Goal: Task Accomplishment & Management: Complete application form

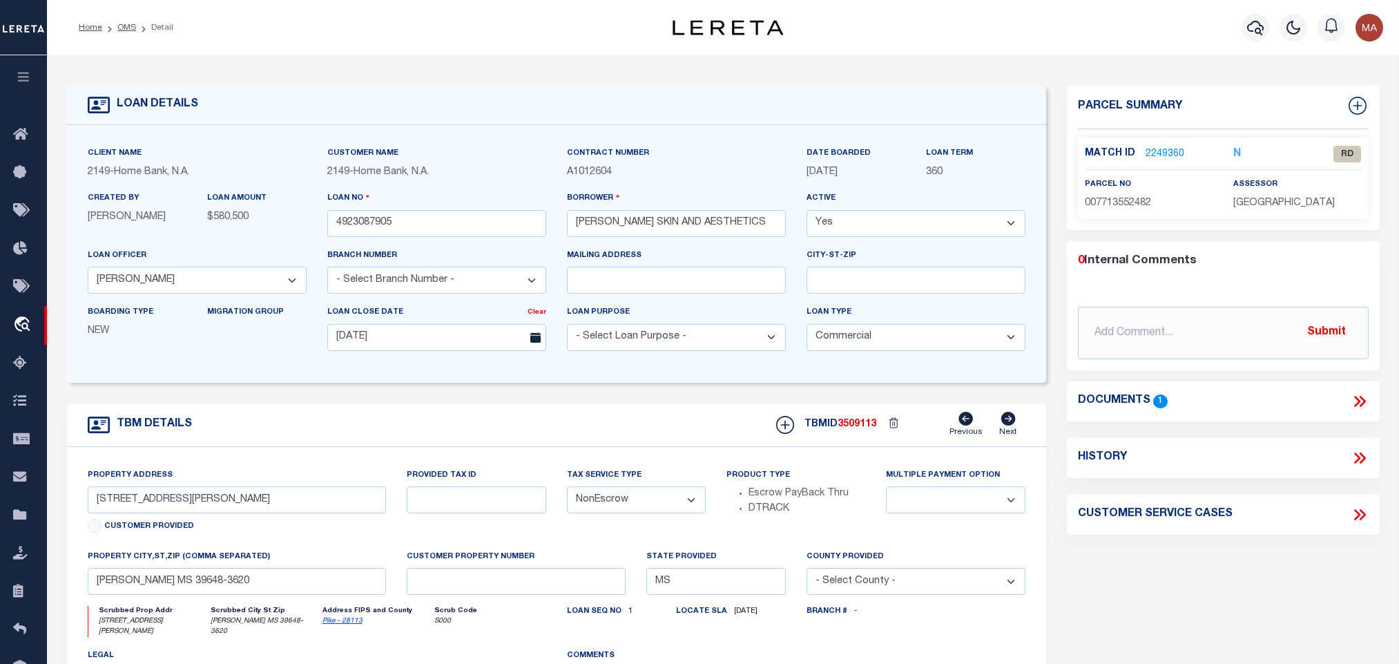
select select "9173"
select select "20"
select select "NonEscrow"
click at [126, 27] on link "OMS" at bounding box center [126, 27] width 19 height 8
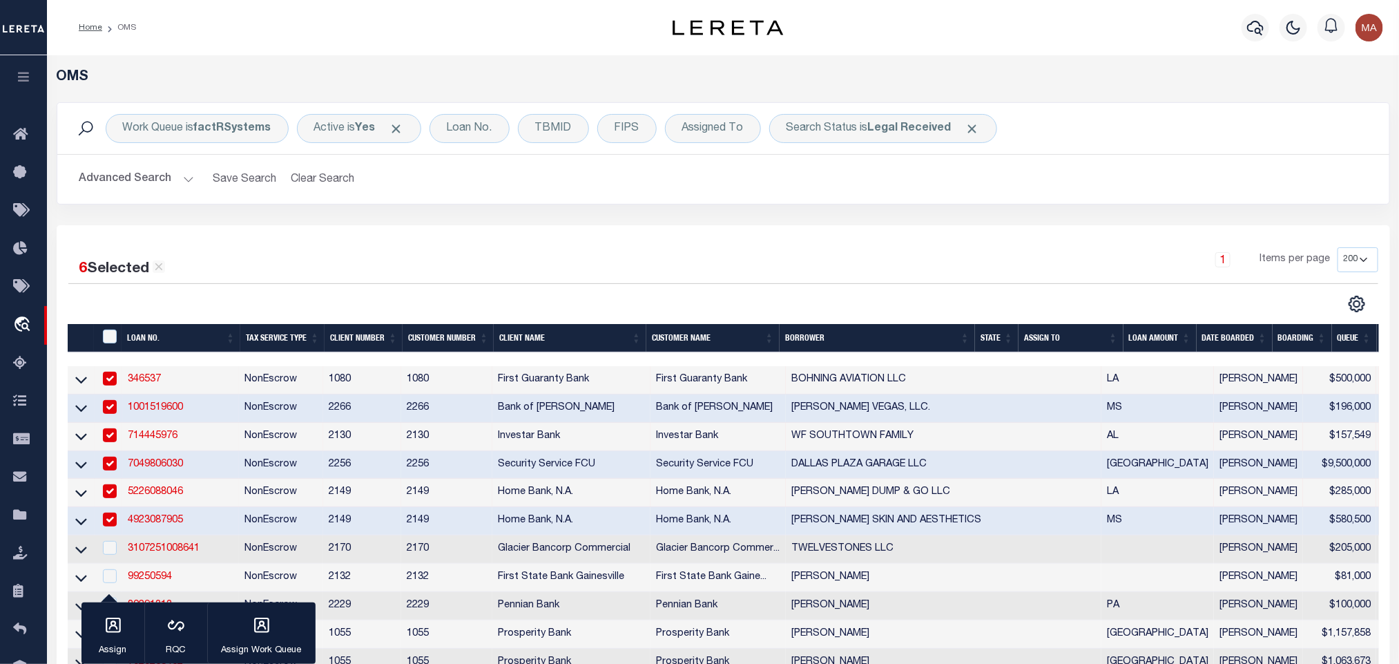
drag, startPoint x: 318, startPoint y: 174, endPoint x: 48, endPoint y: 174, distance: 269.3
click at [318, 174] on button "Clear Search" at bounding box center [322, 179] width 75 height 27
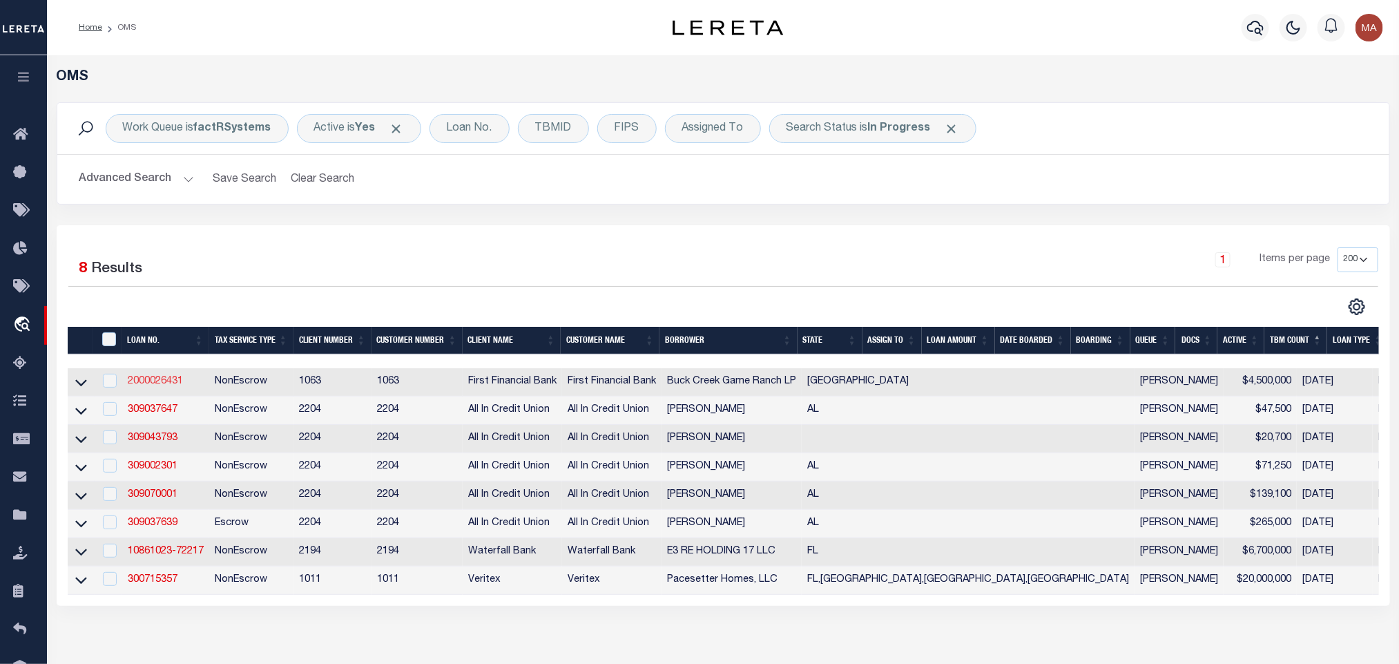
click at [153, 385] on link "2000026431" at bounding box center [155, 381] width 55 height 10
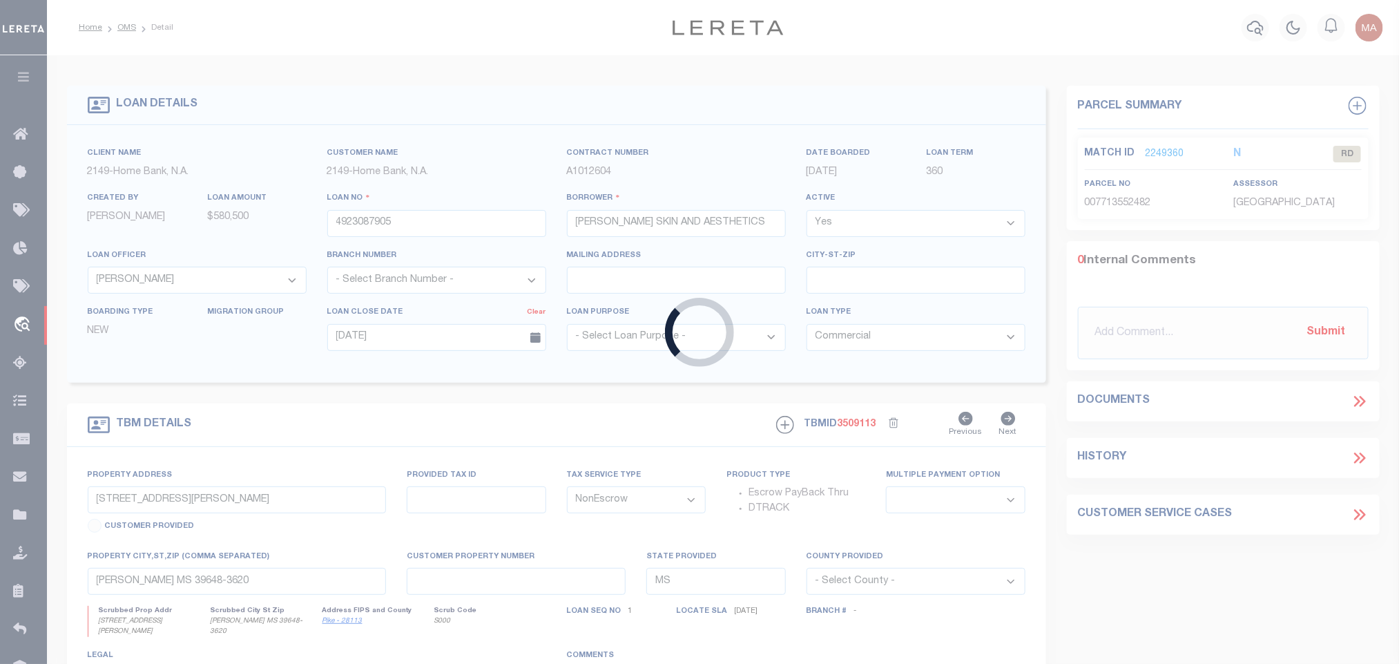
type input "2000026431"
type input "Buck Creek Game Ranch LP"
select select
select select "400"
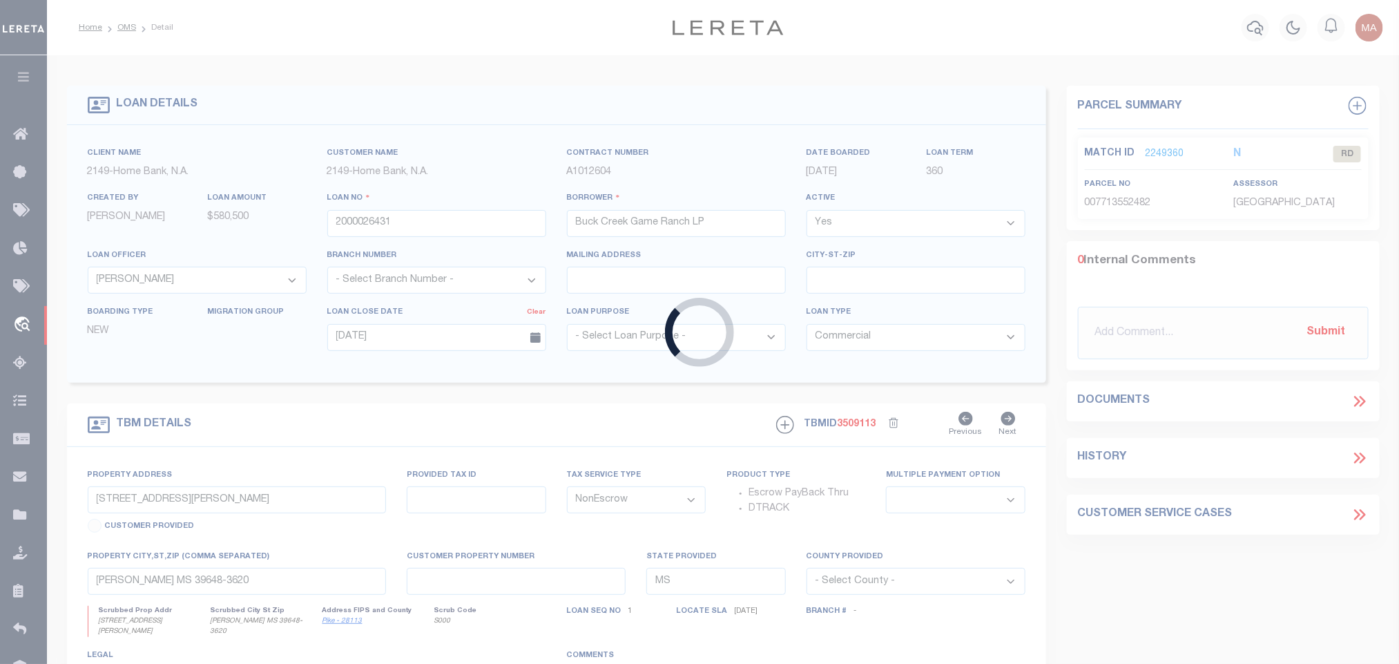
select select
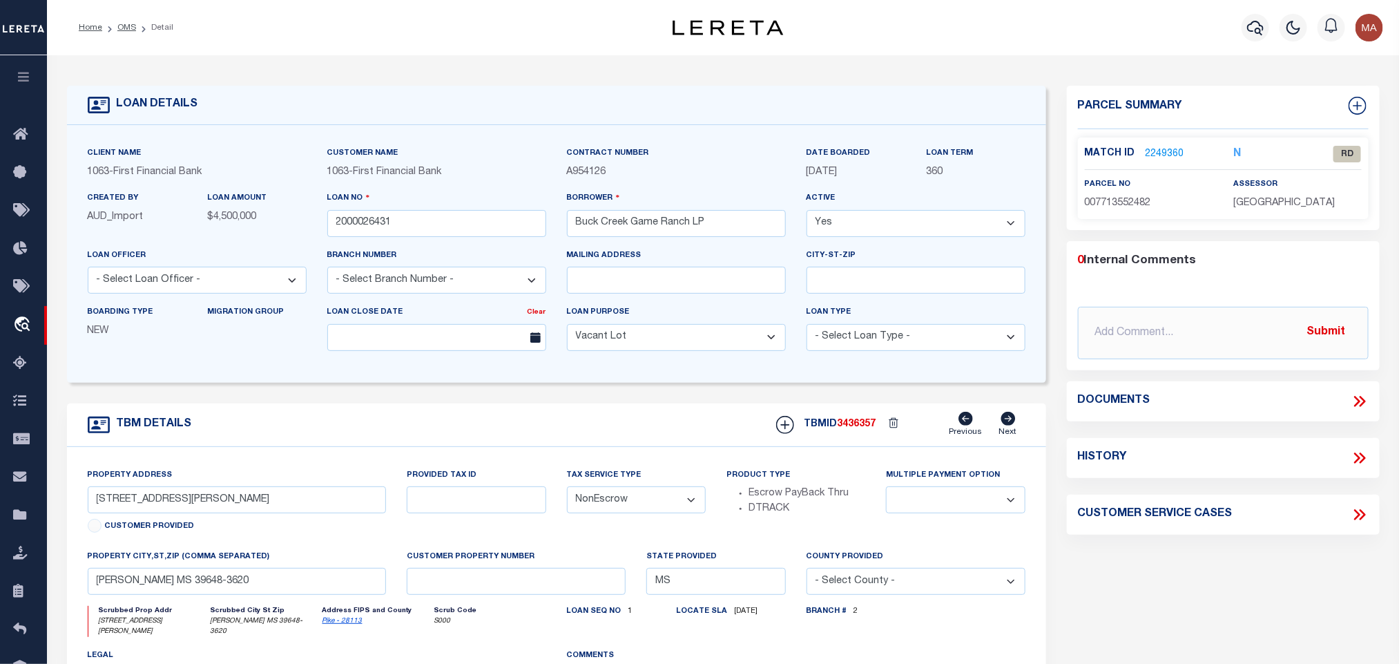
select select "773"
select select "490"
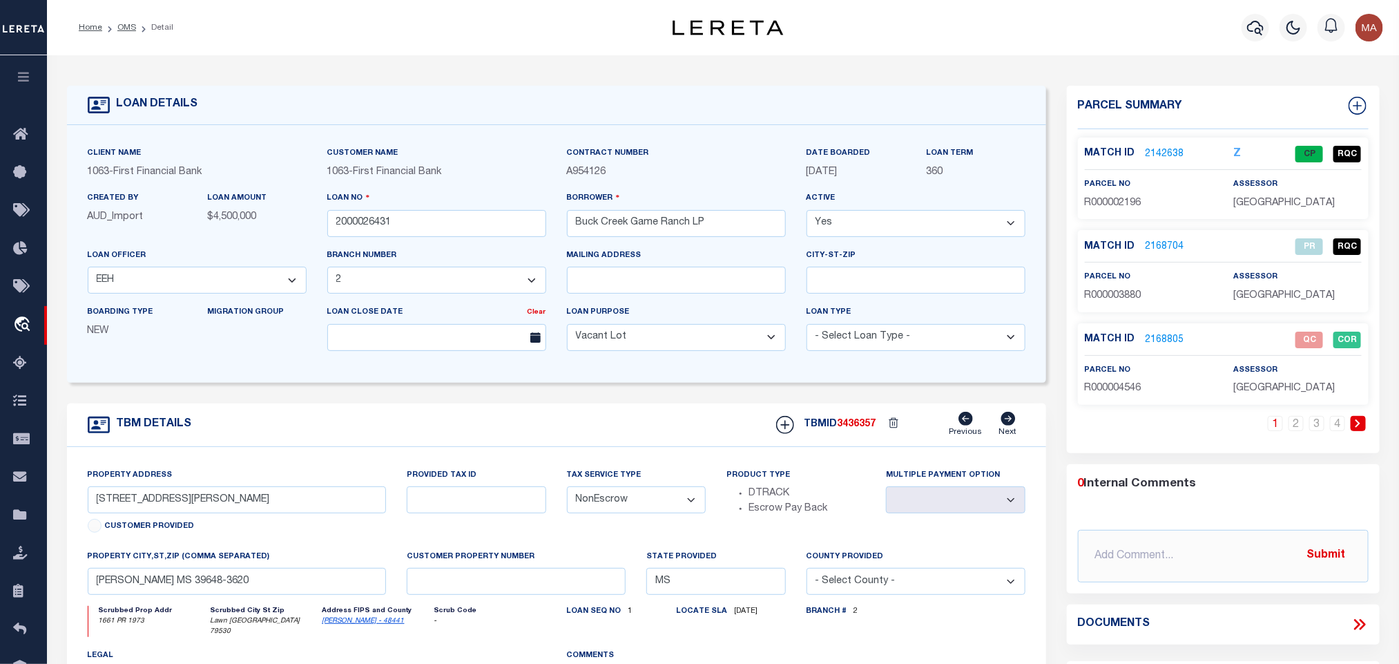
type input "1661 PR 1973"
select select
type input "Lawn [GEOGRAPHIC_DATA] 79530"
type input "[GEOGRAPHIC_DATA]"
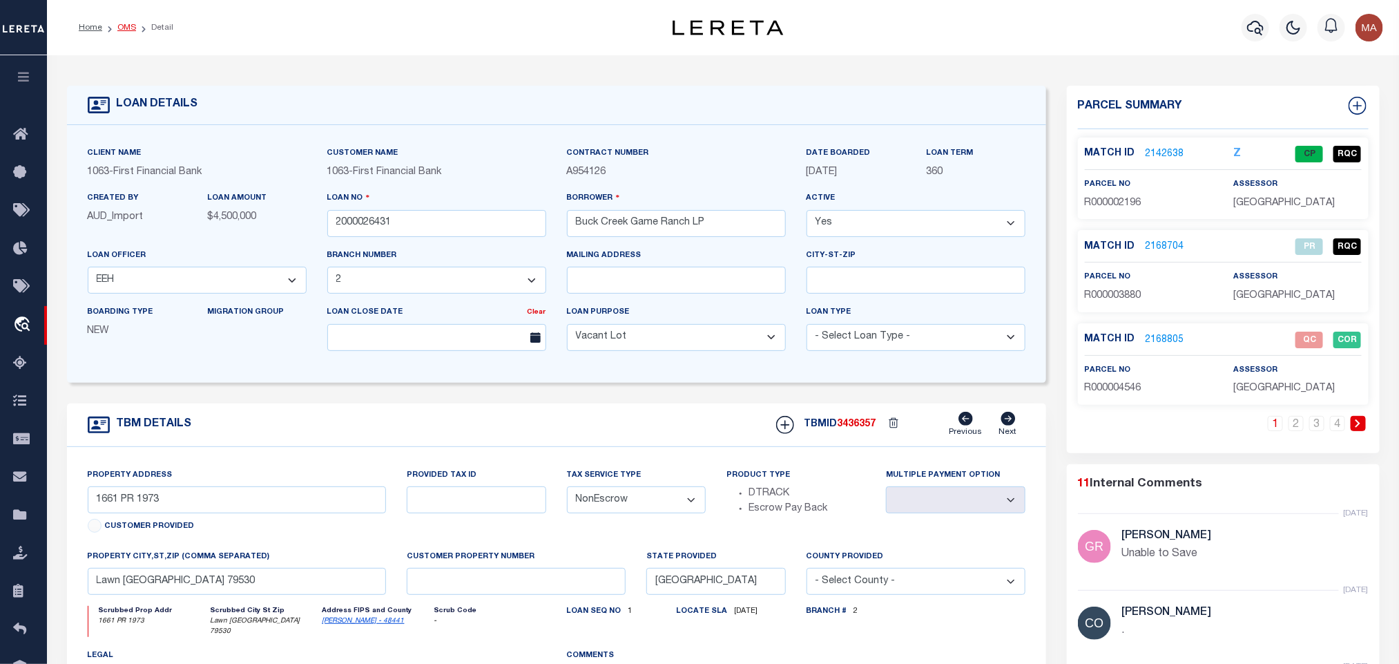
click at [125, 29] on link "OMS" at bounding box center [126, 27] width 19 height 8
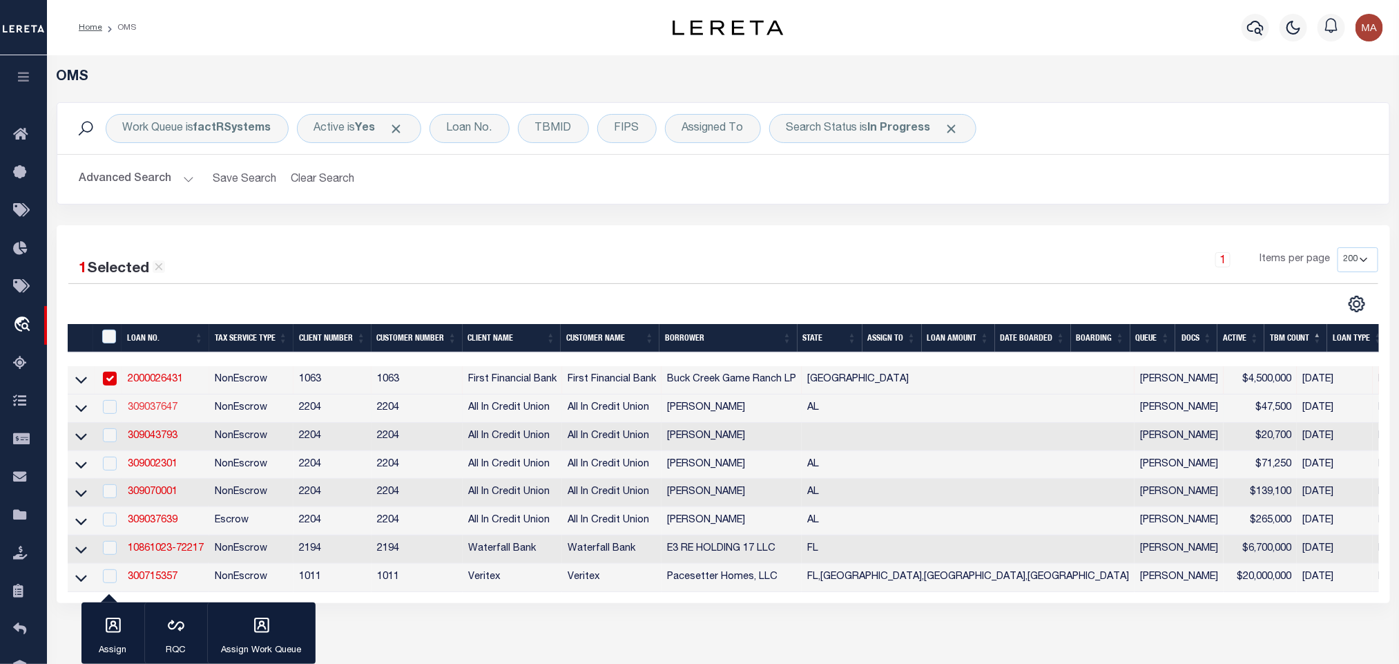
click at [160, 406] on link "309037647" at bounding box center [153, 408] width 50 height 10
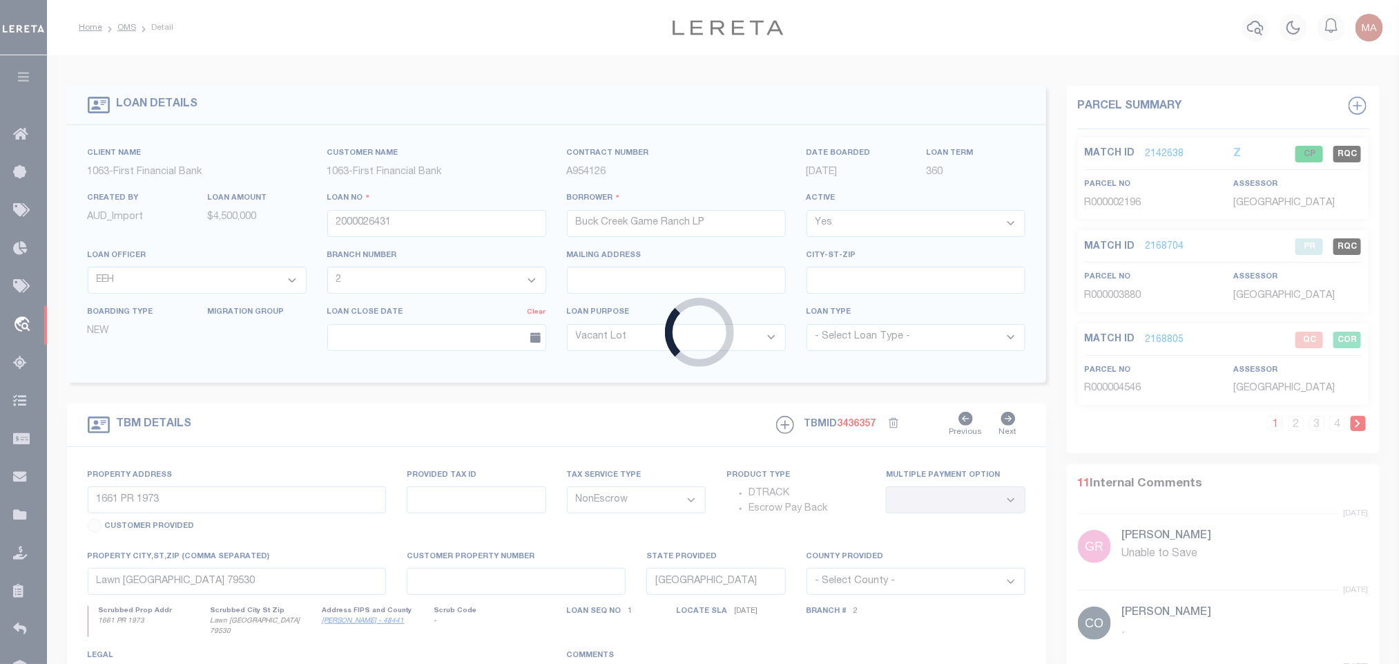
type input "309037647"
type input "[PERSON_NAME]"
select select
type input "[DATE]"
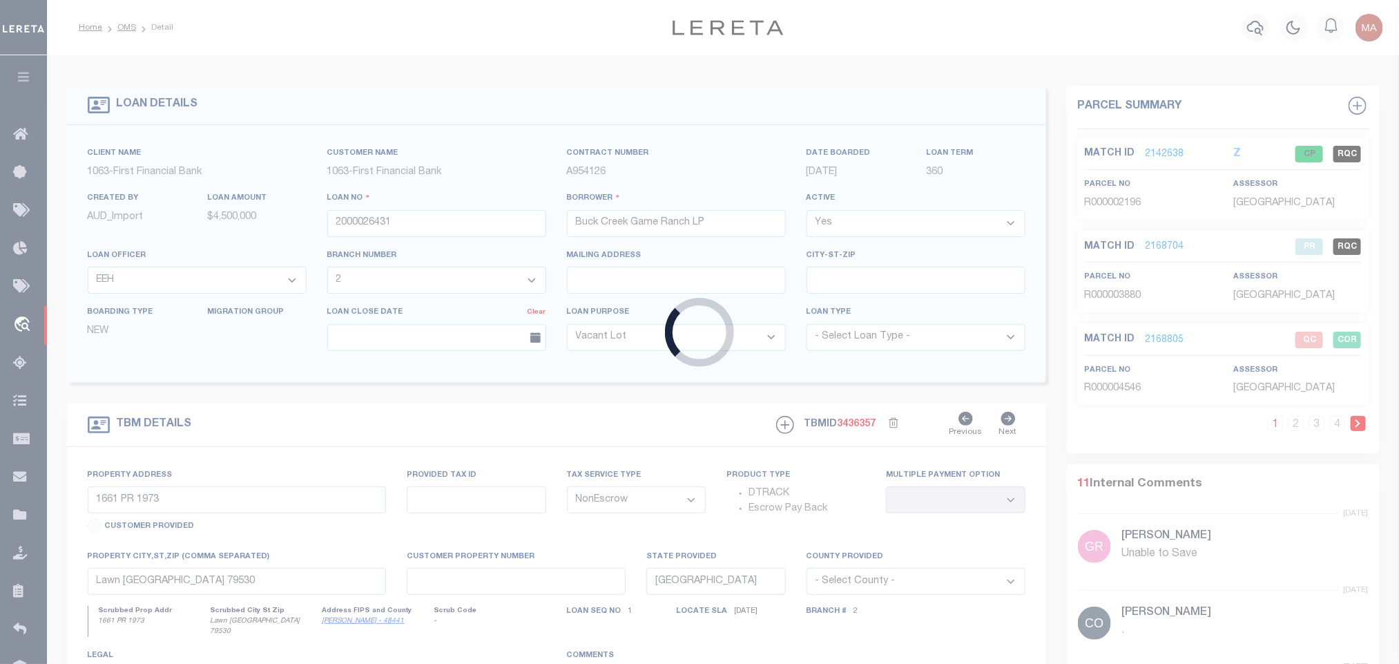
select select "10"
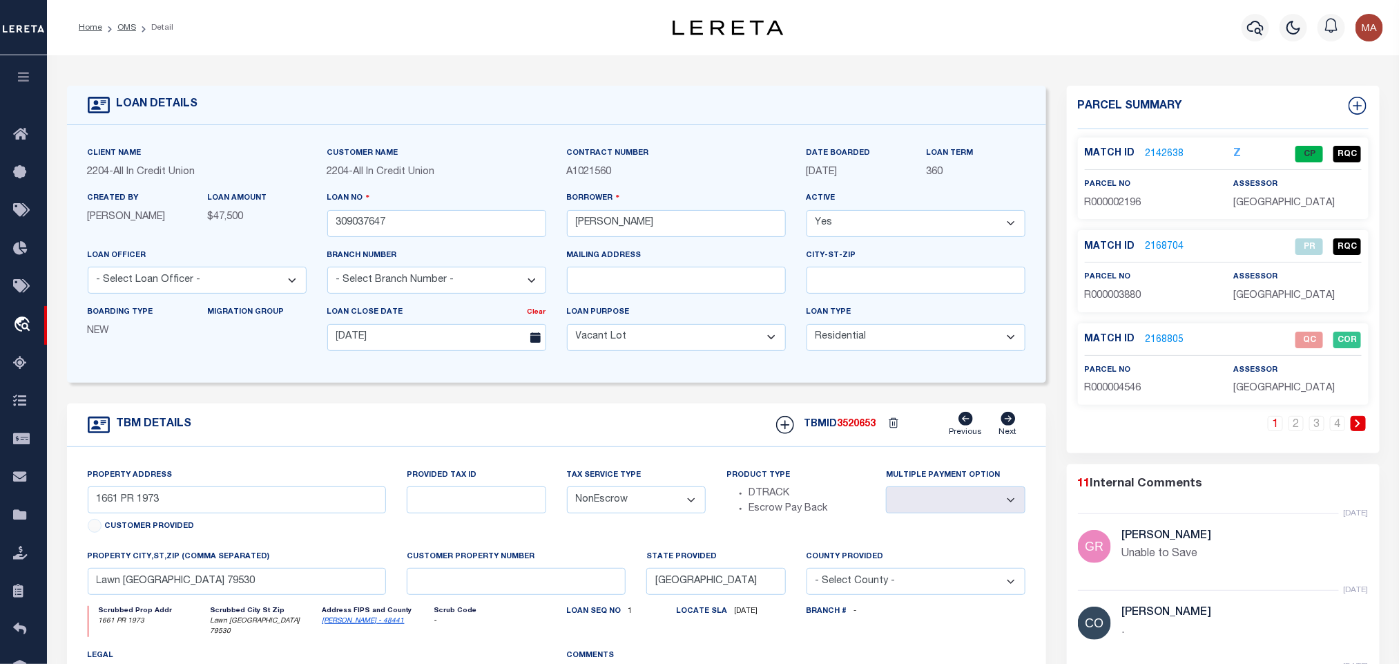
select select "44319"
type input "[GEOGRAPHIC_DATA] 610"
type input "1507360000011.012"
select select
type input "Enterprise AL 36330"
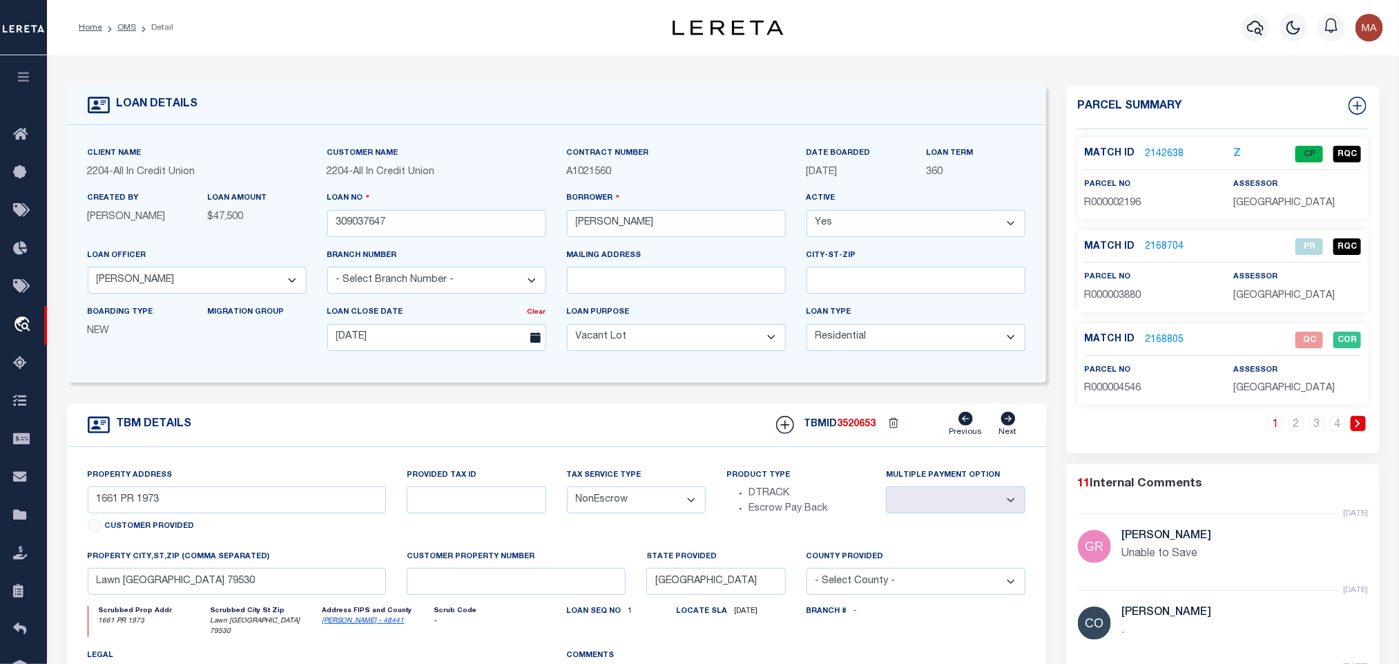
type input "AL"
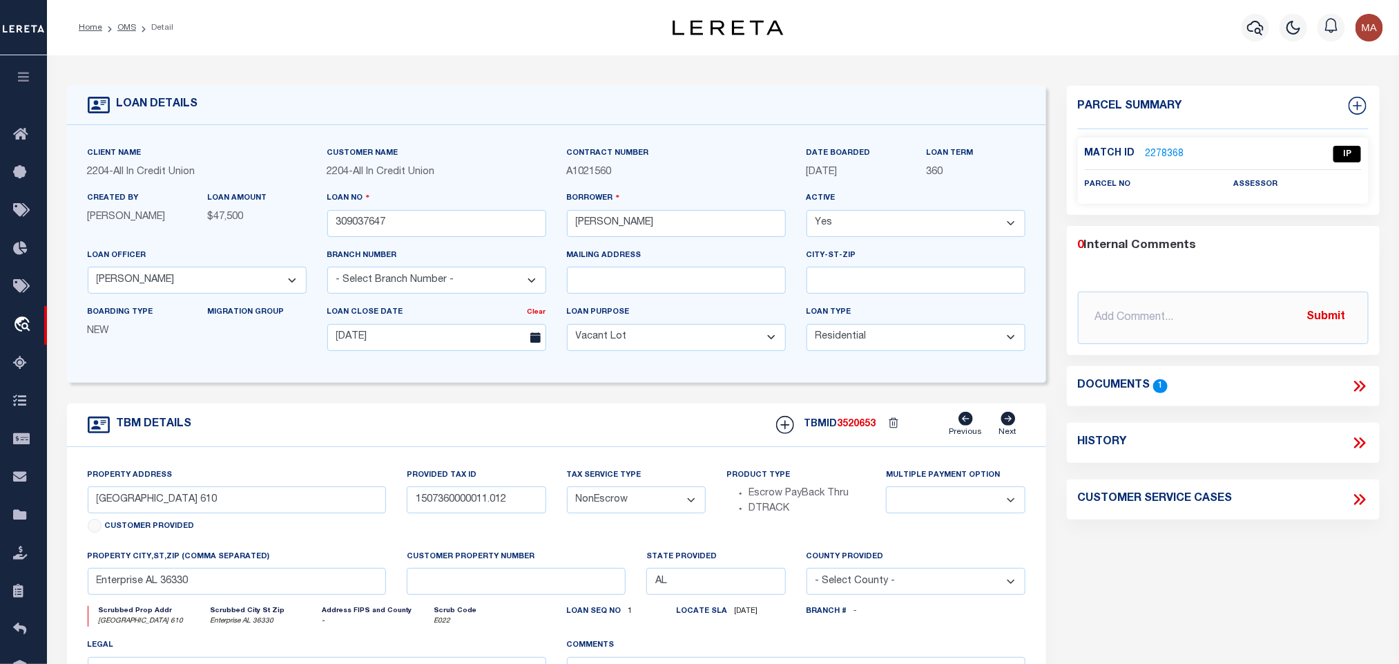
click at [1357, 381] on icon at bounding box center [1360, 386] width 18 height 18
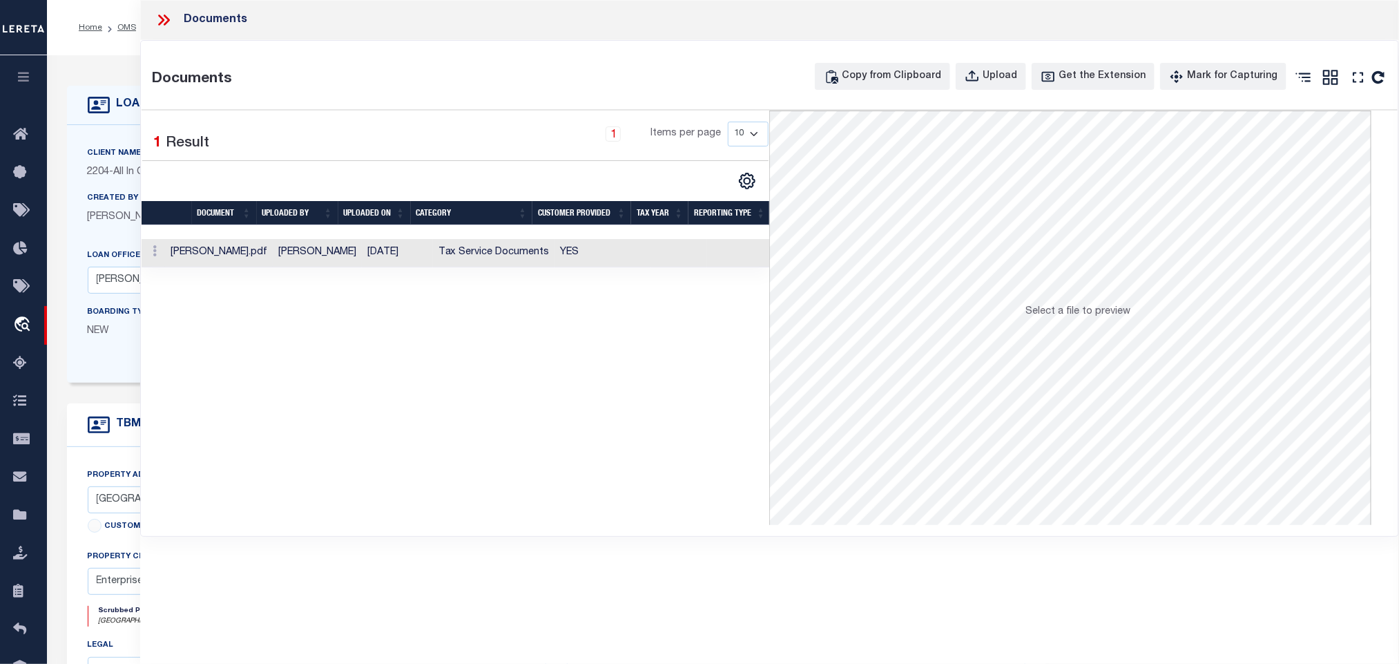
click at [663, 251] on td at bounding box center [679, 253] width 56 height 28
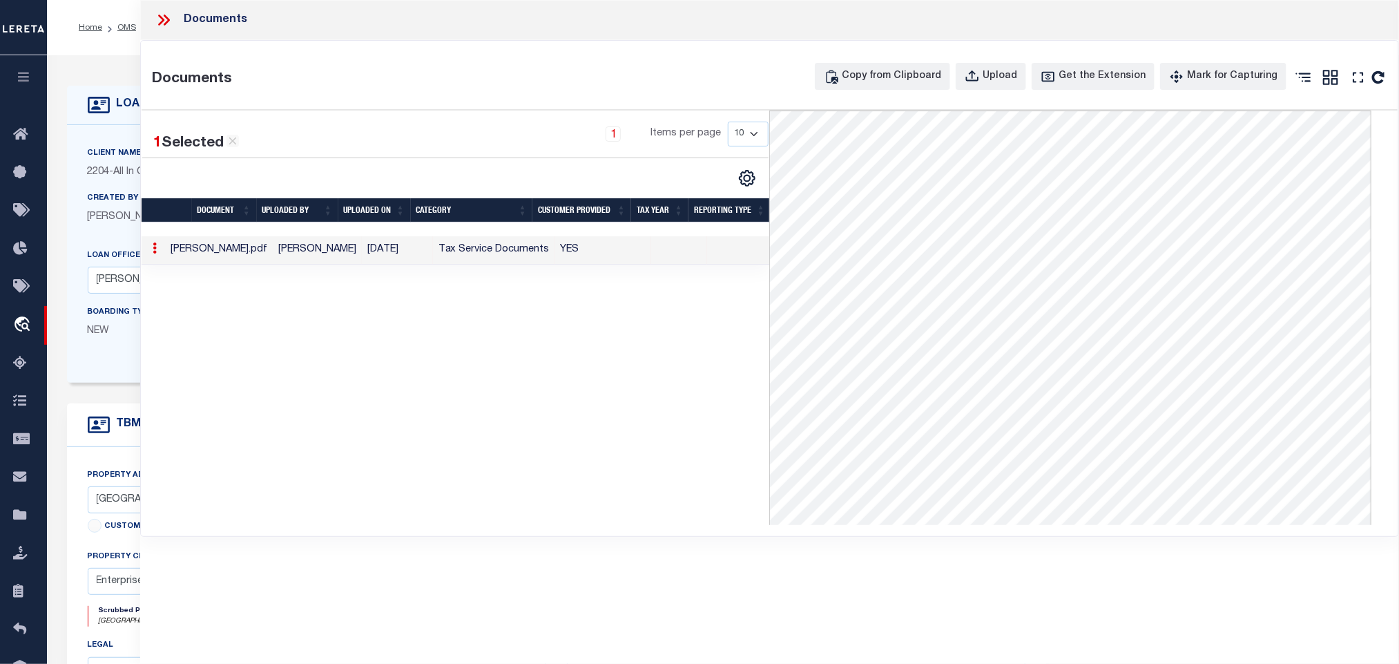
click at [164, 19] on icon at bounding box center [164, 20] width 18 height 18
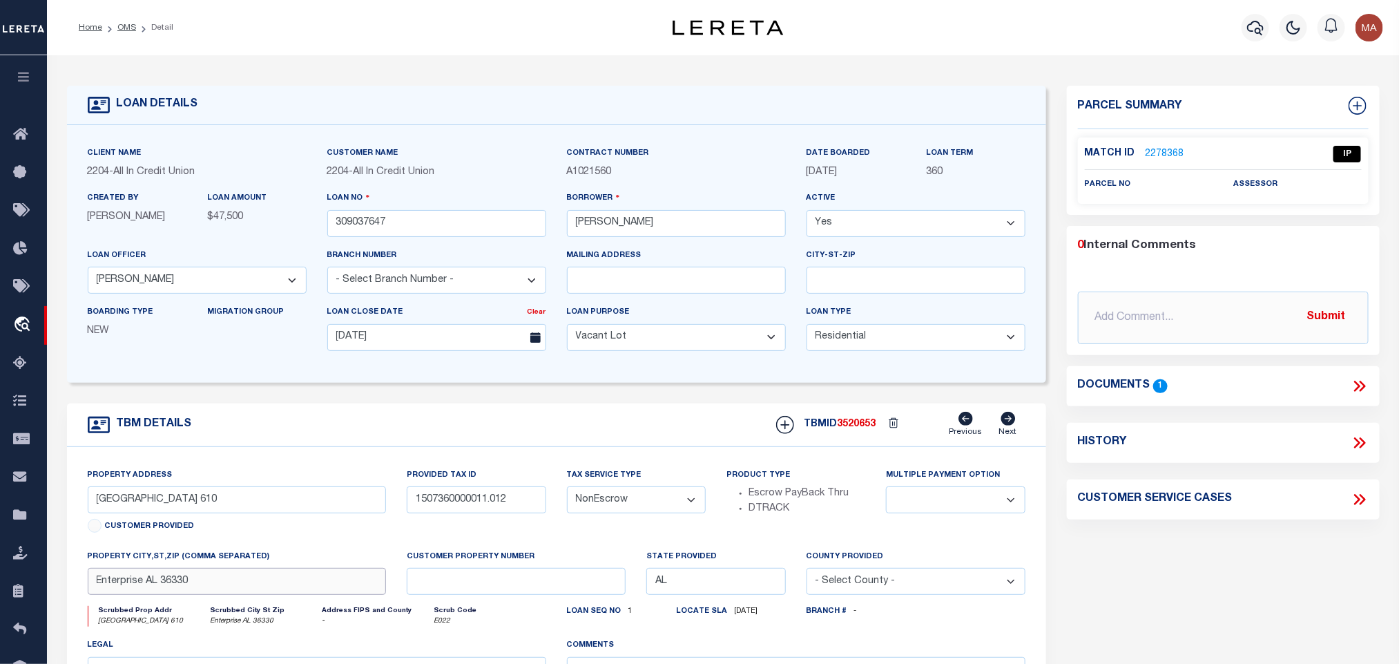
click at [282, 582] on input "Enterprise AL 36330" at bounding box center [237, 581] width 299 height 27
click at [1183, 149] on div "Match ID 2278368" at bounding box center [1149, 153] width 128 height 15
click at [1154, 148] on link "2278368" at bounding box center [1164, 154] width 39 height 14
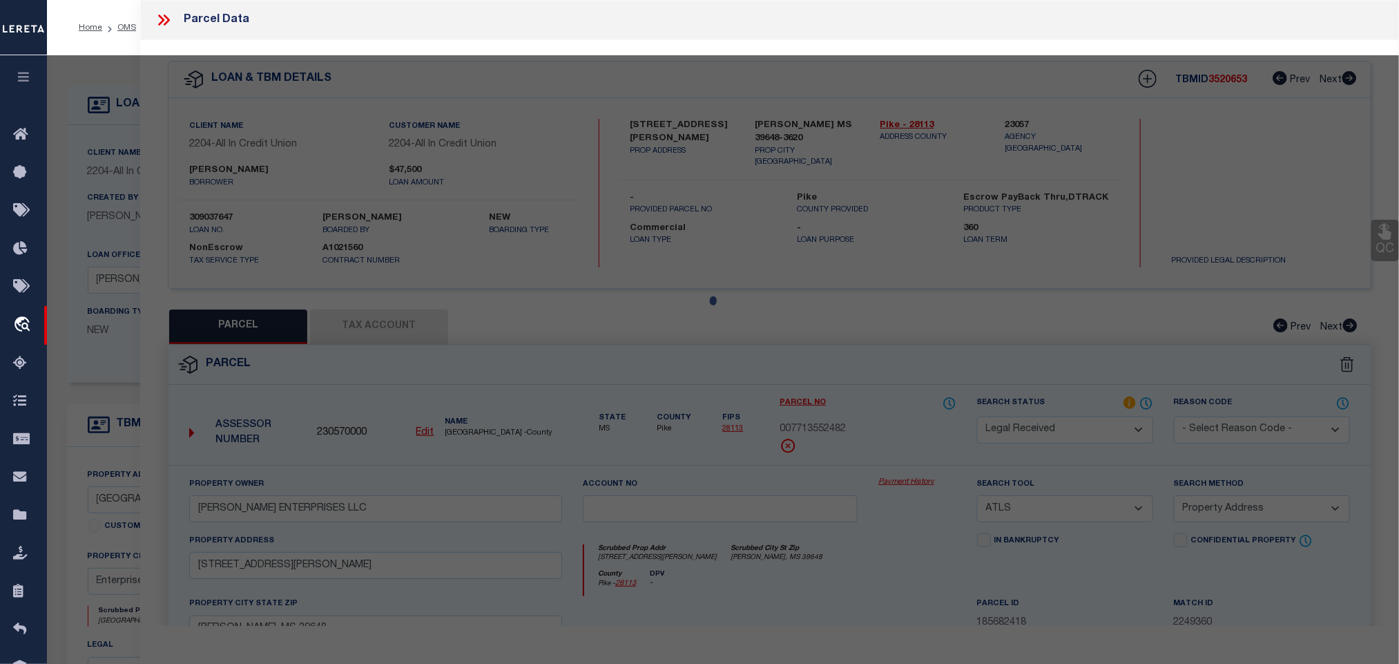
select select "AS"
select select
checkbox input "false"
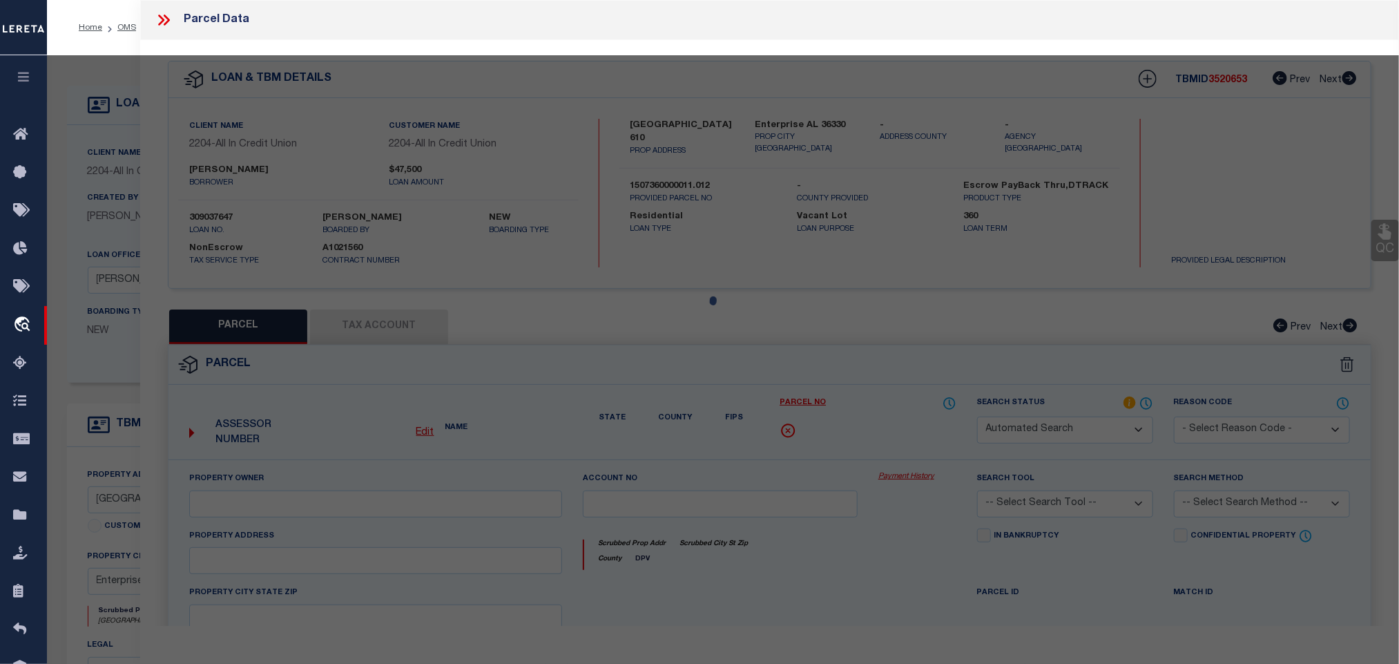
select select "IP"
checkbox input "false"
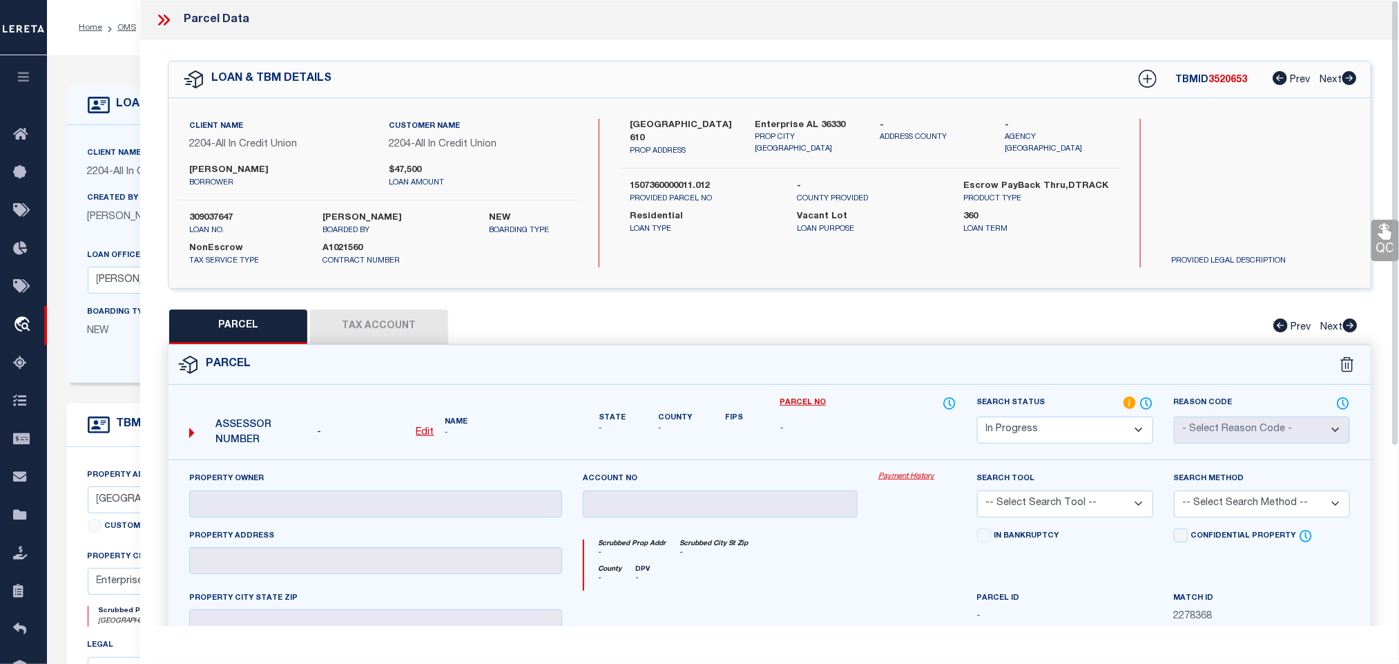
click at [423, 433] on u "Edit" at bounding box center [425, 432] width 18 height 10
select select "IP"
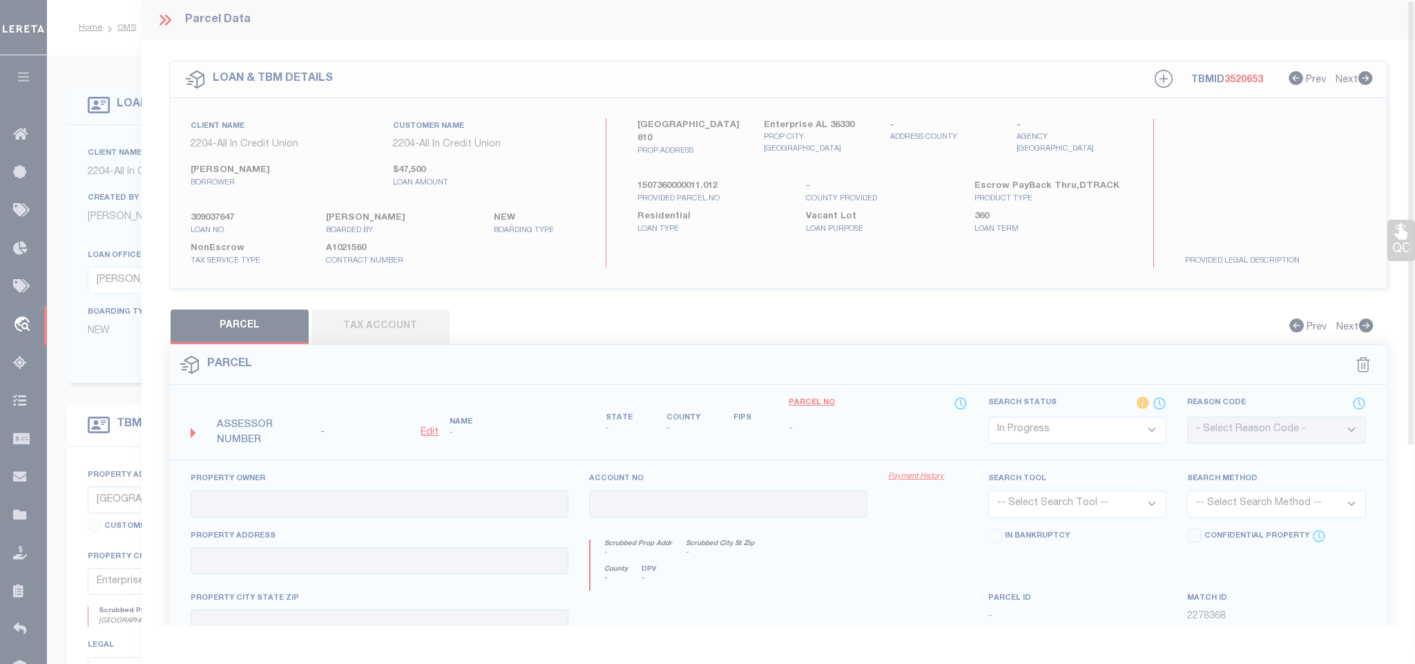
type textarea "-"
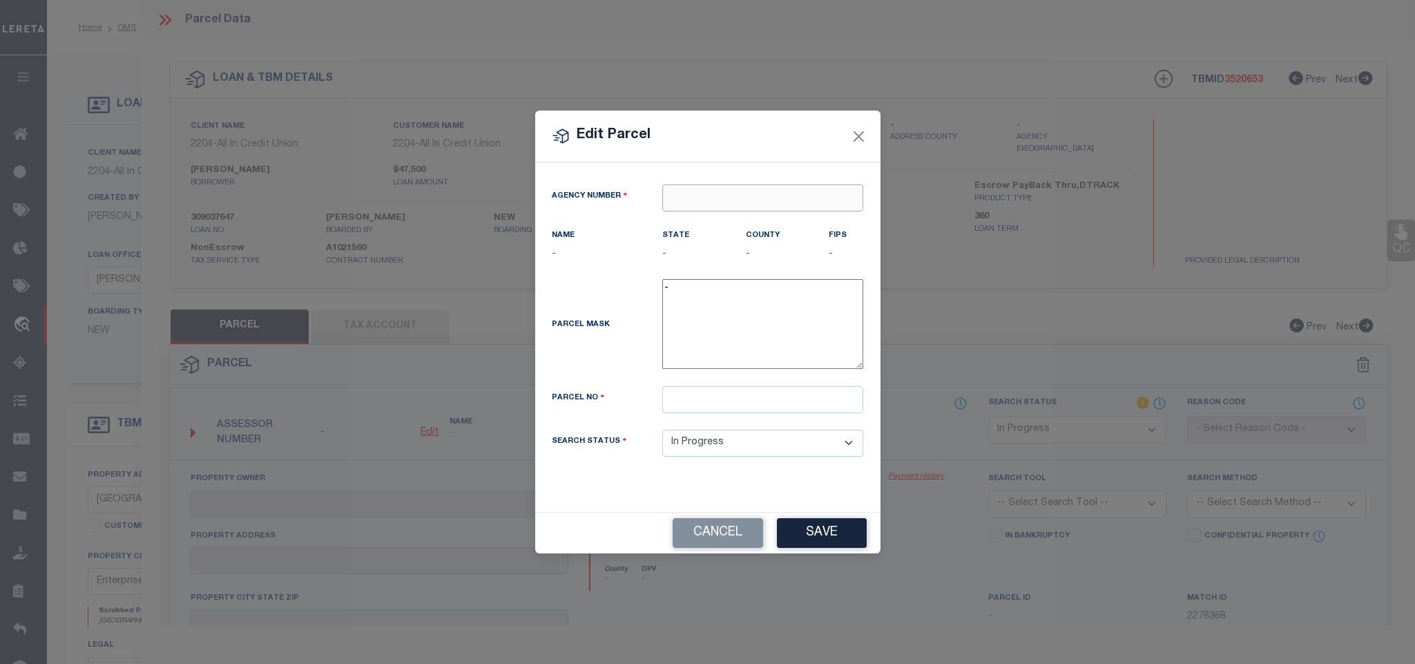
click at [777, 197] on input "text" at bounding box center [762, 197] width 201 height 27
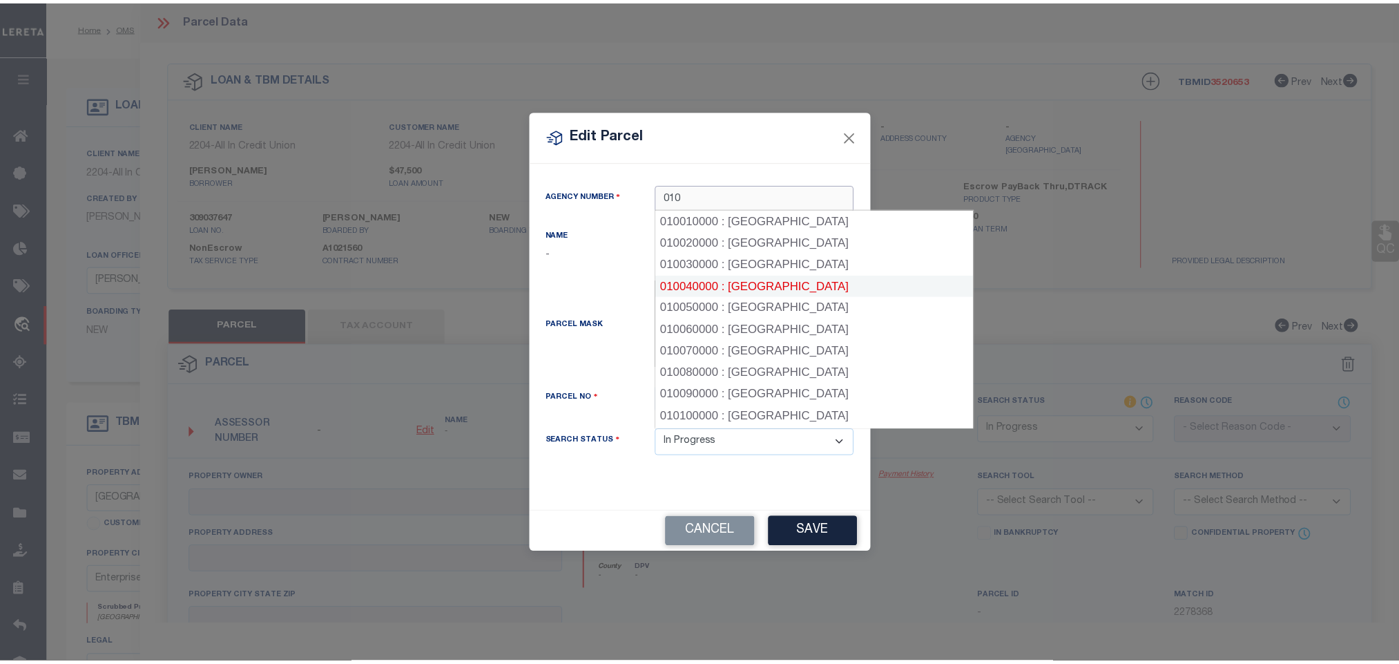
scroll to position [207, 0]
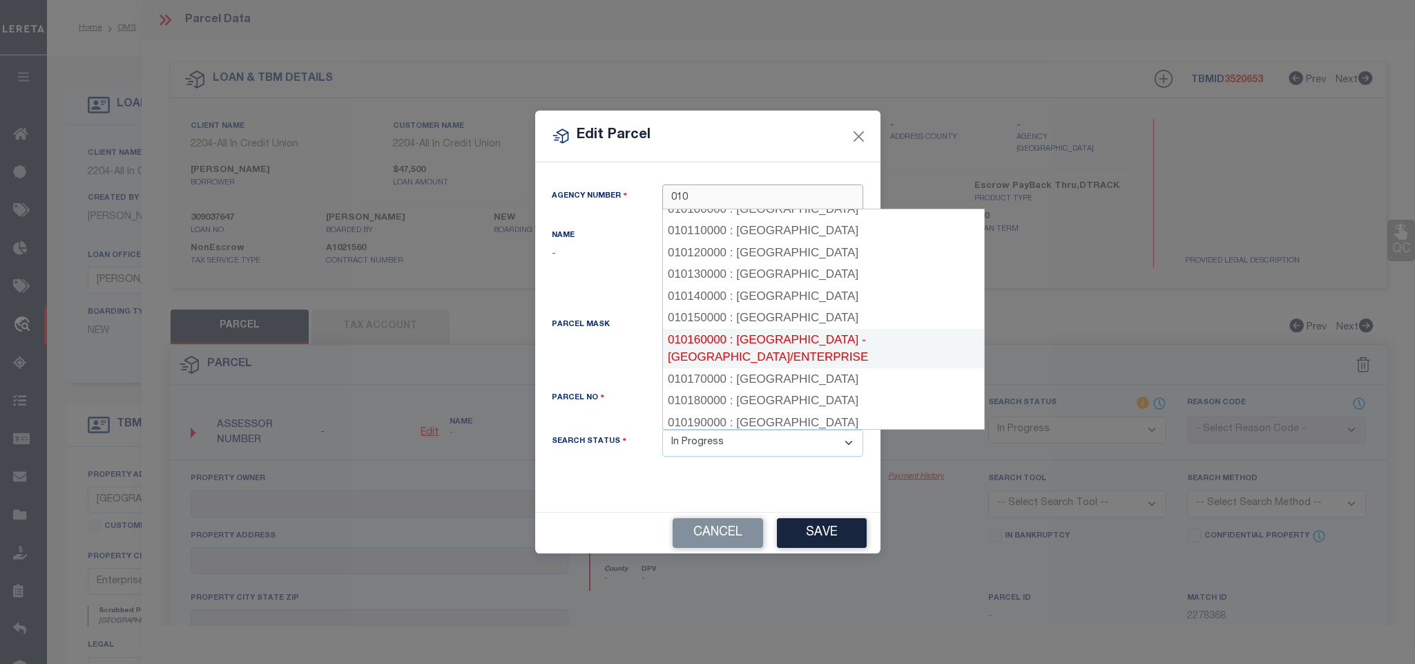
click at [813, 336] on div "010160000 : [GEOGRAPHIC_DATA] - [GEOGRAPHIC_DATA]/ENTERPRISE" at bounding box center [823, 348] width 321 height 39
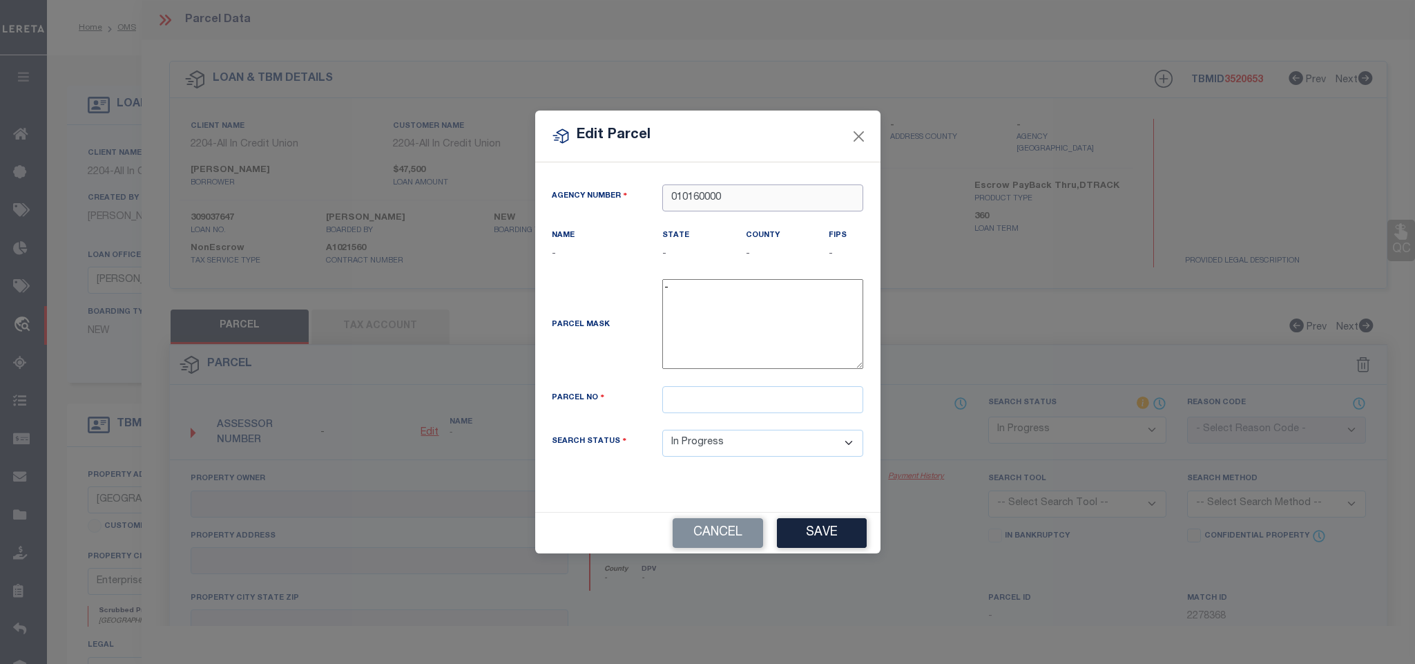
type input "010160000"
click at [767, 413] on input "text" at bounding box center [762, 399] width 201 height 27
paste input "1507360000011012"
type input "1507360000011012"
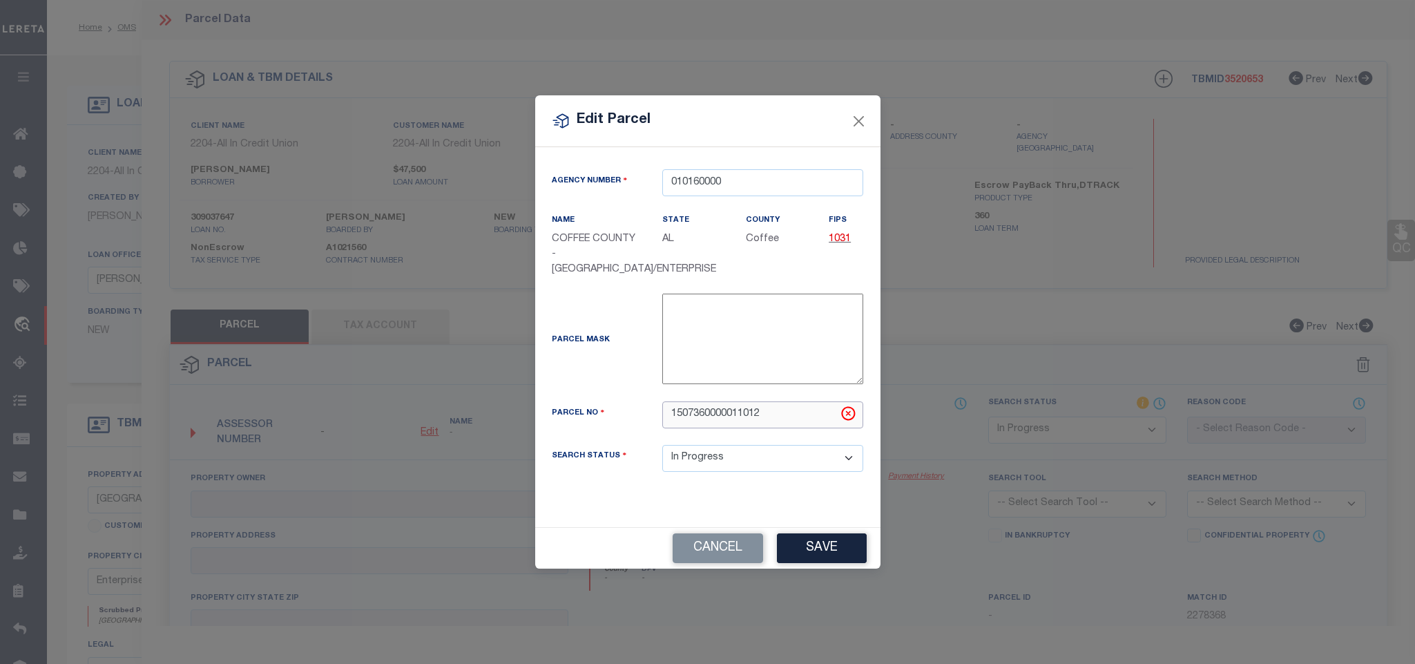
type input "1507360000011012"
click at [860, 528] on div "Cancel Save" at bounding box center [707, 548] width 345 height 41
click at [837, 549] on button "Save" at bounding box center [822, 548] width 90 height 30
select select "IP"
checkbox input "false"
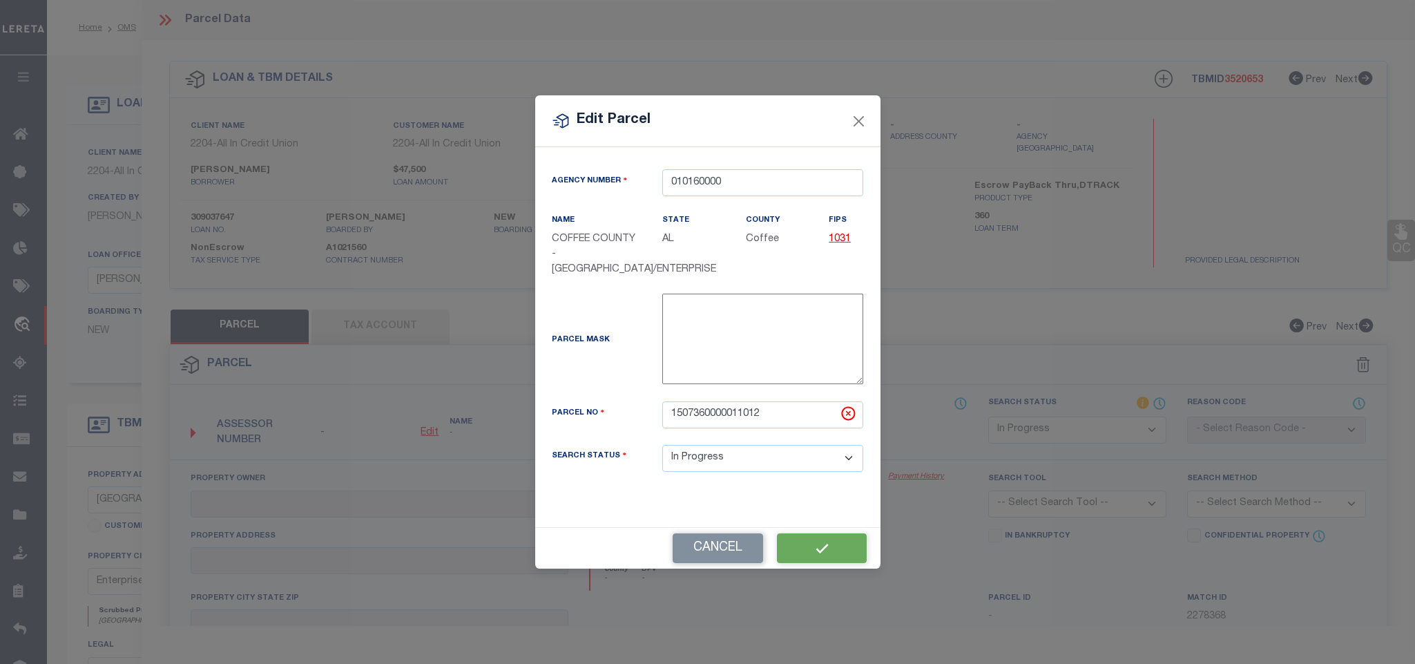
checkbox input "false"
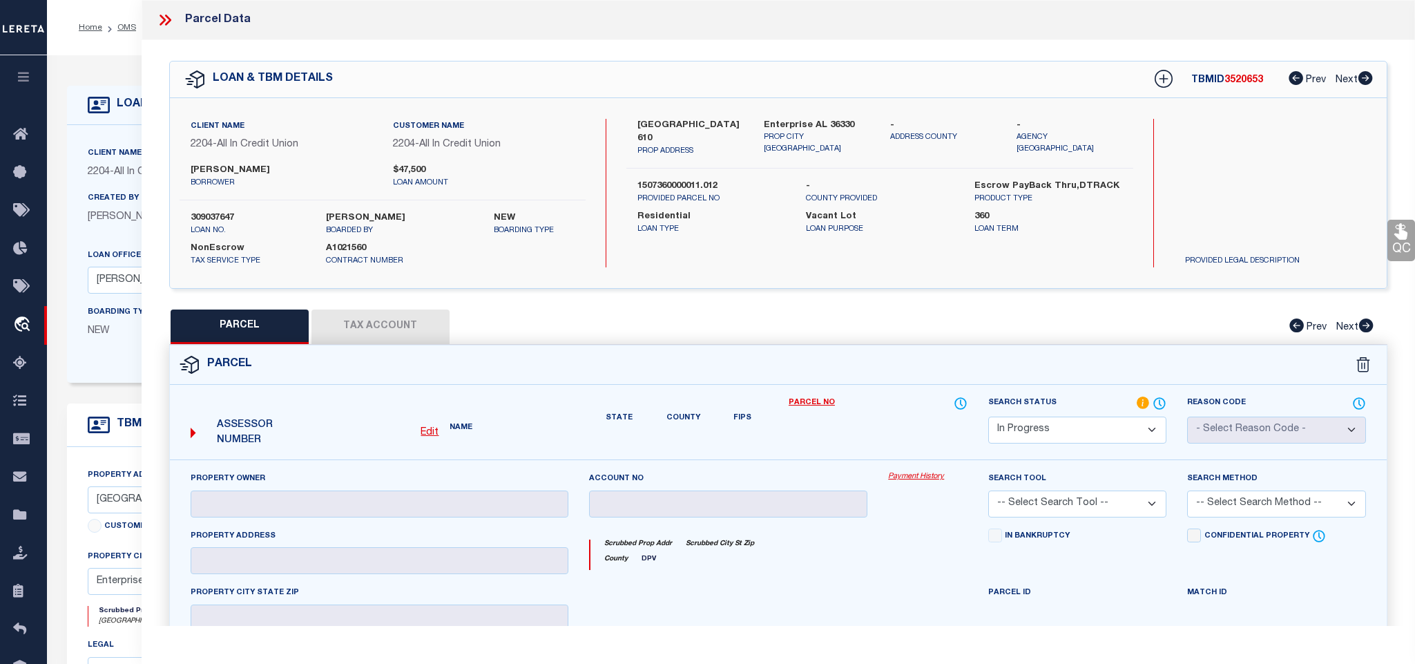
checkbox input "false"
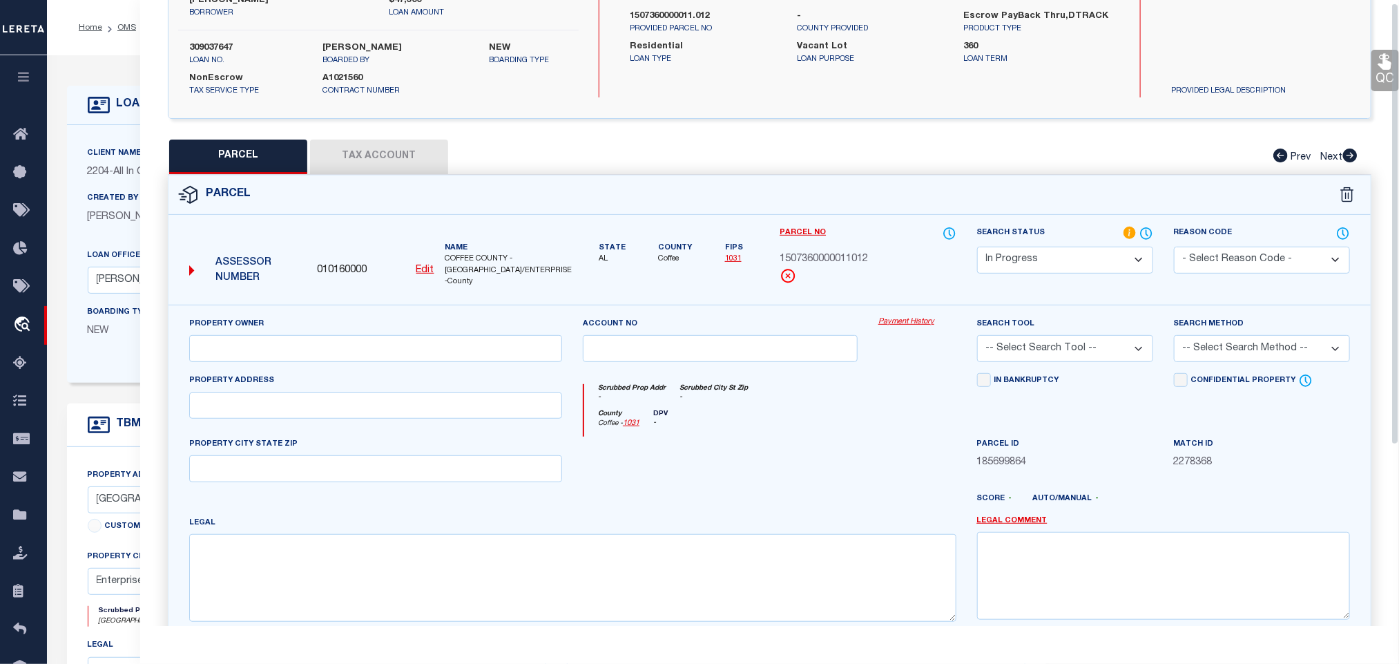
scroll to position [259, 0]
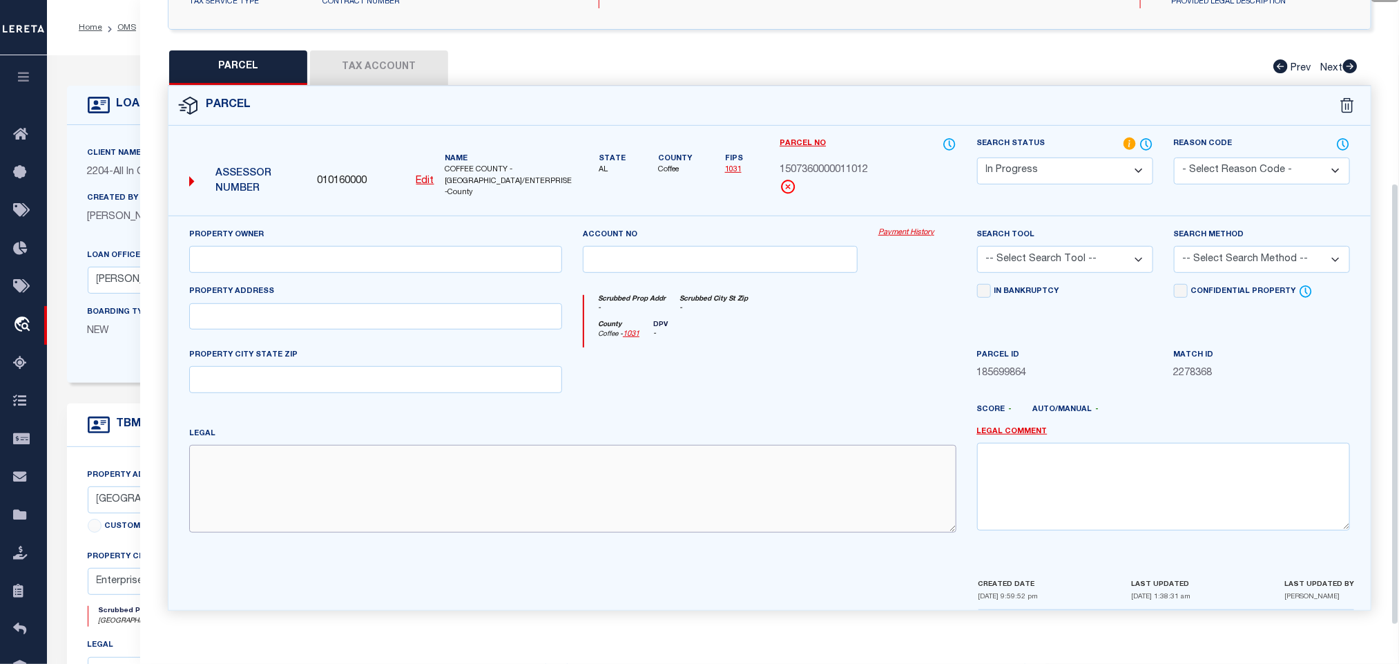
click at [468, 464] on textarea at bounding box center [572, 488] width 767 height 87
paste textarea "COM AT INT OF [PERSON_NAME] OF NW1 4 OF SE1 4 & N R W OF CR 610 SE 595 S TO POB…"
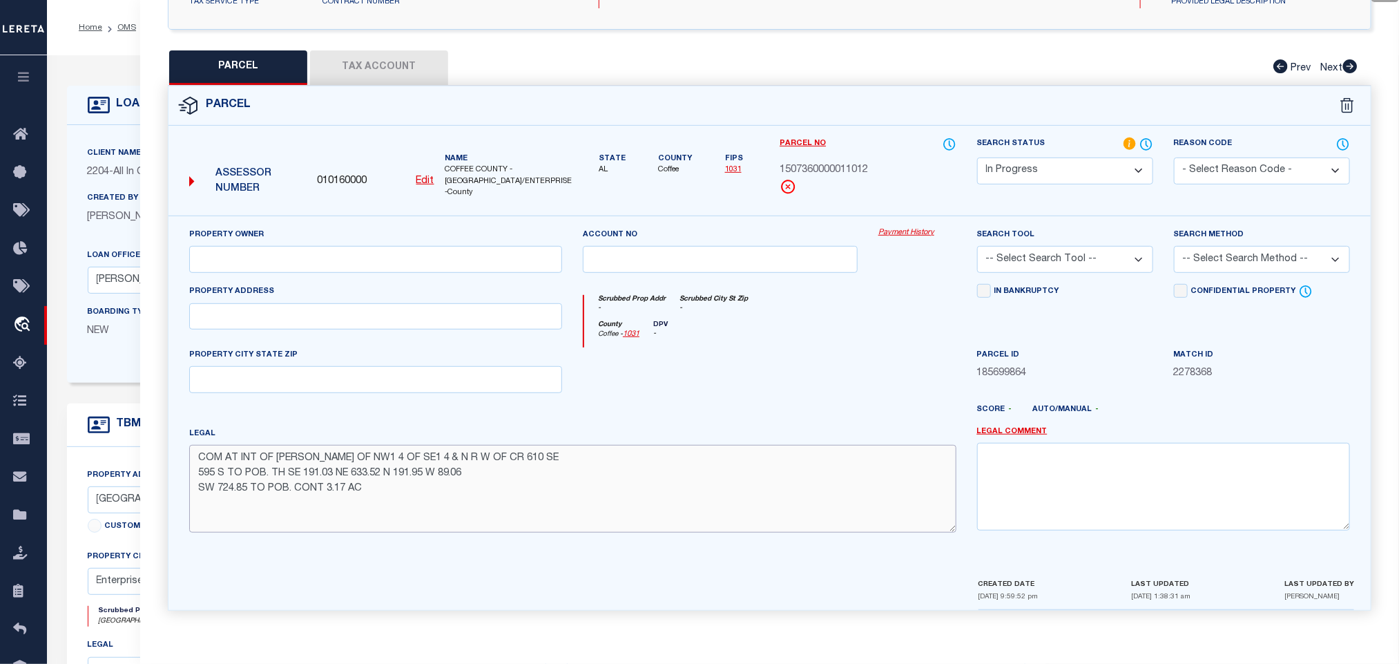
type textarea "COM AT INT OF [PERSON_NAME] OF NW1 4 OF SE1 4 & N R W OF CR 610 SE 595 S TO POB…"
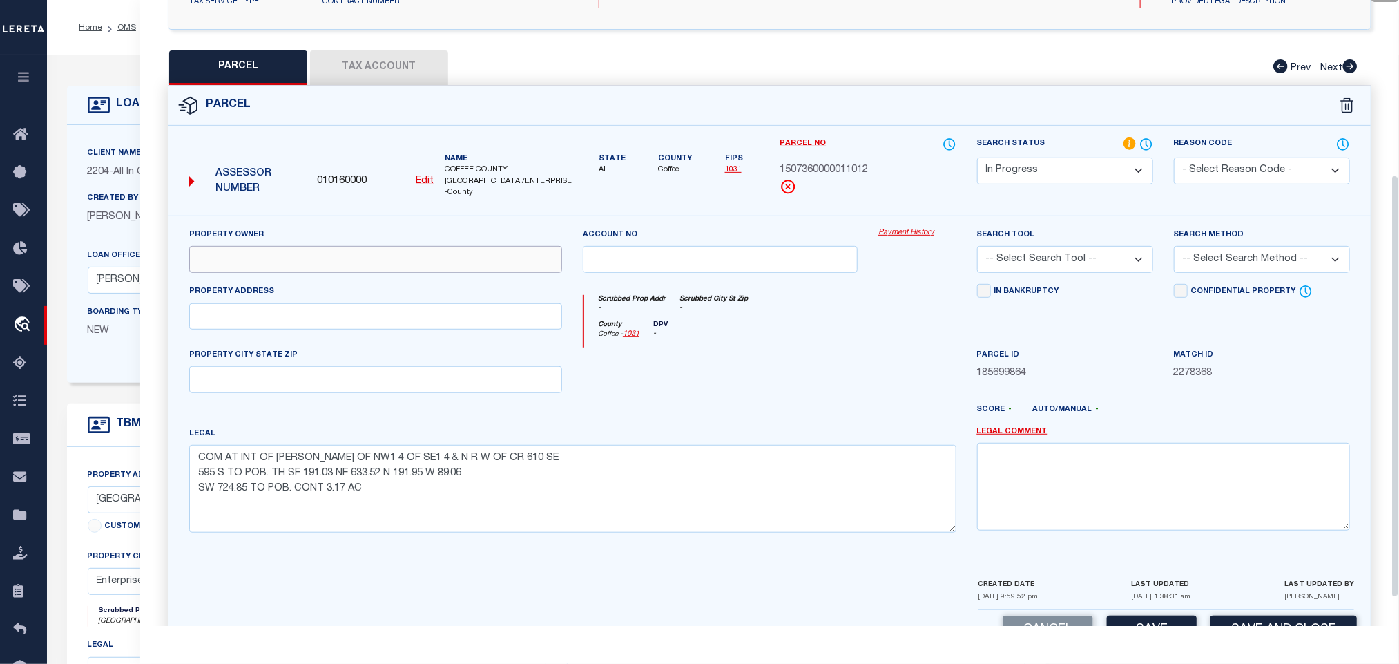
click at [452, 253] on input "text" at bounding box center [375, 259] width 373 height 27
paste input "[PERSON_NAME] [PERSON_NAME] & [PERSON_NAME]"
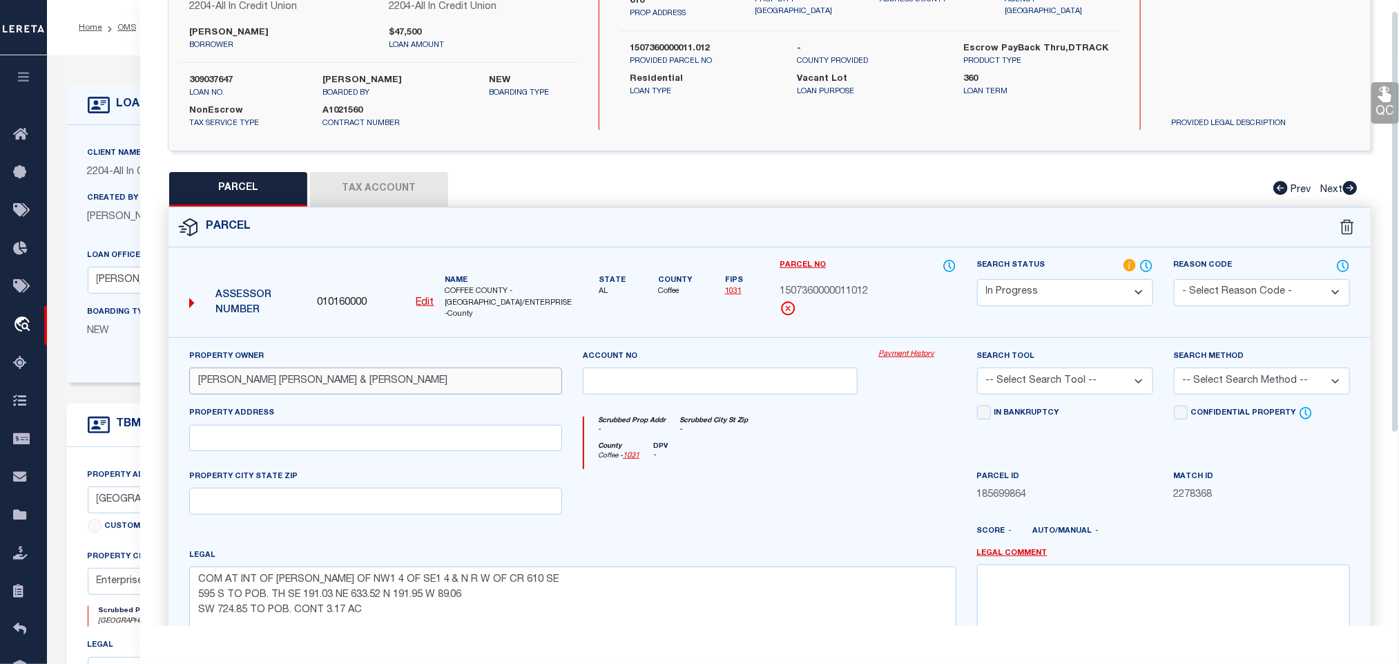
scroll to position [0, 0]
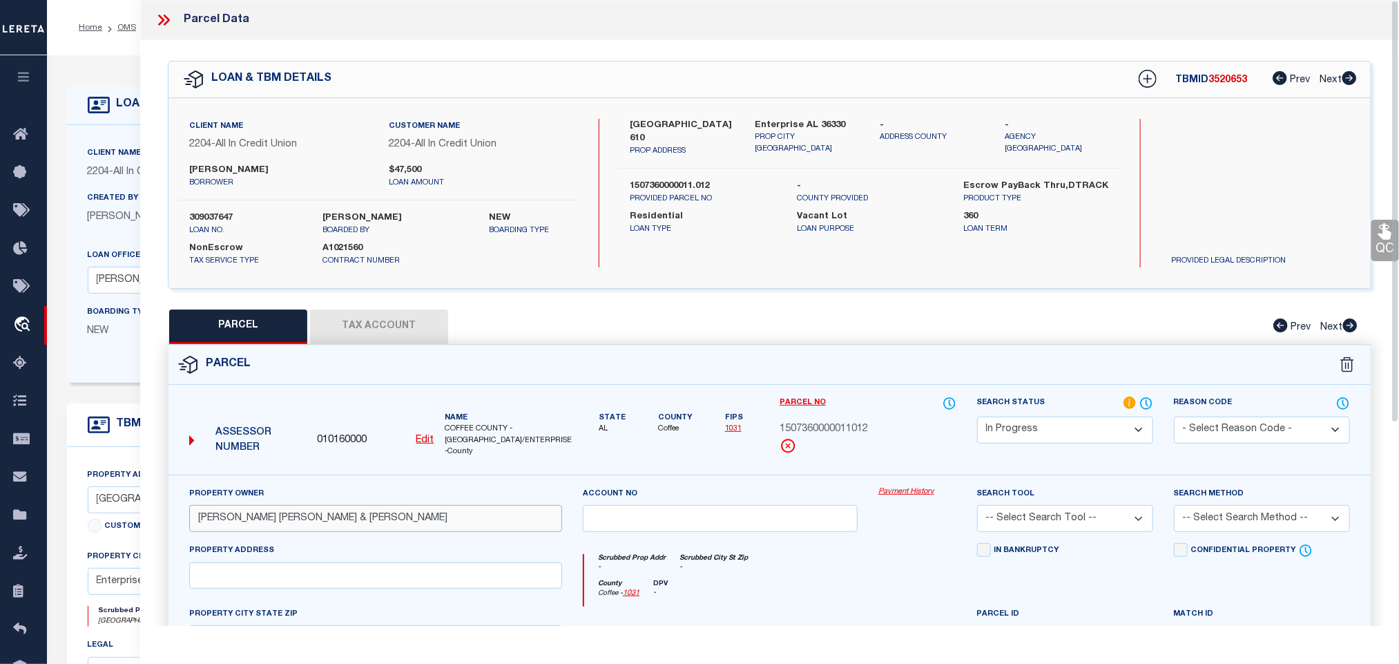
type input "[PERSON_NAME] [PERSON_NAME] & [PERSON_NAME]"
click at [773, 117] on div "Client Name 2204 - All In Credit Union Customer Name 2204 - All In Credit Union…" at bounding box center [769, 193] width 1202 height 190
copy div "Enterprise AL 36330"
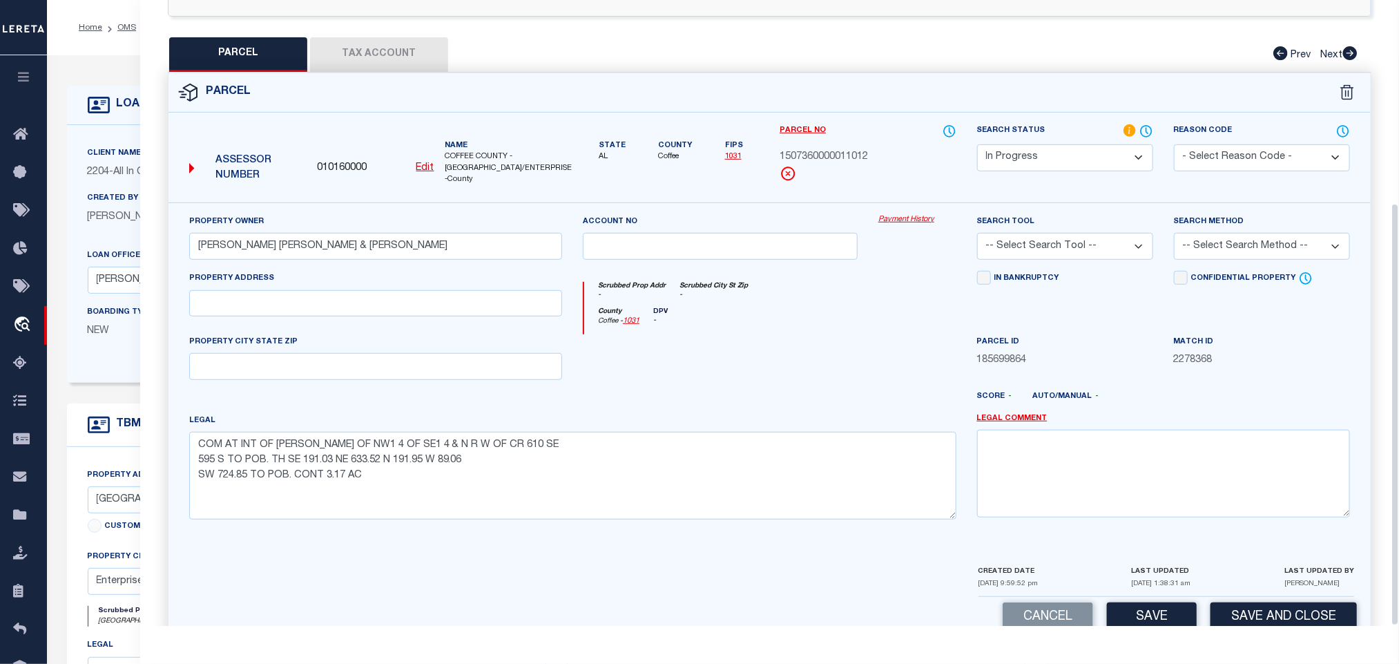
scroll to position [300, 0]
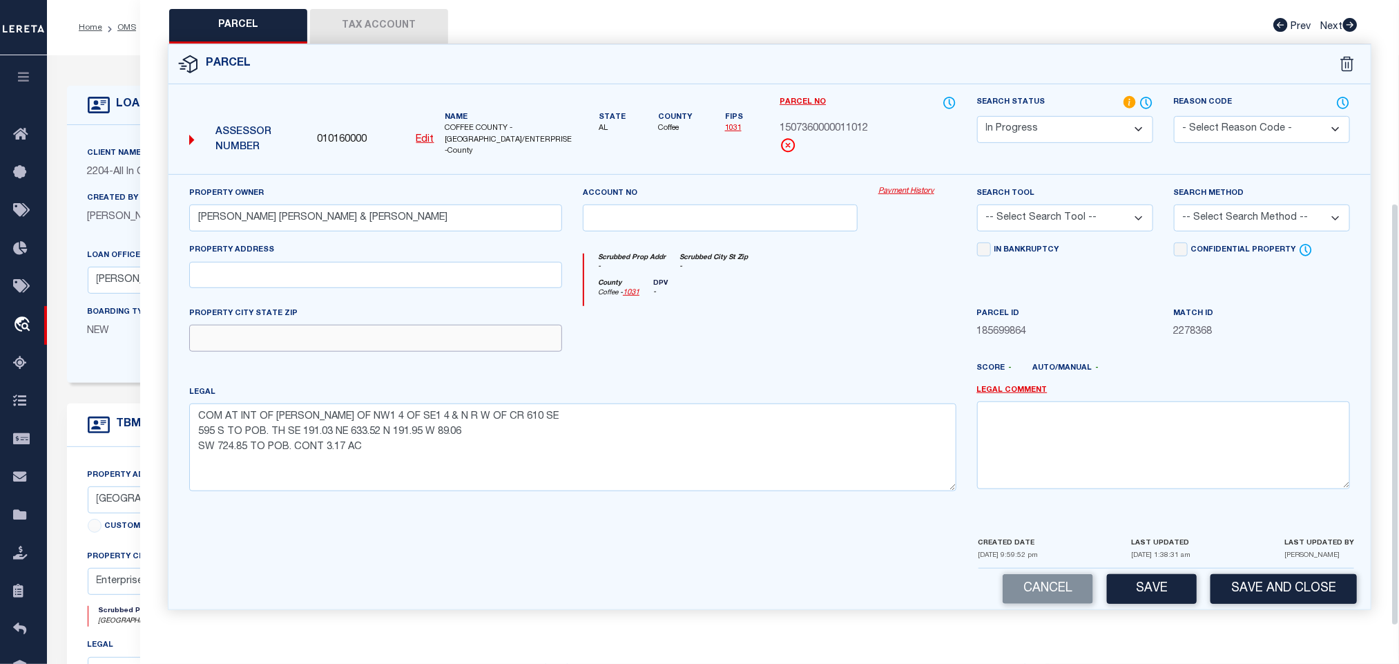
drag, startPoint x: 456, startPoint y: 333, endPoint x: 705, endPoint y: 282, distance: 253.8
click at [456, 333] on input "text" at bounding box center [375, 338] width 373 height 27
paste input "Enterprise AL 36330"
type input "Enterprise AL 36330"
click at [1067, 212] on select "-- Select Search Tool -- 3rd Party Website Agency File Agency Website ATLS CNV-…" at bounding box center [1065, 217] width 176 height 27
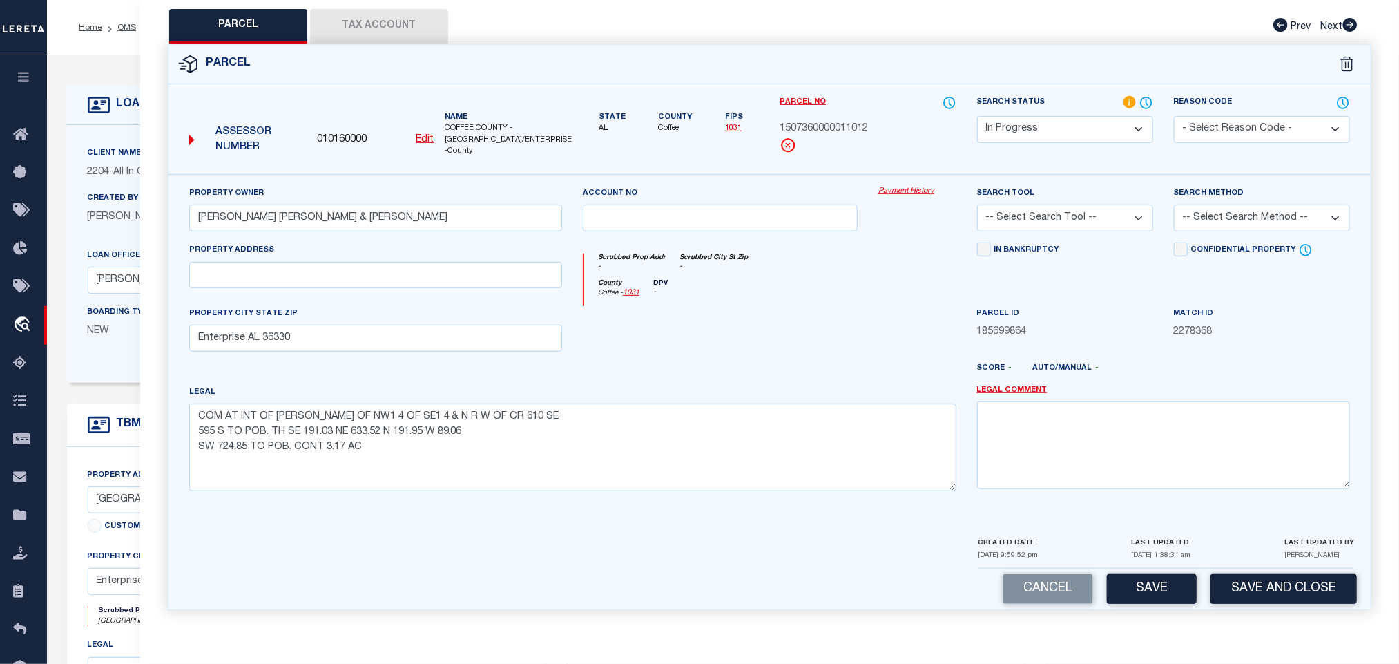
select select "AGW"
click at [977, 204] on select "-- Select Search Tool -- 3rd Party Website Agency File Agency Website ATLS CNV-…" at bounding box center [1065, 217] width 176 height 27
click at [1212, 242] on div "Confidential Property" at bounding box center [1262, 250] width 176 height 17
drag, startPoint x: 1229, startPoint y: 201, endPoint x: 1223, endPoint y: 210, distance: 10.9
click at [1229, 204] on select "-- Select Search Method -- Property Address Legal Liability Info Provided" at bounding box center [1262, 217] width 176 height 27
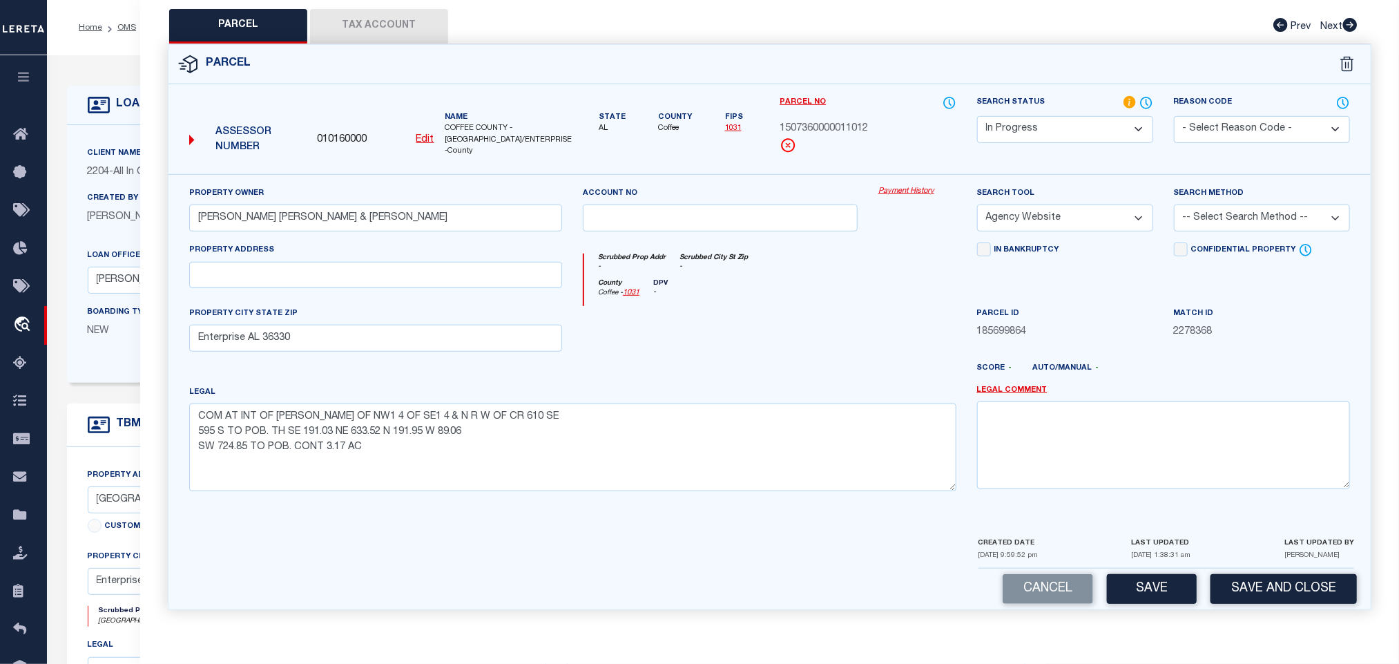
select select "LEG"
click at [1174, 204] on select "-- Select Search Method -- Property Address Legal Liability Info Provided" at bounding box center [1262, 217] width 176 height 27
click at [1142, 579] on button "Save" at bounding box center [1152, 589] width 90 height 30
click at [390, 21] on button "Tax Account" at bounding box center [379, 26] width 138 height 35
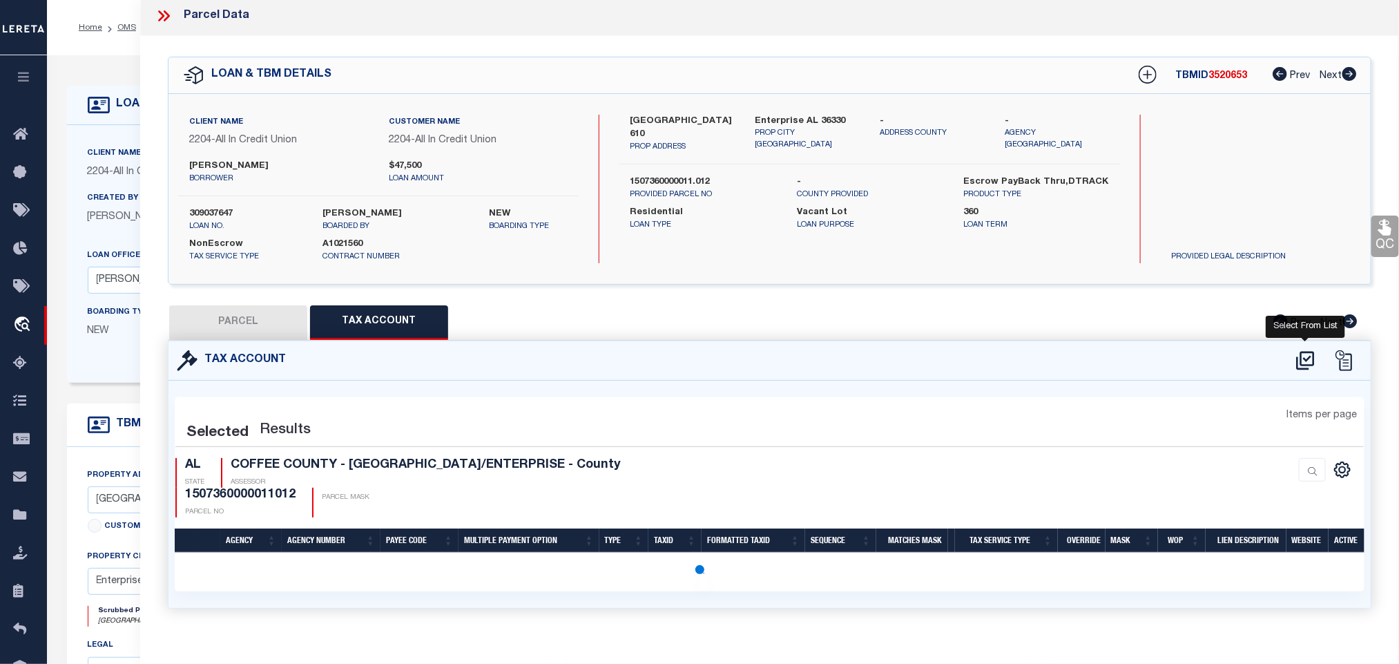
scroll to position [0, 0]
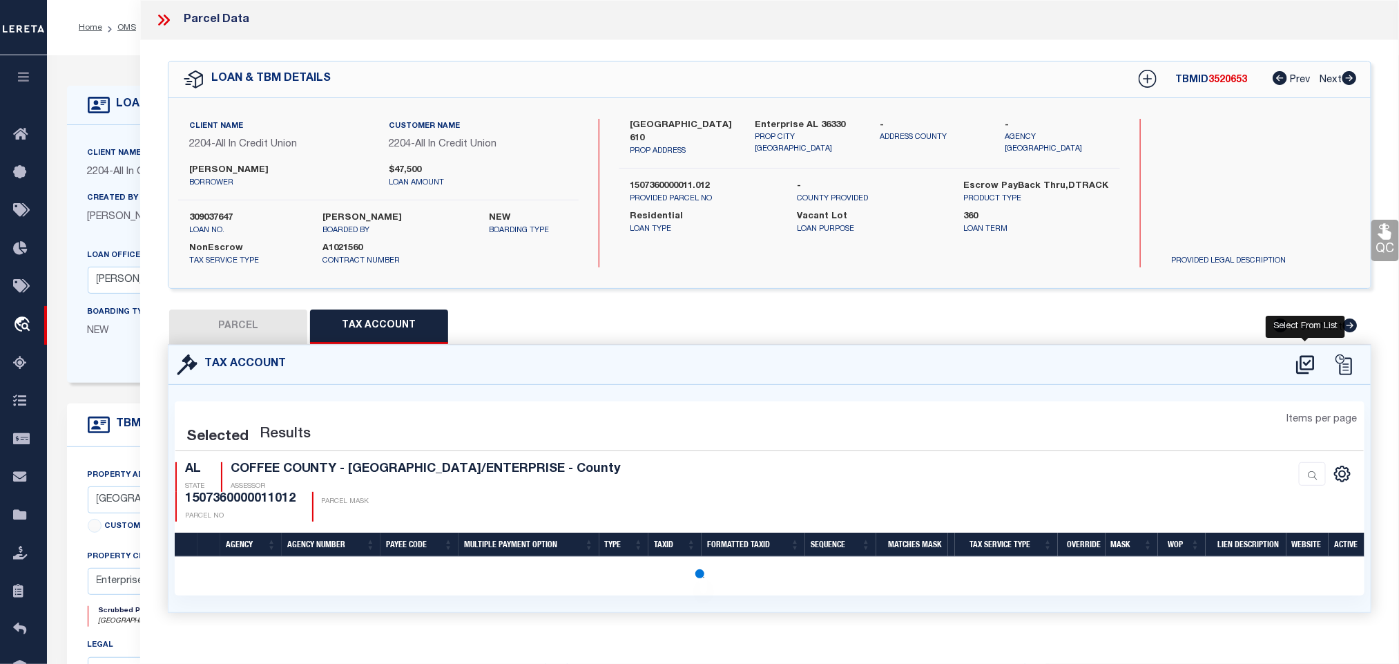
select select "100"
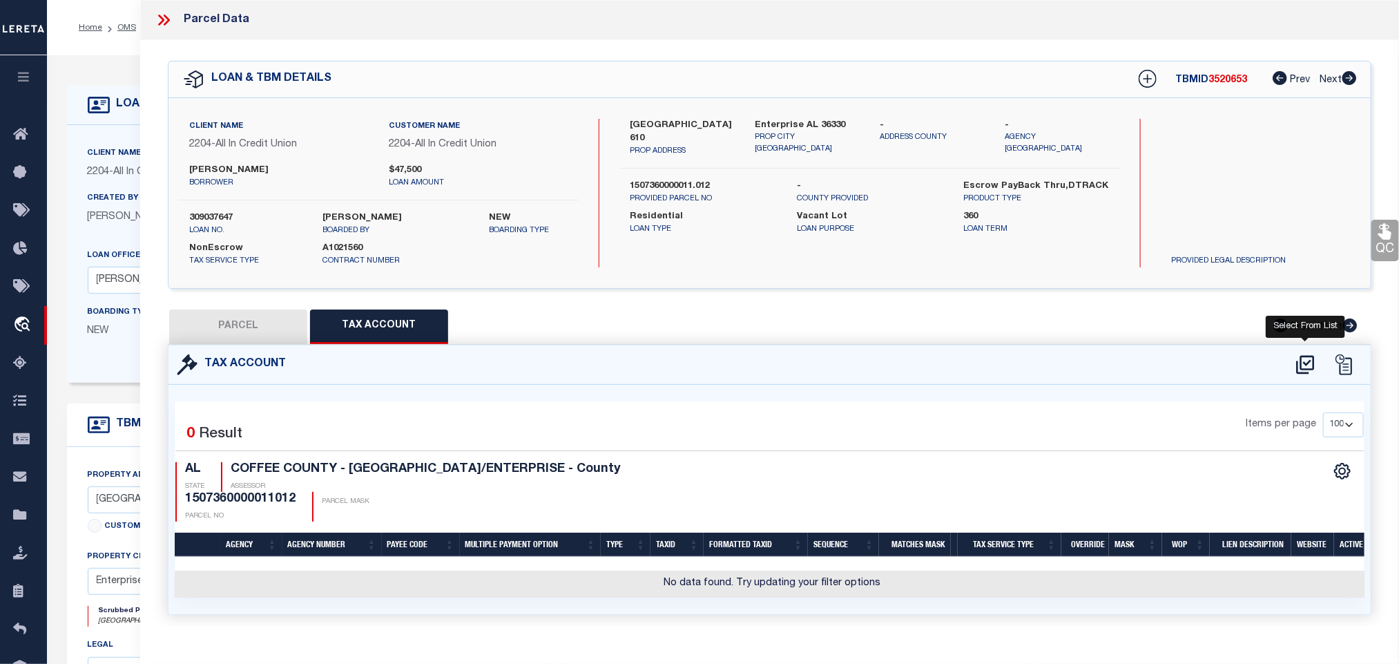
click at [1311, 365] on icon at bounding box center [1305, 365] width 23 height 22
select select "200"
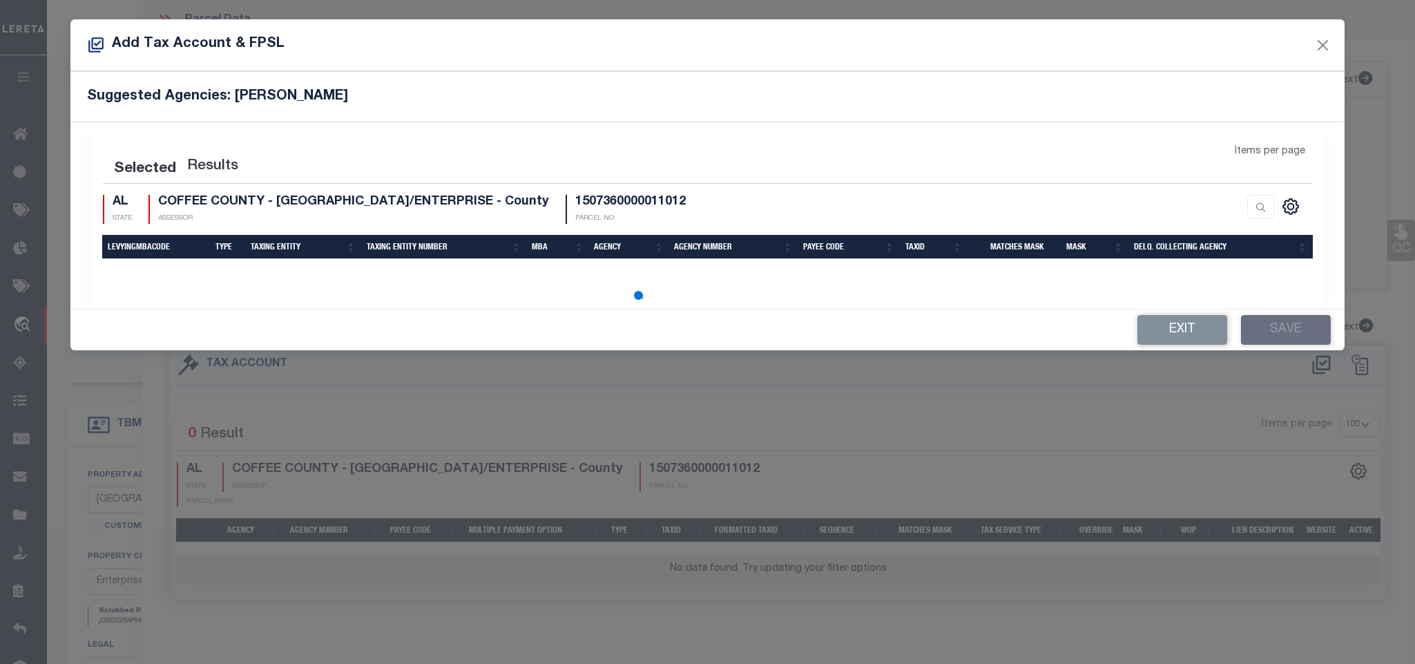
select select "200"
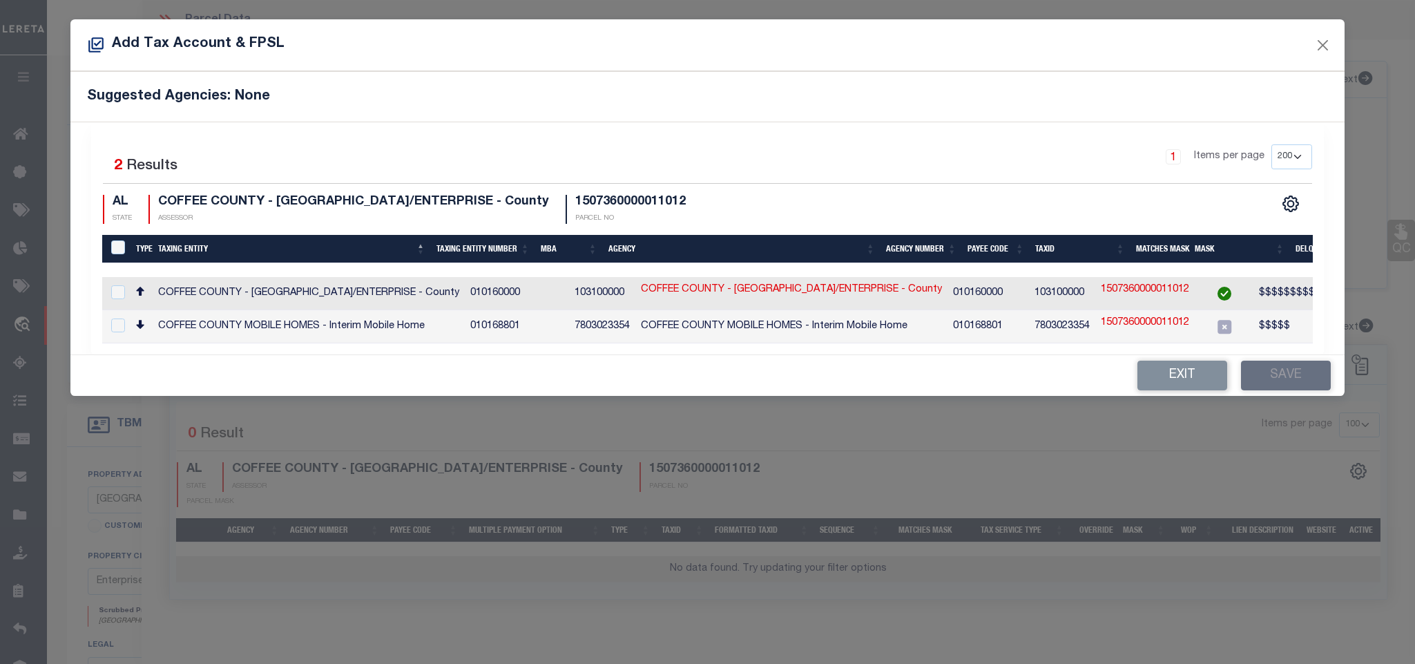
click at [1266, 298] on span "$$$$$$$$$$$$$$$$" at bounding box center [1308, 293] width 99 height 10
checkbox input "true"
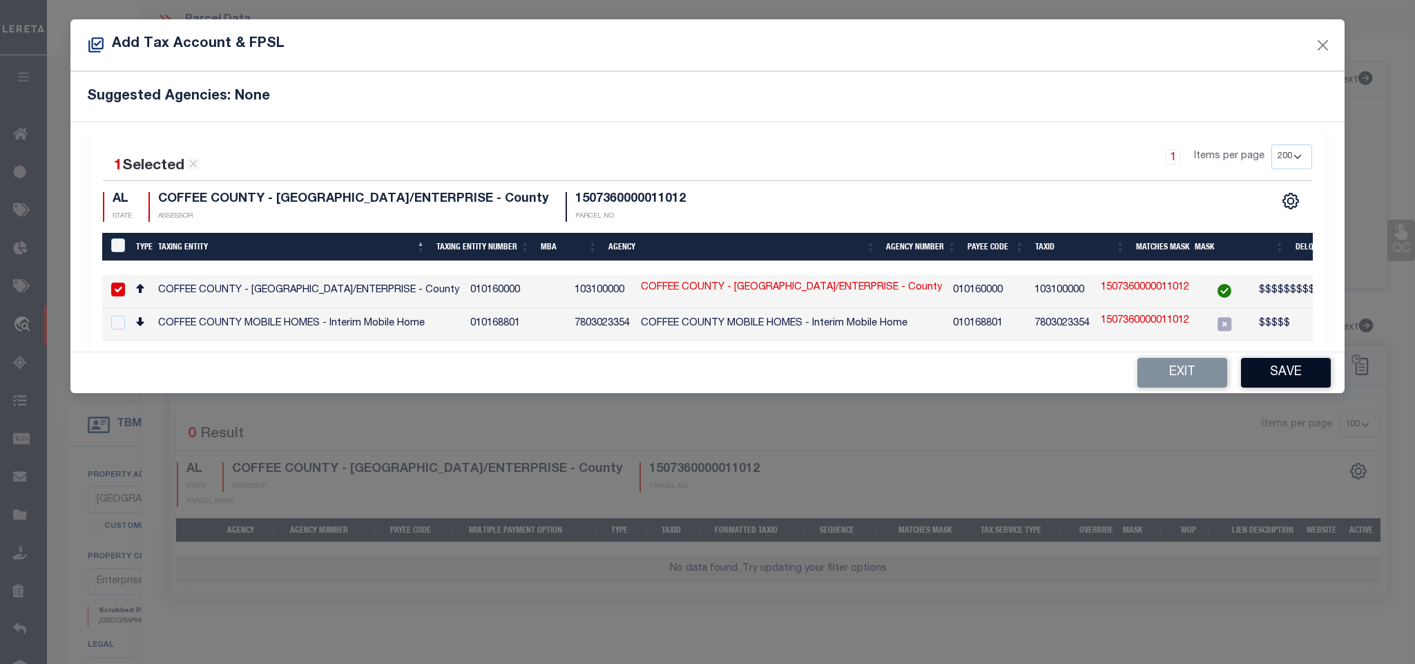
click at [1299, 378] on button "Save" at bounding box center [1286, 373] width 90 height 30
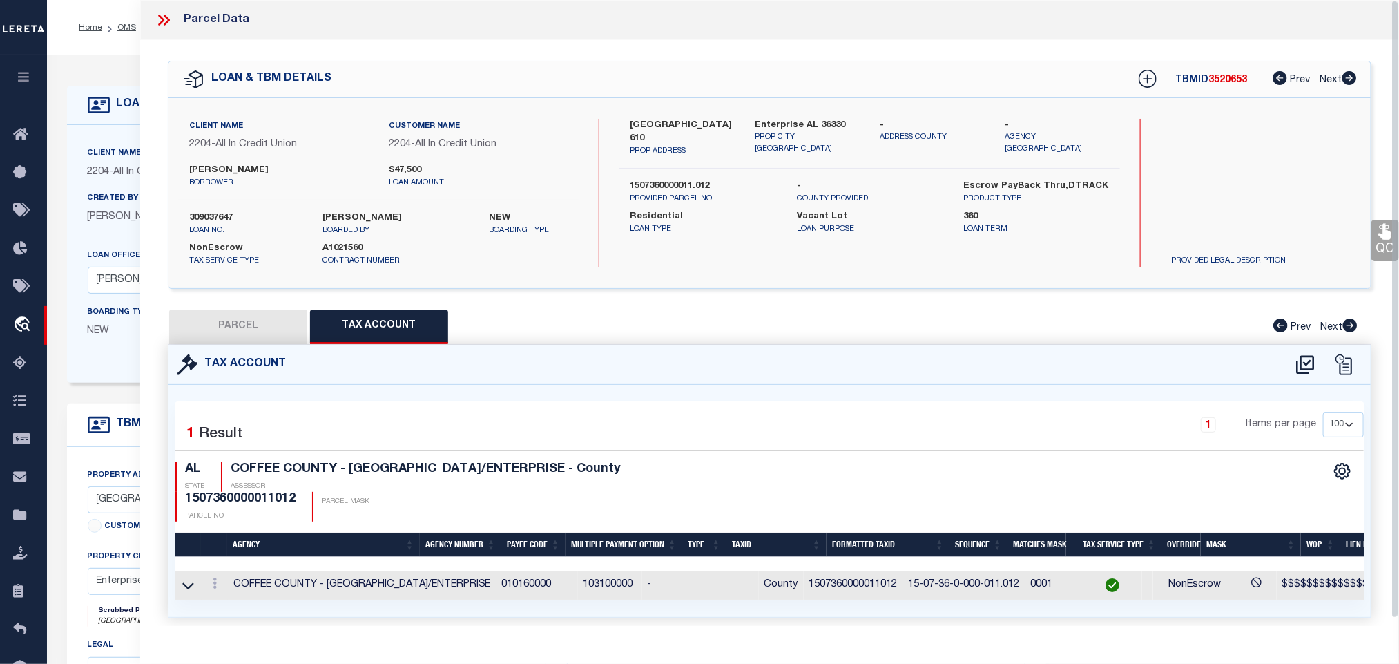
drag, startPoint x: 249, startPoint y: 323, endPoint x: 1049, endPoint y: 415, distance: 804.8
click at [249, 323] on button "PARCEL" at bounding box center [238, 326] width 138 height 35
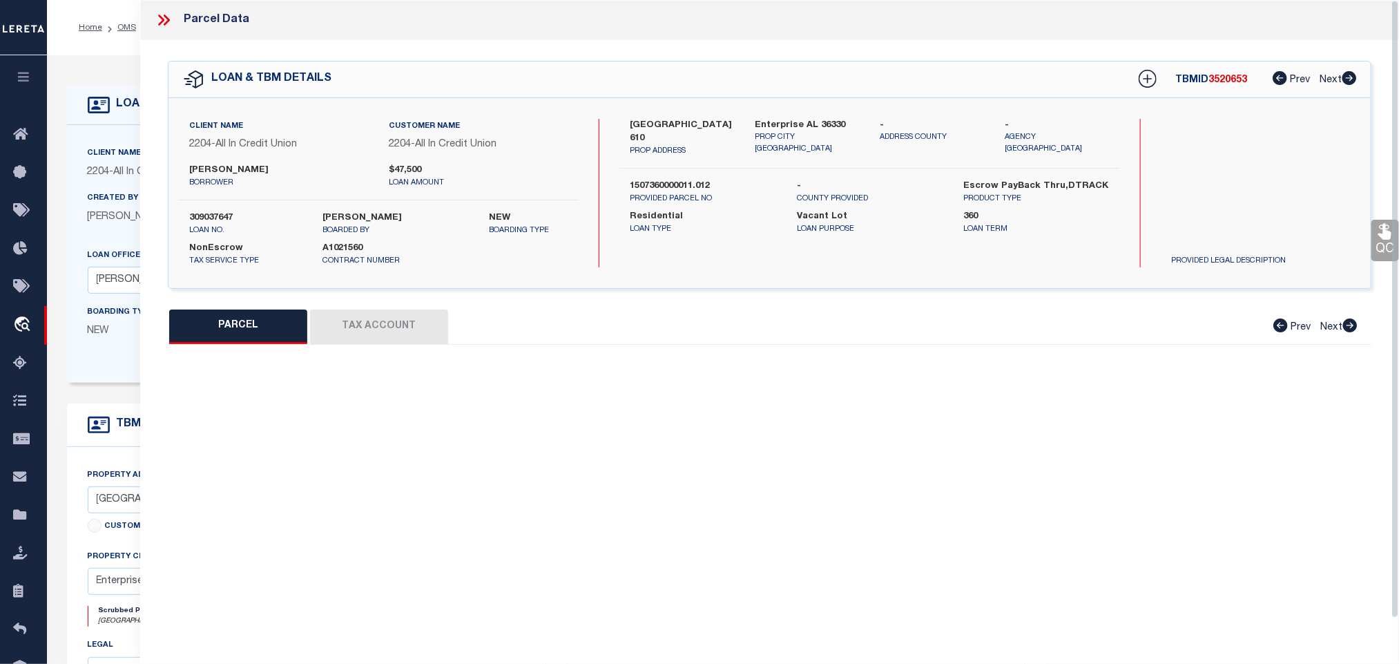
select select "AS"
select select
checkbox input "false"
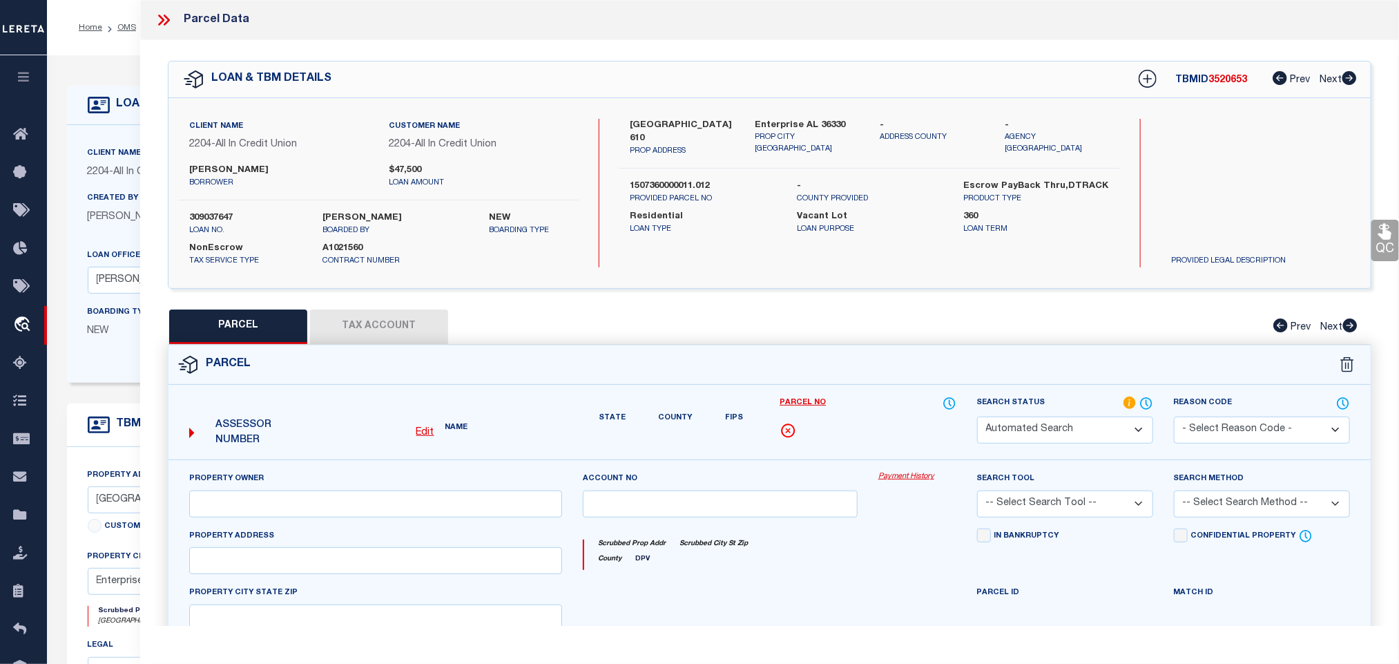
click at [1034, 429] on select "Automated Search Bad Parcel Complete Duplicate Parcel High Dollar Reporting In …" at bounding box center [1065, 429] width 176 height 27
select select "IP"
type input "[PERSON_NAME] [PERSON_NAME] & [PERSON_NAME]"
select select "AGW"
select select "LEG"
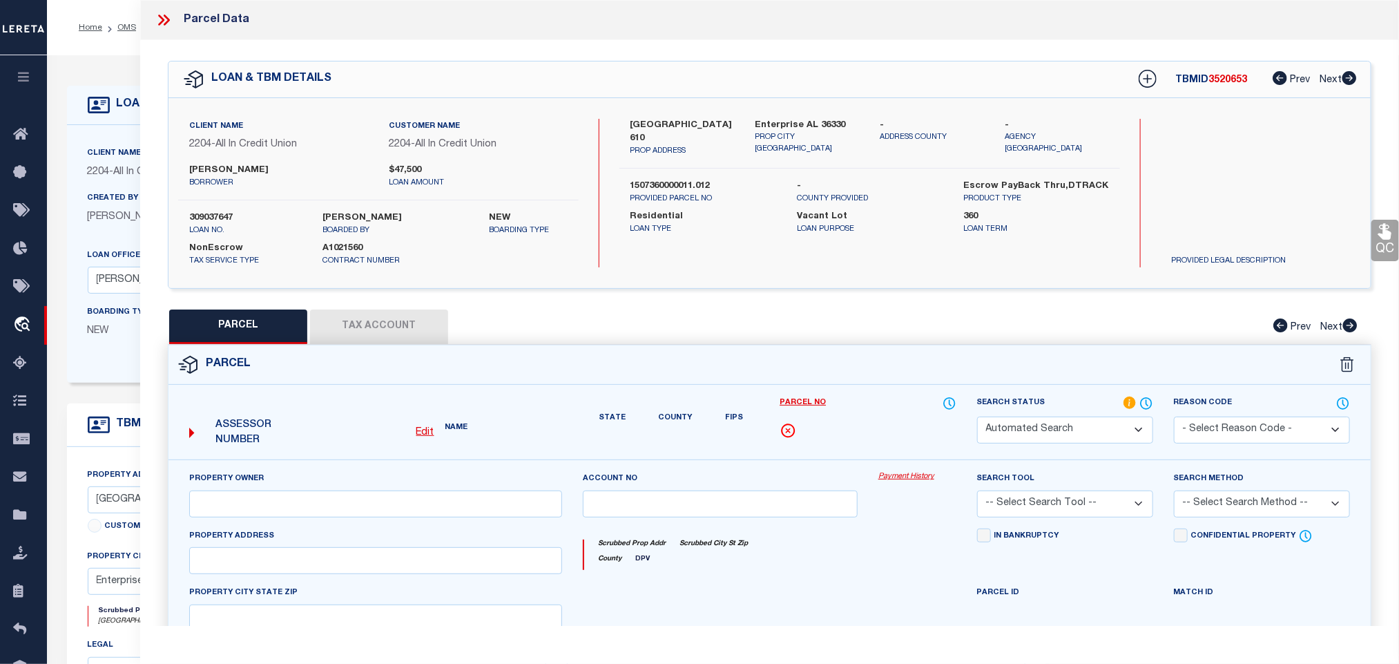
type input "Enterprise AL 36330"
type textarea "COM AT INT OF [PERSON_NAME] OF NW1 4 OF SE1 4 & N R W OF CR 610 SE 595 S TO POB…"
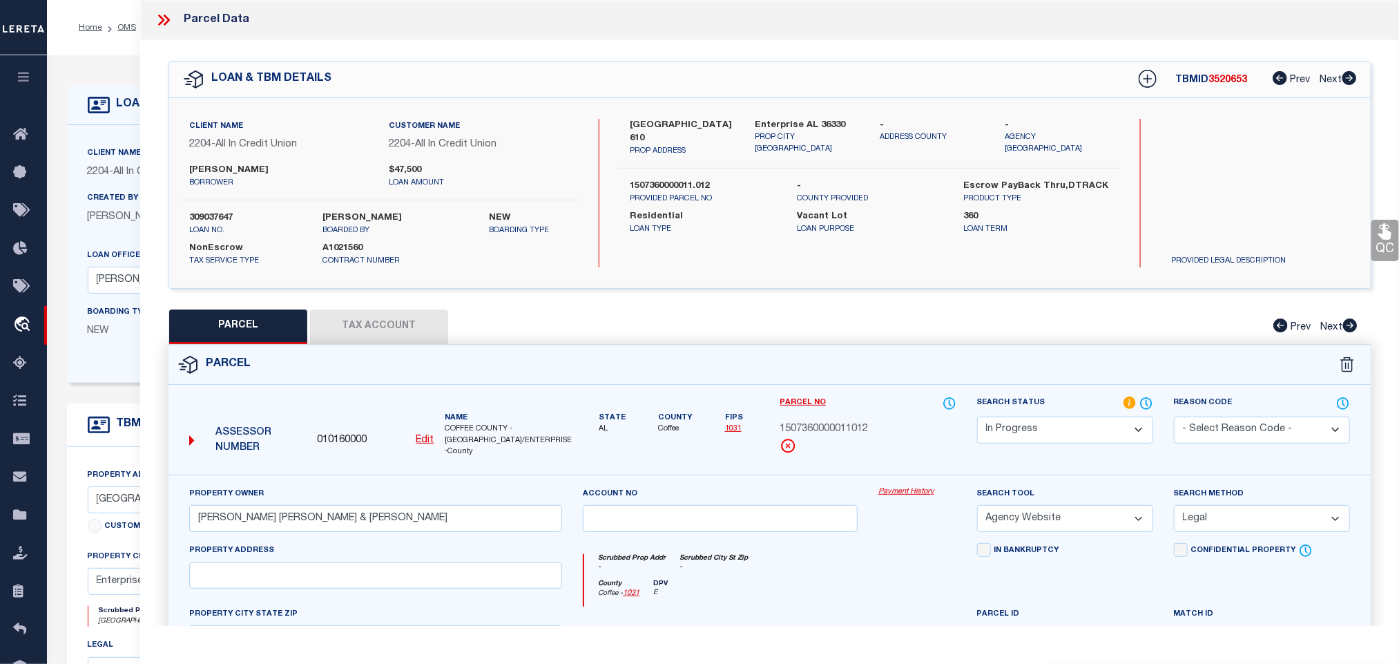
select select "PC"
click at [977, 418] on select "Automated Search Bad Parcel Complete Duplicate Parcel High Dollar Reporting In …" at bounding box center [1065, 429] width 176 height 27
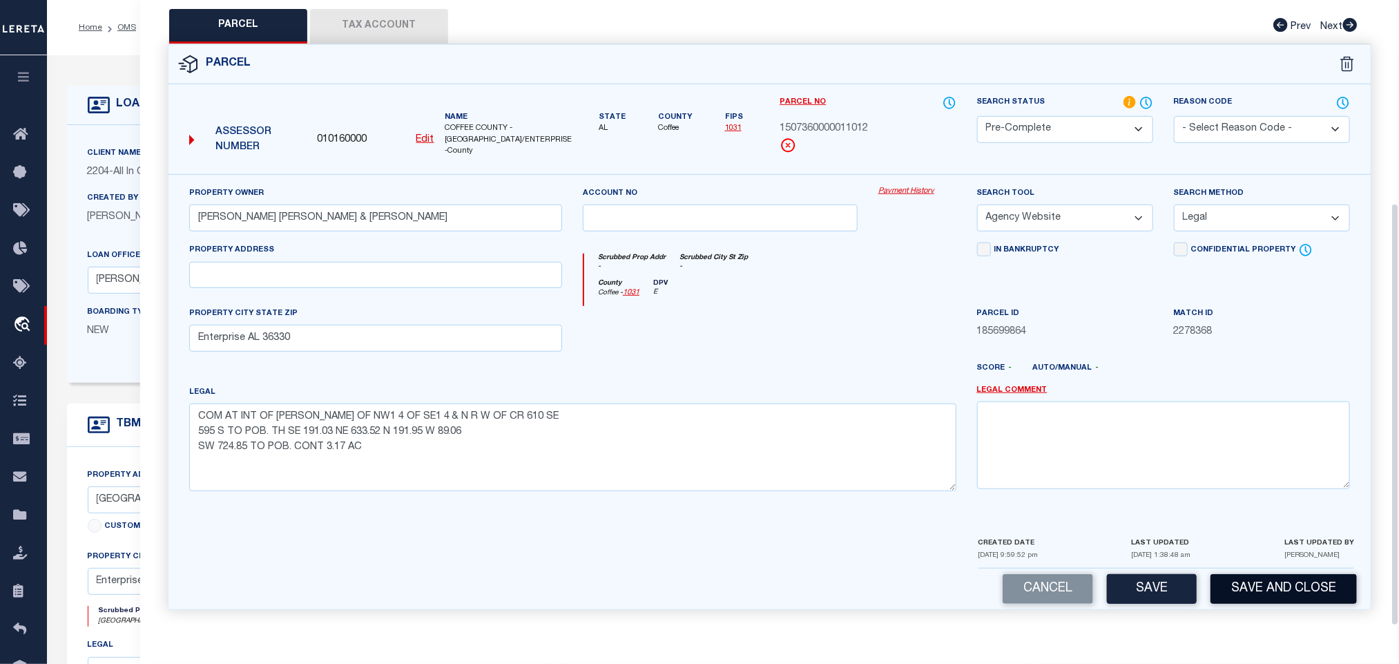
click at [1222, 578] on button "Save and Close" at bounding box center [1283, 589] width 146 height 30
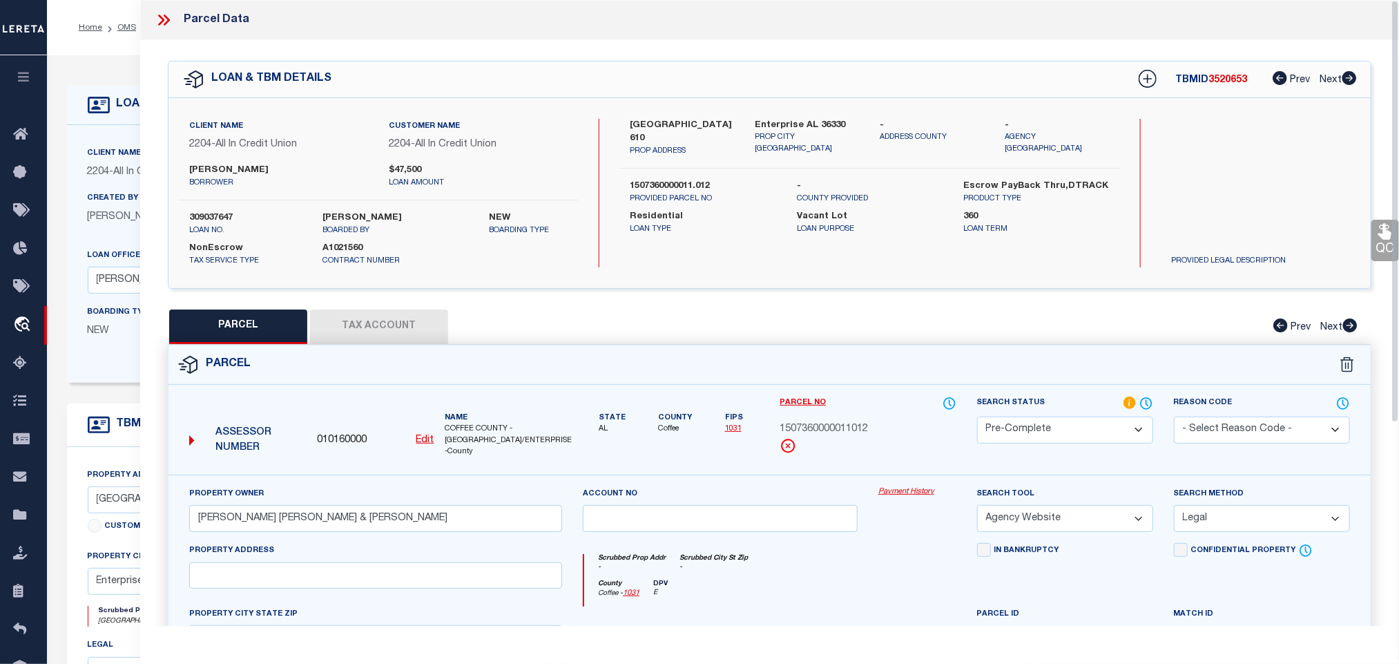
click at [200, 204] on div "Client Name 2204 - All In Credit Union Customer Name 2204 - All In Credit Union…" at bounding box center [378, 193] width 400 height 148
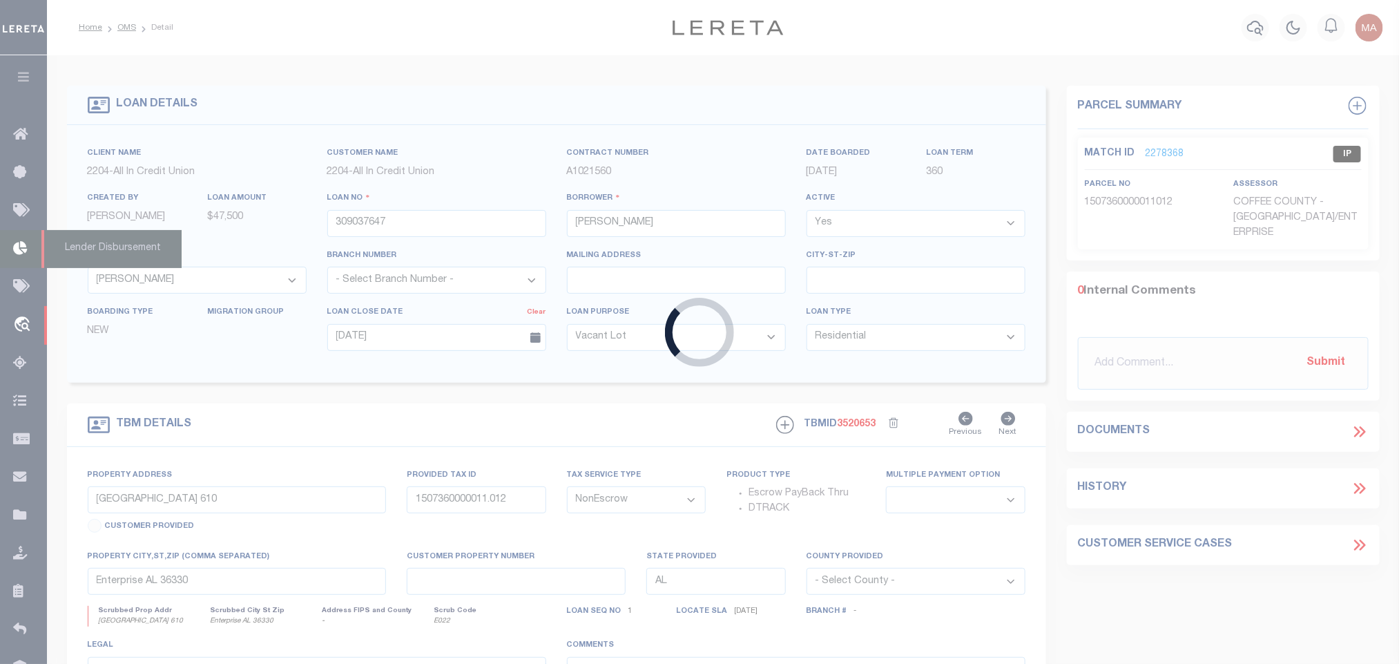
copy label "309037647"
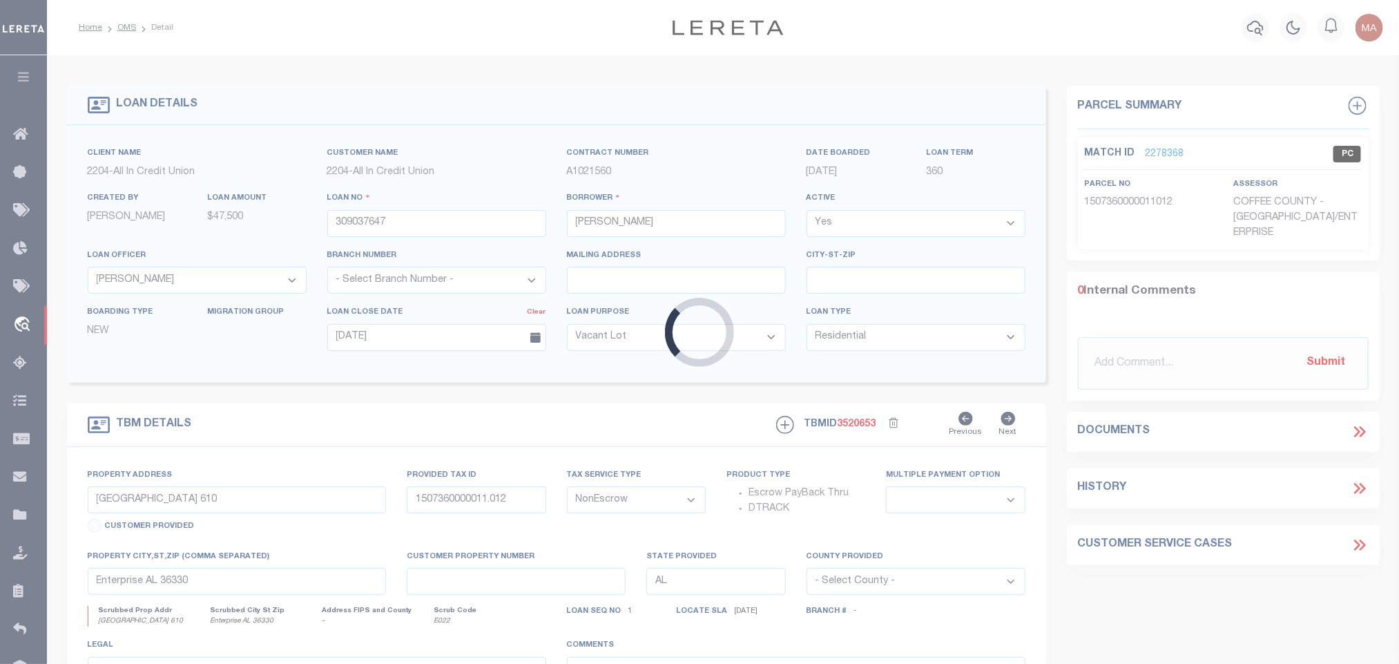
select select "44319"
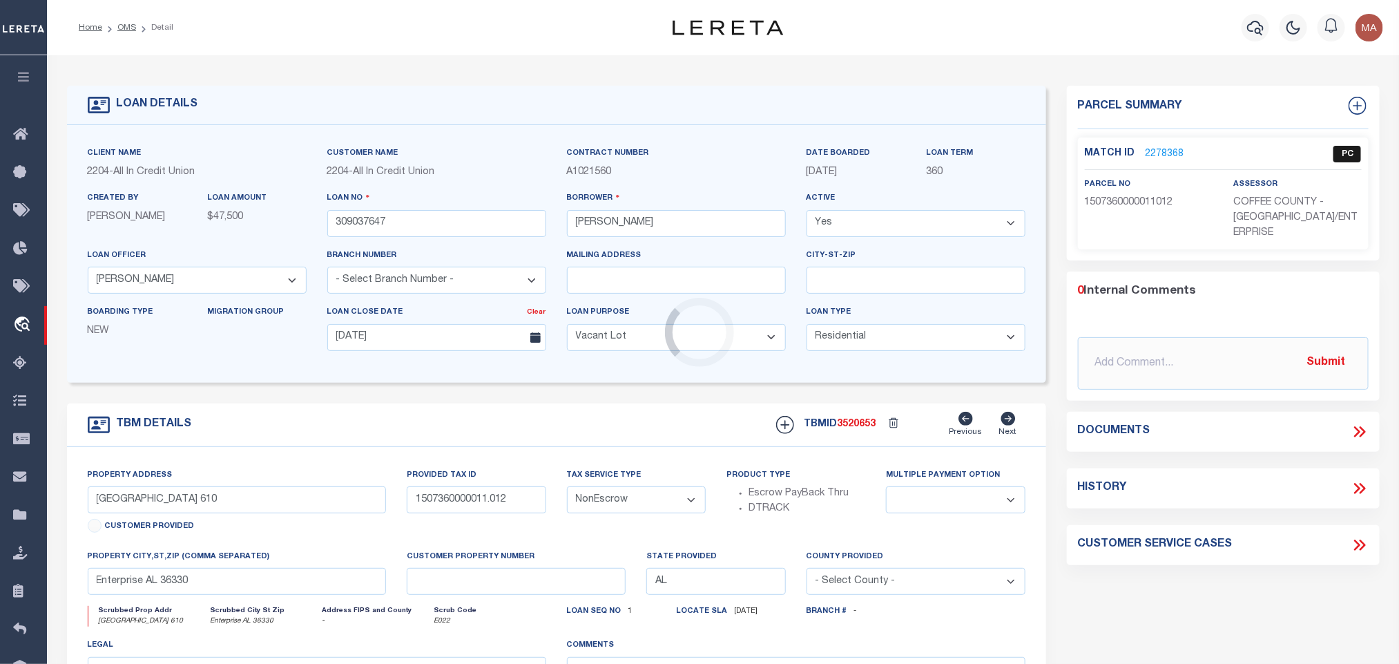
select select
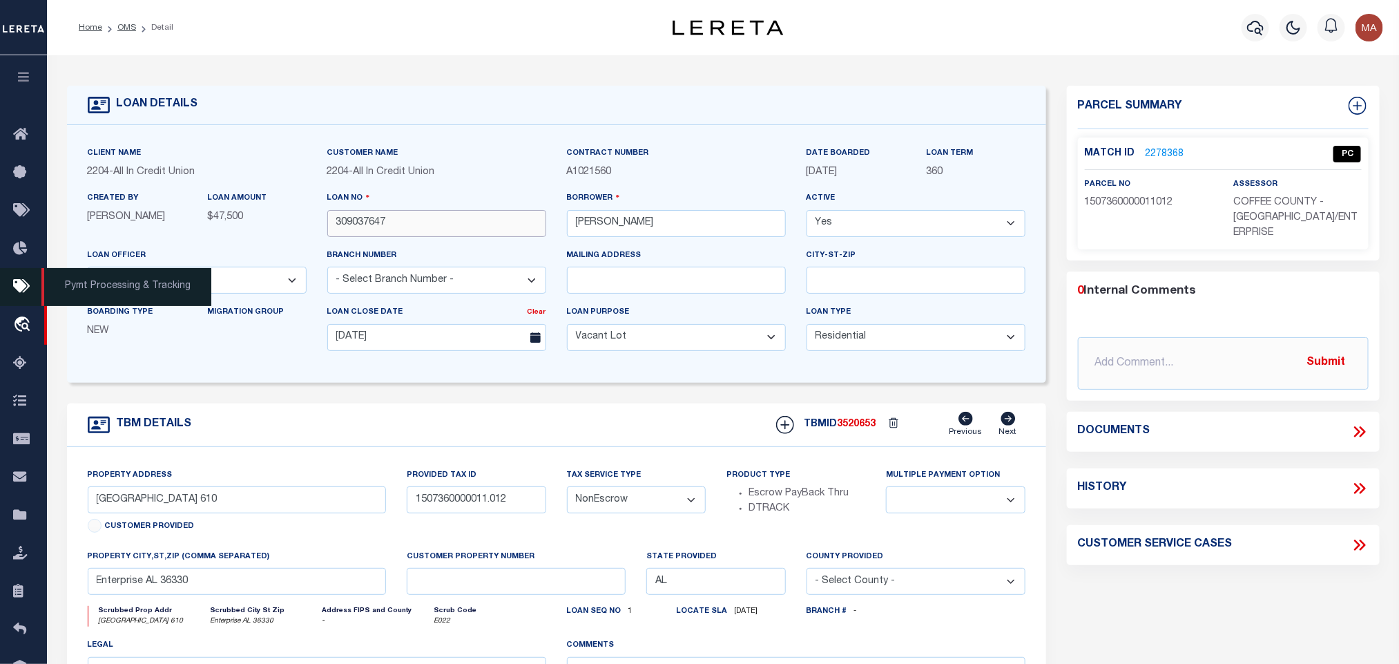
click at [434, 231] on input "309037647" at bounding box center [436, 223] width 219 height 27
click at [873, 427] on span "3520653" at bounding box center [857, 424] width 39 height 10
click at [868, 427] on span "3520653" at bounding box center [857, 424] width 39 height 10
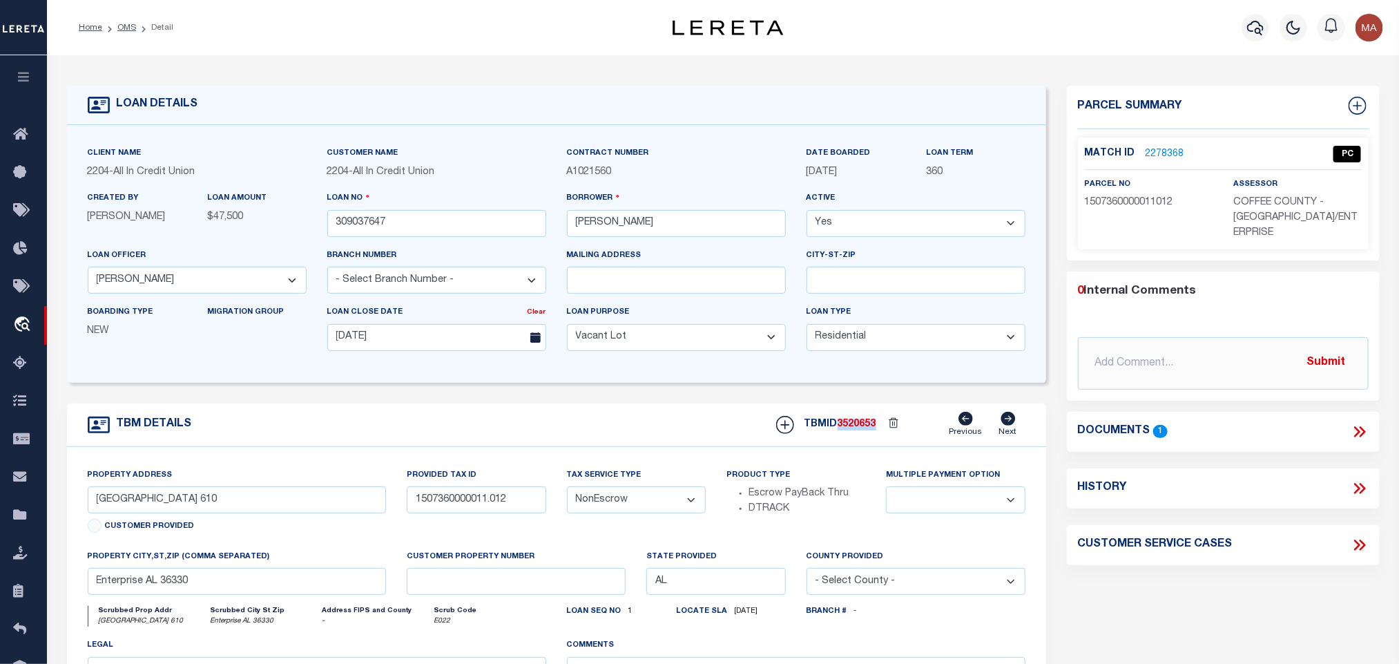
copy span "3520653"
click at [1268, 208] on p "COFFEE COUNTY - [GEOGRAPHIC_DATA]/ENTERPRISE" at bounding box center [1297, 218] width 128 height 46
copy div "COFFEE COUNTY - [GEOGRAPHIC_DATA]/ENTERPRISE"
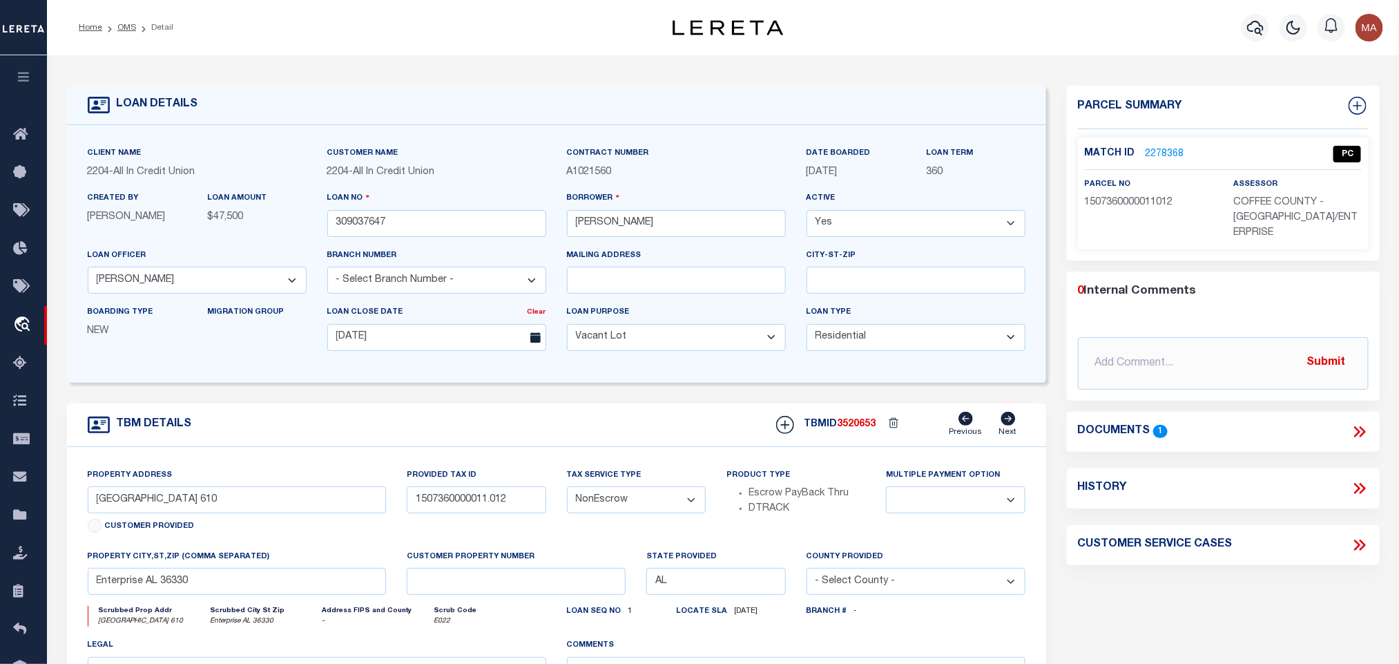
click at [1141, 206] on span "1507360000011012" at bounding box center [1129, 202] width 88 height 10
copy span "1507360000011012"
drag, startPoint x: 122, startPoint y: 25, endPoint x: 321, endPoint y: 5, distance: 199.9
click at [122, 25] on link "OMS" at bounding box center [126, 27] width 19 height 8
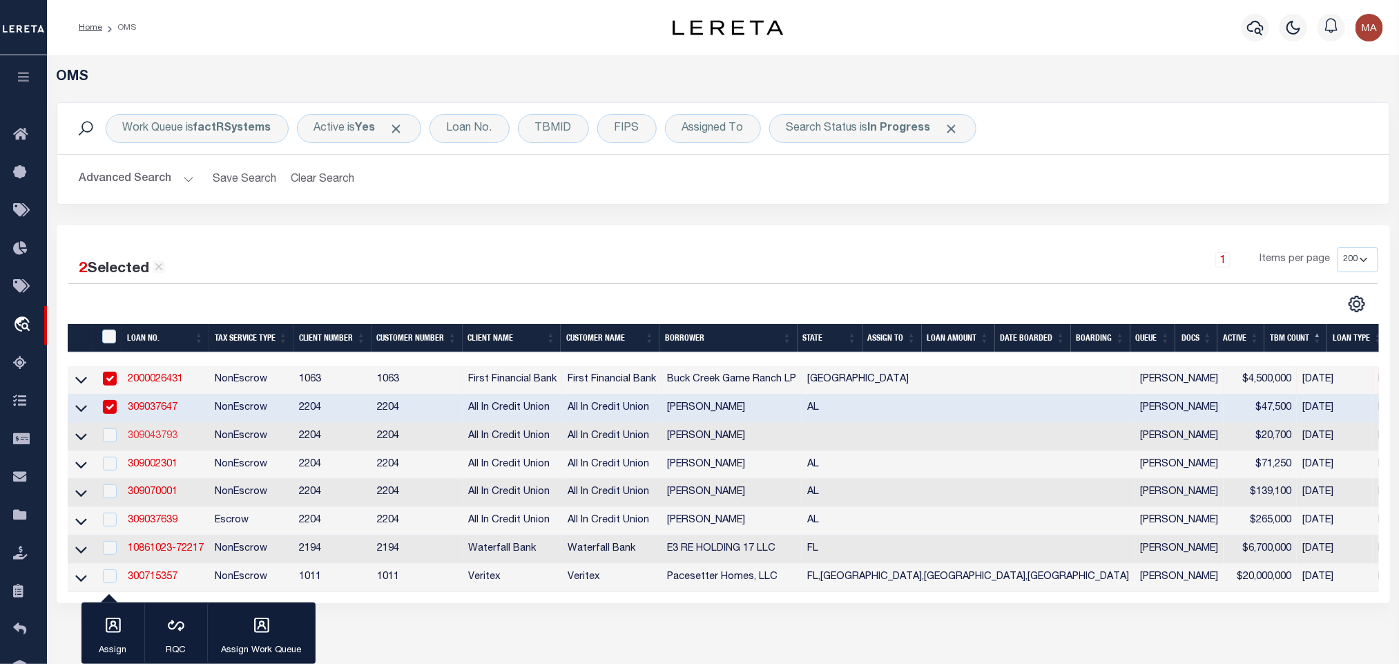
click at [153, 437] on link "309043793" at bounding box center [153, 436] width 50 height 10
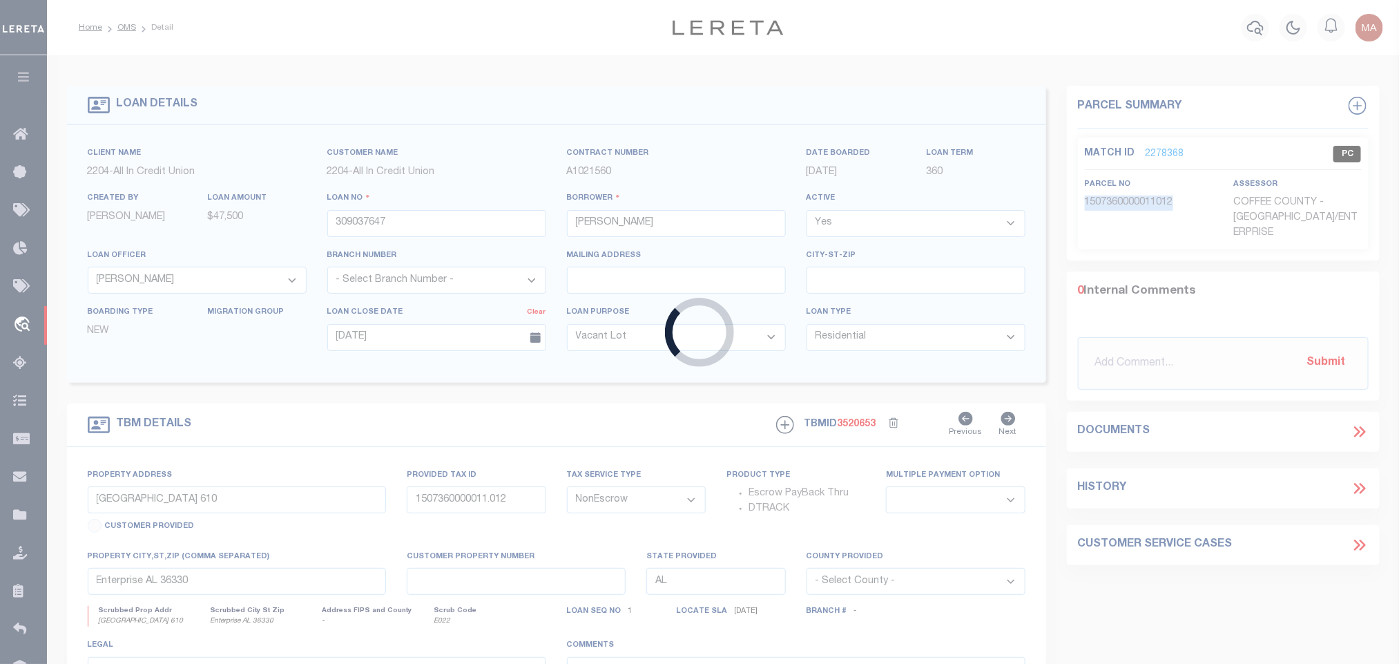
type input "309043793"
type input "[PERSON_NAME]"
type input "[DATE]"
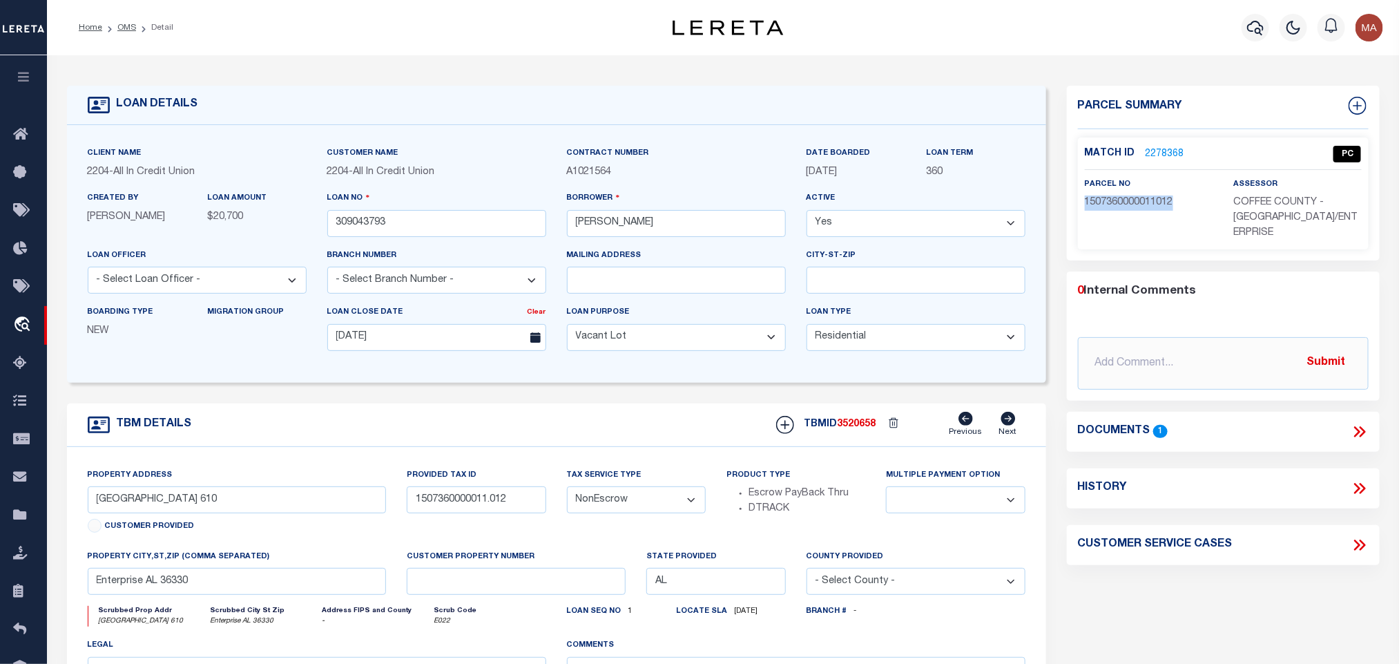
select select "44319"
type input "[STREET_ADDRESS]"
type input "02-36-01-01-0-000-001.082"
select select
type input "MOBILE AL [PHONE_NUMBER]"
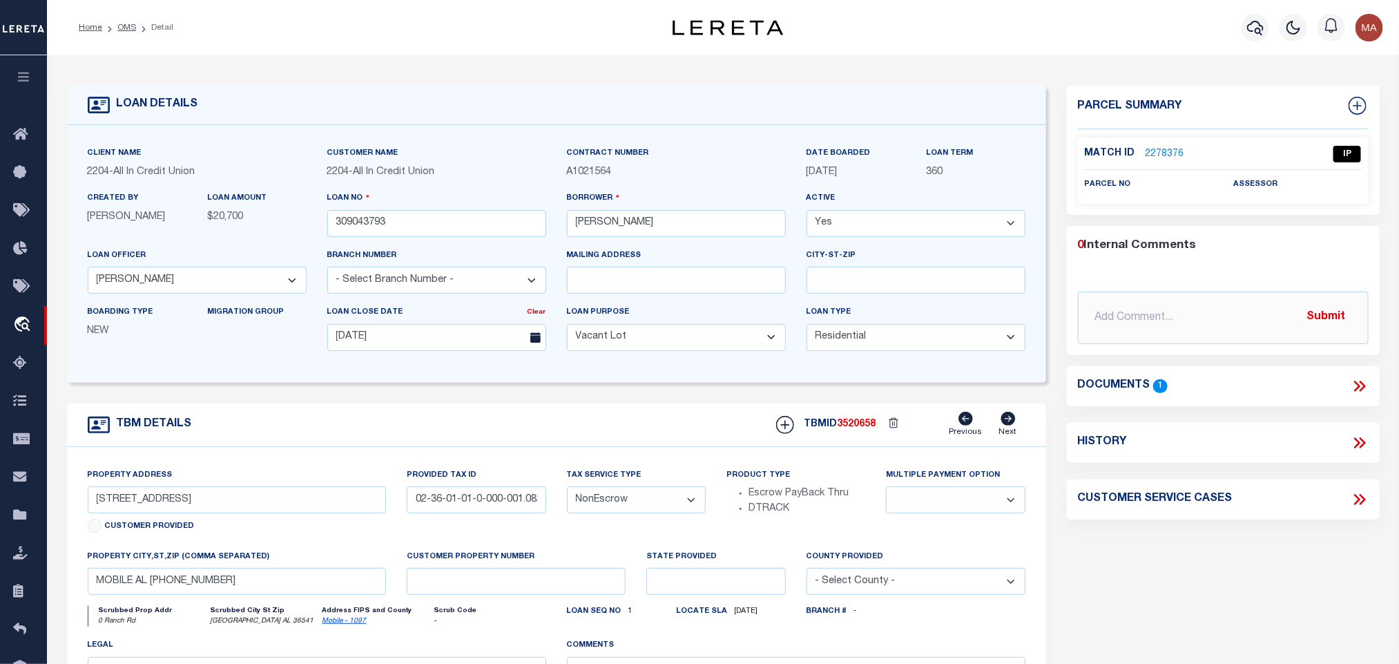
click at [1359, 386] on icon at bounding box center [1357, 385] width 6 height 11
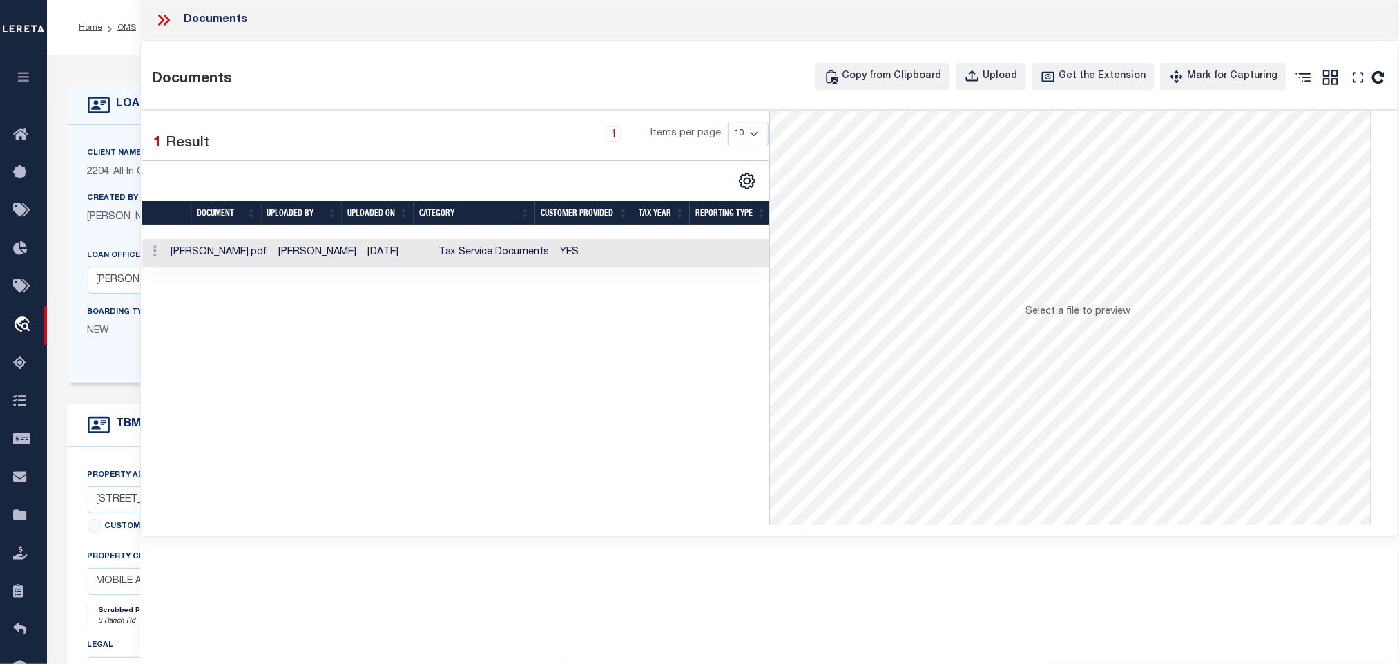
click at [632, 257] on td "YES" at bounding box center [603, 253] width 96 height 28
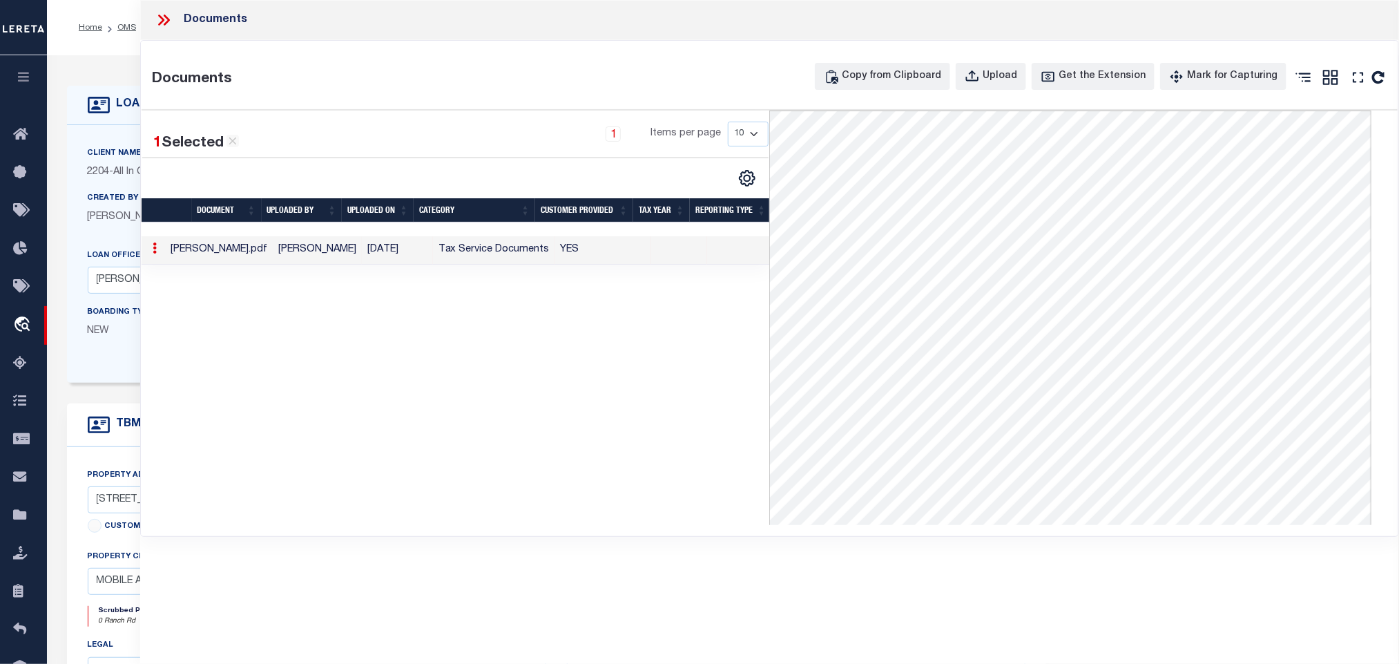
click at [159, 17] on icon at bounding box center [161, 19] width 6 height 11
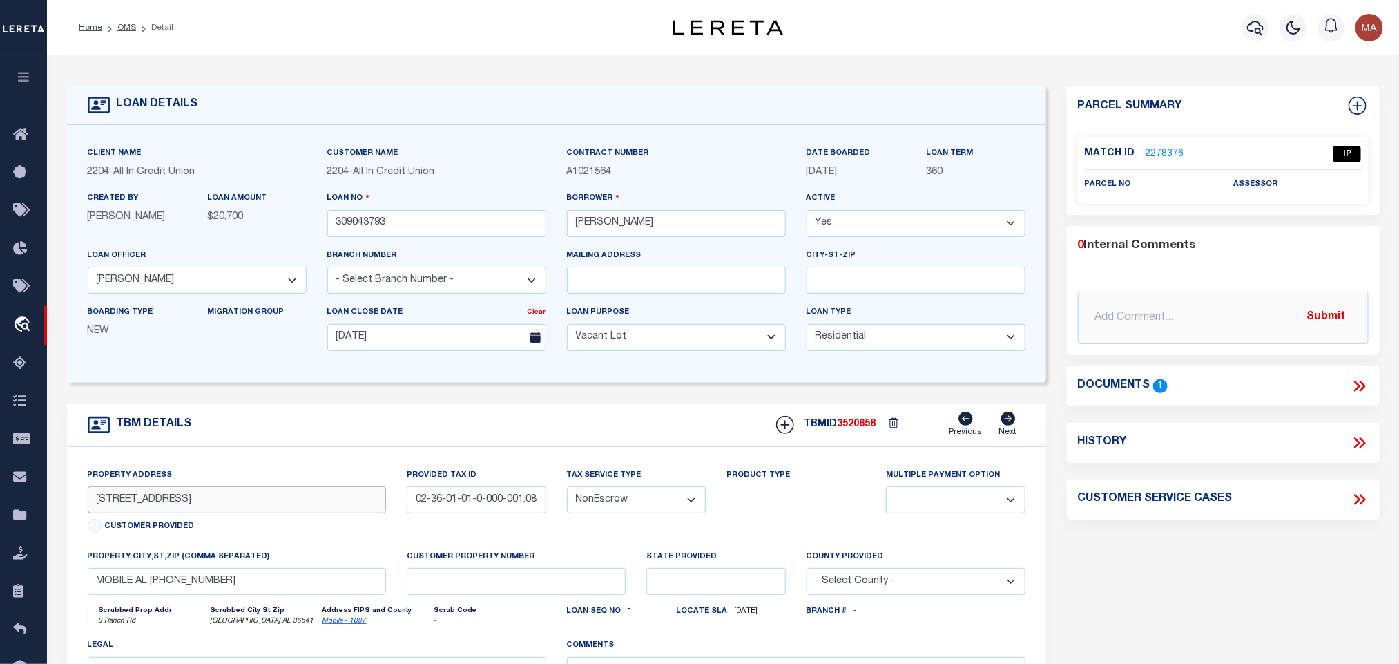
drag, startPoint x: 91, startPoint y: 498, endPoint x: 193, endPoint y: 510, distance: 102.9
click at [193, 510] on input "[STREET_ADDRESS]" at bounding box center [237, 499] width 299 height 27
click at [216, 506] on input "[STREET_ADDRESS]" at bounding box center [237, 499] width 299 height 27
click at [260, 592] on input "MOBILE AL [PHONE_NUMBER]" at bounding box center [237, 581] width 299 height 27
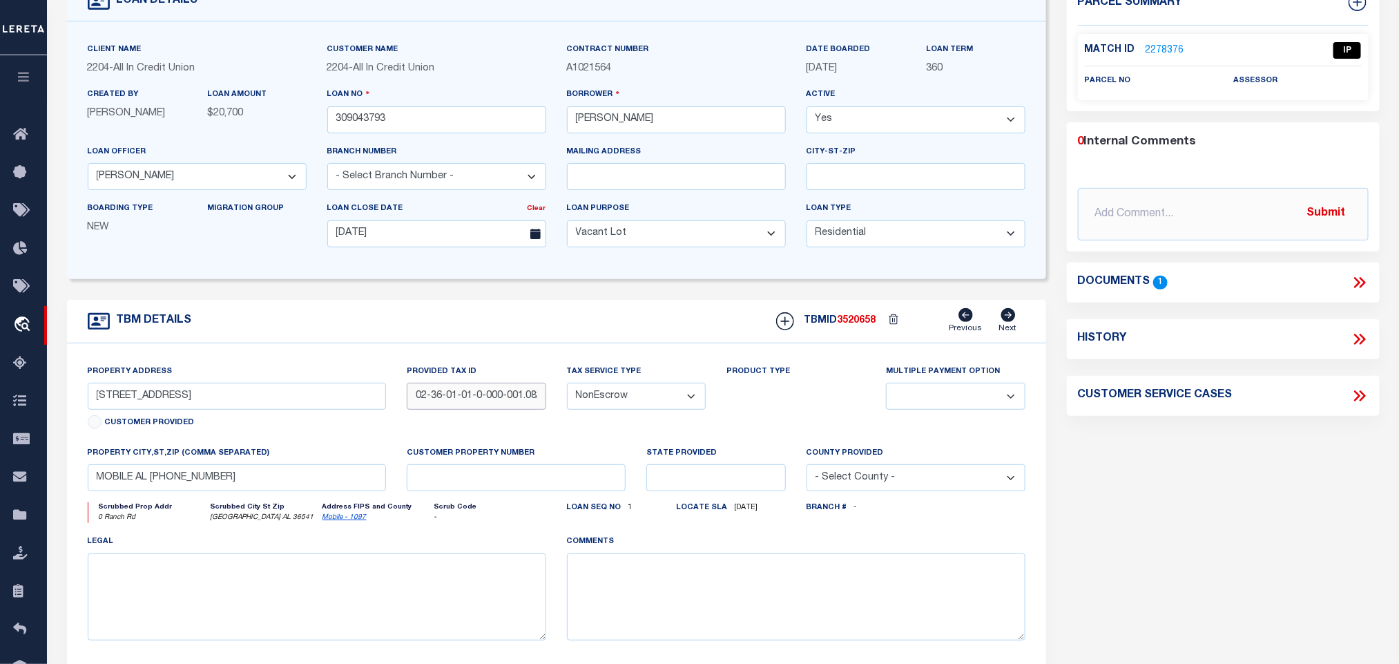
click at [467, 400] on input "02-36-01-01-0-000-001.082" at bounding box center [476, 396] width 139 height 27
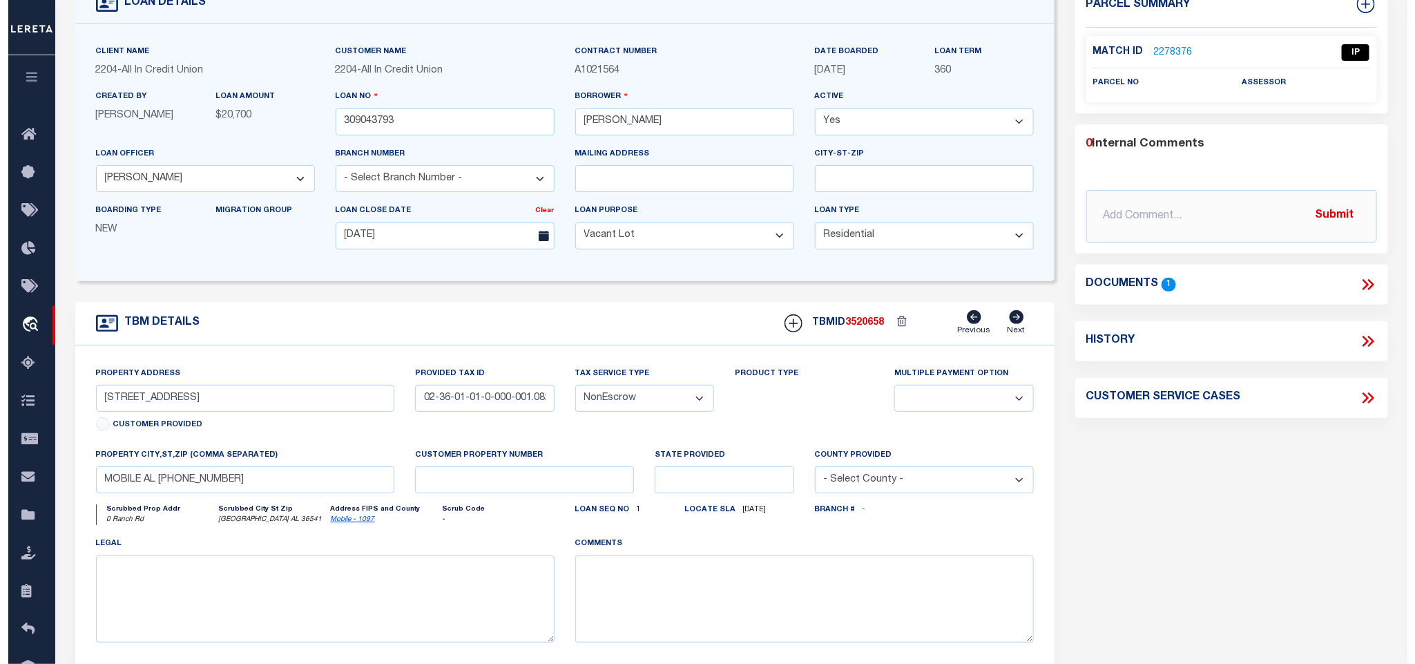
scroll to position [0, 0]
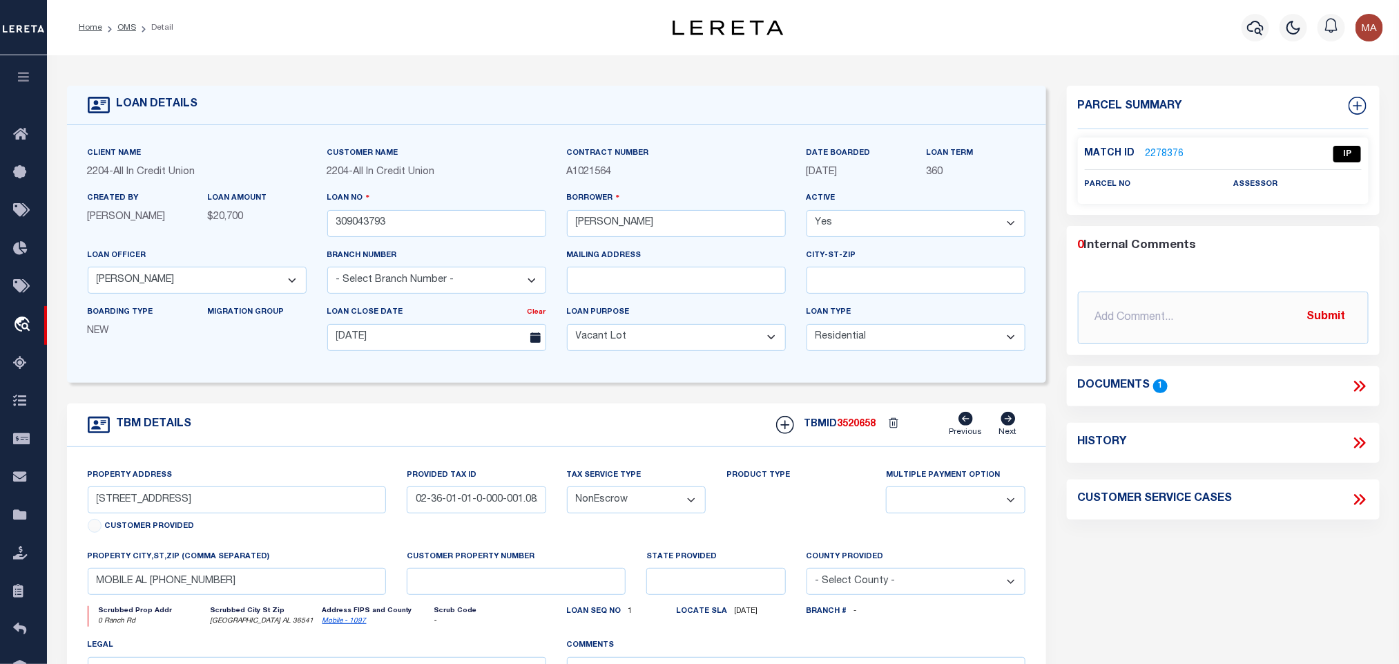
drag, startPoint x: 1164, startPoint y: 156, endPoint x: 543, endPoint y: 39, distance: 631.6
click at [1164, 156] on link "2278376" at bounding box center [1164, 154] width 39 height 14
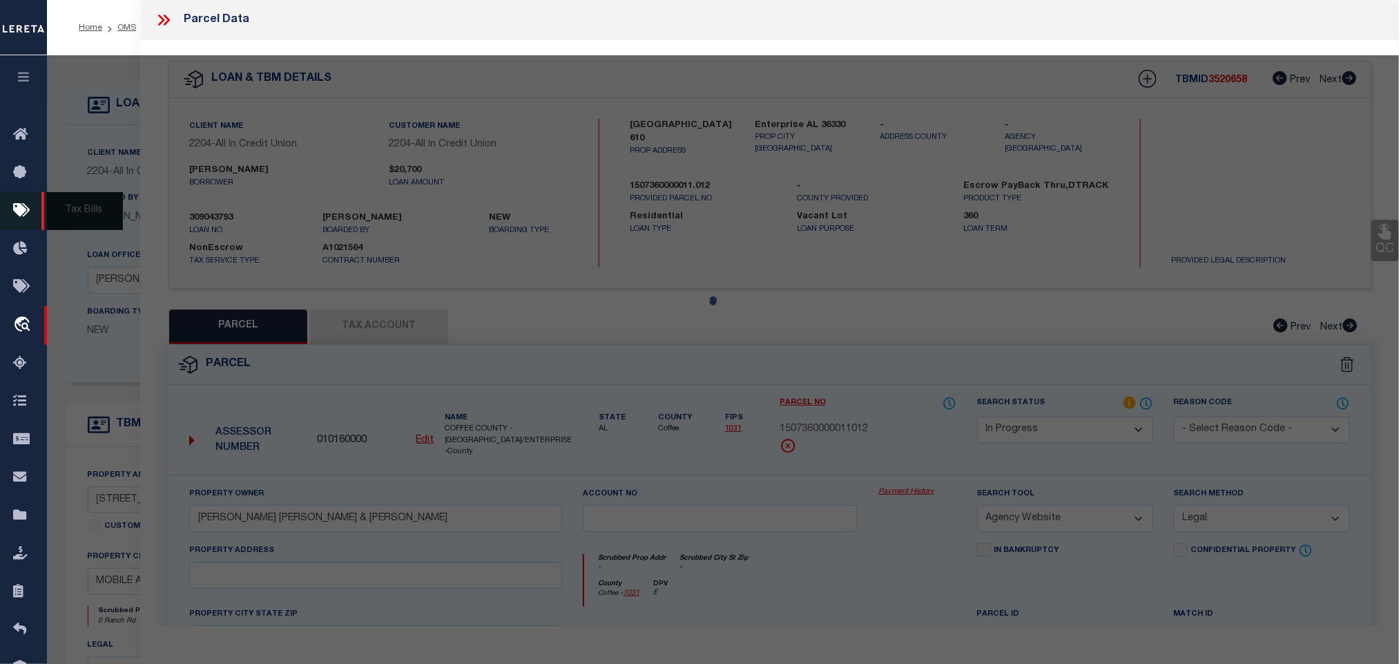
select select "AS"
select select
checkbox input "false"
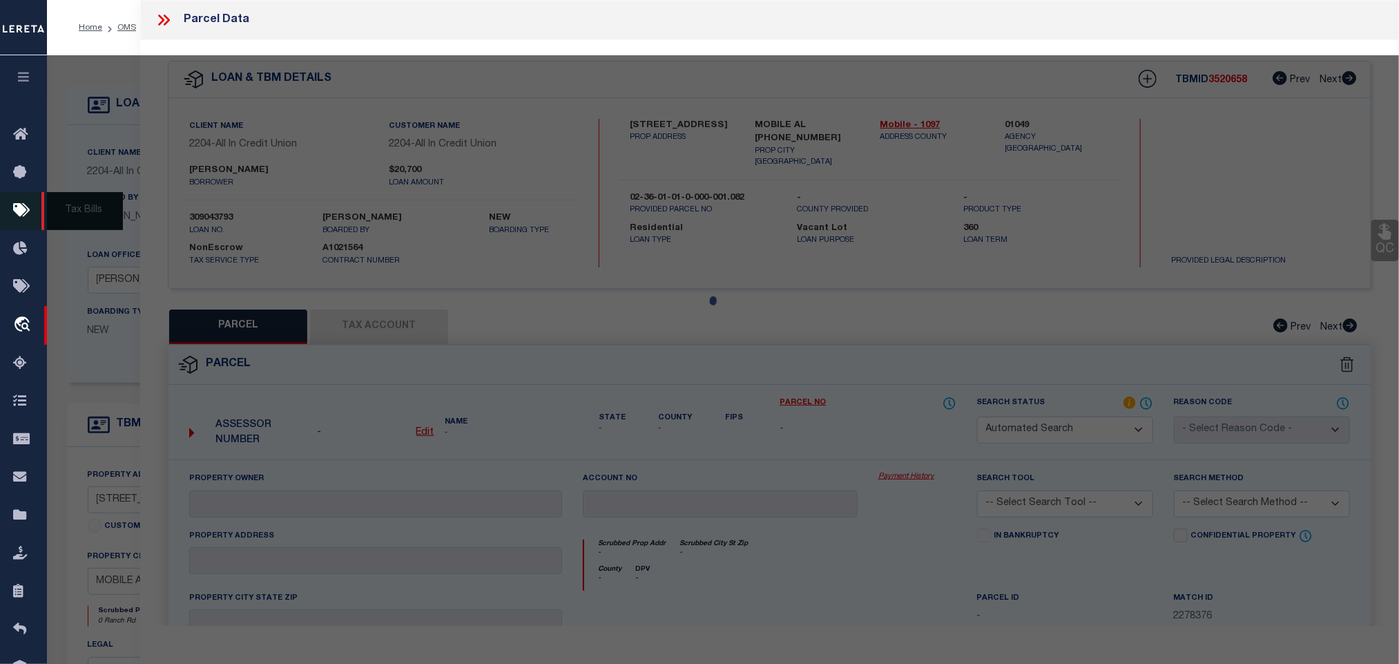
select select "IP"
checkbox input "false"
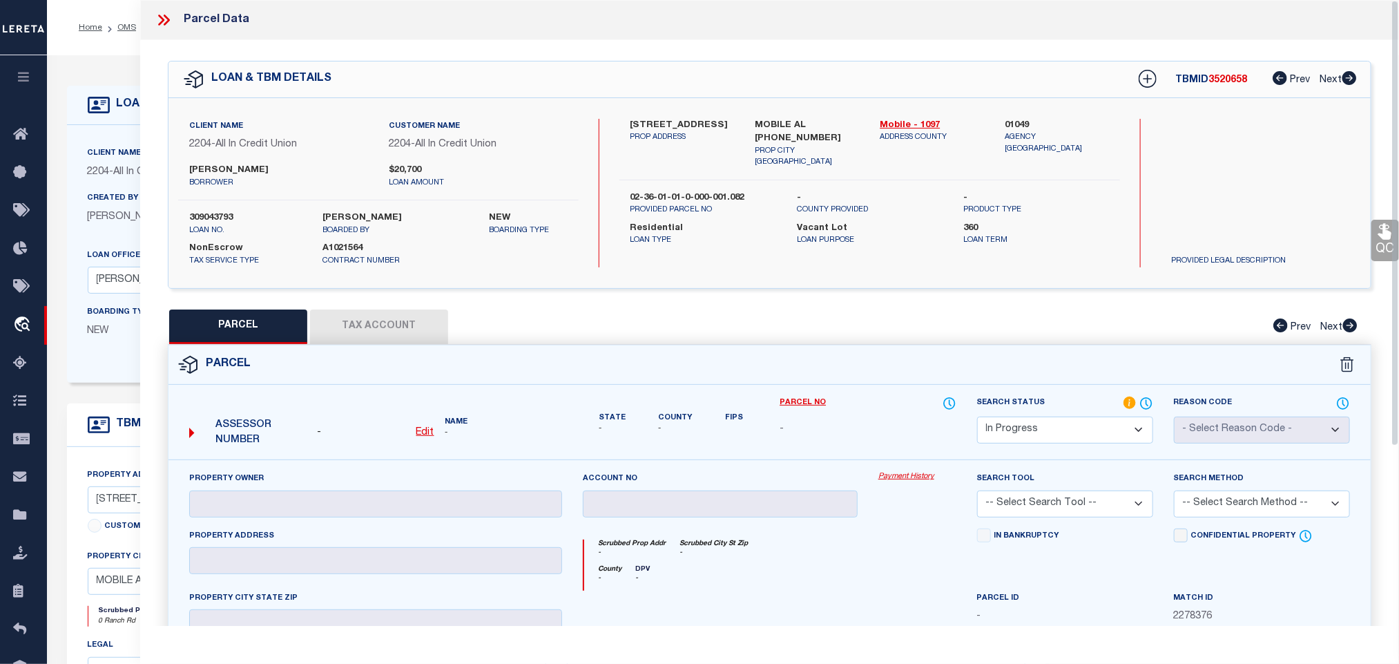
click at [421, 437] on u "Edit" at bounding box center [425, 432] width 18 height 10
select select "IP"
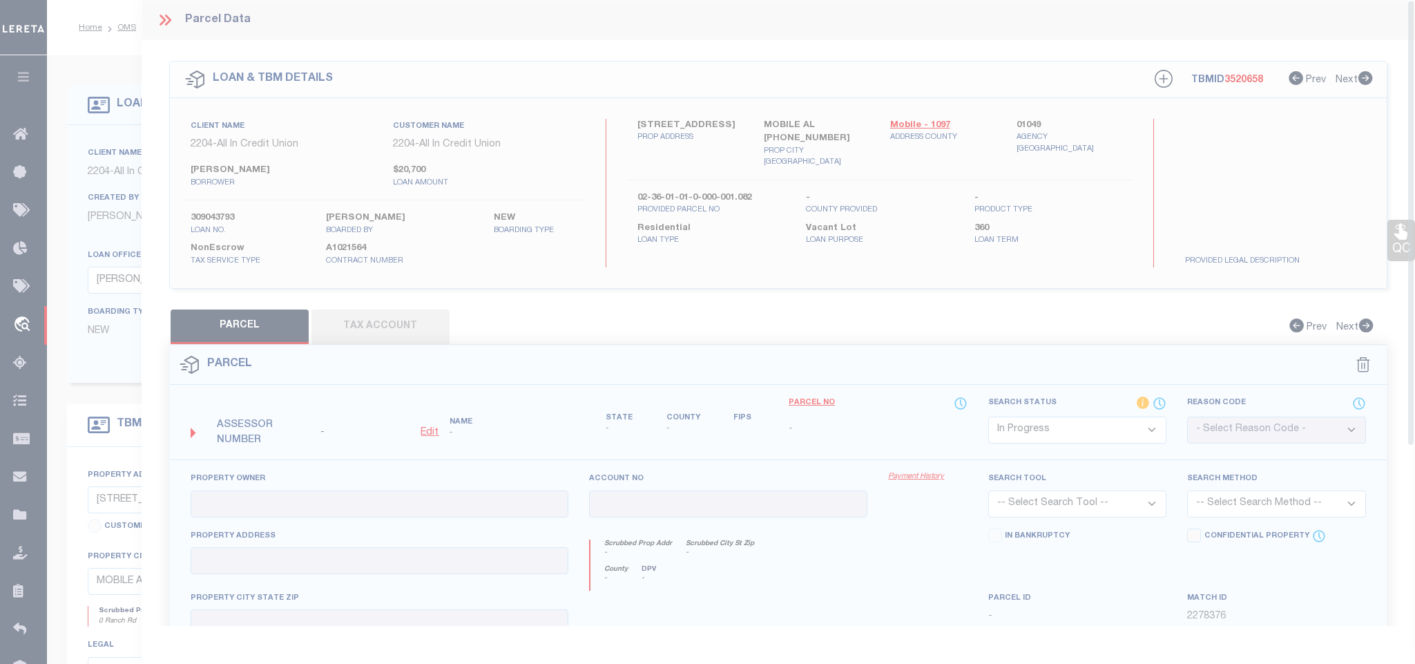
type textarea "-"
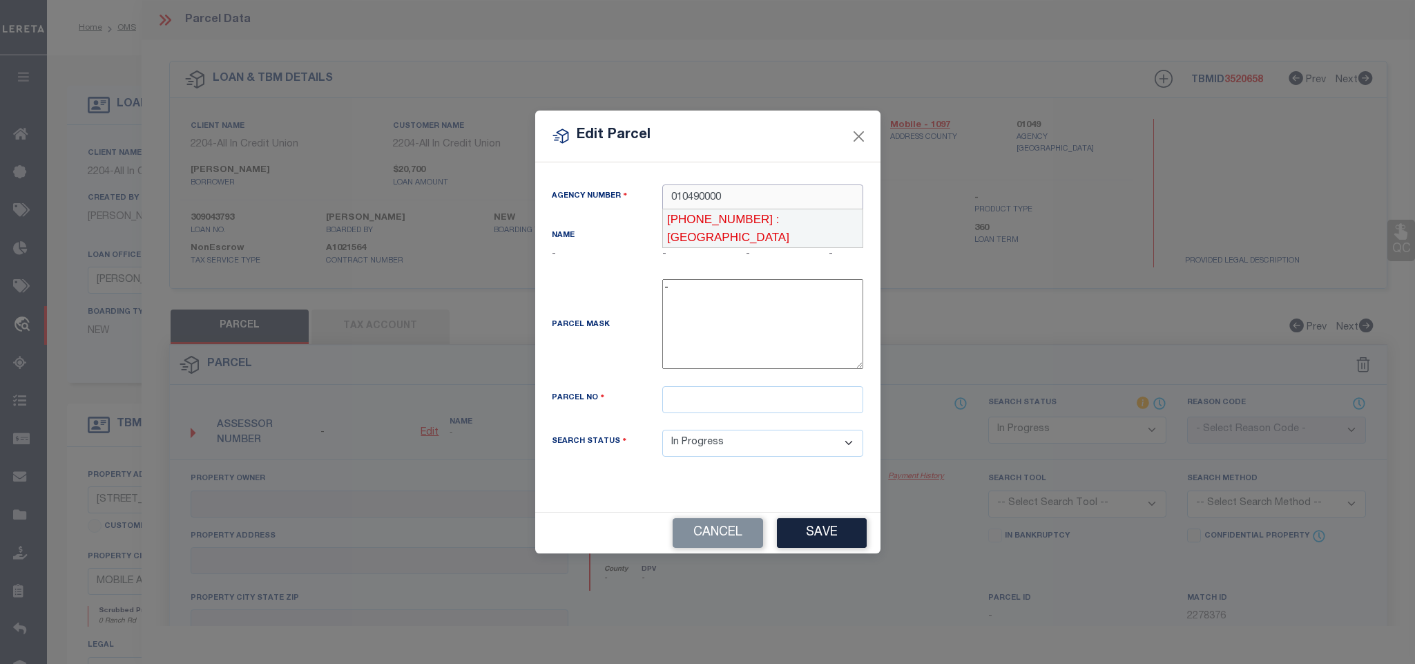
type input "010490000"
click at [815, 394] on input "text" at bounding box center [762, 399] width 201 height 27
paste input "3601010000001082"
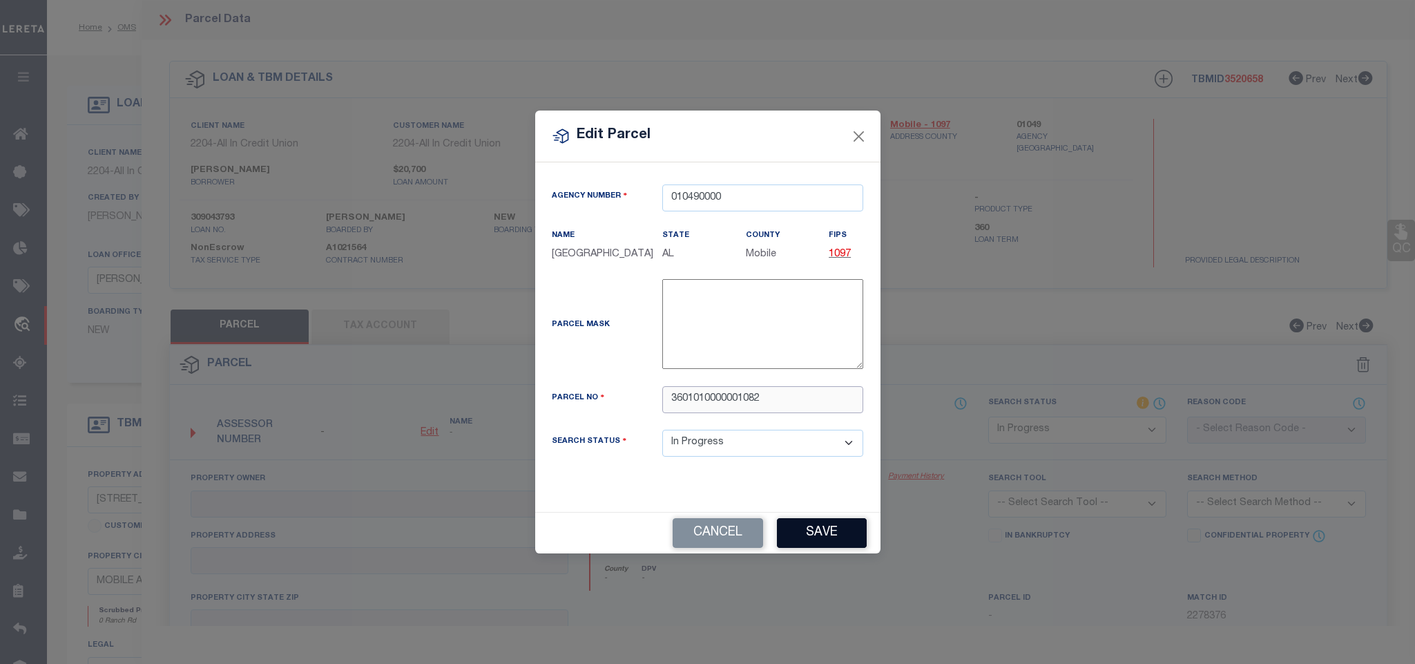
type input "3601010000001082"
click at [839, 522] on button "Save" at bounding box center [822, 533] width 90 height 30
select select "IP"
checkbox input "false"
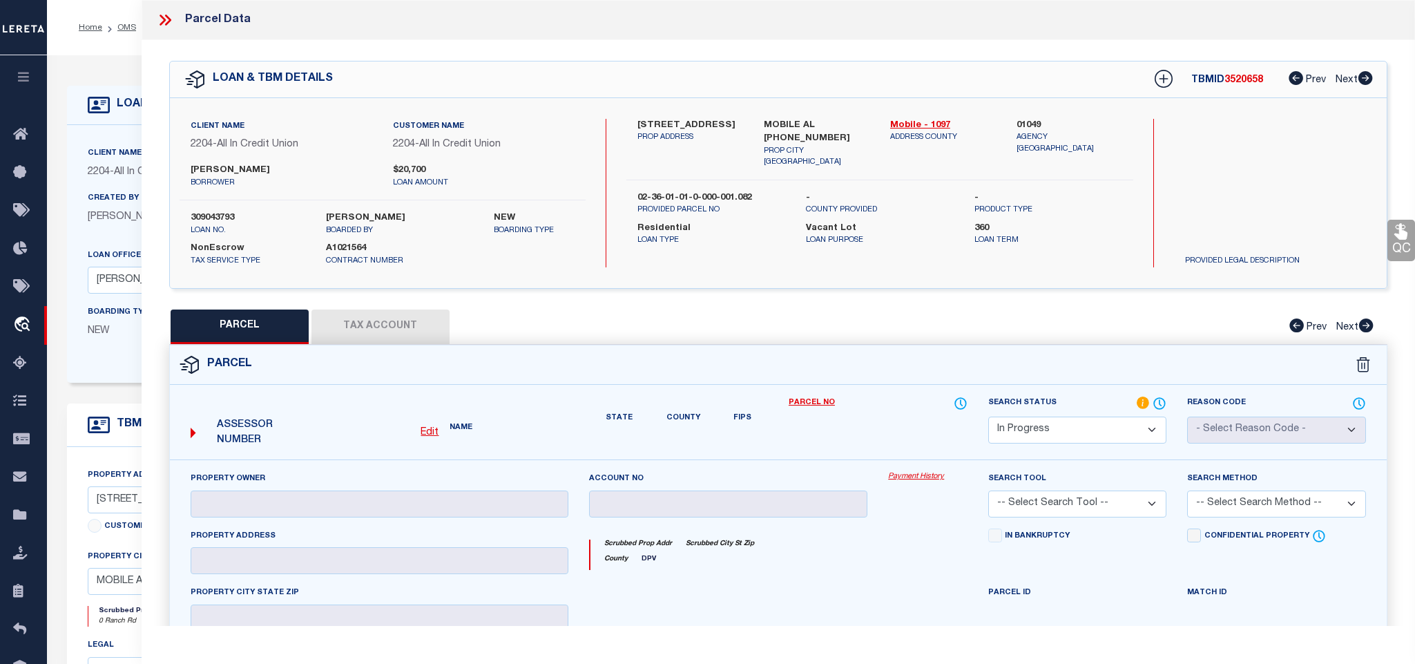
checkbox input "false"
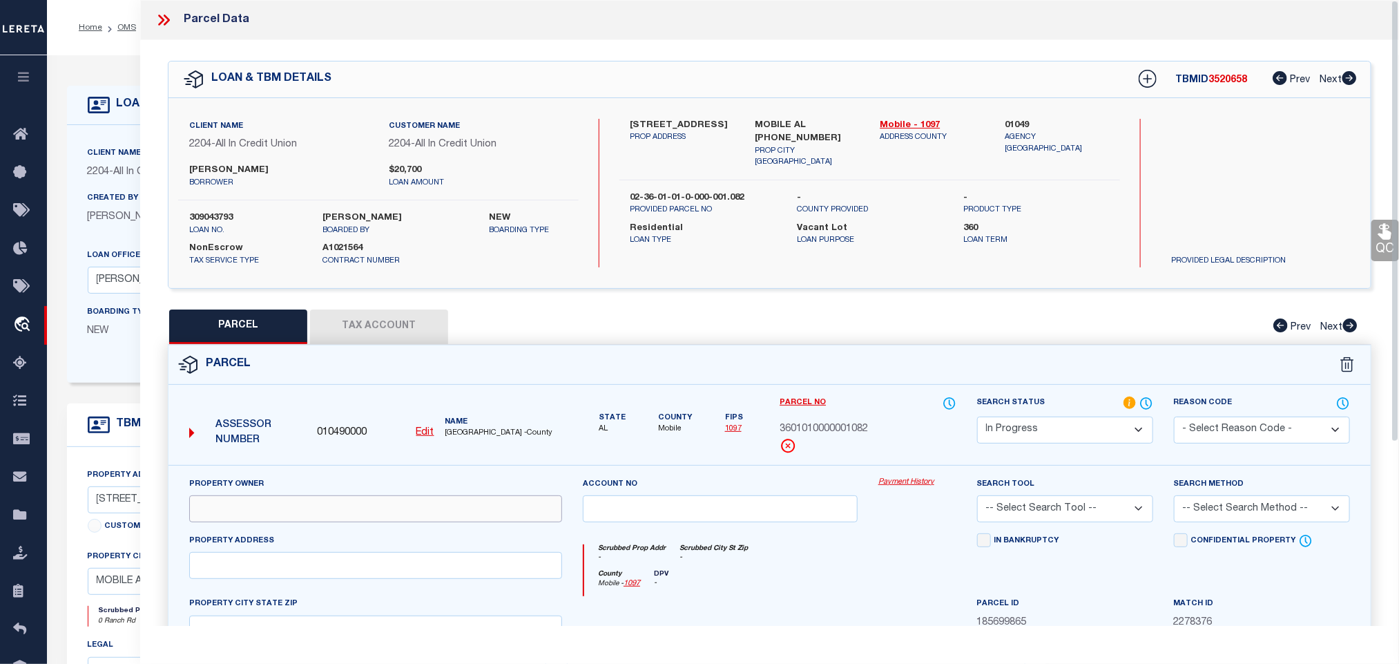
drag, startPoint x: 321, startPoint y: 505, endPoint x: 299, endPoint y: 510, distance: 22.5
click at [321, 505] on input "text" at bounding box center [375, 508] width 373 height 27
paste input "[PERSON_NAME]"
type input "[PERSON_NAME]"
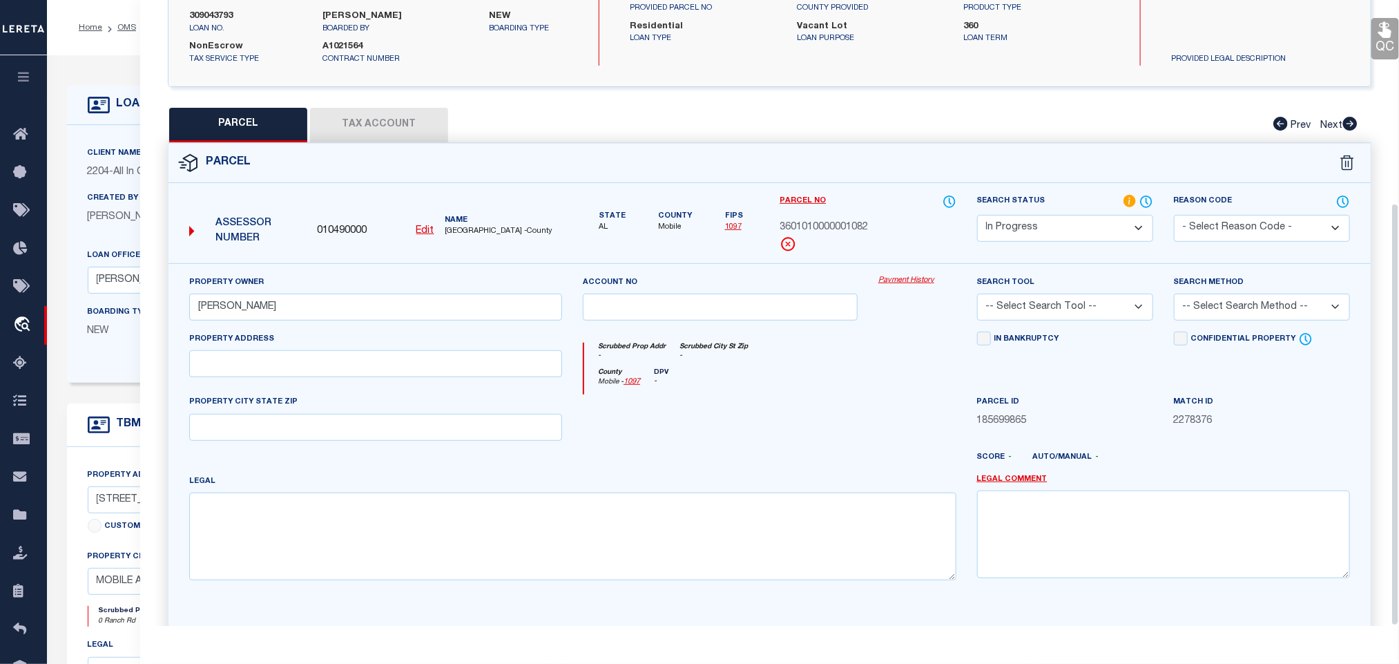
scroll to position [300, 0]
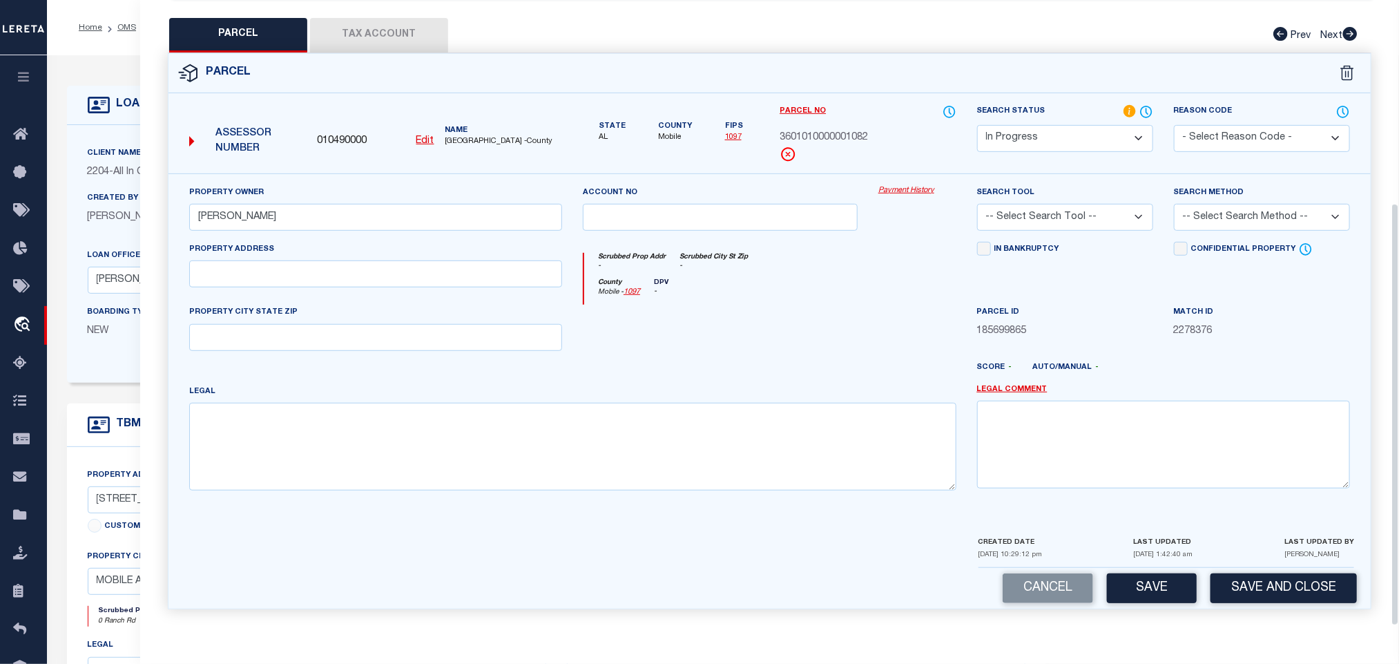
click at [553, 496] on div "Legal" at bounding box center [573, 442] width 788 height 117
click at [557, 465] on textarea at bounding box center [572, 446] width 767 height 87
paste textarea "LOT 32 SUMMER OAK S/D MBK 86/38 & THE E 1/2 OF [GEOGRAPHIC_DATA] LYING ADJACENT…"
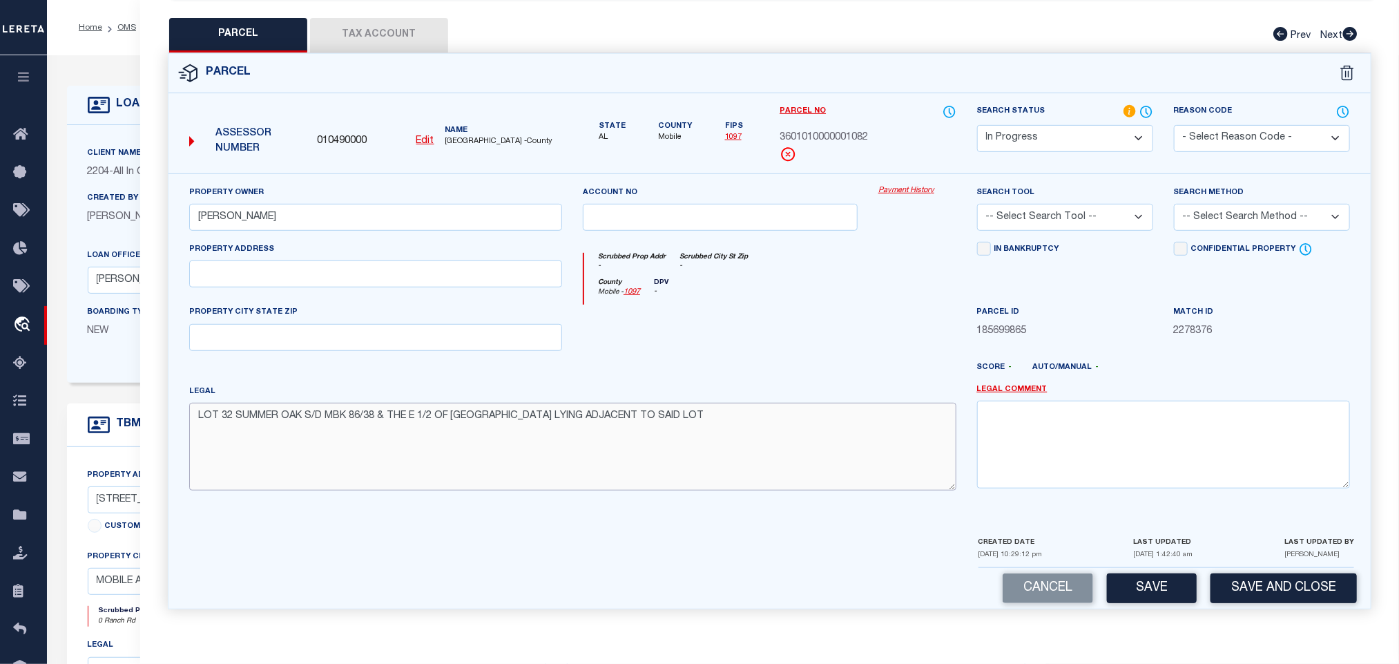
type textarea "LOT 32 SUMMER OAK S/D MBK 86/38 & THE E 1/2 OF [GEOGRAPHIC_DATA] LYING ADJACENT…"
click at [271, 271] on input "text" at bounding box center [375, 273] width 373 height 27
paste input "[GEOGRAPHIC_DATA]"
drag, startPoint x: 284, startPoint y: 274, endPoint x: 387, endPoint y: 318, distance: 111.7
click at [471, 287] on div "Property Address [GEOGRAPHIC_DATA]" at bounding box center [376, 274] width 394 height 64
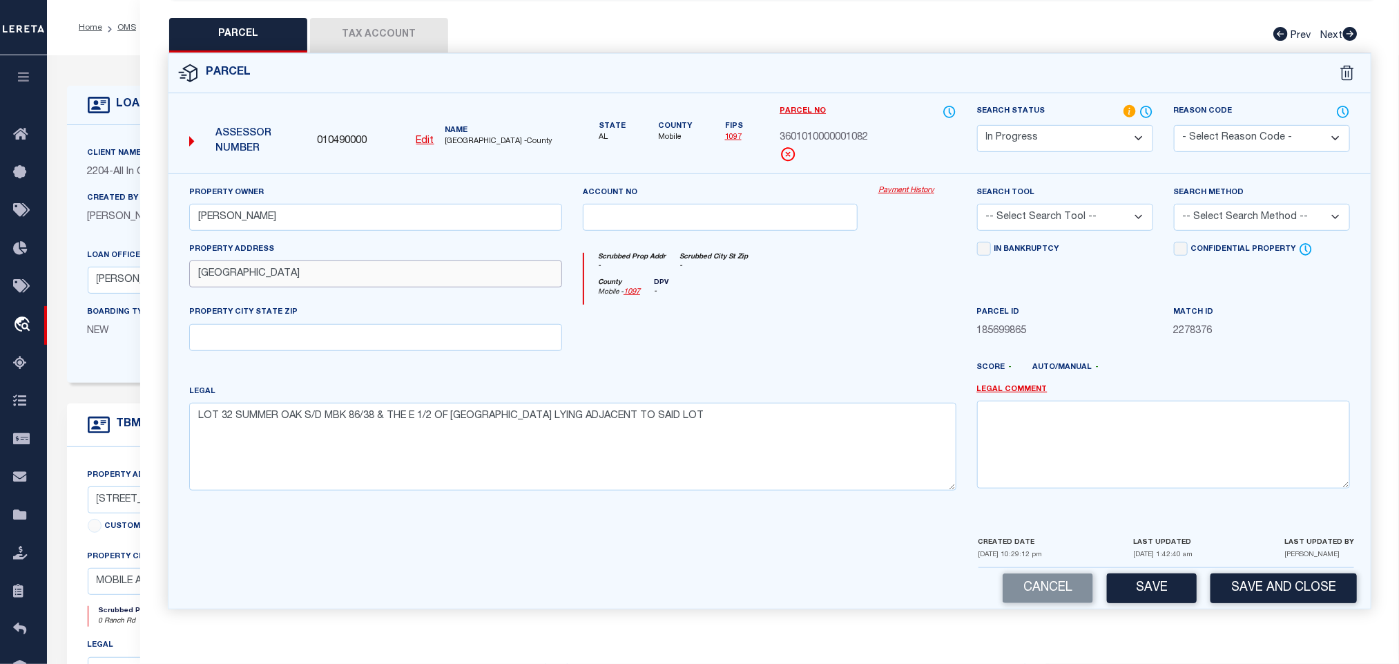
type input "[GEOGRAPHIC_DATA]"
drag, startPoint x: 331, startPoint y: 332, endPoint x: 815, endPoint y: 242, distance: 491.6
click at [331, 332] on input "text" at bounding box center [375, 337] width 373 height 27
paste input "[GEOGRAPHIC_DATA]"
type input "[GEOGRAPHIC_DATA]"
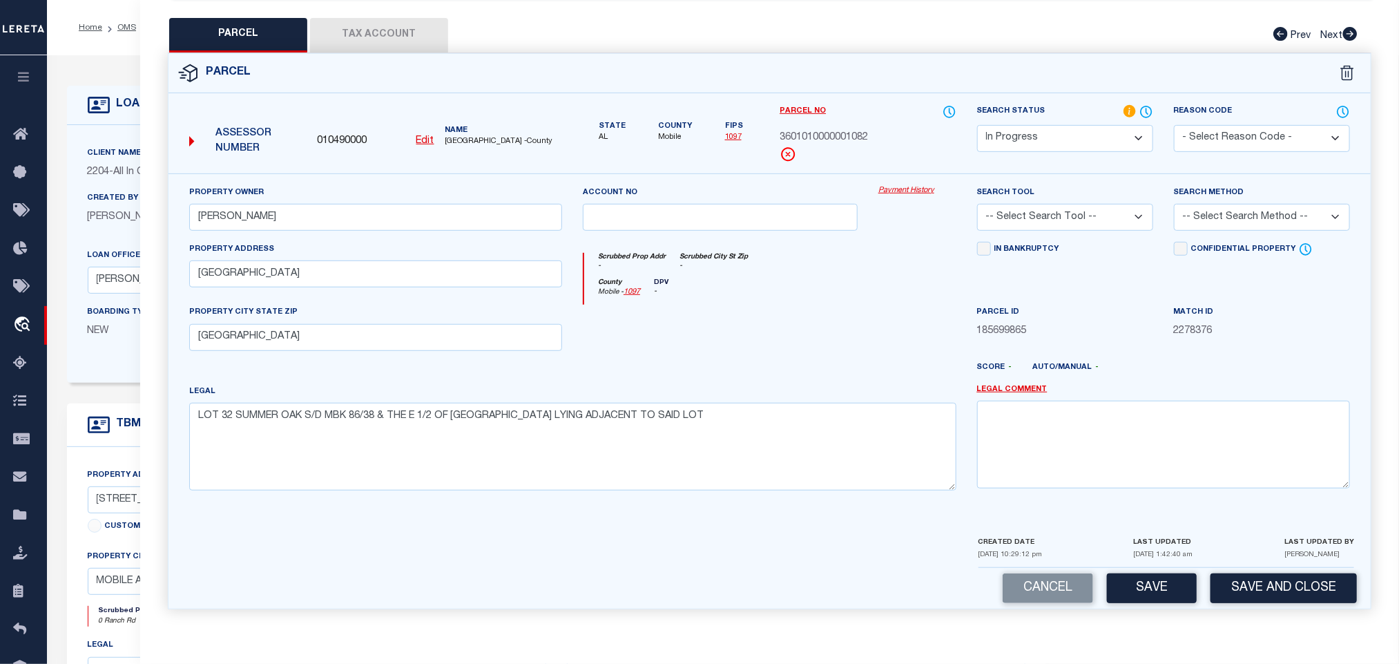
click at [1055, 214] on select "-- Select Search Tool -- 3rd Party Website Agency File Agency Website ATLS CNV-…" at bounding box center [1065, 217] width 176 height 27
select select "AGW"
click at [977, 204] on select "-- Select Search Tool -- 3rd Party Website Agency File Agency Website ATLS CNV-…" at bounding box center [1065, 217] width 176 height 27
drag, startPoint x: 1244, startPoint y: 207, endPoint x: 1244, endPoint y: 222, distance: 15.2
click at [1244, 207] on select "-- Select Search Method -- Property Address Legal Liability Info Provided" at bounding box center [1262, 217] width 176 height 27
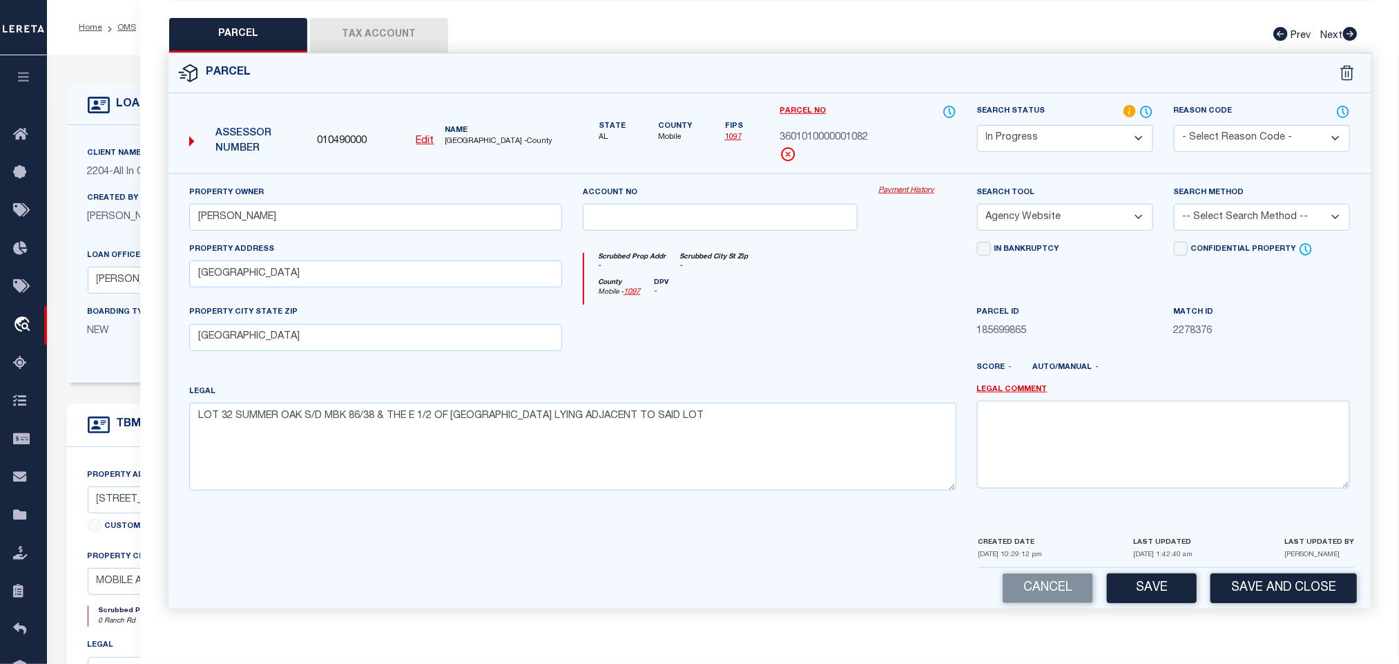
select select "LEG"
click at [1174, 204] on select "-- Select Search Method -- Property Address Legal Liability Info Provided" at bounding box center [1262, 217] width 176 height 27
click at [1114, 621] on div "Parcel 010490000 Edit" at bounding box center [769, 339] width 1224 height 572
click at [1132, 597] on button "Save" at bounding box center [1152, 588] width 90 height 30
click at [389, 26] on button "Tax Account" at bounding box center [379, 35] width 138 height 35
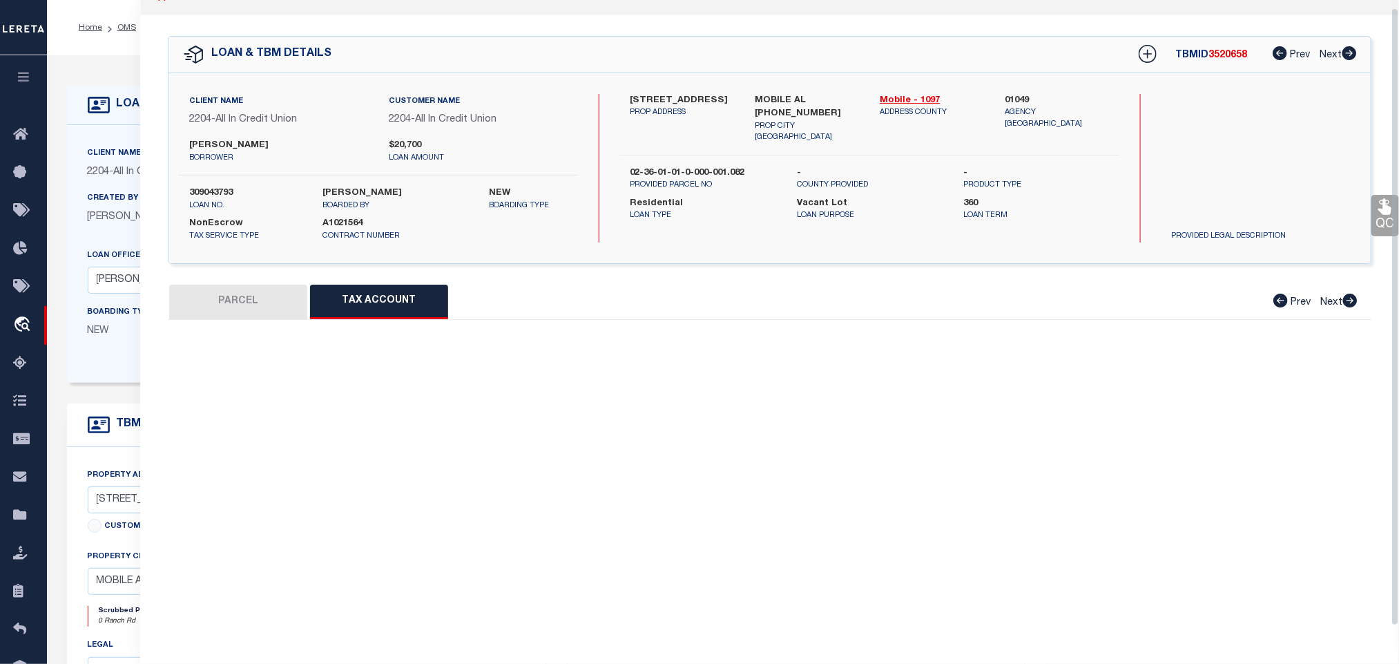
scroll to position [8, 0]
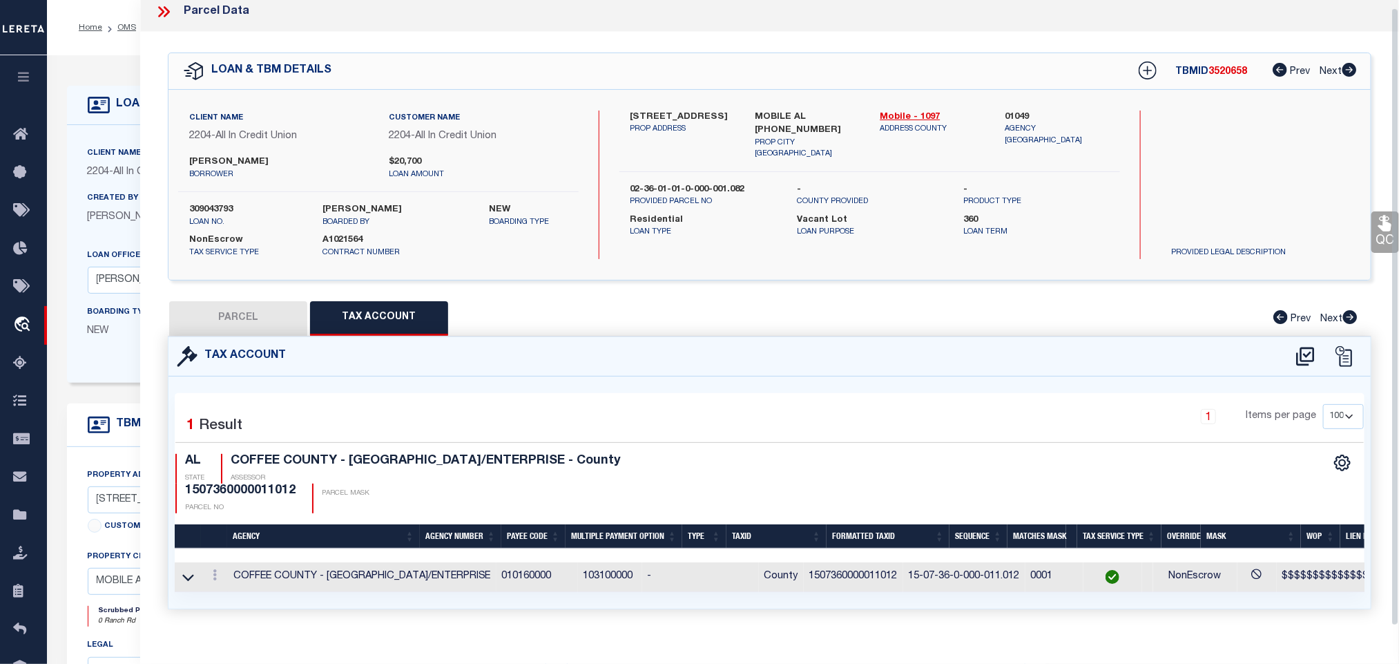
select select "100"
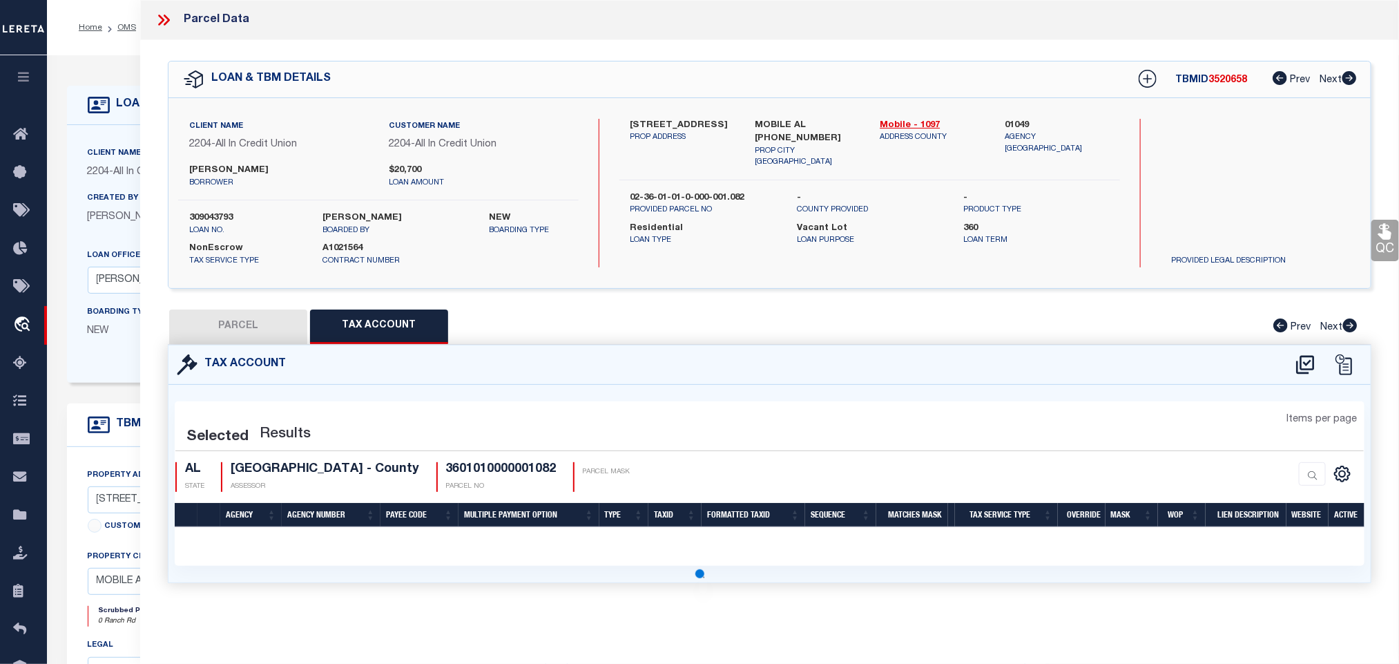
scroll to position [0, 0]
select select "100"
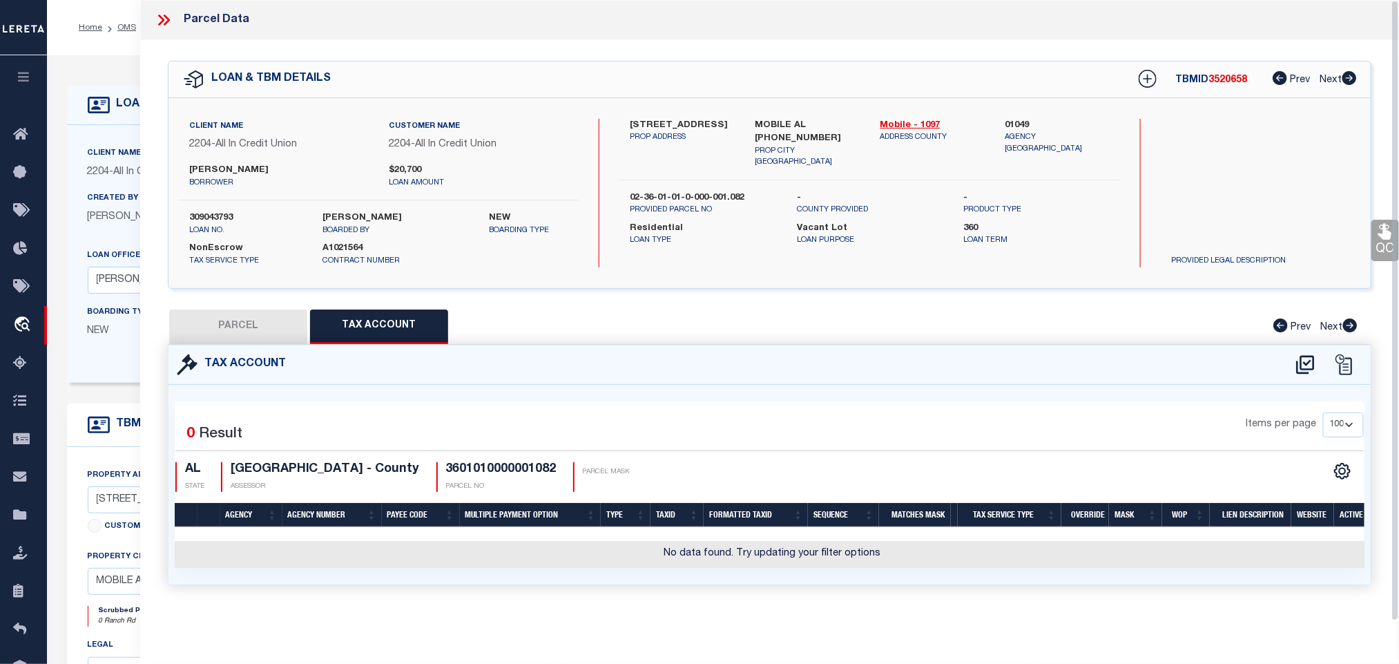
click at [1306, 367] on icon at bounding box center [1305, 364] width 18 height 19
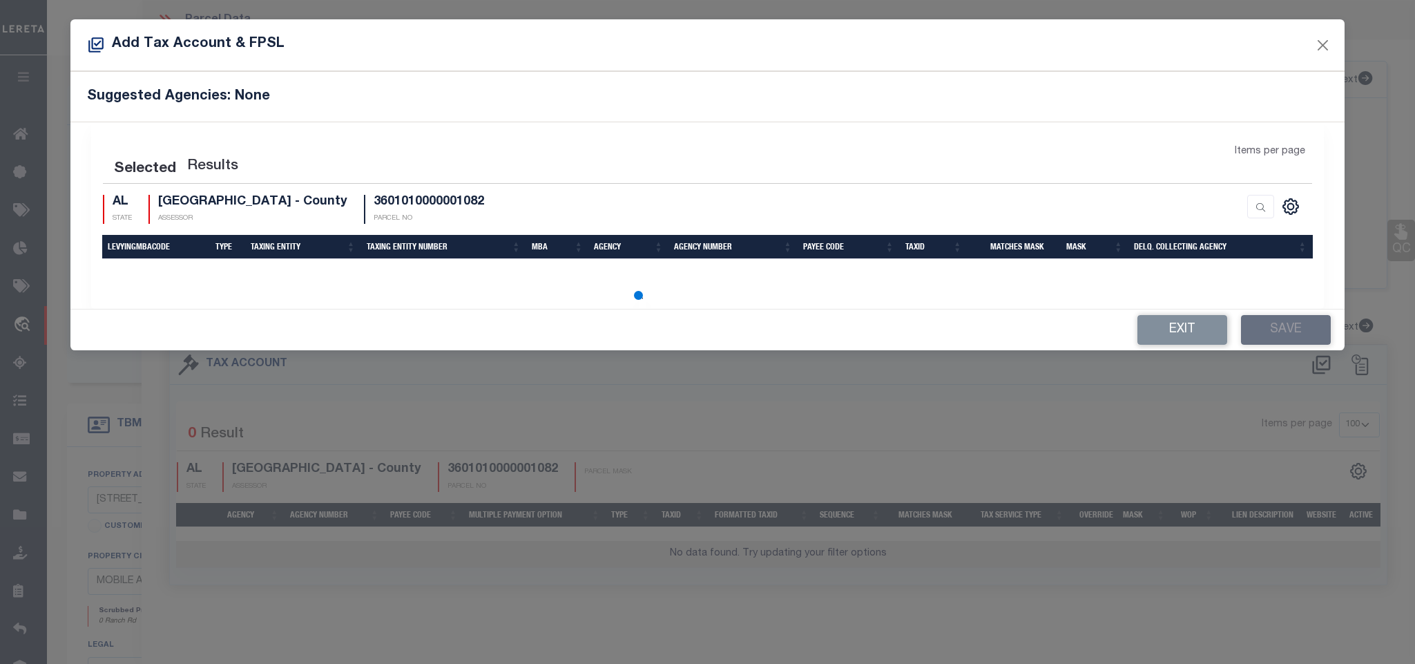
select select "200"
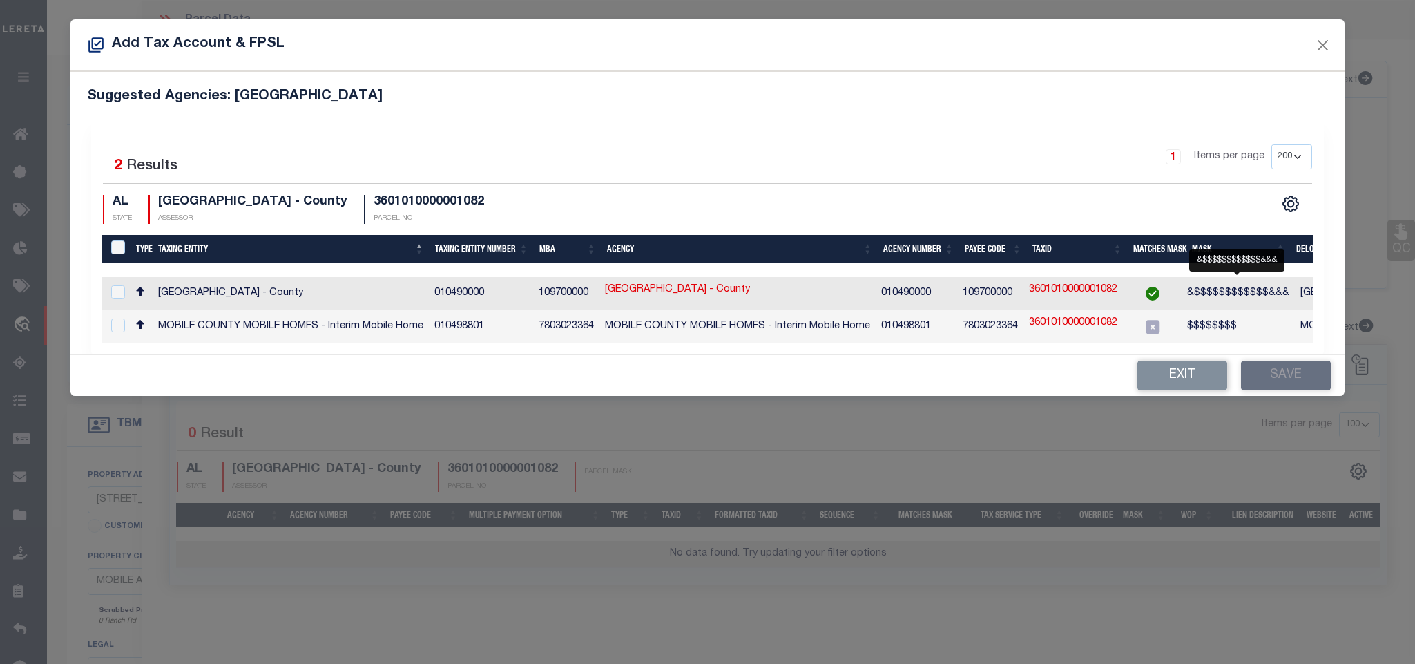
click at [1266, 297] on span "&$$$$$$$$$$$$&&&" at bounding box center [1238, 293] width 102 height 10
checkbox input "true"
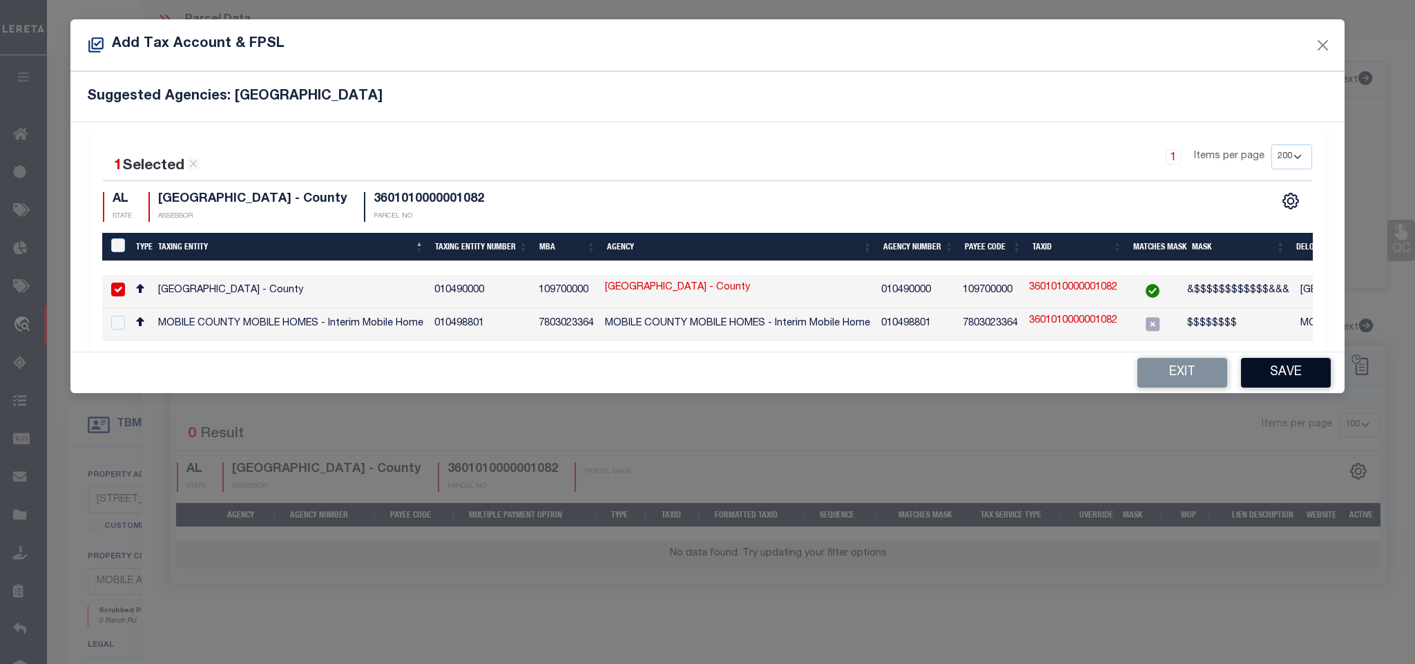
click at [1281, 378] on button "Save" at bounding box center [1286, 373] width 90 height 30
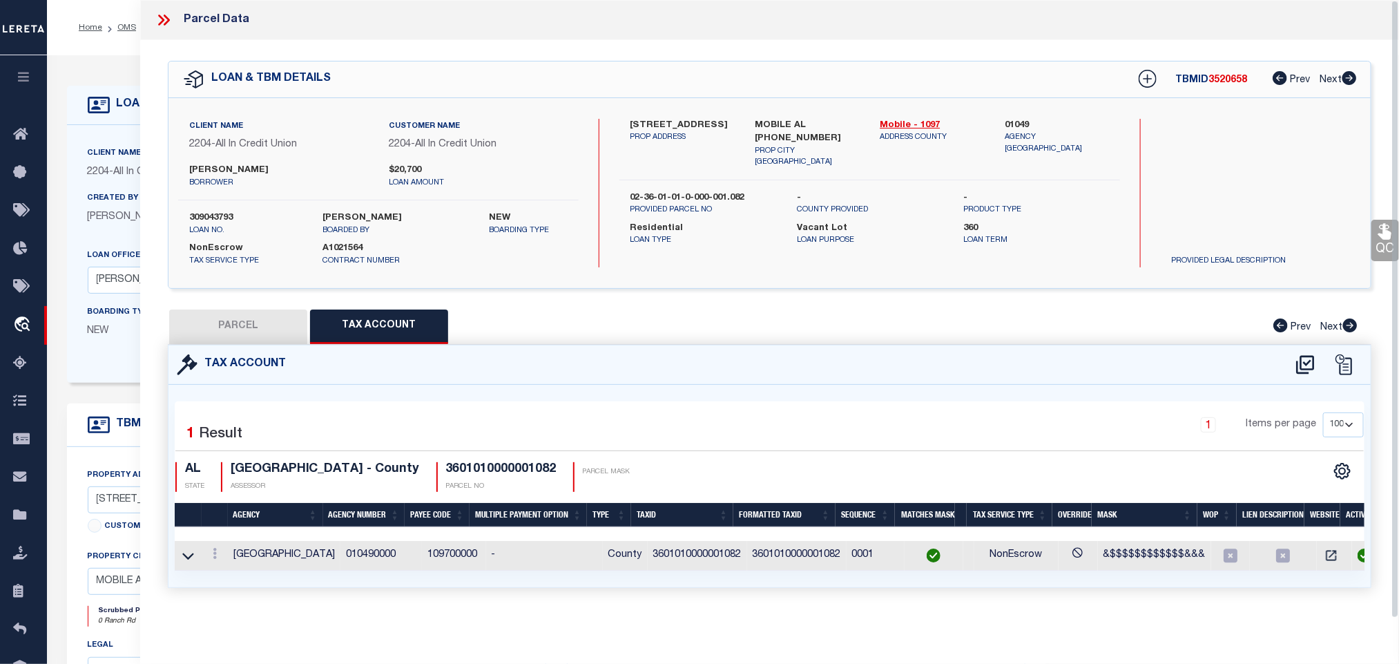
drag, startPoint x: 266, startPoint y: 325, endPoint x: 58, endPoint y: 388, distance: 217.1
click at [266, 325] on button "PARCEL" at bounding box center [238, 326] width 138 height 35
select select "AS"
select select
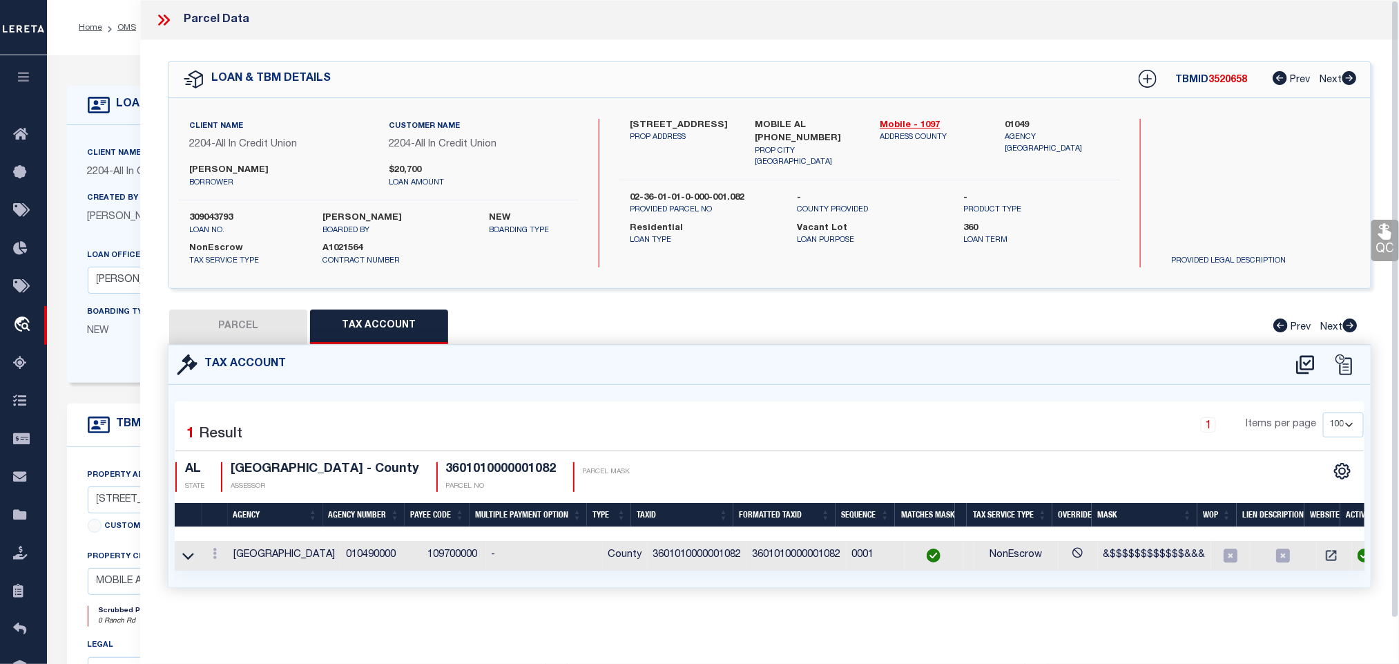
checkbox input "false"
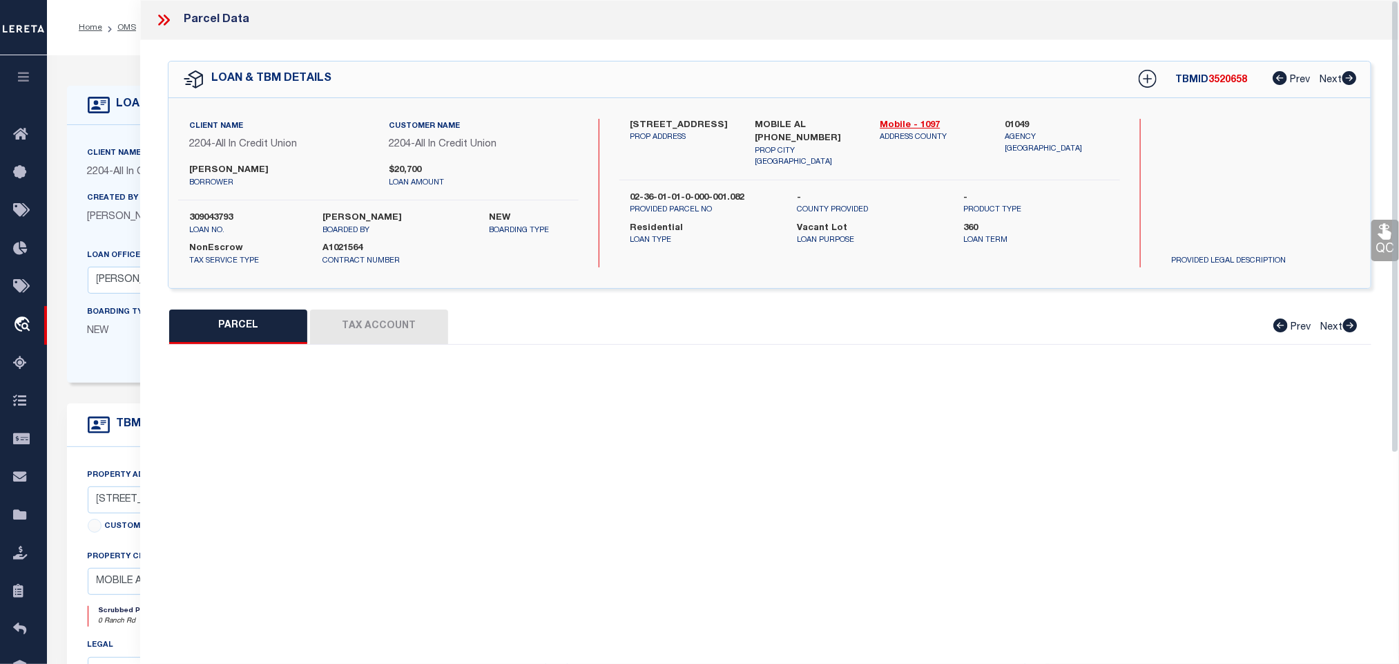
select select "IP"
type input "[PERSON_NAME]"
select select "AGW"
select select "LEG"
type input "[GEOGRAPHIC_DATA]"
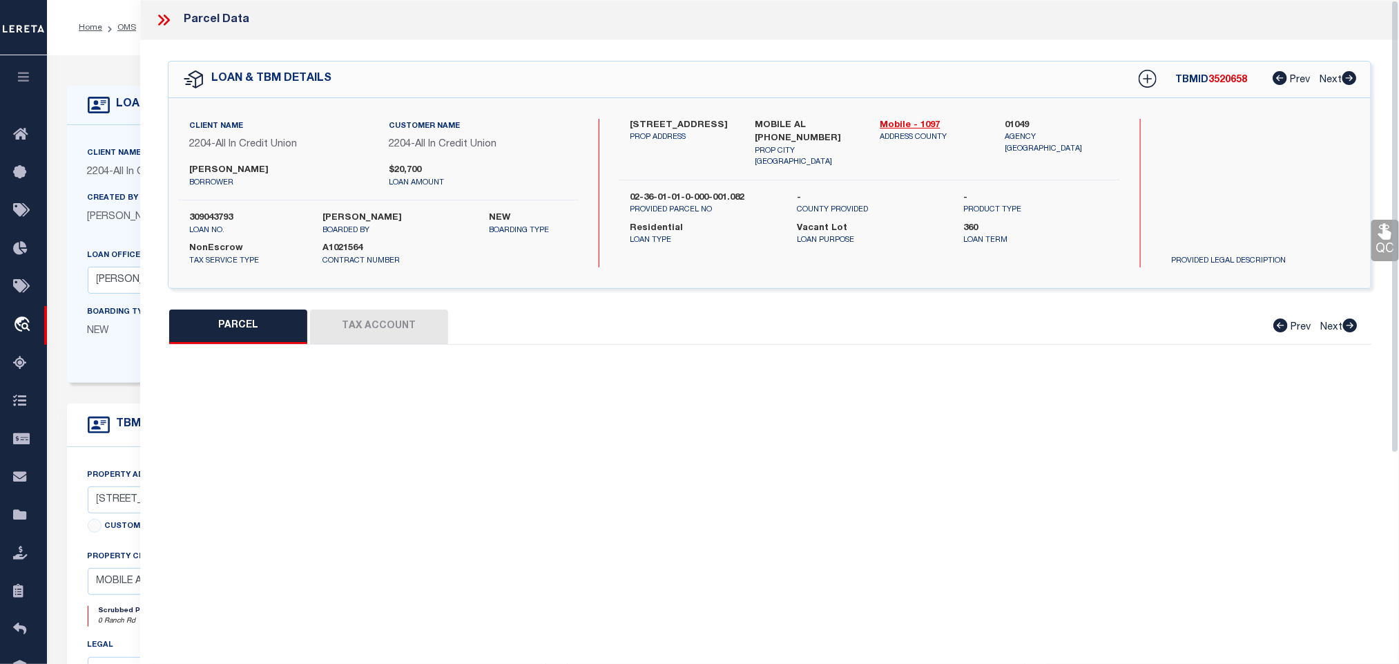
type input "[GEOGRAPHIC_DATA]"
type textarea "LOT 32 SUMMER OAK S/D MBK 86/38 & THE E 1/2 OF [GEOGRAPHIC_DATA] LYING ADJACENT…"
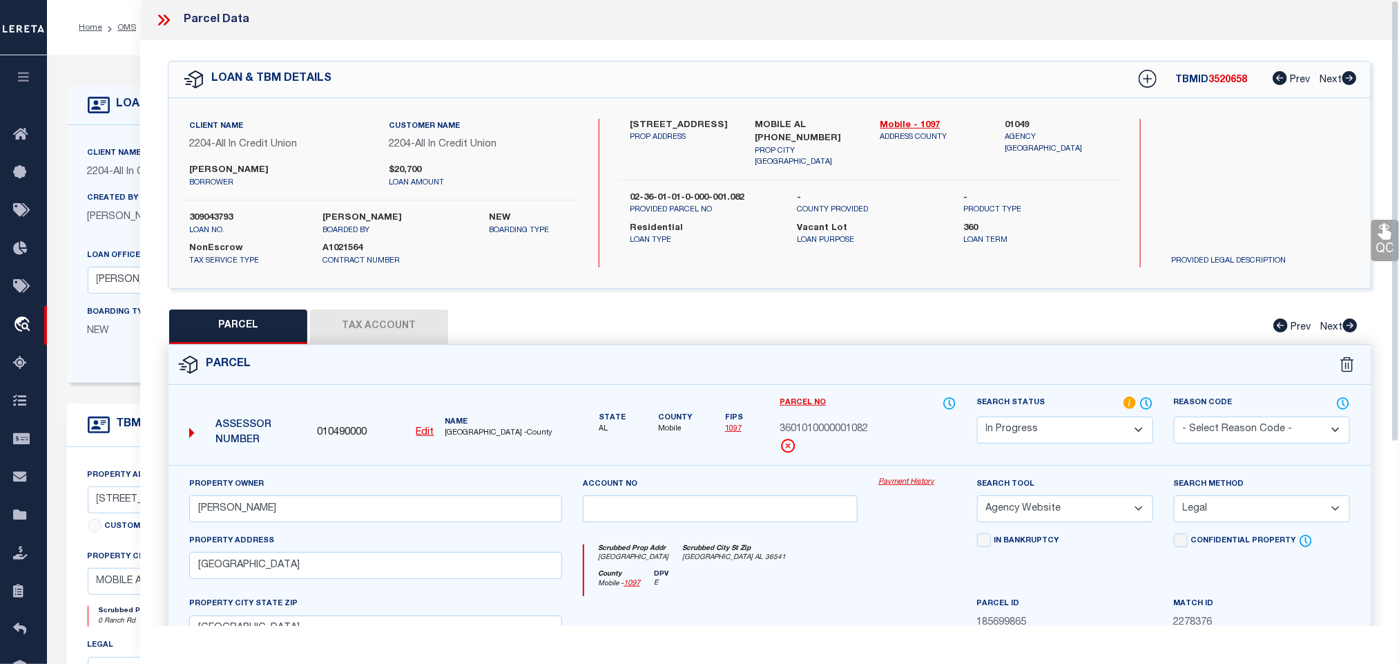
drag, startPoint x: 1021, startPoint y: 433, endPoint x: 1021, endPoint y: 421, distance: 11.7
click at [1021, 433] on select "Automated Search Bad Parcel Complete Duplicate Parcel High Dollar Reporting In …" at bounding box center [1065, 429] width 176 height 27
select select "PC"
click at [977, 418] on select "Automated Search Bad Parcel Complete Duplicate Parcel High Dollar Reporting In …" at bounding box center [1065, 429] width 176 height 27
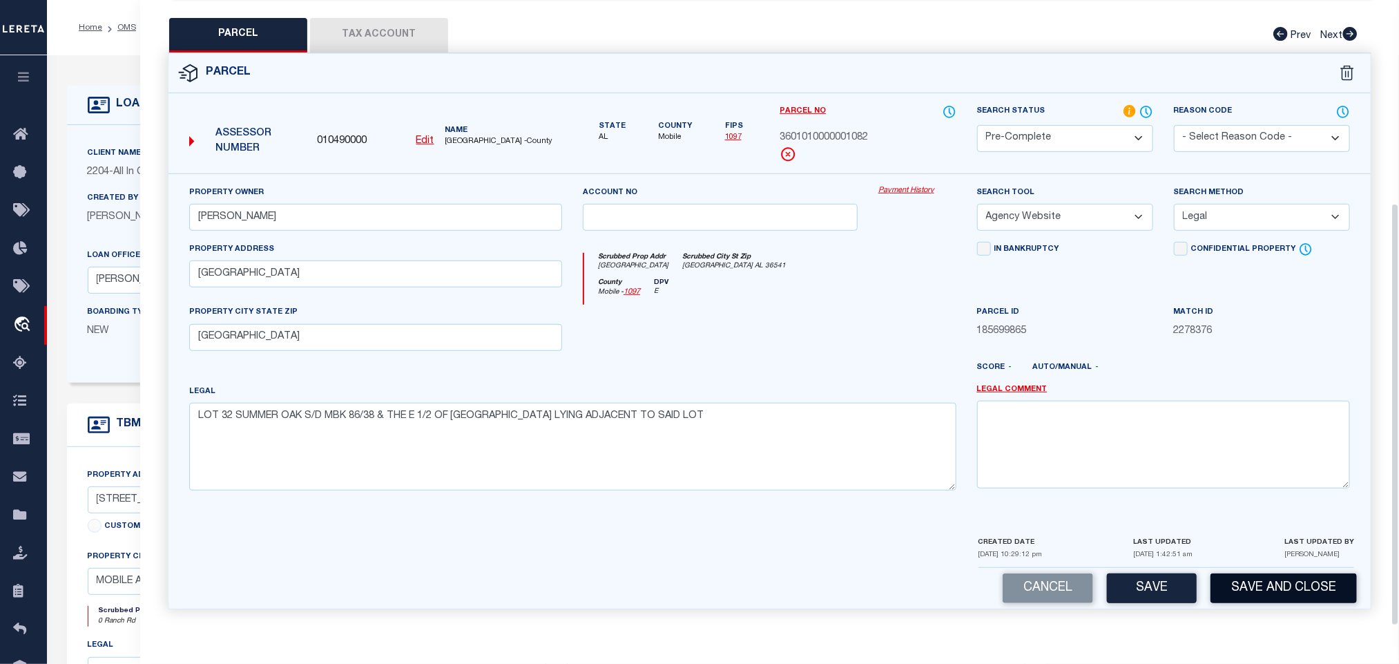
click at [1223, 578] on button "Save and Close" at bounding box center [1283, 588] width 146 height 30
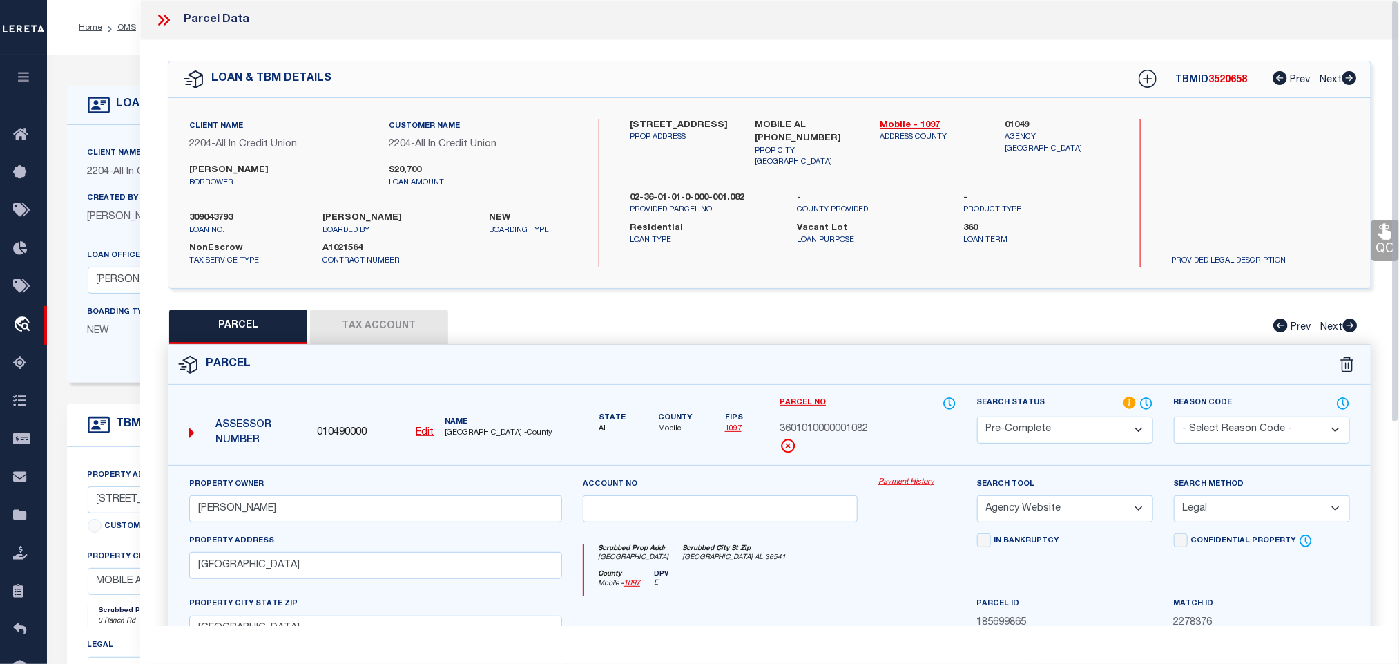
click at [216, 204] on div "Client Name 2204 - All In Credit Union Customer Name 2204 - All In Credit Union…" at bounding box center [378, 193] width 400 height 148
copy label "309043793"
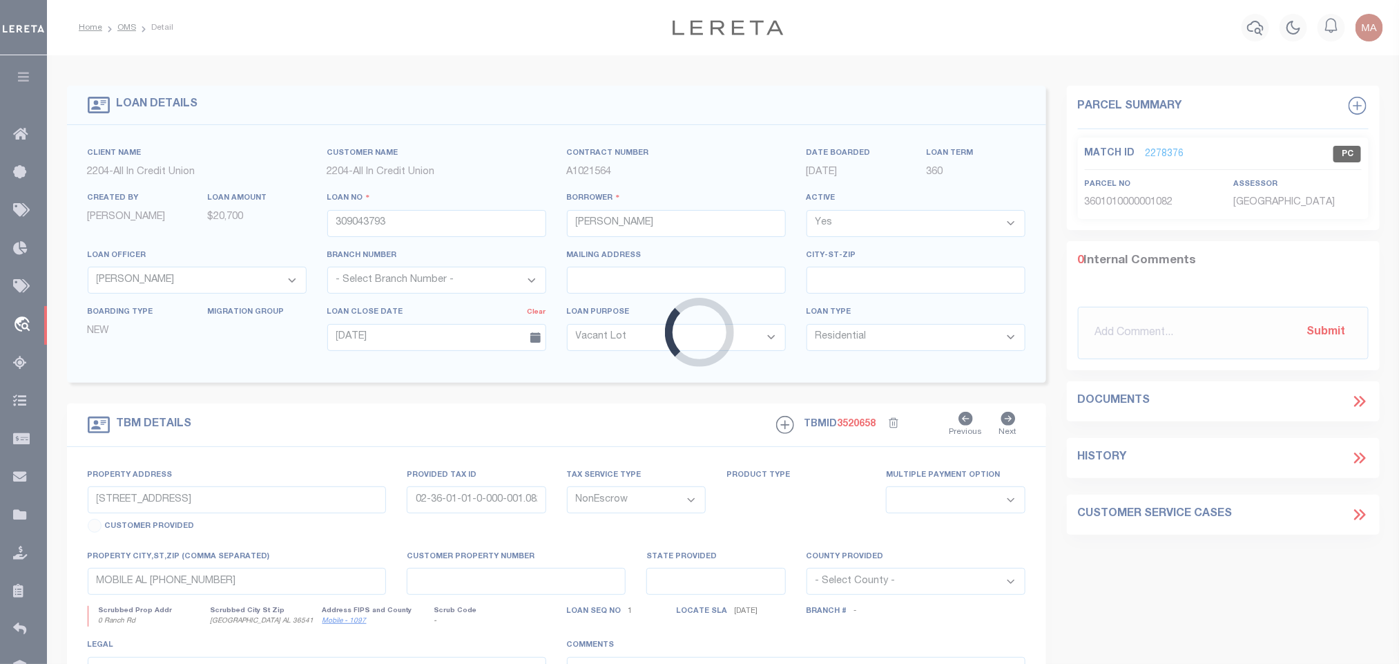
select select "44319"
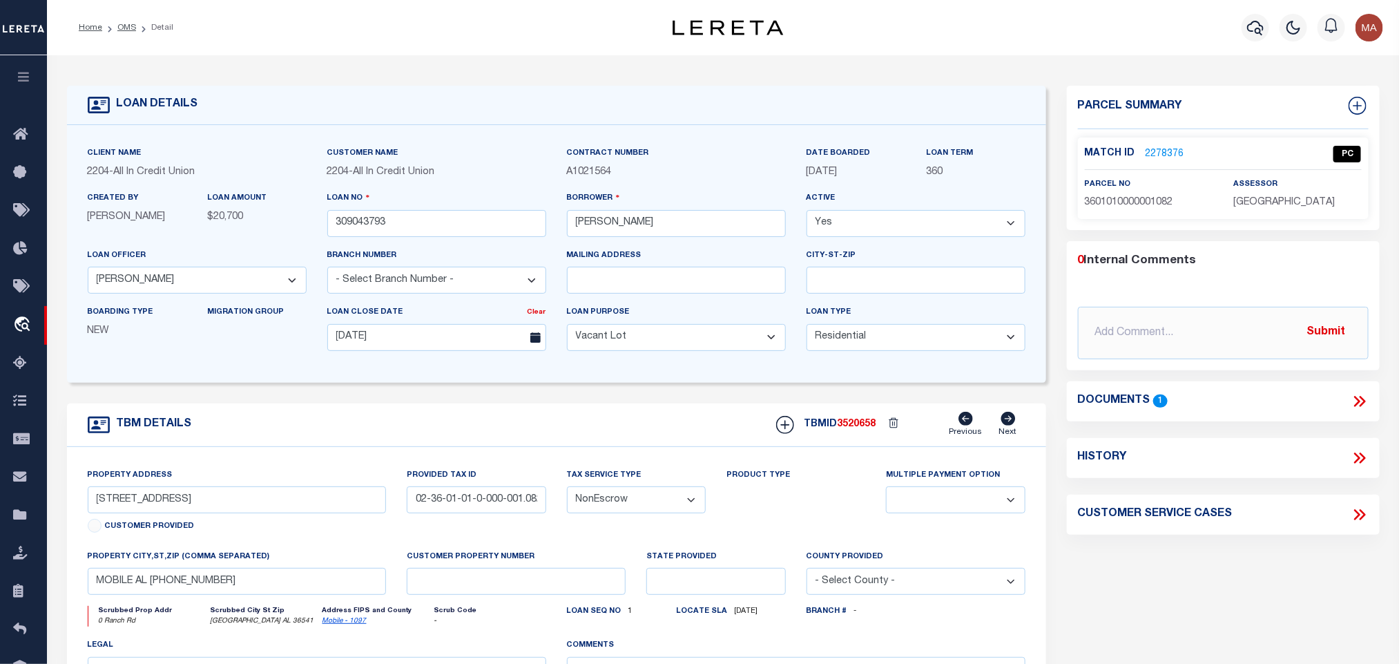
select select
click at [858, 427] on span "3520658" at bounding box center [857, 424] width 39 height 10
click at [860, 427] on span "3520658" at bounding box center [857, 424] width 39 height 10
copy span "3520658"
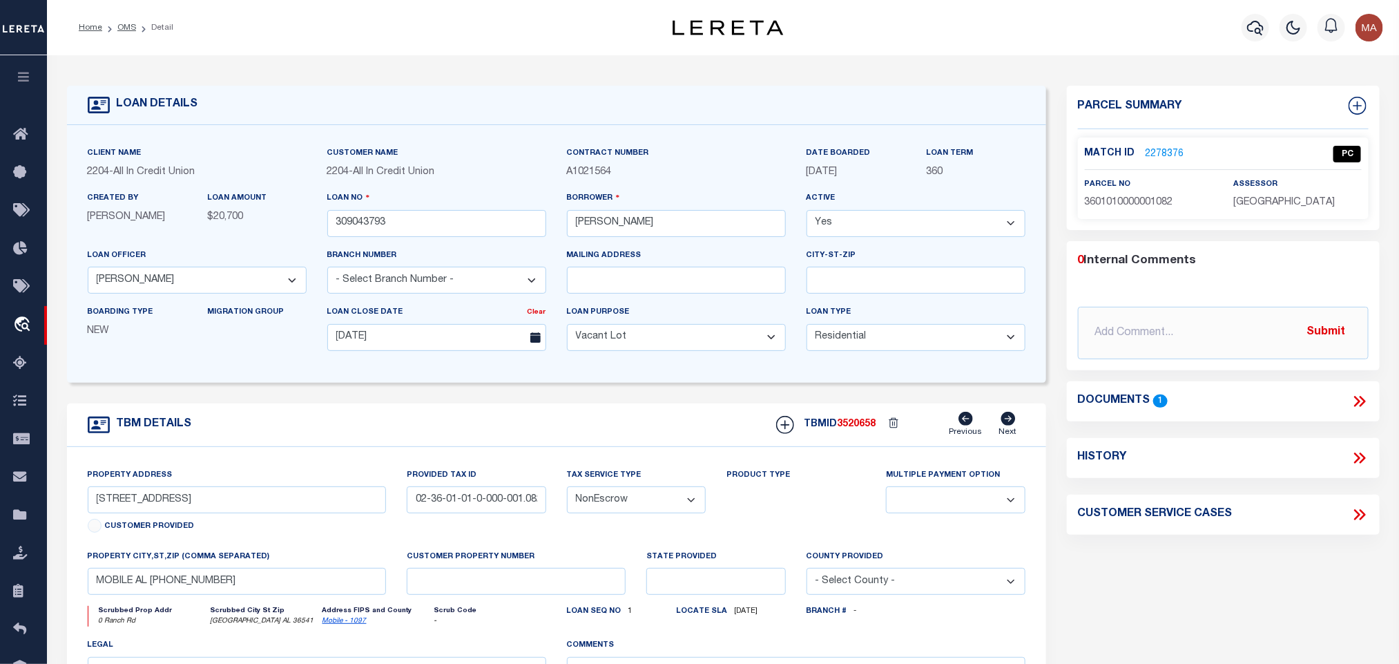
click at [1289, 204] on span "[GEOGRAPHIC_DATA]" at bounding box center [1283, 202] width 101 height 10
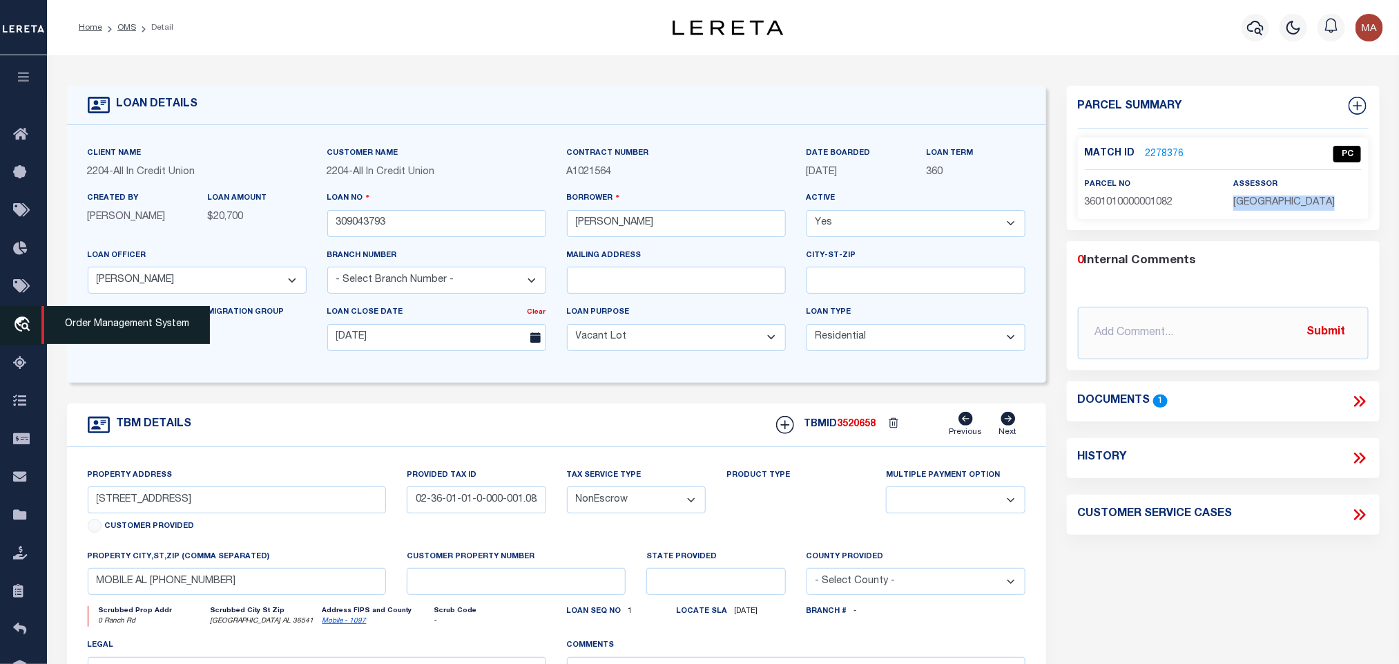
copy div "[GEOGRAPHIC_DATA]"
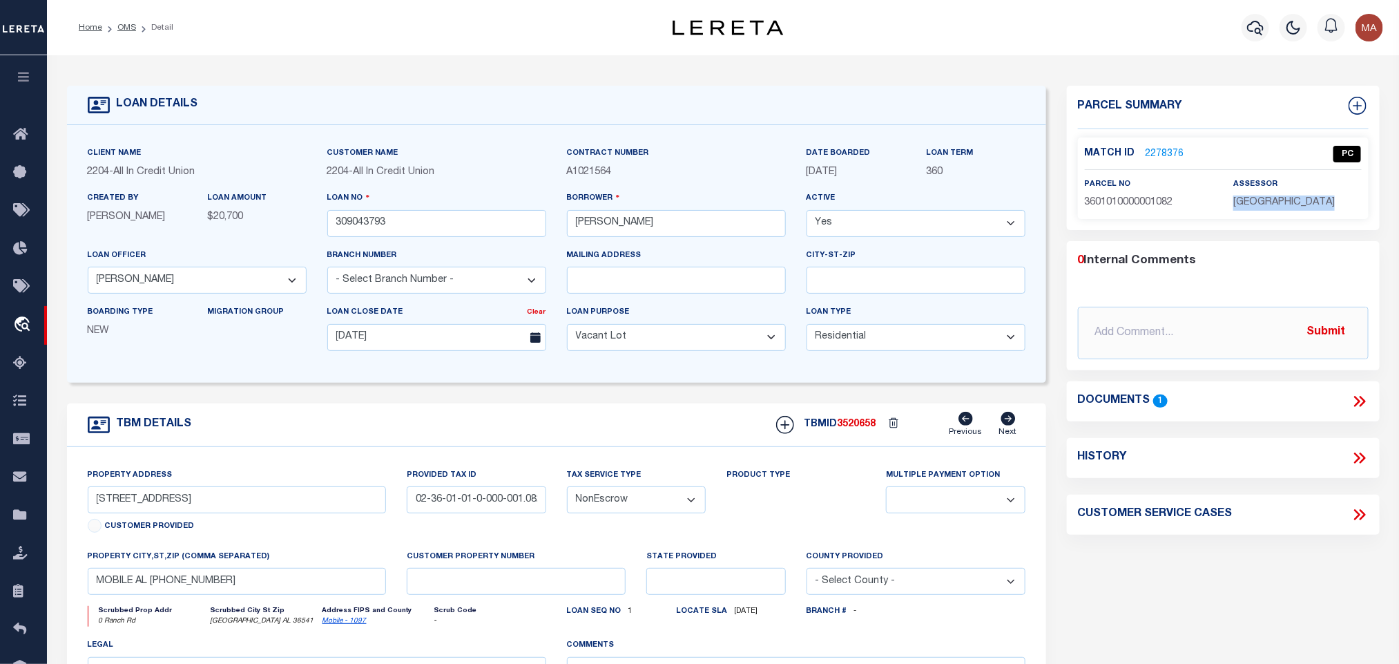
click at [1156, 208] on p "3601010000001082" at bounding box center [1149, 202] width 128 height 15
copy span "3601010000001082"
click at [129, 23] on link "OMS" at bounding box center [126, 27] width 19 height 8
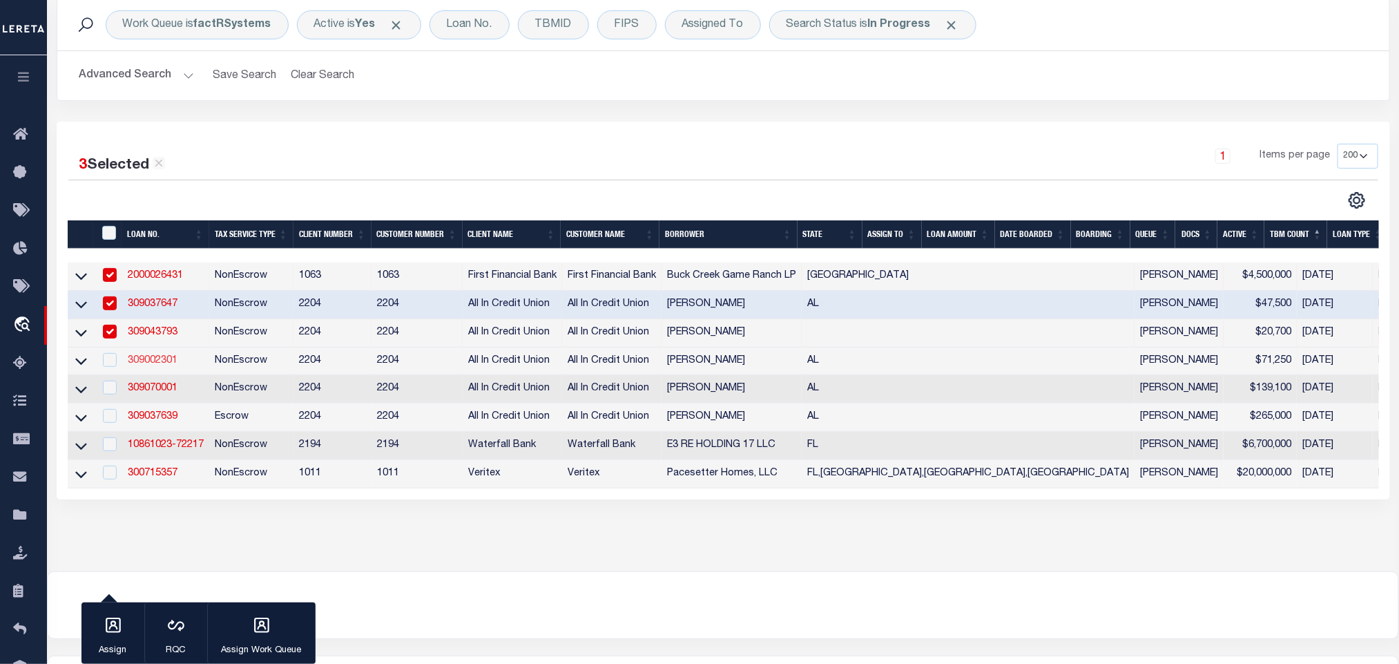
click at [162, 358] on link "309002301" at bounding box center [153, 361] width 50 height 10
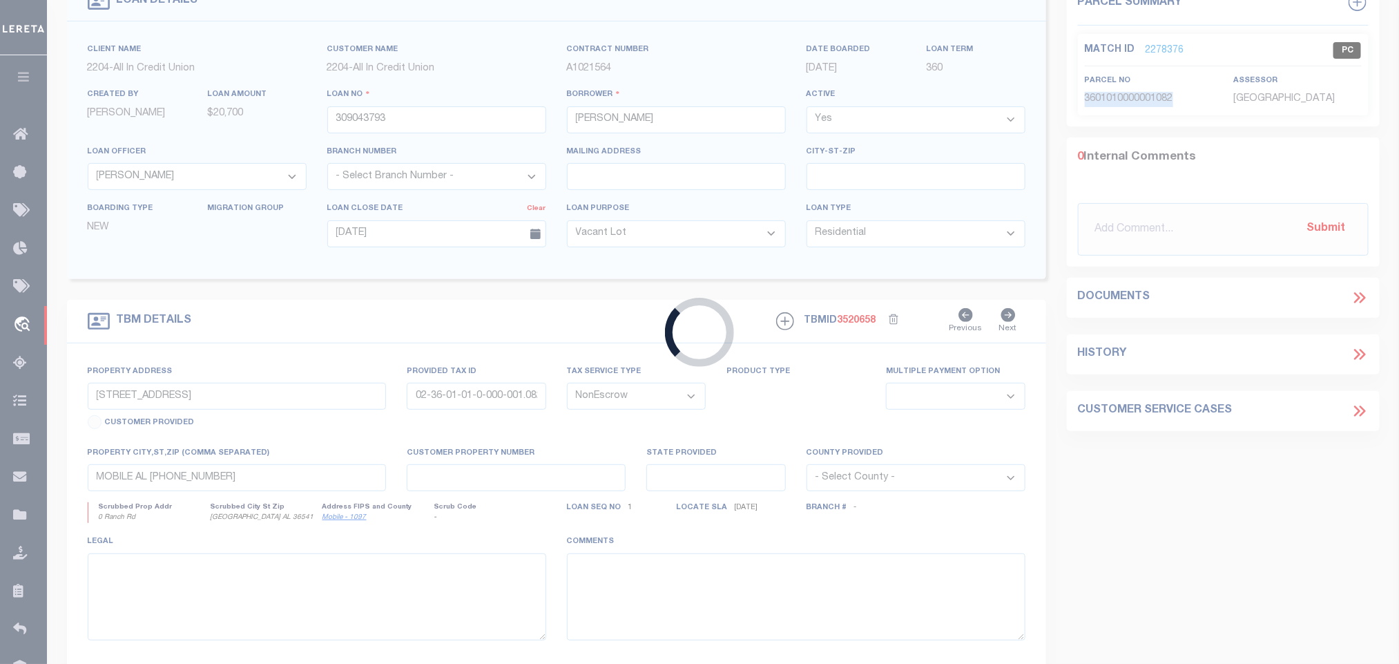
scroll to position [309, 0]
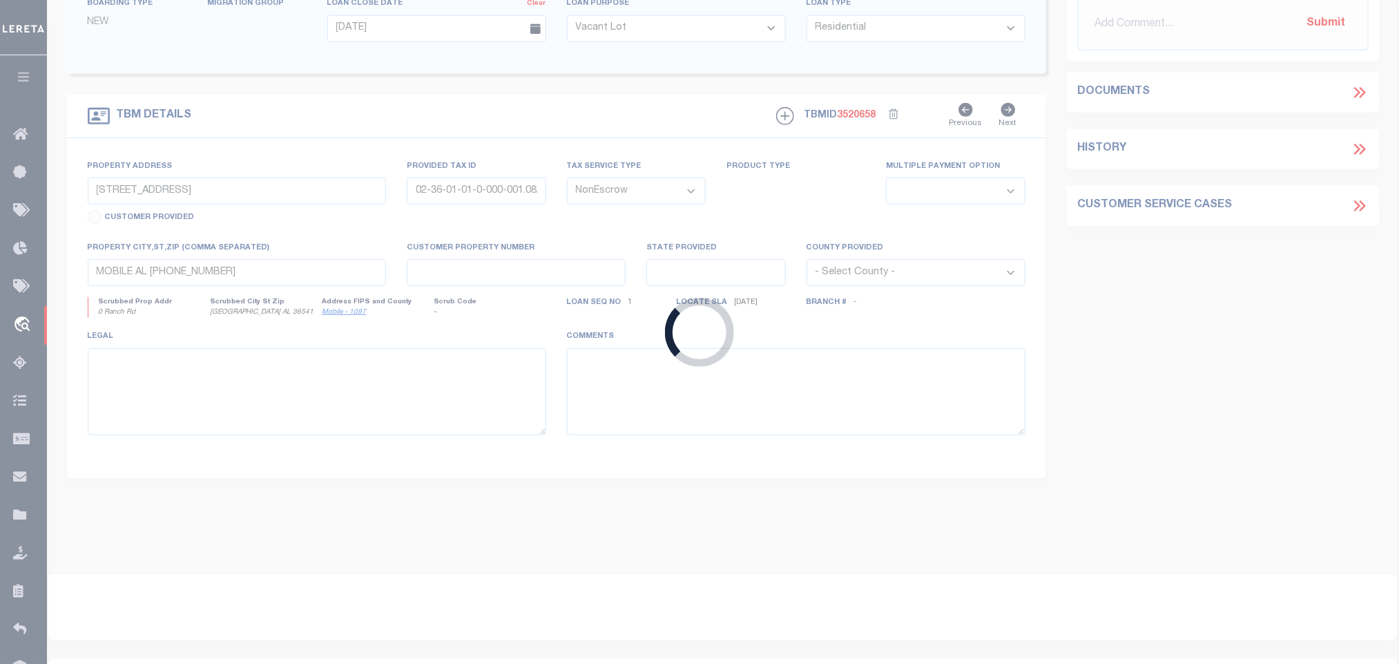
type input "309002301"
type input "[PERSON_NAME]"
type input "[DATE]"
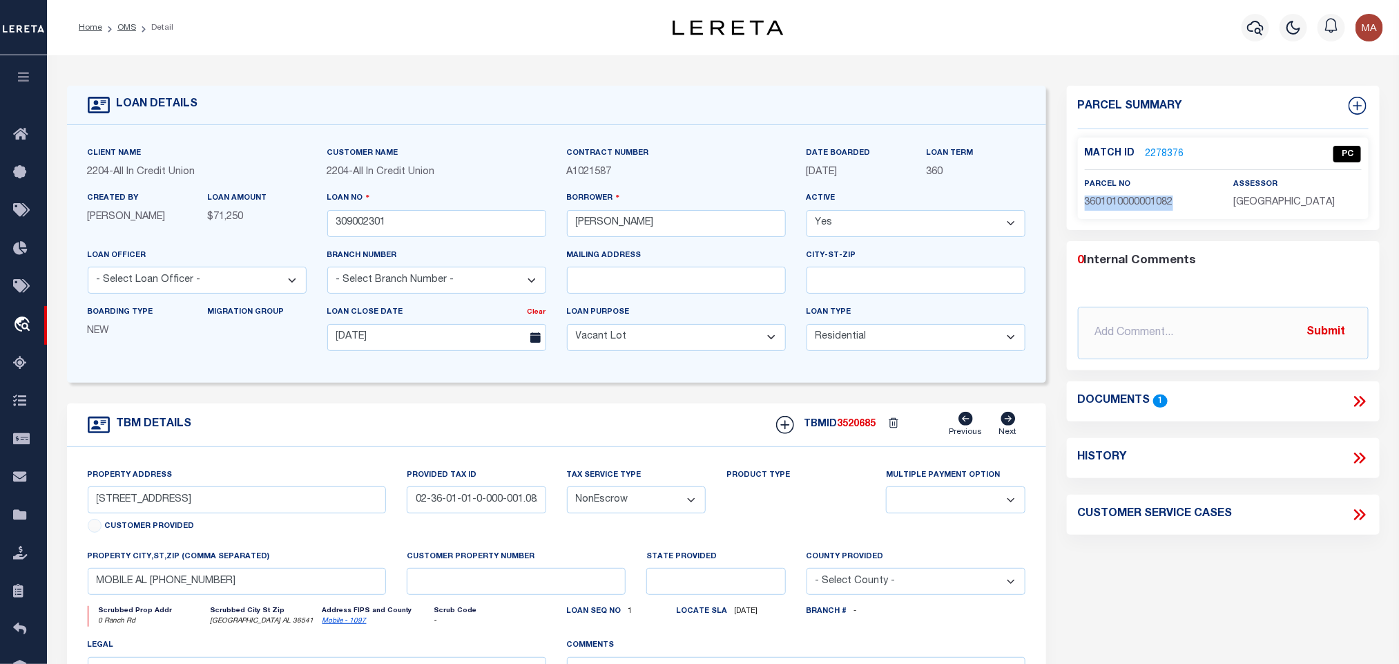
select select "44319"
type input "0 AL Hwy 87"
type input "Part of 0602030000016.000"
select select
type input "Jack AL 36346"
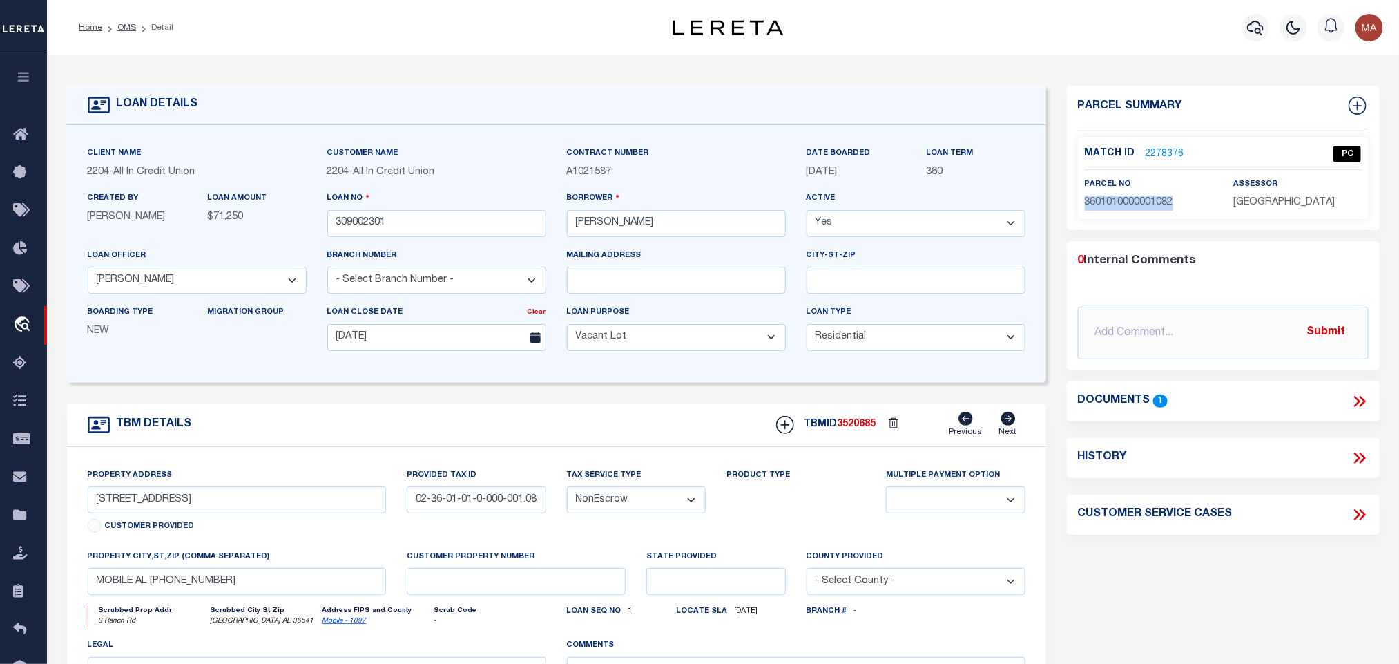
type input "AL"
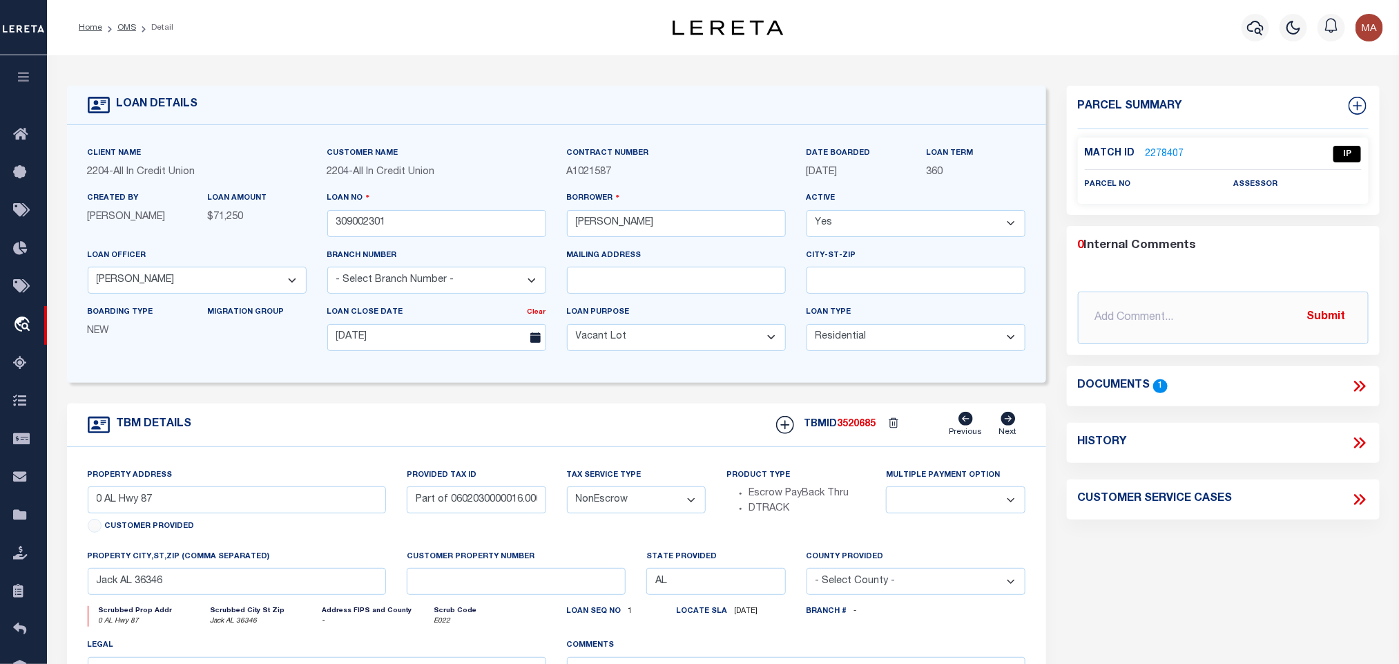
click at [1355, 385] on icon at bounding box center [1360, 386] width 18 height 18
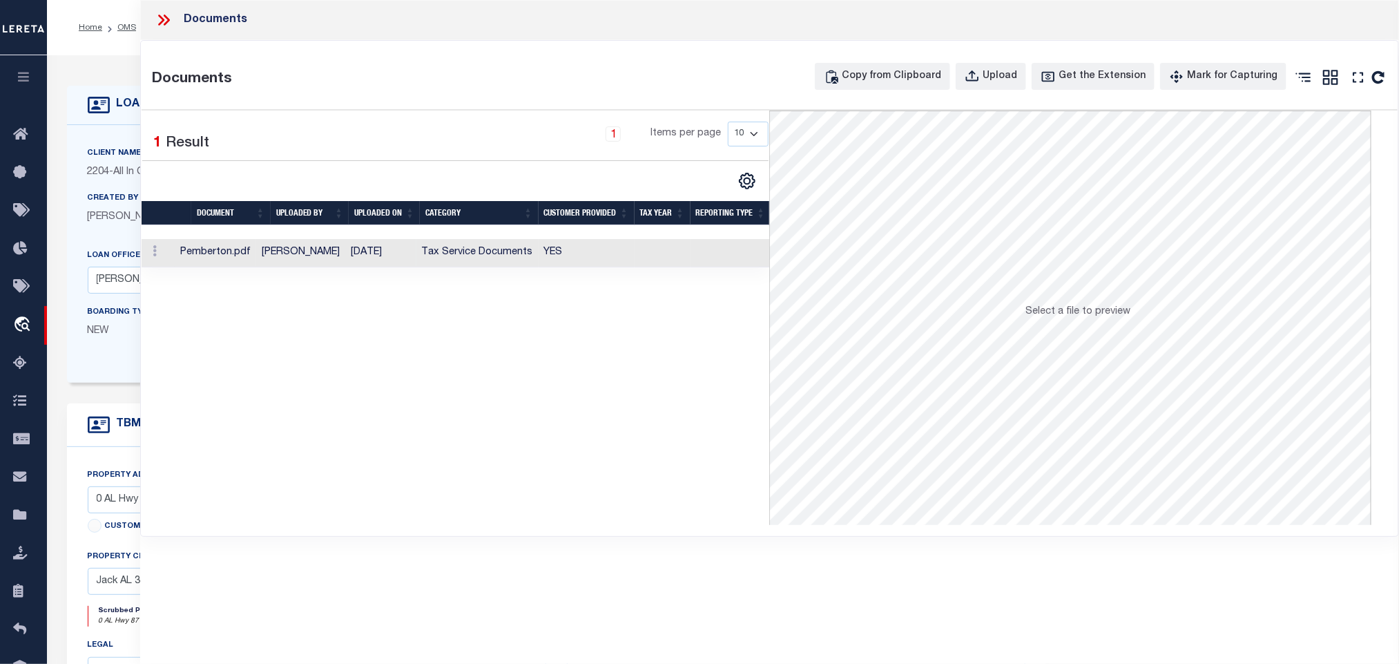
click at [593, 262] on td "YES" at bounding box center [587, 253] width 96 height 28
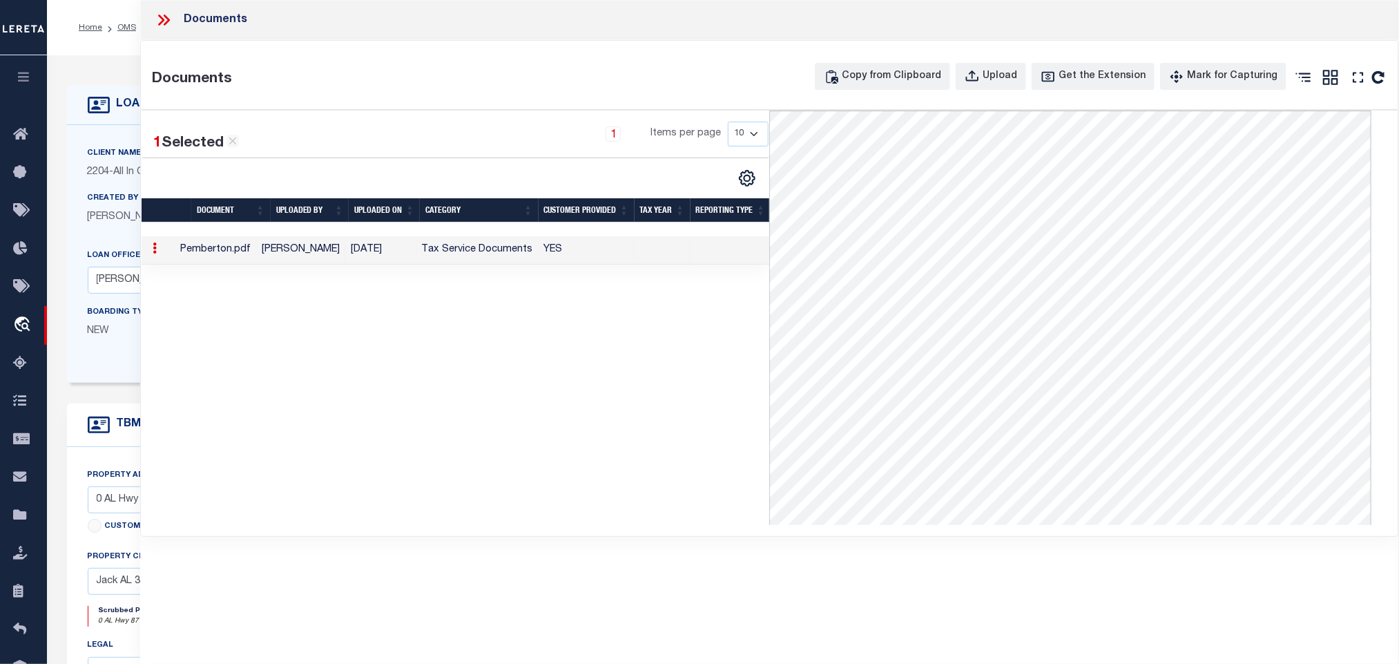
click at [168, 19] on icon at bounding box center [167, 19] width 6 height 11
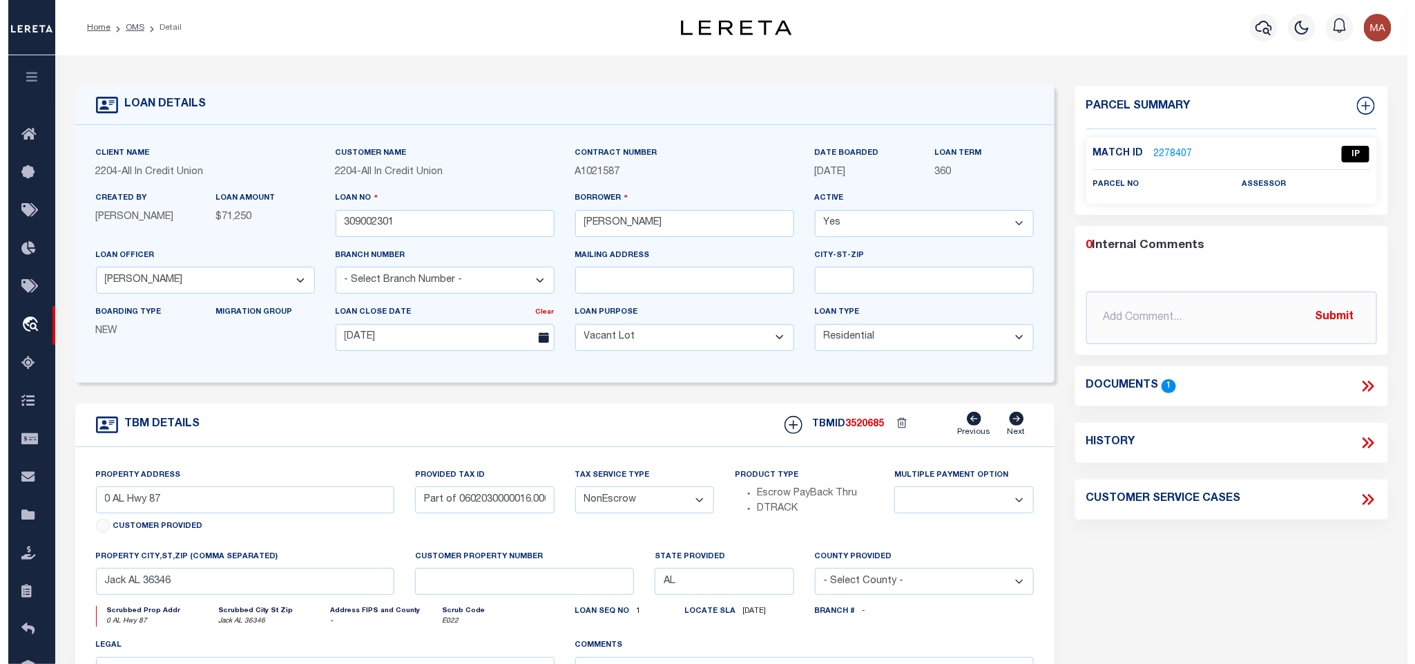
scroll to position [104, 0]
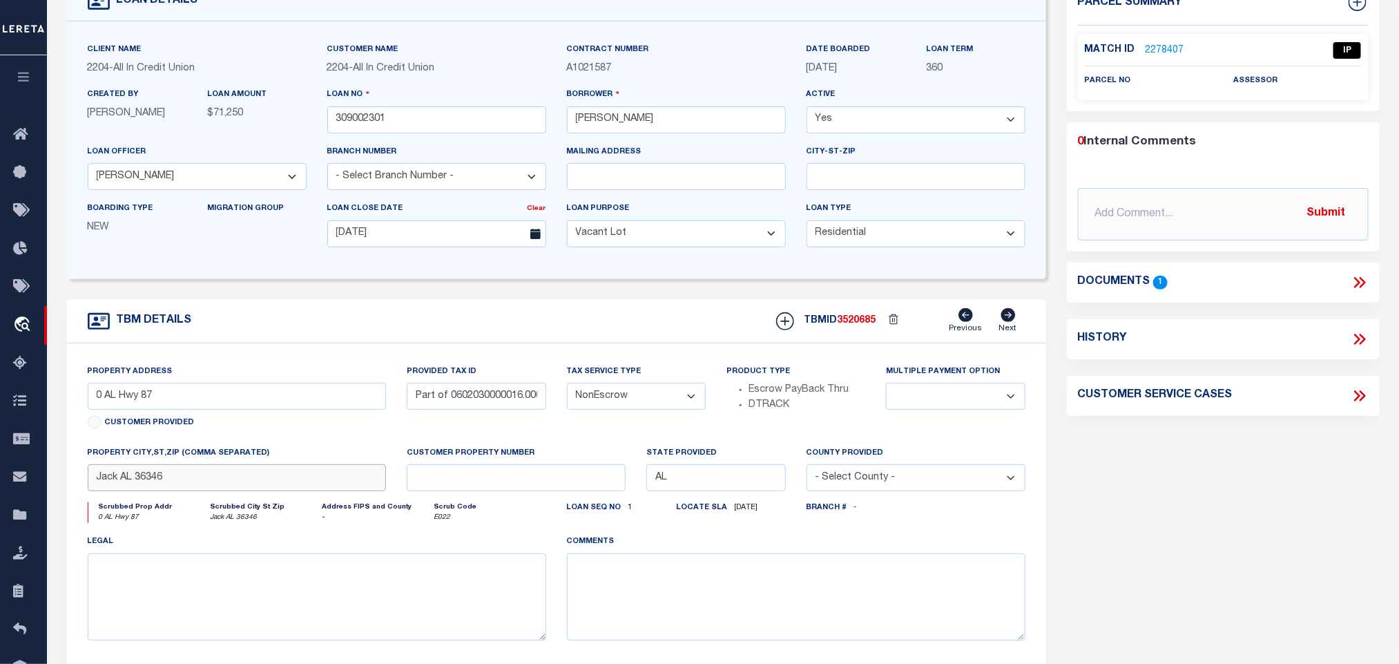
click at [338, 491] on input "Jack AL 36346" at bounding box center [237, 477] width 299 height 27
click at [1164, 54] on link "2278407" at bounding box center [1164, 50] width 39 height 14
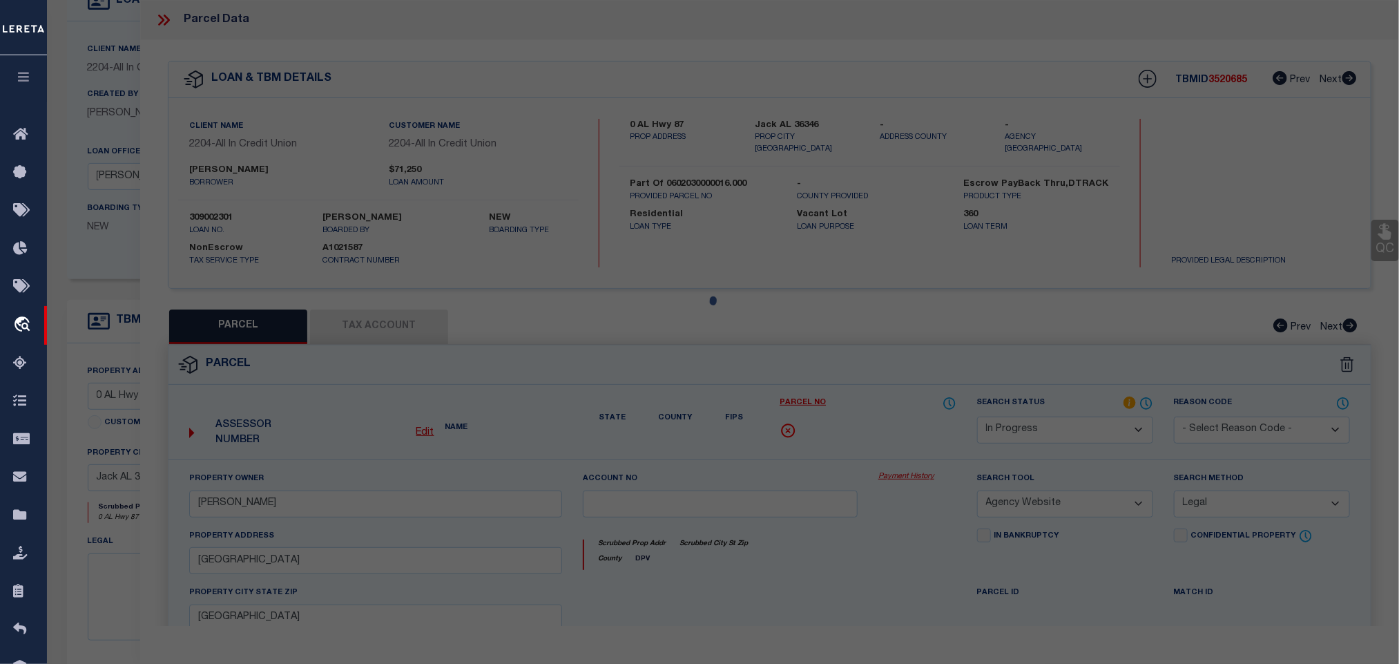
select select "AS"
select select
checkbox input "false"
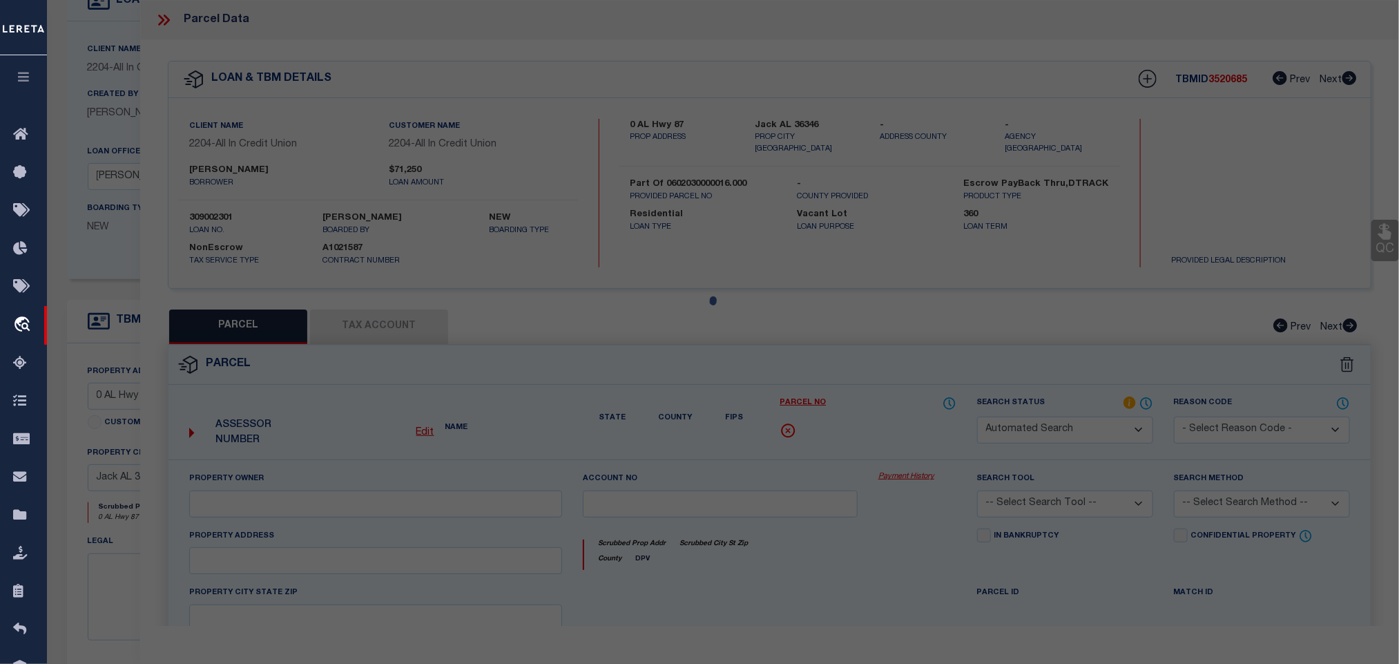
select select "IP"
checkbox input "false"
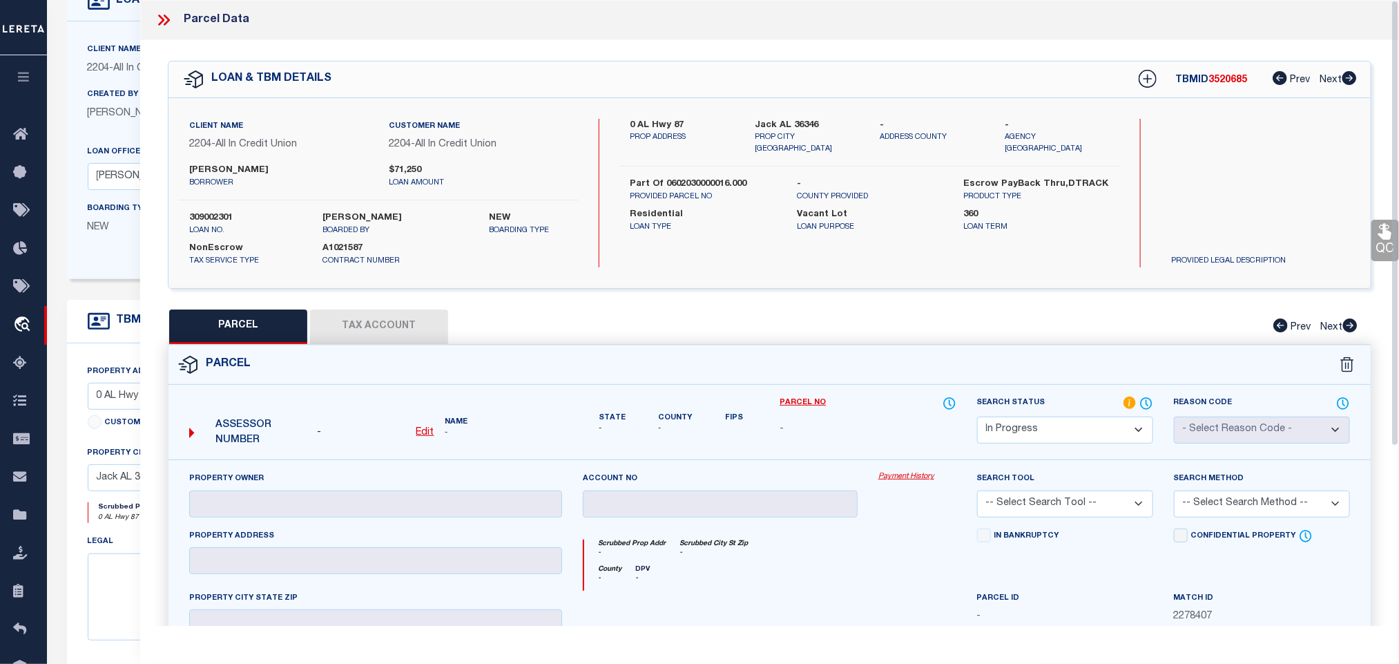
click at [413, 434] on div "- Edit" at bounding box center [375, 432] width 117 height 15
click at [419, 436] on u "Edit" at bounding box center [425, 432] width 18 height 10
select select "IP"
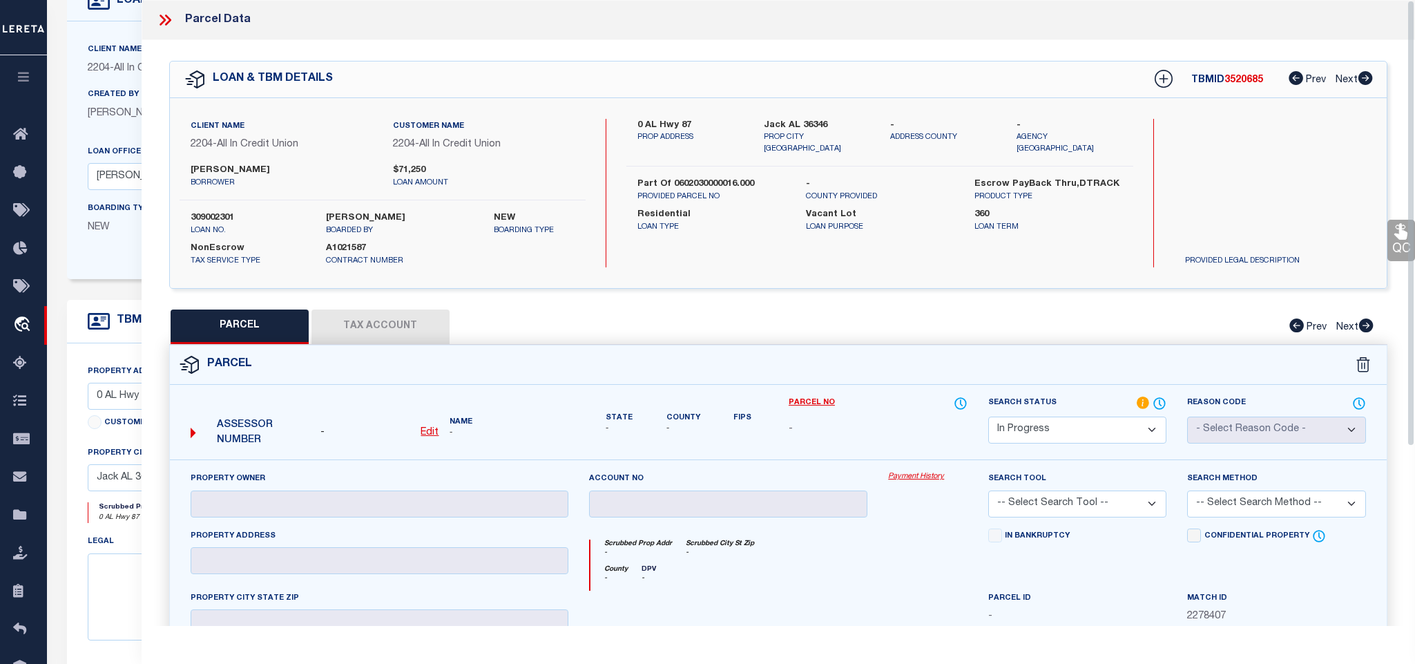
type textarea "-"
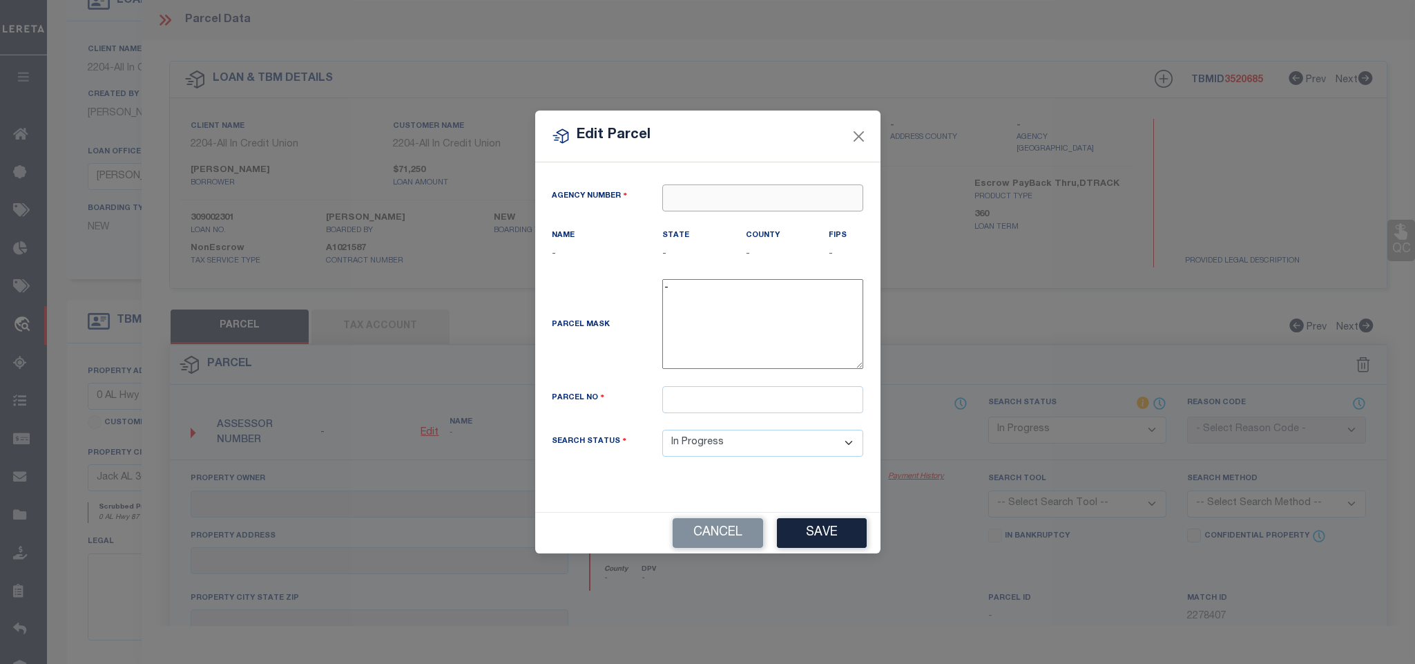
click at [761, 185] on input "text" at bounding box center [762, 197] width 201 height 27
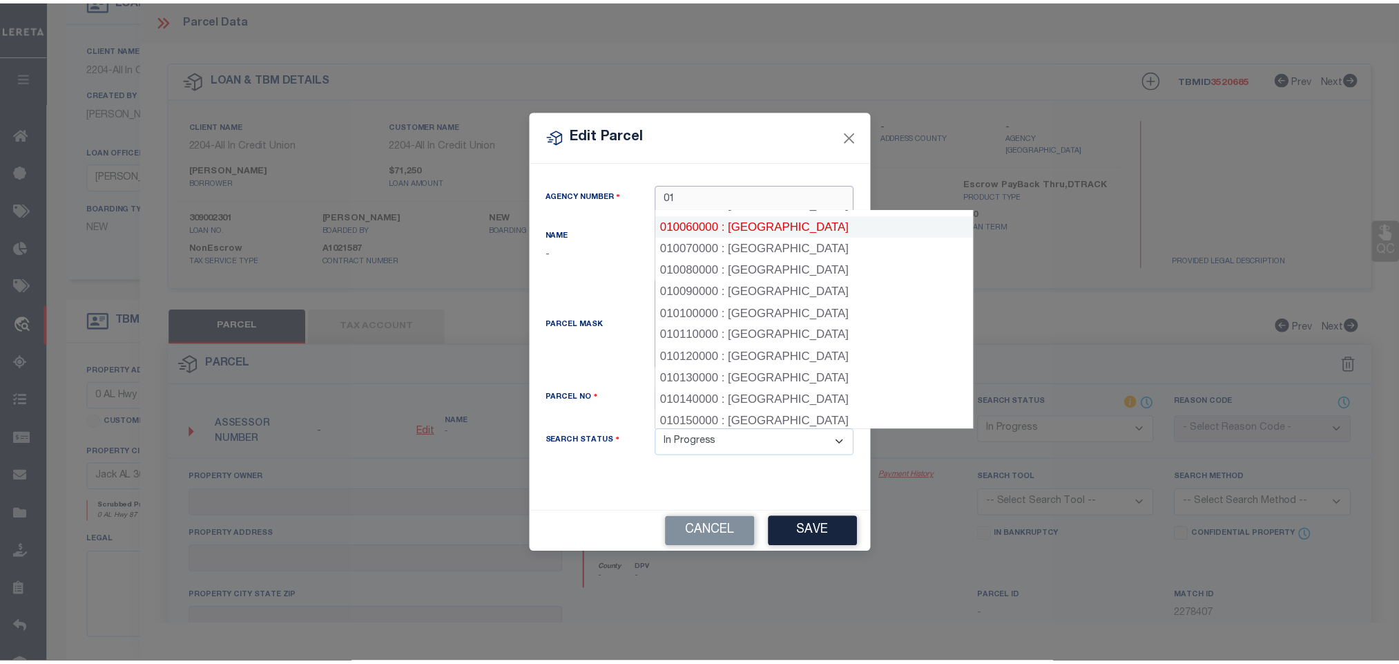
scroll to position [207, 0]
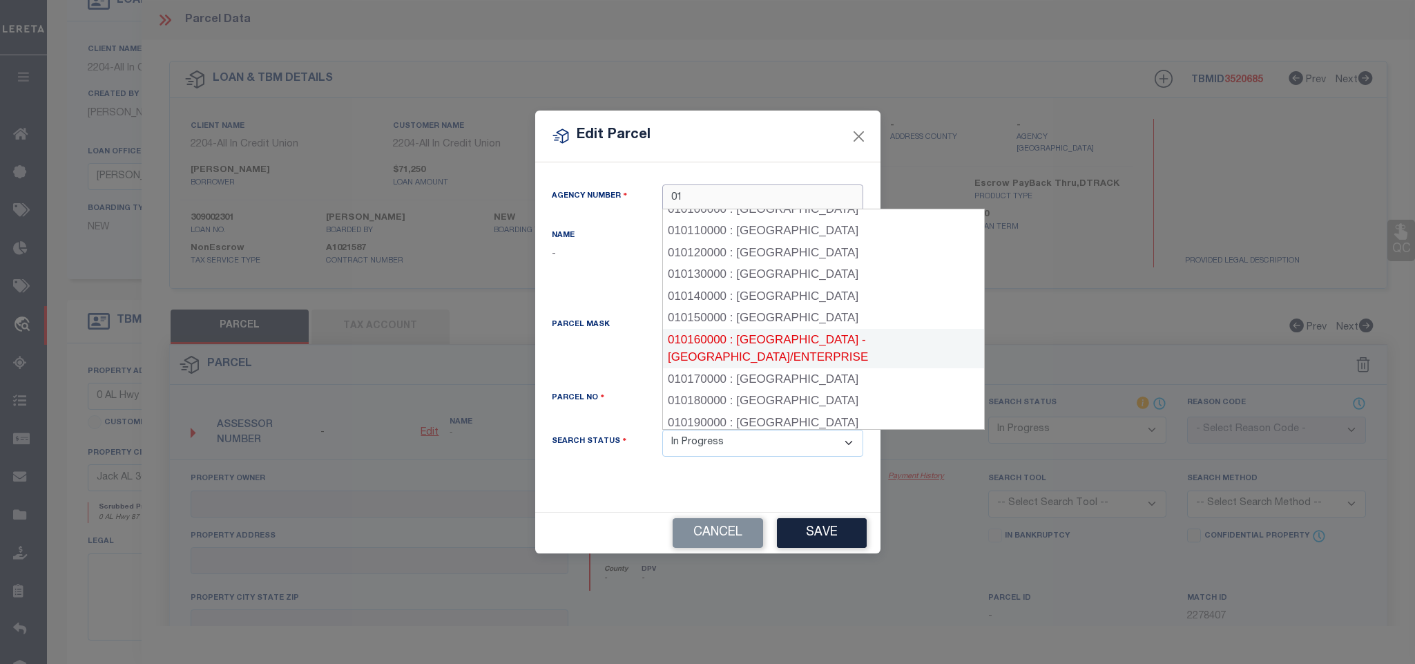
click at [810, 340] on div "010160000 : [GEOGRAPHIC_DATA] - [GEOGRAPHIC_DATA]/ENTERPRISE" at bounding box center [823, 348] width 321 height 39
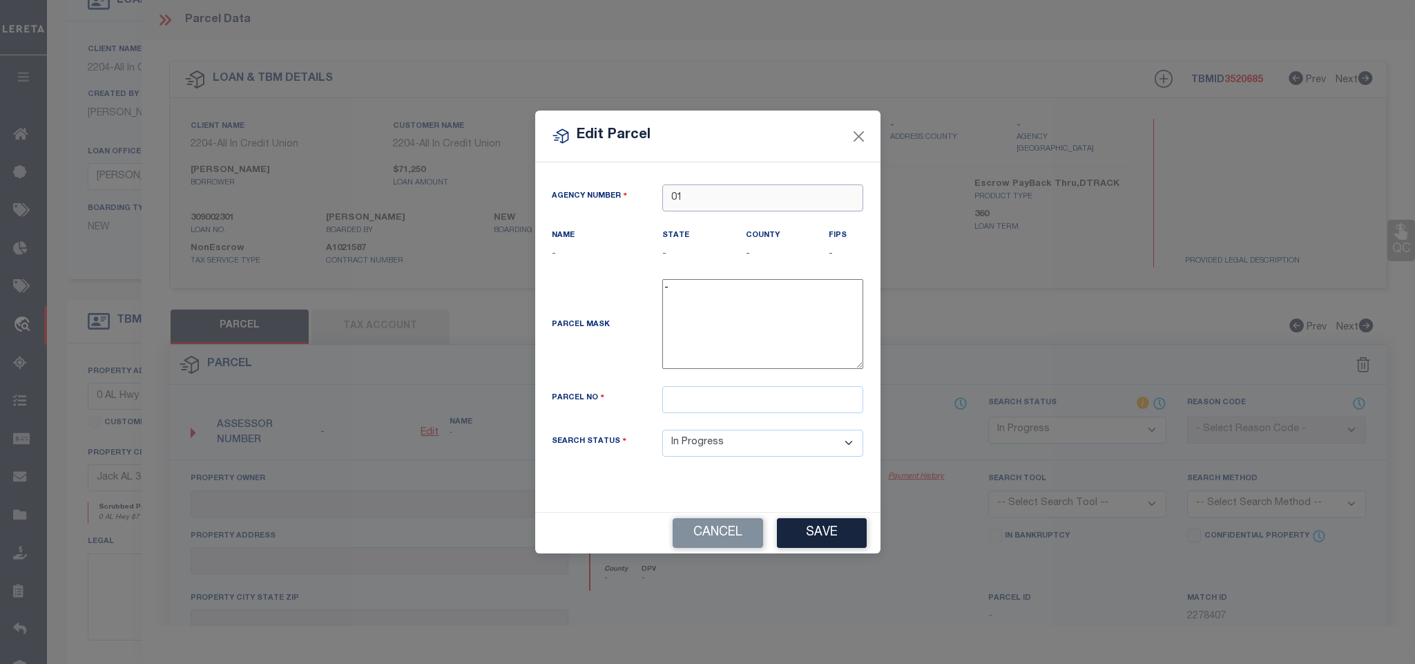
type input "010160000"
click at [781, 411] on input "text" at bounding box center [762, 399] width 201 height 27
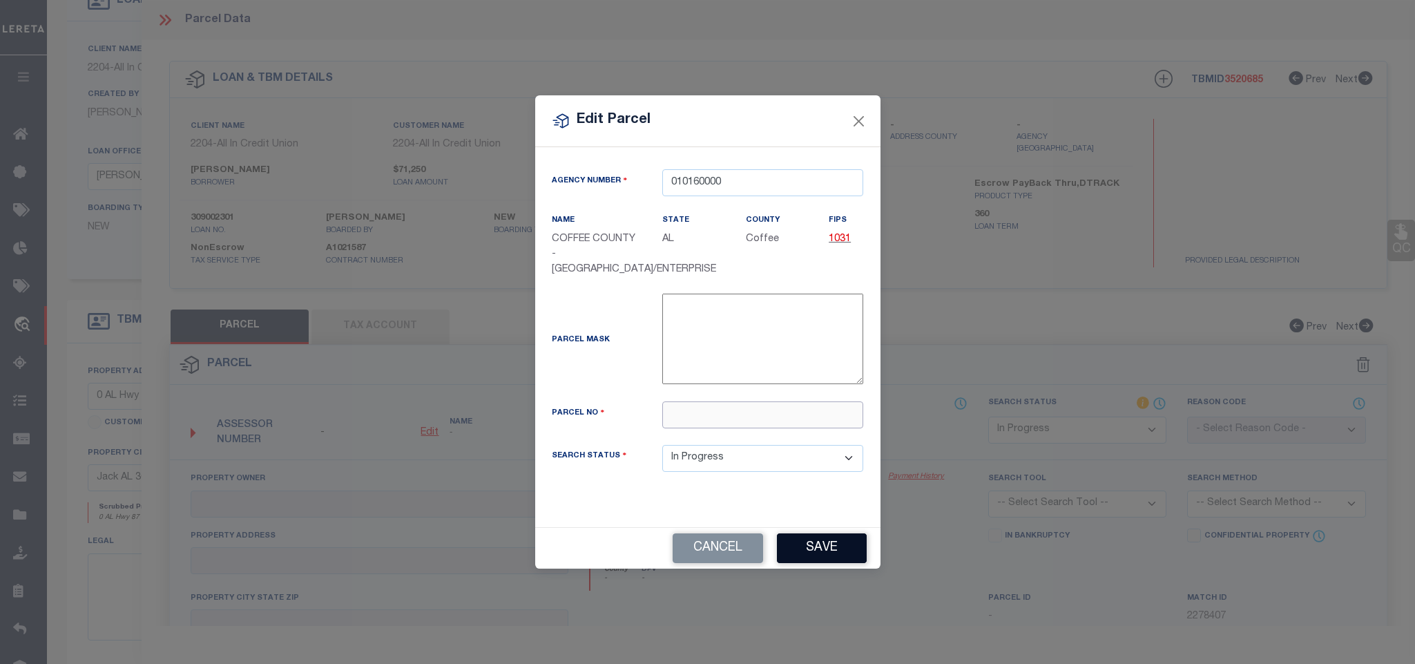
paste input "0602030000016000"
type input "0602030000016000"
click at [822, 545] on button "Save" at bounding box center [822, 548] width 90 height 30
click at [822, 545] on div "Cancel Save" at bounding box center [707, 548] width 345 height 41
select select "IP"
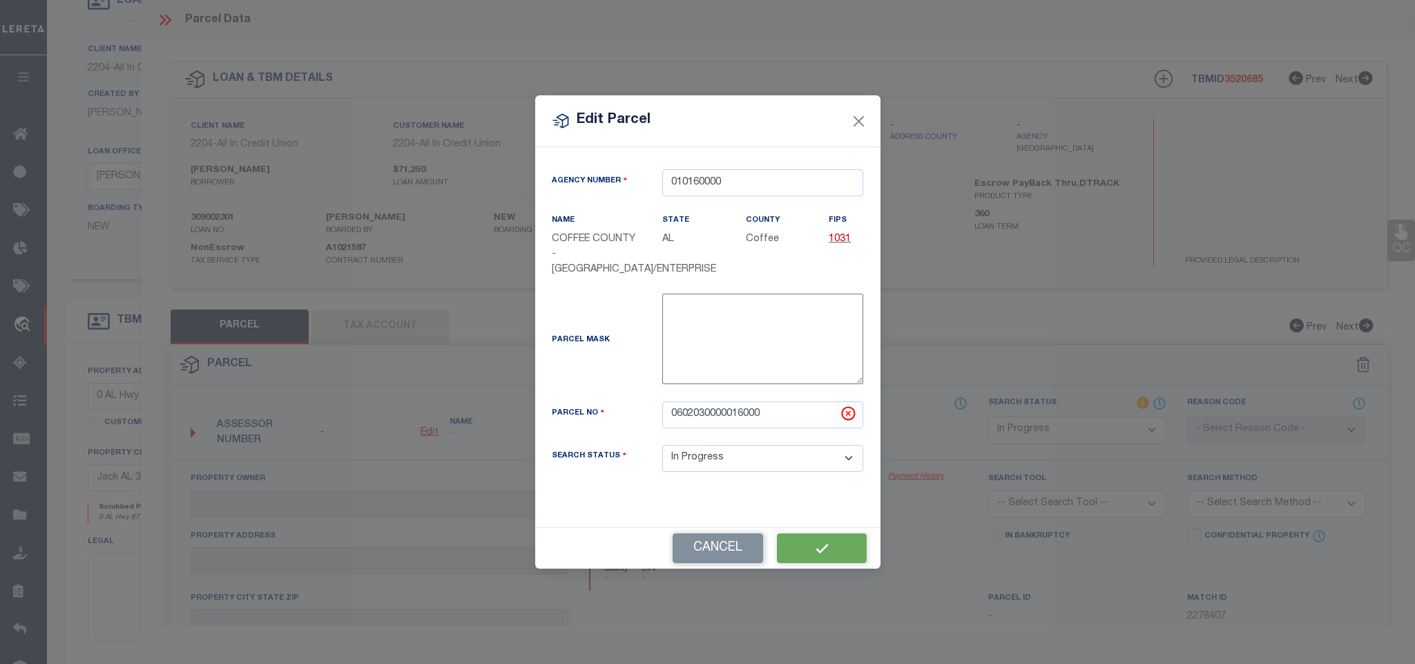
checkbox input "false"
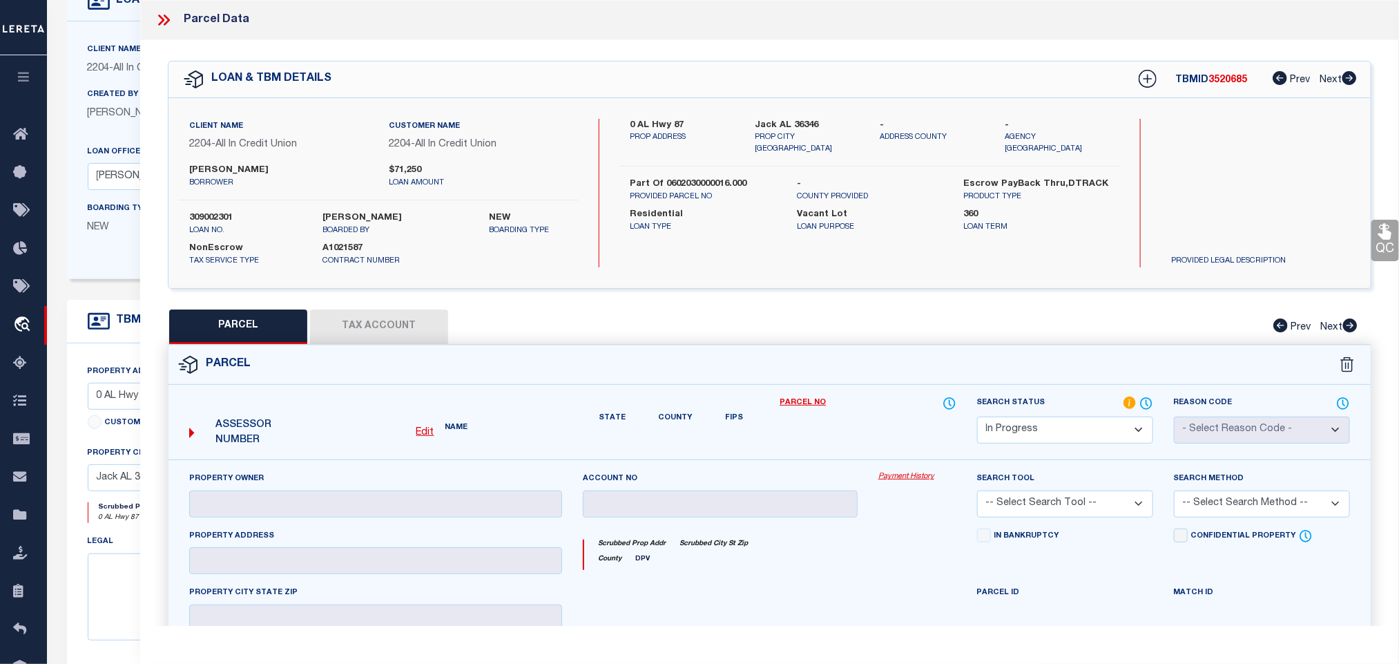
checkbox input "false"
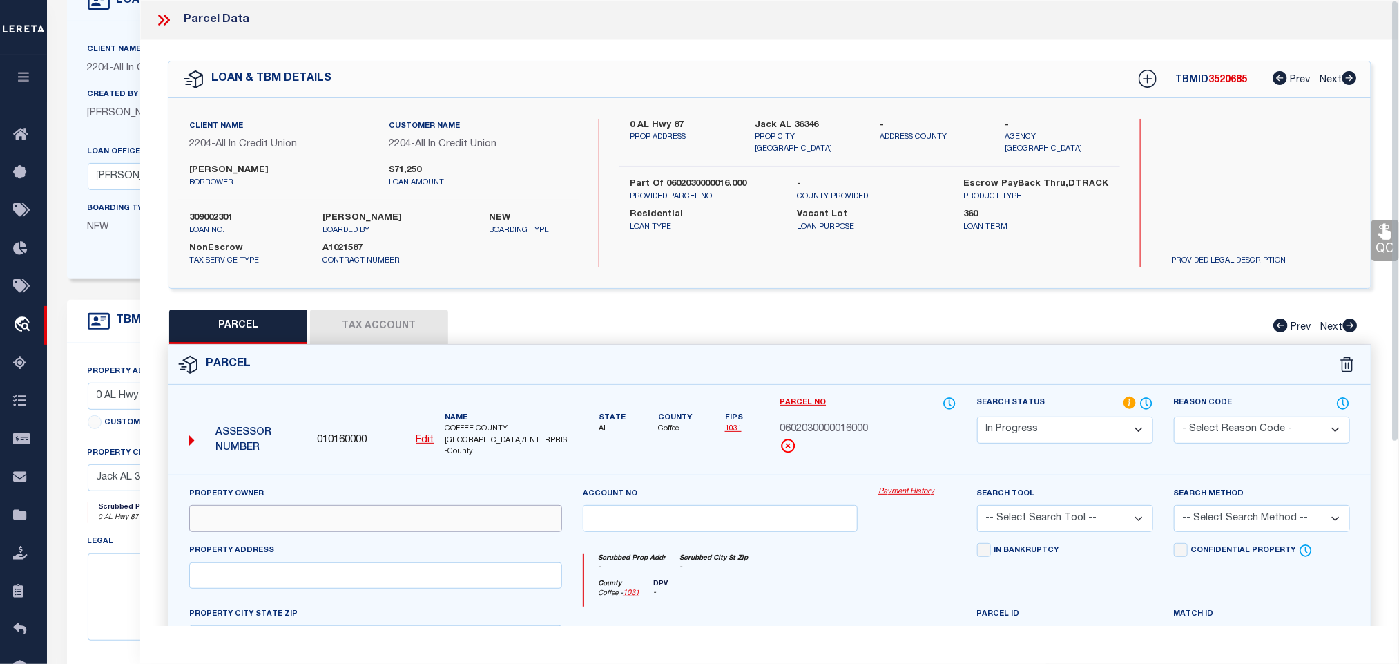
click at [271, 520] on input "text" at bounding box center [375, 518] width 373 height 27
paste input "[PERSON_NAME] & [PERSON_NAME] TIMBER INC"
type input "[PERSON_NAME] & [PERSON_NAME] TIMBER INC"
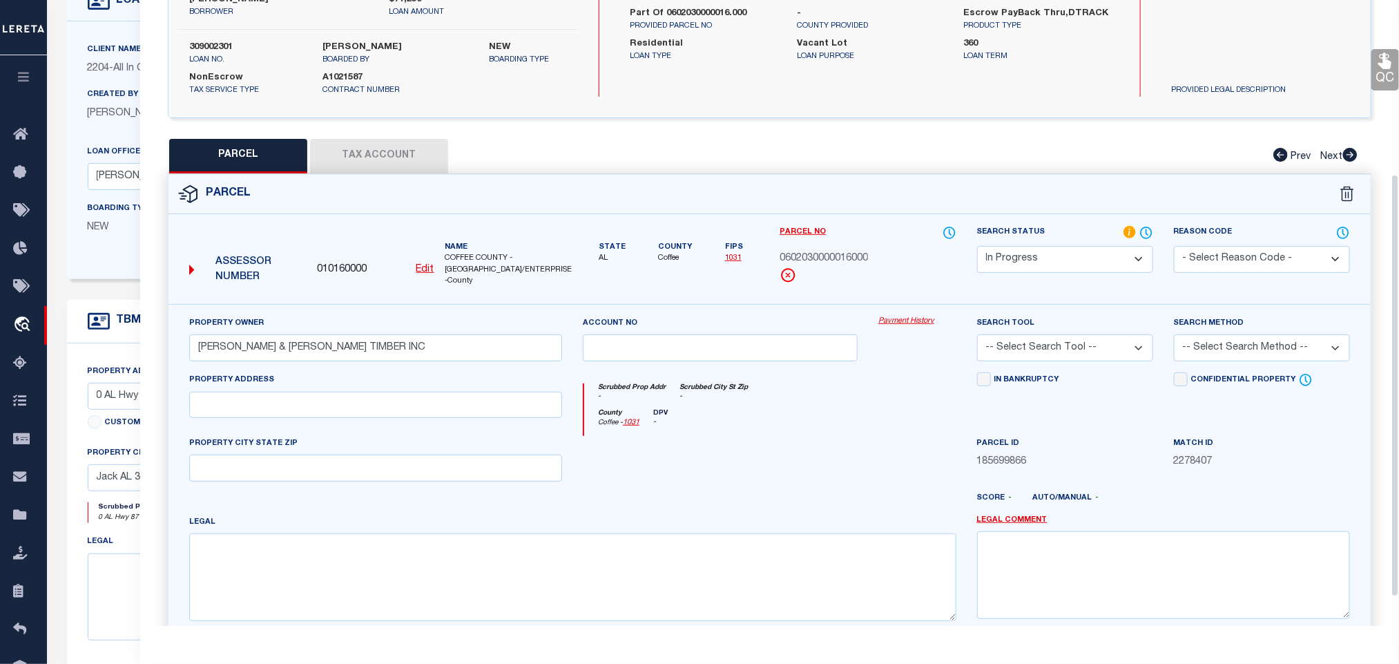
scroll to position [300, 0]
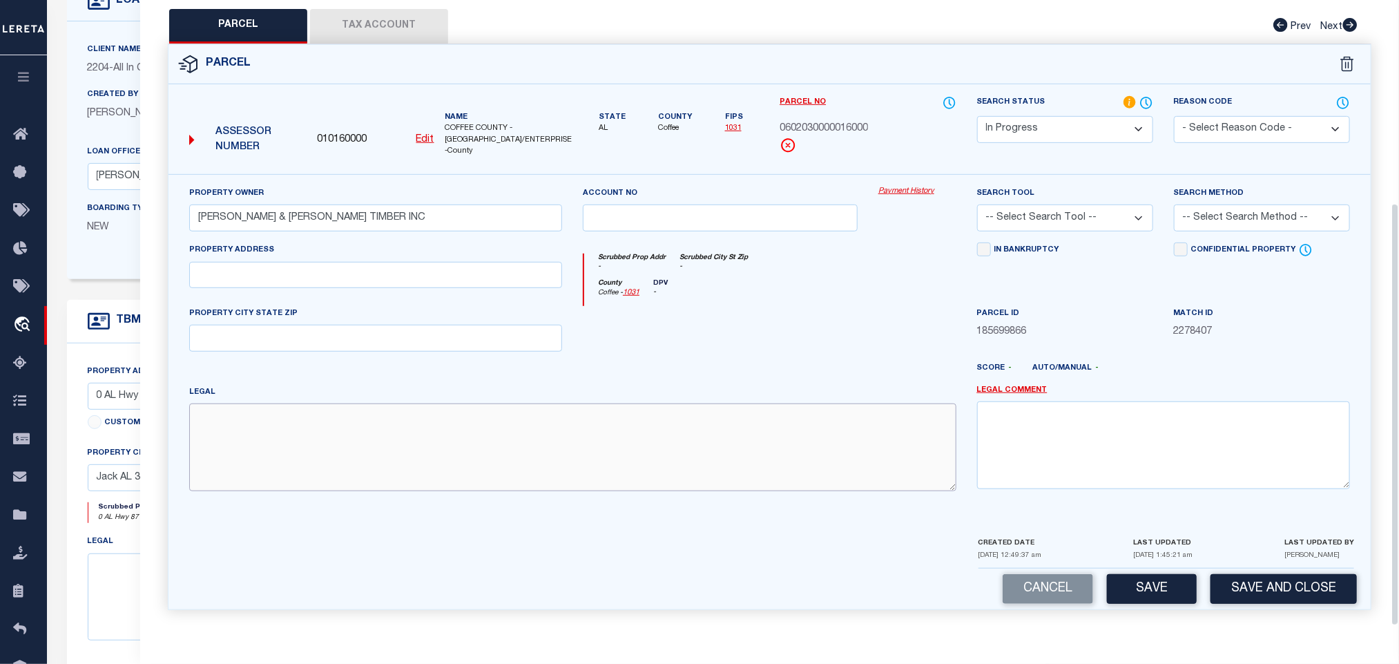
click at [421, 436] on textarea at bounding box center [572, 446] width 767 height 87
paste textarea "A PAR BEING THE NW 1 4 OF SW 1 4 LESS RD ROW & LESS 4.1 AC I N NW COR DESC AS B…"
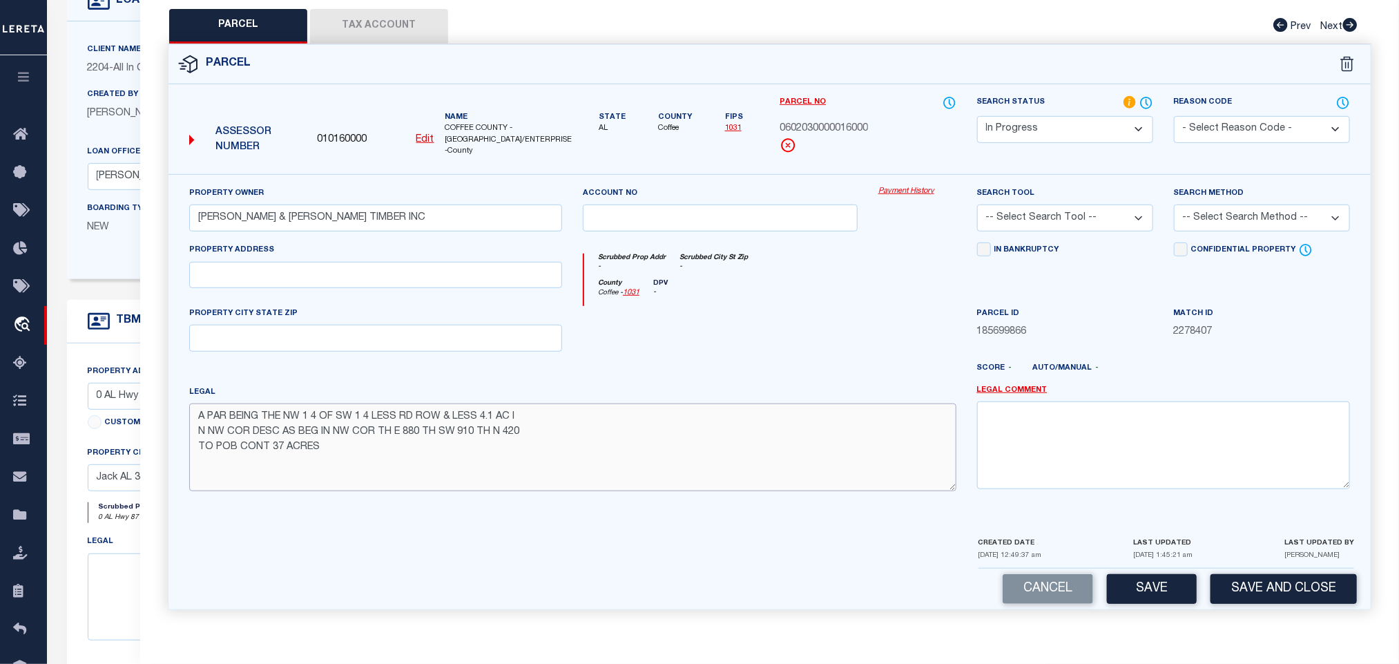
type textarea "A PAR BEING THE NW 1 4 OF SW 1 4 LESS RD ROW & LESS 4.1 AC I N NW COR DESC AS B…"
click at [387, 280] on input "text" at bounding box center [375, 275] width 373 height 27
paste input "0 HIGHWAY 87"
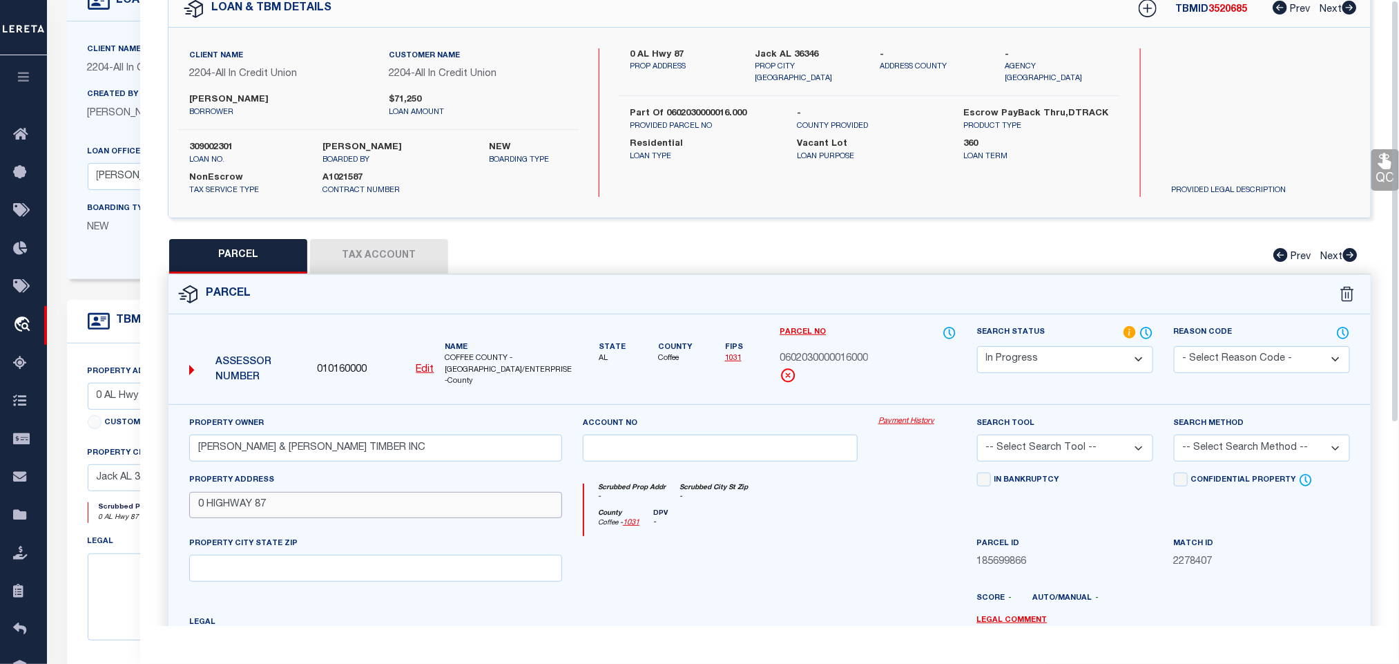
scroll to position [0, 0]
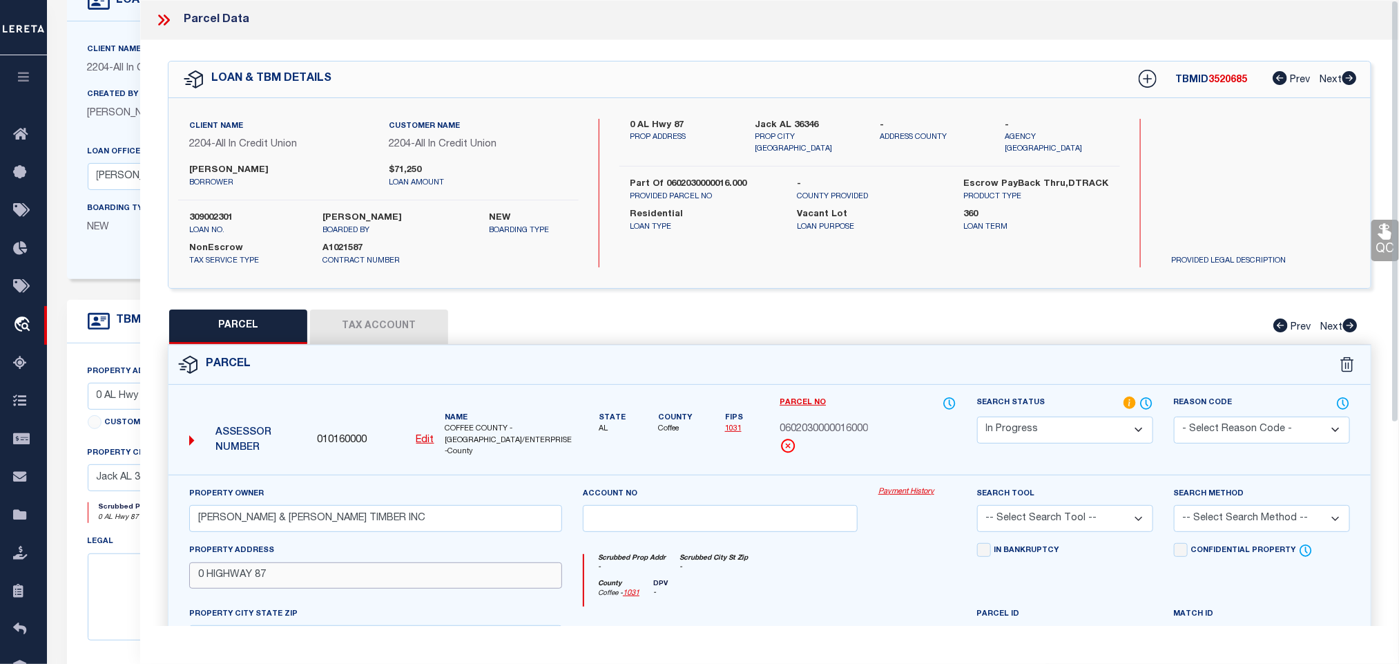
type input "0 HIGHWAY 87"
click at [782, 120] on label "Jack AL 36346" at bounding box center [807, 126] width 104 height 14
copy div "Jack AL 36346"
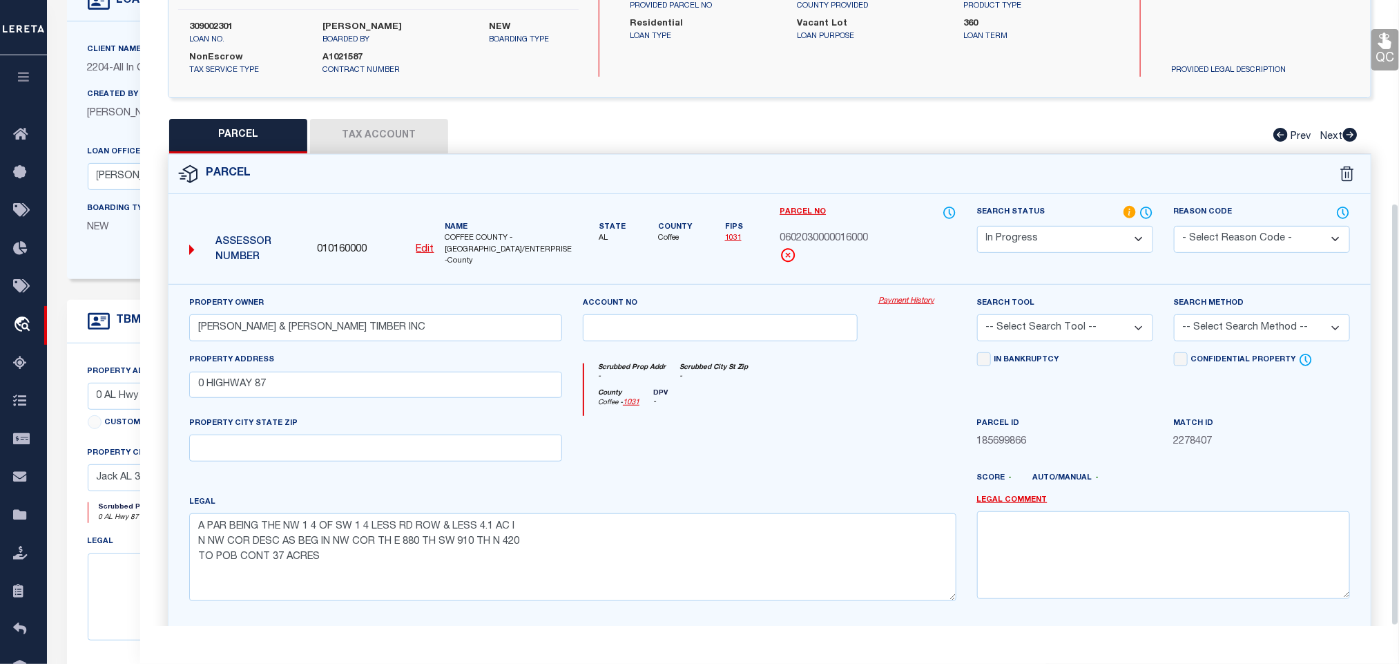
scroll to position [300, 0]
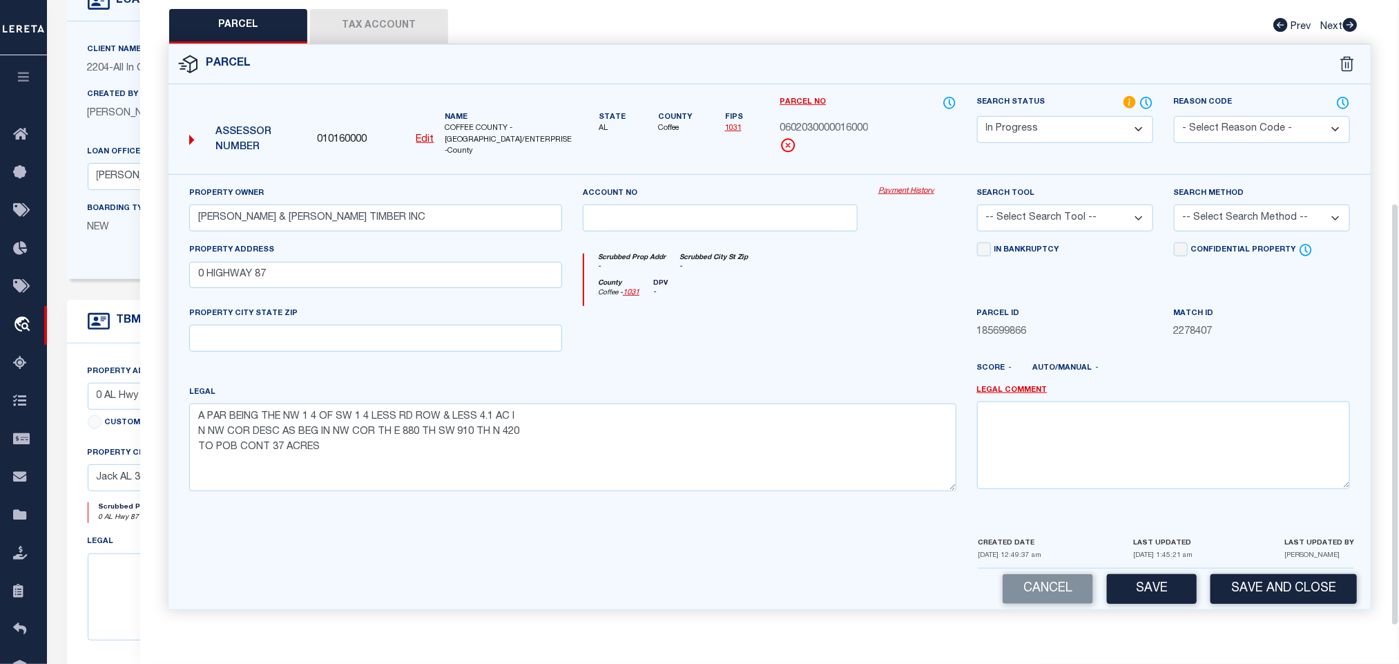
click at [536, 349] on div "Property Owner [PERSON_NAME] & [PERSON_NAME] TIMBER INC Account no Payment Hist…" at bounding box center [769, 344] width 1181 height 316
click at [536, 346] on input "text" at bounding box center [375, 338] width 373 height 27
paste input "Jack AL 36346"
type input "Jack AL 36346"
click at [1092, 213] on select "-- Select Search Tool -- 3rd Party Website Agency File Agency Website ATLS CNV-…" at bounding box center [1065, 217] width 176 height 27
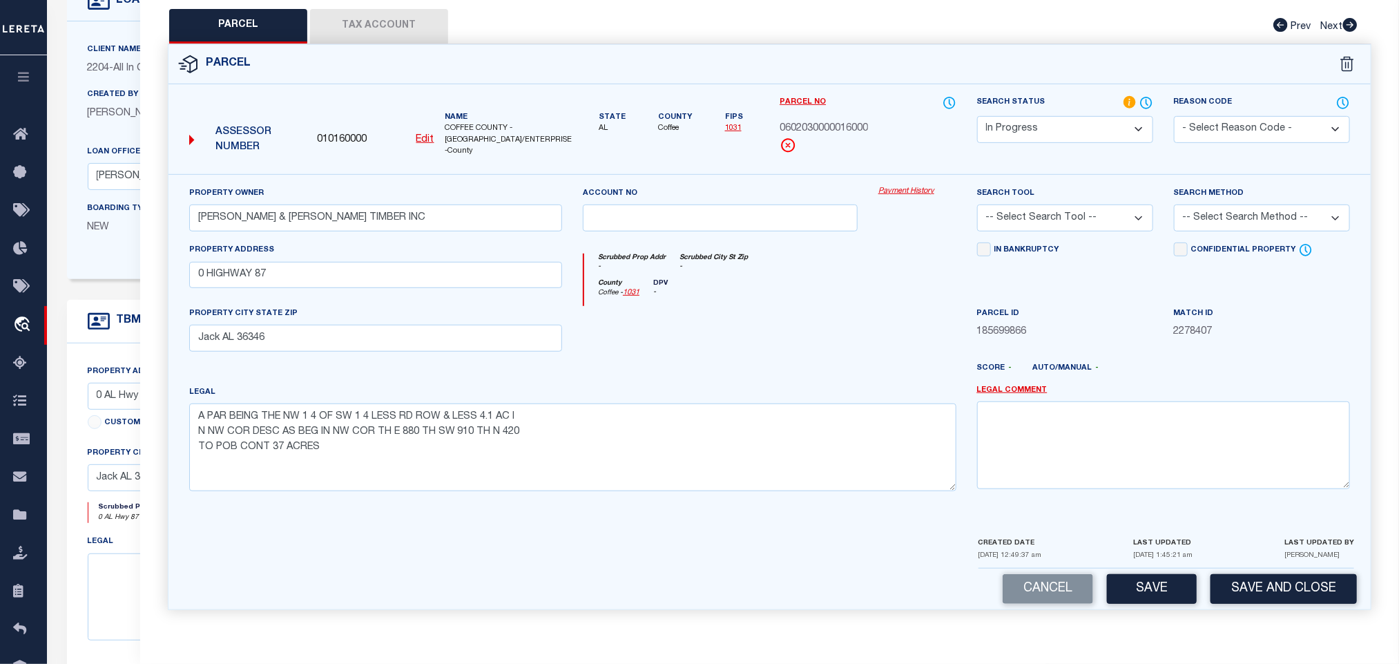
select select "AGW"
click at [977, 204] on select "-- Select Search Tool -- 3rd Party Website Agency File Agency Website ATLS CNV-…" at bounding box center [1065, 217] width 176 height 27
drag, startPoint x: 1235, startPoint y: 209, endPoint x: 1229, endPoint y: 224, distance: 16.4
click at [1235, 209] on select "-- Select Search Method -- Property Address Legal Liability Info Provided" at bounding box center [1262, 217] width 176 height 27
select select "LEG"
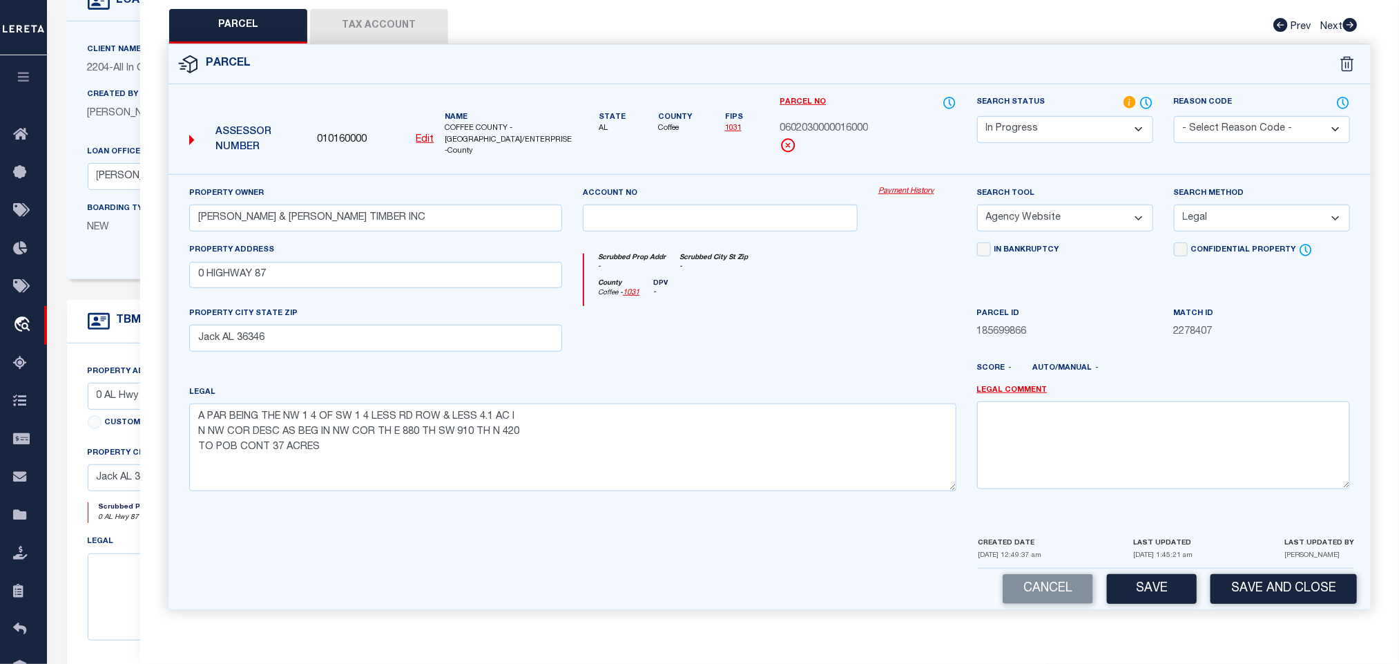
click at [1174, 204] on select "-- Select Search Method -- Property Address Legal Liability Info Provided" at bounding box center [1262, 217] width 176 height 27
click at [1146, 580] on button "Save" at bounding box center [1152, 589] width 90 height 30
click at [414, 25] on button "Tax Account" at bounding box center [379, 26] width 138 height 35
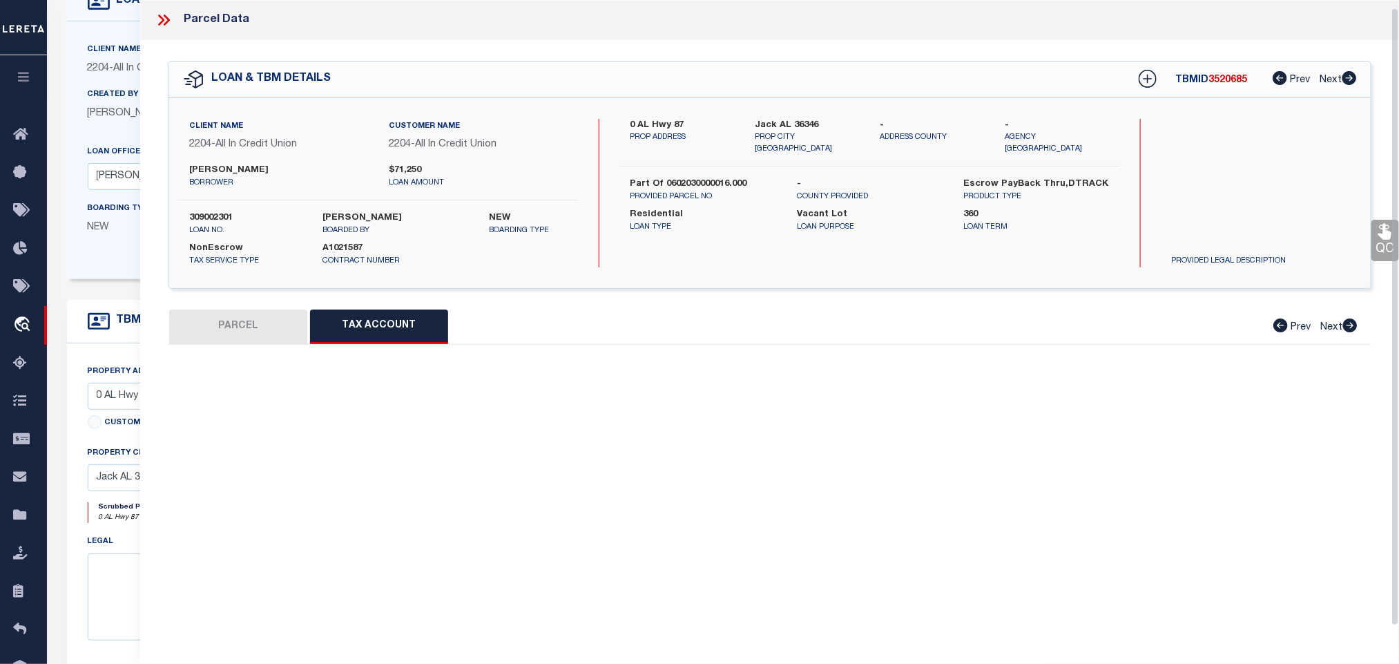
scroll to position [8, 0]
select select "100"
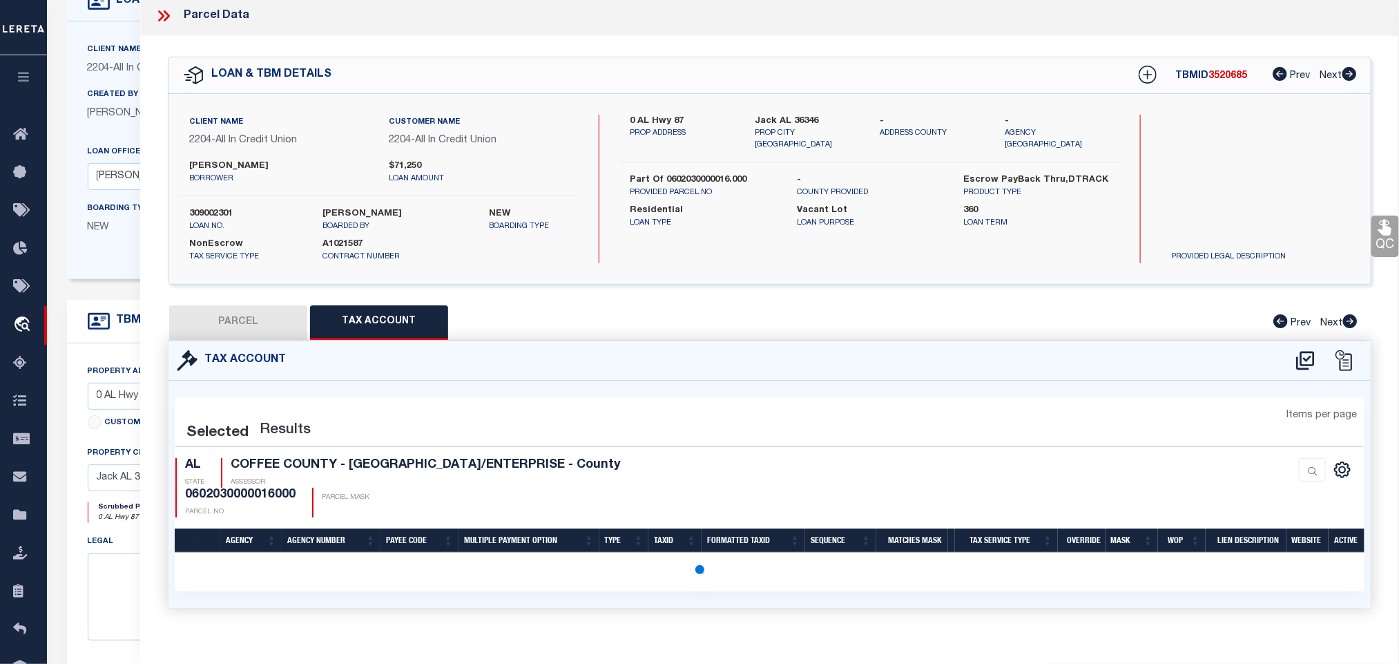
scroll to position [0, 0]
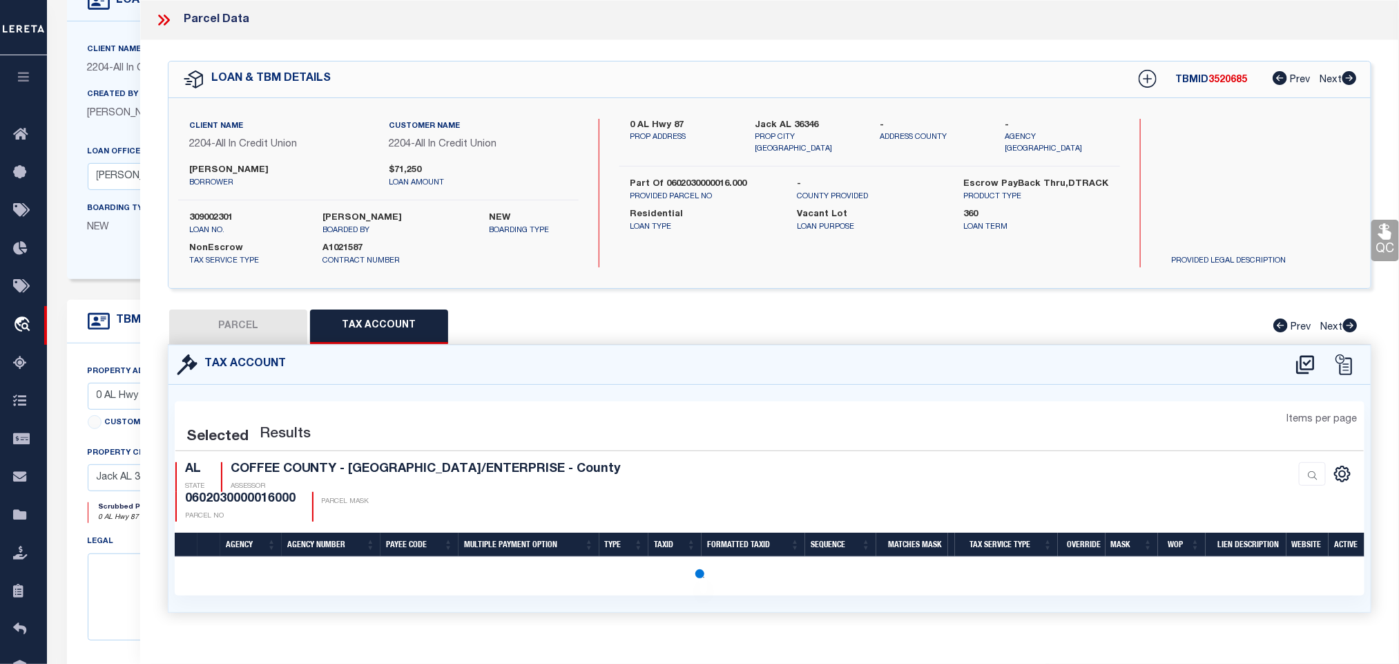
select select "100"
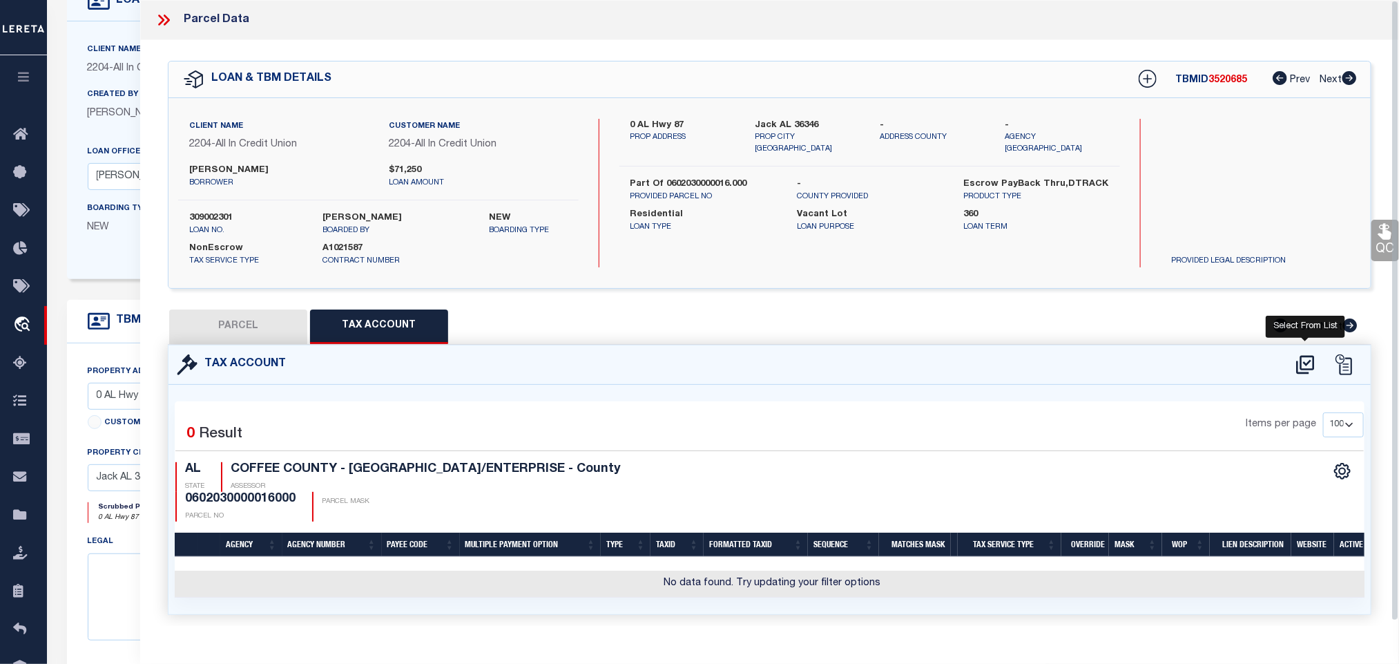
click at [1301, 369] on icon at bounding box center [1305, 364] width 18 height 19
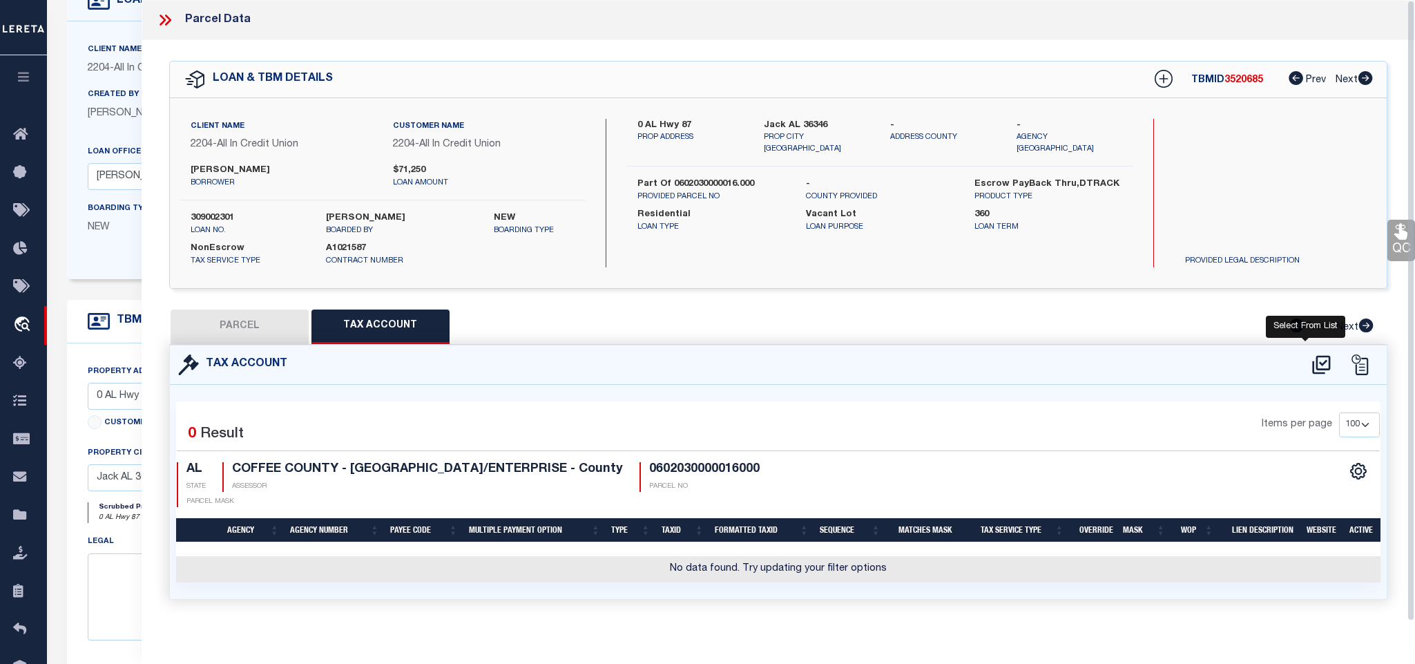
select select "200"
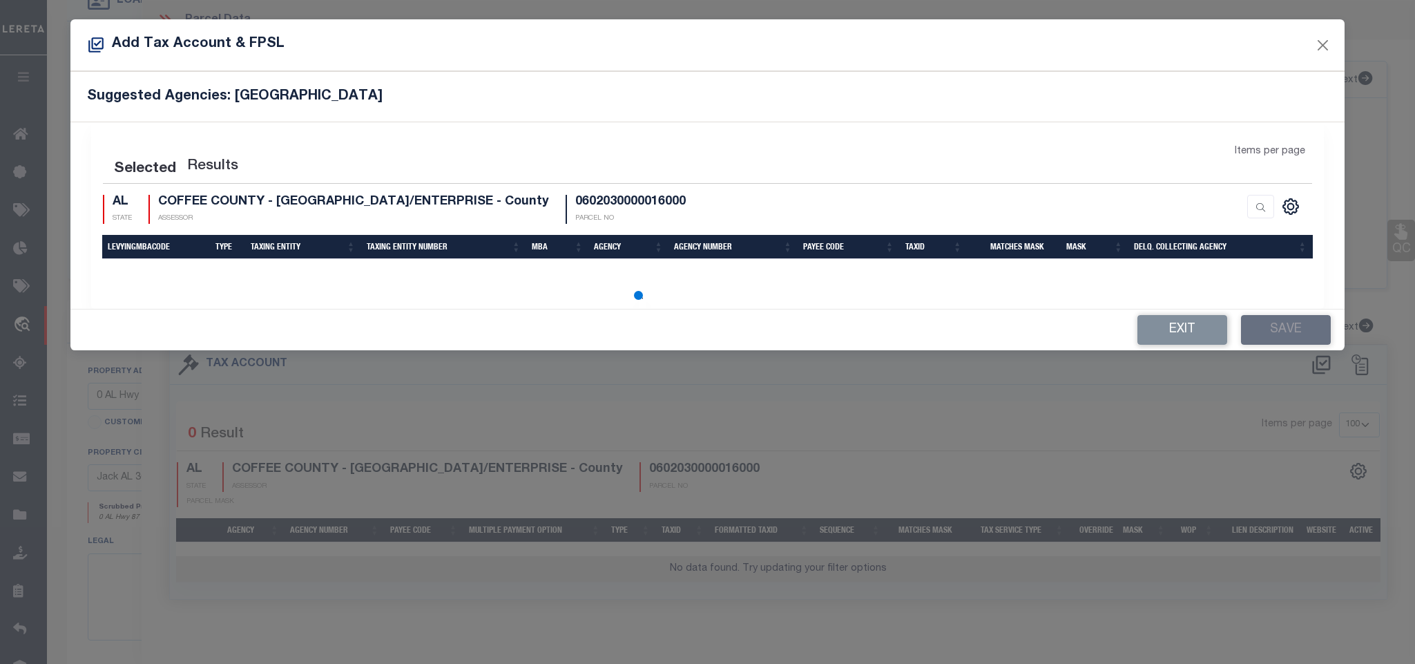
select select "200"
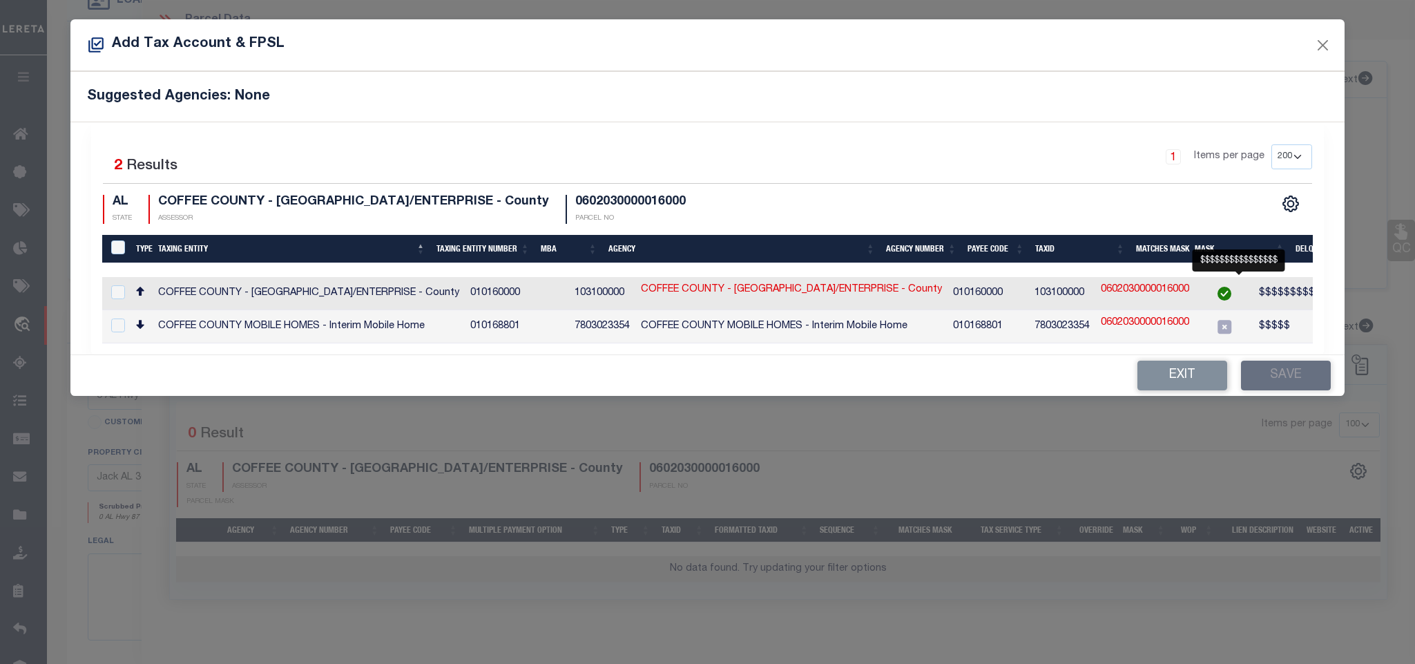
click at [1259, 297] on span "$$$$$$$$$$$$$$$$" at bounding box center [1308, 293] width 99 height 10
checkbox input "true"
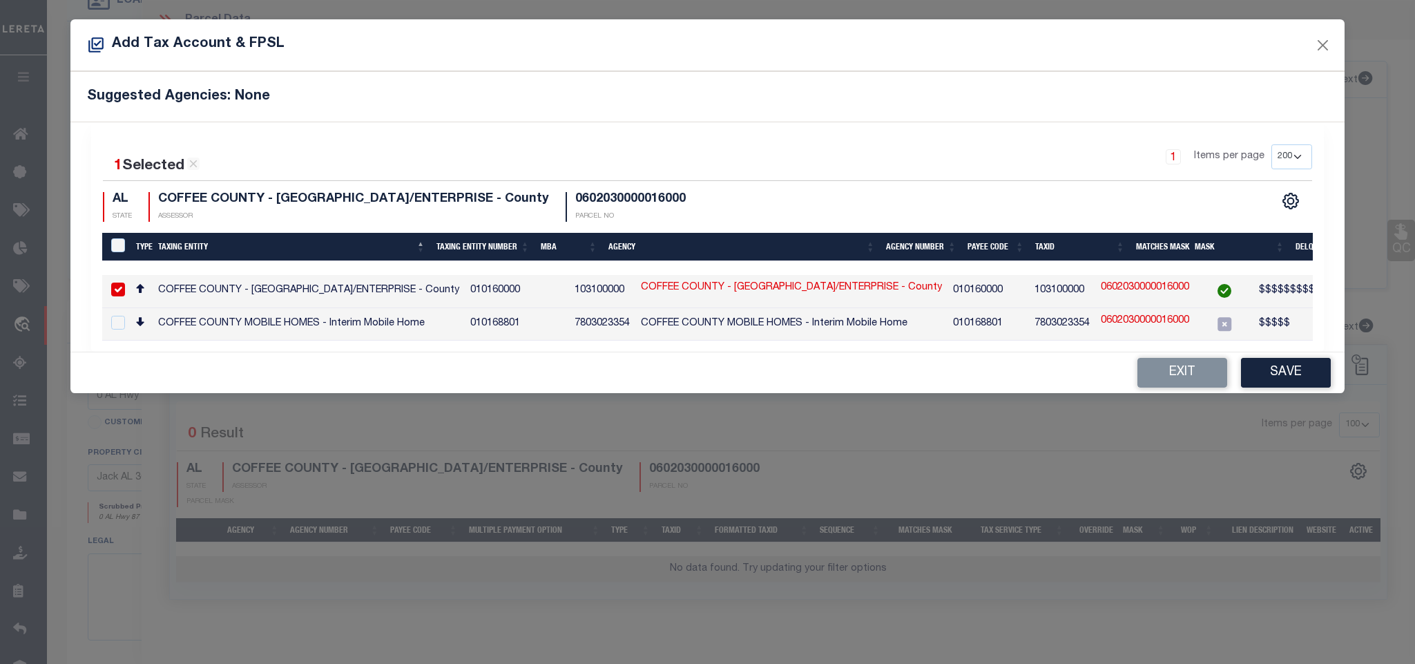
click at [1254, 351] on div "1 Selected 2 Results 1 Items per page 10 25 50 100 200 AL STATE" at bounding box center [707, 236] width 1232 height 229
click at [1258, 375] on button "Save" at bounding box center [1286, 373] width 90 height 30
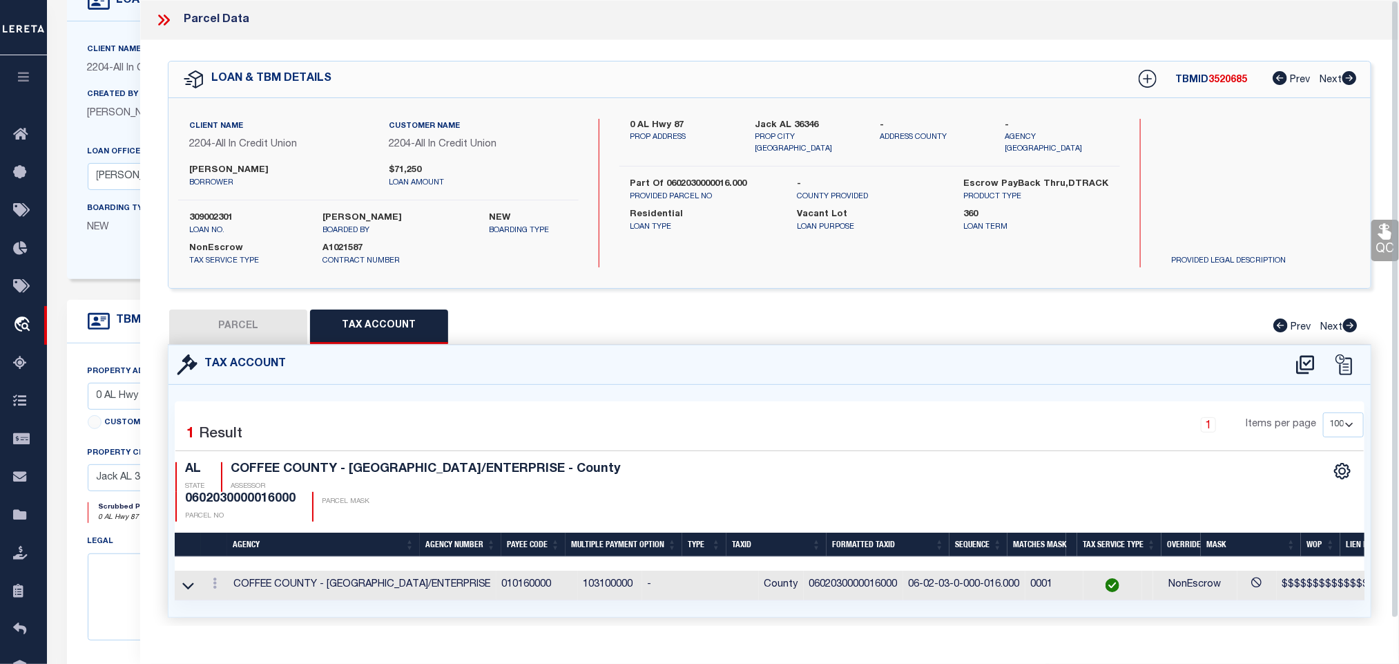
click at [230, 329] on button "PARCEL" at bounding box center [238, 326] width 138 height 35
select select "AS"
select select
checkbox input "false"
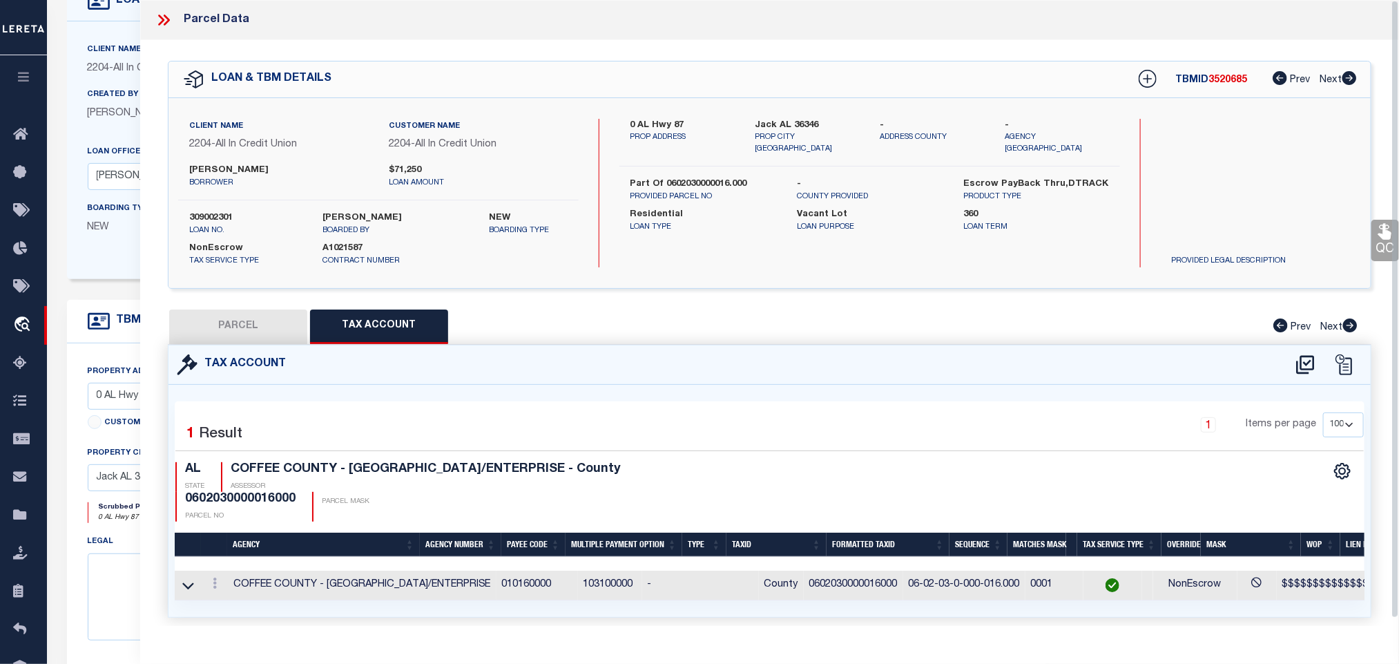
checkbox input "false"
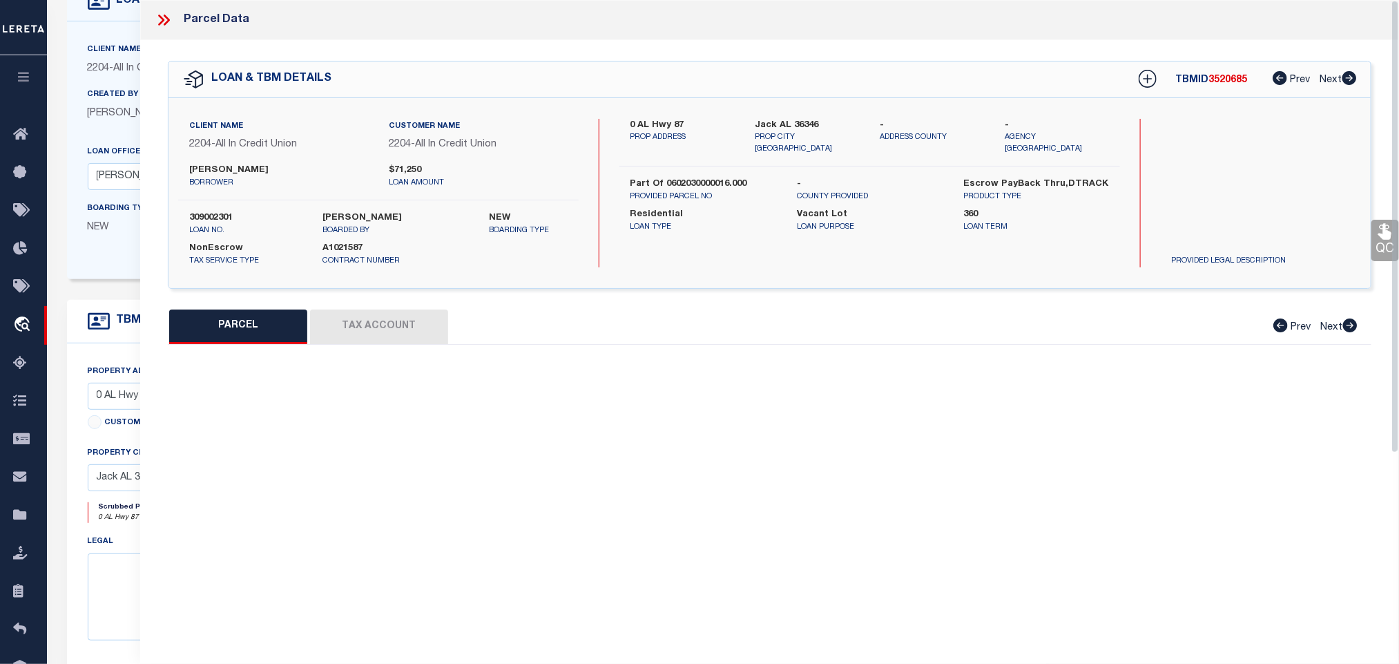
select select "IP"
type input "[PERSON_NAME] & [PERSON_NAME] TIMBER INC"
select select "AGW"
select select "LEG"
type input "0 HIGHWAY 87"
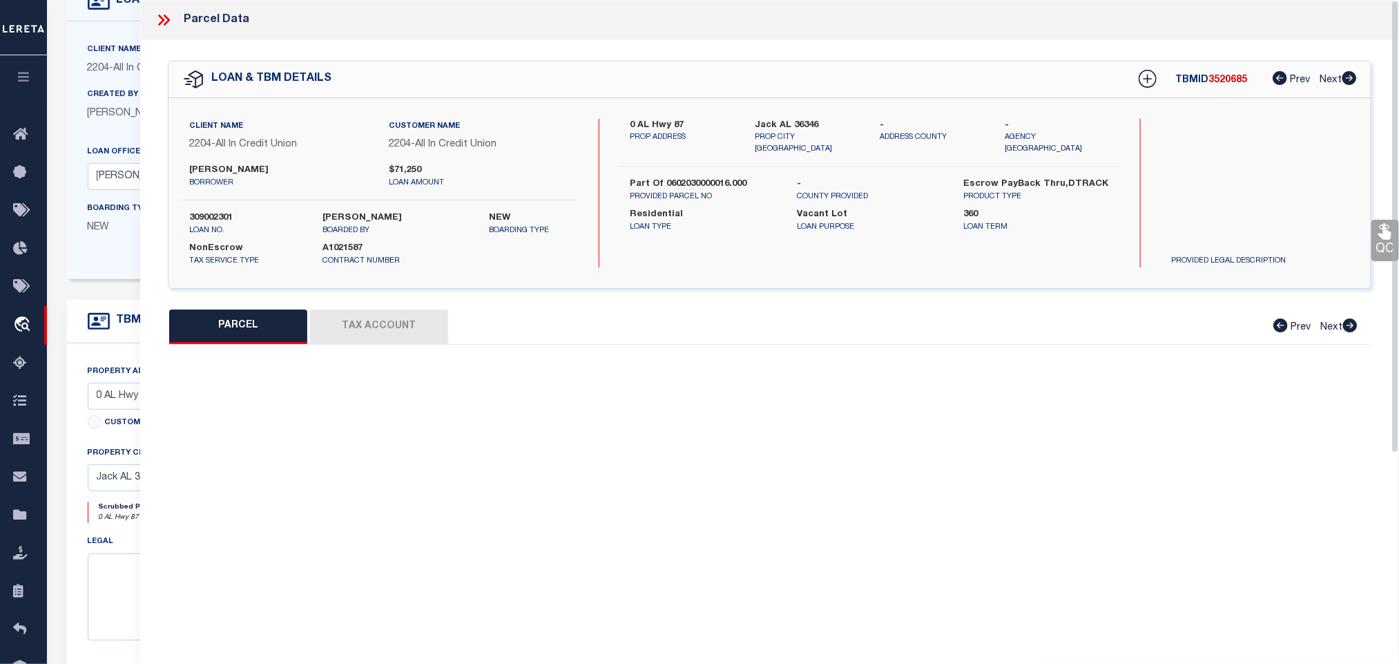
type input "Jack AL 36346"
type textarea "A PAR BEING THE NW 1 4 OF SW 1 4 LESS RD ROW & LESS 4.1 AC I N NW COR DESC AS B…"
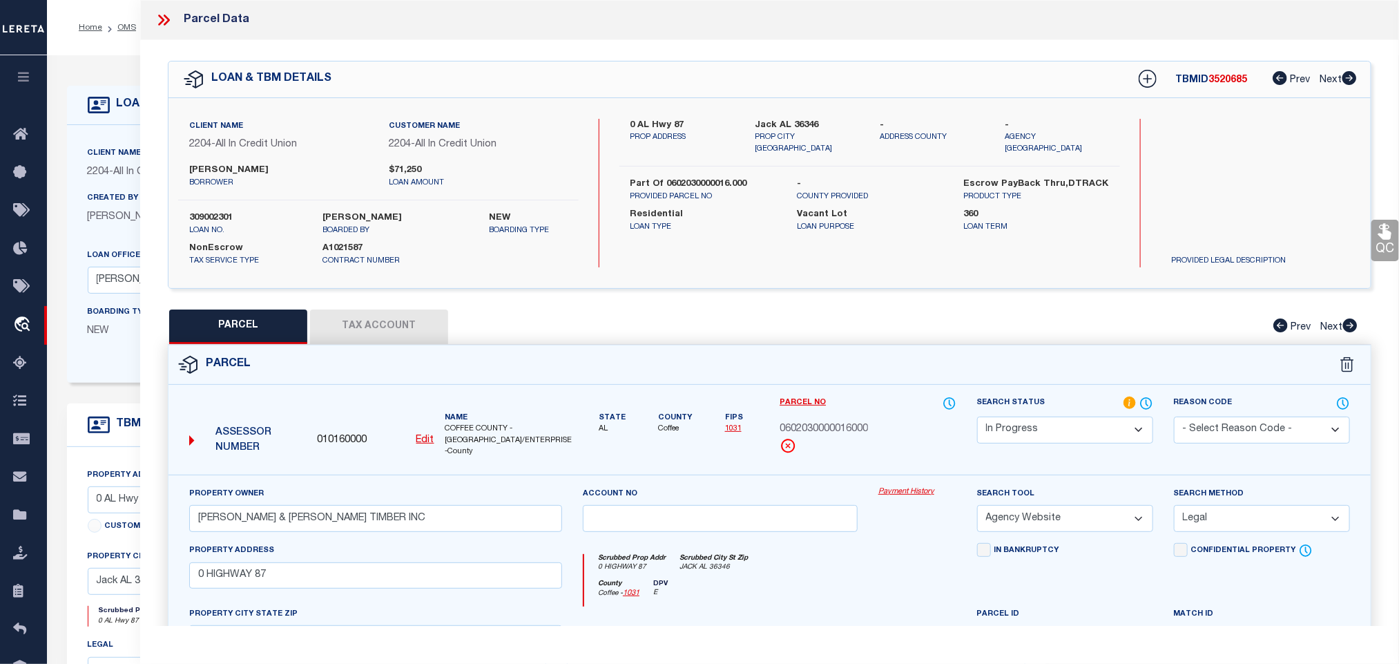
click at [1108, 421] on select "Automated Search Bad Parcel Complete Duplicate Parcel High Dollar Reporting In …" at bounding box center [1065, 429] width 176 height 27
select select "PC"
click at [977, 418] on select "Automated Search Bad Parcel Complete Duplicate Parcel High Dollar Reporting In …" at bounding box center [1065, 429] width 176 height 27
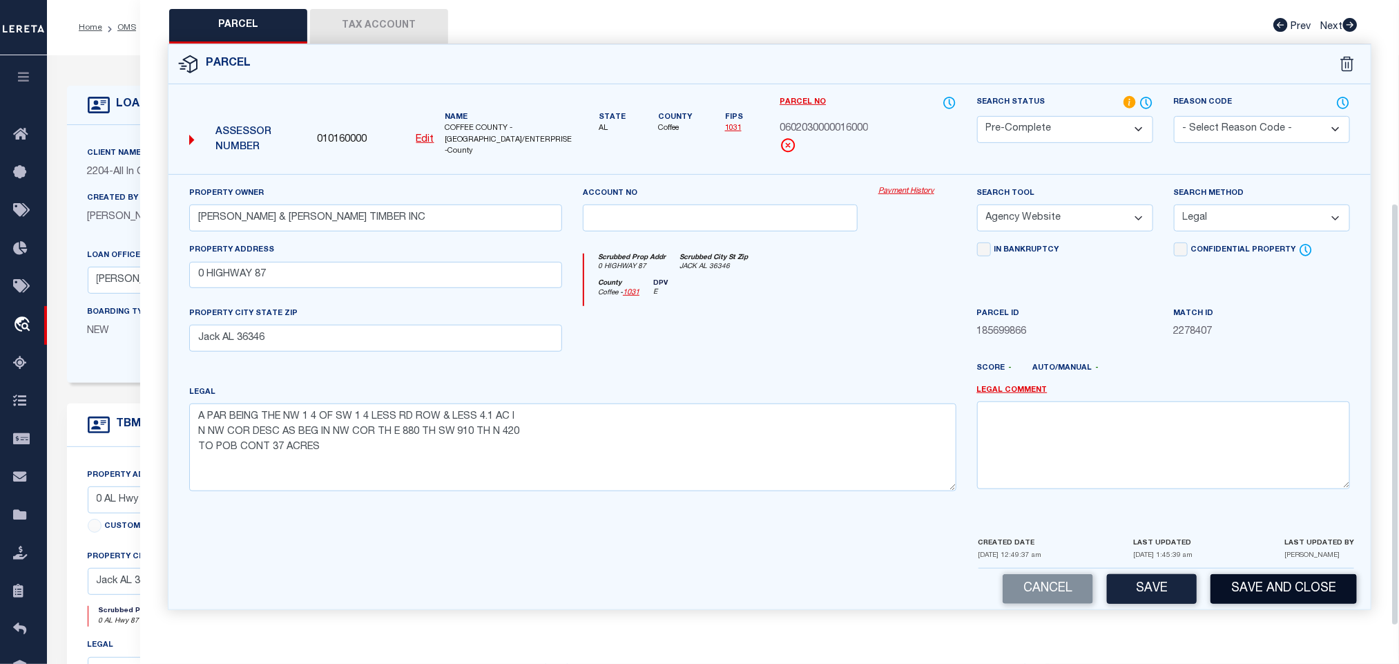
click at [1262, 574] on button "Save and Close" at bounding box center [1283, 589] width 146 height 30
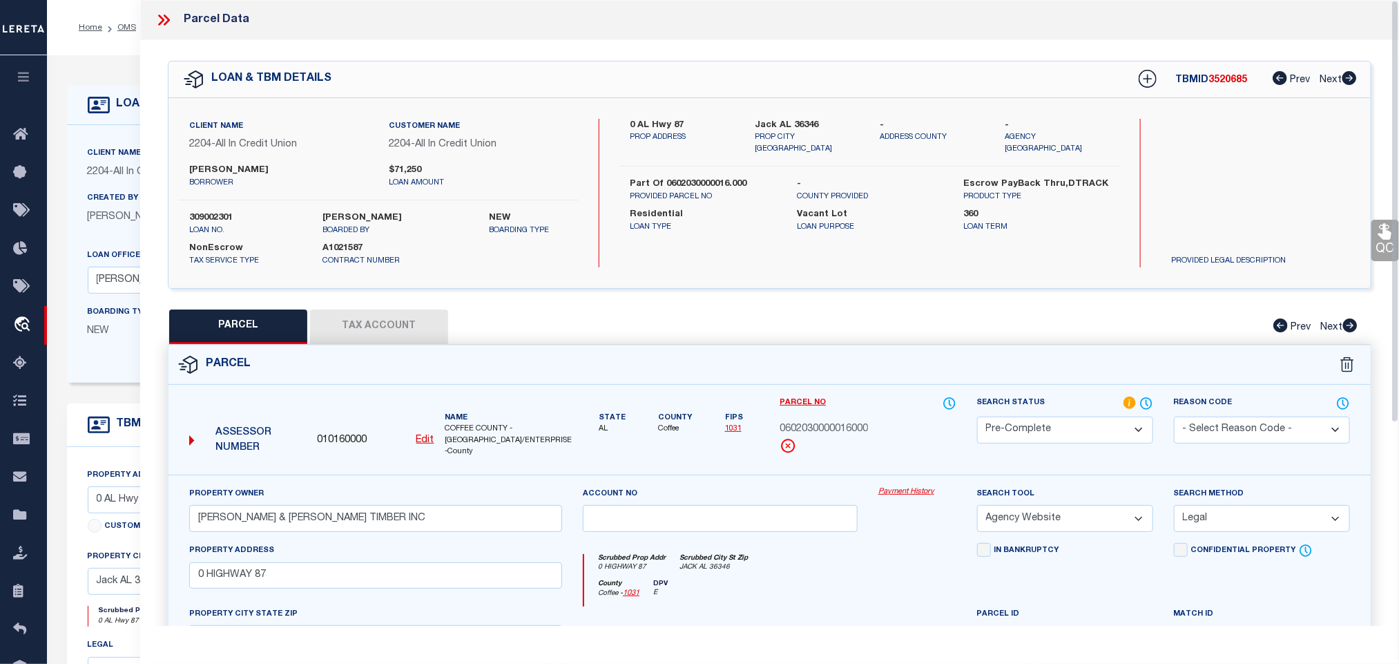
click at [206, 218] on label "309002301" at bounding box center [245, 218] width 113 height 14
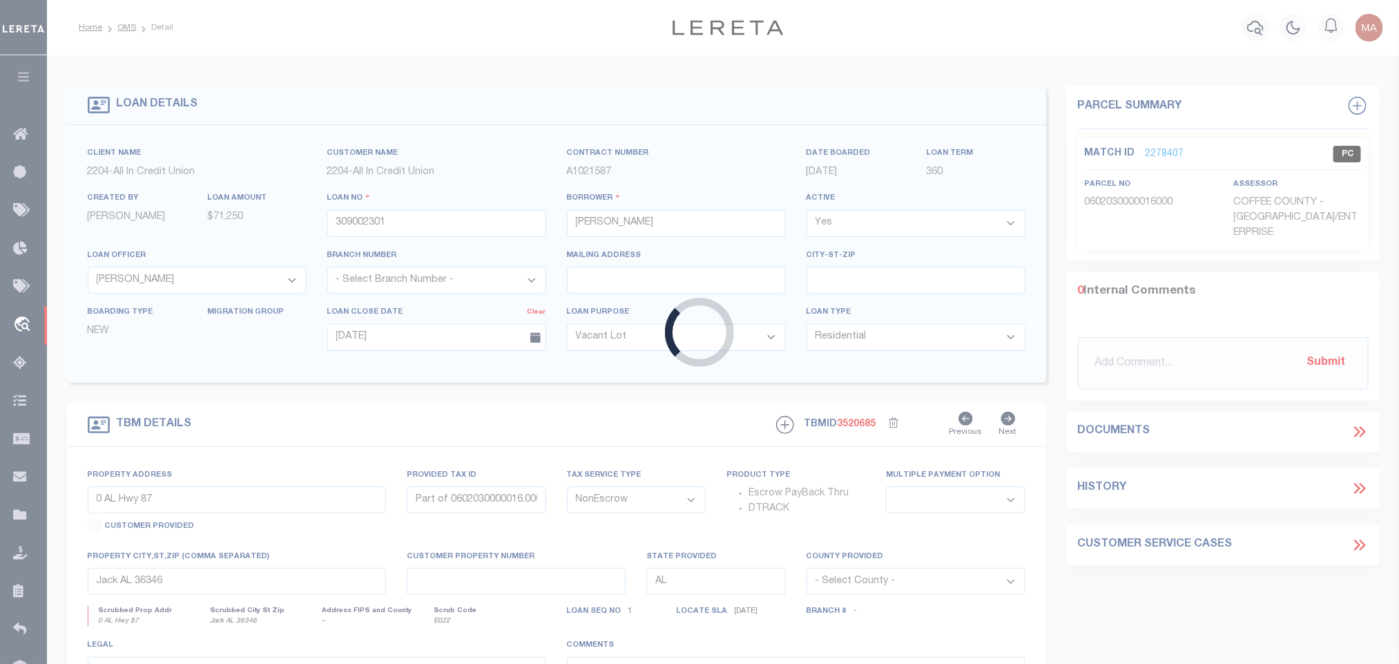
select select "44319"
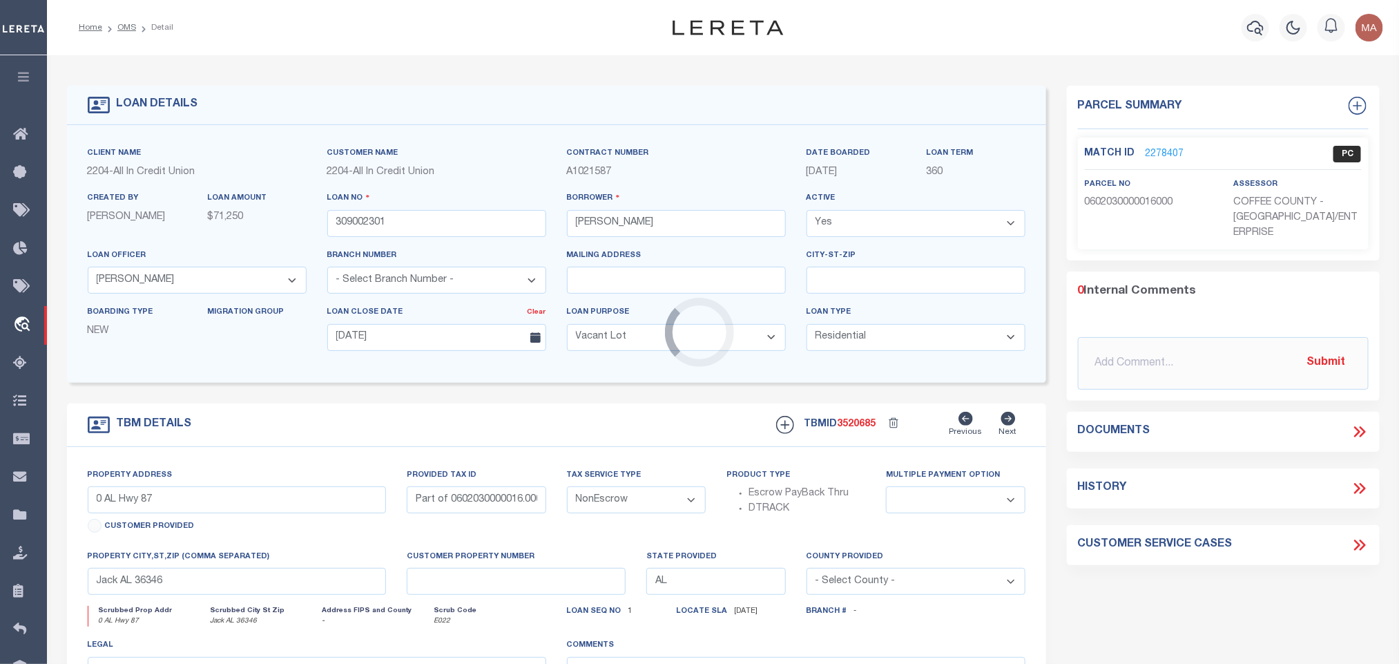
click at [867, 423] on div "Loading..." at bounding box center [699, 332] width 1399 height 664
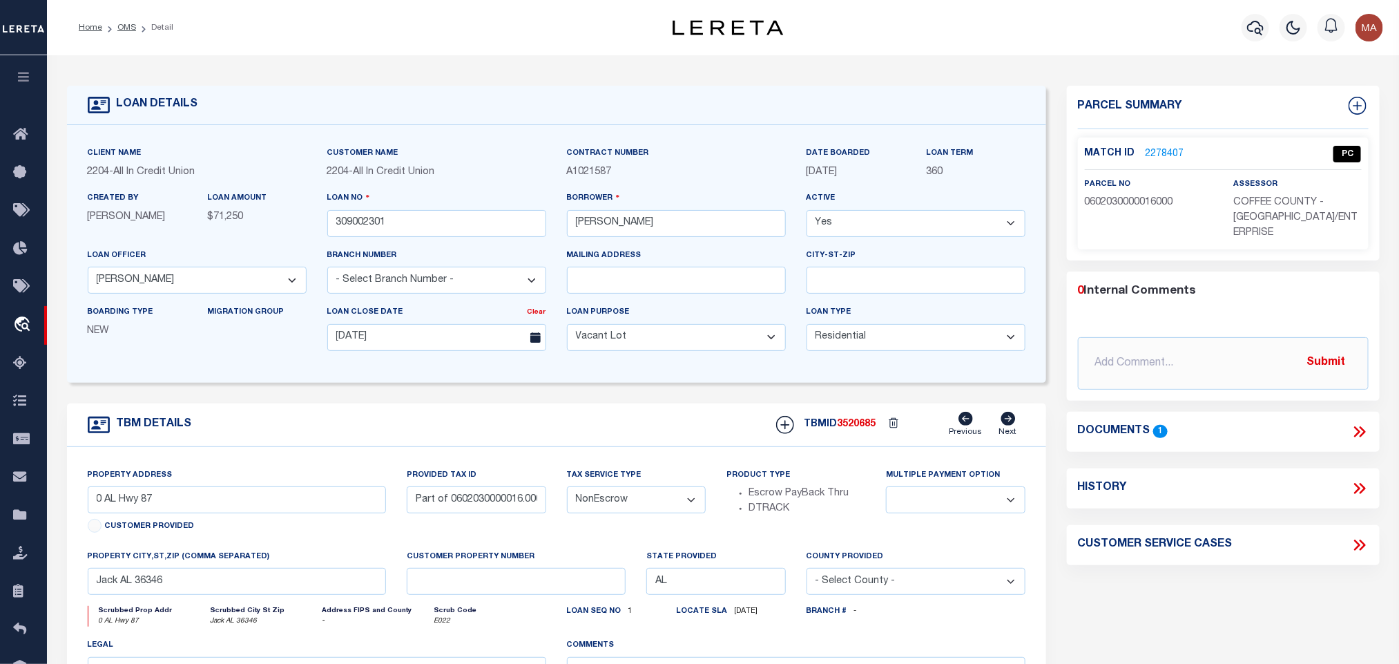
click at [867, 423] on div "TBMID 3520685 Previous Next" at bounding box center [896, 425] width 260 height 26
select select
click at [1251, 191] on div "assessor COFFEE COUNTY - [GEOGRAPHIC_DATA]/ENTERPRISE" at bounding box center [1297, 209] width 128 height 64
click at [1259, 197] on span "COFFEE COUNTY - [GEOGRAPHIC_DATA]/ENTERPRISE" at bounding box center [1295, 217] width 124 height 40
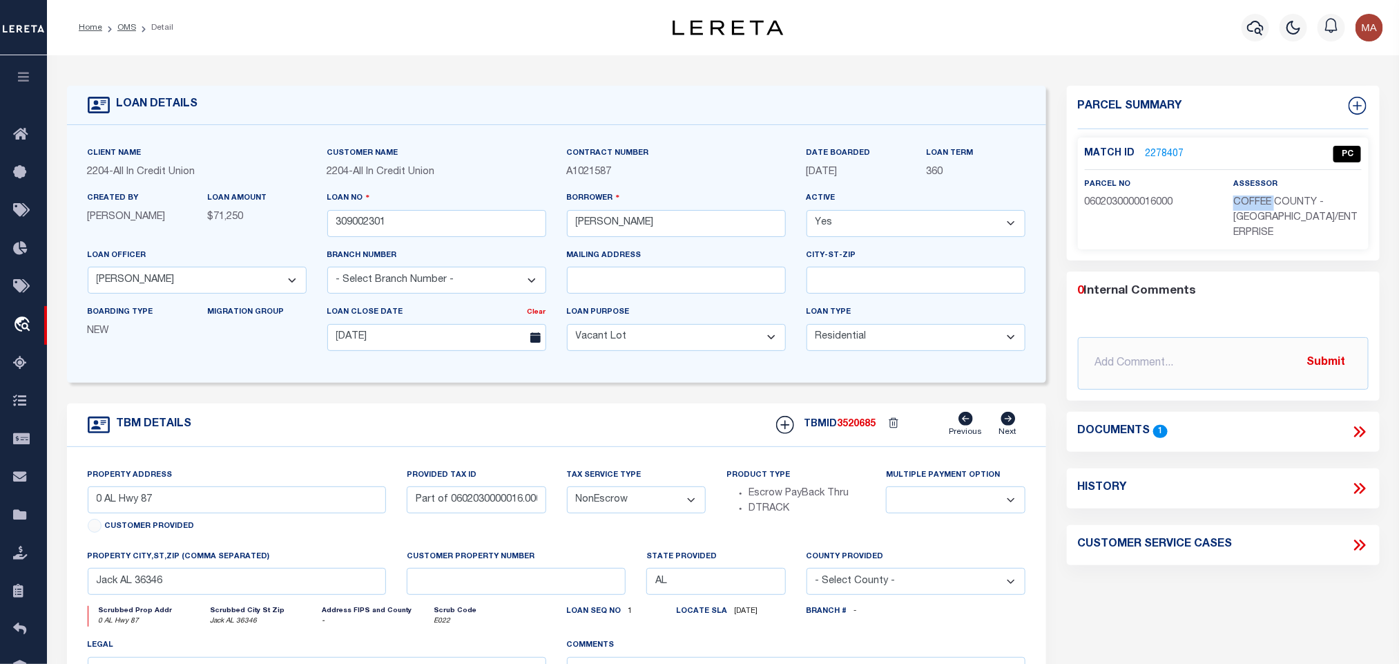
click at [1259, 197] on span "COFFEE COUNTY - [GEOGRAPHIC_DATA]/ENTERPRISE" at bounding box center [1295, 217] width 124 height 40
click at [1092, 191] on div "parcel no 0602030000016000" at bounding box center [1149, 194] width 128 height 34
click at [1096, 199] on span "0602030000016000" at bounding box center [1129, 202] width 88 height 10
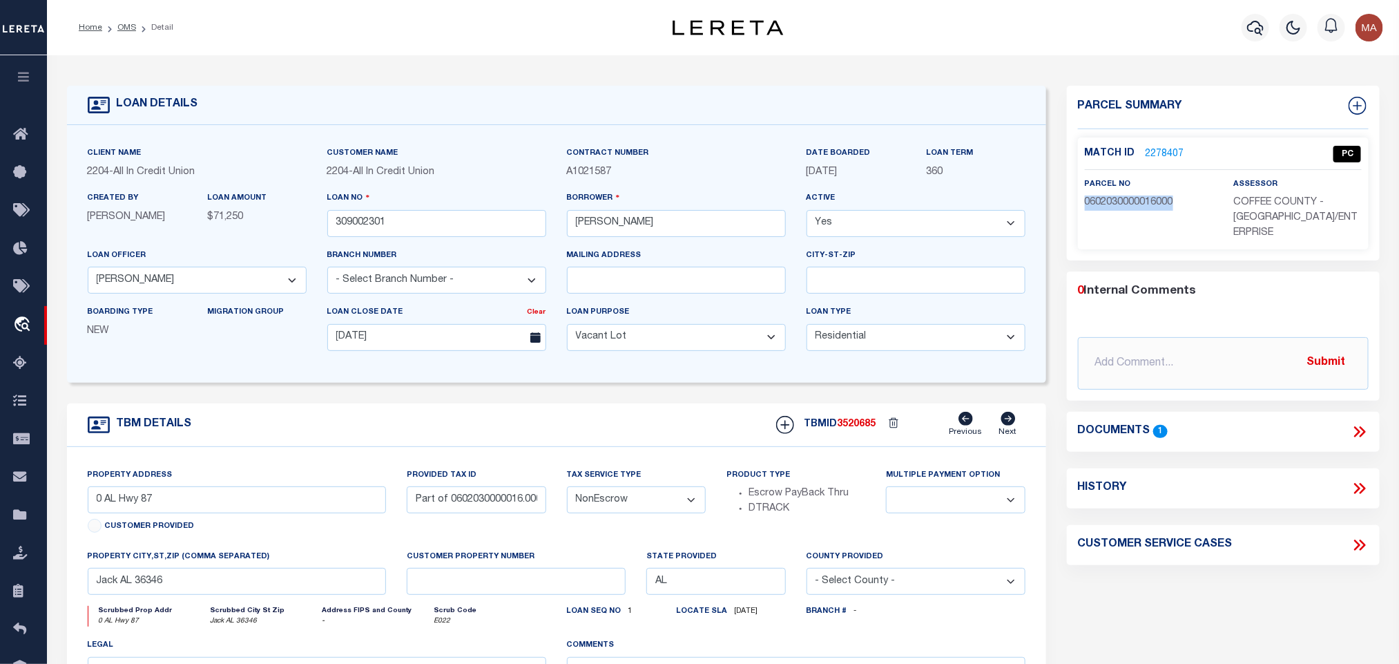
drag, startPoint x: 129, startPoint y: 23, endPoint x: 333, endPoint y: 1, distance: 205.6
click at [129, 23] on link "OMS" at bounding box center [126, 27] width 19 height 8
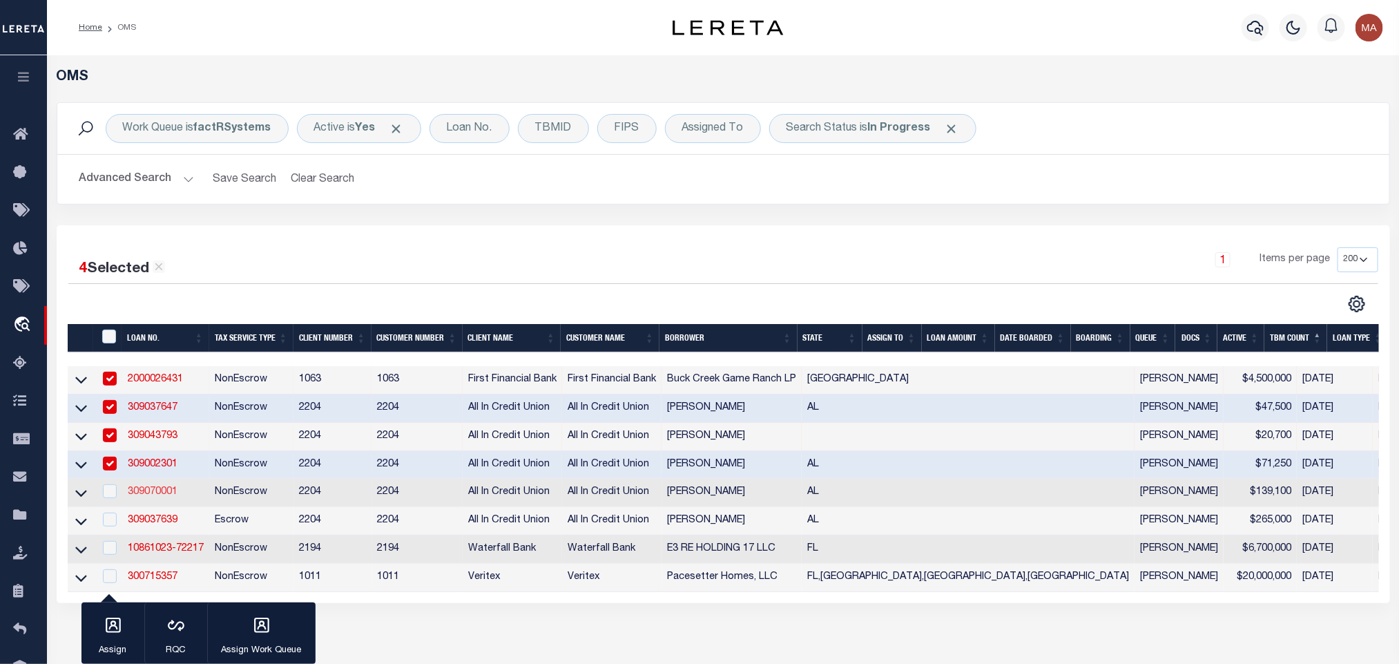
click at [157, 496] on link "309070001" at bounding box center [153, 492] width 50 height 10
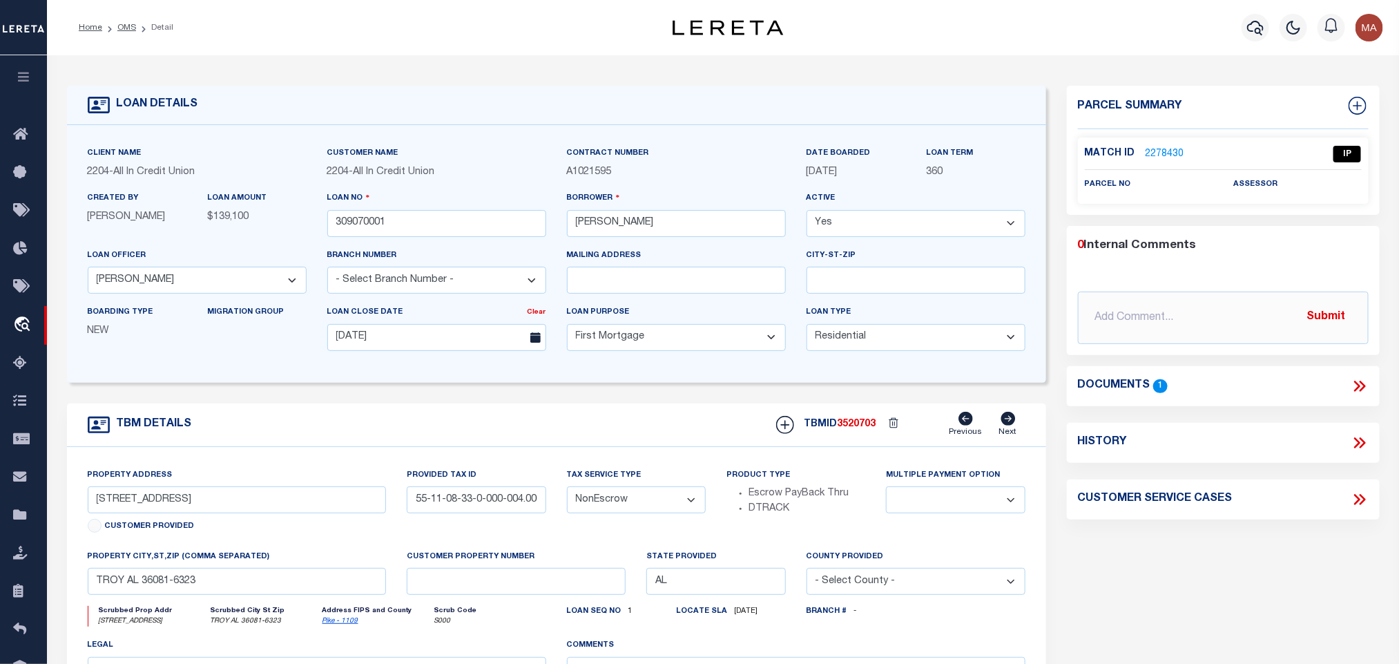
click at [1362, 385] on icon at bounding box center [1360, 386] width 18 height 18
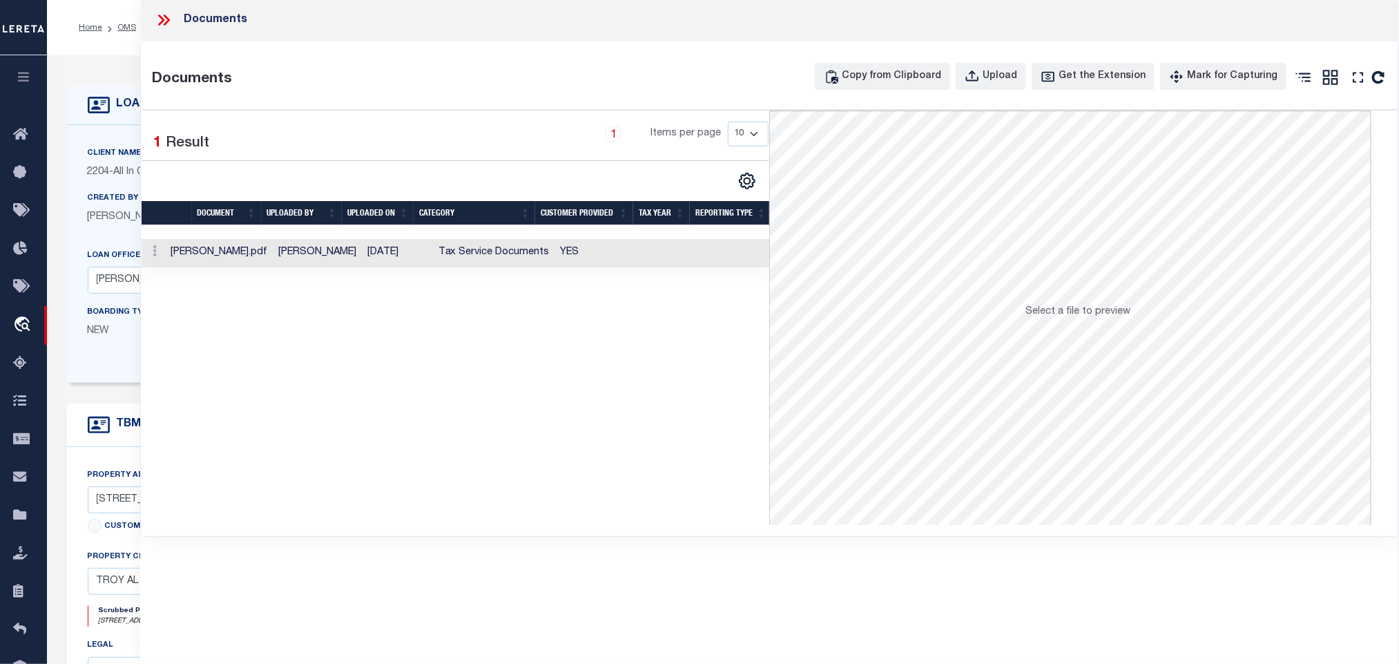
click at [632, 266] on td "YES" at bounding box center [603, 253] width 96 height 28
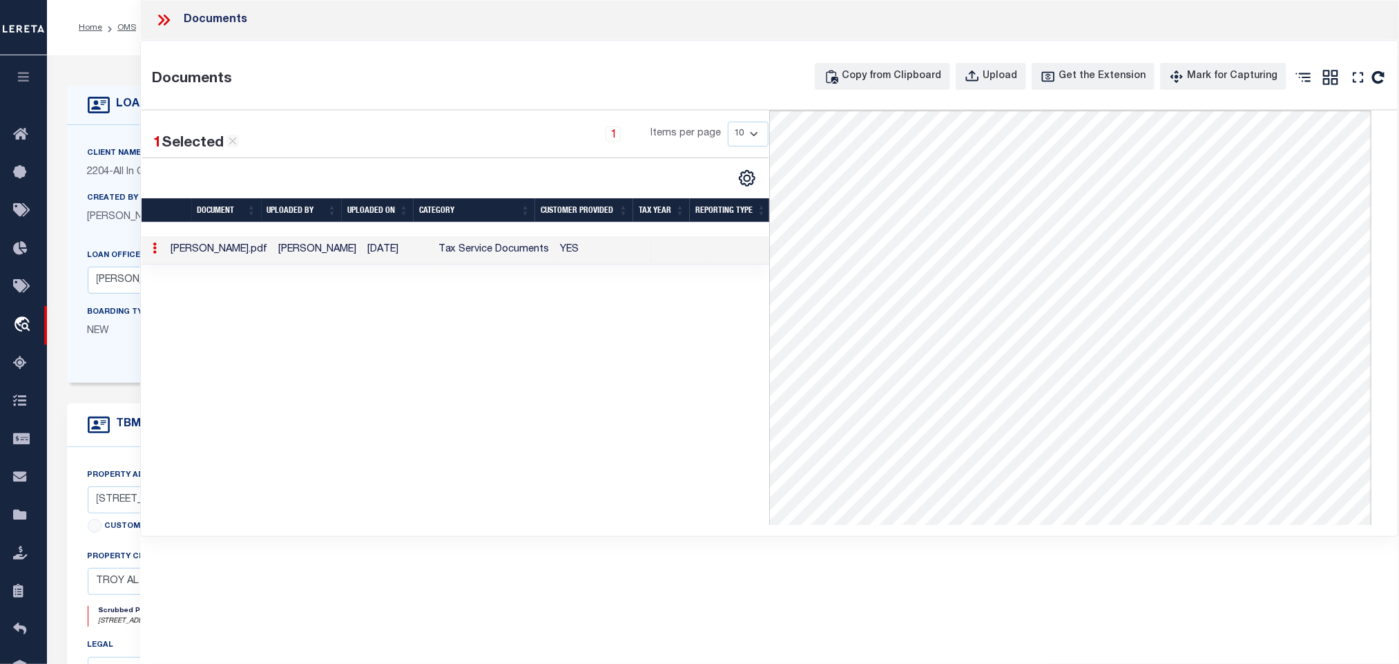
click at [164, 23] on icon at bounding box center [164, 20] width 18 height 18
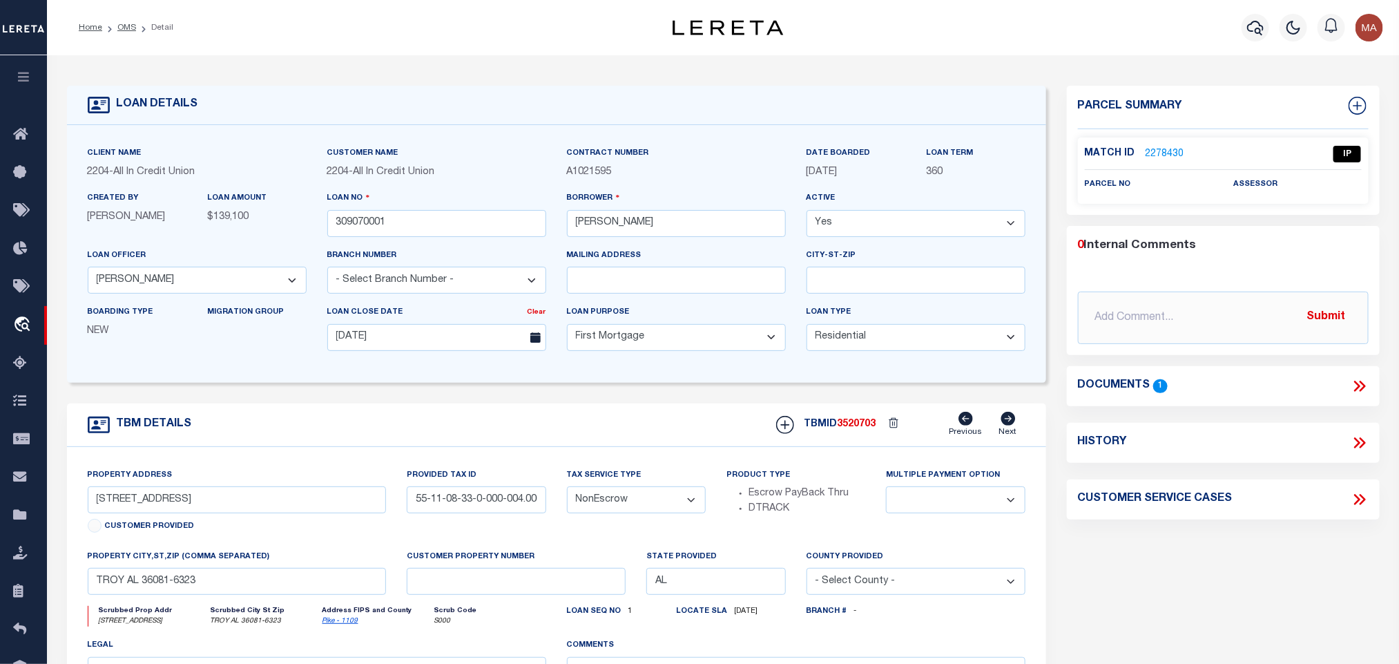
click at [340, 624] on link "Pike - 1109" at bounding box center [340, 620] width 36 height 7
click at [445, 507] on input "55-11-08-33-0-000-004.000-30" at bounding box center [476, 499] width 139 height 27
click at [420, 429] on div "TBM DETAILS TBMID 3520703 Previous Next" at bounding box center [556, 424] width 979 height 43
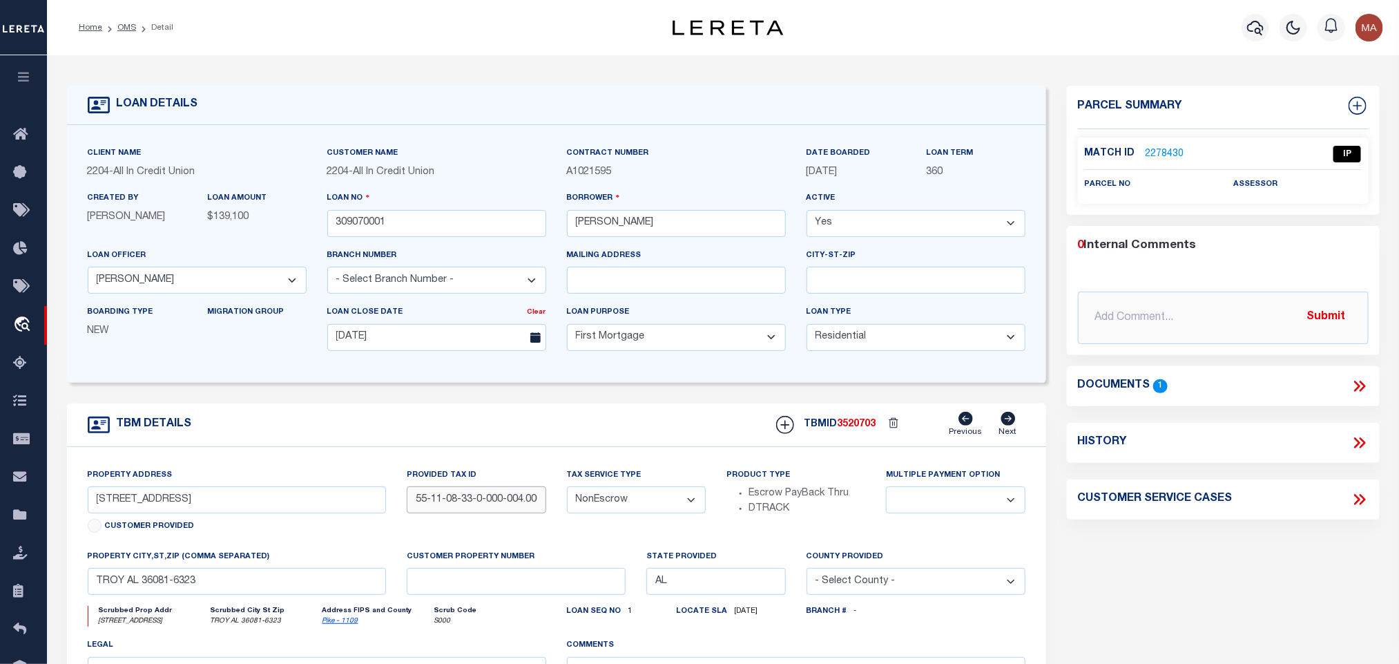
click at [490, 510] on input "55-11-08-33-0-000-004.000-30" at bounding box center [476, 499] width 139 height 27
click at [500, 502] on input "55-11-08-33-0-000-004.000-30" at bounding box center [476, 499] width 139 height 27
click at [493, 507] on input "55-11-08-33-0-000-004.000-30" at bounding box center [476, 499] width 139 height 27
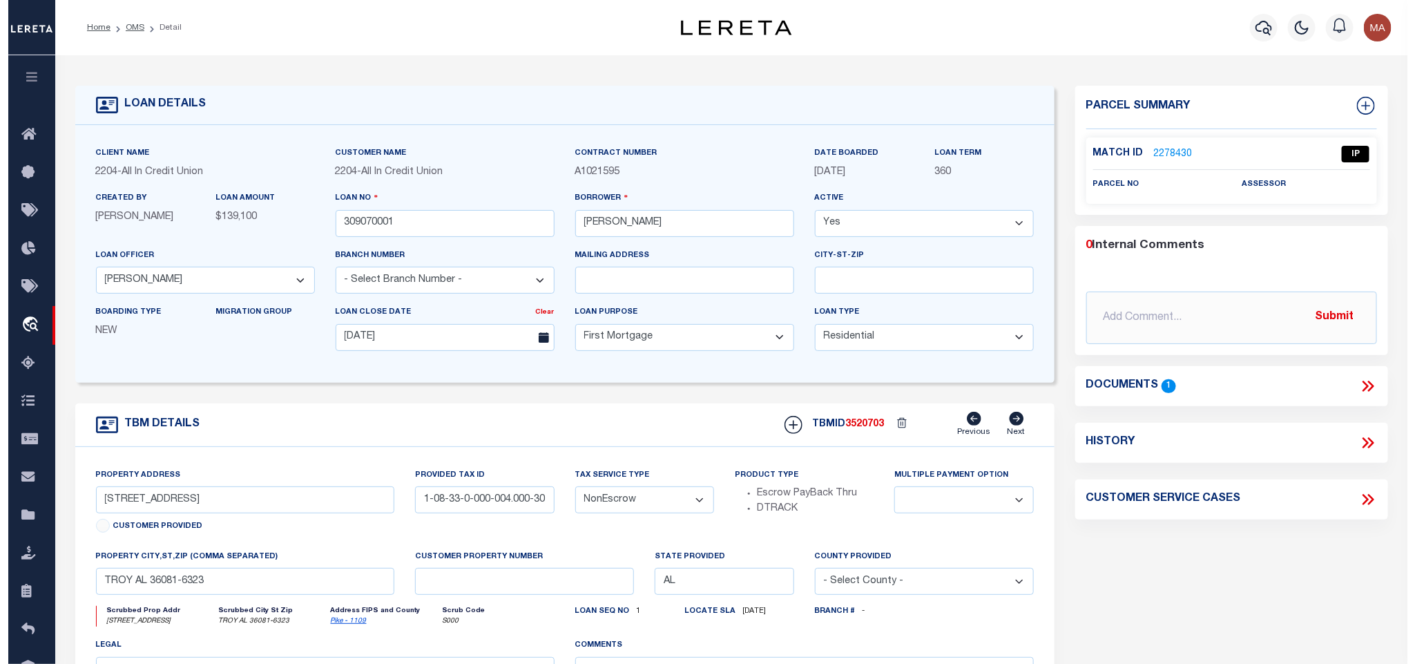
scroll to position [0, 0]
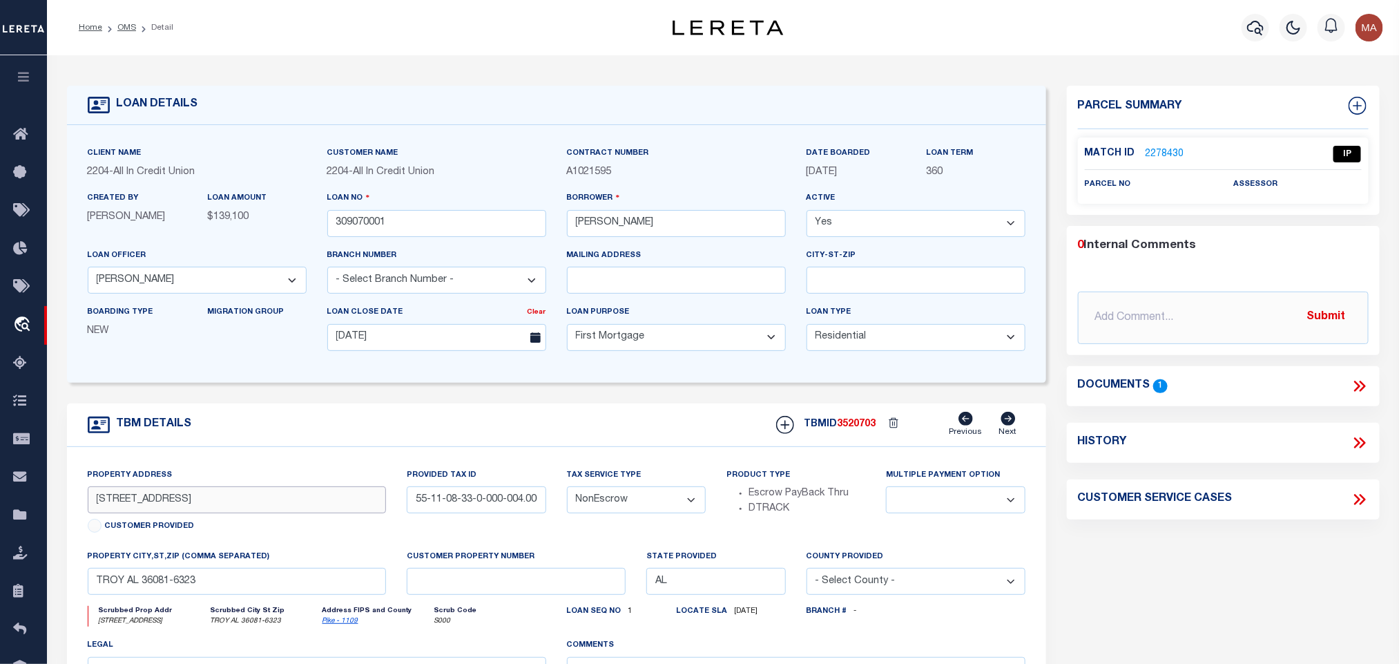
click at [260, 510] on input "[STREET_ADDRESS]" at bounding box center [237, 499] width 299 height 27
drag, startPoint x: 258, startPoint y: 595, endPoint x: 19, endPoint y: 539, distance: 245.5
click at [258, 594] on input "TROY AL 36081-6323" at bounding box center [237, 581] width 299 height 27
click at [1177, 153] on link "2278430" at bounding box center [1164, 154] width 39 height 14
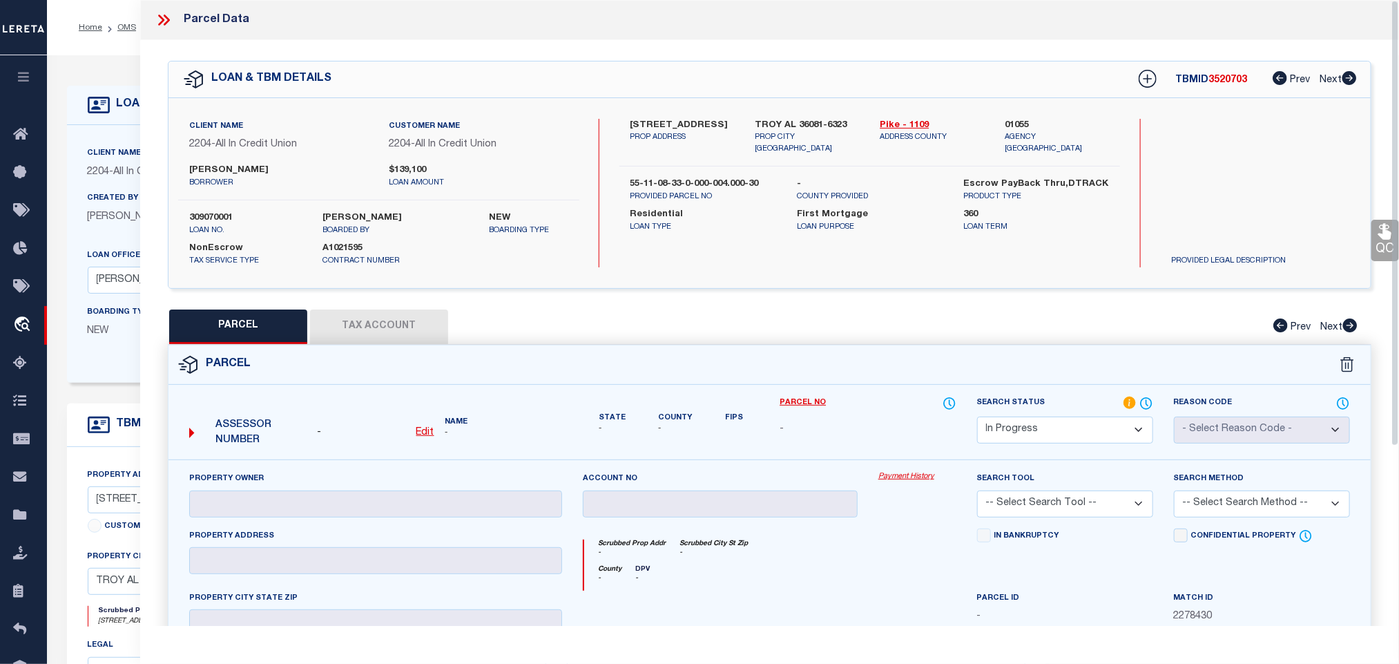
click at [429, 431] on u "Edit" at bounding box center [425, 432] width 18 height 10
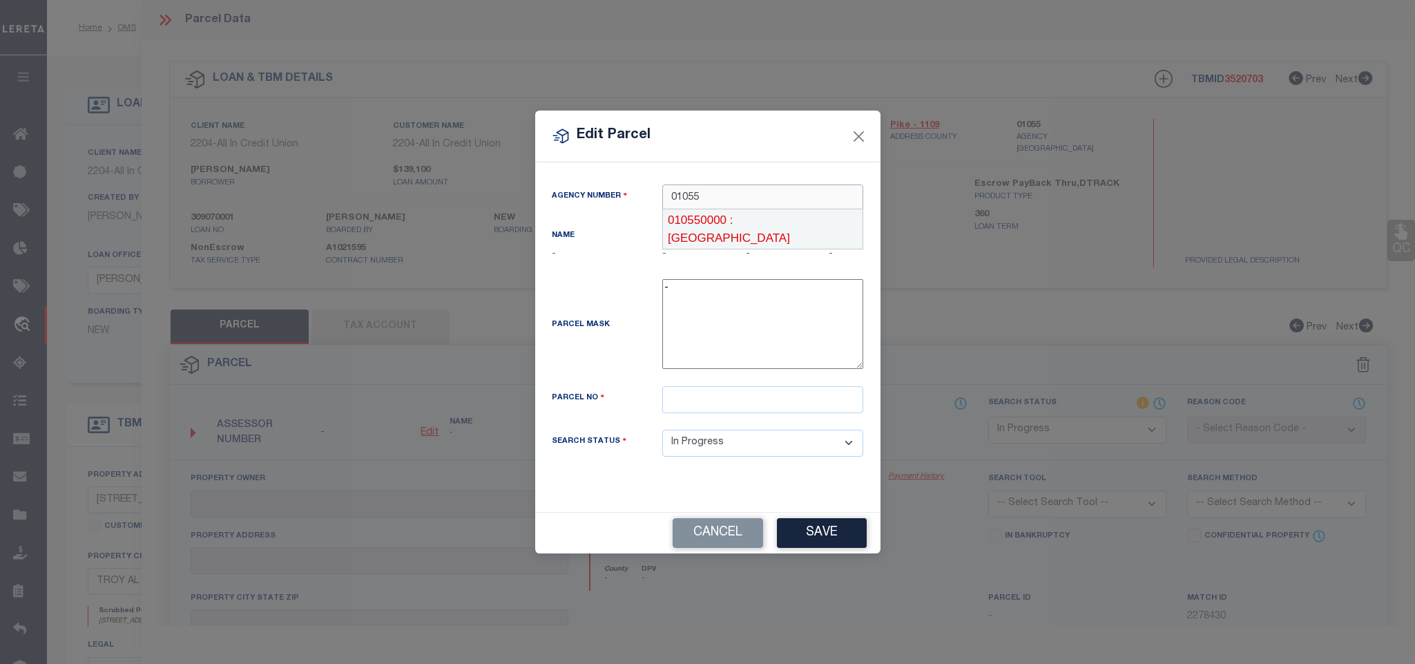
click at [813, 213] on div "010550000 : [GEOGRAPHIC_DATA]" at bounding box center [763, 228] width 200 height 39
click at [765, 396] on input "text" at bounding box center [762, 399] width 201 height 27
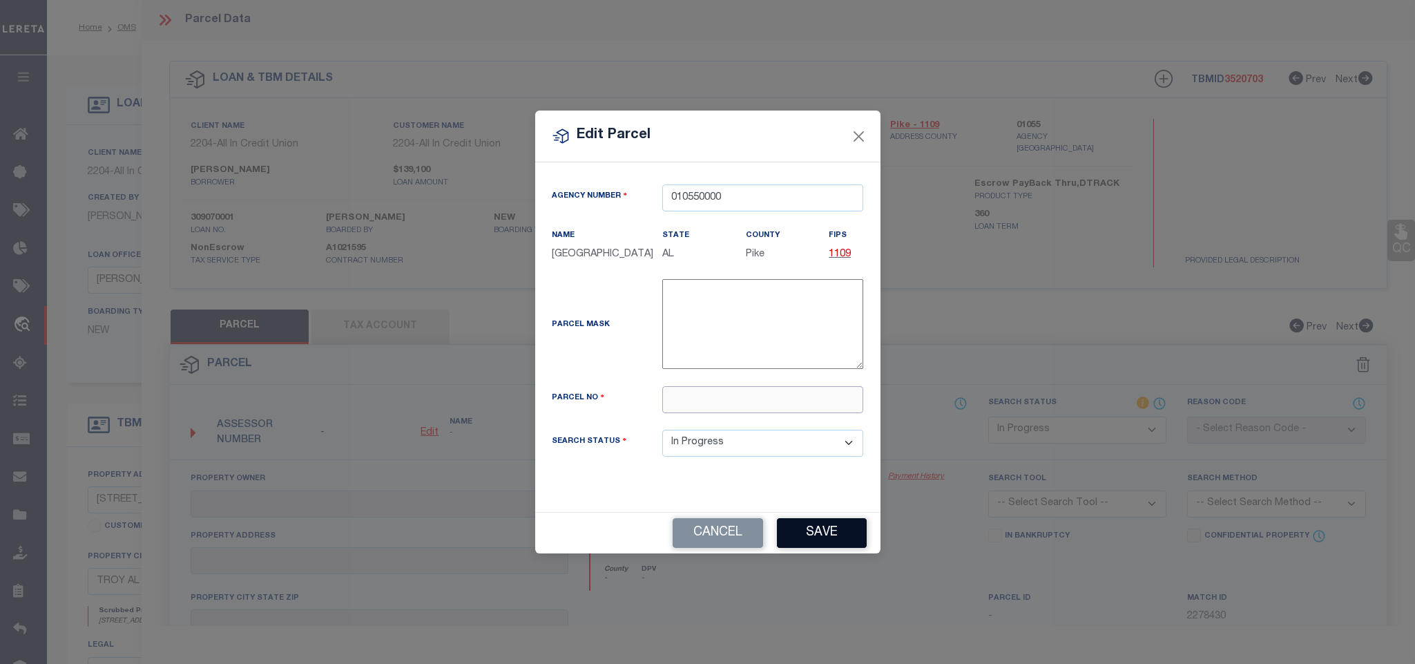
paste input "55 11 08 33 0 000 004.000"
click at [829, 541] on button "Save" at bounding box center [822, 533] width 90 height 30
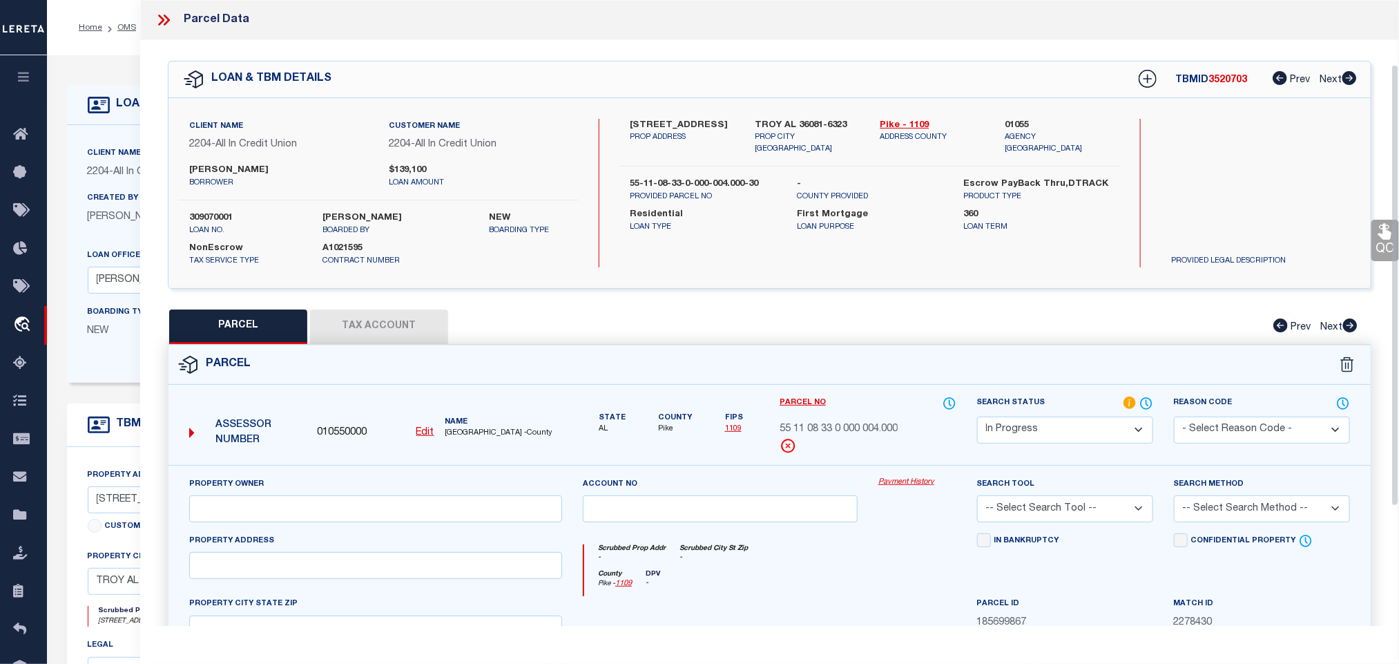
scroll to position [259, 0]
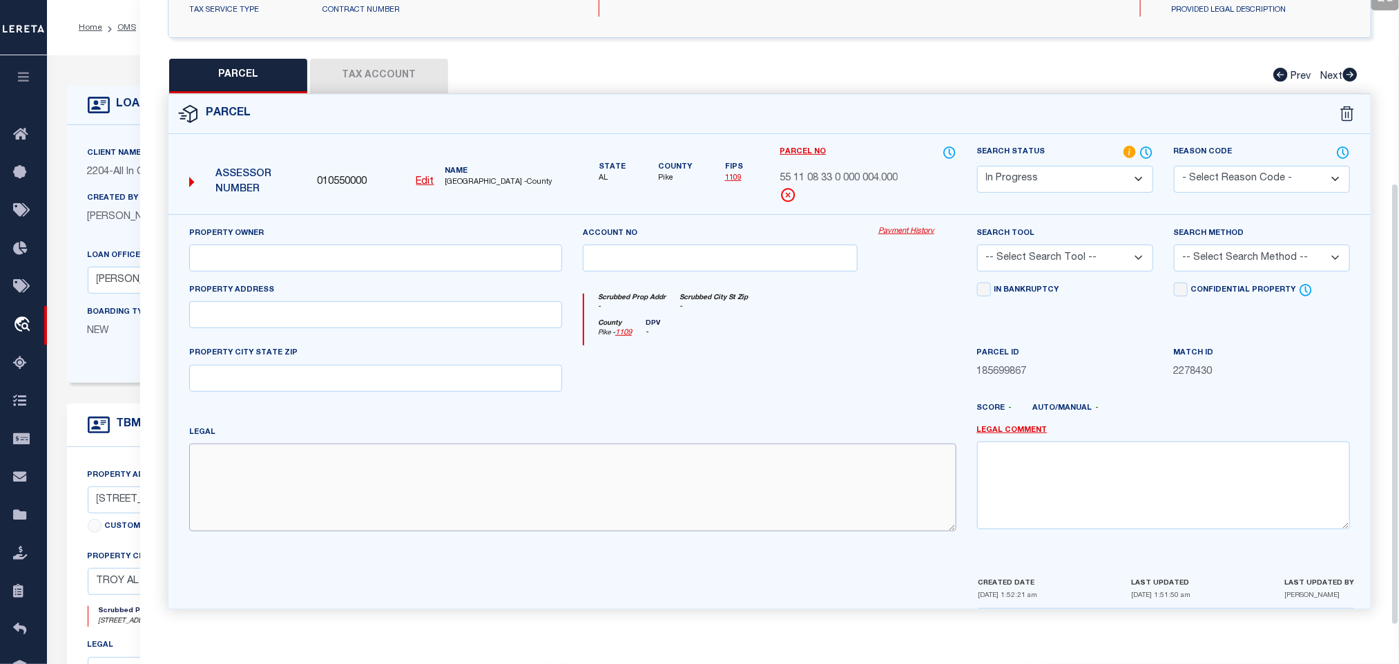
click at [342, 498] on textarea at bounding box center [572, 486] width 767 height 87
paste textarea "30 AC/C COM ATSW COR OF SW1/4 OF NW1/4SEC33 T10N R22E TH N50 TOPOB TH N1238.38 …"
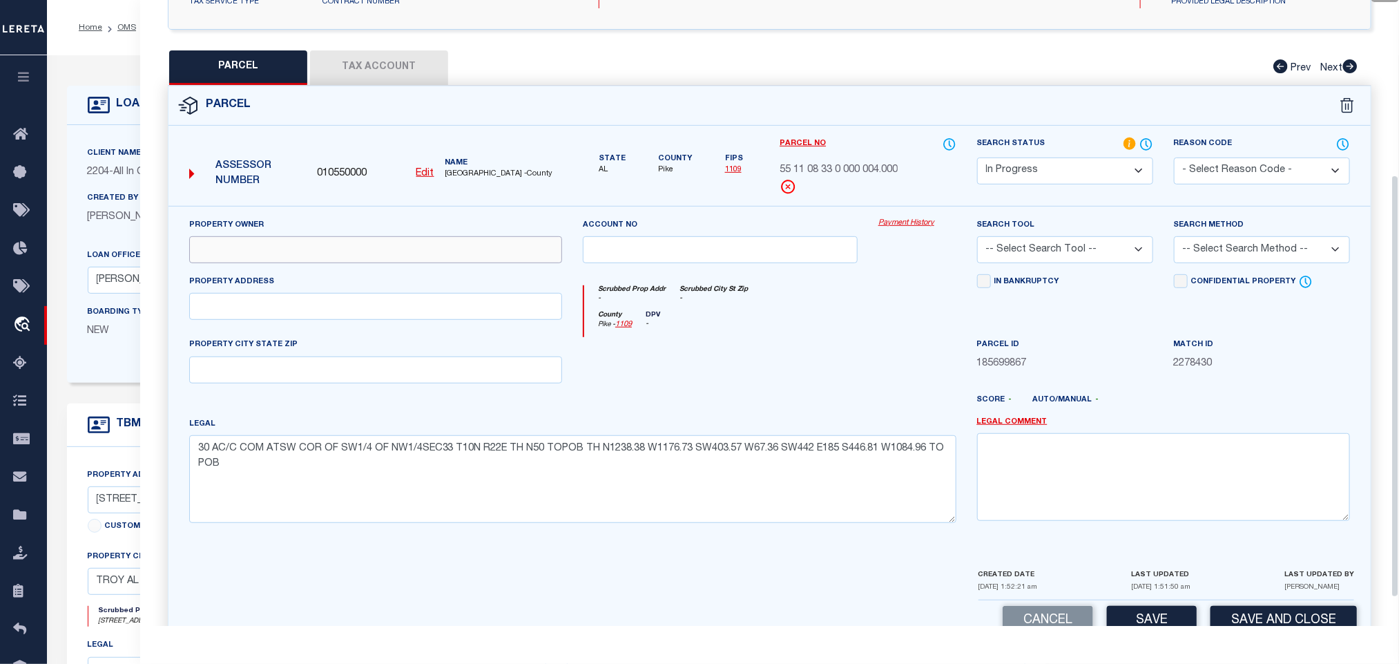
click at [322, 243] on input "text" at bounding box center [375, 249] width 373 height 27
paste input "[PERSON_NAME] [PERSON_NAME] & [PERSON_NAME]"
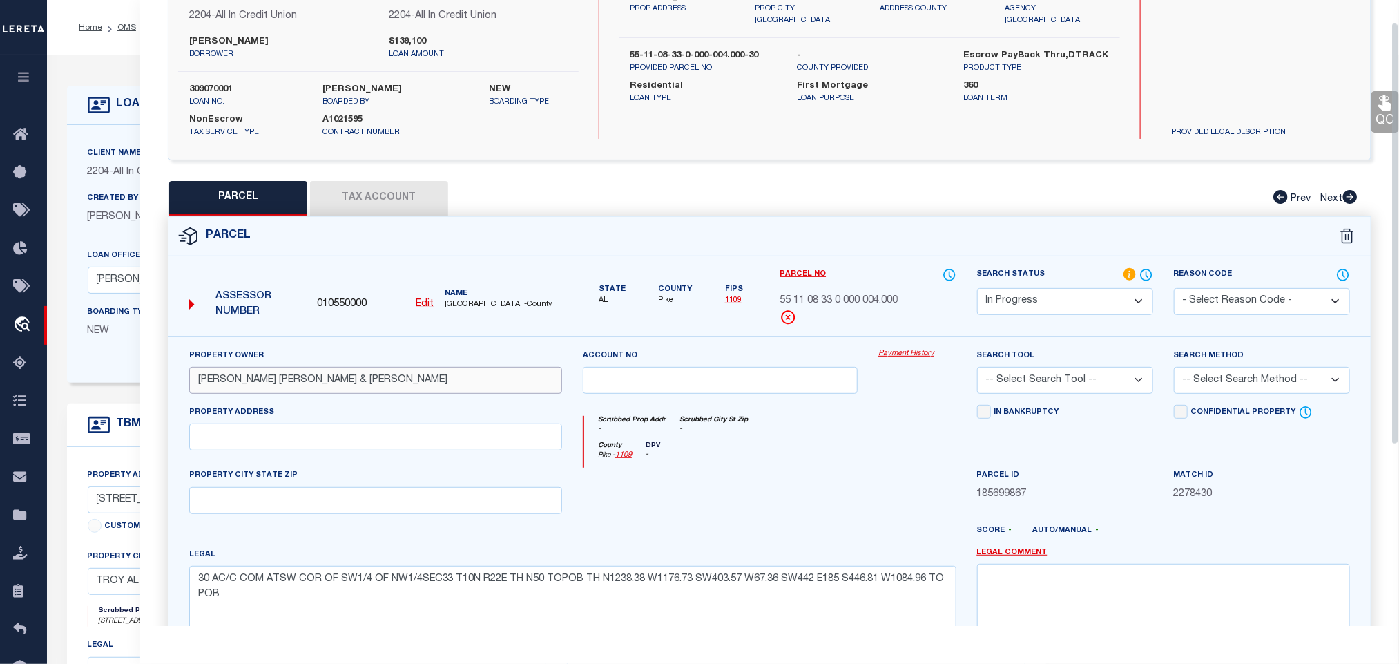
scroll to position [0, 0]
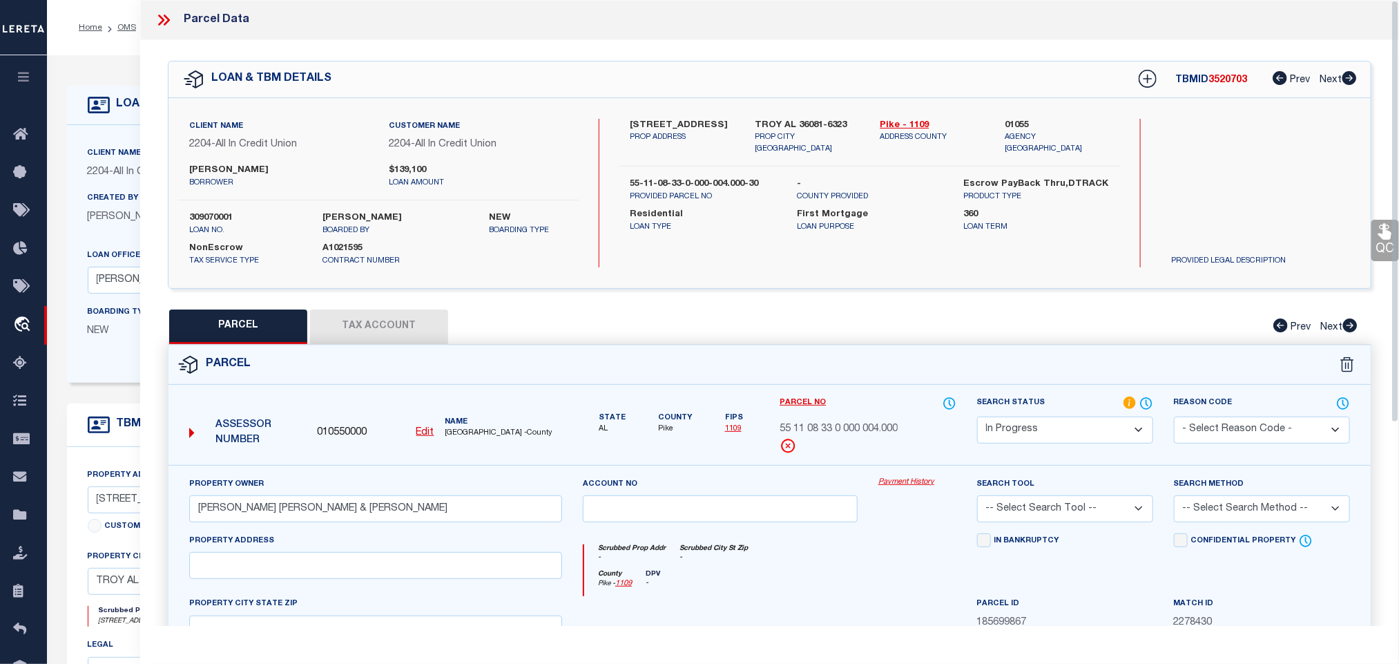
click at [779, 124] on label "TROY AL 36081-6323" at bounding box center [807, 126] width 104 height 14
click at [773, 132] on p "PROP CITY [GEOGRAPHIC_DATA]" at bounding box center [807, 143] width 104 height 23
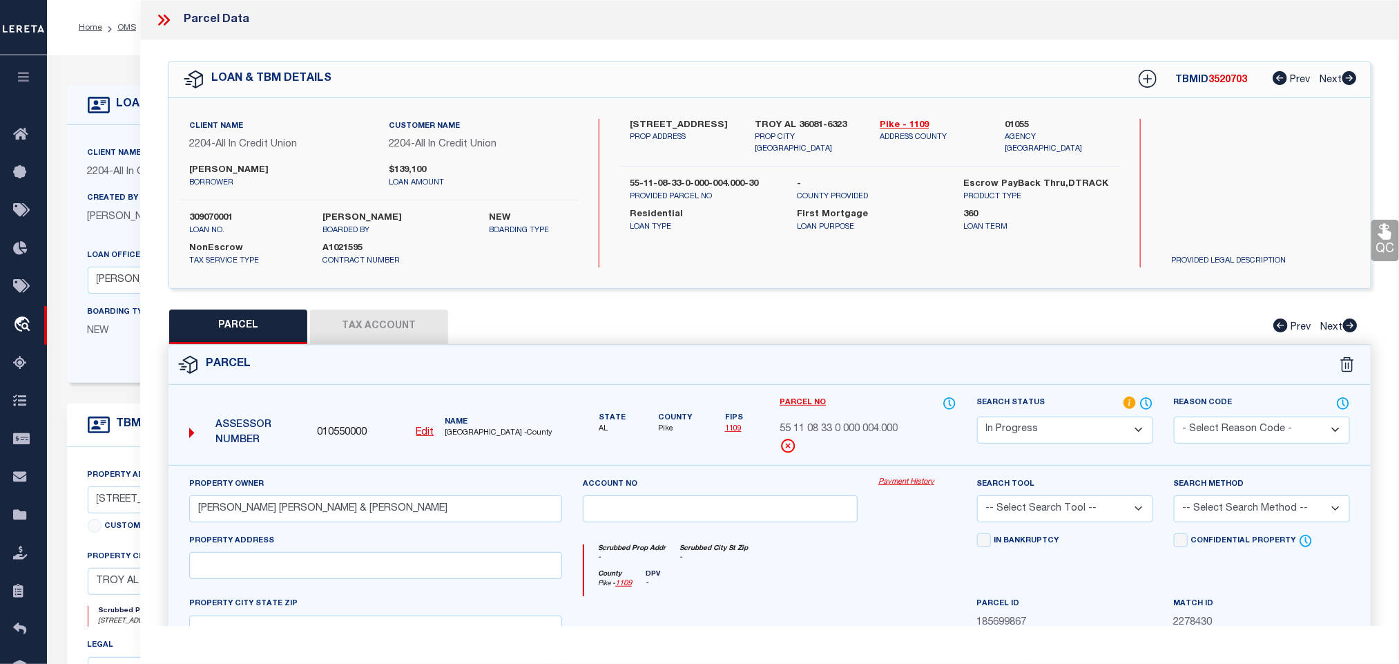
click at [785, 116] on div "Client Name 2204 - All In Credit Union Customer Name 2204 - All In Credit Union…" at bounding box center [769, 193] width 1202 height 190
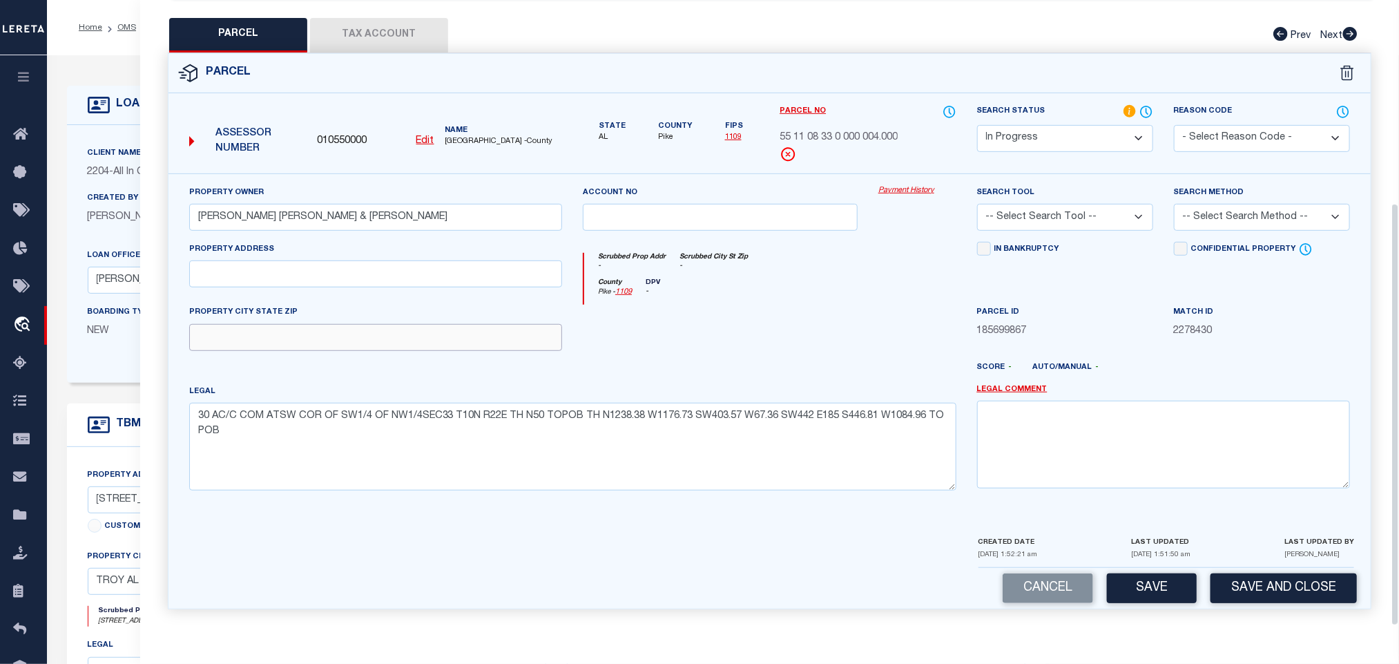
click at [454, 333] on input "text" at bounding box center [375, 337] width 373 height 27
paste input "TROY AL 36081-6323"
click at [1115, 207] on select "-- Select Search Tool -- 3rd Party Website Agency File Agency Website ATLS CNV-…" at bounding box center [1065, 217] width 176 height 27
click at [977, 204] on select "-- Select Search Tool -- 3rd Party Website Agency File Agency Website ATLS CNV-…" at bounding box center [1065, 217] width 176 height 27
drag, startPoint x: 1208, startPoint y: 210, endPoint x: 1208, endPoint y: 217, distance: 7.6
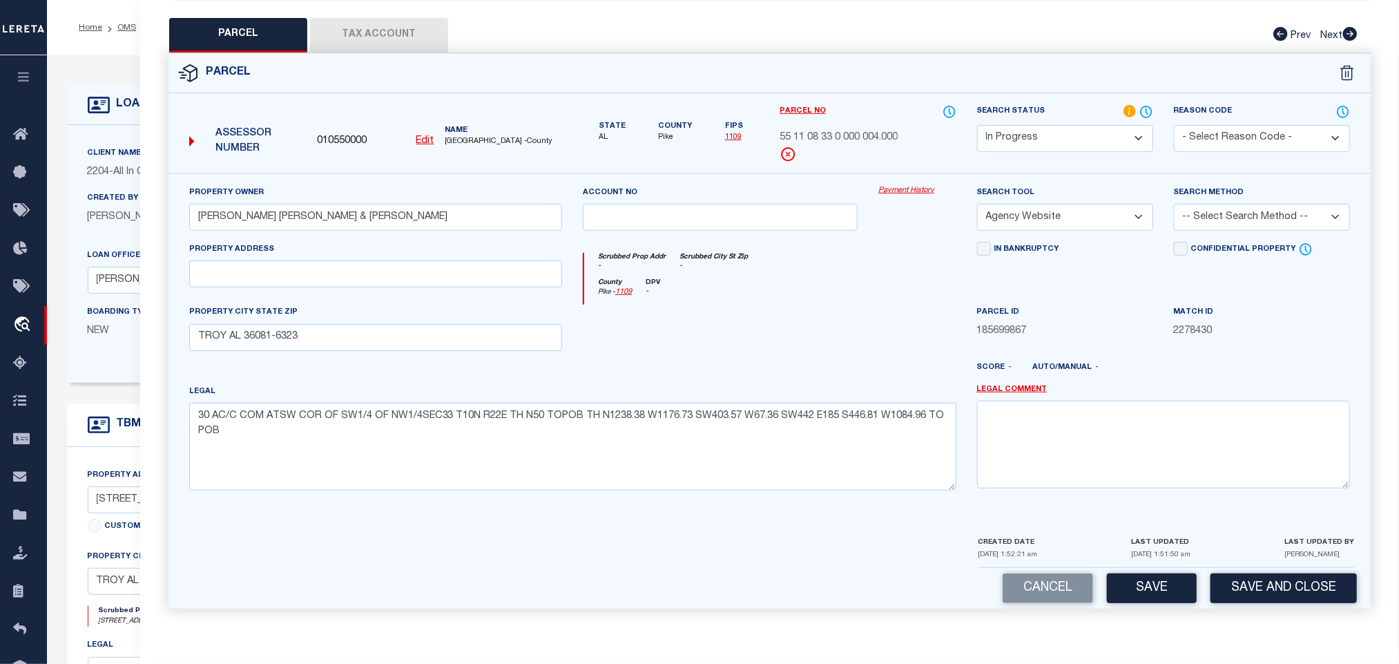
click at [1208, 210] on select "-- Select Search Method -- Property Address Legal Liability Info Provided" at bounding box center [1262, 217] width 176 height 27
click at [1174, 204] on select "-- Select Search Method -- Property Address Legal Liability Info Provided" at bounding box center [1262, 217] width 176 height 27
click at [1143, 562] on div "LAST UPDATED [DATE] 1:51:50 am" at bounding box center [1160, 550] width 59 height 32
click at [1144, 578] on button "Save" at bounding box center [1152, 588] width 90 height 30
click at [404, 23] on button "Tax Account" at bounding box center [379, 35] width 138 height 35
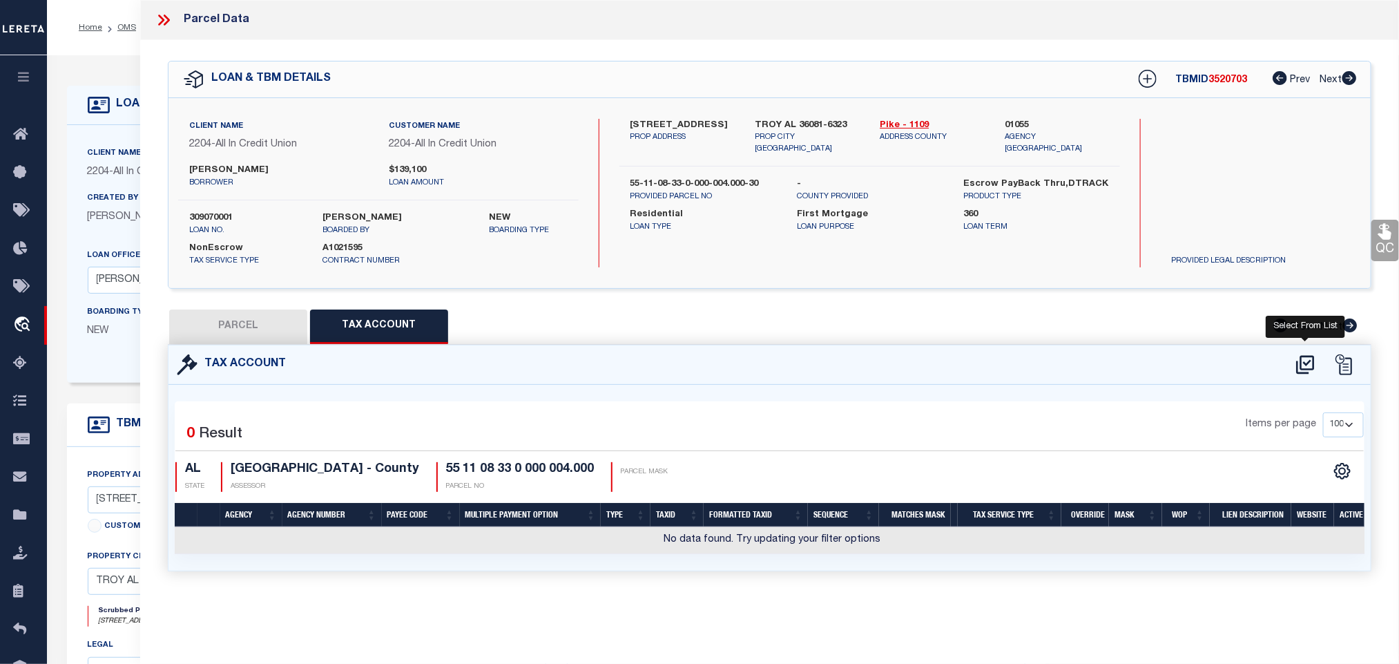
scroll to position [0, 0]
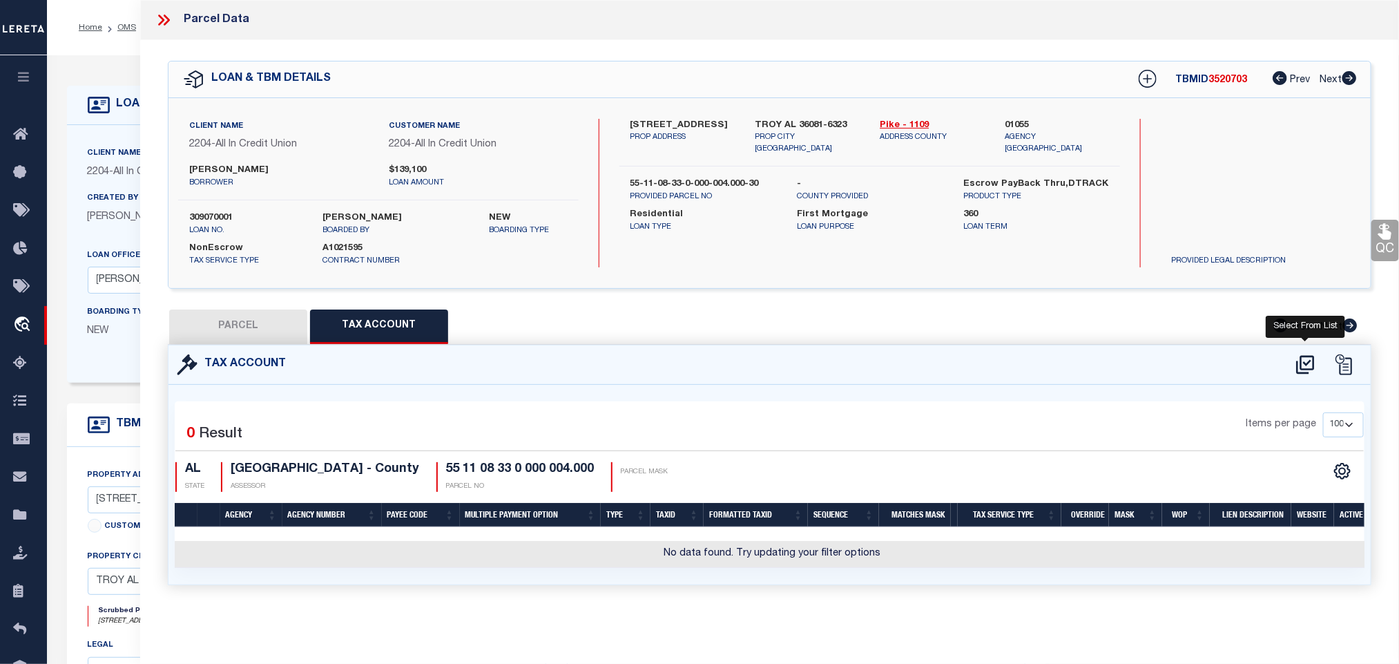
click at [1307, 362] on icon at bounding box center [1305, 365] width 23 height 22
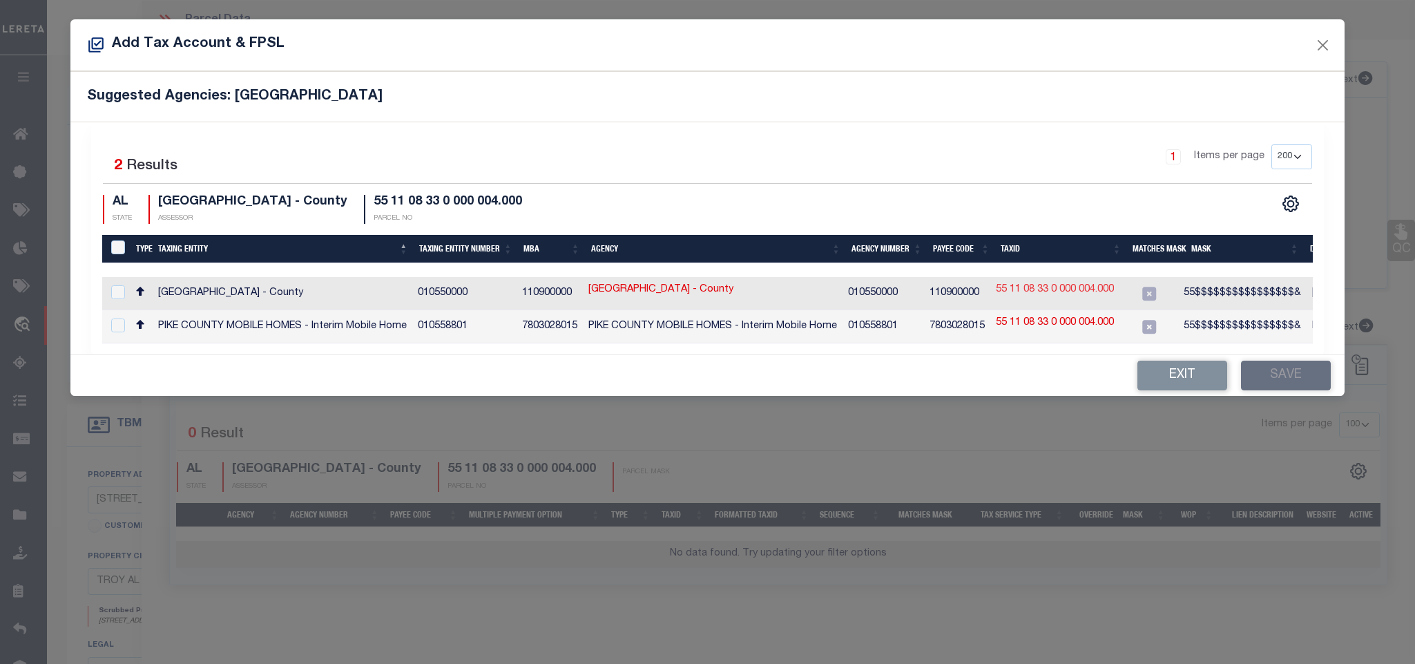
click at [1090, 295] on link "55 11 08 33 0 000 004.000" at bounding box center [1055, 289] width 118 height 15
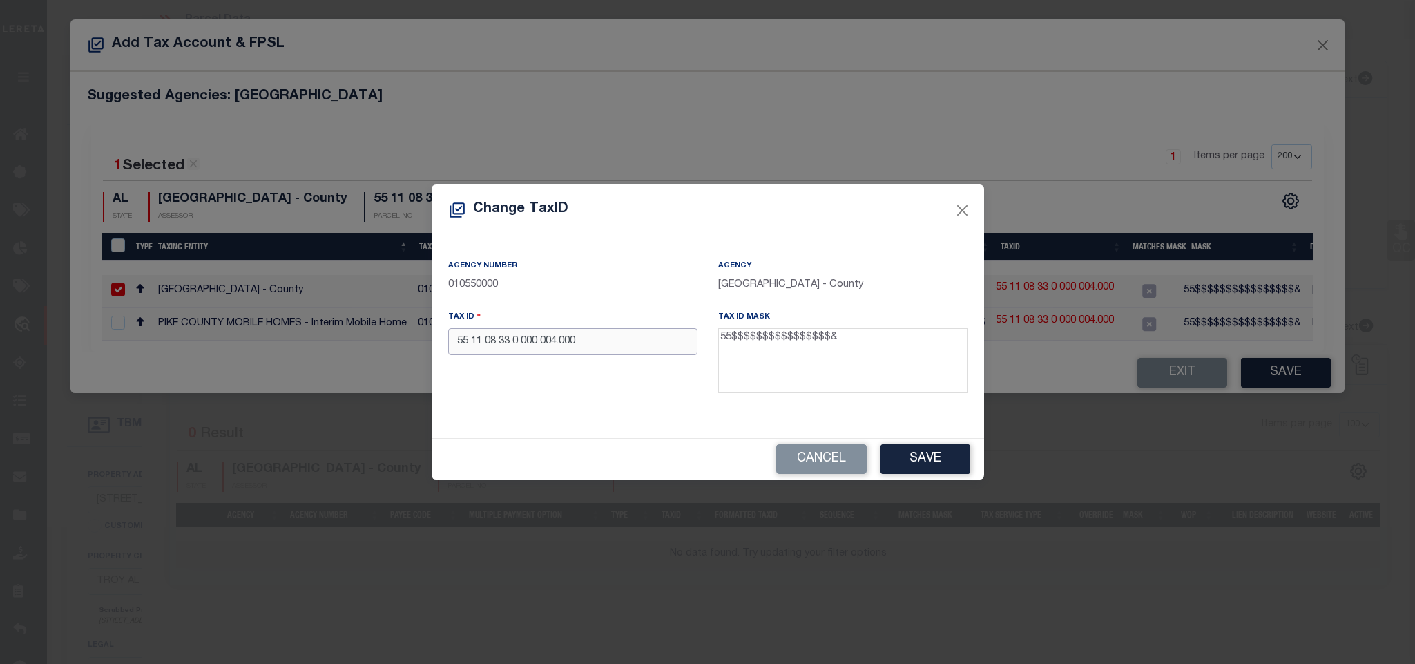
click at [618, 349] on input "55 11 08 33 0 000 004.000" at bounding box center [572, 341] width 249 height 27
click at [943, 463] on button "Save" at bounding box center [925, 459] width 90 height 30
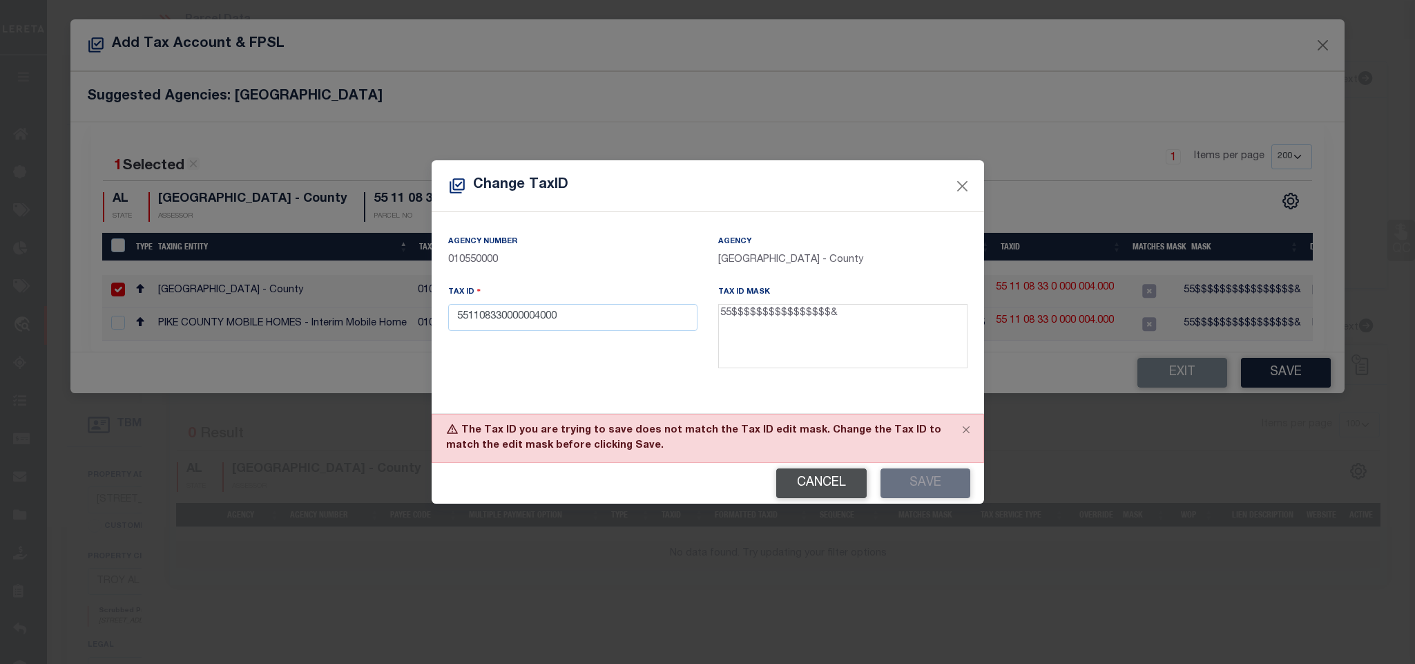
click at [841, 483] on button "Cancel" at bounding box center [821, 483] width 90 height 30
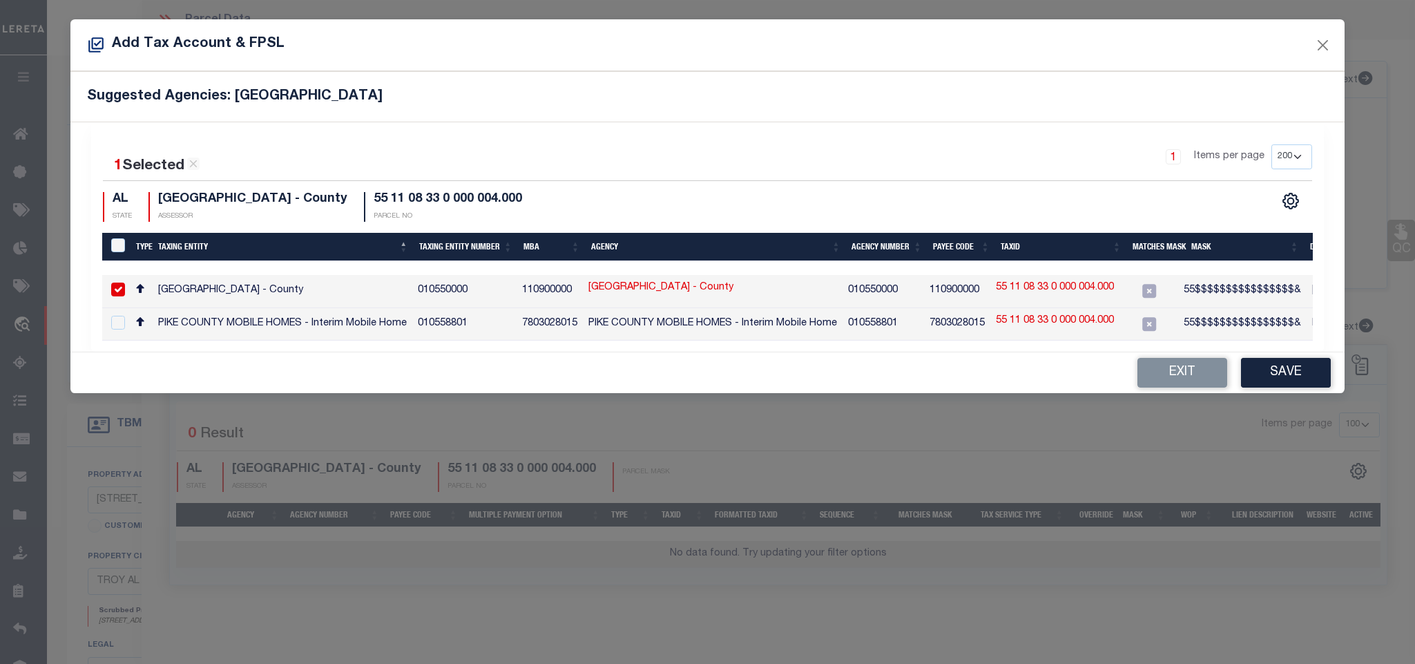
click at [971, 302] on td "110900000" at bounding box center [957, 291] width 66 height 33
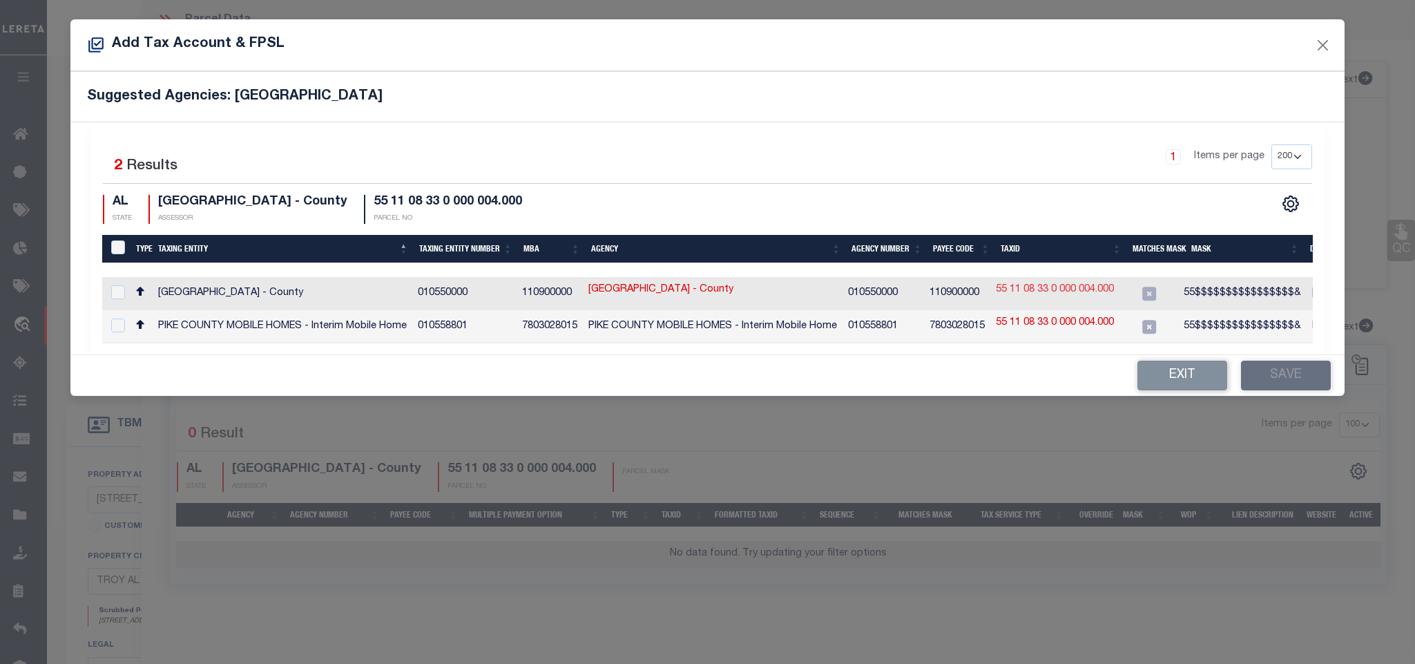
click at [1030, 297] on link "55 11 08 33 0 000 004.000" at bounding box center [1055, 289] width 118 height 15
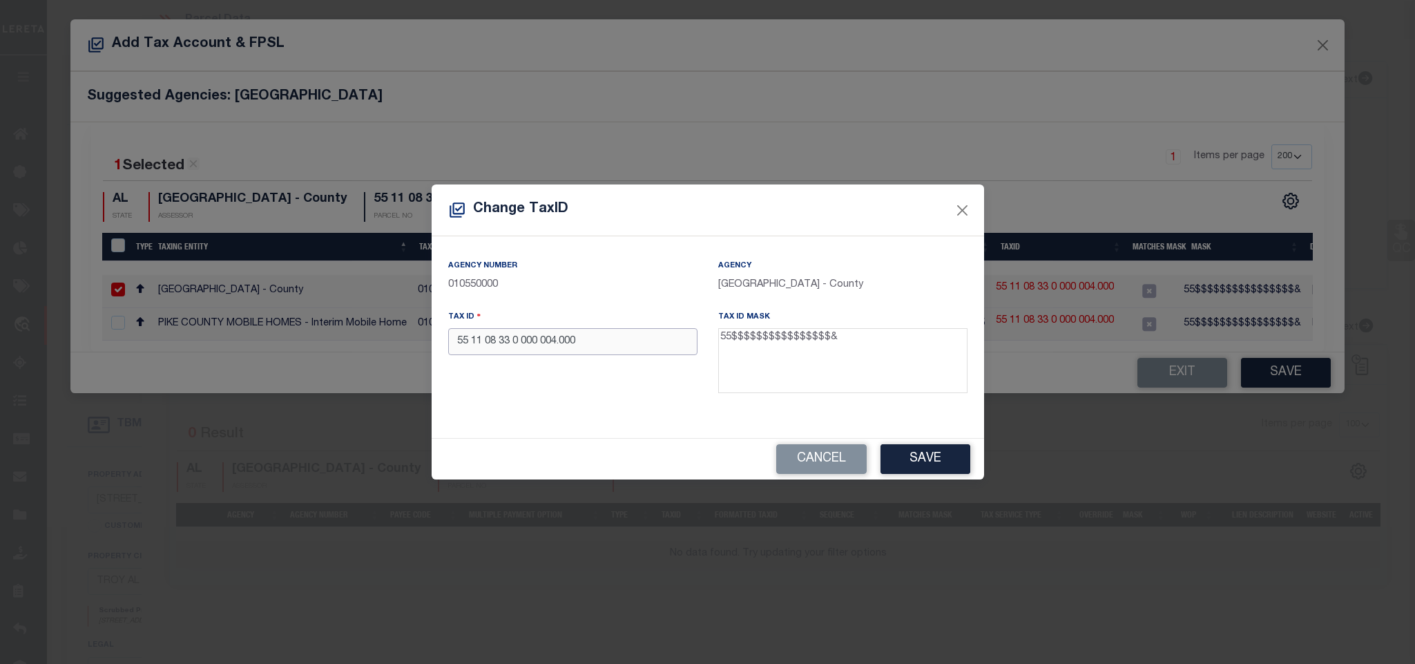
click at [642, 348] on input "55 11 08 33 0 000 004.000" at bounding box center [572, 341] width 249 height 27
click at [945, 469] on button "Save" at bounding box center [925, 459] width 90 height 30
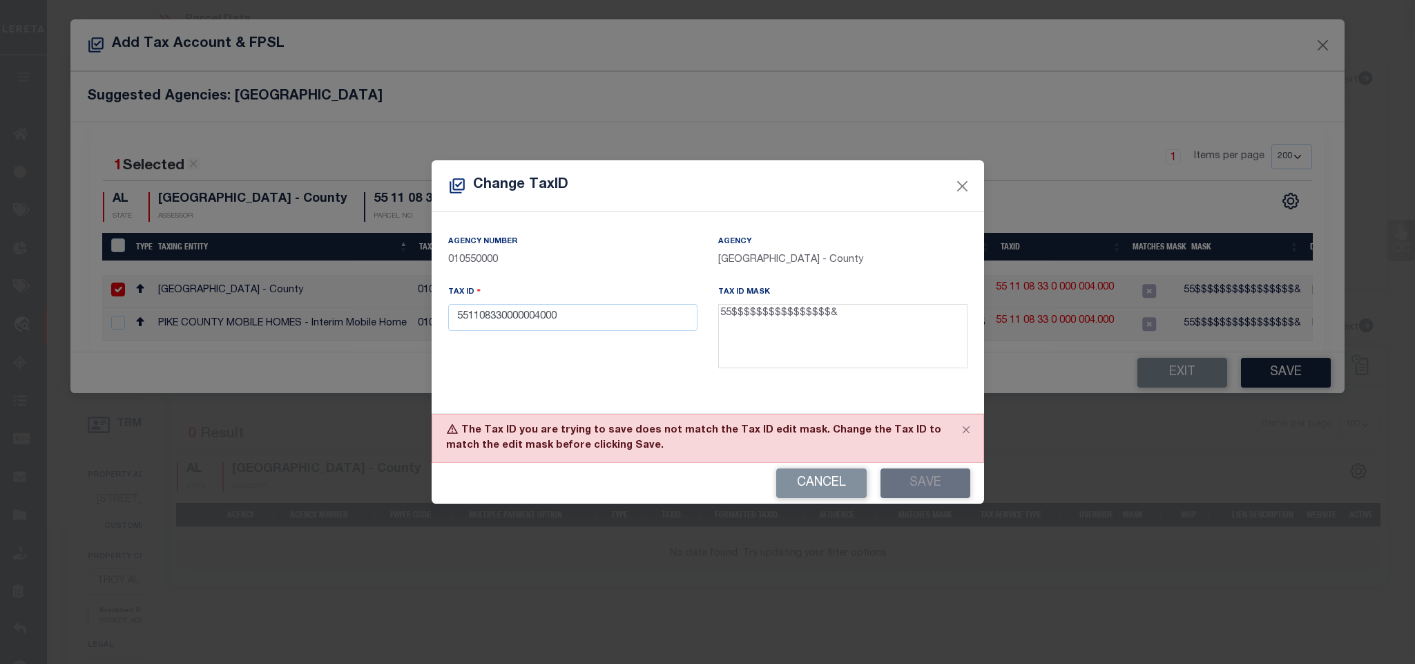
click at [788, 315] on textarea "55$$$$$$$$$$$$$$$$&" at bounding box center [842, 336] width 249 height 65
click at [570, 321] on input "551108330000004000" at bounding box center [572, 317] width 249 height 27
drag, startPoint x: 468, startPoint y: 324, endPoint x: 626, endPoint y: 423, distance: 186.4
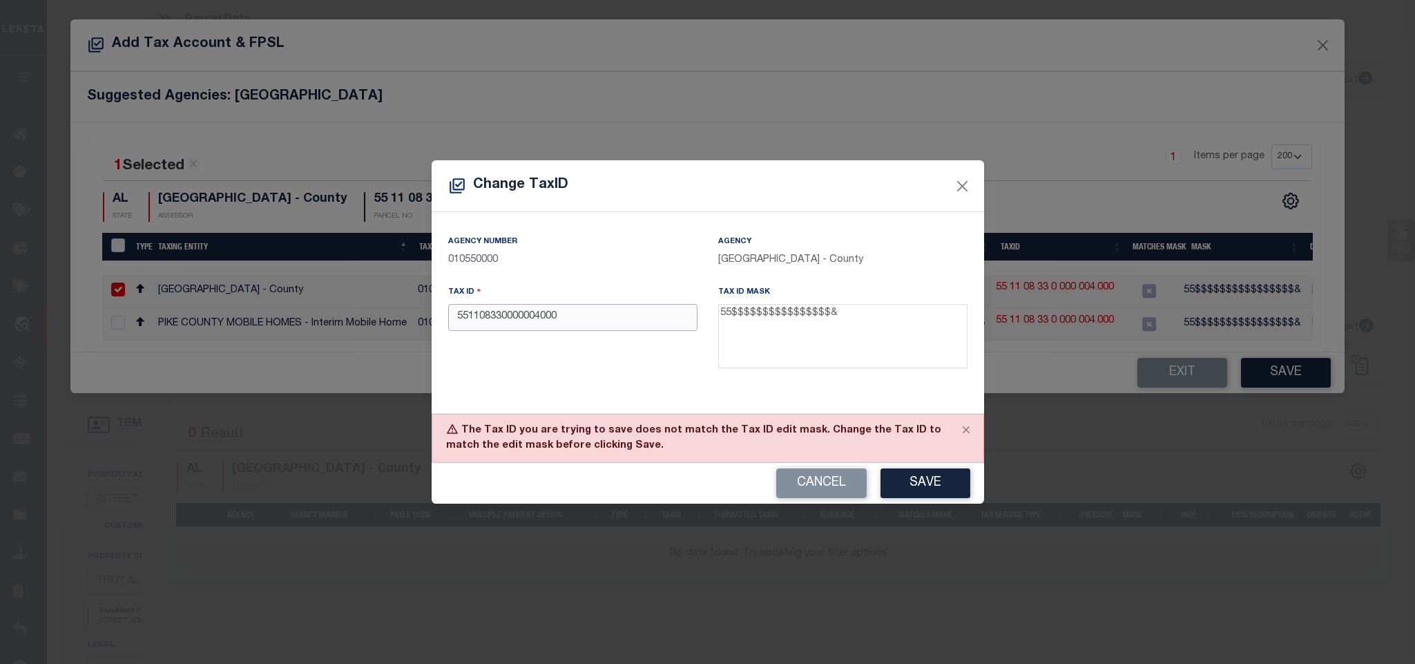
click at [468, 324] on input "551108330000004000" at bounding box center [572, 317] width 249 height 27
click at [916, 483] on button "Save" at bounding box center [925, 483] width 90 height 30
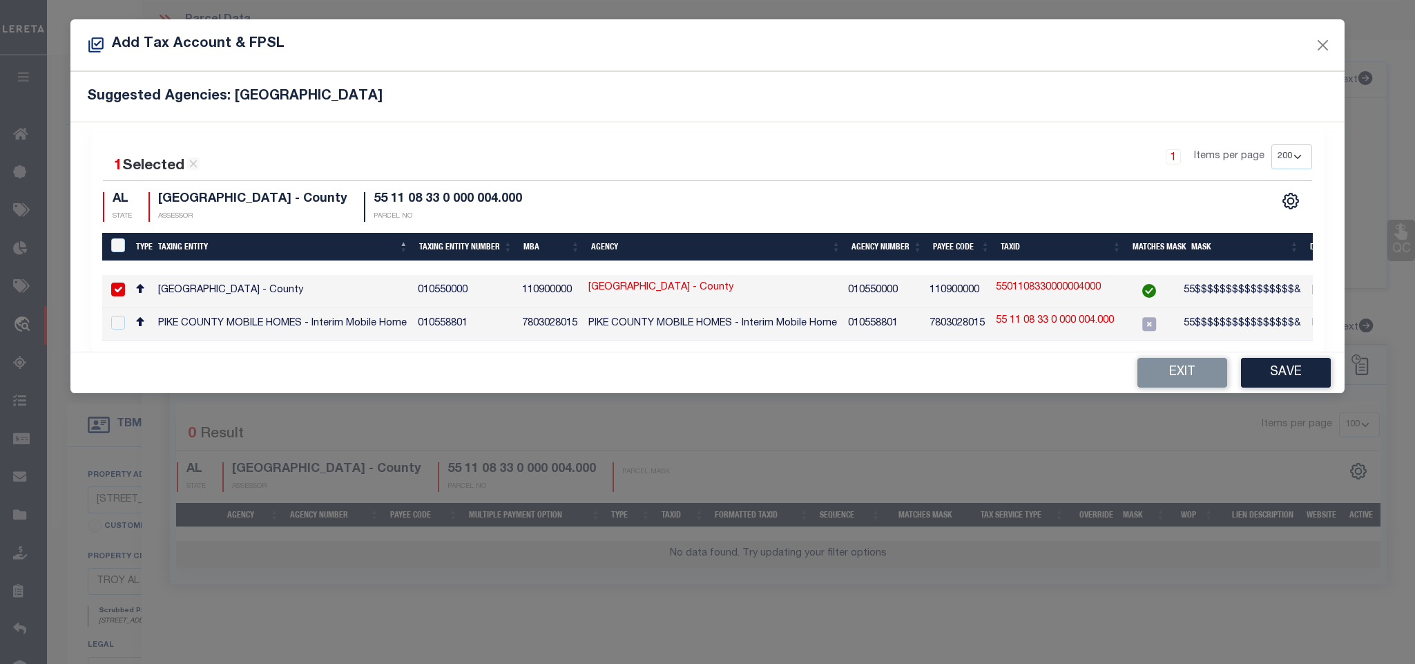
click at [769, 295] on td "[GEOGRAPHIC_DATA] - County" at bounding box center [713, 291] width 260 height 33
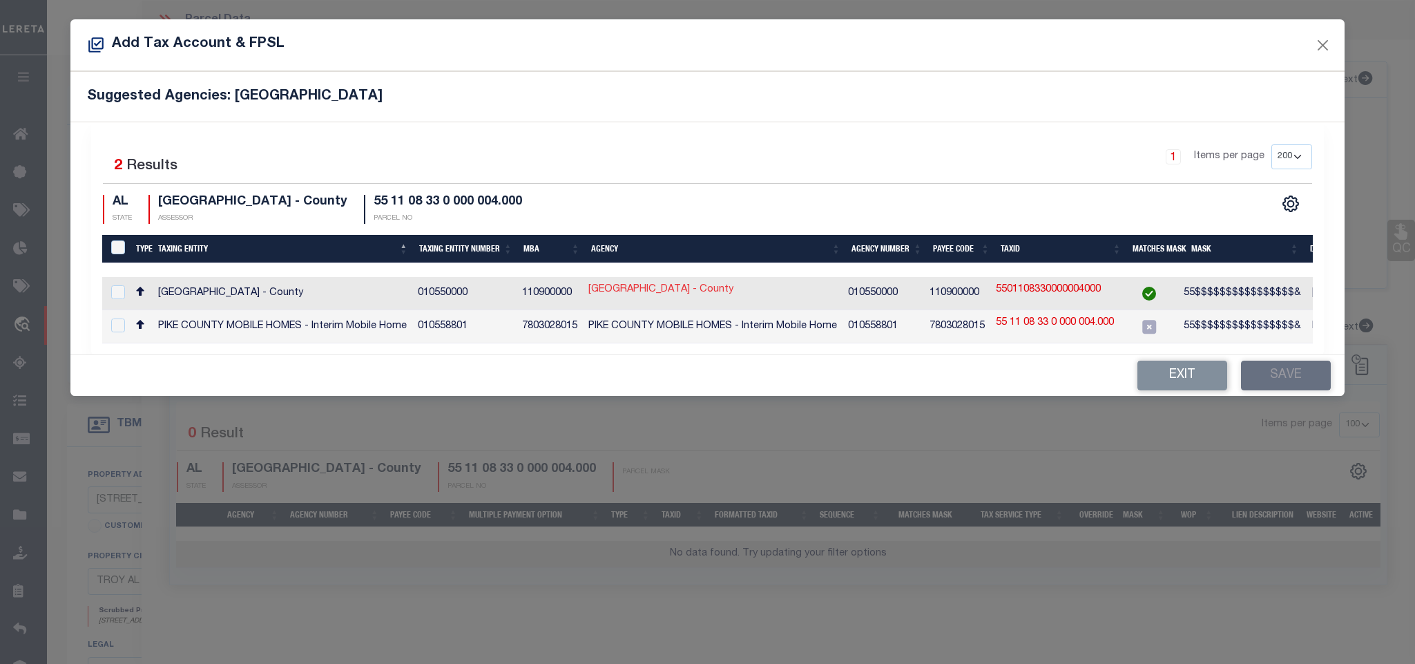
click at [655, 294] on link "[GEOGRAPHIC_DATA] - County" at bounding box center [660, 289] width 145 height 15
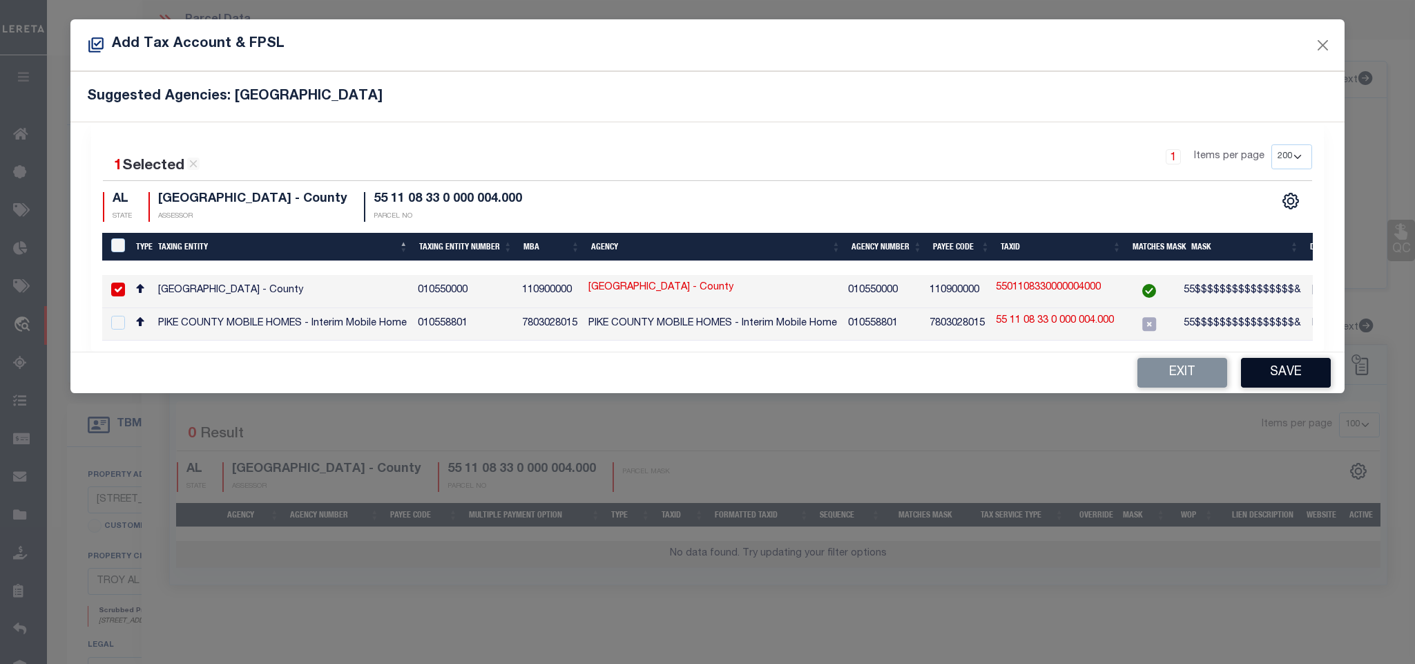
click at [1303, 374] on button "Save" at bounding box center [1286, 373] width 90 height 30
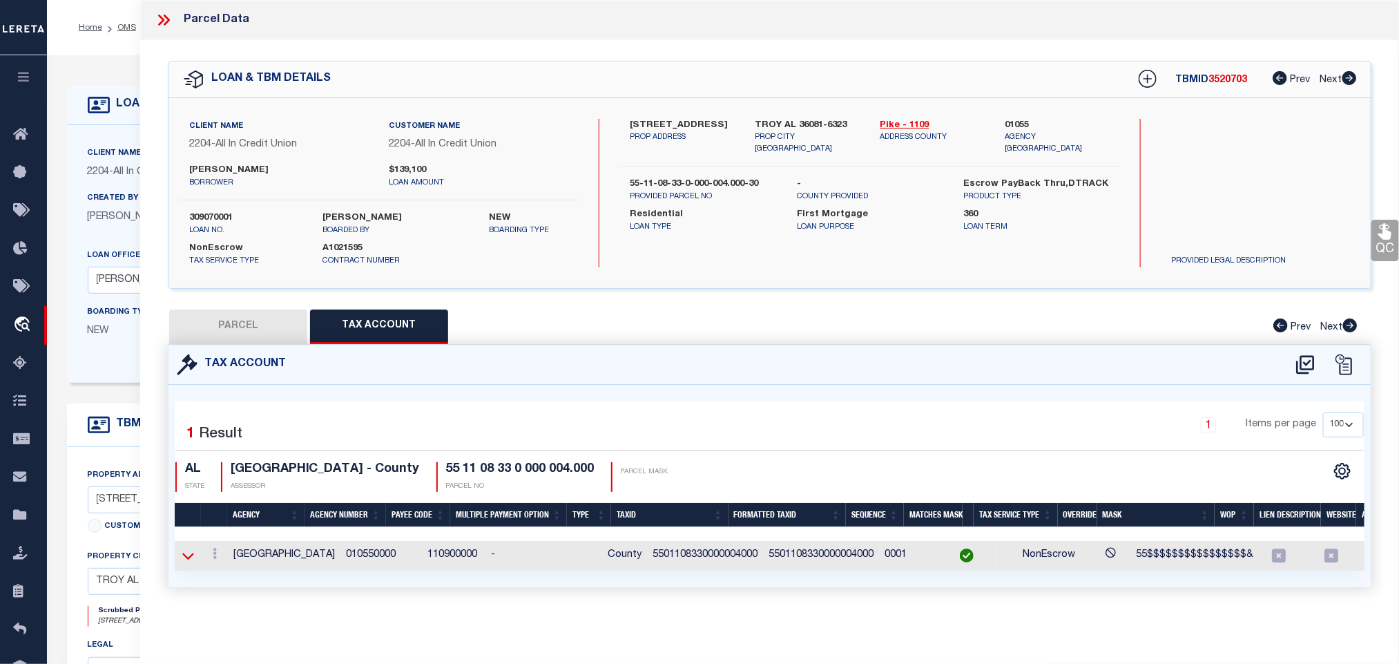
click at [184, 563] on icon at bounding box center [188, 555] width 12 height 14
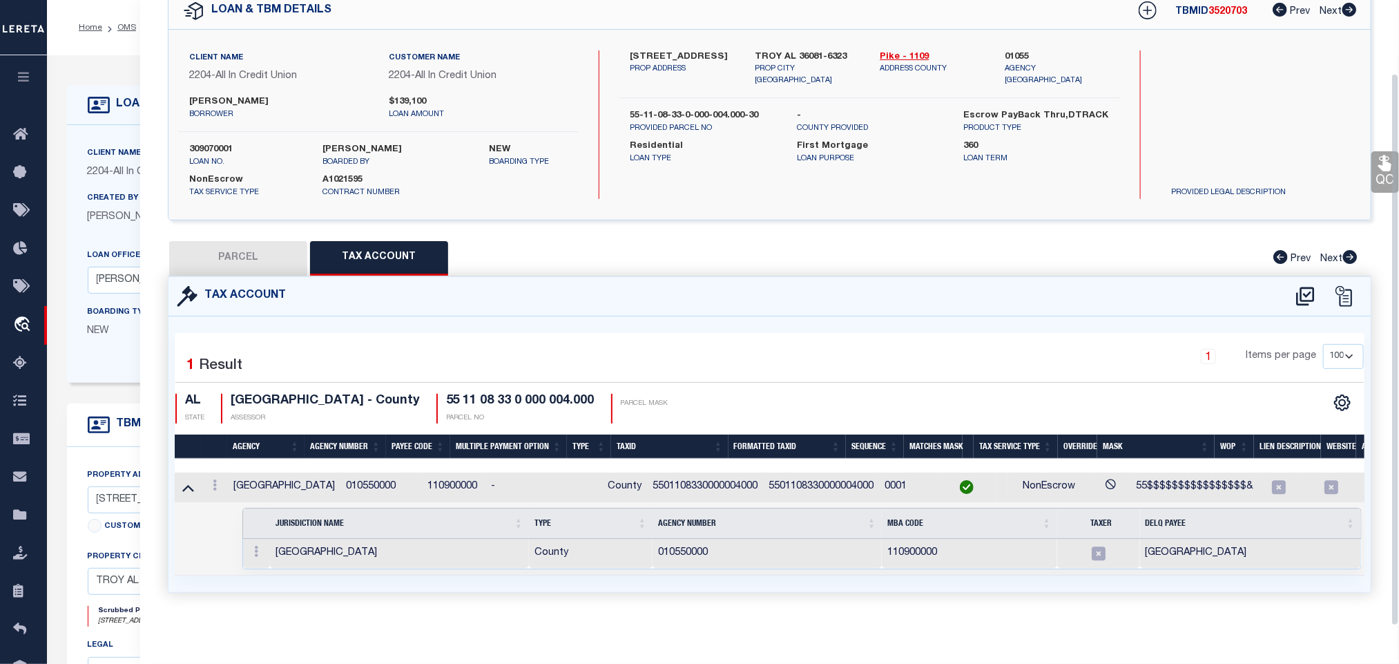
click at [816, 487] on td "5501108330000004000" at bounding box center [822, 487] width 116 height 30
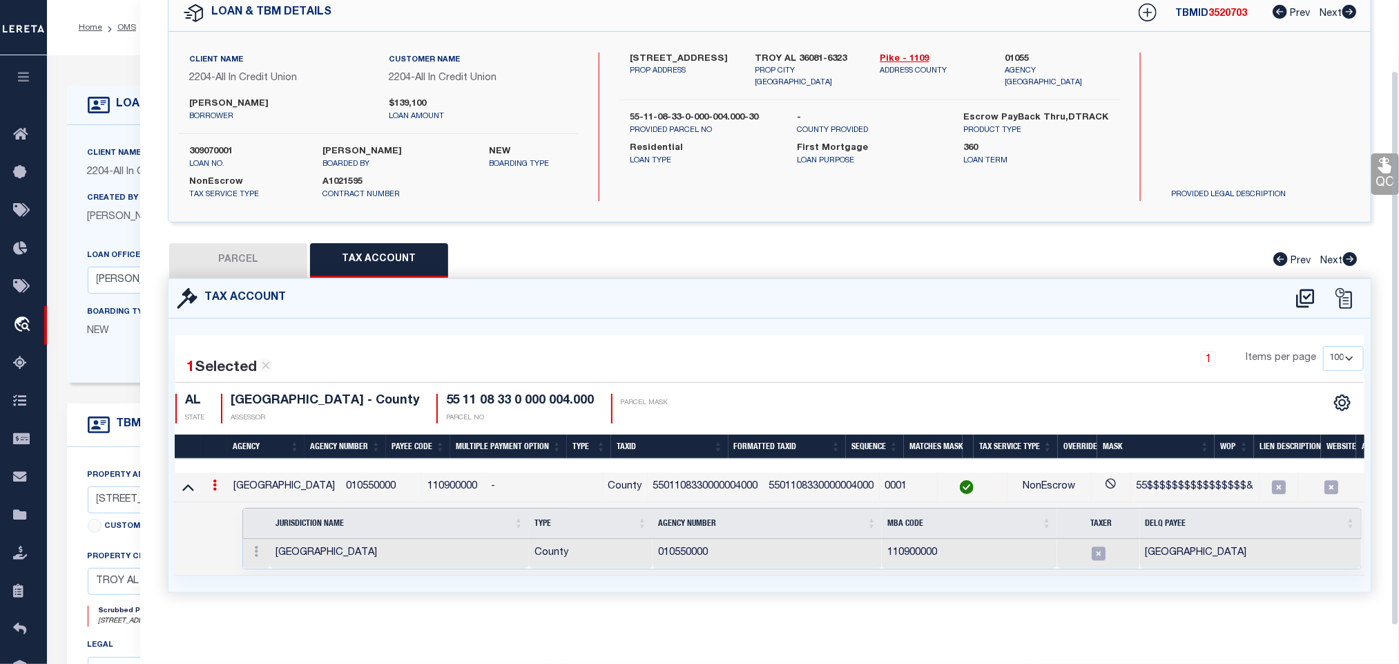
click at [814, 483] on td "5501108330000004000" at bounding box center [822, 487] width 116 height 30
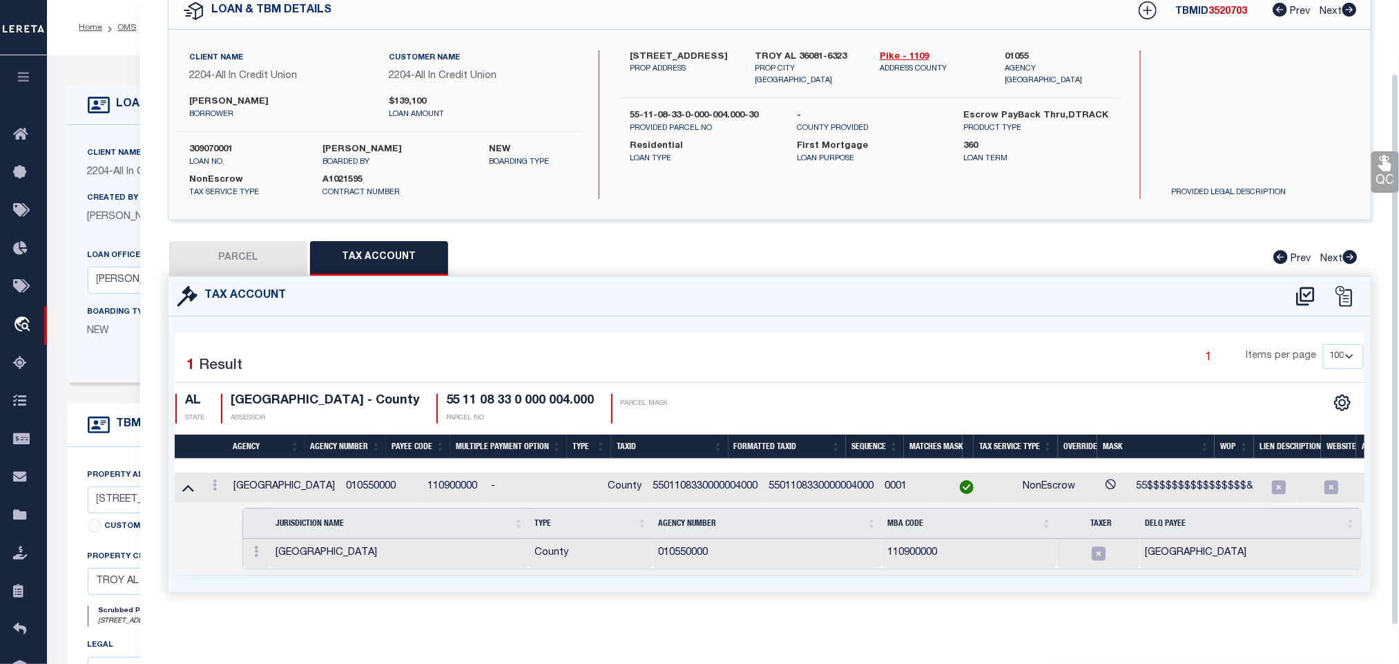
click at [810, 479] on td "5501108330000004000" at bounding box center [822, 487] width 116 height 30
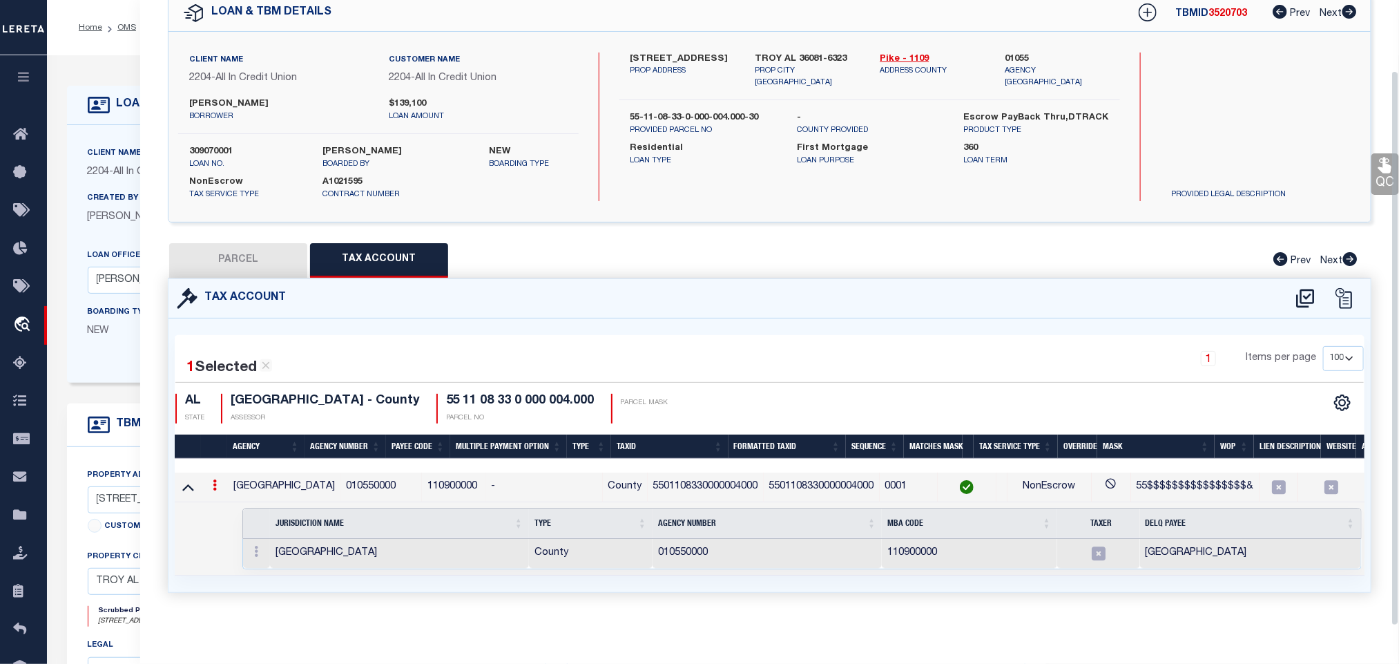
scroll to position [79, 0]
click at [678, 476] on td "5501108330000004000" at bounding box center [706, 487] width 116 height 30
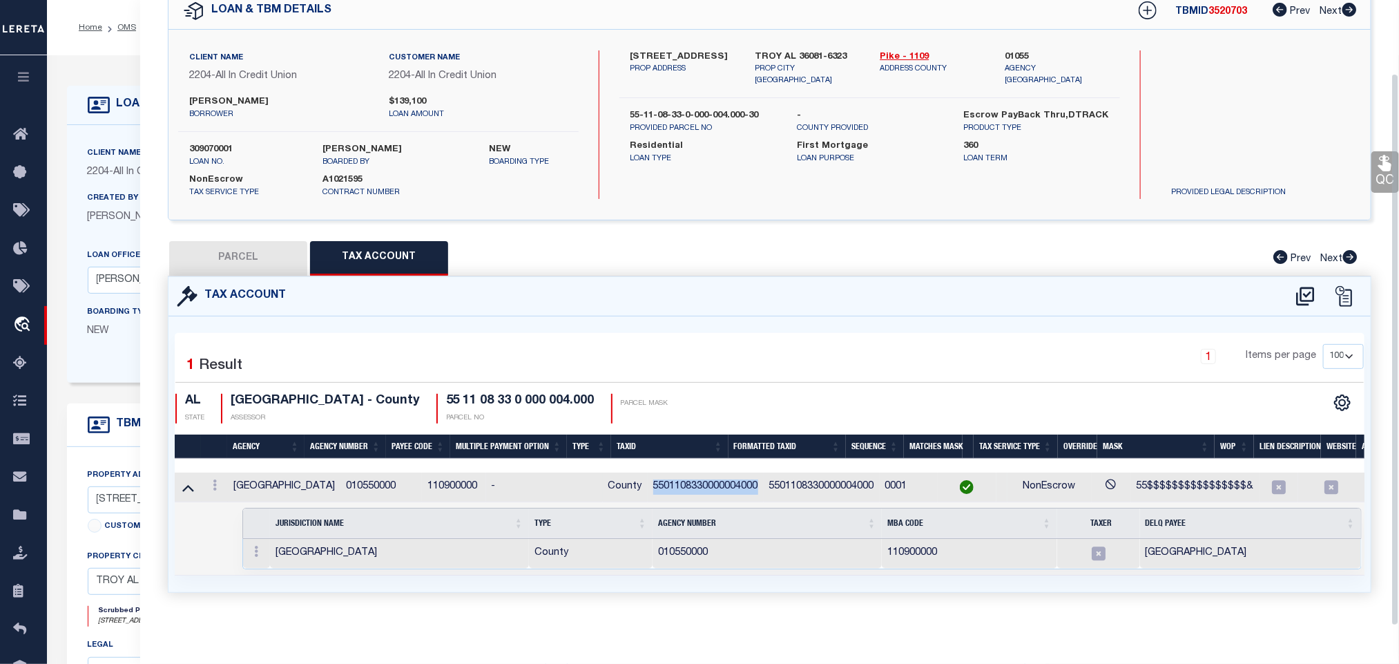
click at [678, 476] on td "5501108330000004000" at bounding box center [706, 487] width 116 height 30
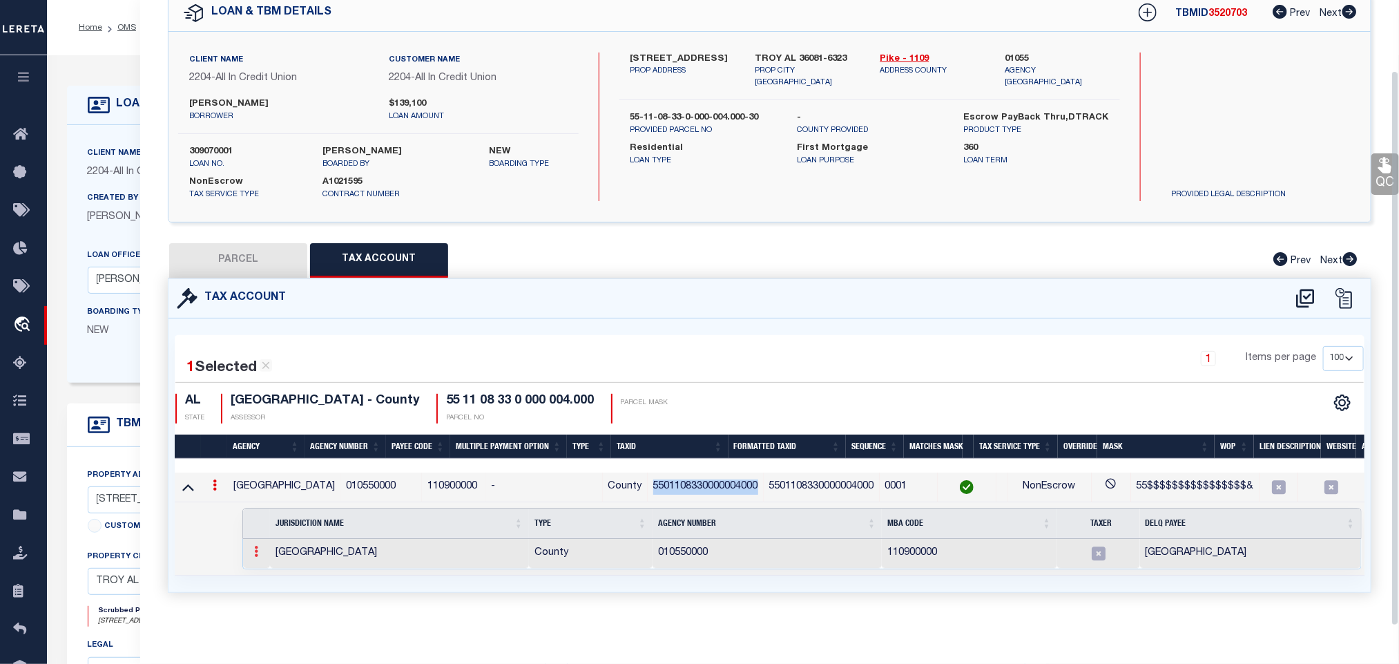
click at [258, 548] on link at bounding box center [256, 553] width 15 height 11
click at [275, 572] on img at bounding box center [273, 573] width 14 height 14
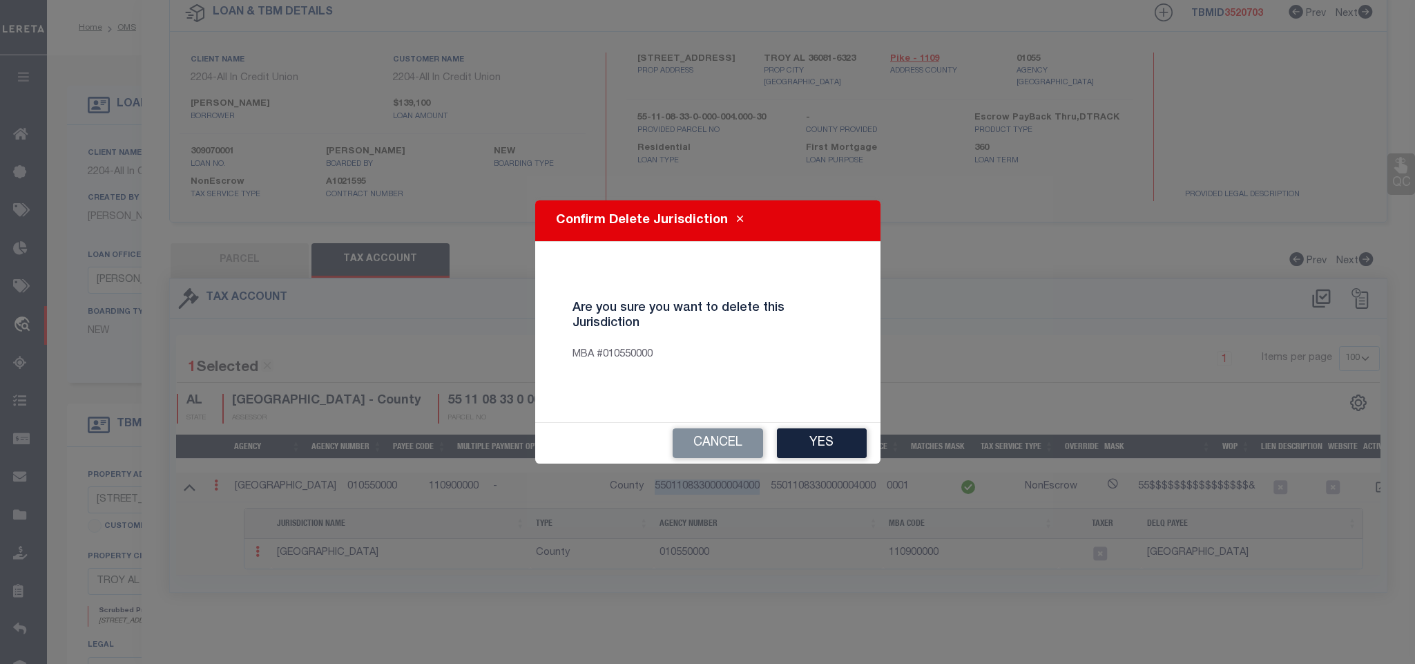
click at [831, 449] on button "Yes" at bounding box center [822, 443] width 90 height 30
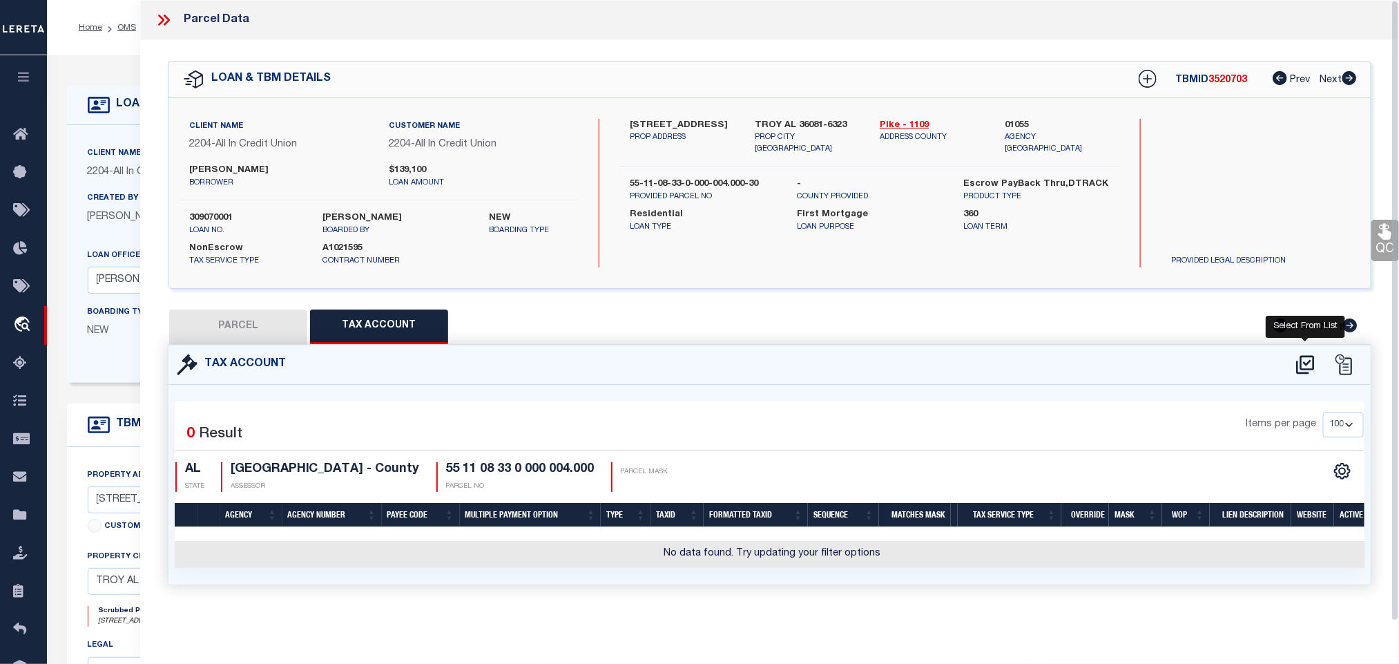
scroll to position [0, 0]
click at [1303, 365] on icon at bounding box center [1305, 365] width 23 height 22
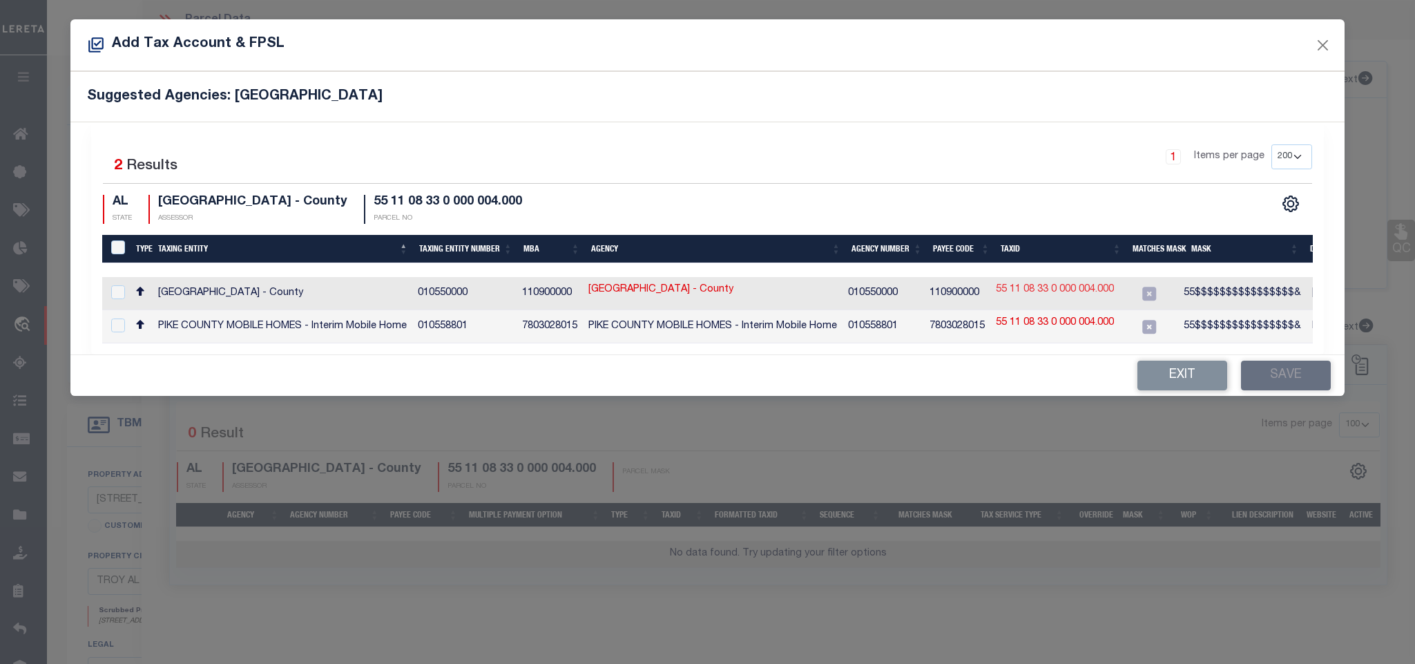
click at [1094, 295] on link "55 11 08 33 0 000 004.000" at bounding box center [1055, 289] width 118 height 15
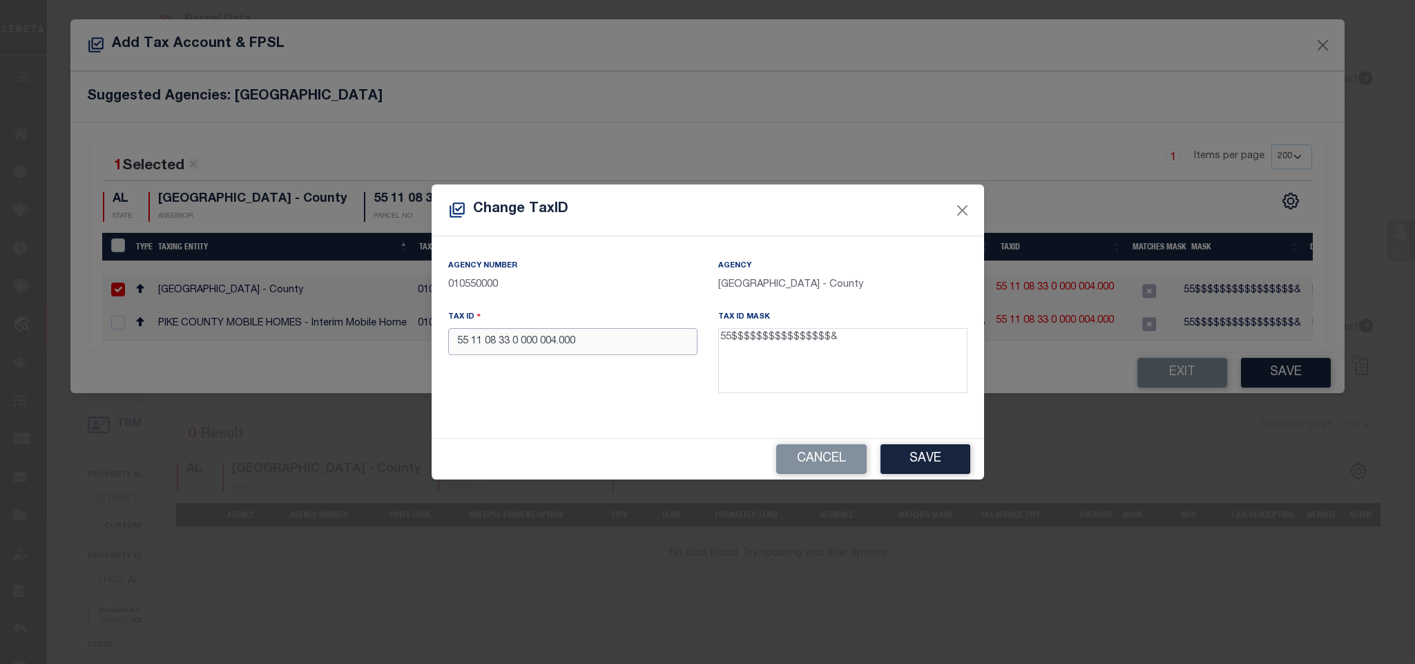
click at [562, 336] on input "55 11 08 33 0 000 004.000" at bounding box center [572, 341] width 249 height 27
paste input "01108330000004000"
click at [475, 342] on input "55011083300000040000" at bounding box center [572, 341] width 249 height 27
click at [922, 456] on button "Save" at bounding box center [925, 459] width 90 height 30
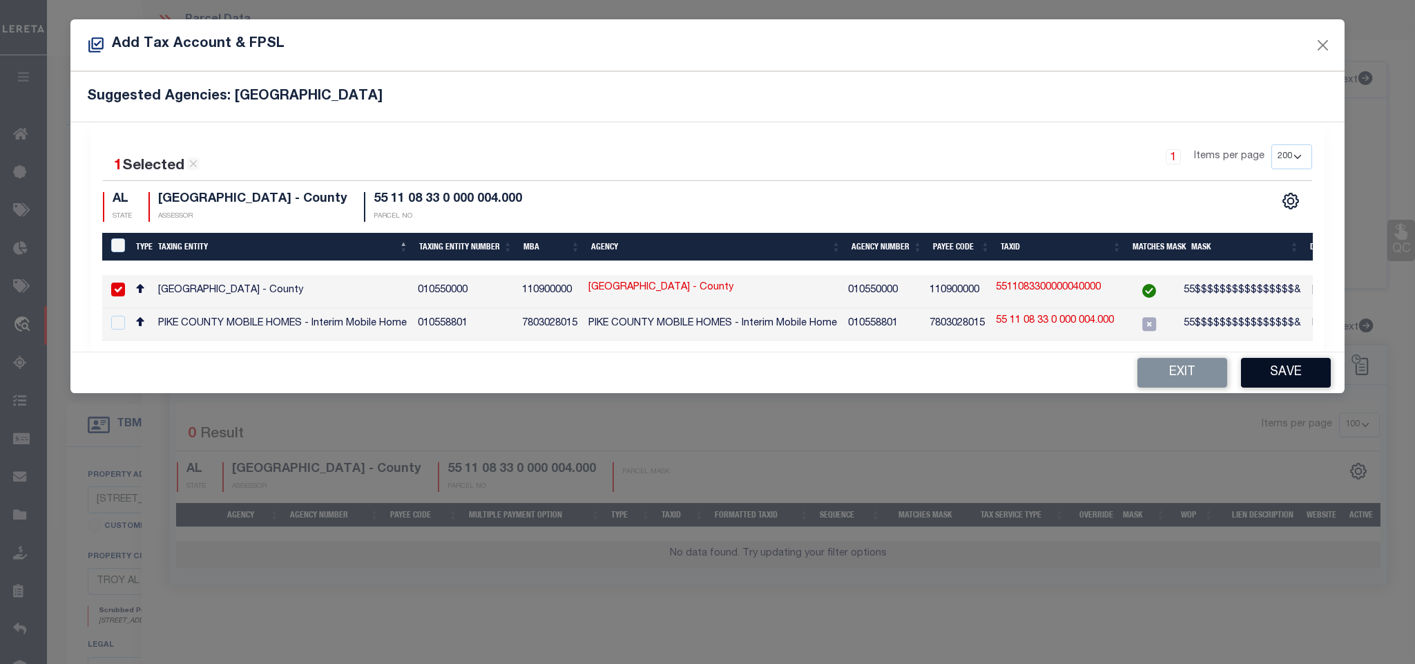
click at [1268, 379] on button "Save" at bounding box center [1286, 373] width 90 height 30
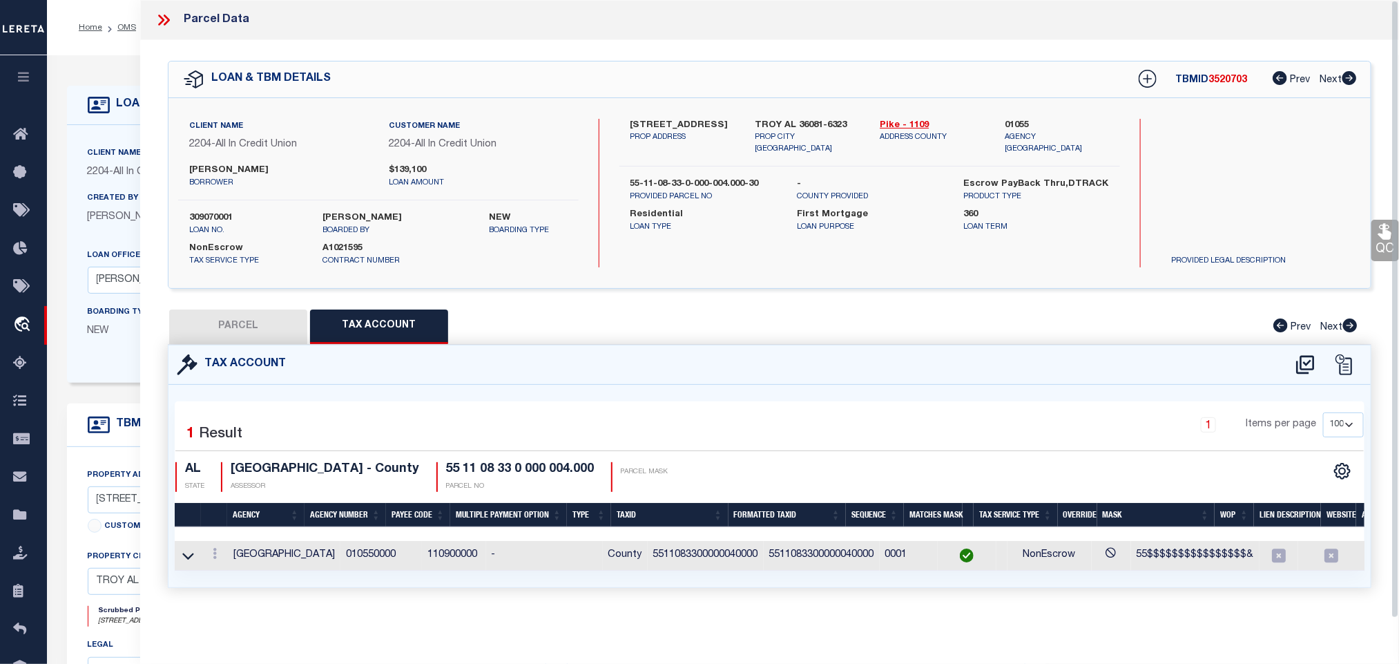
drag, startPoint x: 268, startPoint y: 324, endPoint x: 953, endPoint y: 414, distance: 690.9
click at [268, 324] on button "PARCEL" at bounding box center [238, 326] width 138 height 35
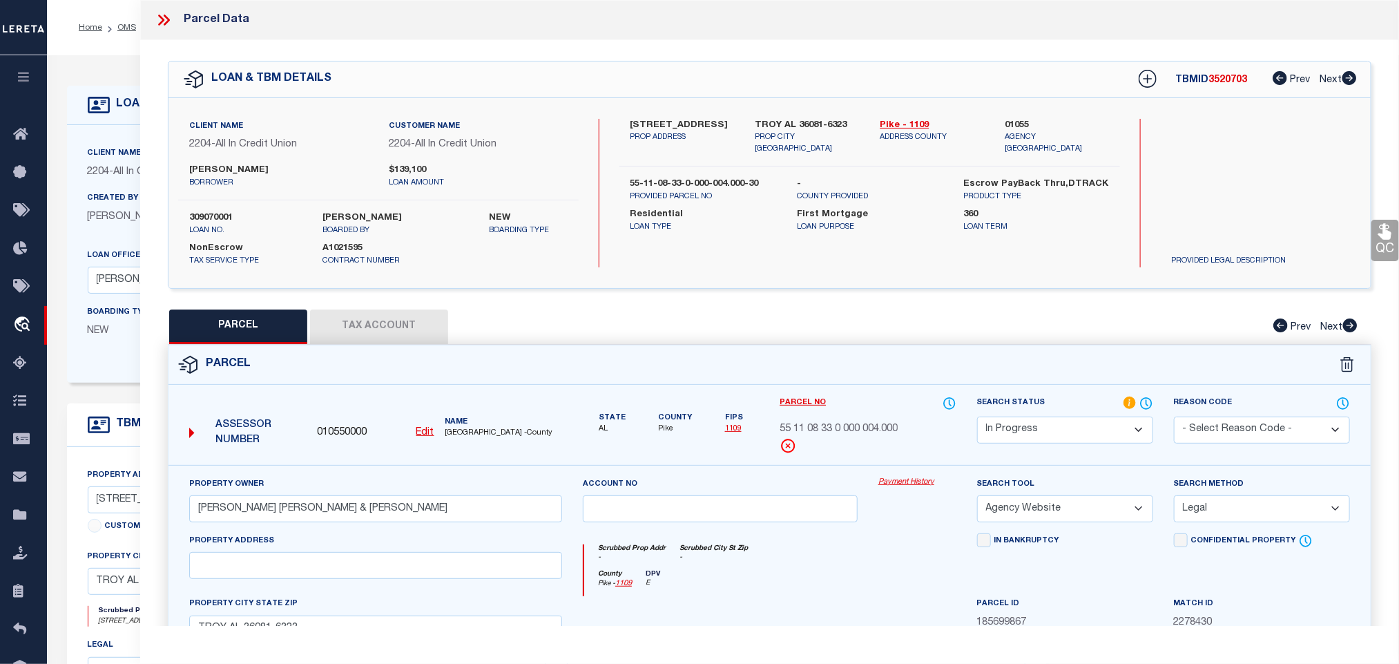
click at [1032, 427] on select "Automated Search Bad Parcel Complete Duplicate Parcel High Dollar Reporting In …" at bounding box center [1065, 429] width 176 height 27
click at [977, 418] on select "Automated Search Bad Parcel Complete Duplicate Parcel High Dollar Reporting In …" at bounding box center [1065, 429] width 176 height 27
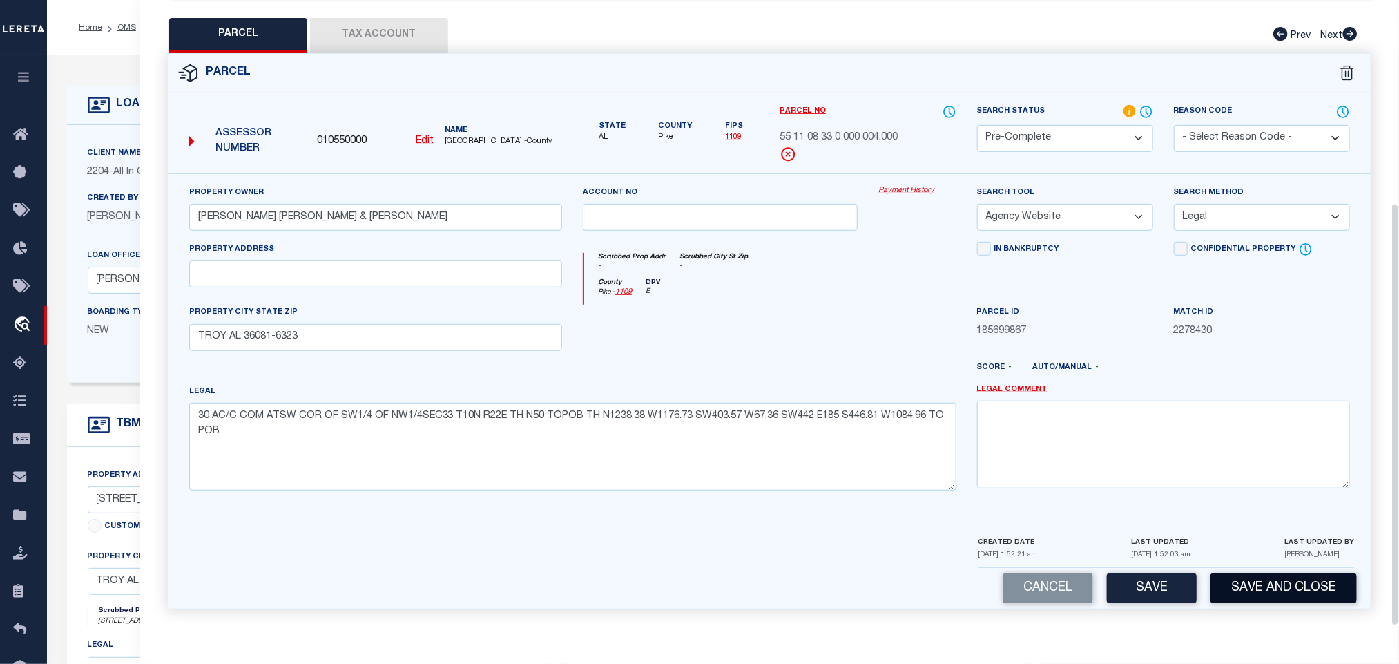
click at [1250, 593] on button "Save and Close" at bounding box center [1283, 588] width 146 height 30
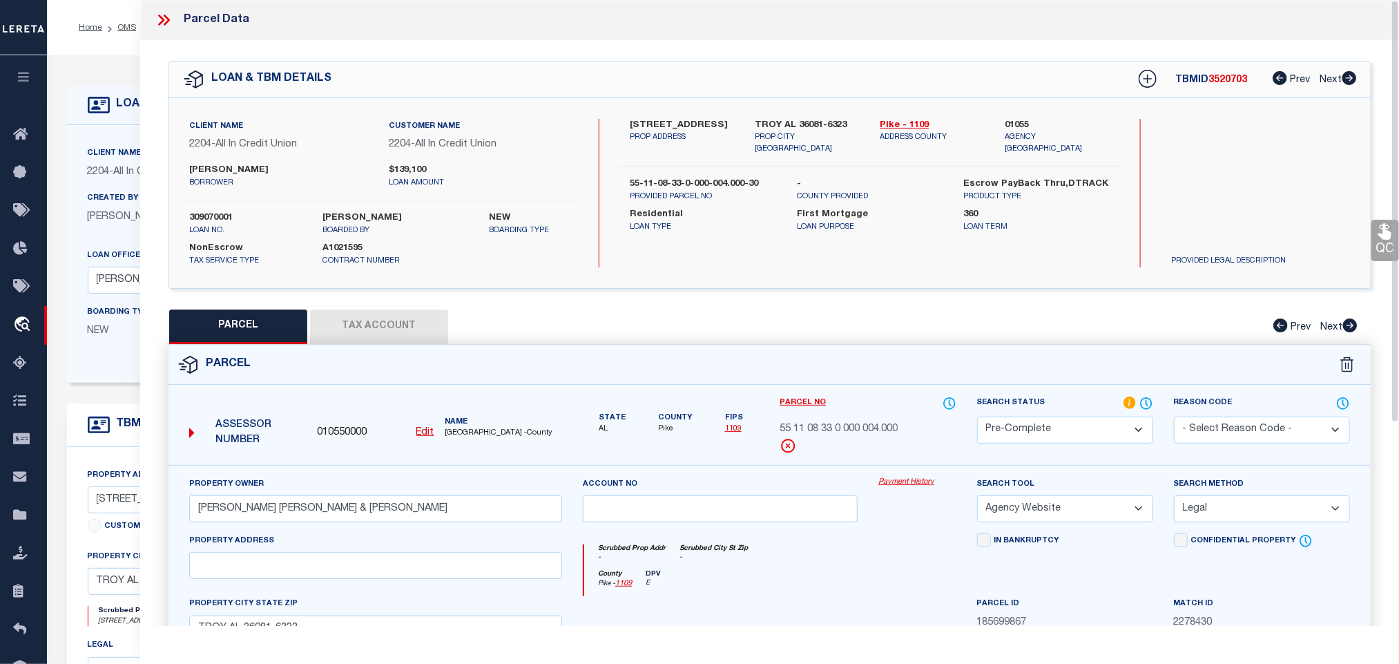
click at [226, 215] on label "309070001" at bounding box center [245, 218] width 113 height 14
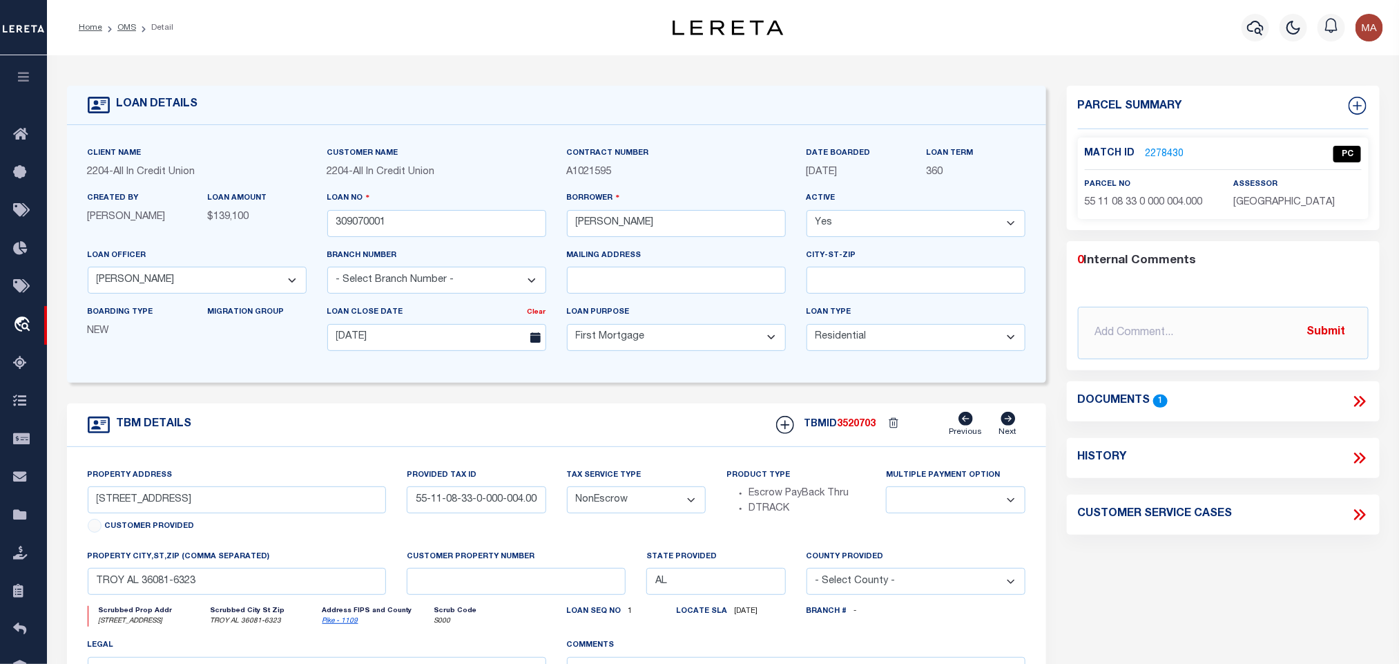
click at [864, 427] on span "3520703" at bounding box center [857, 424] width 39 height 10
click at [872, 429] on span "3520703" at bounding box center [857, 424] width 39 height 10
click at [1268, 203] on span "[GEOGRAPHIC_DATA]" at bounding box center [1283, 202] width 101 height 10
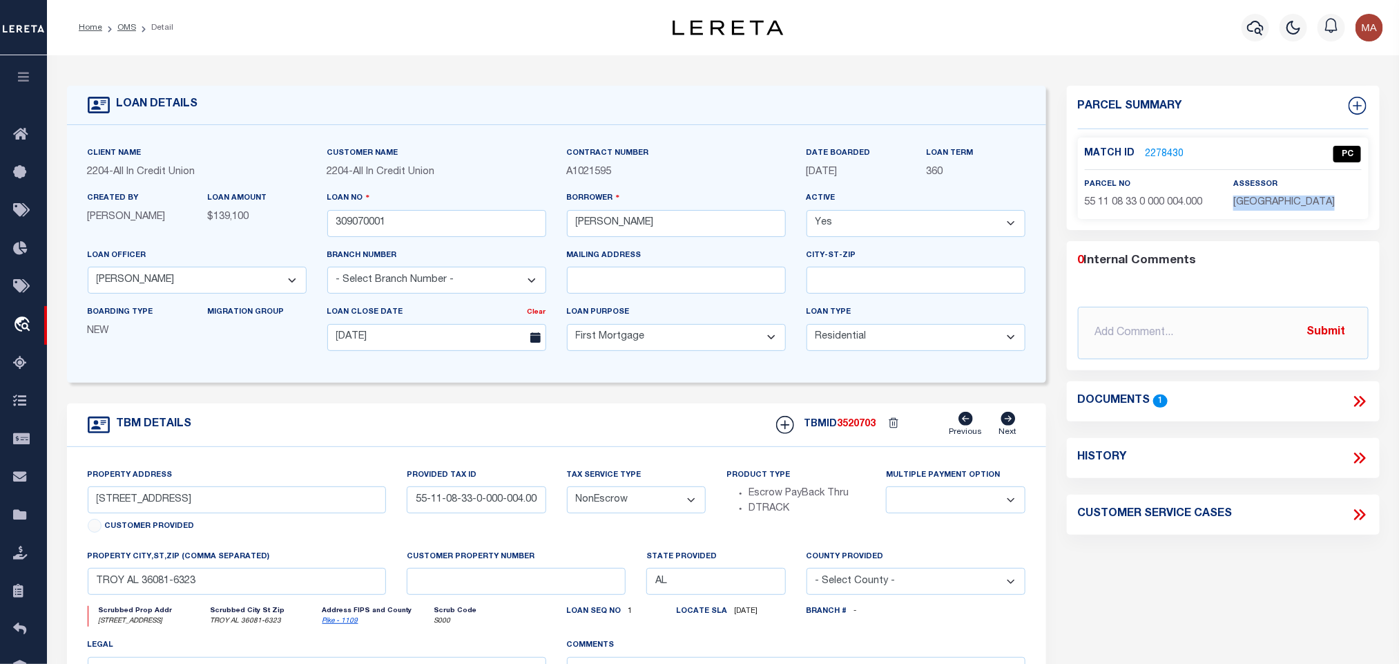
click at [1268, 203] on span "[GEOGRAPHIC_DATA]" at bounding box center [1283, 202] width 101 height 10
click at [1129, 206] on span "55 11 08 33 0 000 004.000" at bounding box center [1144, 202] width 118 height 10
click at [1128, 216] on div "Match ID 2278430 PC parcel no assessor" at bounding box center [1223, 177] width 291 height 81
click at [1128, 206] on span "55 11 08 33 0 000 004.000" at bounding box center [1144, 202] width 118 height 10
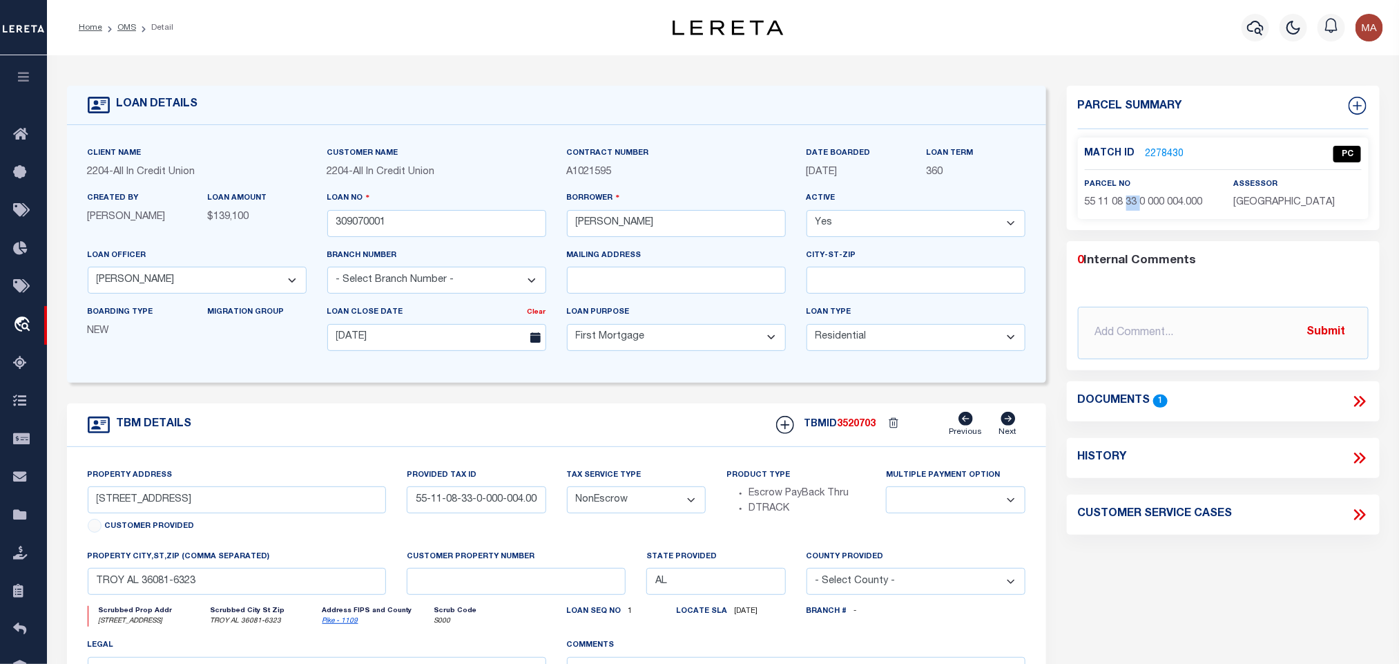
click at [1128, 206] on span "55 11 08 33 0 000 004.000" at bounding box center [1144, 202] width 118 height 10
drag, startPoint x: 124, startPoint y: 25, endPoint x: 338, endPoint y: 2, distance: 215.3
click at [124, 25] on link "OMS" at bounding box center [126, 27] width 19 height 8
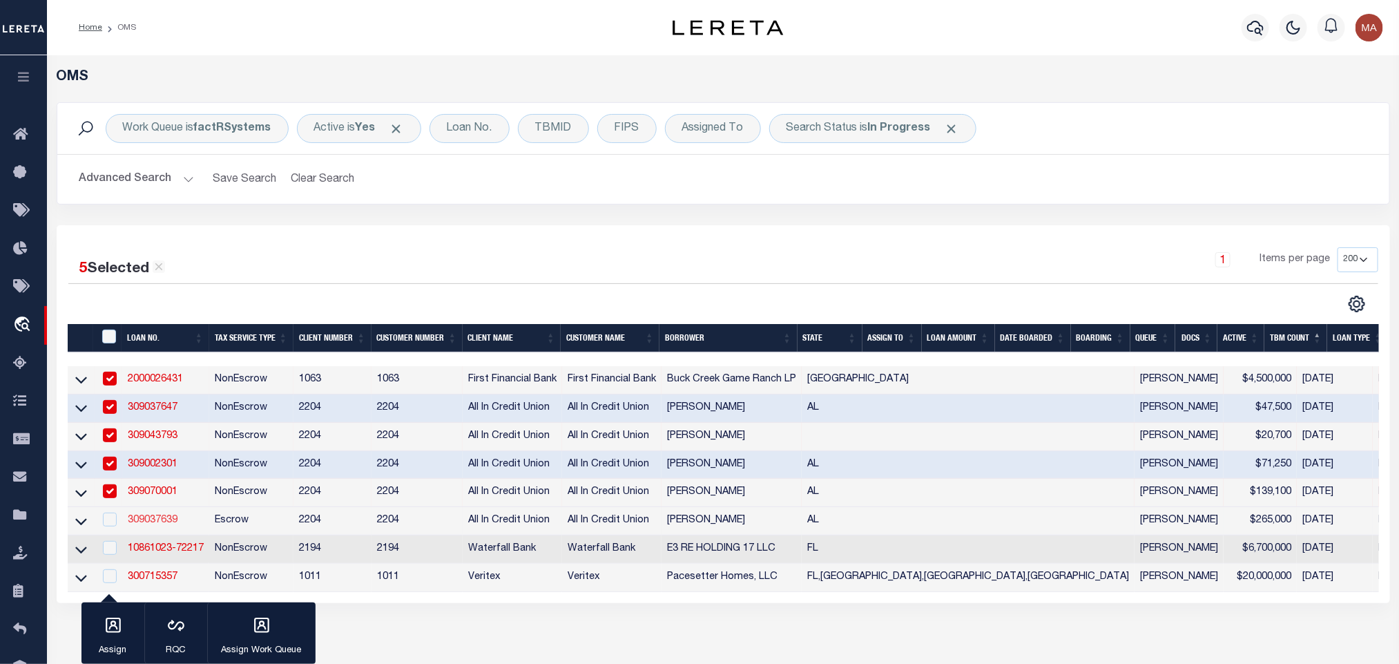
click at [164, 525] on link "309037639" at bounding box center [153, 520] width 50 height 10
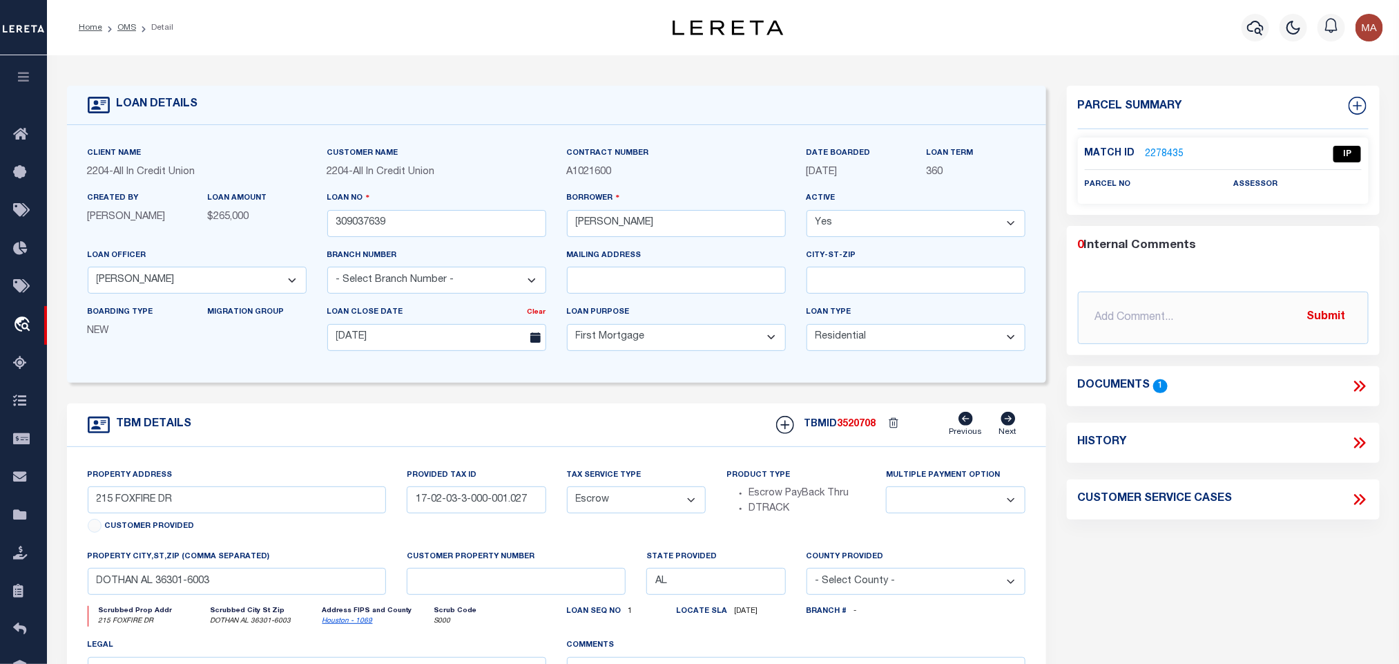
click at [1363, 383] on icon at bounding box center [1362, 385] width 6 height 11
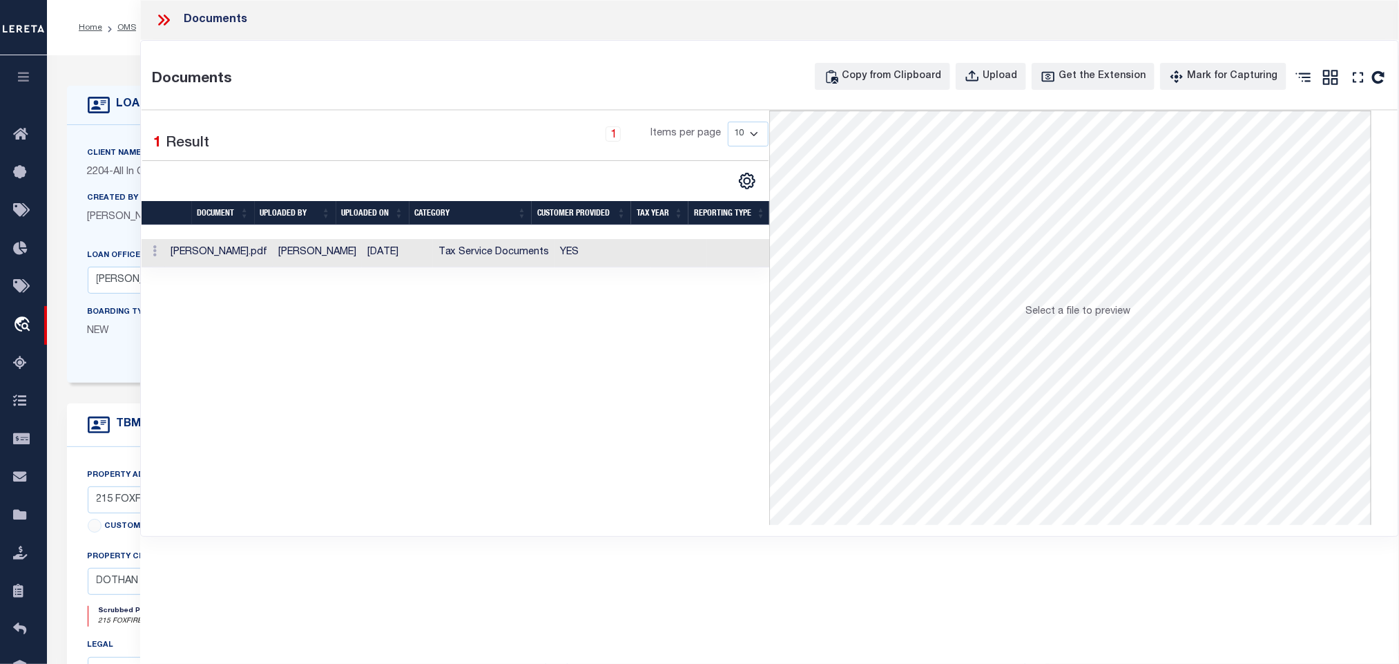
click at [674, 253] on td at bounding box center [679, 253] width 56 height 28
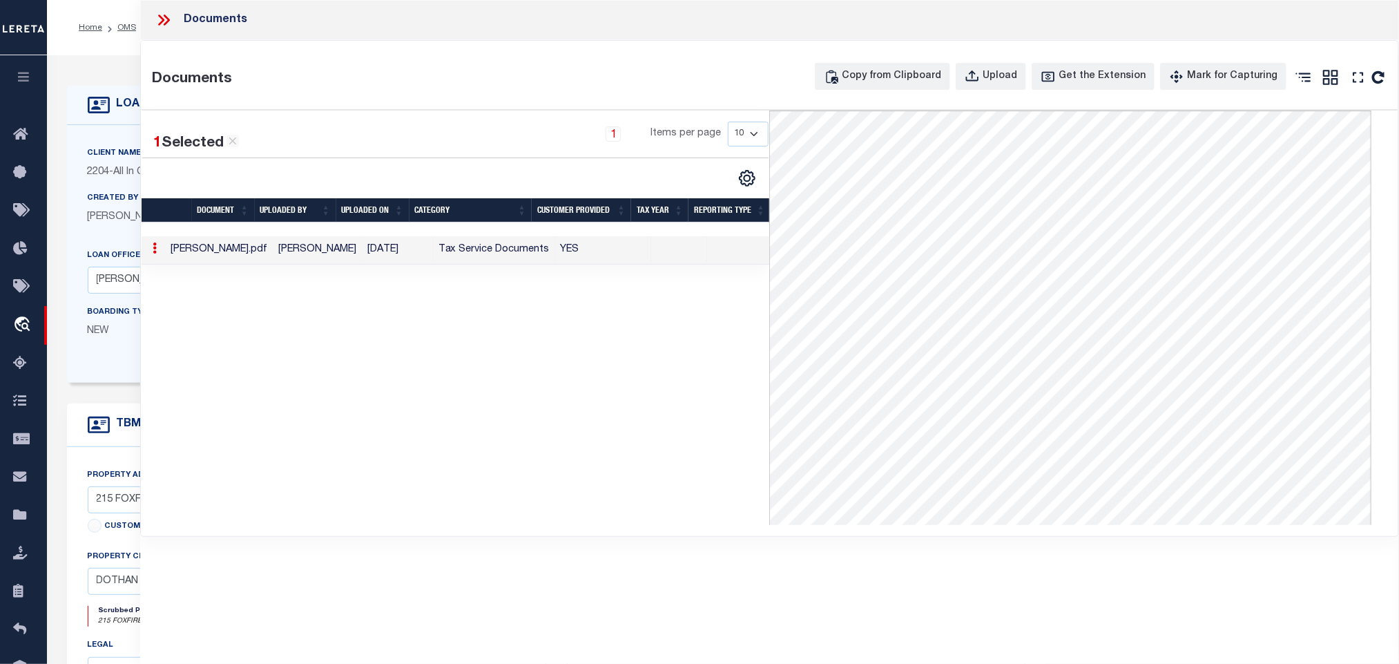
click at [168, 19] on icon at bounding box center [167, 19] width 6 height 11
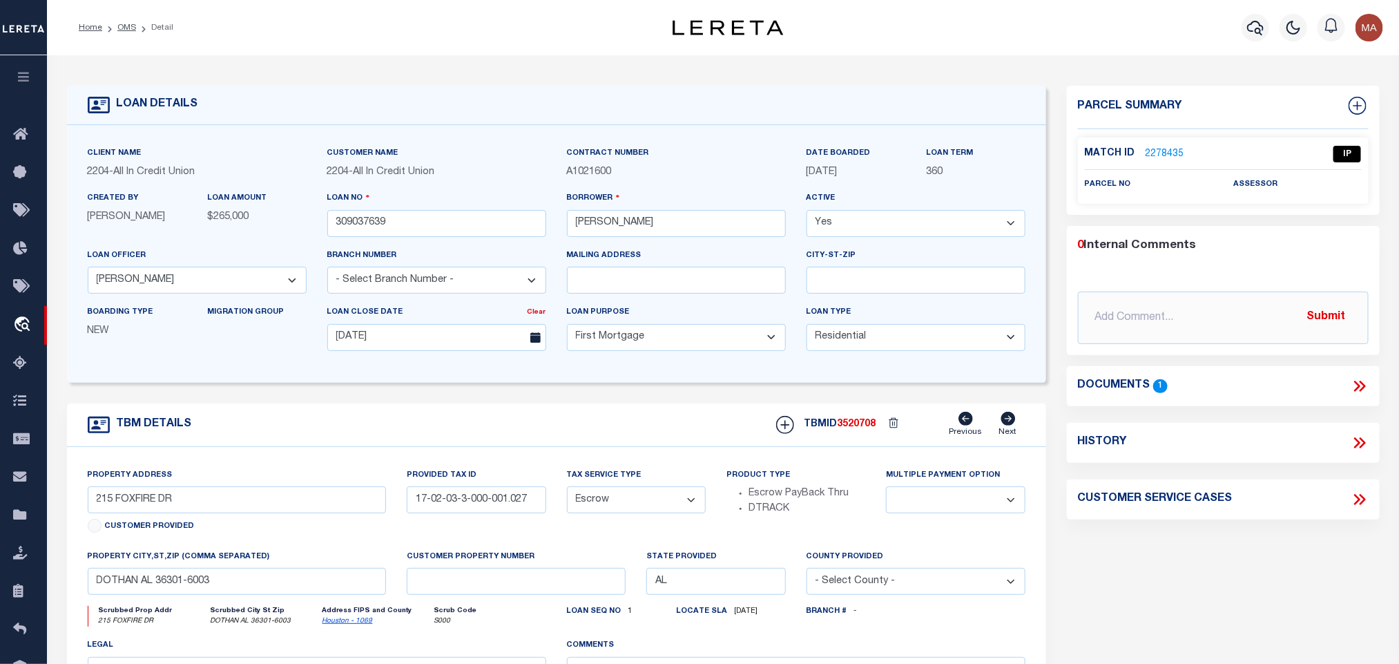
click at [333, 624] on link "Houston - 1069" at bounding box center [347, 620] width 50 height 7
click at [119, 503] on input "215 FOXFIRE DR" at bounding box center [237, 499] width 299 height 27
click at [126, 504] on input "215 FOXFIRE DR" at bounding box center [237, 499] width 299 height 27
click at [298, 500] on input "215 FOXFIRE DR" at bounding box center [237, 499] width 299 height 27
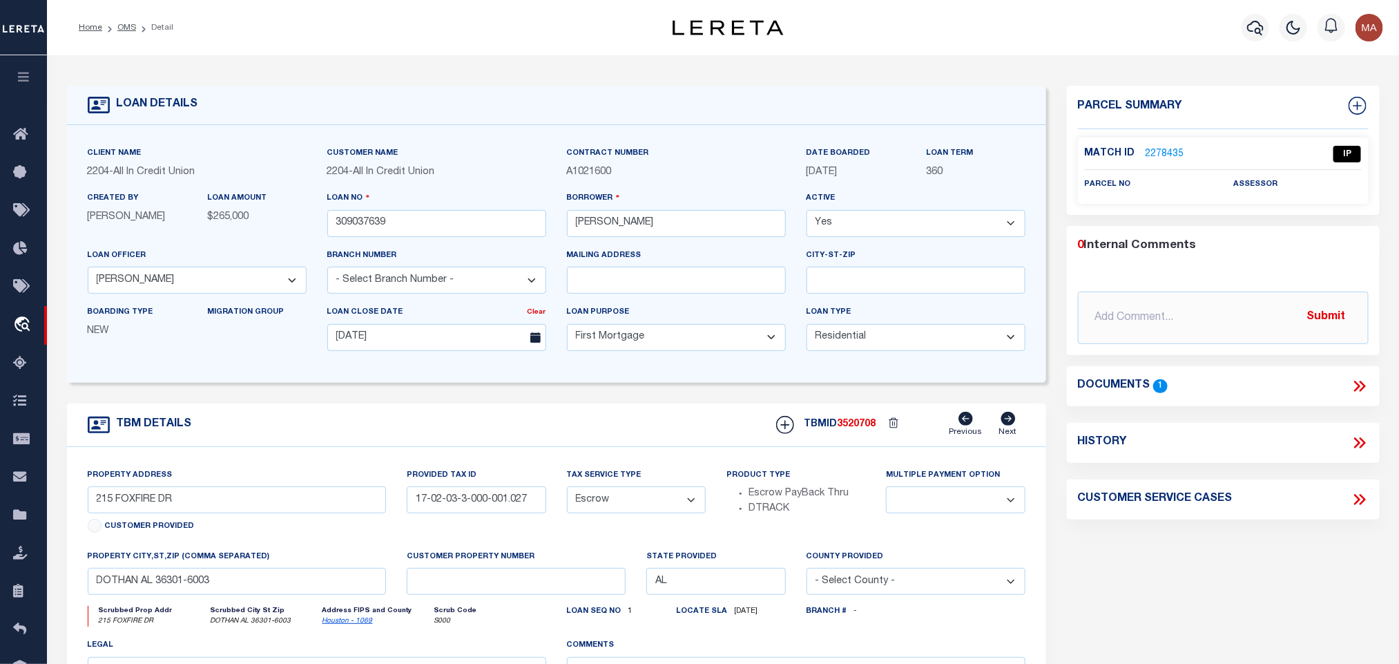
scroll to position [104, 0]
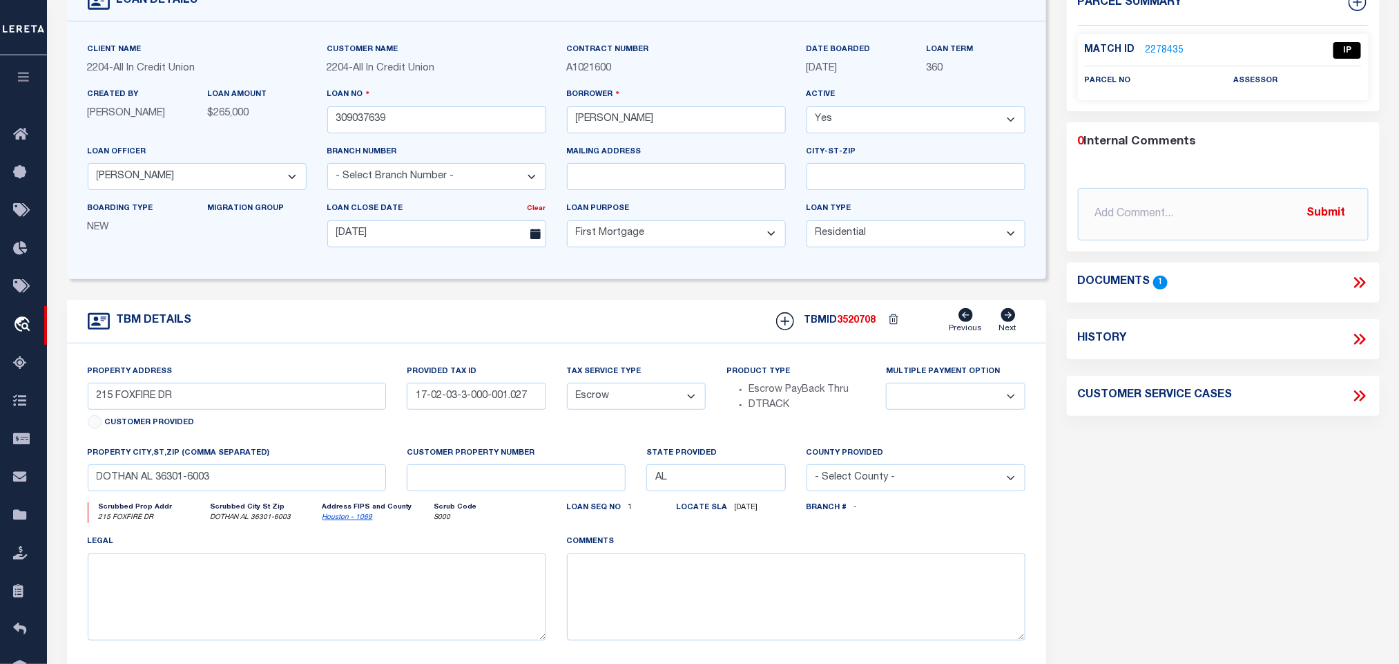
click at [289, 471] on div "property city,st,zip (Comma separated) DOTHAN AL 36301-6003" at bounding box center [237, 468] width 299 height 46
click at [287, 483] on input "DOTHAN AL 36301-6003" at bounding box center [237, 477] width 299 height 27
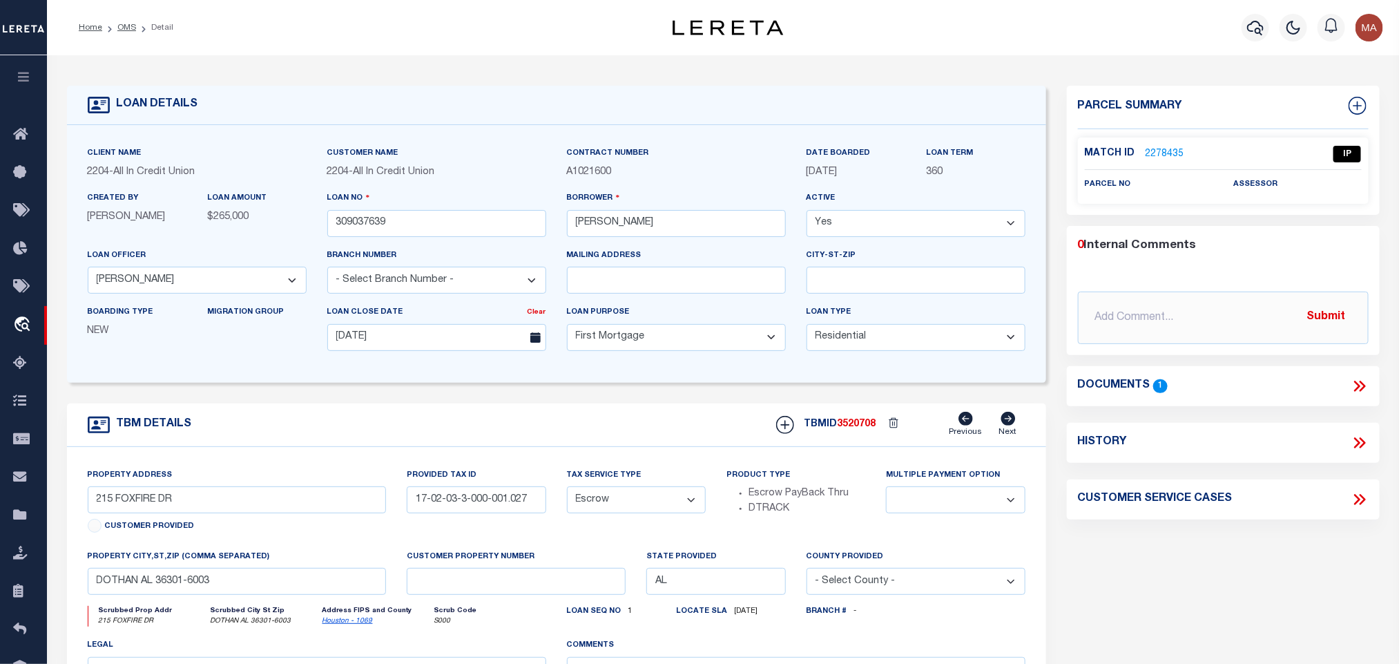
click at [1168, 149] on link "2278435" at bounding box center [1164, 154] width 39 height 14
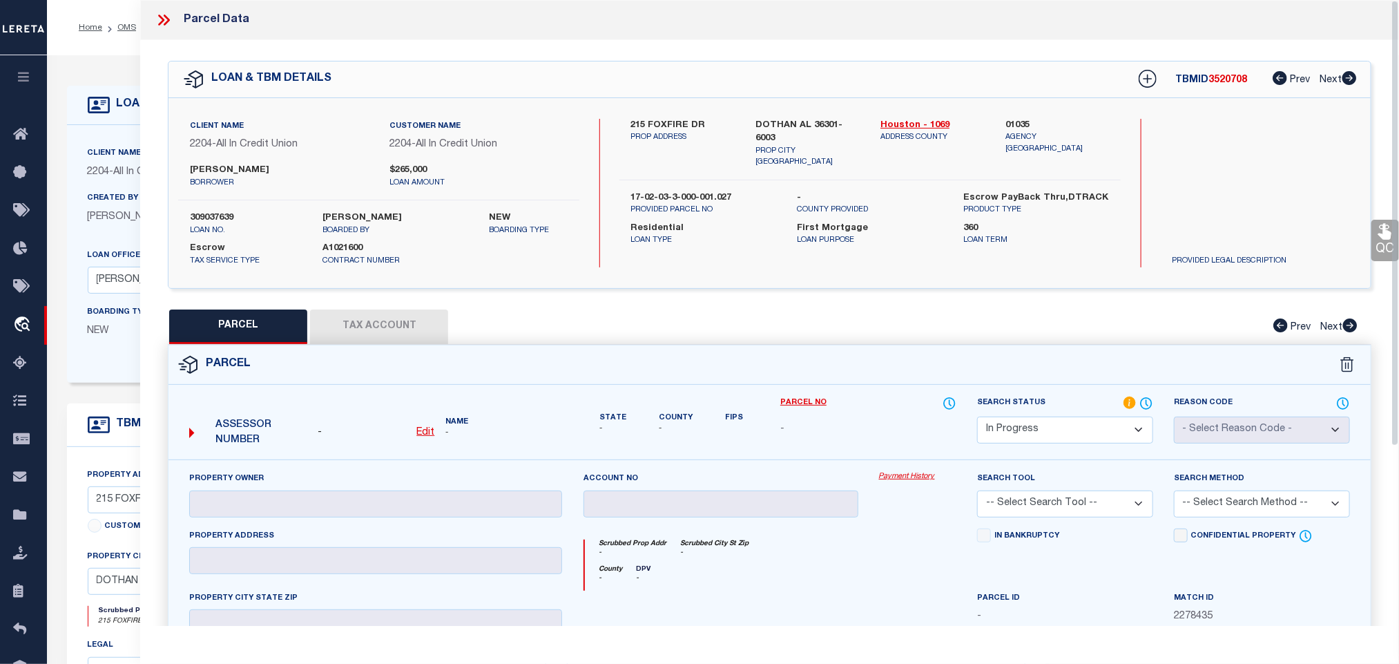
click at [425, 433] on u "Edit" at bounding box center [425, 432] width 18 height 10
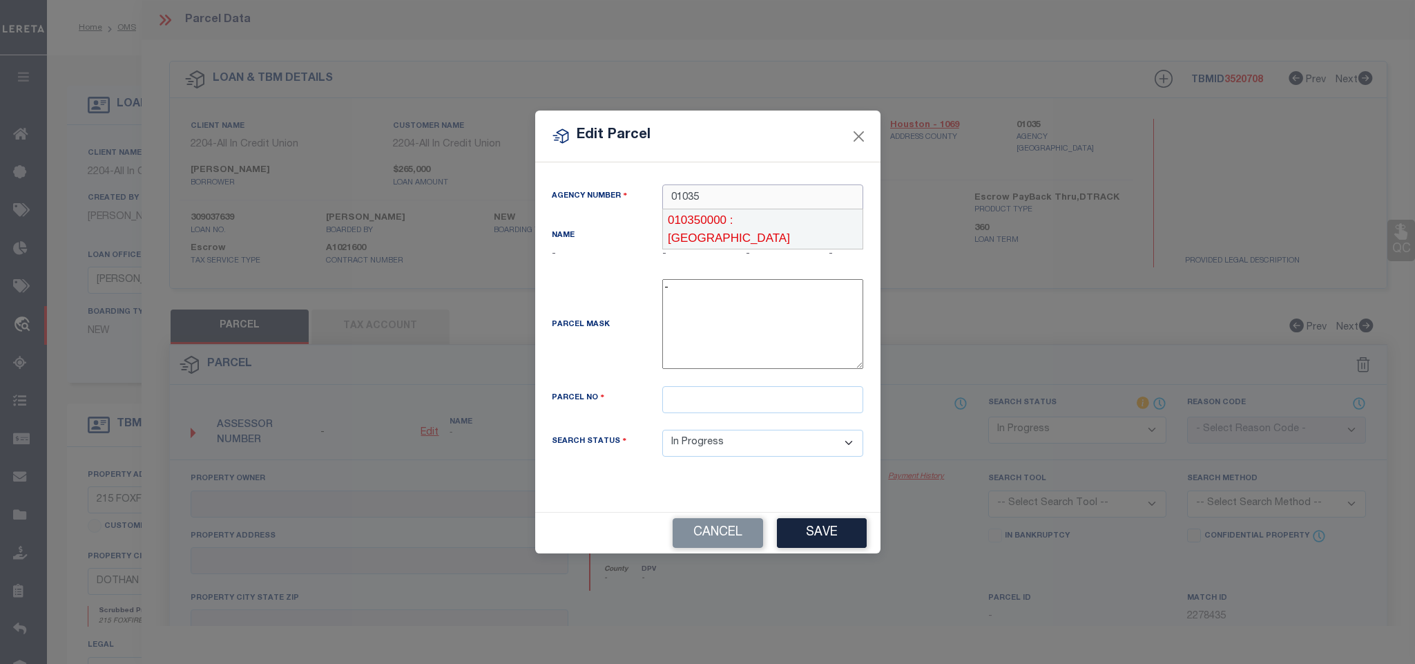
click at [742, 218] on div "010350000 : [GEOGRAPHIC_DATA]" at bounding box center [763, 228] width 200 height 39
click at [755, 413] on input "text" at bounding box center [762, 399] width 201 height 27
paste input "1702033000001027"
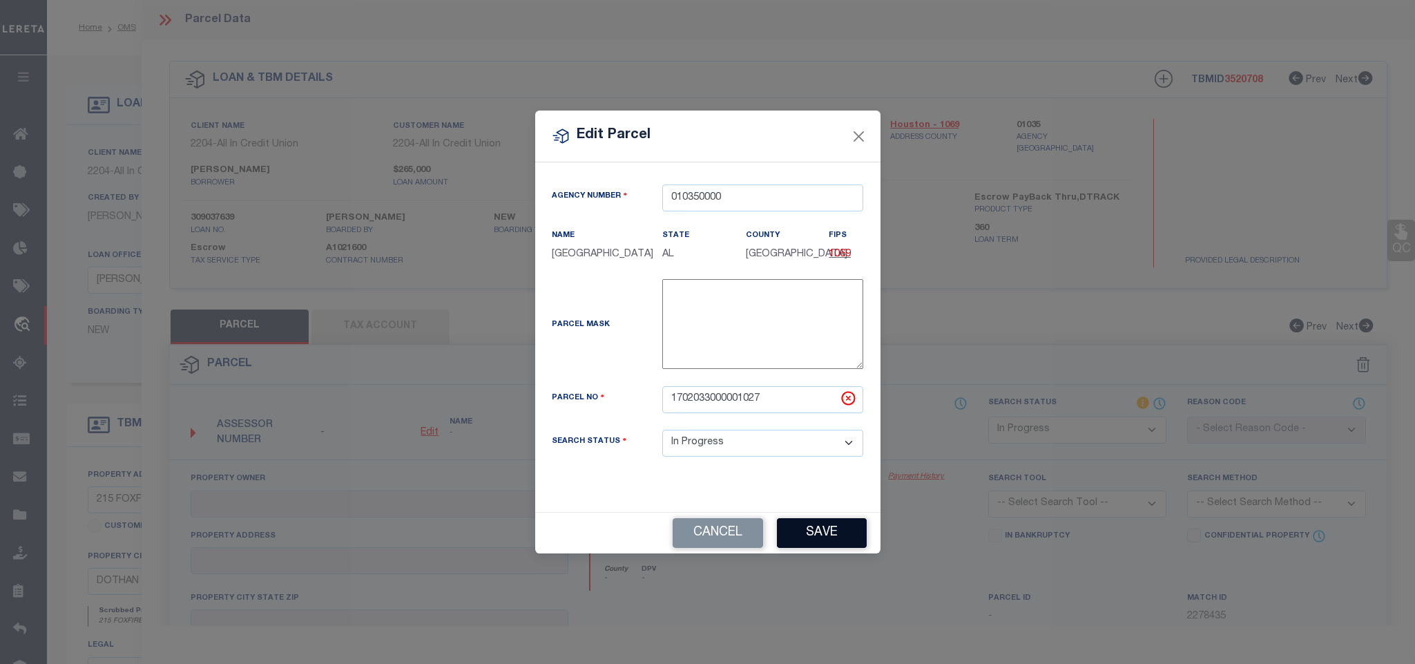
click at [802, 531] on button "Save" at bounding box center [822, 533] width 90 height 30
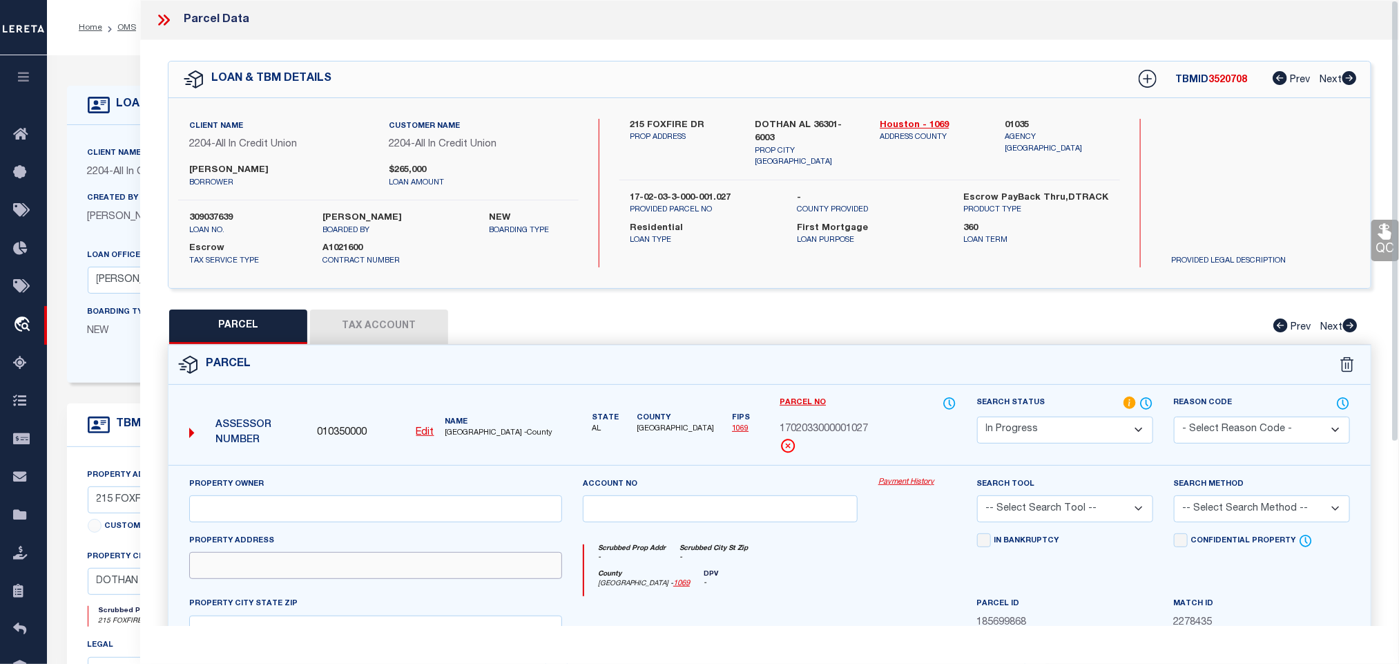
drag, startPoint x: 326, startPoint y: 568, endPoint x: 340, endPoint y: 562, distance: 15.8
click at [326, 568] on input "text" at bounding box center [375, 565] width 373 height 27
paste input "[STREET_ADDRESS]"
click at [829, 123] on label "DOTHAN AL 36301-6003" at bounding box center [807, 132] width 104 height 27
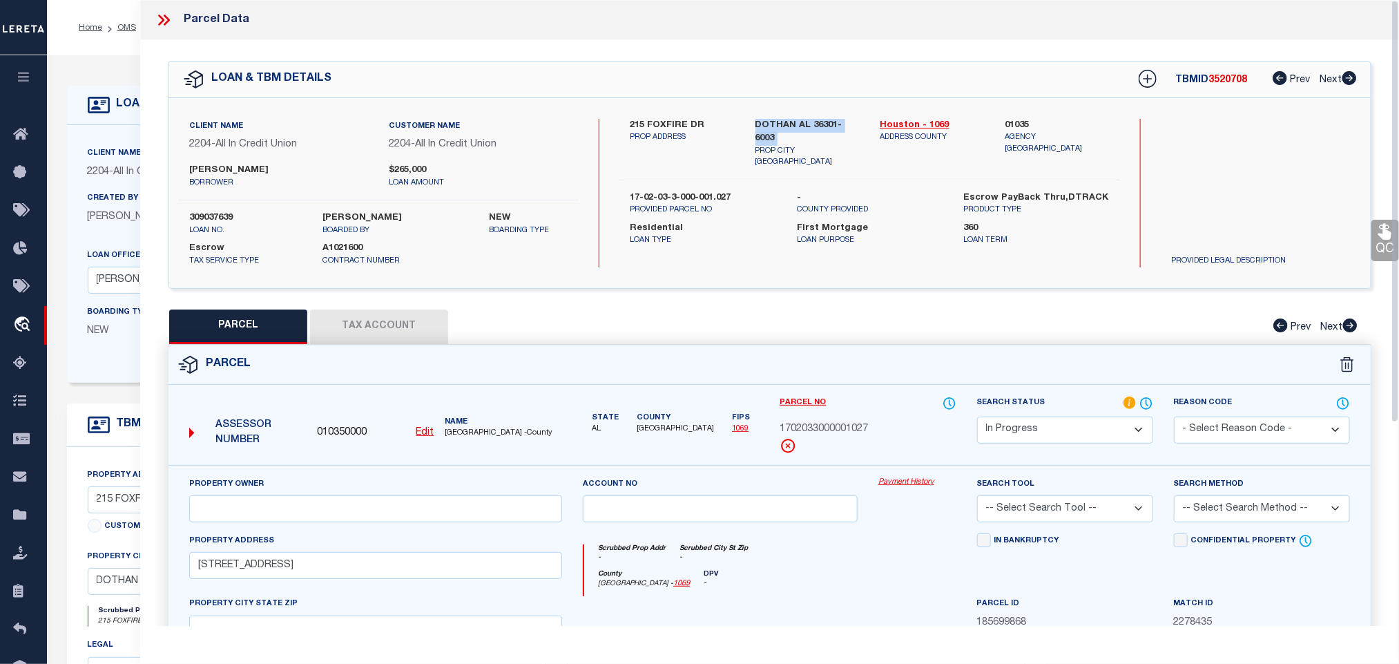
click at [829, 123] on label "DOTHAN AL 36301-6003" at bounding box center [807, 132] width 104 height 27
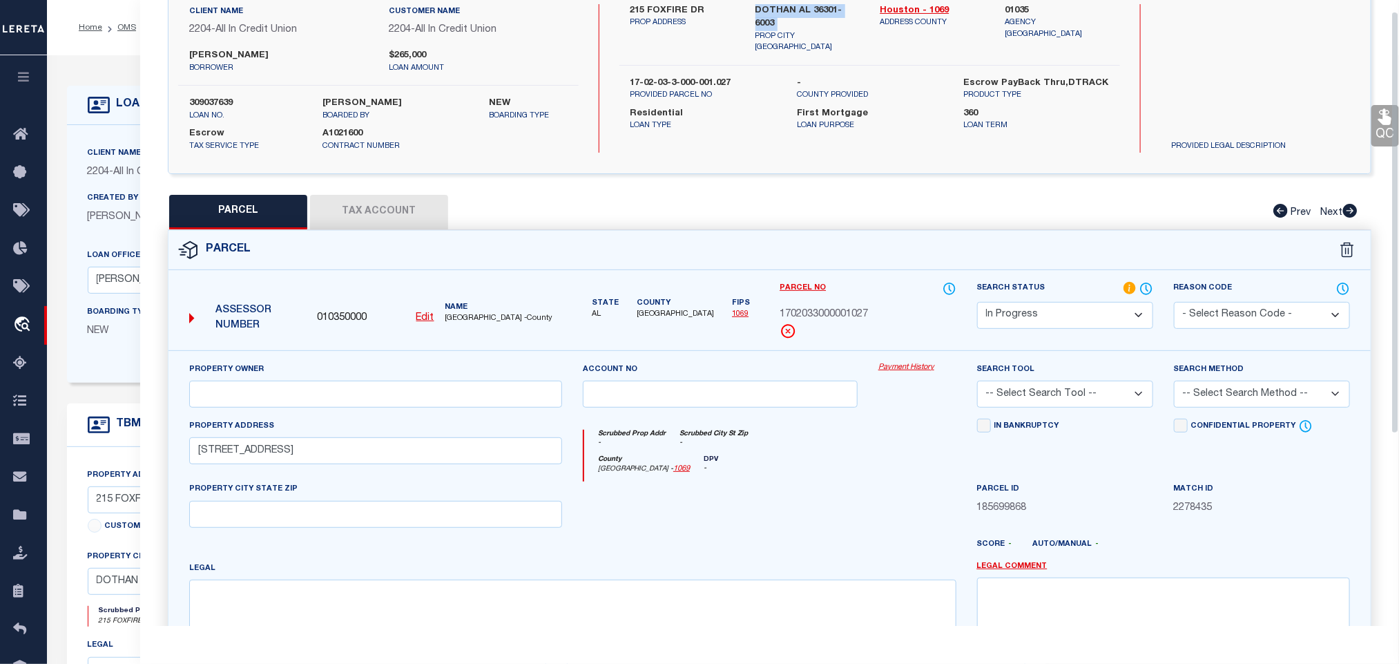
scroll to position [300, 0]
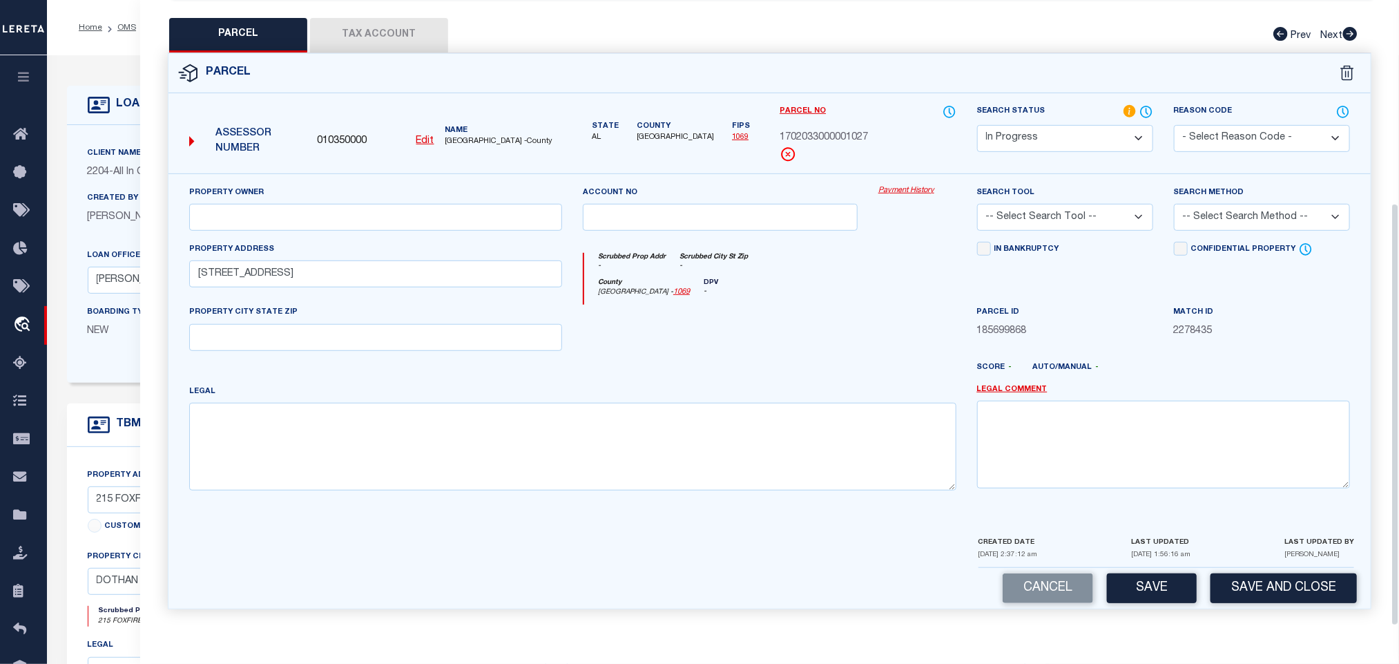
click at [476, 389] on div "Legal" at bounding box center [572, 437] width 767 height 106
click at [478, 328] on input "text" at bounding box center [375, 337] width 373 height 27
paste input "DOTHAN AL 36301-6003"
drag, startPoint x: 369, startPoint y: 384, endPoint x: 367, endPoint y: 429, distance: 45.6
click at [369, 384] on div "Legal" at bounding box center [572, 437] width 767 height 106
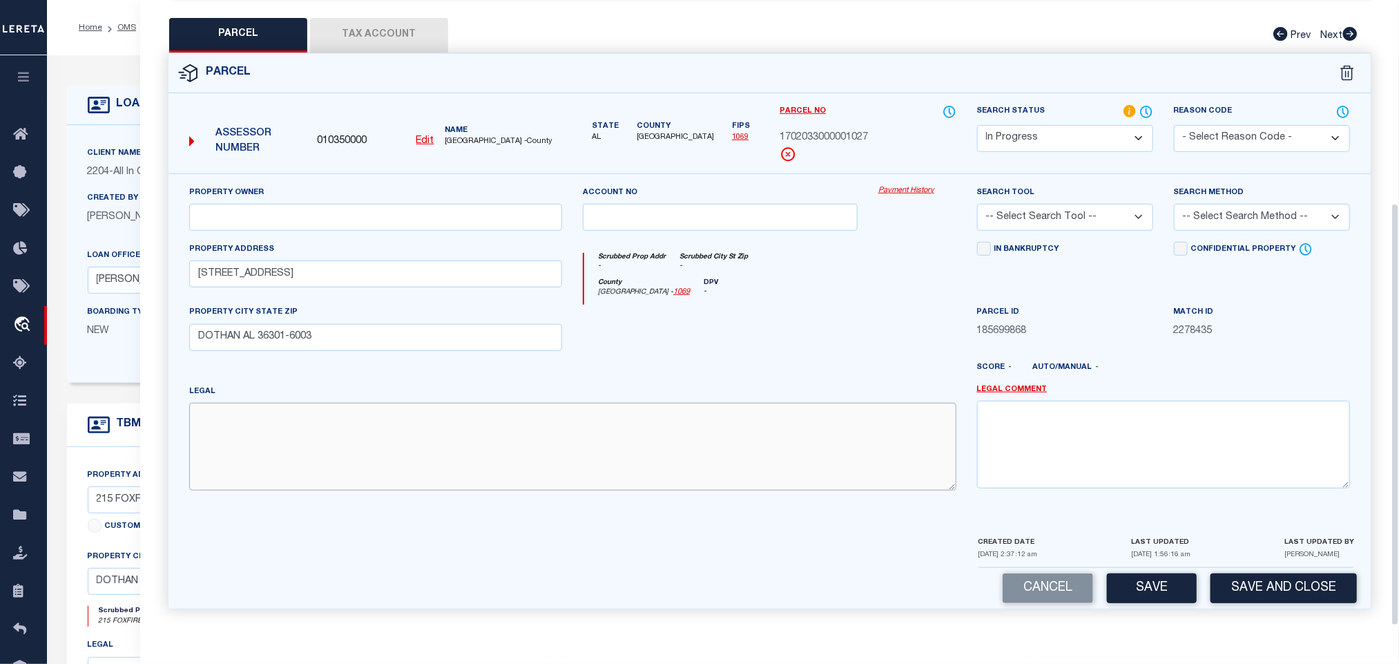
click at [367, 429] on textarea at bounding box center [572, 446] width 767 height 87
paste textarea "LOT 14 BLK C 4TH ADD LAKEWOOD SUB"
click at [448, 209] on input "text" at bounding box center [375, 217] width 373 height 27
paste input "[PERSON_NAME] [PERSON_NAME]"
click at [1074, 212] on select "-- Select Search Tool -- 3rd Party Website Agency File Agency Website ATLS CNV-…" at bounding box center [1065, 217] width 176 height 27
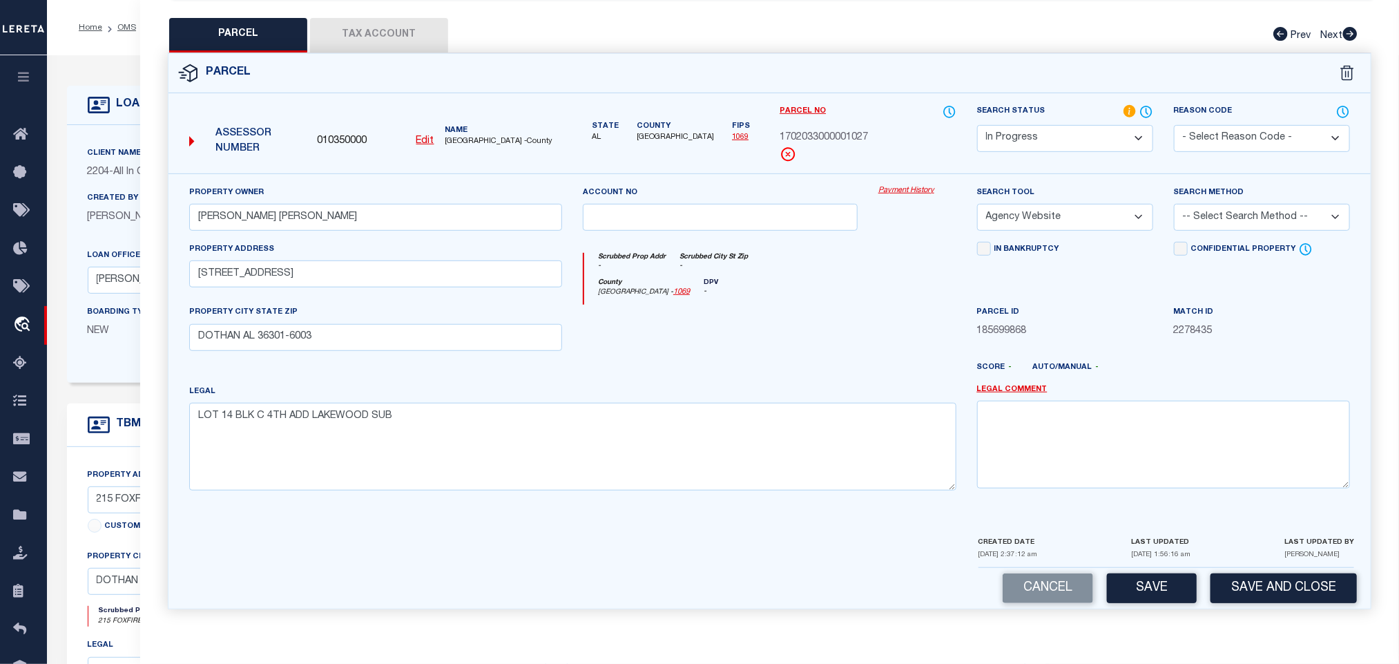
click at [977, 204] on select "-- Select Search Tool -- 3rd Party Website Agency File Agency Website ATLS CNV-…" at bounding box center [1065, 217] width 176 height 27
drag, startPoint x: 1212, startPoint y: 207, endPoint x: 1212, endPoint y: 215, distance: 8.3
click at [1212, 207] on select "-- Select Search Method -- Property Address Legal Liability Info Provided" at bounding box center [1262, 217] width 176 height 27
click at [1174, 204] on select "-- Select Search Method -- Property Address Legal Liability Info Provided" at bounding box center [1262, 217] width 176 height 27
click at [1167, 573] on button "Save" at bounding box center [1152, 588] width 90 height 30
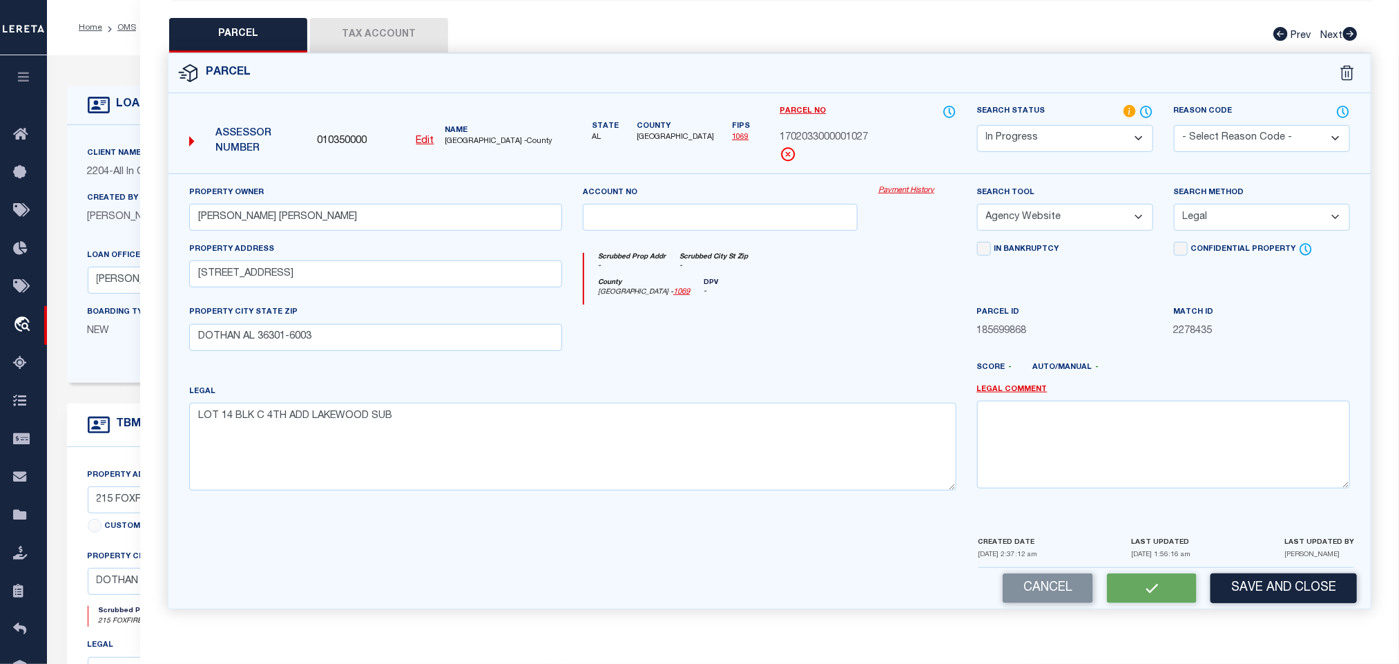
click at [379, 25] on button "Tax Account" at bounding box center [379, 35] width 138 height 35
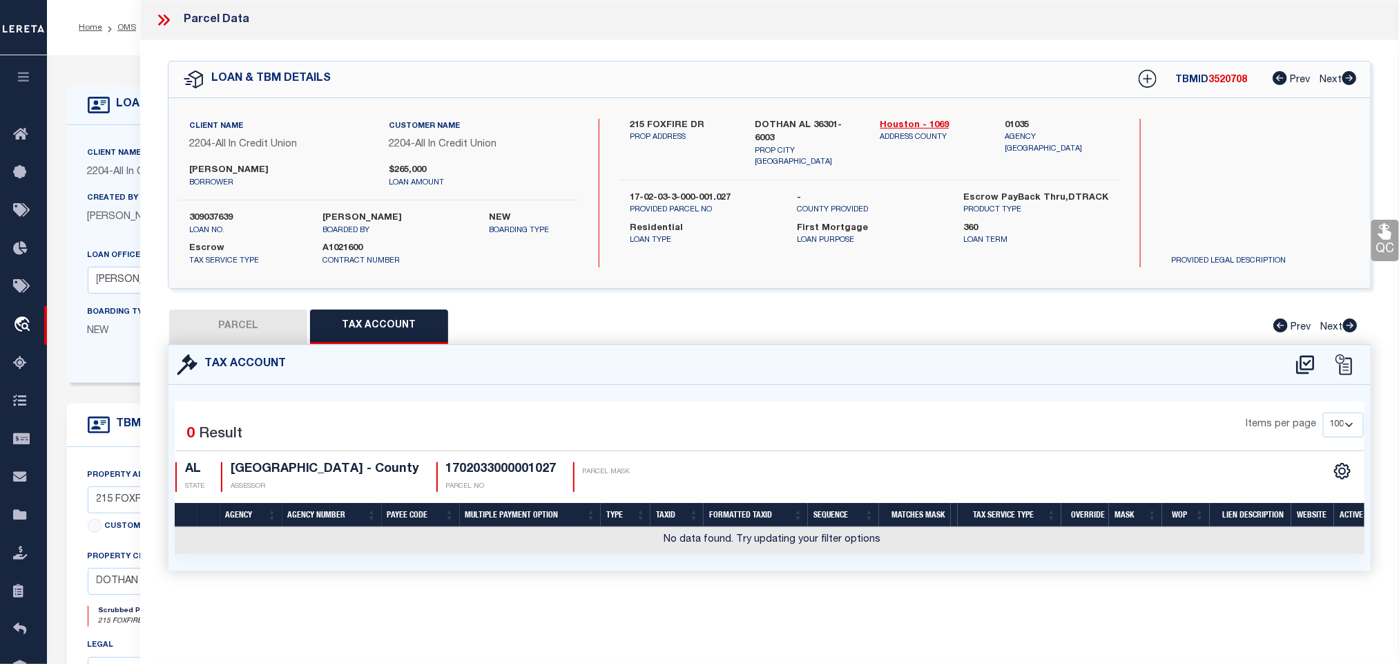
scroll to position [0, 0]
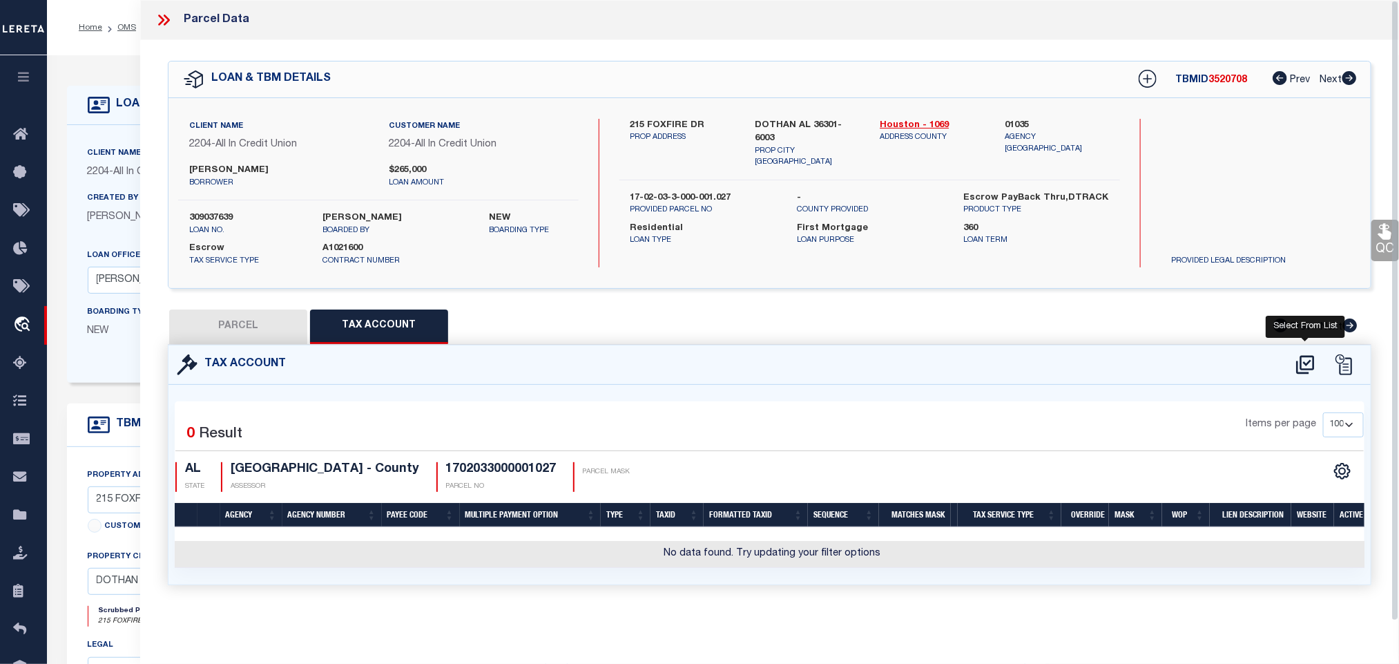
click at [1303, 363] on icon at bounding box center [1305, 365] width 23 height 22
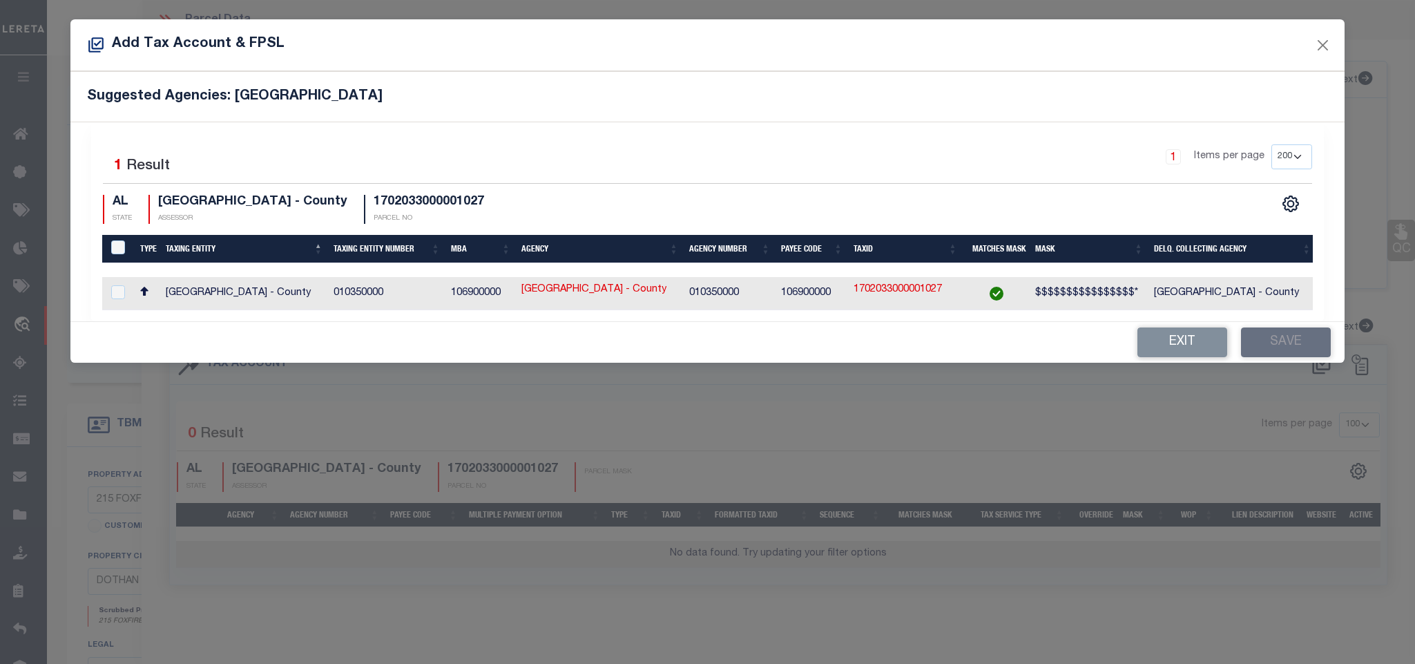
click at [1275, 297] on td "[GEOGRAPHIC_DATA] - County" at bounding box center [1232, 293] width 168 height 33
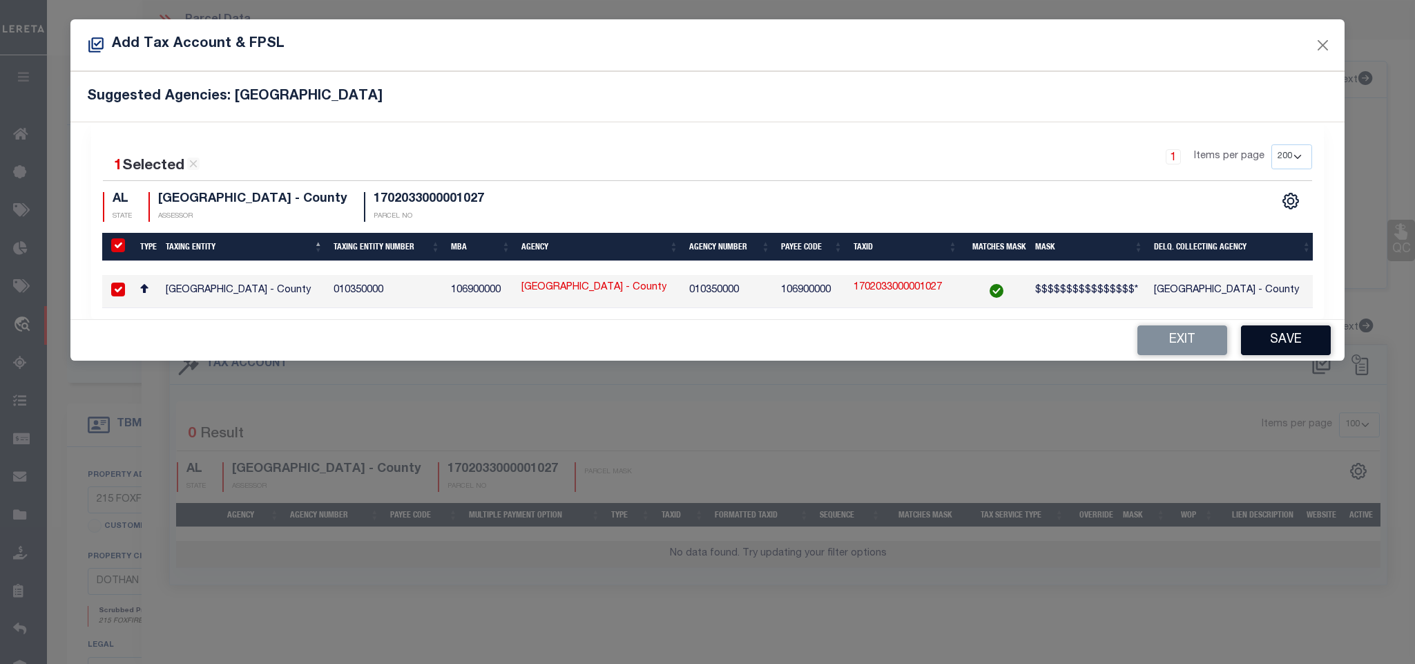
click at [1285, 344] on button "Save" at bounding box center [1286, 340] width 90 height 30
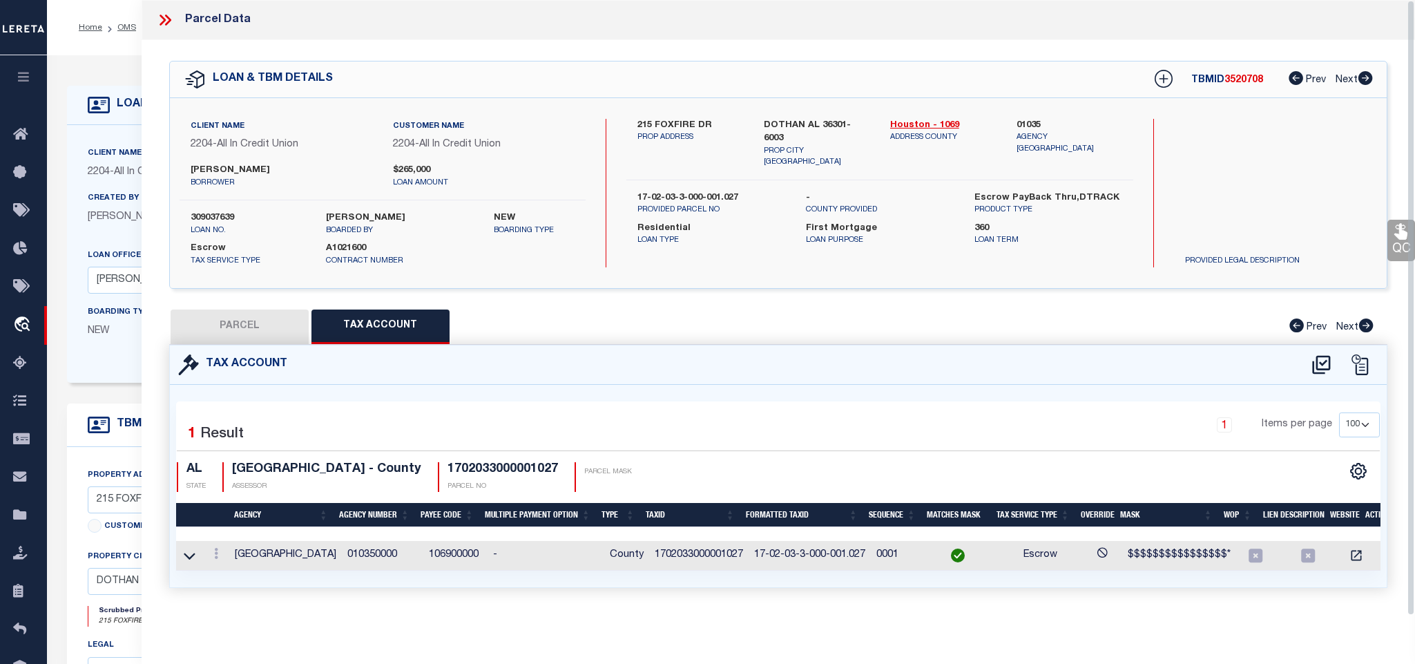
drag, startPoint x: 284, startPoint y: 322, endPoint x: 1303, endPoint y: 427, distance: 1023.8
click at [284, 322] on button "PARCEL" at bounding box center [240, 326] width 138 height 35
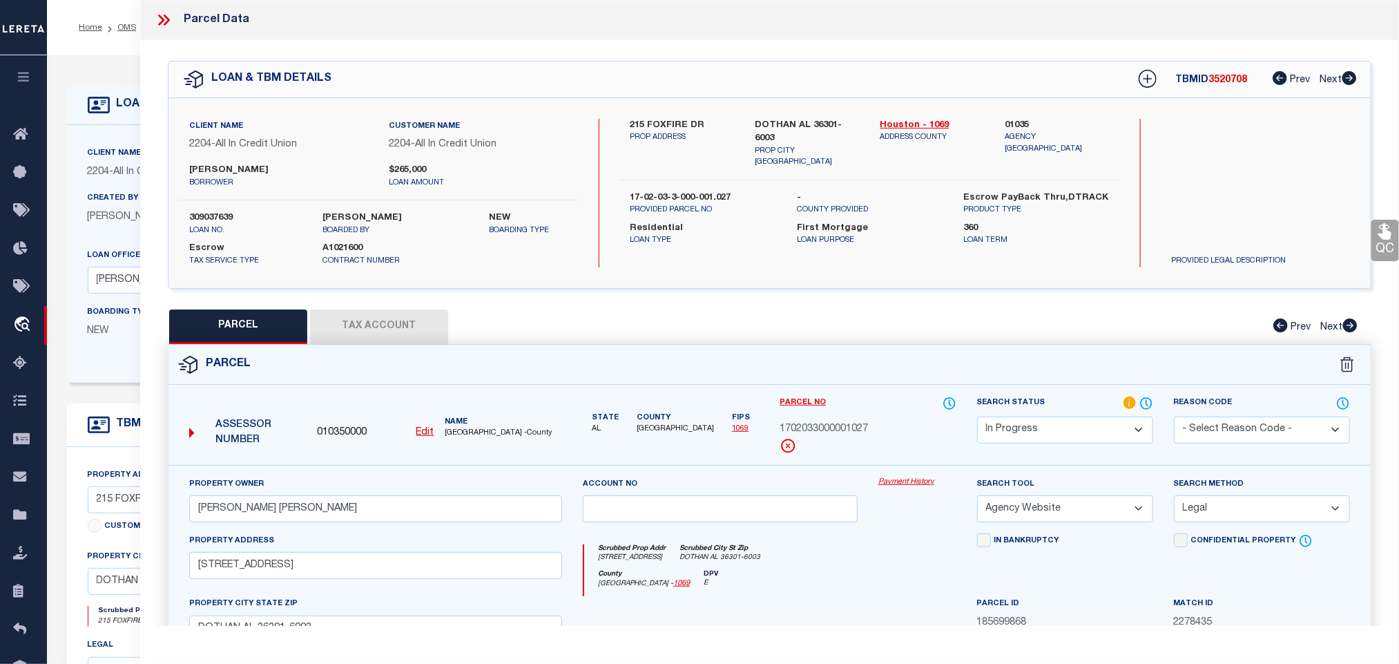
click at [1063, 429] on select "Automated Search Bad Parcel Complete Duplicate Parcel High Dollar Reporting In …" at bounding box center [1065, 429] width 176 height 27
click at [977, 418] on select "Automated Search Bad Parcel Complete Duplicate Parcel High Dollar Reporting In …" at bounding box center [1065, 429] width 176 height 27
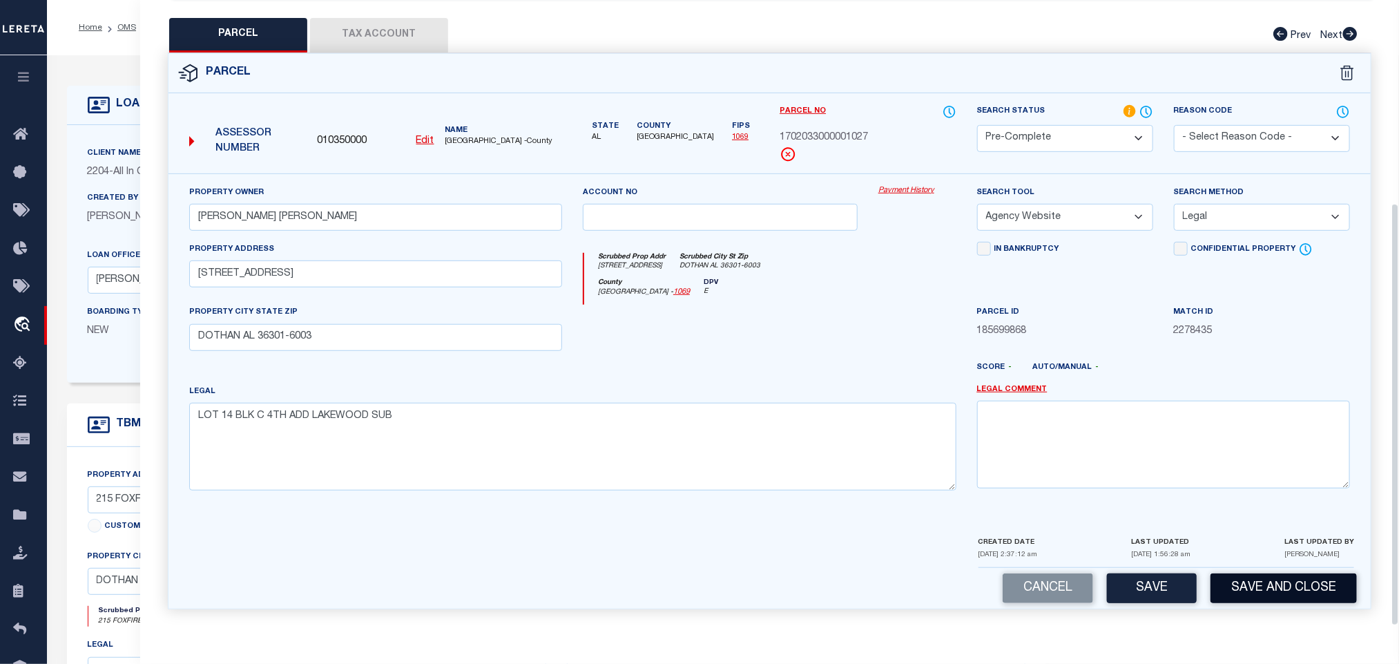
click at [1224, 580] on button "Save and Close" at bounding box center [1283, 588] width 146 height 30
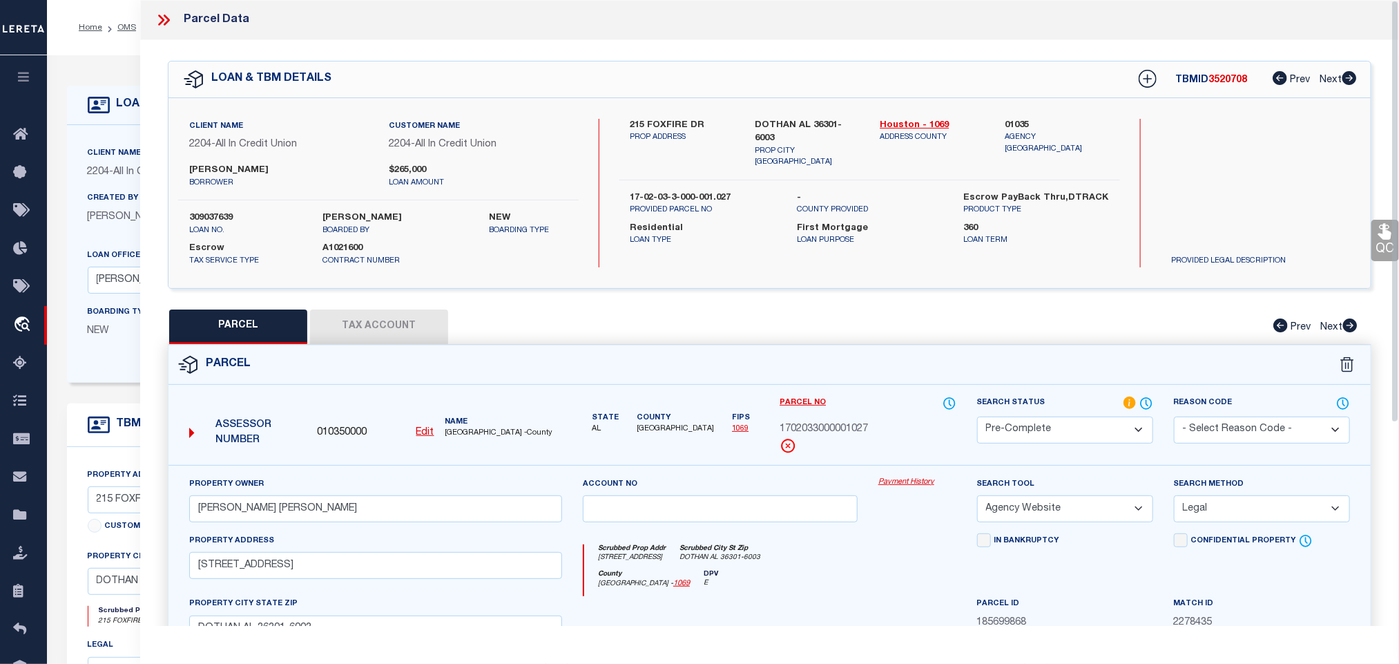
click at [229, 211] on div "Client Name 2204 - All In Credit Union Customer Name 2204 - All In Credit Union…" at bounding box center [378, 193] width 400 height 148
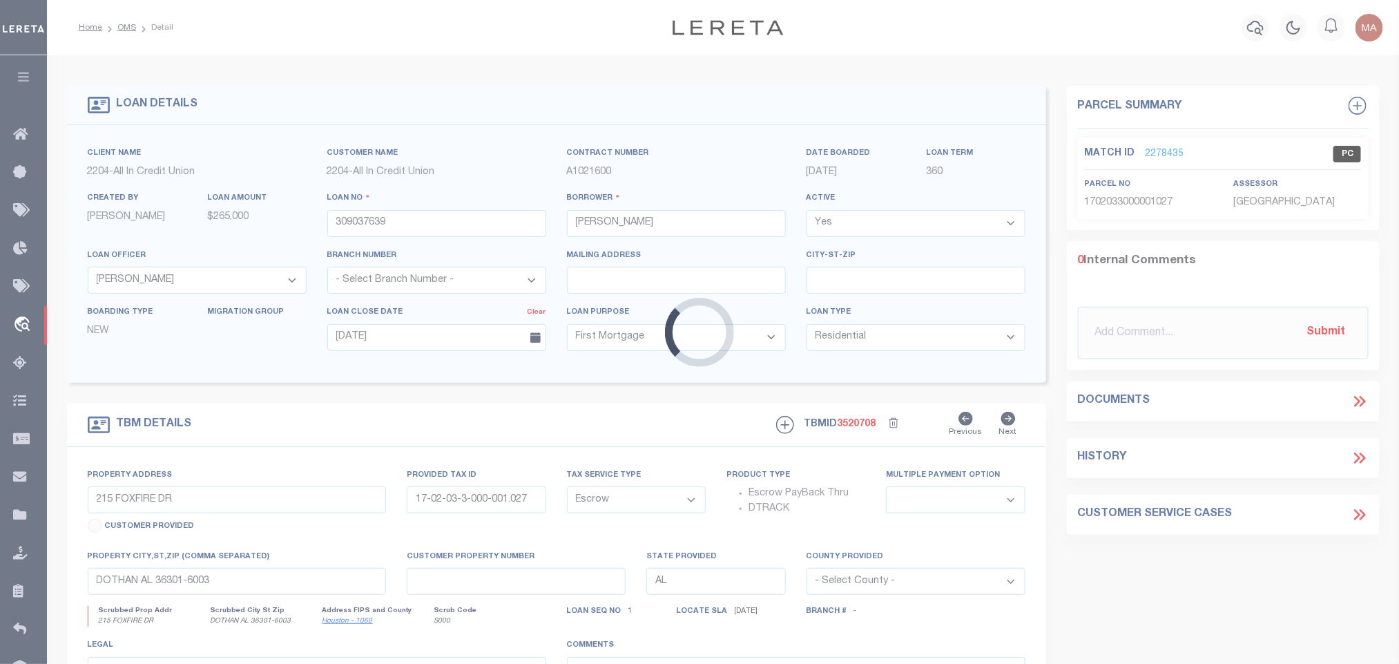
click at [849, 421] on div "Loading..." at bounding box center [699, 332] width 1399 height 664
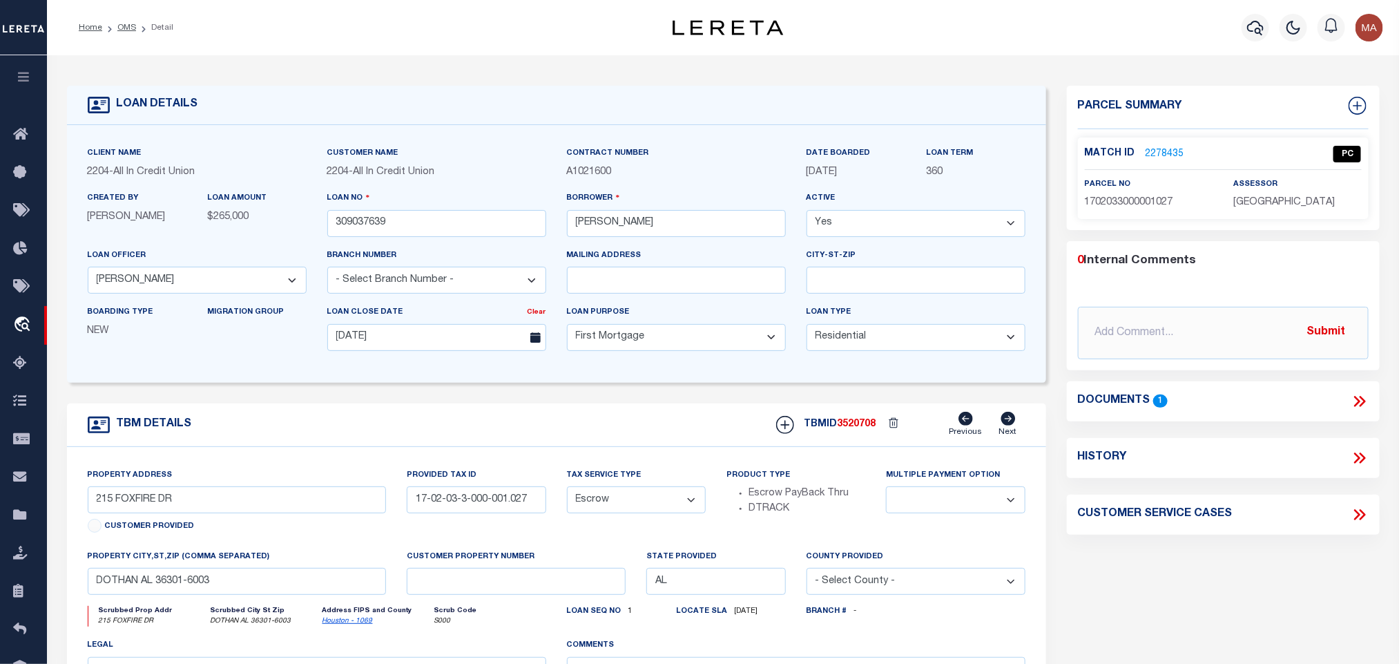
click at [854, 429] on span "3520708" at bounding box center [857, 424] width 39 height 10
click at [1272, 212] on div "Match ID 2278435 PC parcel no 1702033000001027" at bounding box center [1223, 177] width 291 height 81
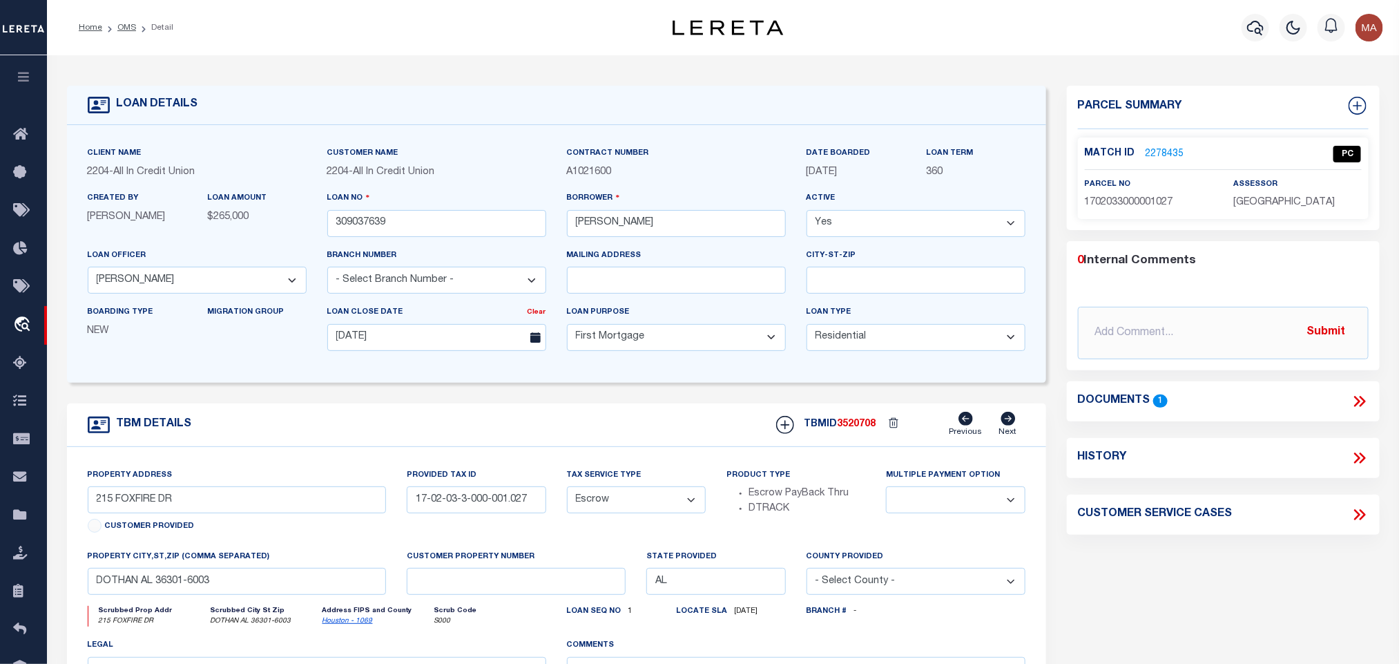
click at [1165, 199] on span "1702033000001027" at bounding box center [1129, 202] width 88 height 10
drag, startPoint x: 126, startPoint y: 25, endPoint x: 224, endPoint y: 200, distance: 200.3
click at [126, 25] on link "OMS" at bounding box center [126, 27] width 19 height 8
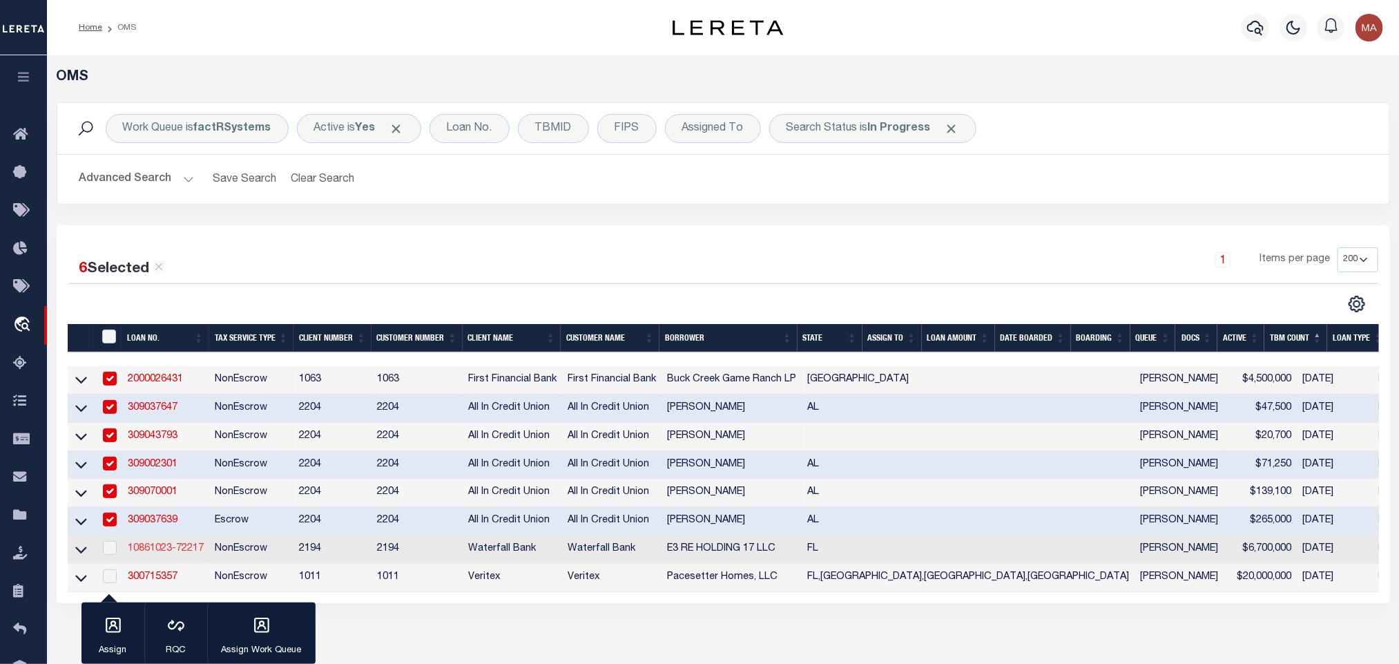
click at [168, 553] on link "10861023-72217" at bounding box center [166, 548] width 76 height 10
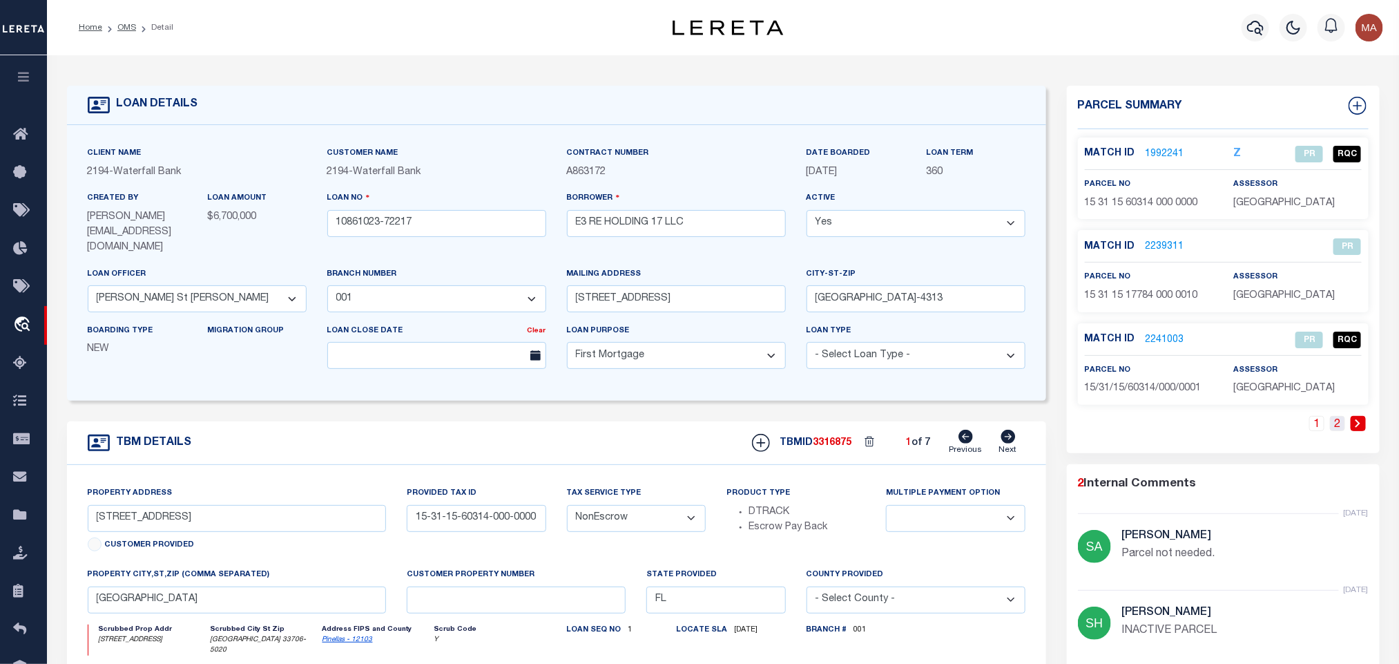
click at [1334, 427] on link "2" at bounding box center [1337, 423] width 15 height 15
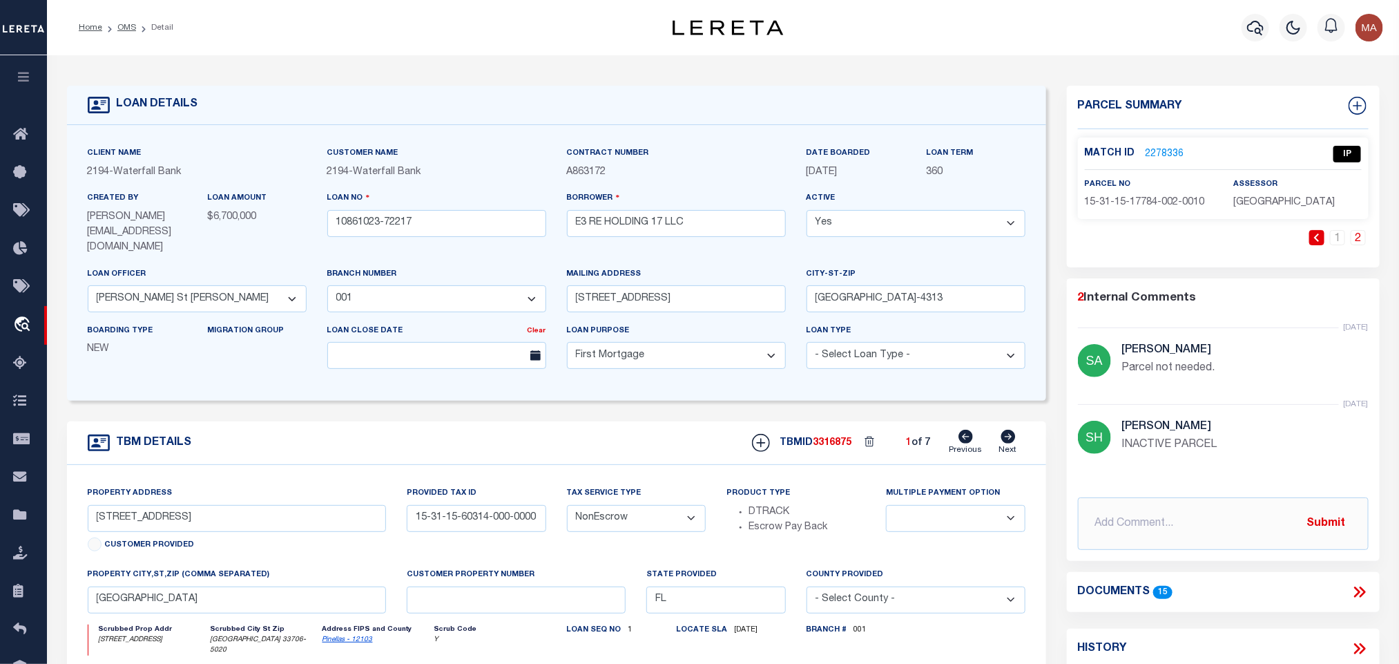
click at [1336, 245] on div "1 2" at bounding box center [1223, 248] width 291 height 37
click at [1167, 156] on link "2278336" at bounding box center [1164, 154] width 39 height 14
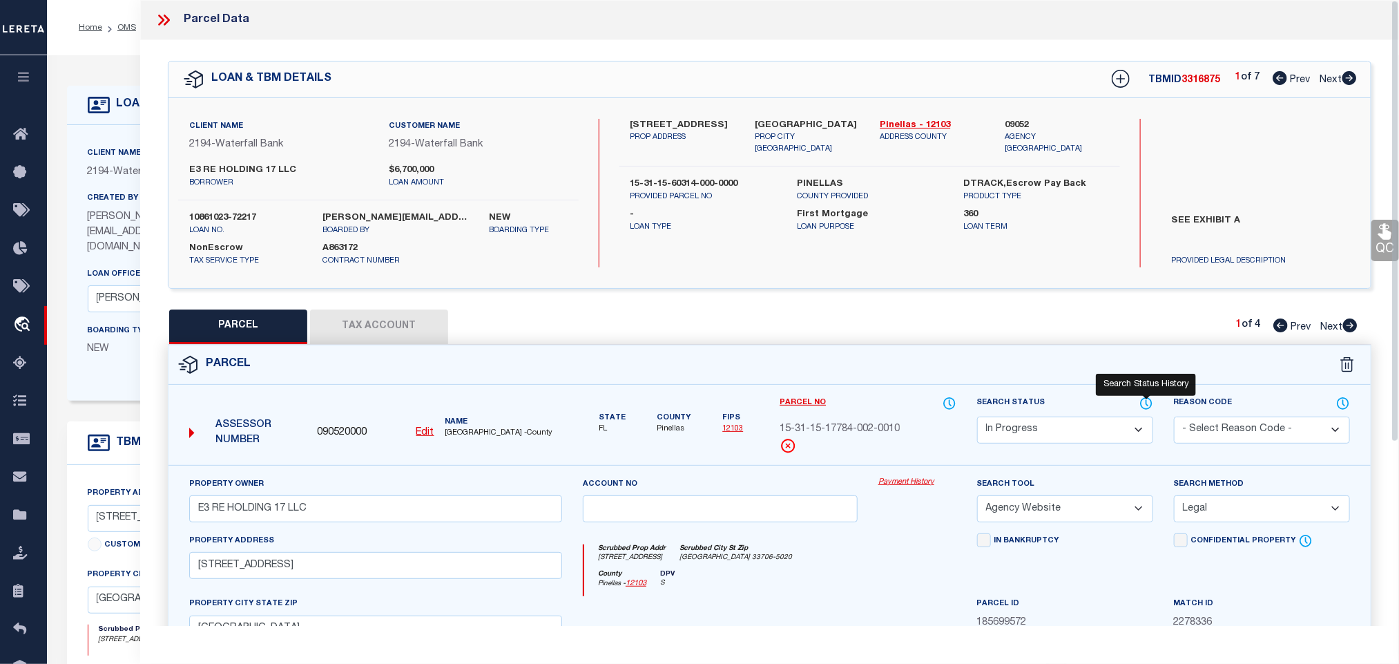
click at [1146, 405] on icon at bounding box center [1146, 403] width 1 height 6
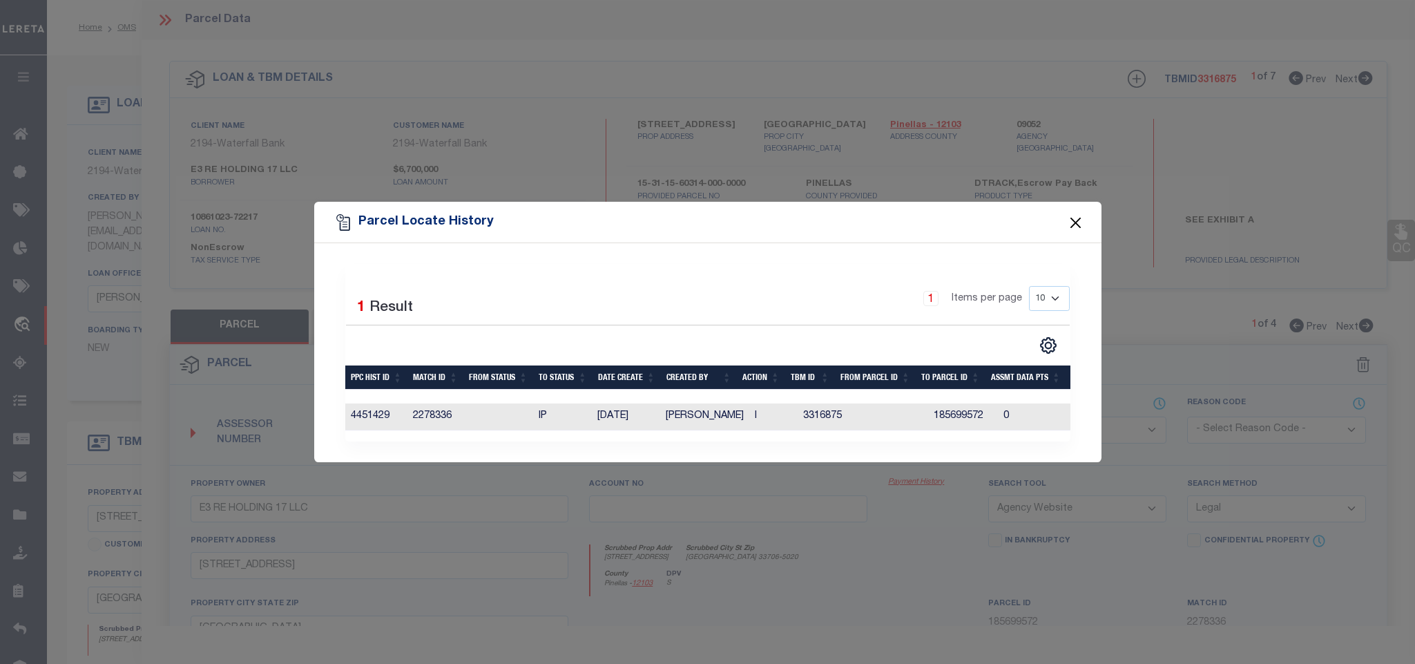
click at [1081, 217] on button "Close" at bounding box center [1075, 222] width 18 height 18
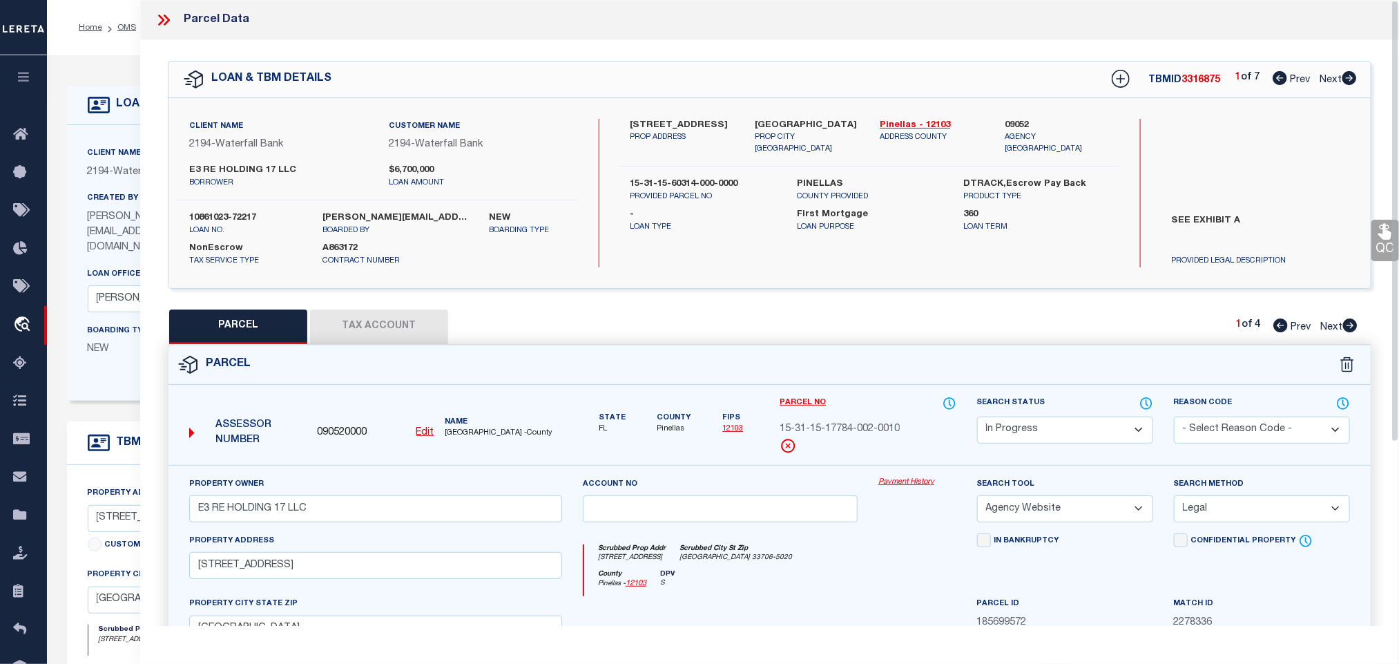
click at [137, 106] on h4 "LOAN DETAILS" at bounding box center [154, 104] width 88 height 13
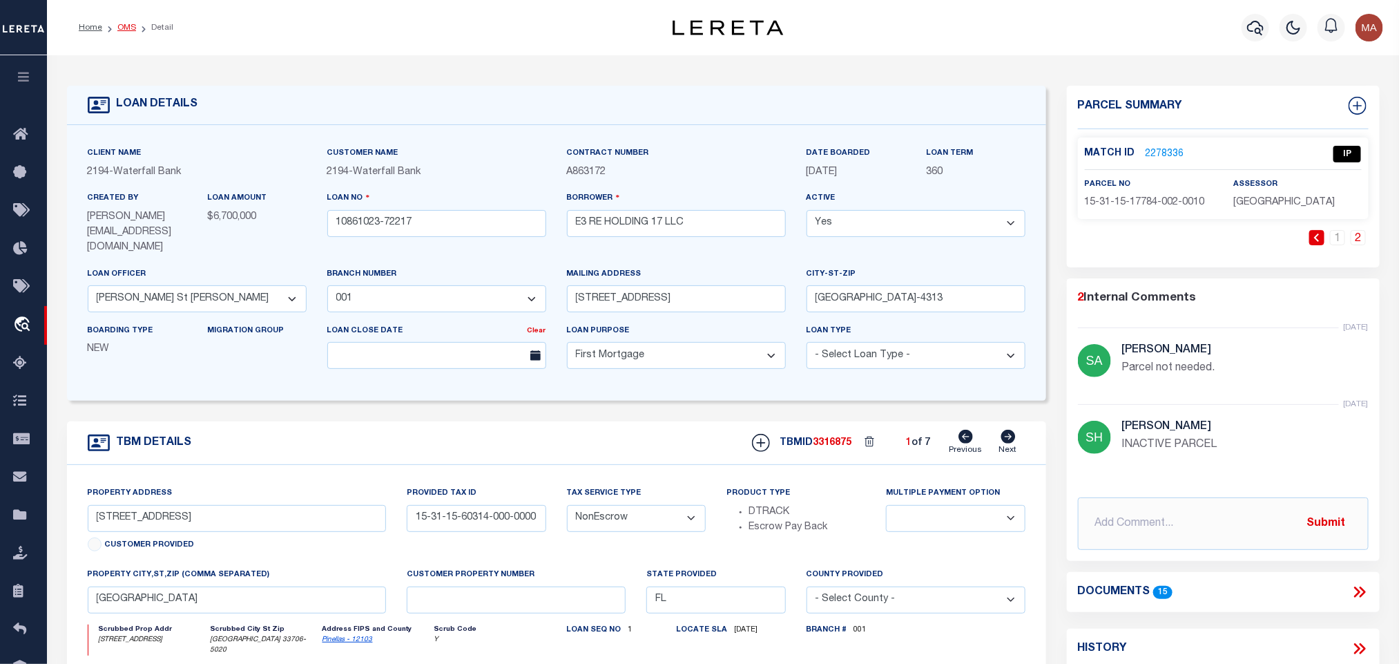
click at [121, 30] on link "OMS" at bounding box center [126, 27] width 19 height 8
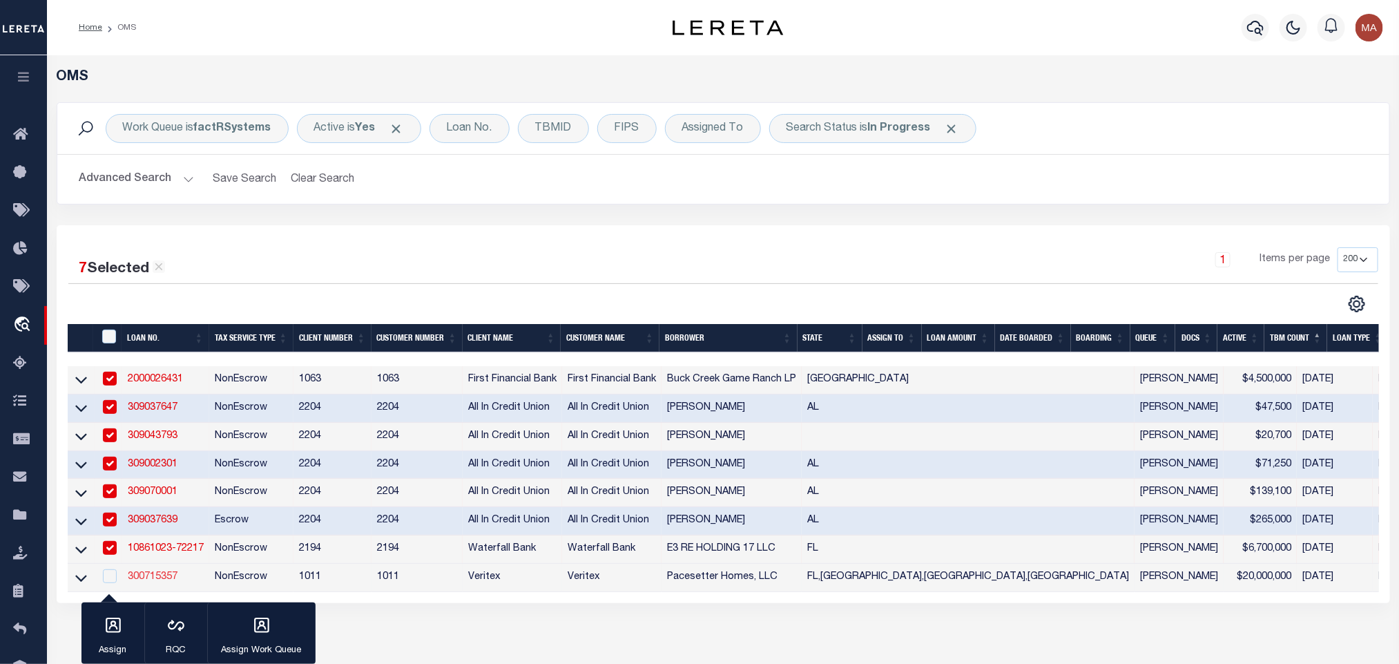
scroll to position [195, 0]
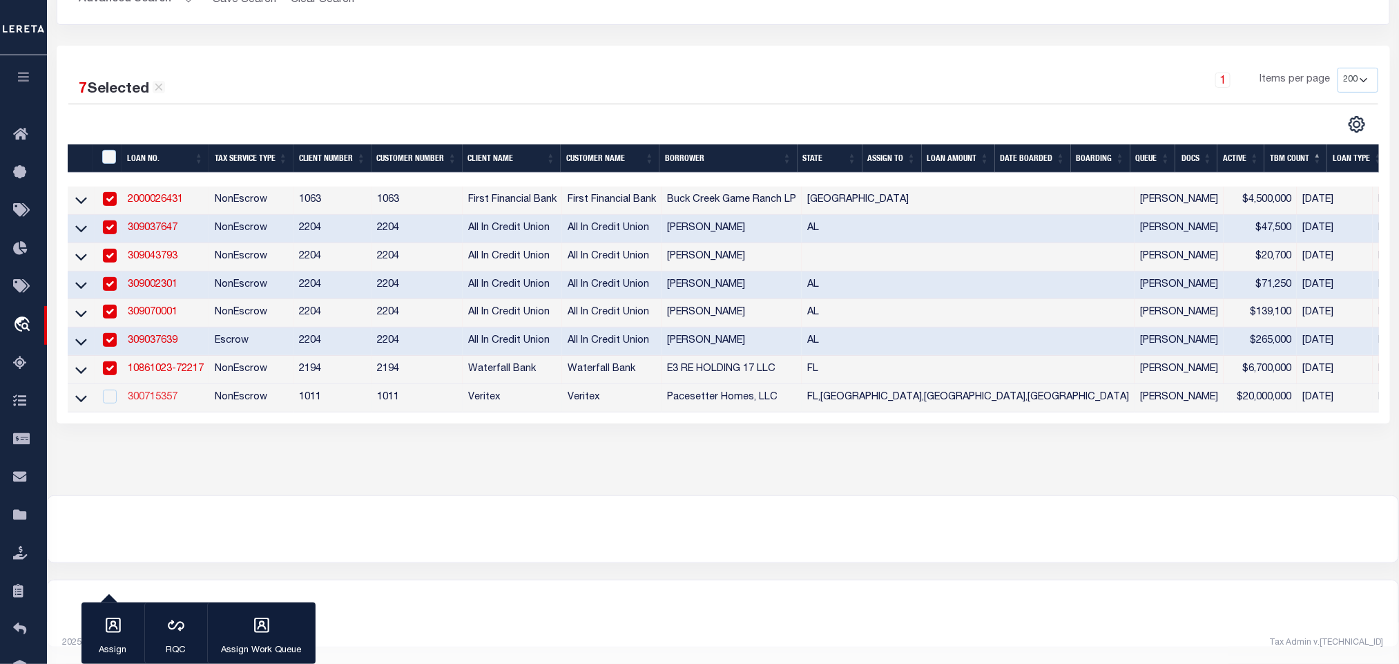
click at [152, 392] on link "300715357" at bounding box center [153, 397] width 50 height 10
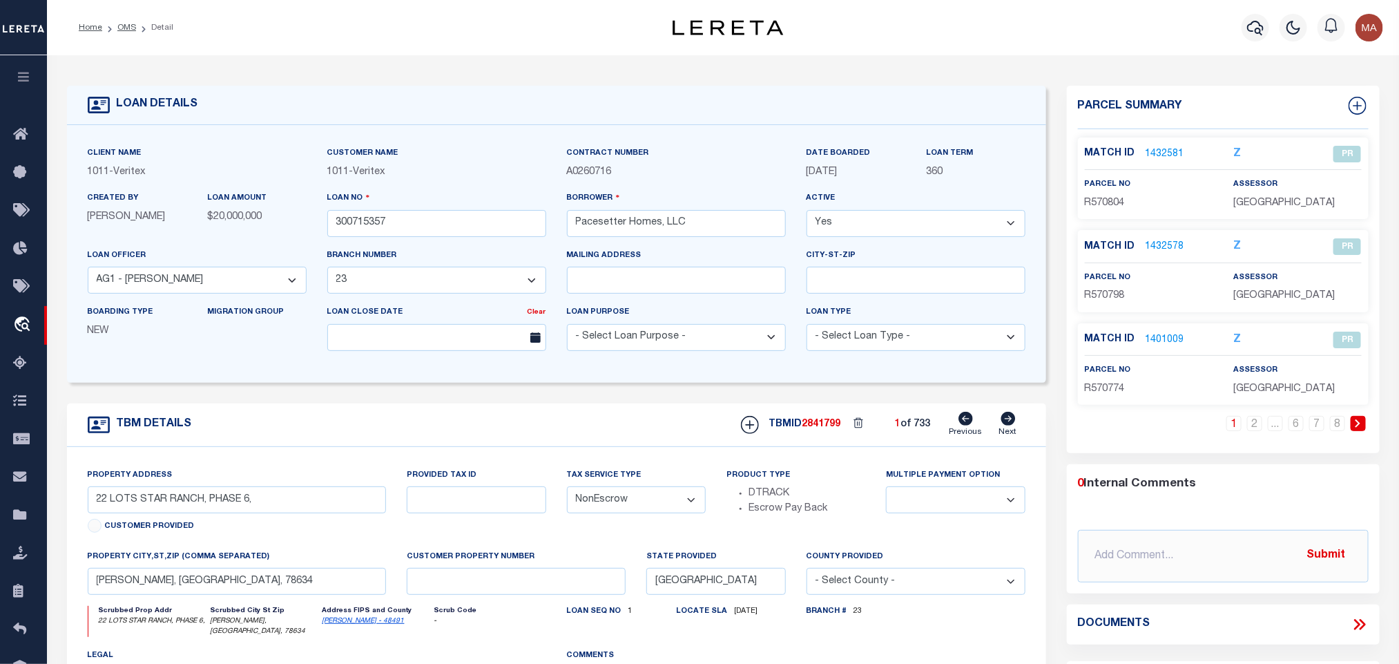
drag, startPoint x: 121, startPoint y: 27, endPoint x: 104, endPoint y: 6, distance: 27.0
click at [121, 28] on link "OMS" at bounding box center [126, 27] width 19 height 8
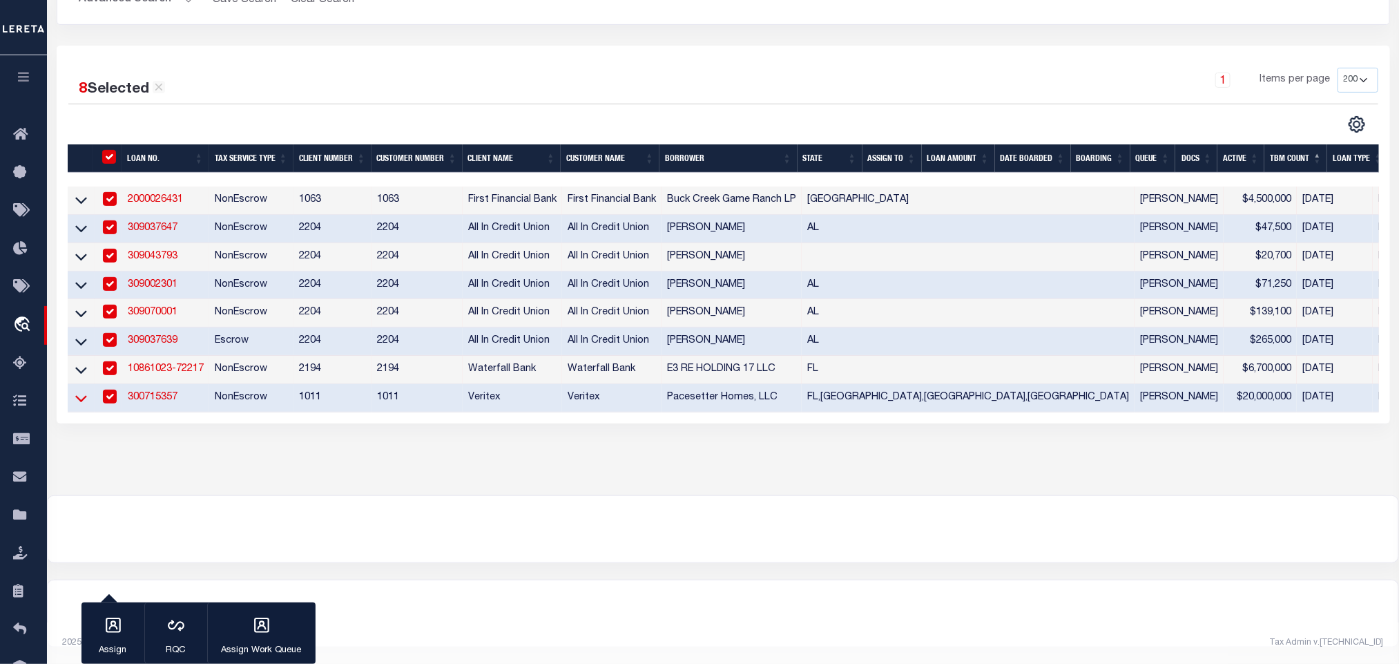
scroll to position [195, 0]
click at [77, 391] on icon at bounding box center [81, 398] width 12 height 14
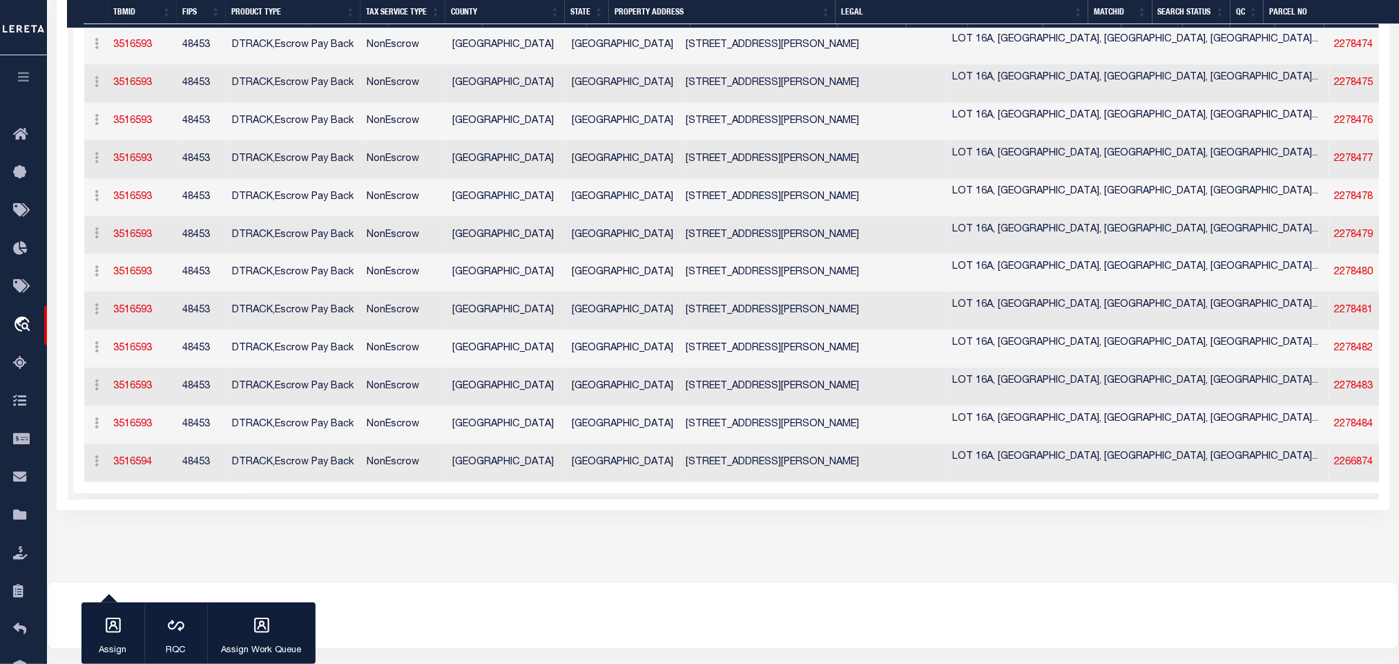
scroll to position [44694, 0]
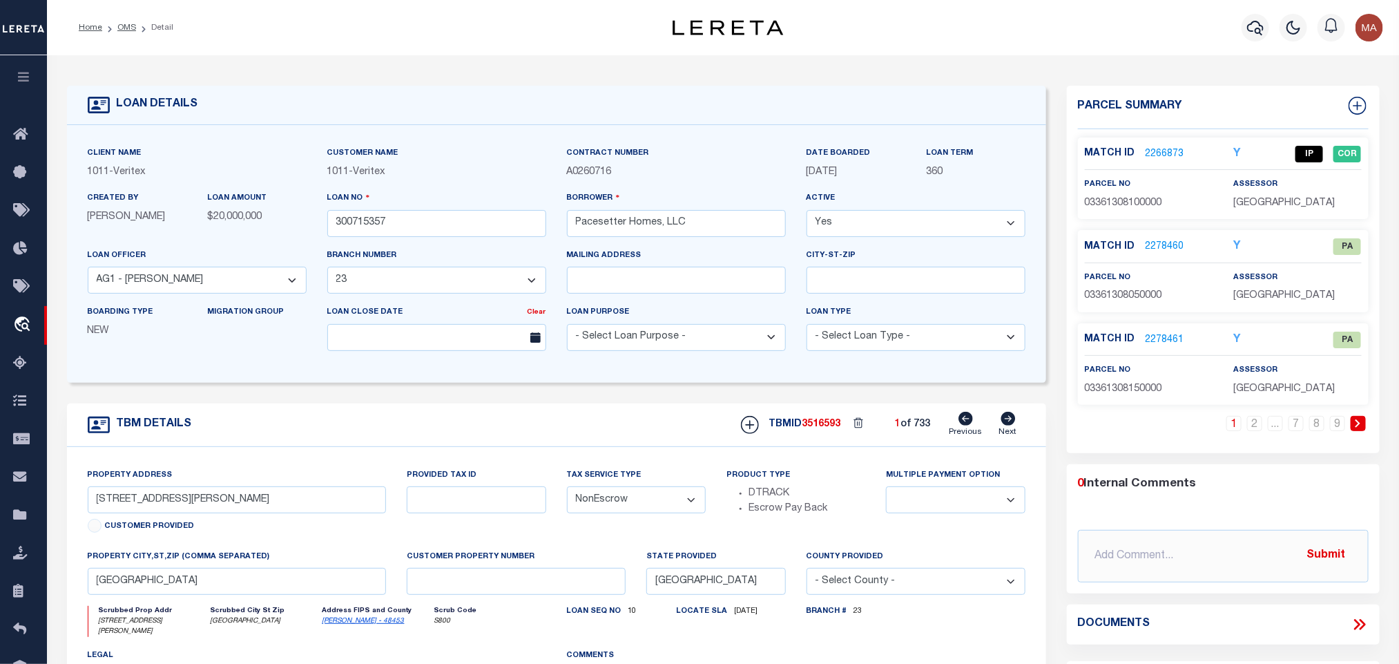
click at [1161, 148] on link "2266873" at bounding box center [1164, 154] width 39 height 14
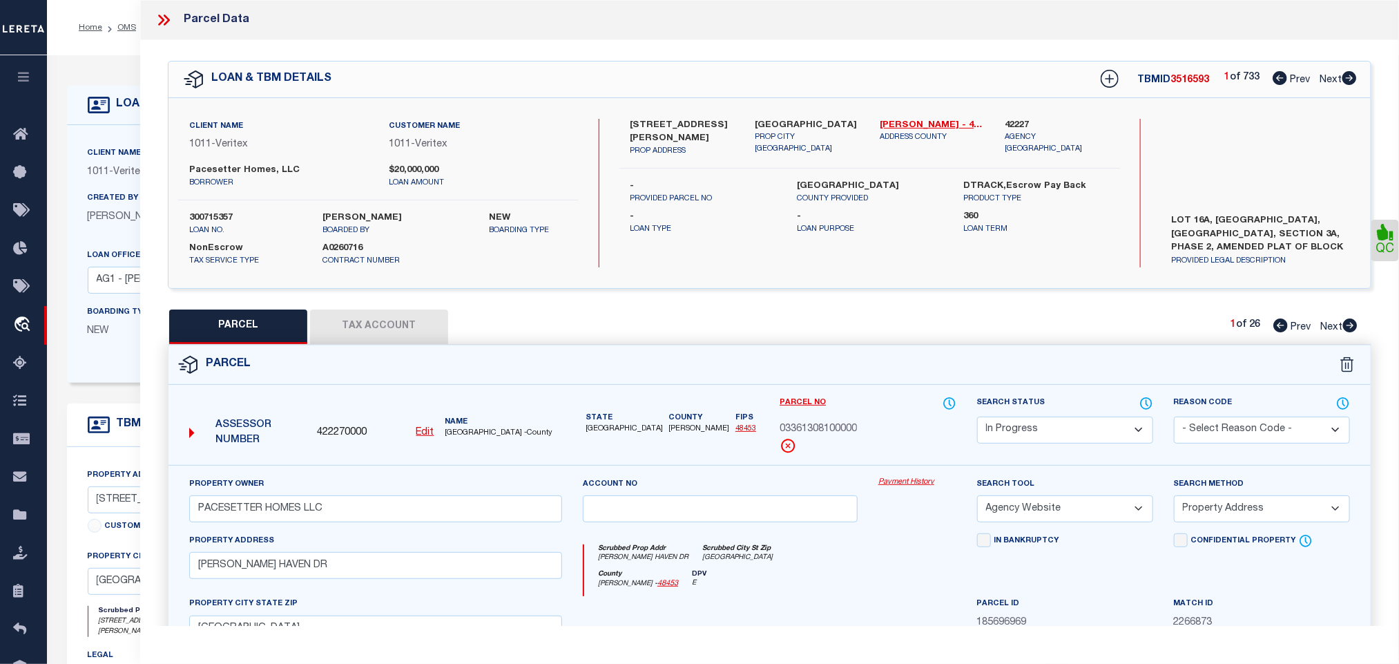
click at [1146, 405] on icon at bounding box center [1146, 403] width 1 height 6
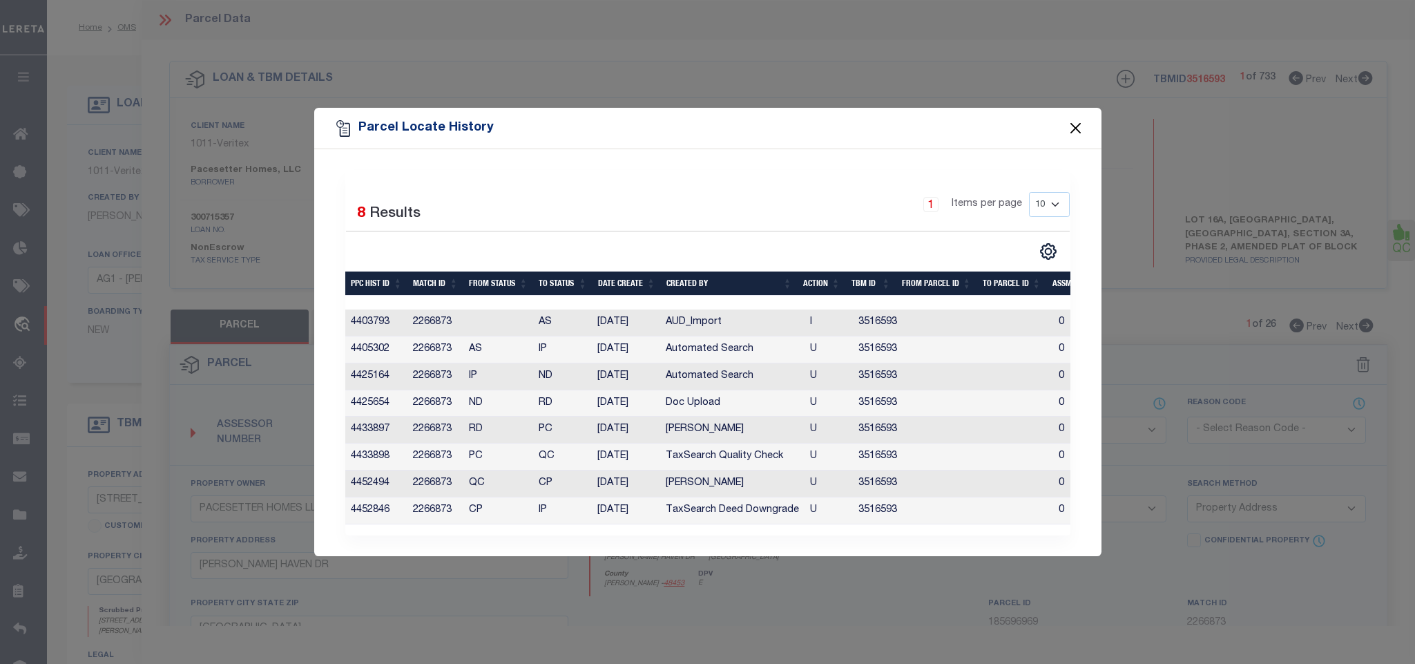
click at [1073, 120] on button "Close" at bounding box center [1075, 128] width 18 height 18
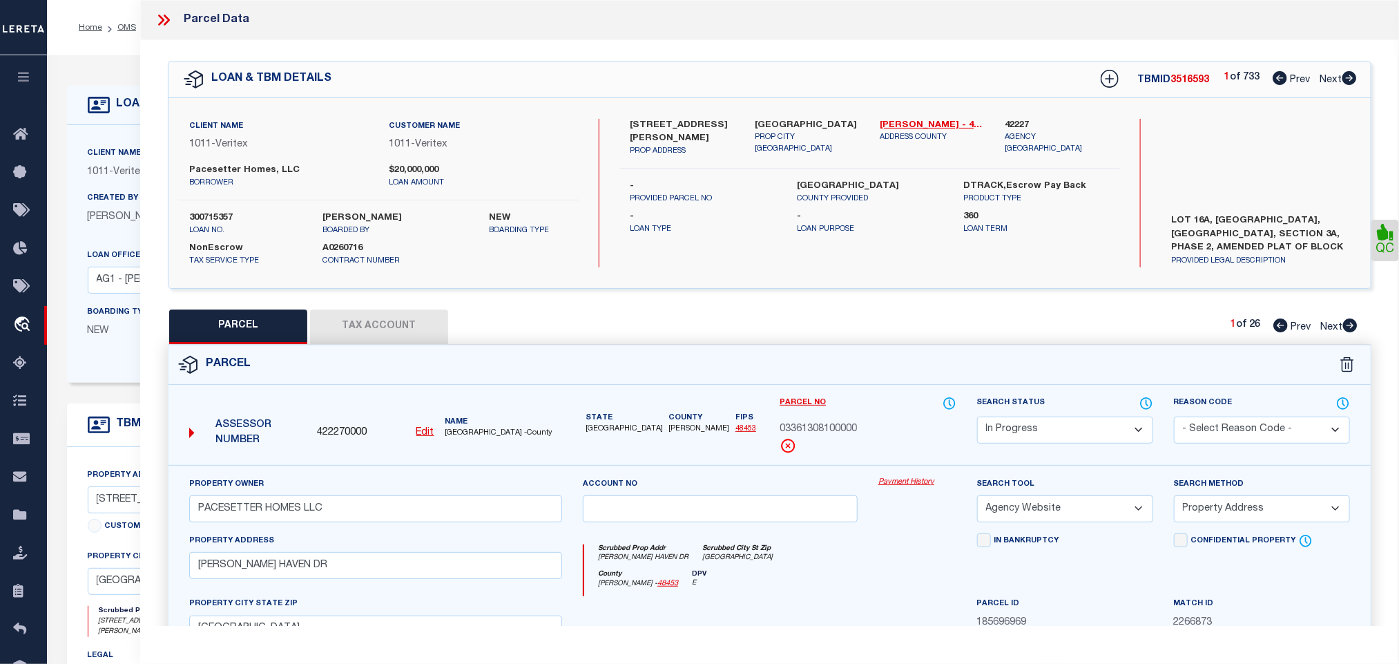
click at [1030, 429] on select "Automated Search Bad Parcel Complete Duplicate Parcel High Dollar Reporting In …" at bounding box center [1065, 429] width 176 height 27
click at [977, 418] on select "Automated Search Bad Parcel Complete Duplicate Parcel High Dollar Reporting In …" at bounding box center [1065, 429] width 176 height 27
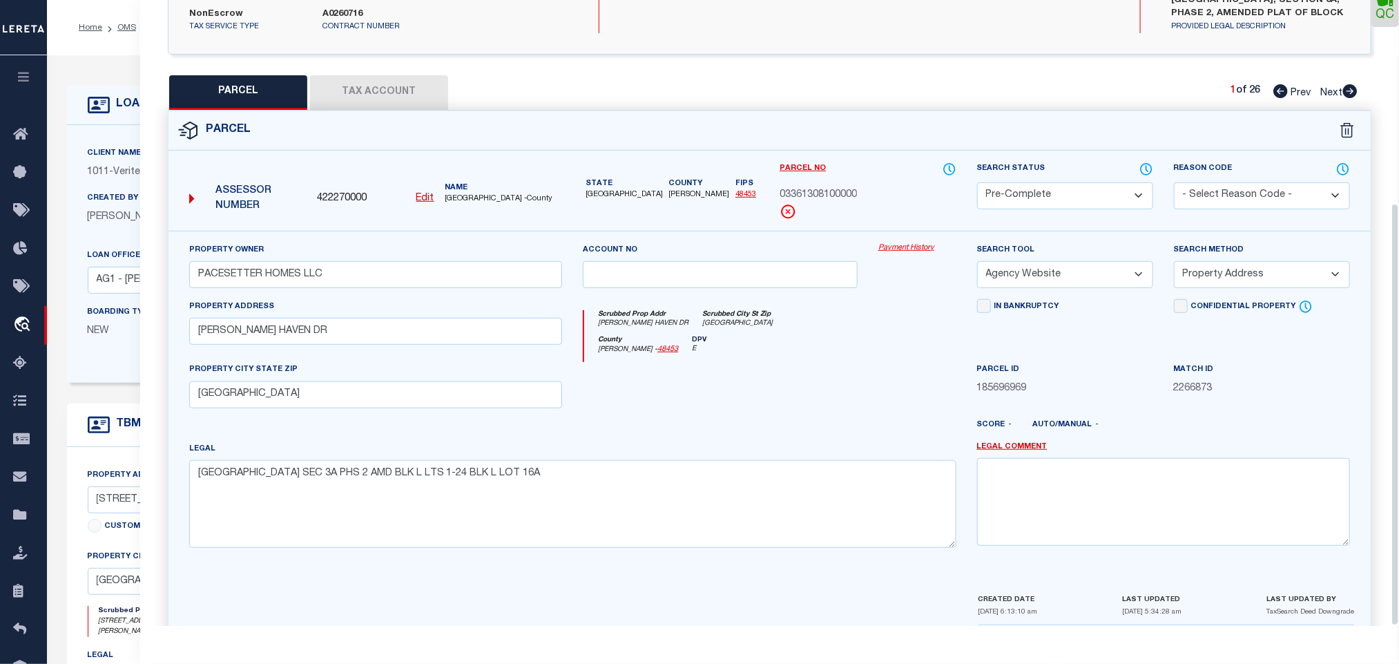
scroll to position [300, 0]
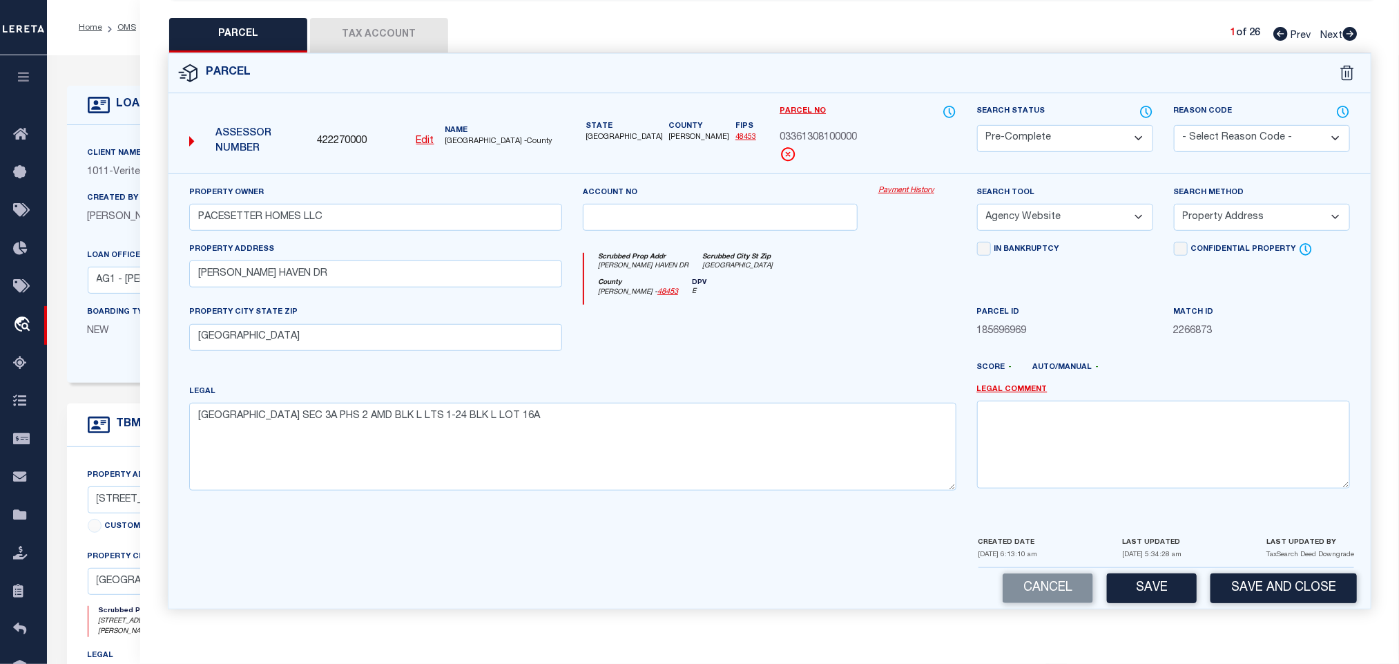
click at [1264, 606] on div "Cancel Save Save and Close" at bounding box center [769, 588] width 1202 height 41
click at [1264, 601] on button "Save and Close" at bounding box center [1283, 588] width 146 height 30
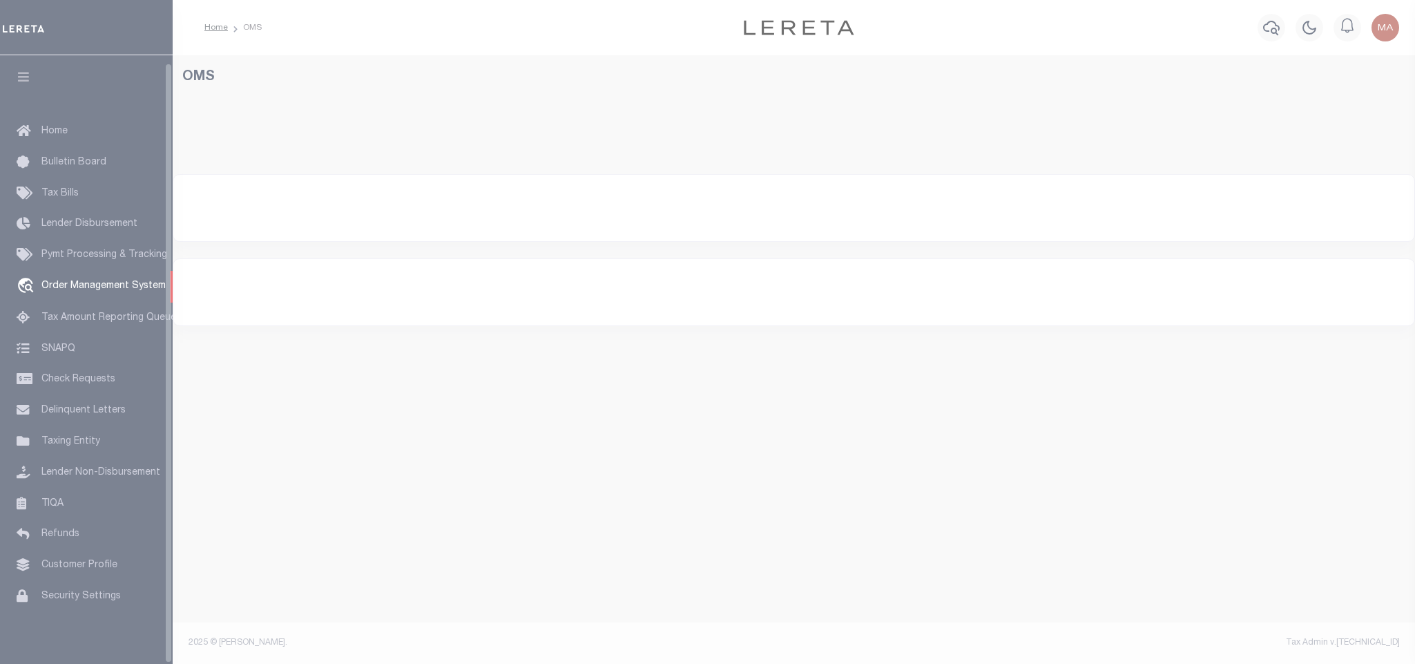
select select "200"
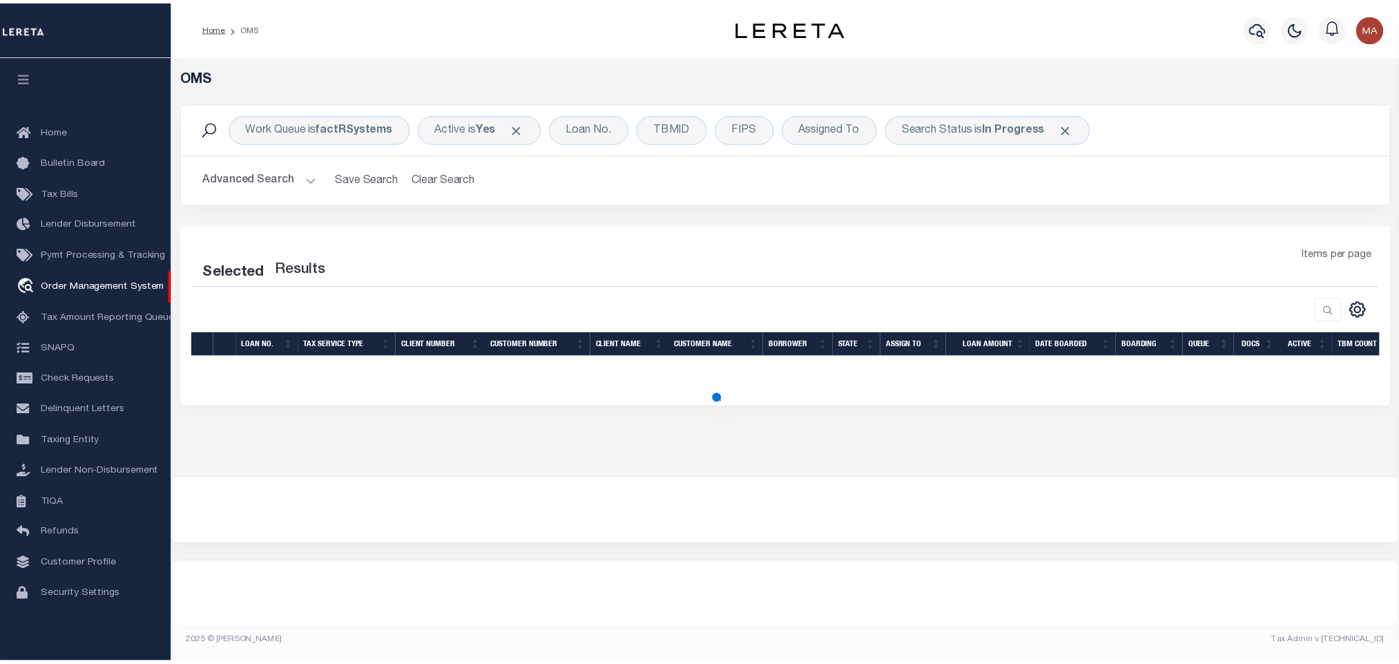
scroll to position [8, 0]
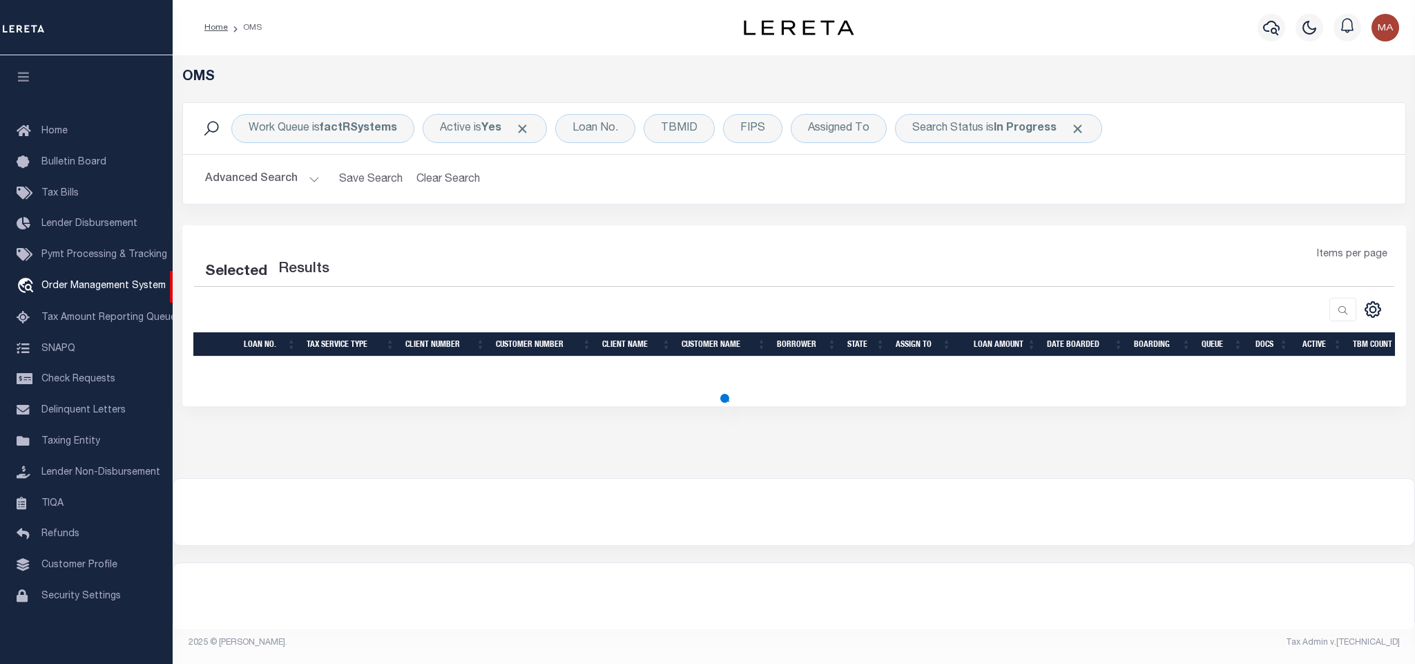
select select "200"
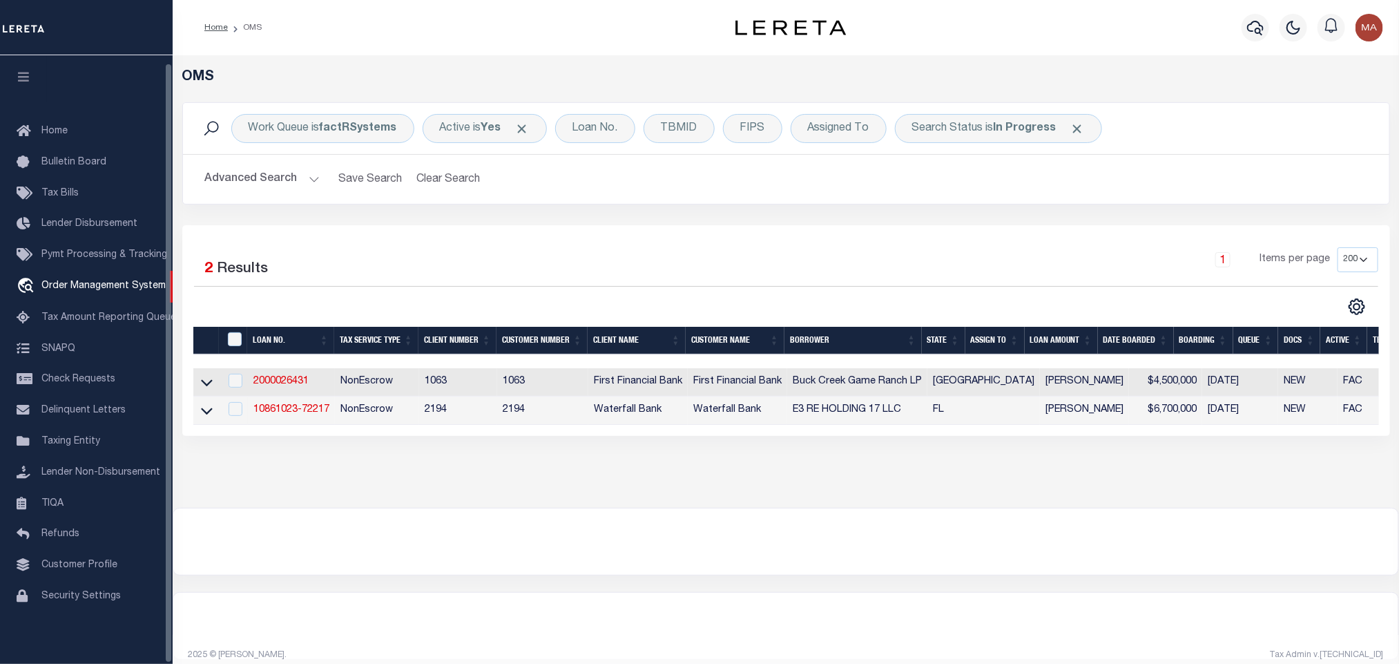
click at [27, 71] on icon "button" at bounding box center [24, 76] width 16 height 12
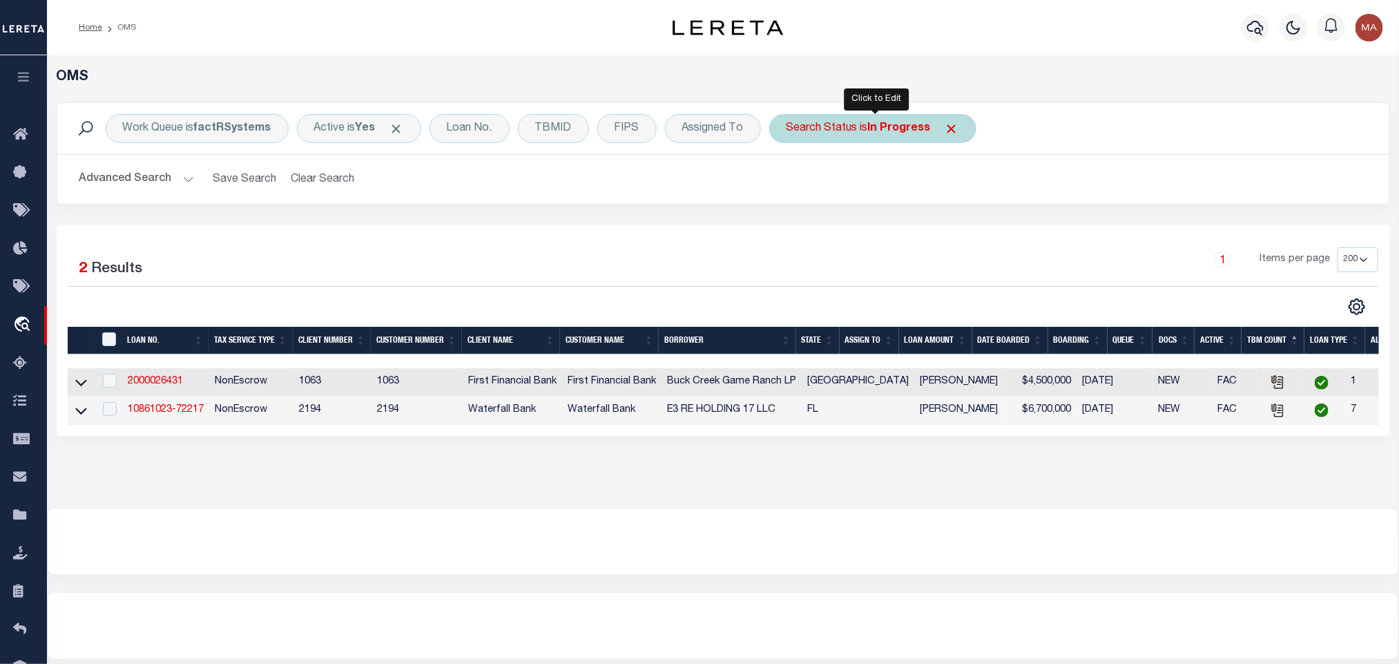
click at [815, 137] on div "Search Status is In Progress" at bounding box center [872, 128] width 207 height 29
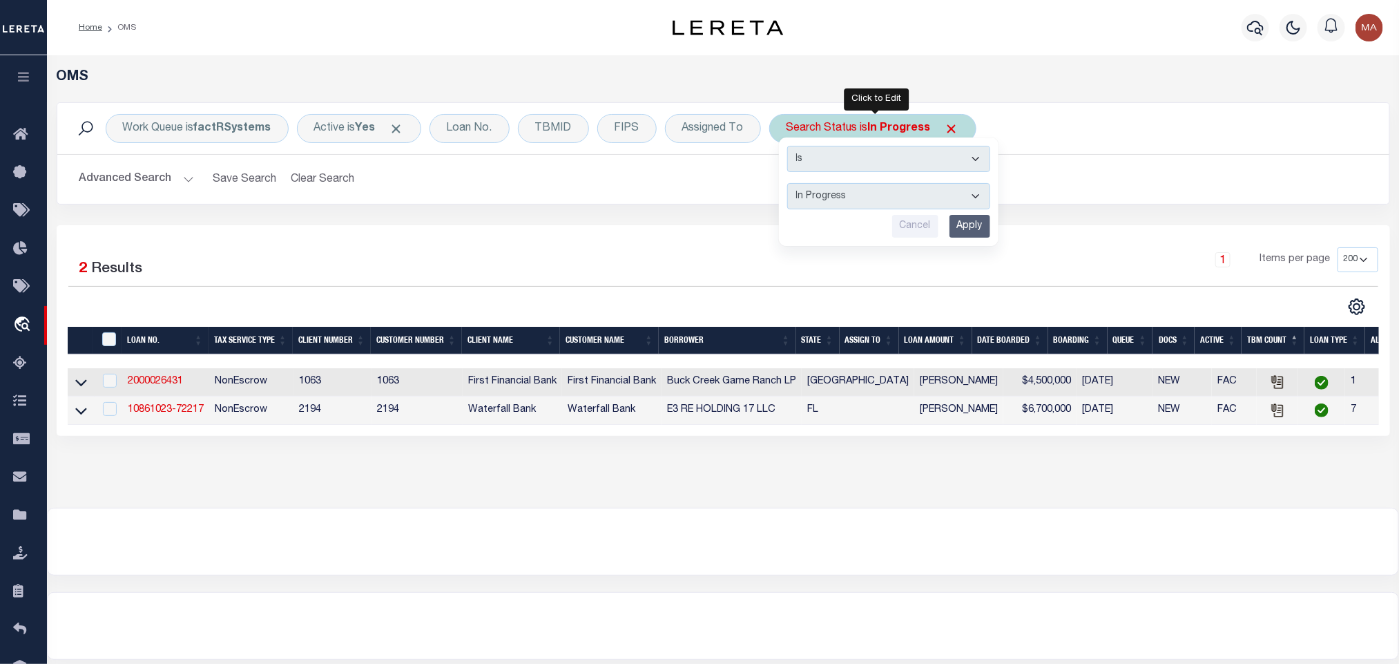
click at [862, 203] on select "Automated Search Bad Parcel Complete Duplicate Parcel High Dollar Reporting In …" at bounding box center [888, 196] width 203 height 26
select select "RD"
click at [791, 184] on select "Automated Search Bad Parcel Complete Duplicate Parcel High Dollar Reporting In …" at bounding box center [888, 196] width 203 height 26
click at [974, 222] on input "Apply" at bounding box center [969, 226] width 41 height 23
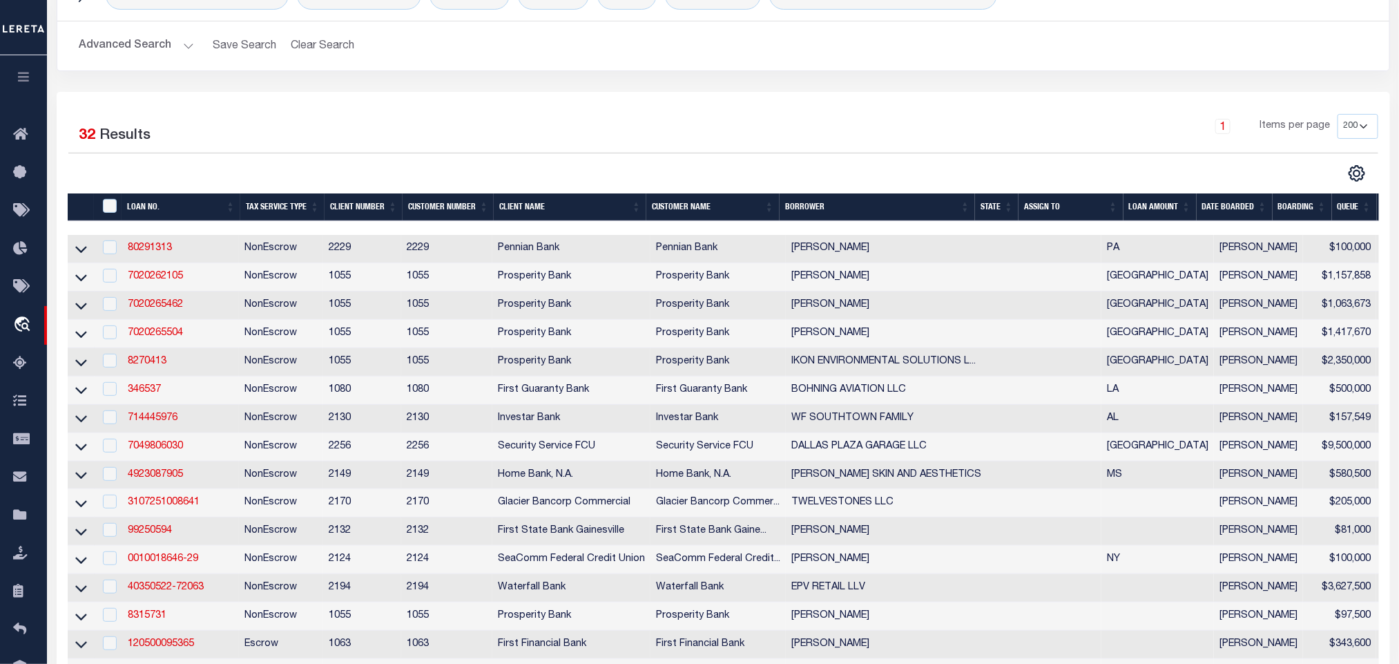
scroll to position [0, 0]
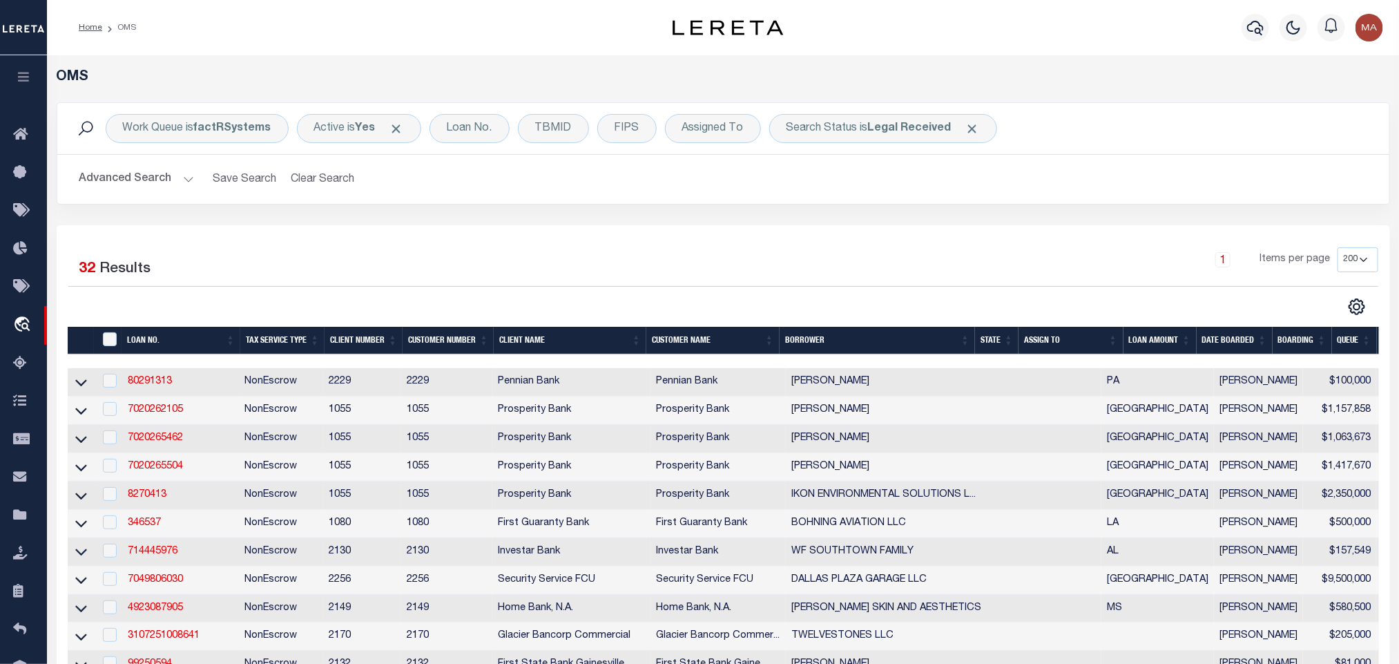
click at [992, 342] on th "State" at bounding box center [996, 341] width 43 height 28
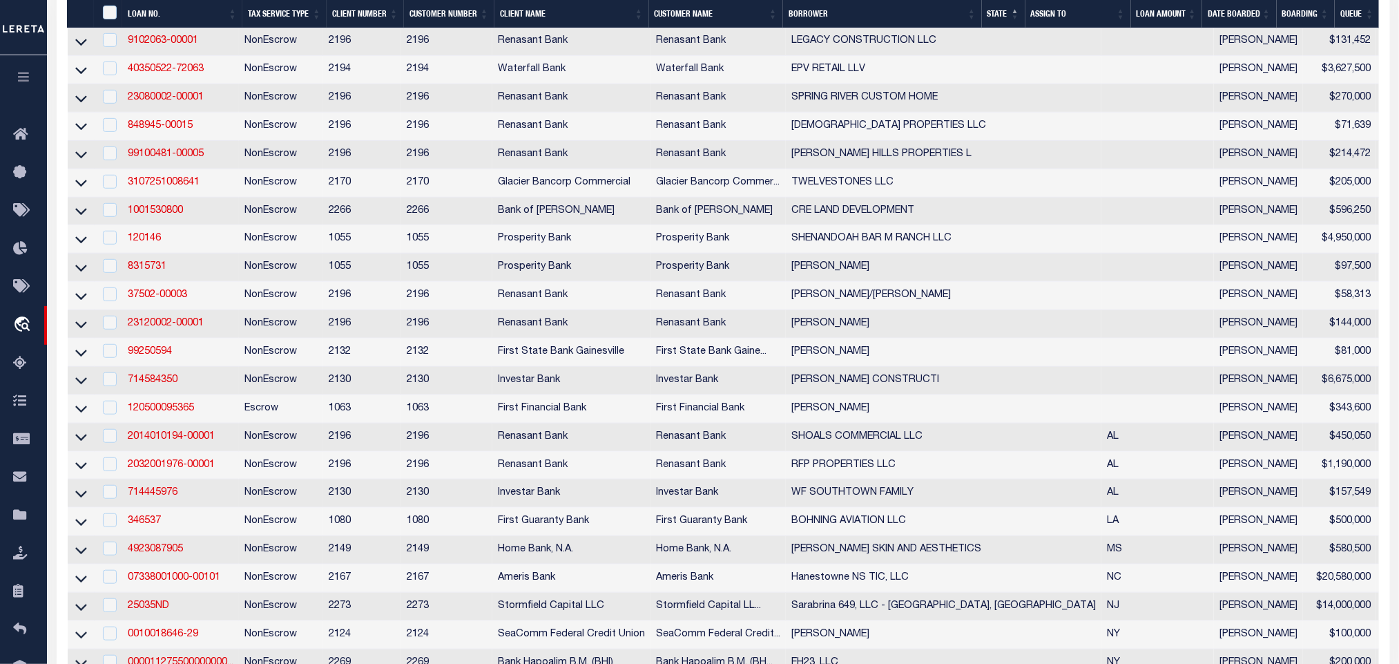
scroll to position [874, 0]
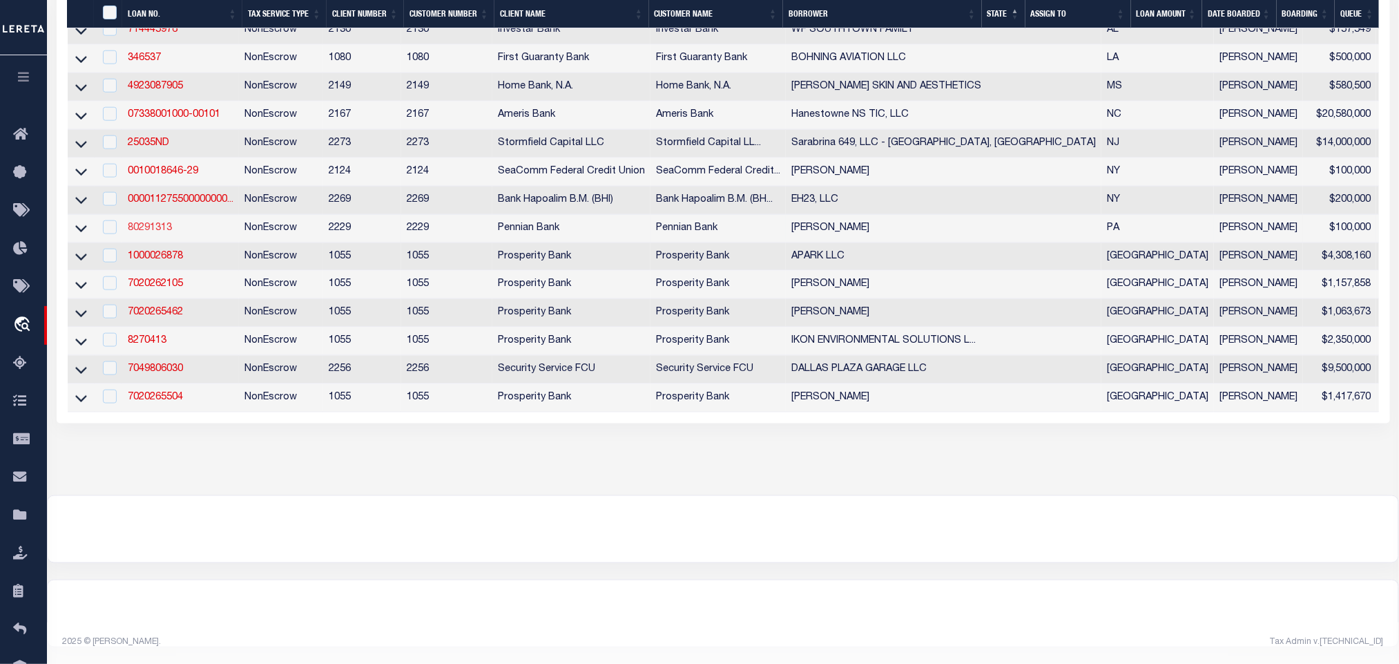
click at [155, 223] on link "80291313" at bounding box center [150, 228] width 44 height 10
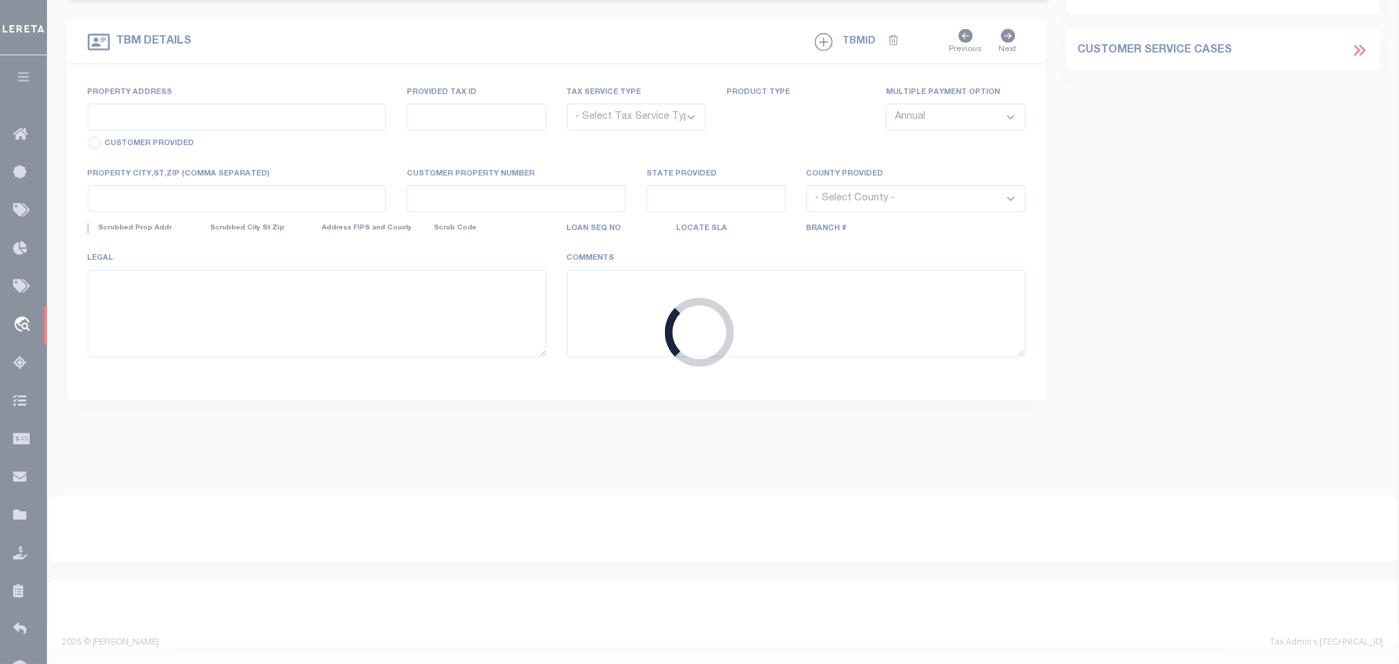
type input "80291313"
type input "[PERSON_NAME]"
select select
select select "10"
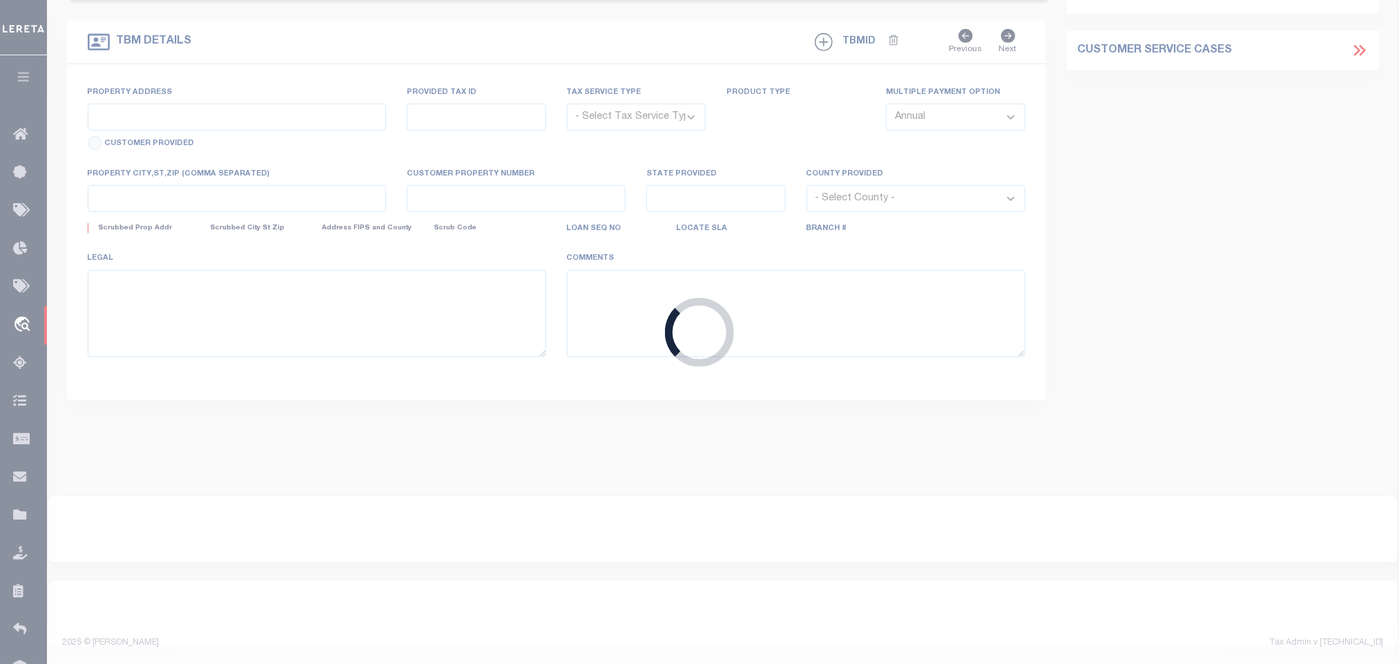
select select "NonEscrow"
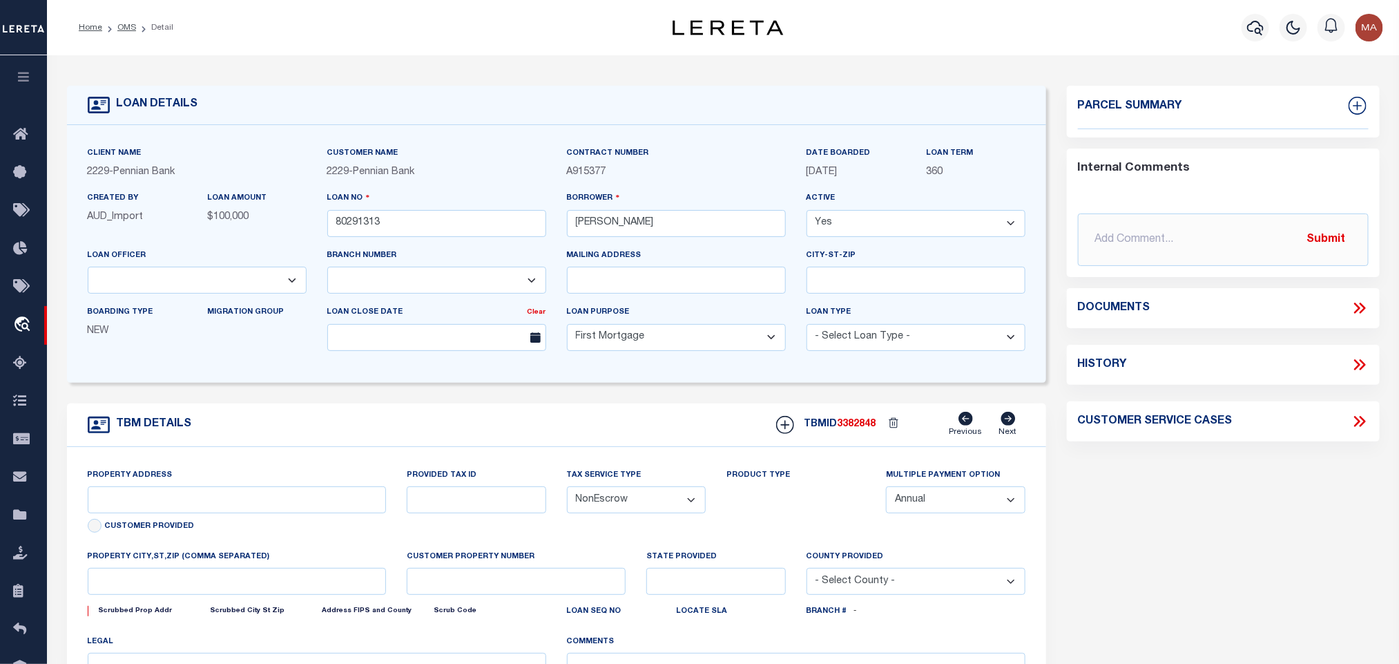
type input "212 Cheswyck Dr"
type input "03.10 .065.U014"
select select
type input "McAlisterville, PA 17049-9542"
type input "PA"
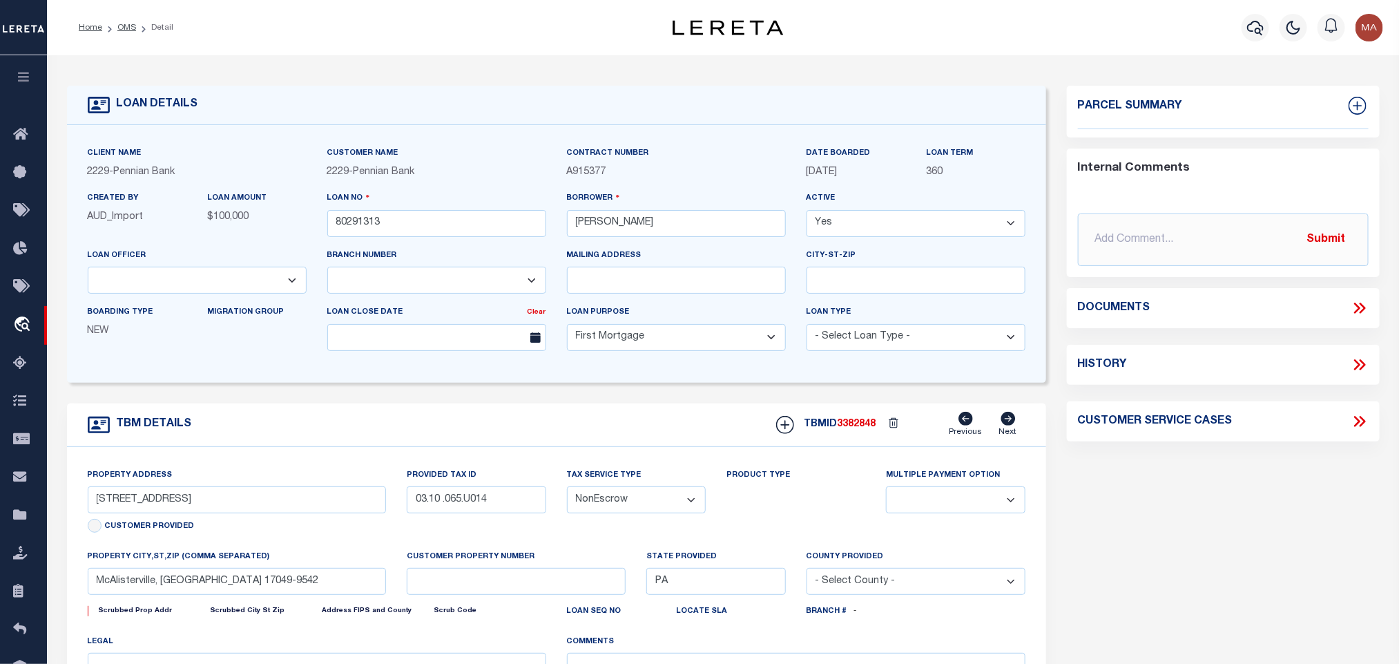
select select
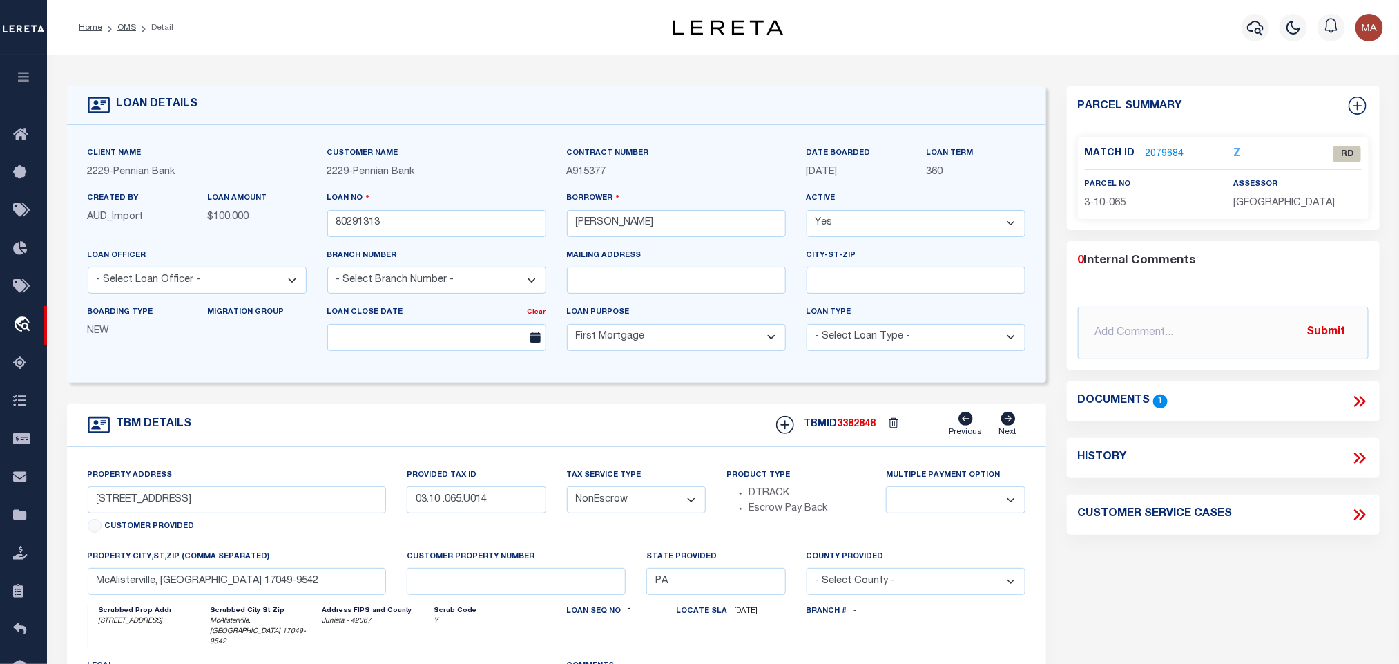
click at [1163, 148] on link "2079684" at bounding box center [1164, 154] width 39 height 14
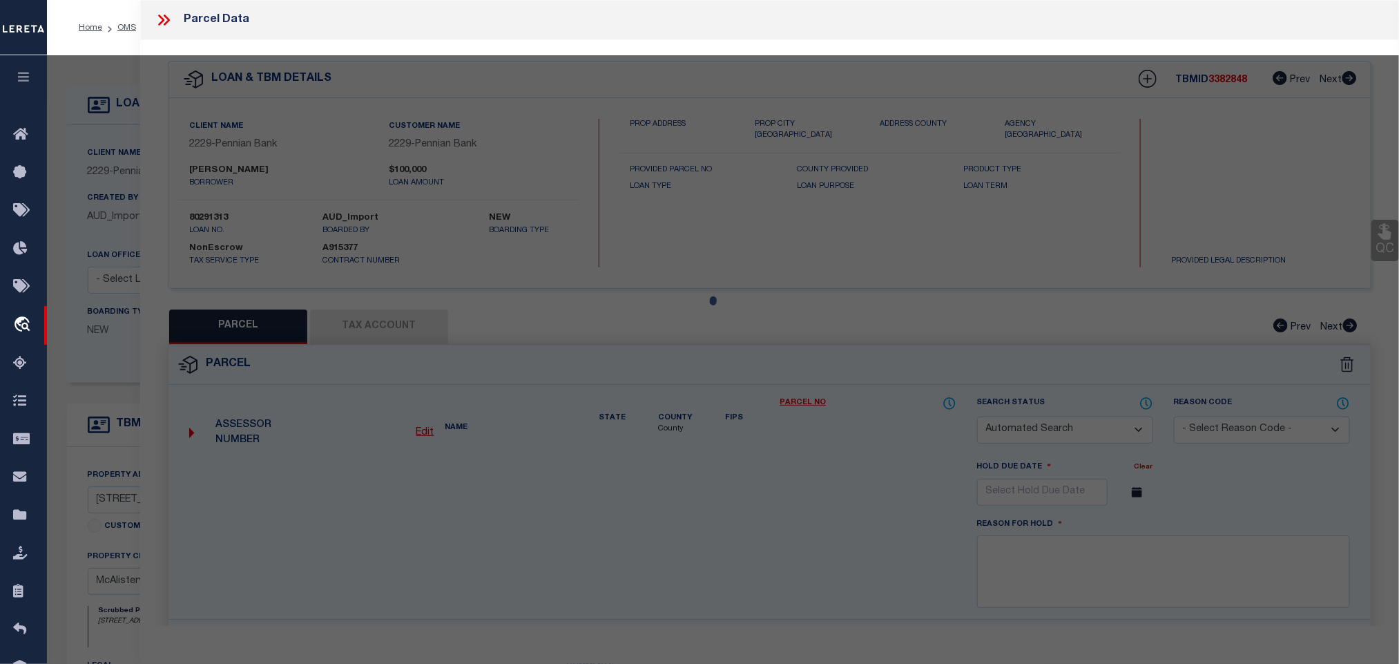
checkbox input "false"
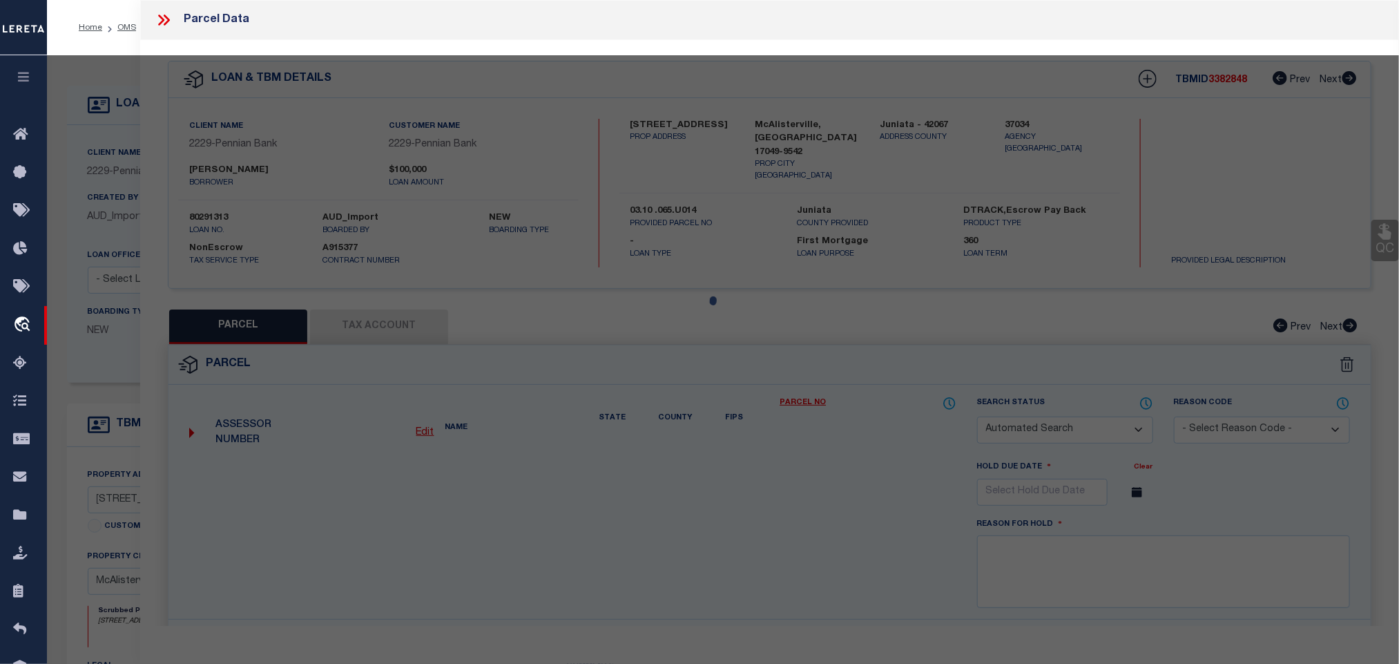
select select "RD"
type input "CENTRE BUILD LLC"
select select "AGW"
select select "ADD"
type input "240 CHESWYCK DR, 115 CHESWYCK DR, 62 CHESWYCK DR, 72 CHESWYCK DR, 106 CHESWYCK …"
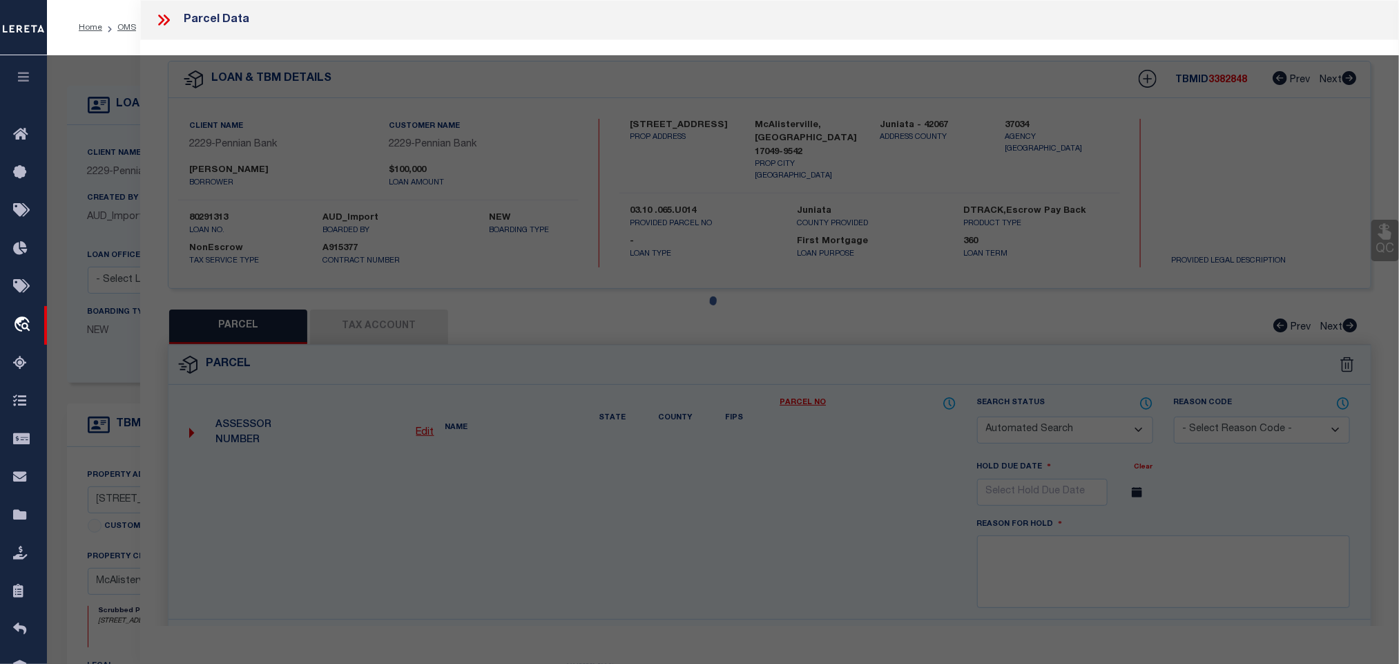
type input "McAlisterville, PA 17049"
type textarea "Document uploaded that satisfies a legal requirement, changing from [GEOGRAPHIC…"
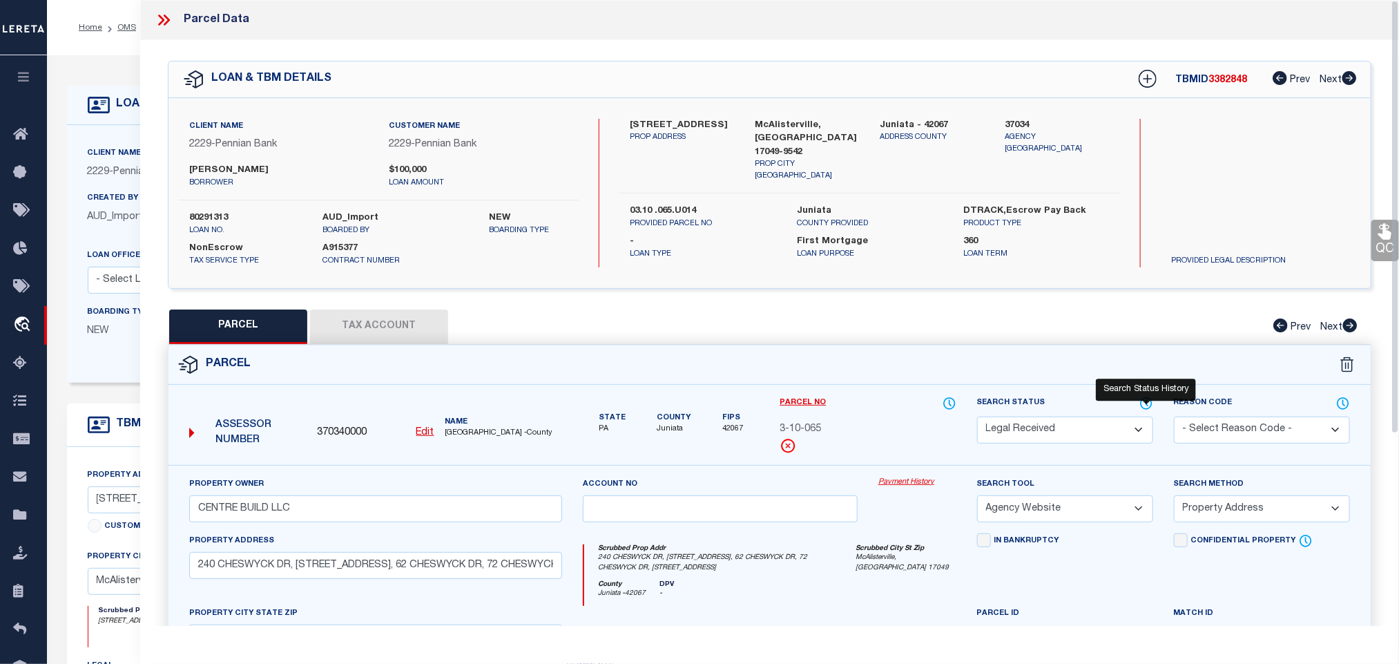
click at [1152, 405] on icon at bounding box center [1146, 403] width 11 height 11
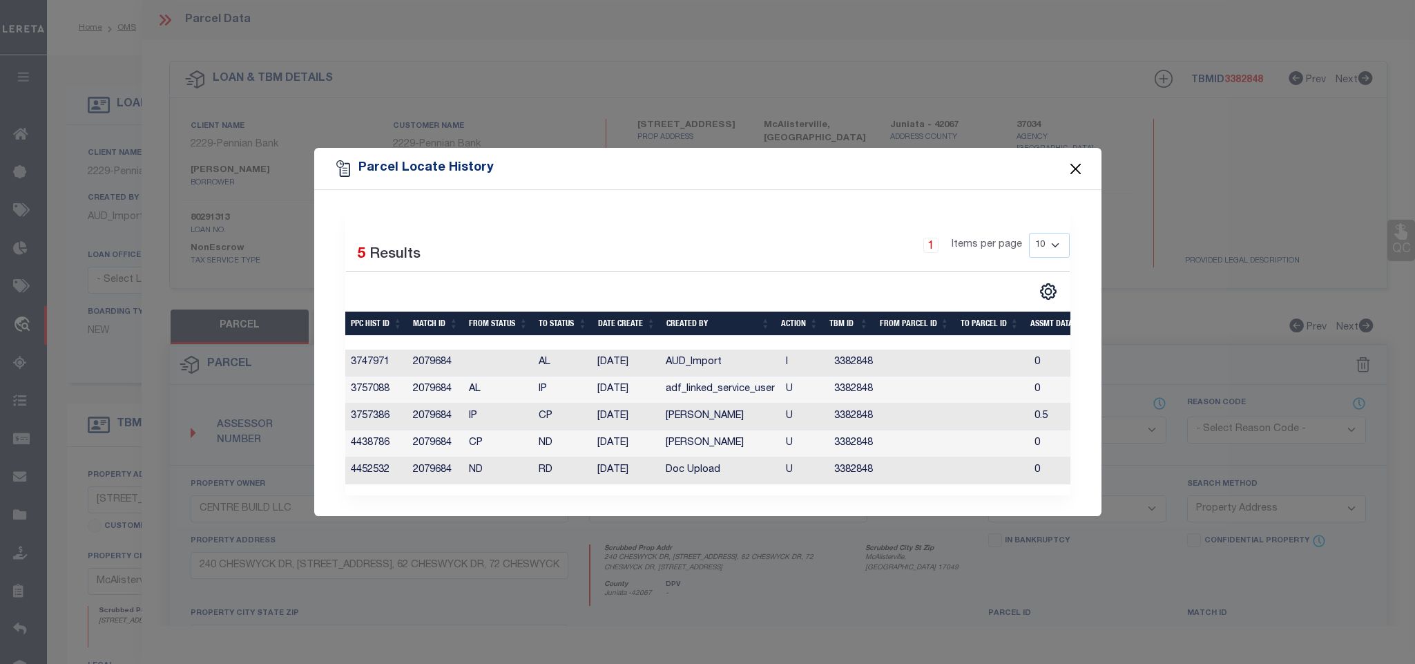
click at [1074, 160] on button "Close" at bounding box center [1075, 168] width 18 height 18
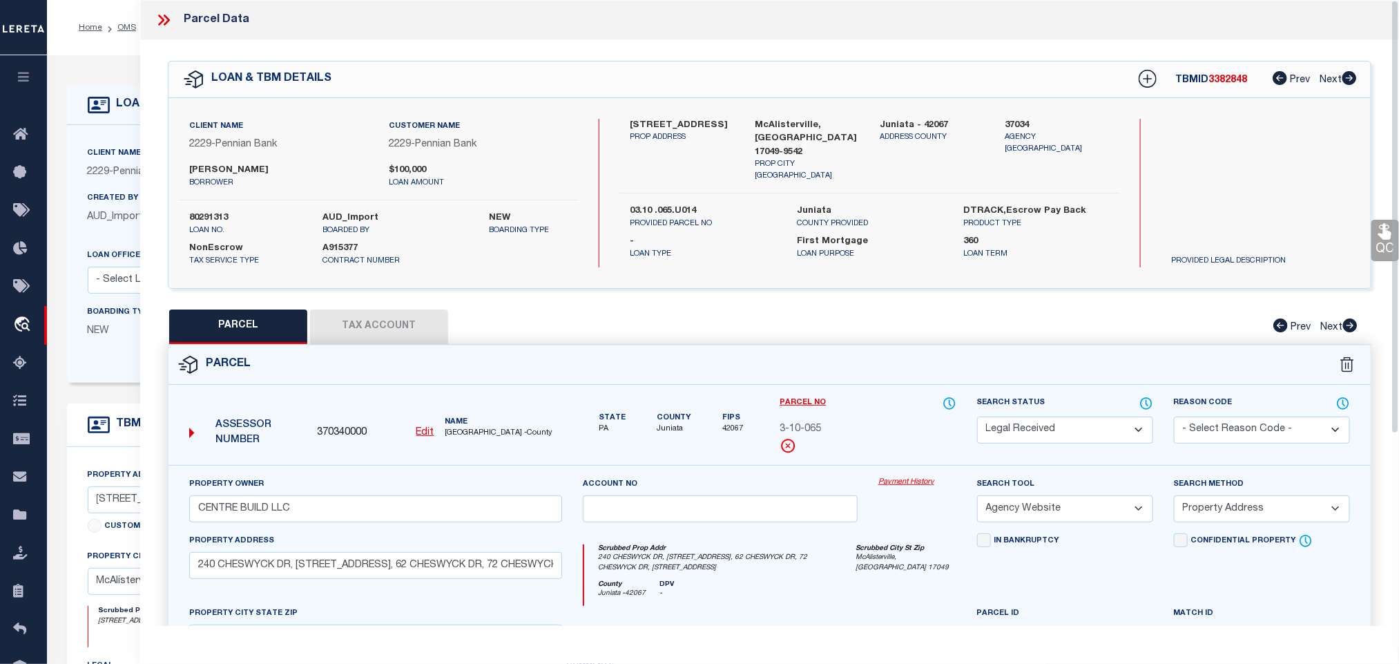
click at [93, 162] on div "Client Name 2229 - Pennian Bank" at bounding box center [197, 163] width 219 height 34
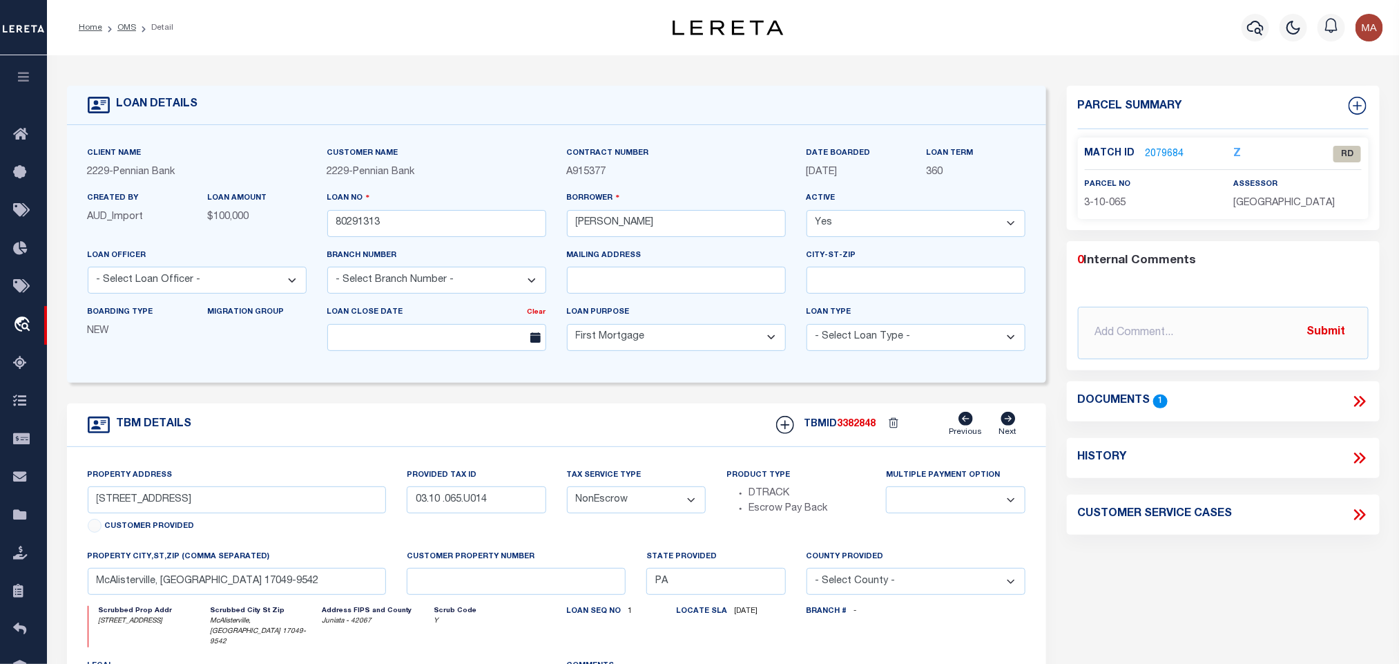
click at [1363, 403] on icon at bounding box center [1362, 401] width 6 height 11
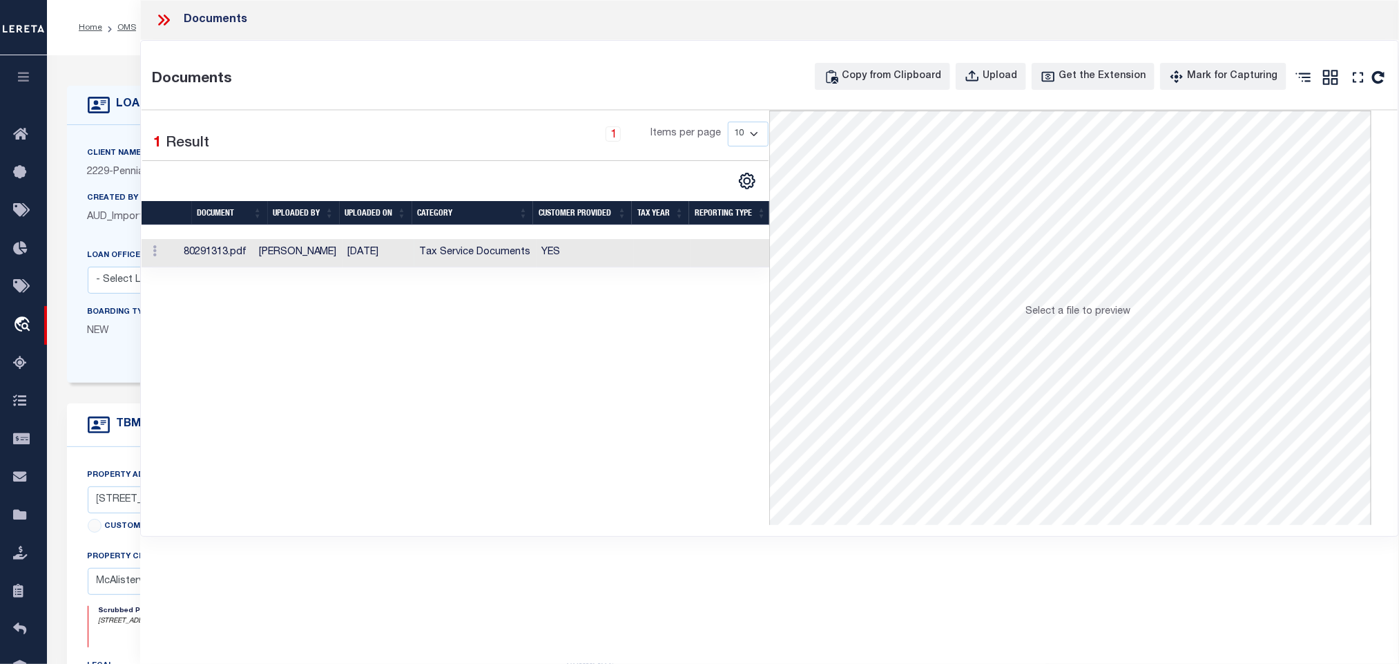
click at [584, 260] on td "YES" at bounding box center [584, 253] width 97 height 28
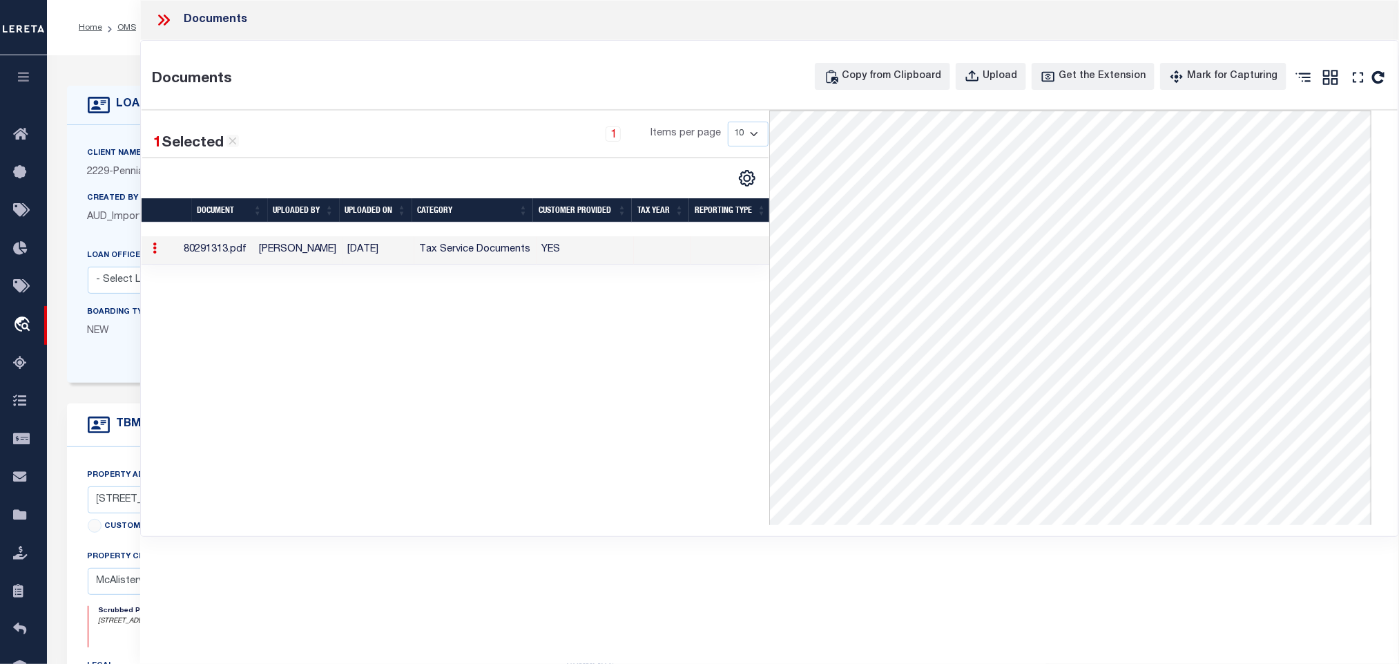
click at [106, 156] on label "Client Name" at bounding box center [115, 154] width 54 height 12
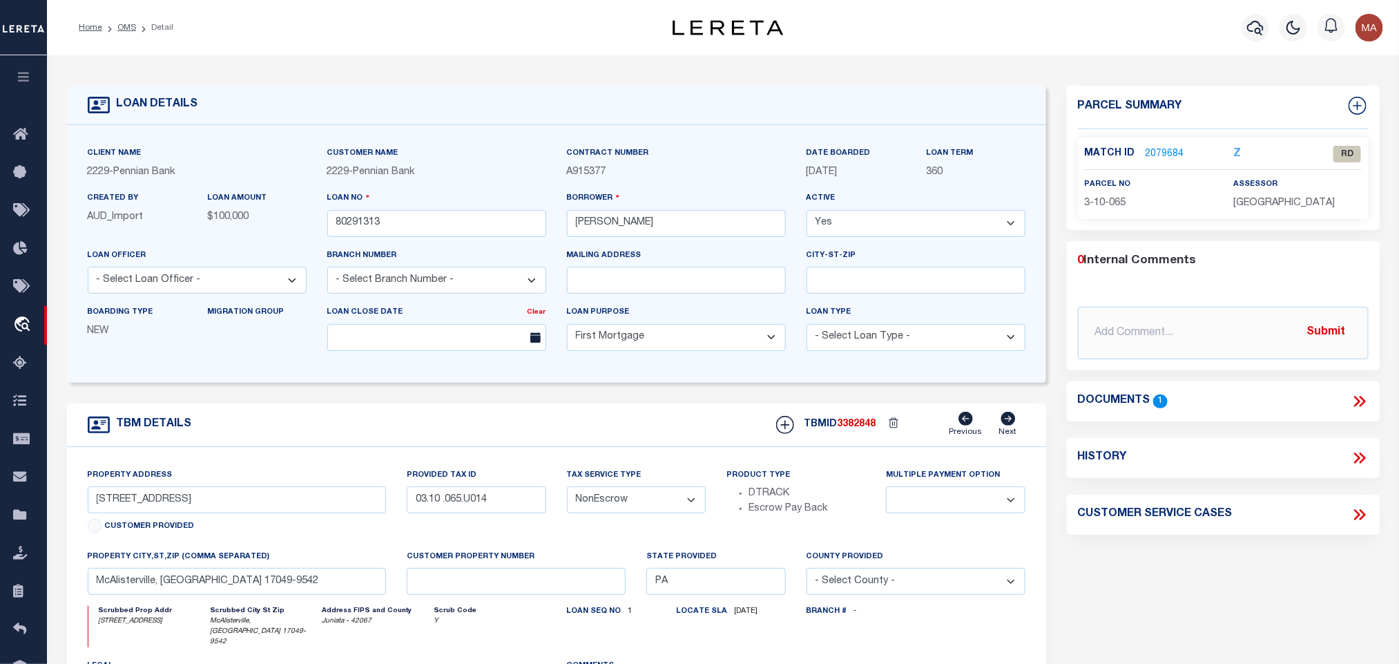
click at [1361, 408] on icon at bounding box center [1360, 401] width 18 height 18
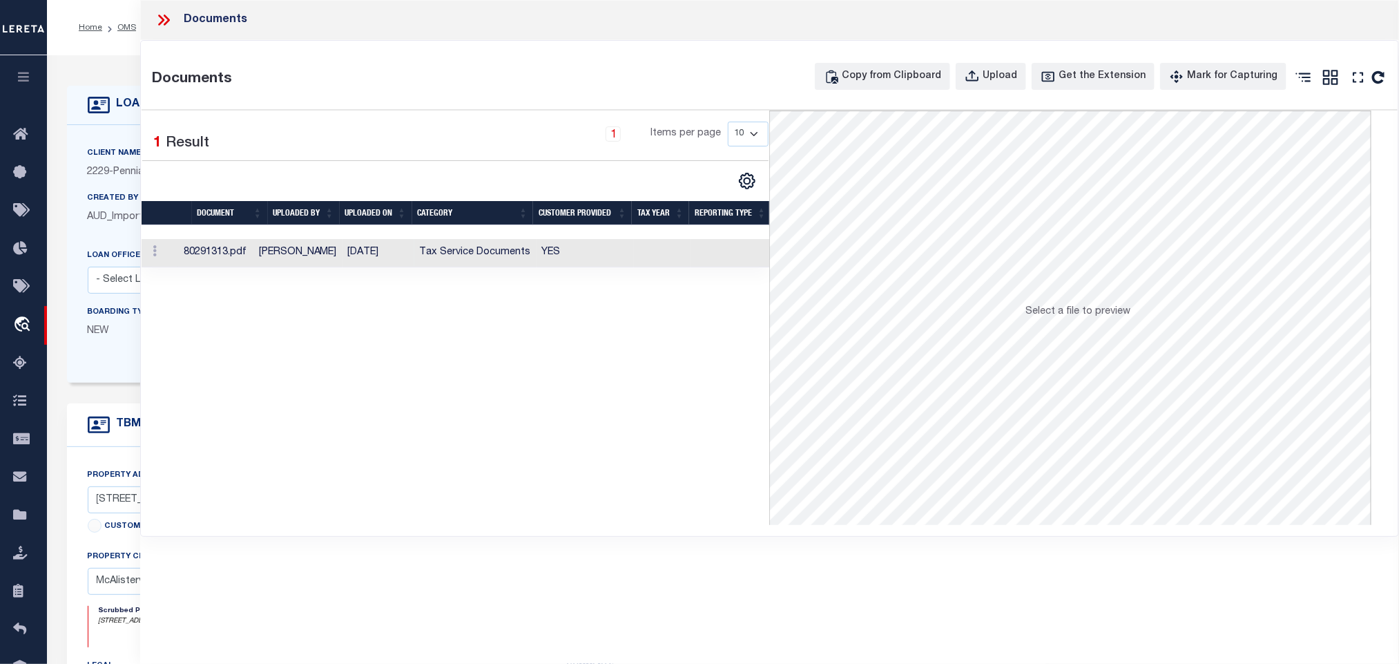
click at [391, 244] on td "[DATE]" at bounding box center [378, 253] width 72 height 28
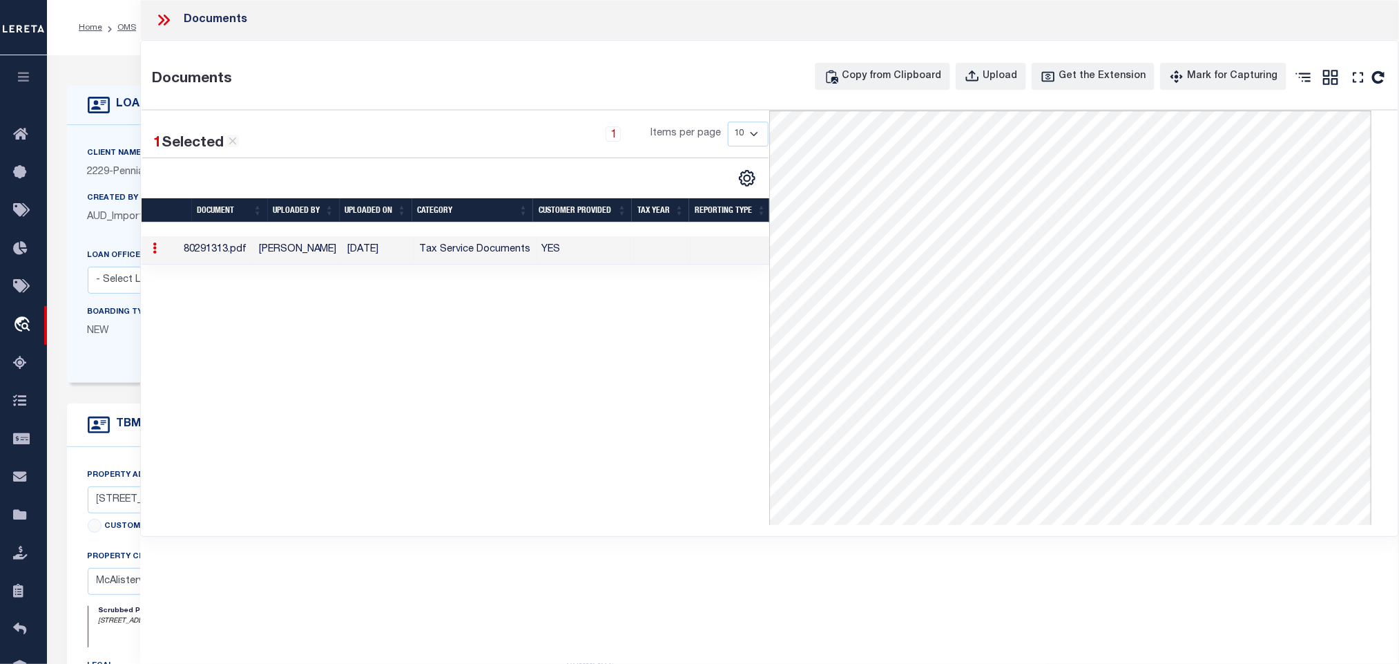
click at [166, 17] on icon at bounding box center [167, 19] width 6 height 11
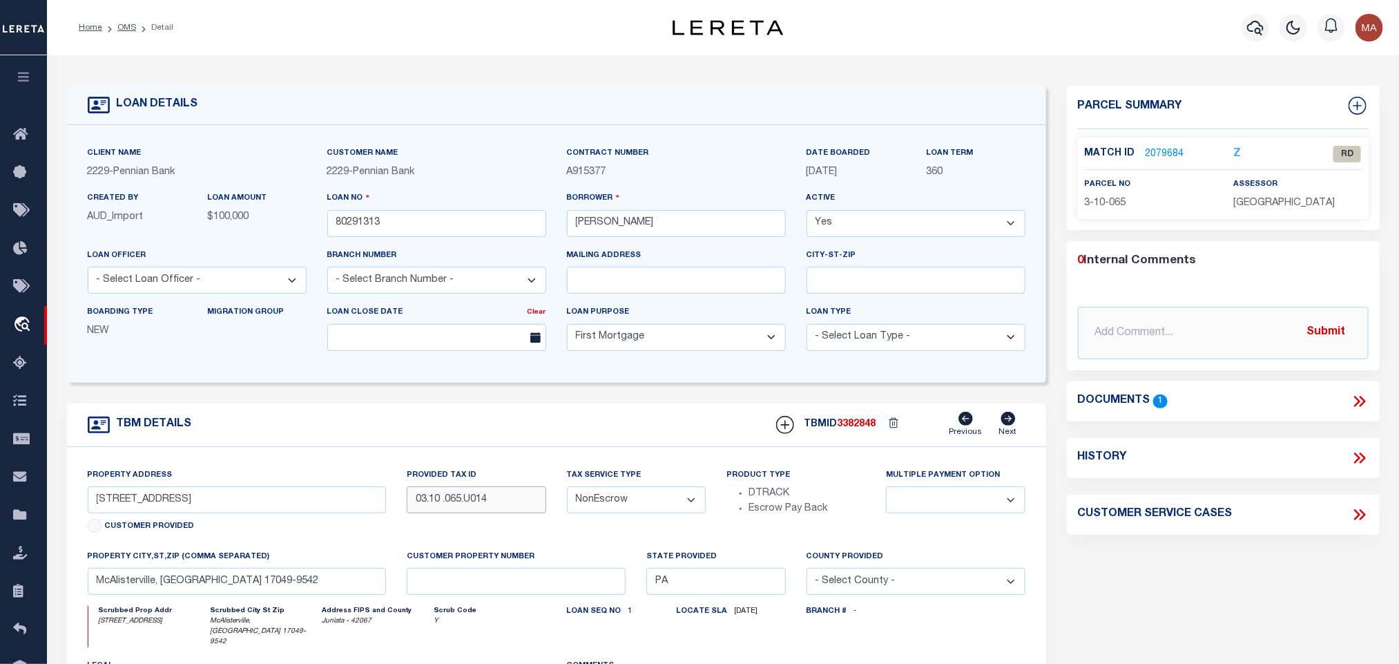
click at [452, 497] on input "03.10 .065.U014" at bounding box center [476, 499] width 139 height 27
drag, startPoint x: 95, startPoint y: 506, endPoint x: 162, endPoint y: 523, distance: 69.0
click at [162, 523] on div "Property Address 212 Cheswyck Dr Customer Provided" at bounding box center [237, 502] width 299 height 70
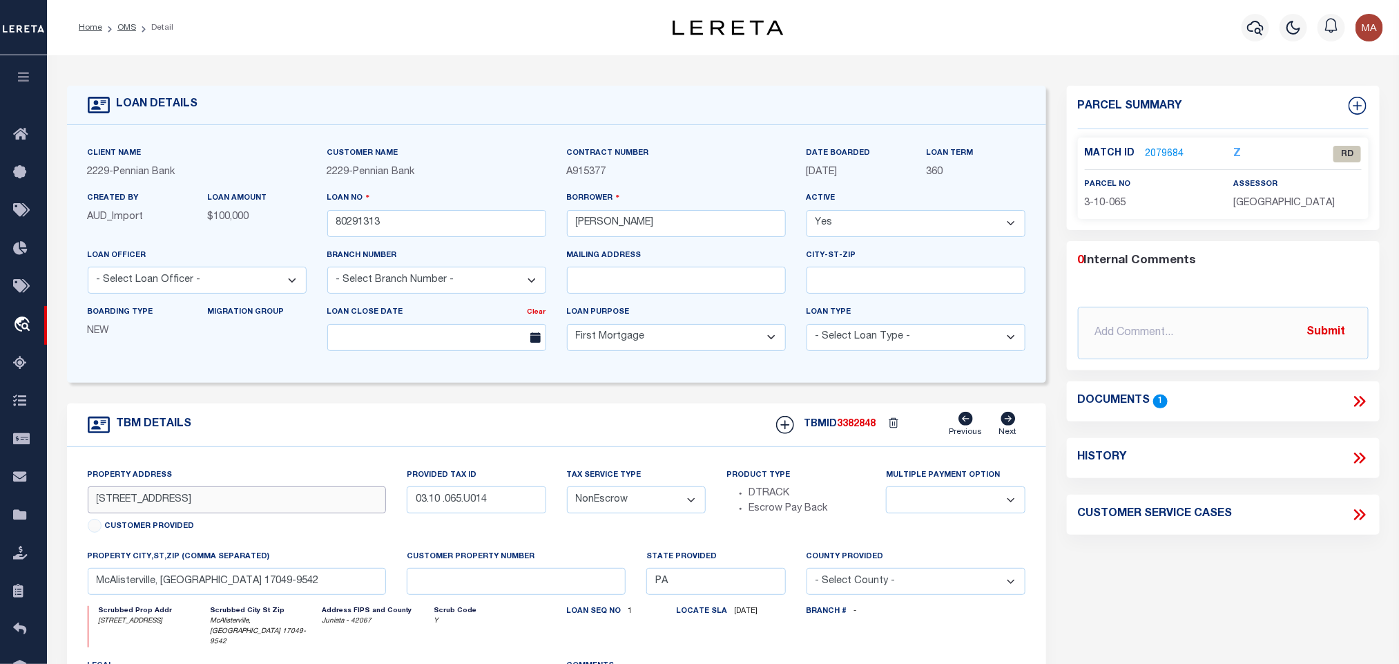
click at [154, 497] on input "212 Cheswyck Dr" at bounding box center [237, 499] width 299 height 27
click at [297, 588] on input "McAlisterville, PA 17049-9542" at bounding box center [237, 581] width 299 height 27
click at [448, 512] on input "03.10 .065.U014" at bounding box center [476, 499] width 139 height 27
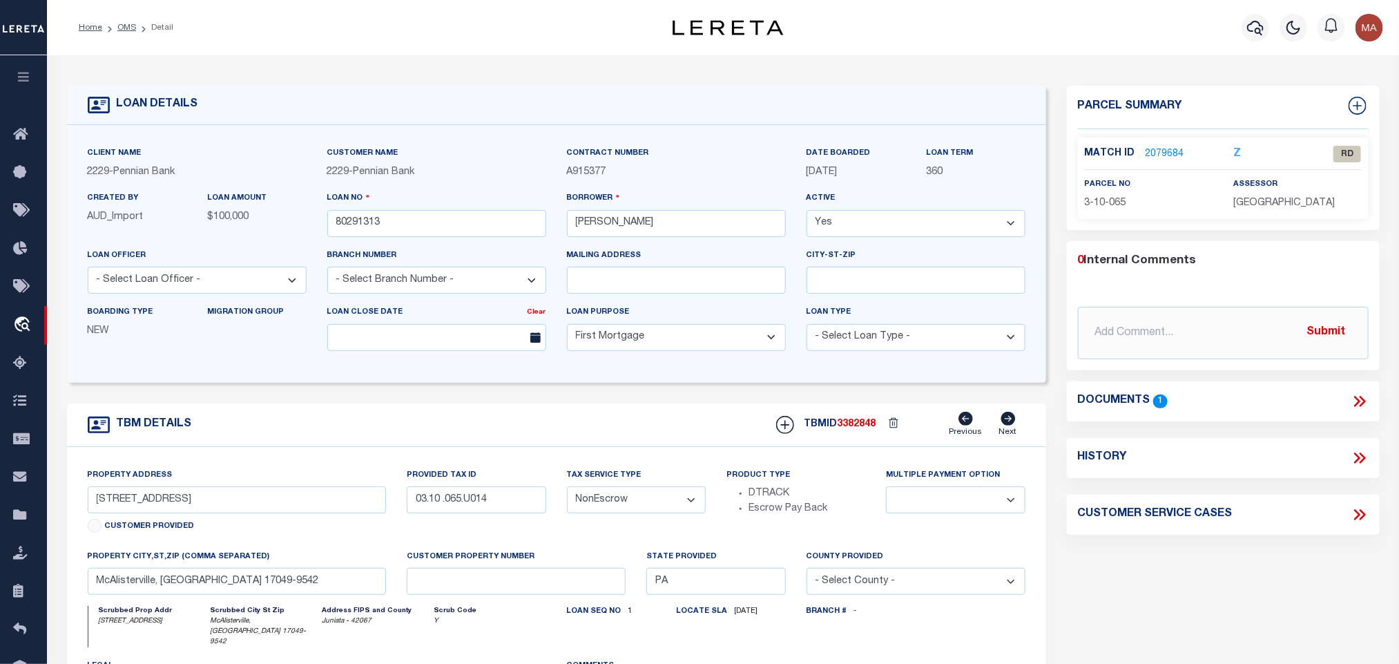
click at [1169, 151] on link "2079684" at bounding box center [1164, 154] width 39 height 14
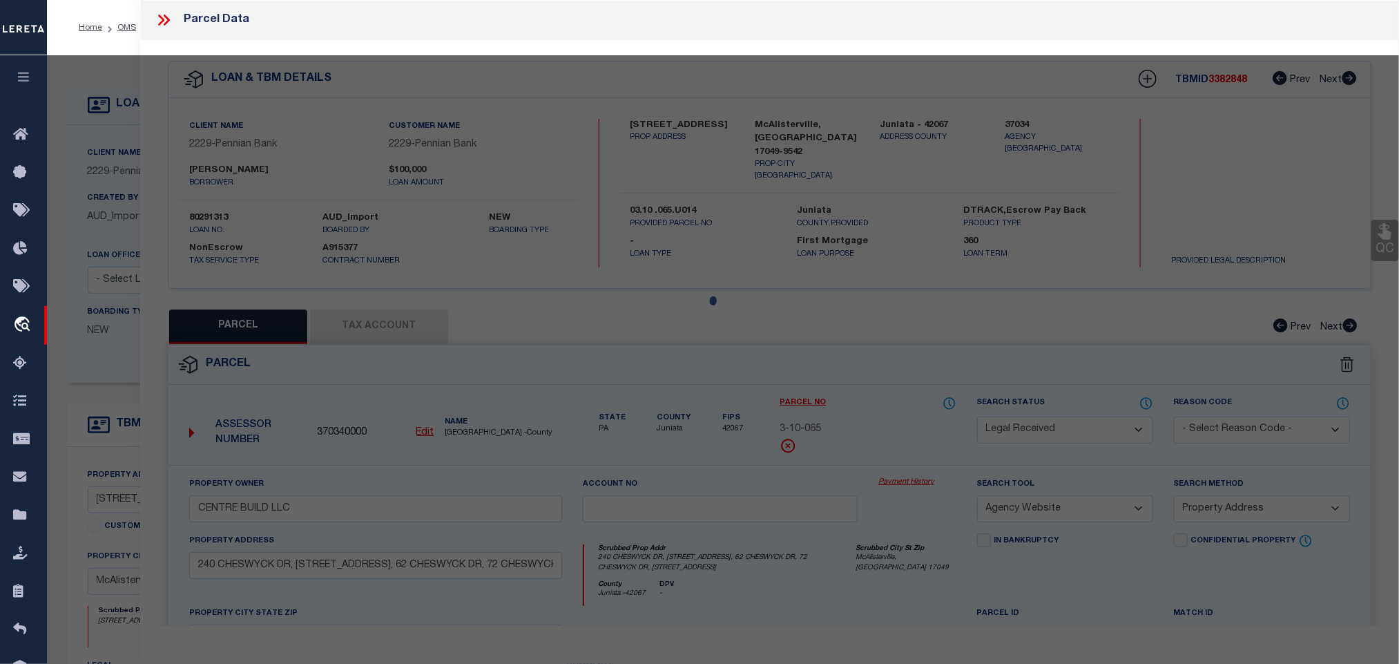
select select "AS"
select select
checkbox input "false"
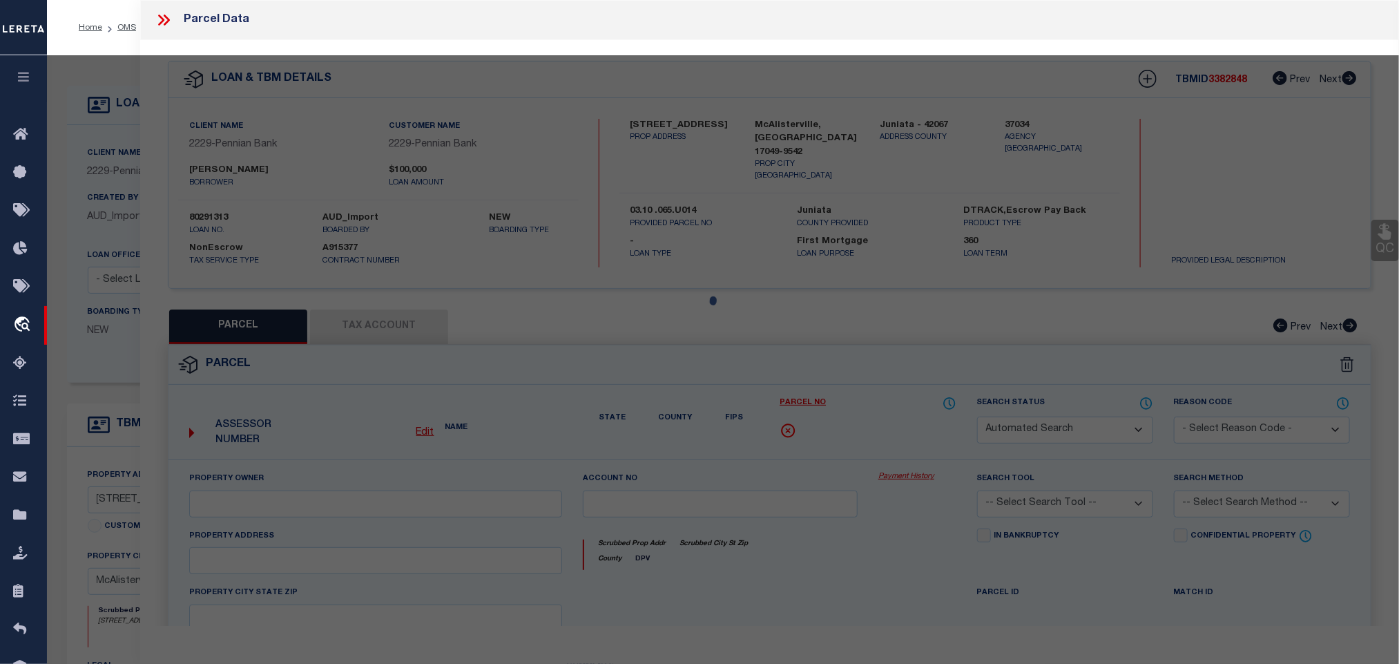
select select "RD"
type input "CENTRE BUILD LLC"
select select "AGW"
select select "ADD"
type input "240 CHESWYCK DR, 115 CHESWYCK DR, 62 CHESWYCK DR, 72 CHESWYCK DR, 106 CHESWYCK …"
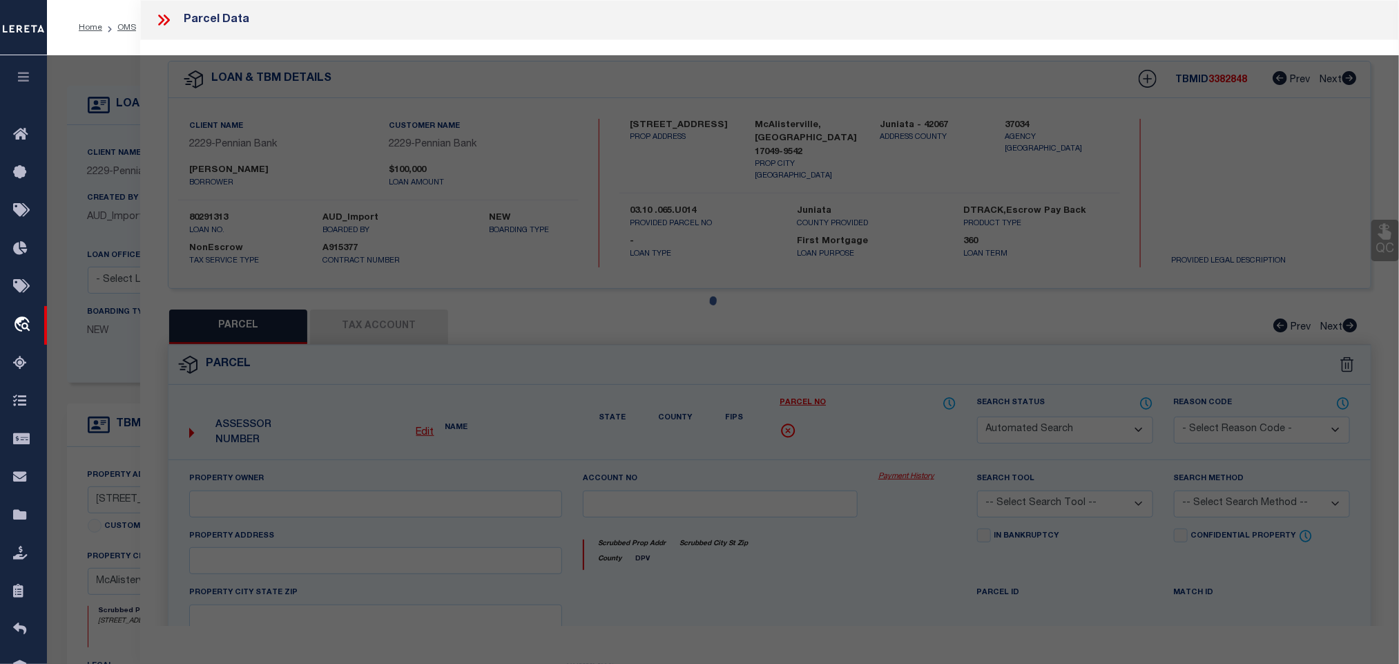
type input "McAlisterville, PA 17049"
type textarea "Document uploaded that satisfies a legal requirement, changing from [GEOGRAPHIC…"
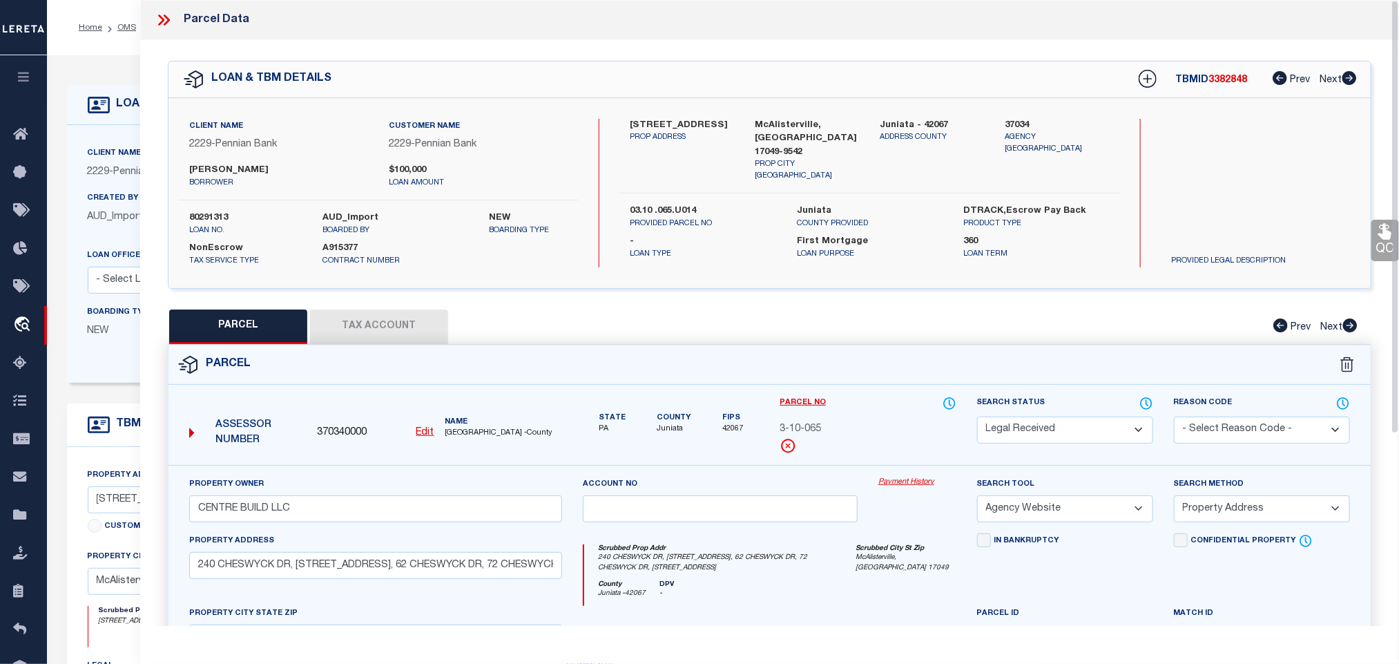
click at [377, 327] on button "Tax Account" at bounding box center [379, 326] width 138 height 35
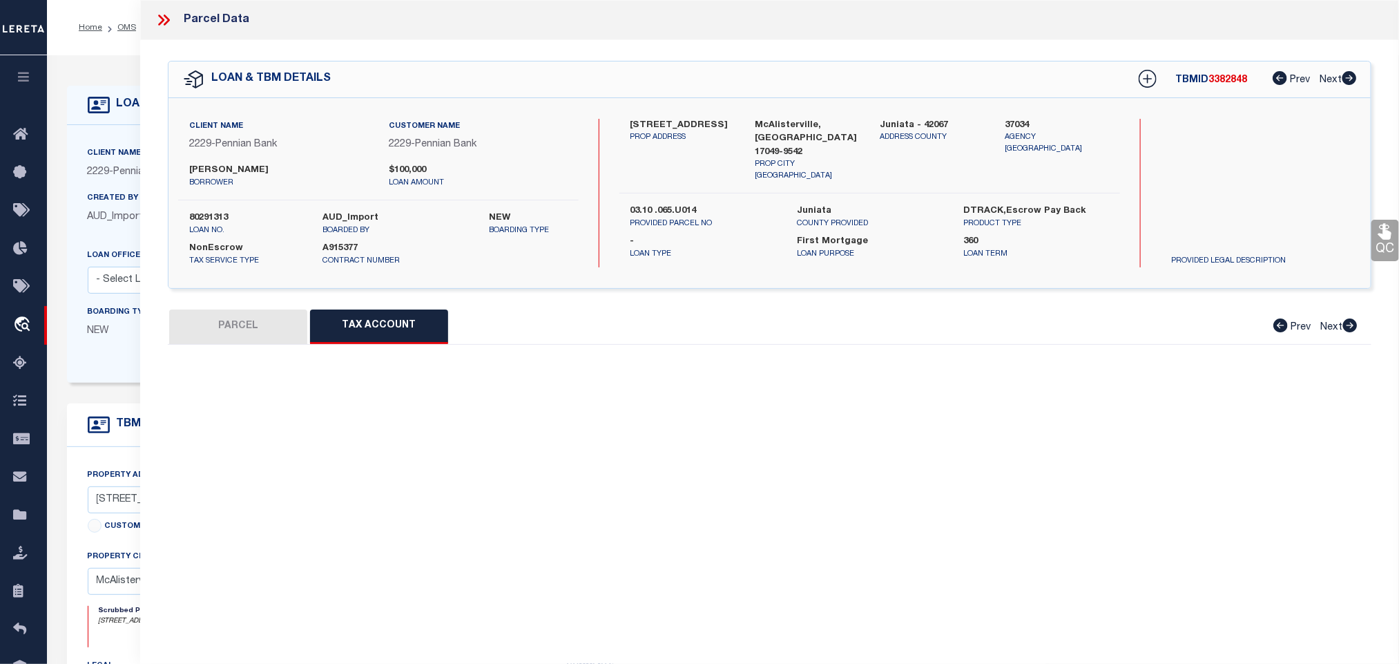
select select "100"
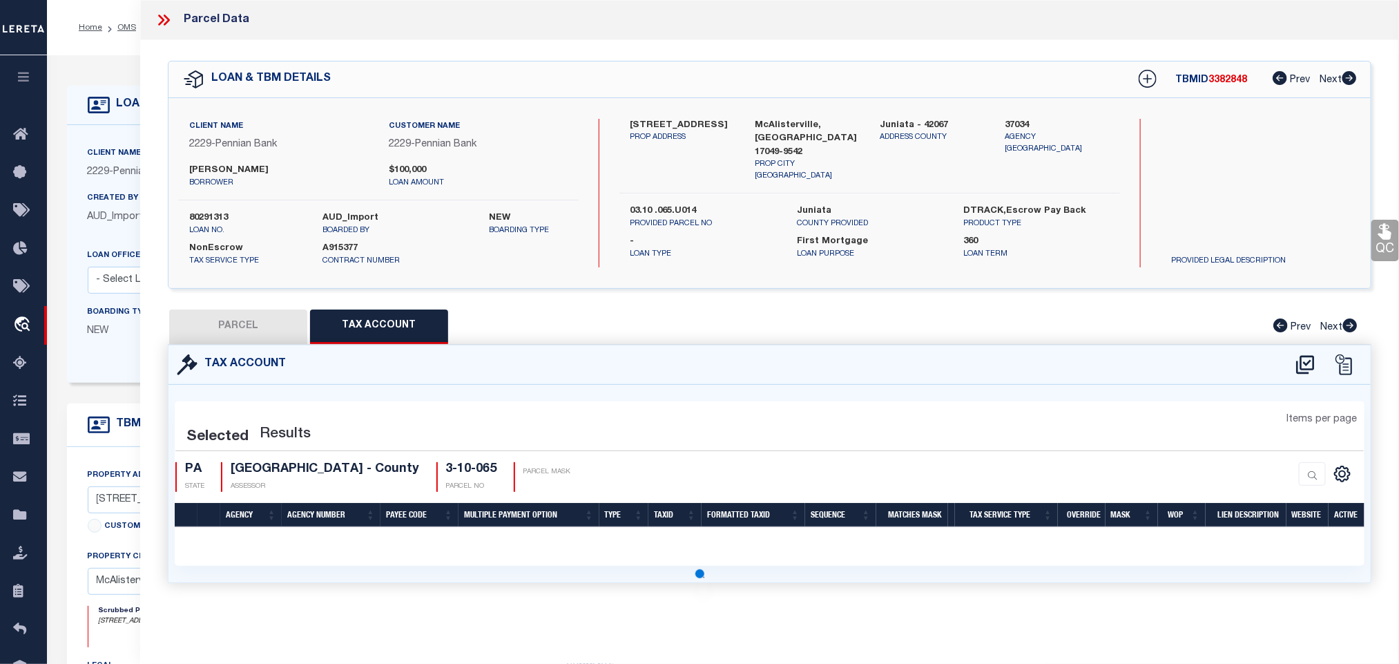
select select "100"
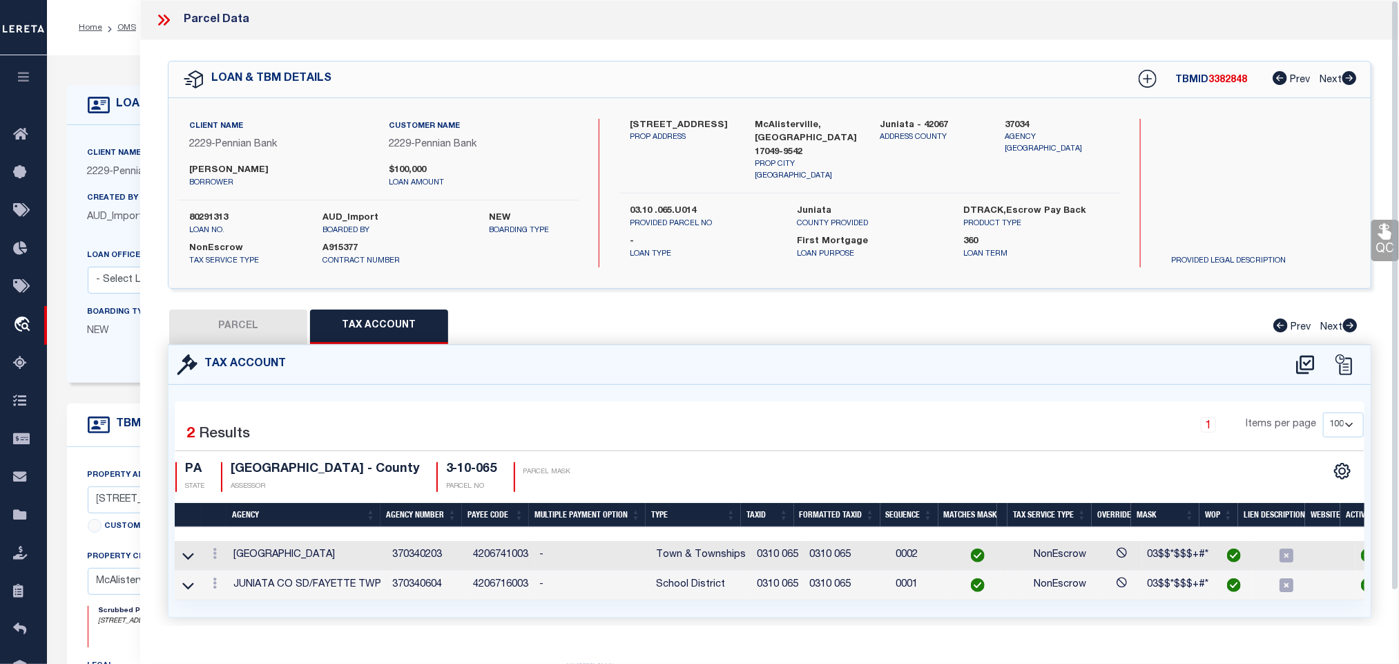
click at [1227, 561] on img "" at bounding box center [1234, 555] width 14 height 14
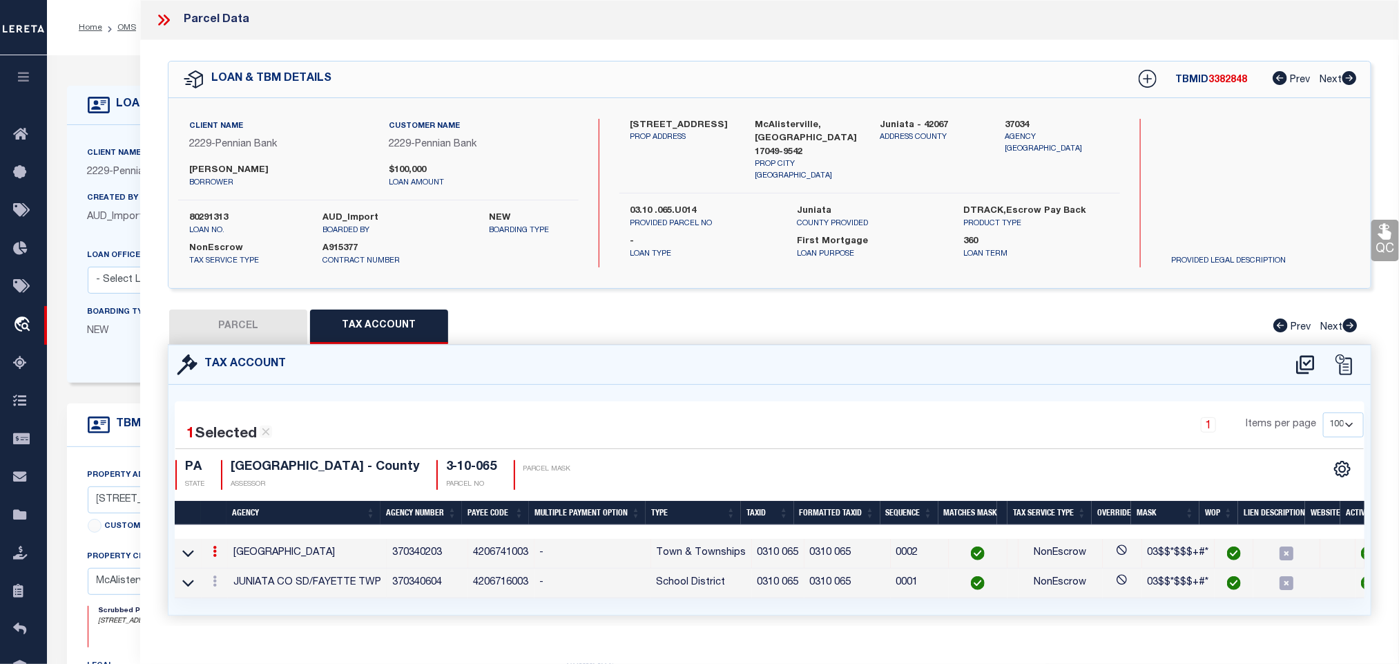
checkbox input "true"
radio input "true"
type input "03/20/2026"
type textarea "WOP - Non Escrow -90 days prior to Due Date"
type input "0310 065"
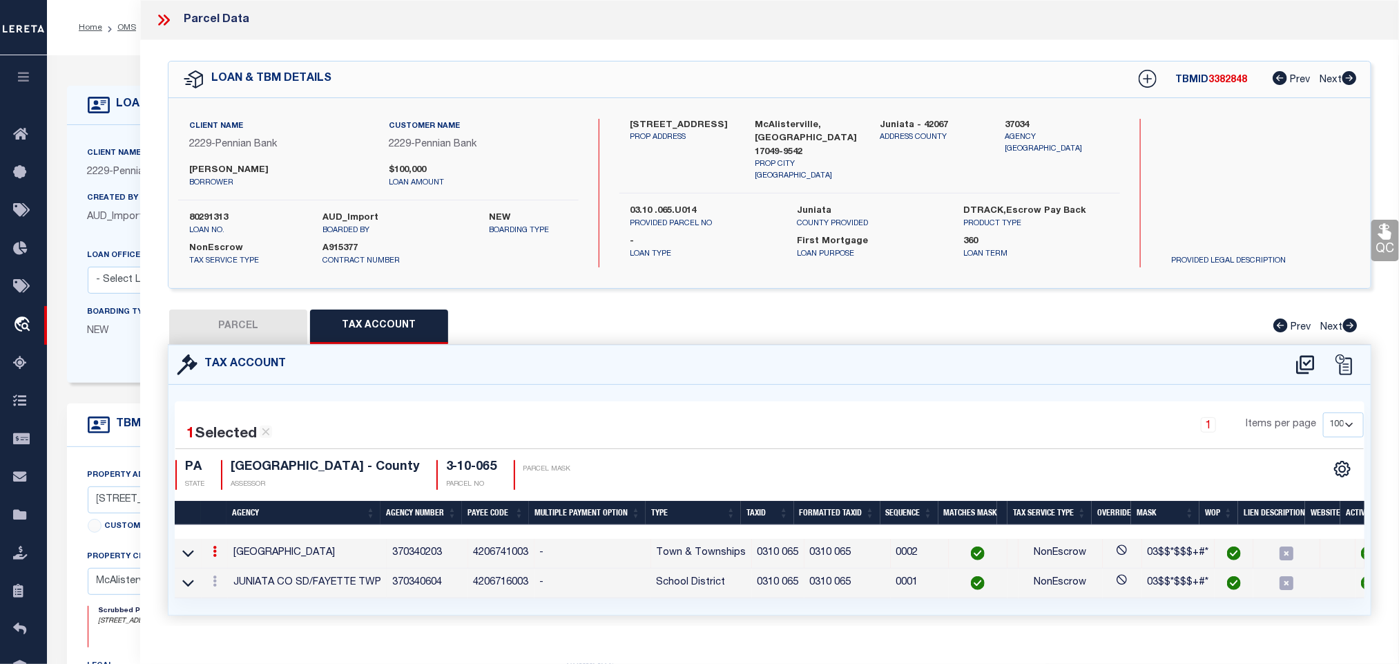
type textarea "03$$*$$$+#*"
checkbox input "true"
select select "ACT"
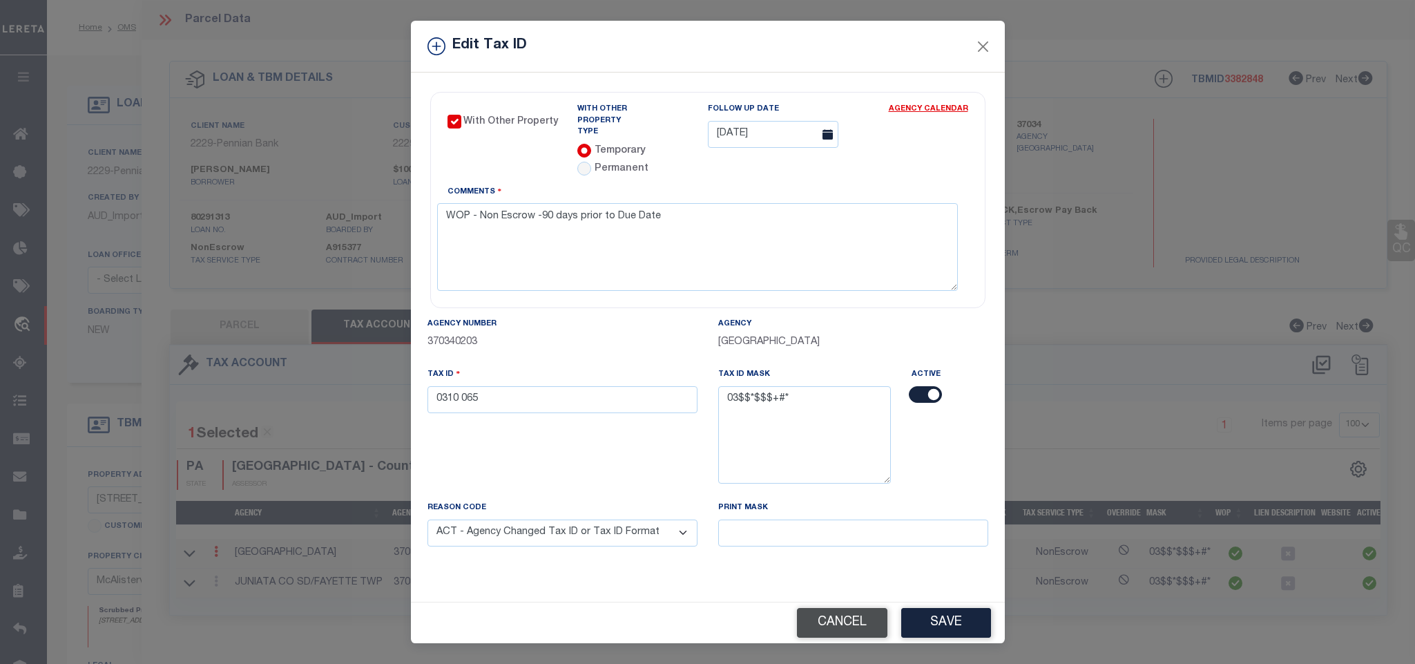
click at [825, 622] on button "Cancel" at bounding box center [842, 623] width 90 height 30
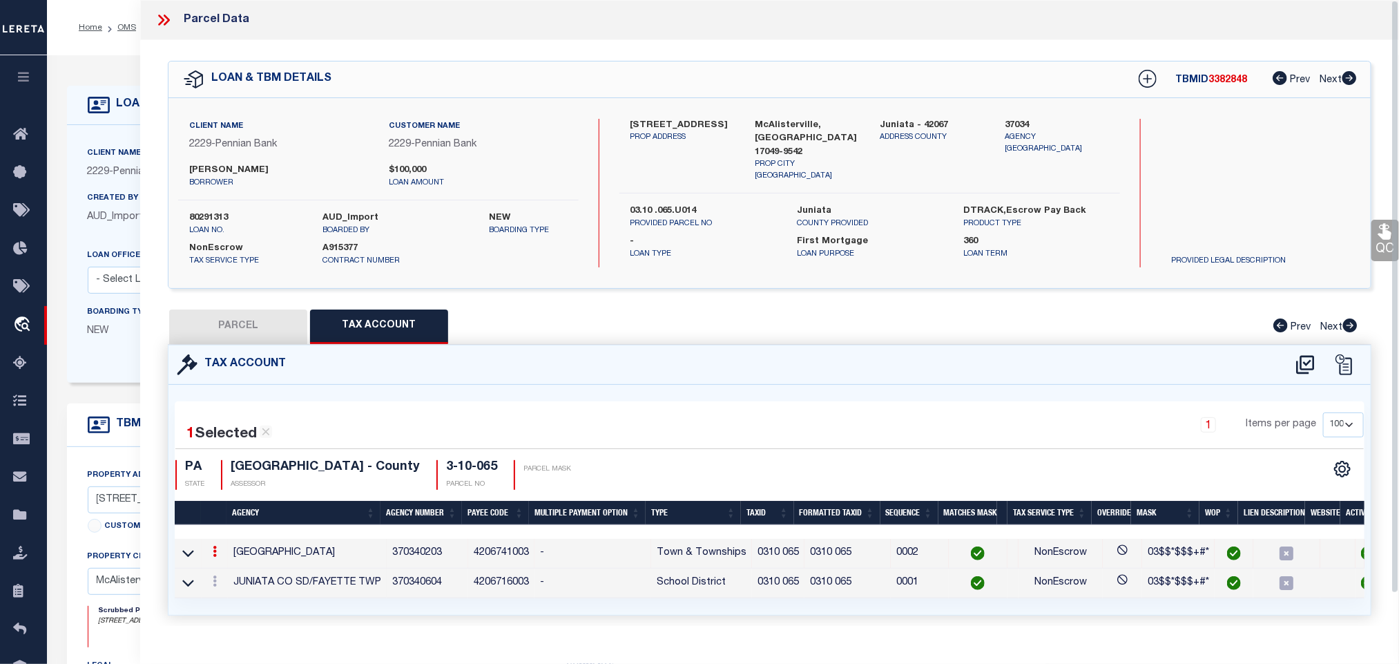
click at [260, 330] on button "PARCEL" at bounding box center [238, 326] width 138 height 35
select select "AS"
select select
checkbox input "false"
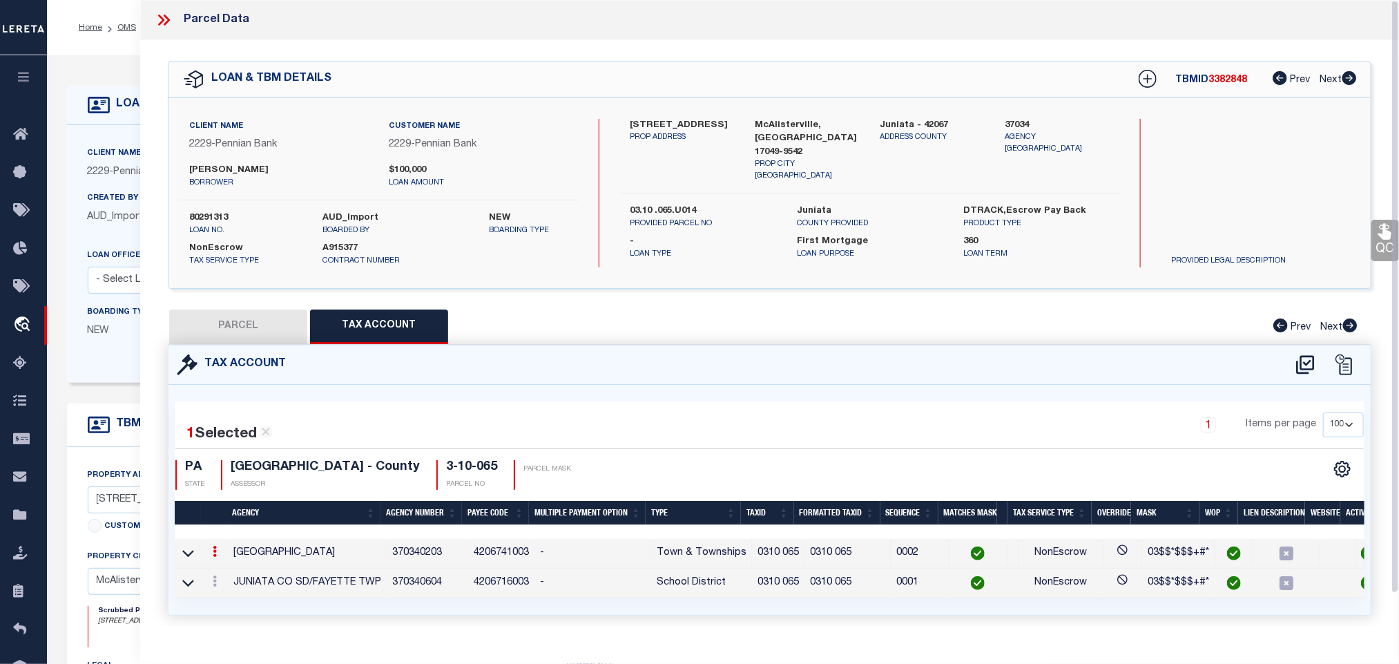
checkbox input "false"
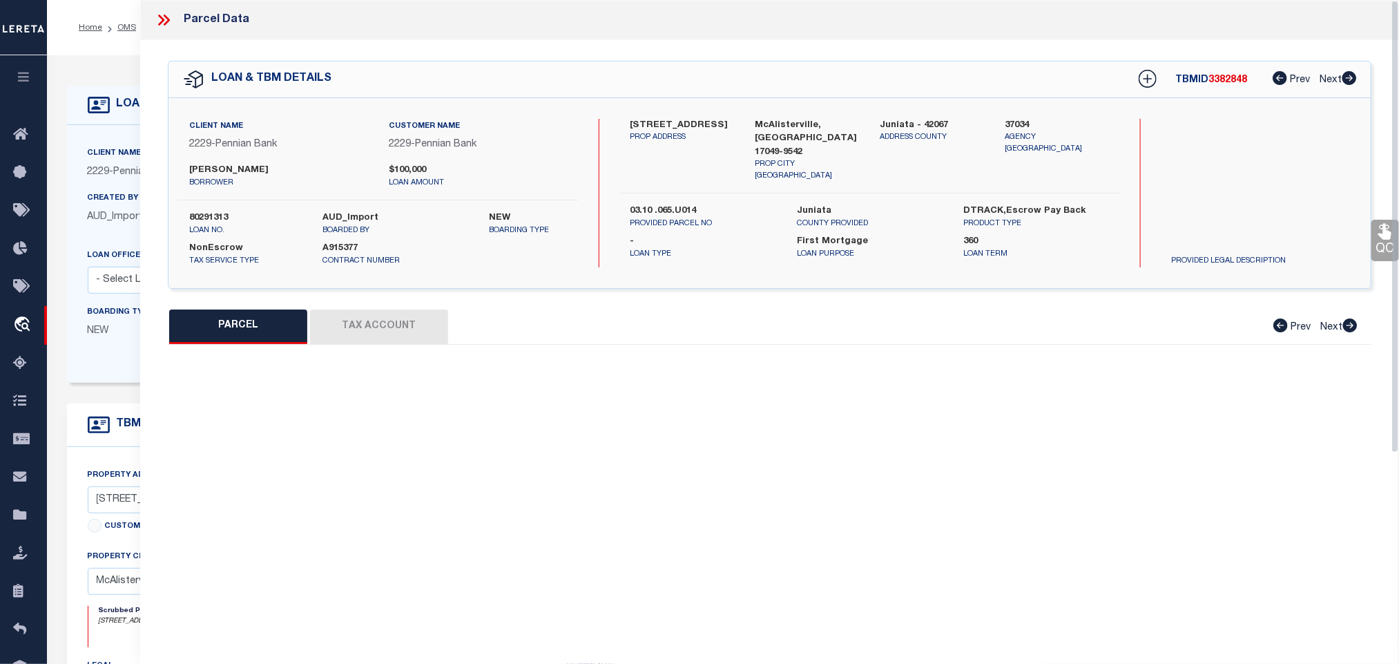
select select "RD"
type input "CENTRE BUILD LLC"
select select "AGW"
select select "ADD"
type input "240 CHESWYCK DR, 115 CHESWYCK DR, 62 CHESWYCK DR, 72 CHESWYCK DR, 106 CHESWYCK …"
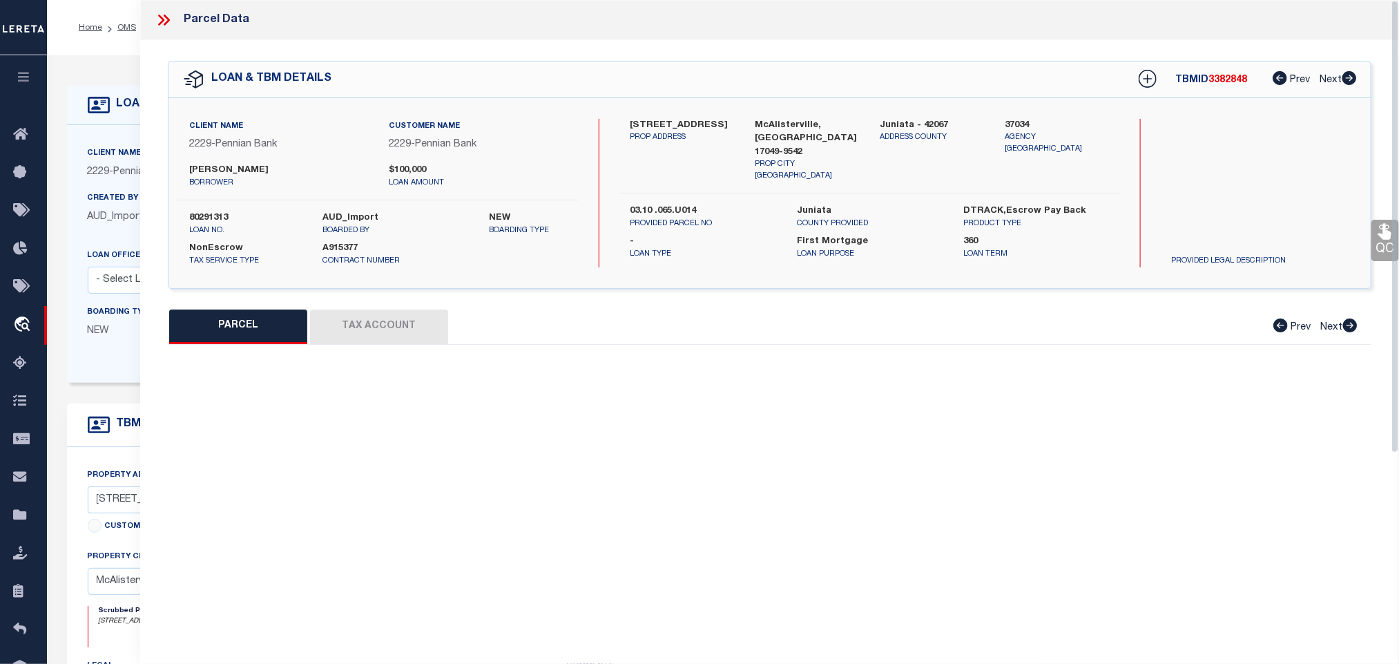
type input "McAlisterville, PA 17049"
type textarea "Document uploaded that satisfies a legal requirement, changing from [GEOGRAPHIC…"
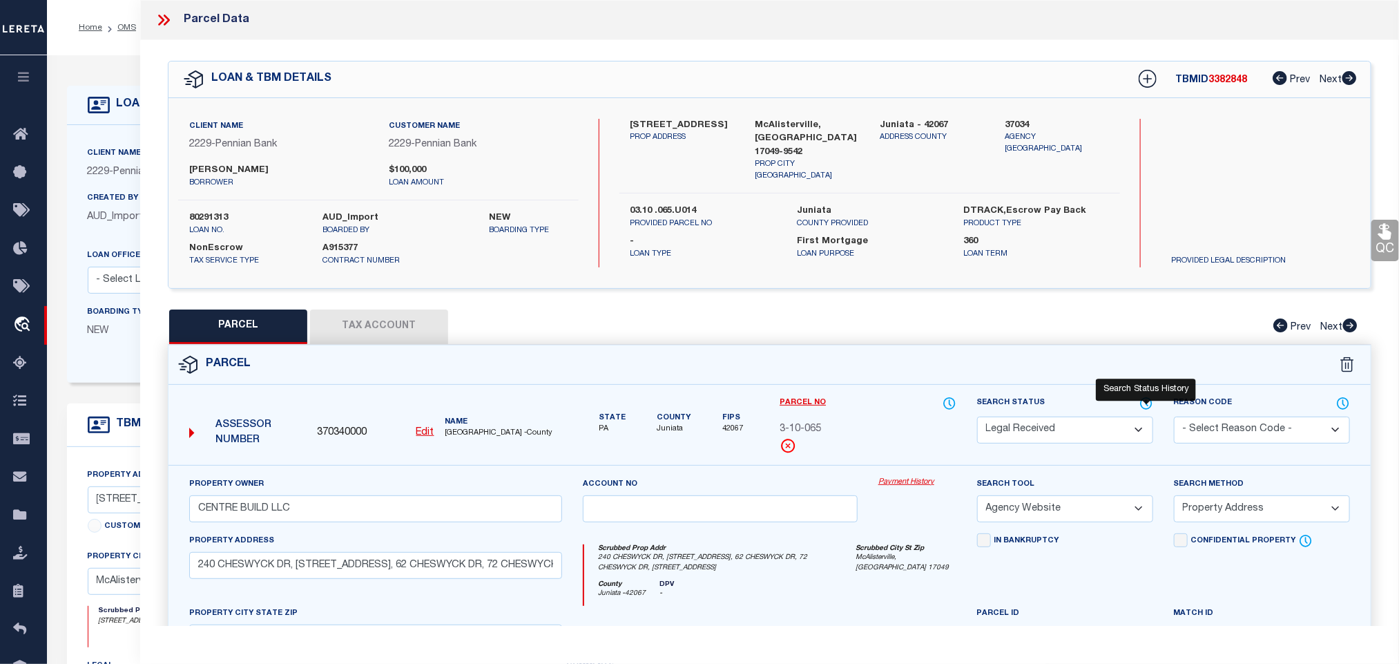
click at [1148, 406] on icon at bounding box center [1146, 403] width 14 height 15
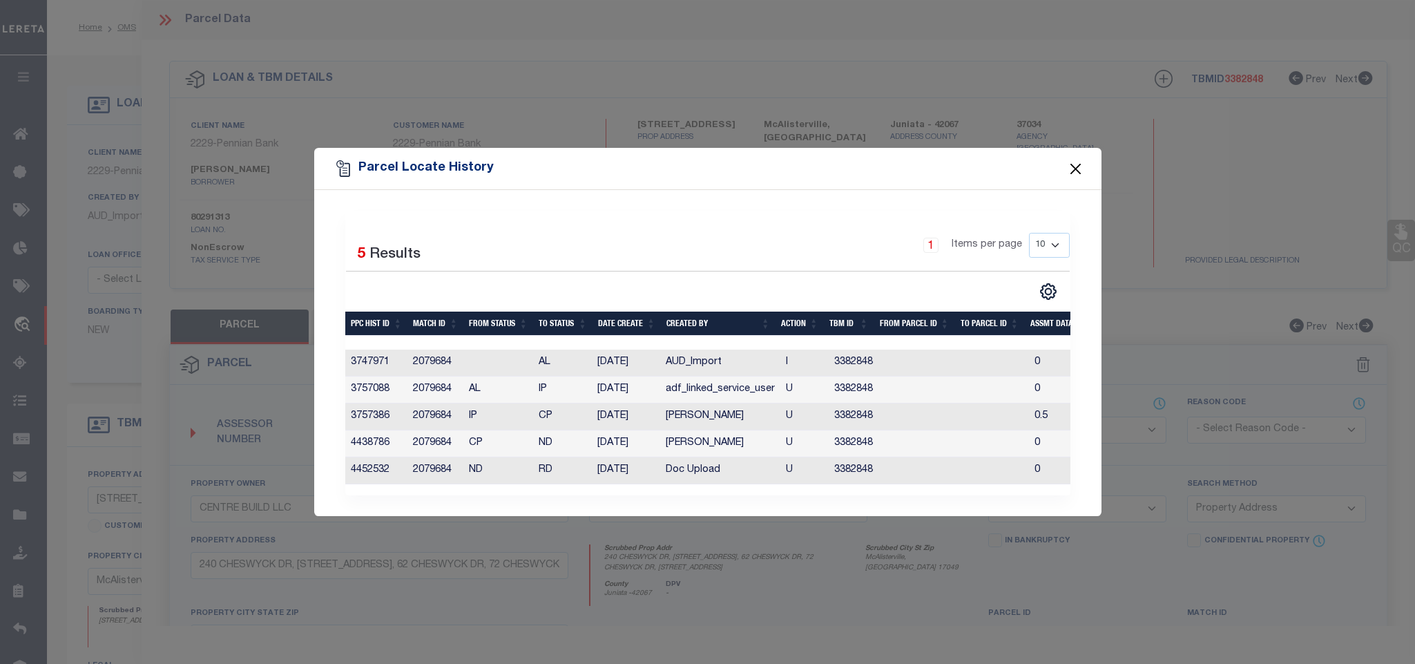
click at [1073, 166] on button "Close" at bounding box center [1075, 168] width 18 height 18
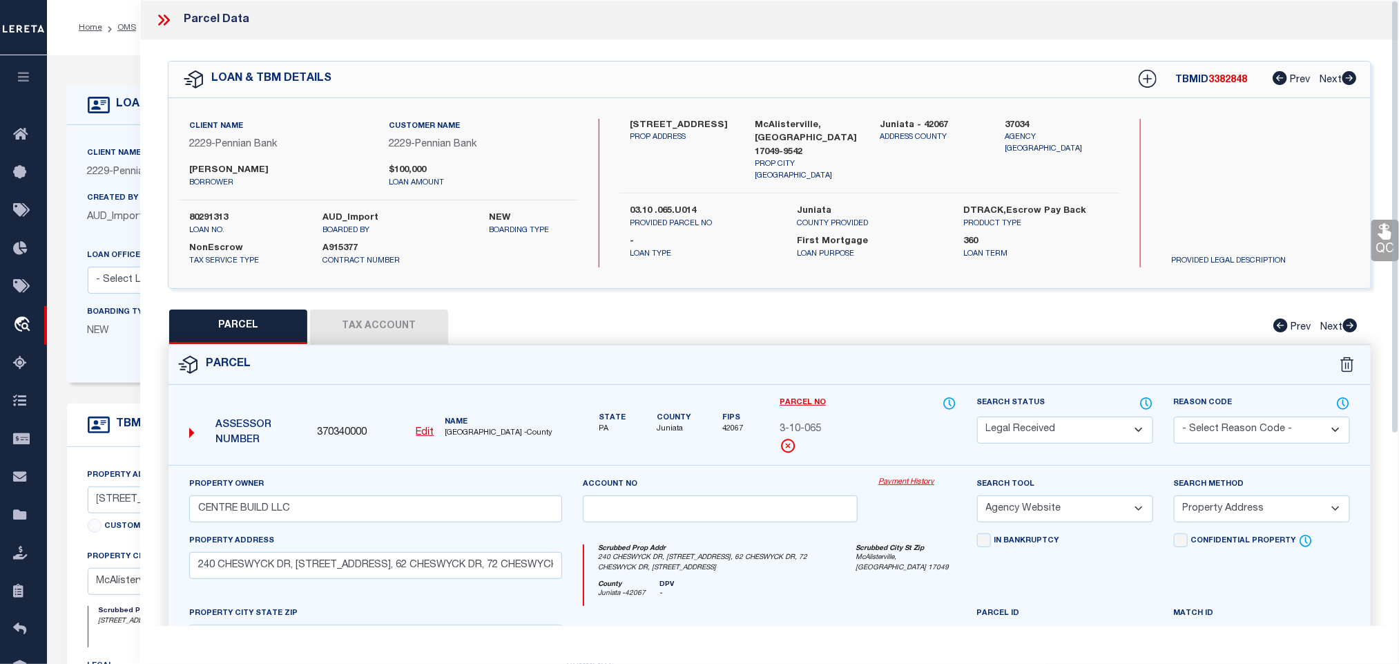
scroll to position [276, 0]
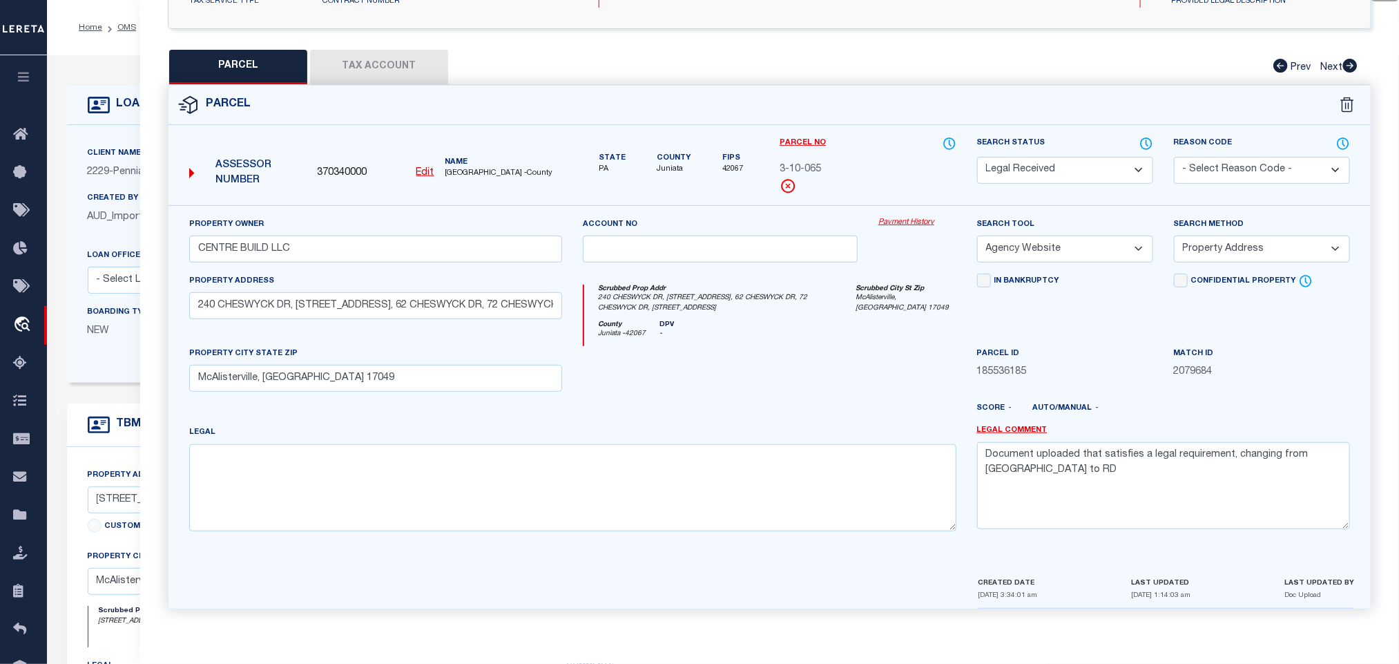
click at [396, 62] on button "Tax Account" at bounding box center [379, 67] width 138 height 35
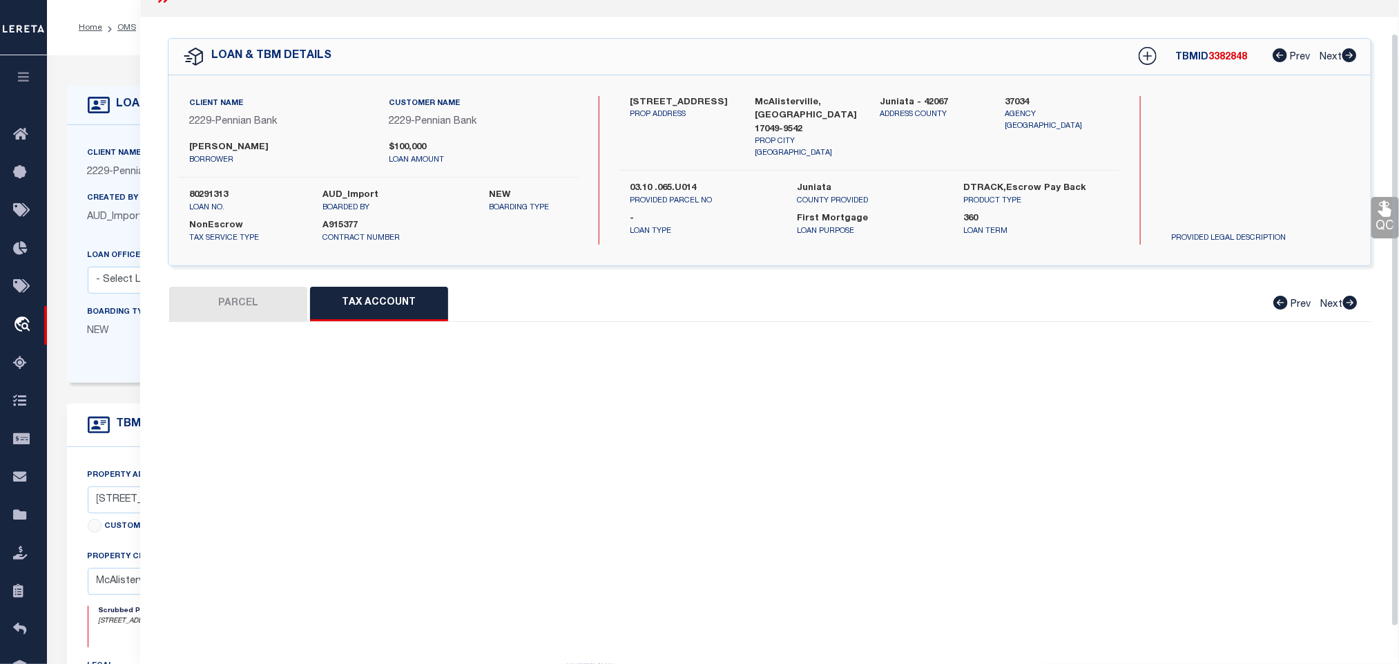
scroll to position [35, 0]
select select "100"
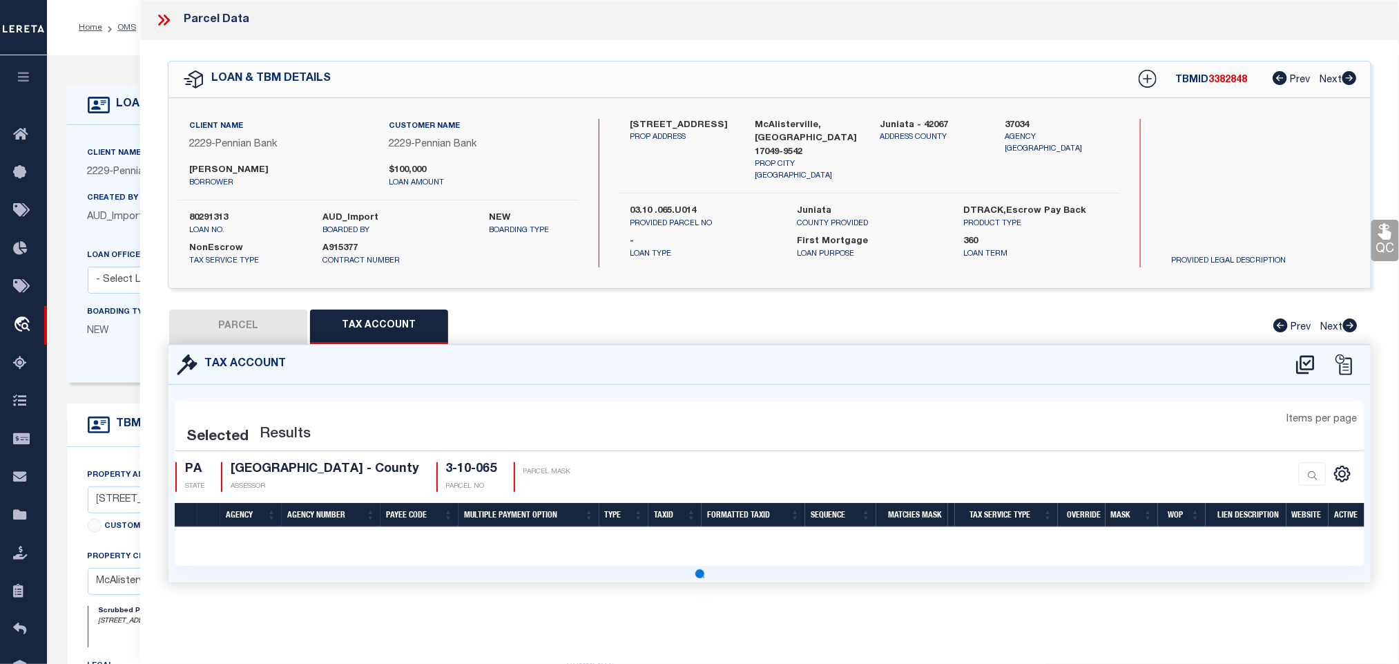
scroll to position [0, 0]
select select "100"
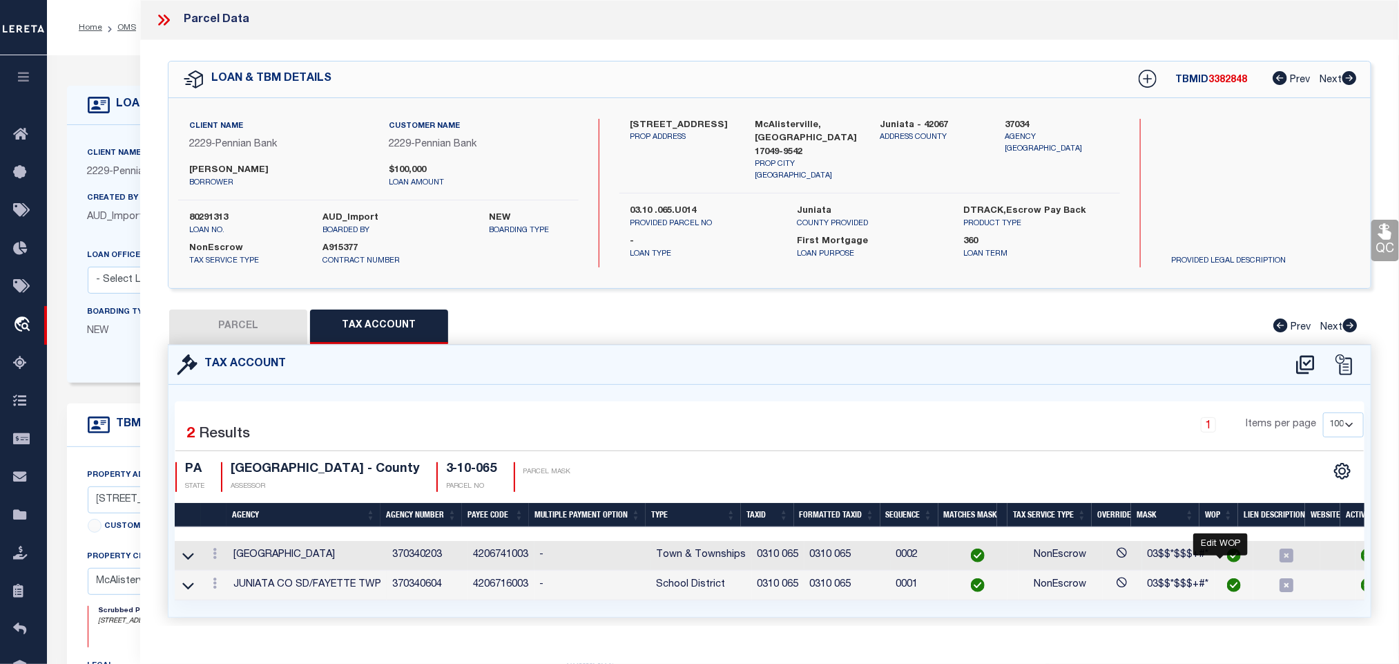
click at [1227, 562] on img "" at bounding box center [1234, 555] width 14 height 14
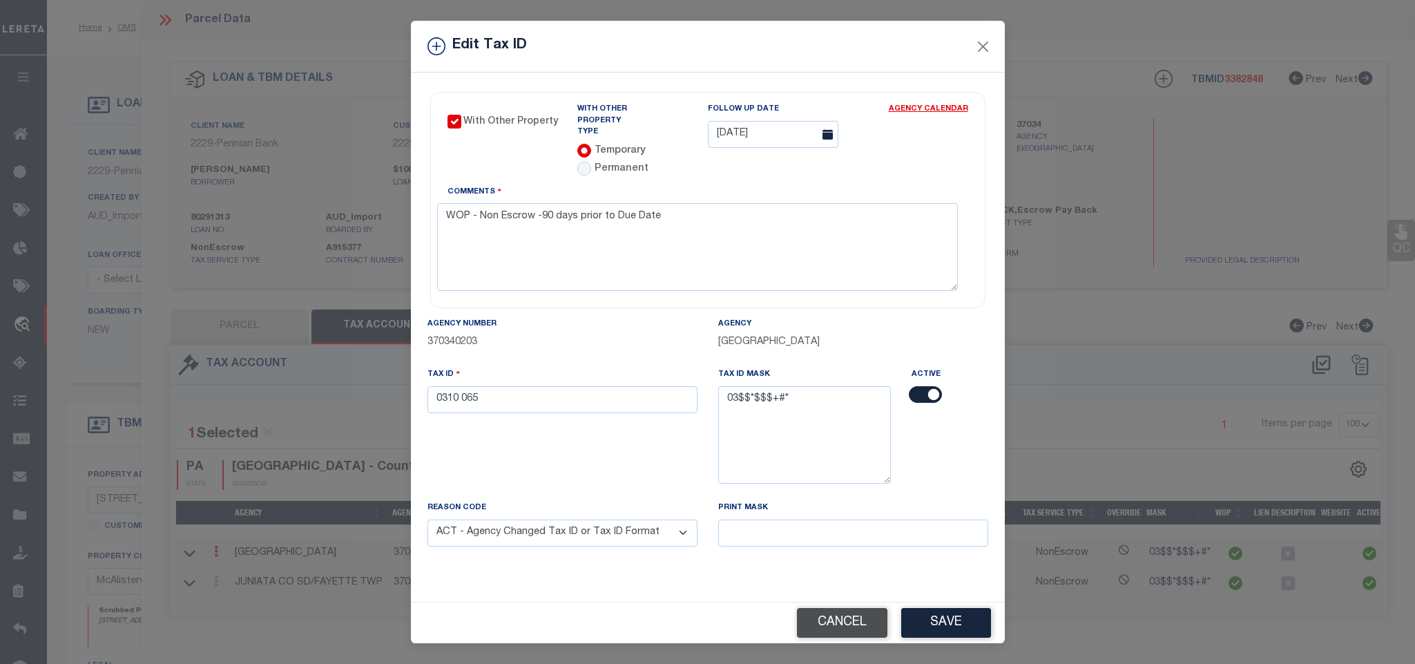
click at [846, 619] on button "Cancel" at bounding box center [842, 623] width 90 height 30
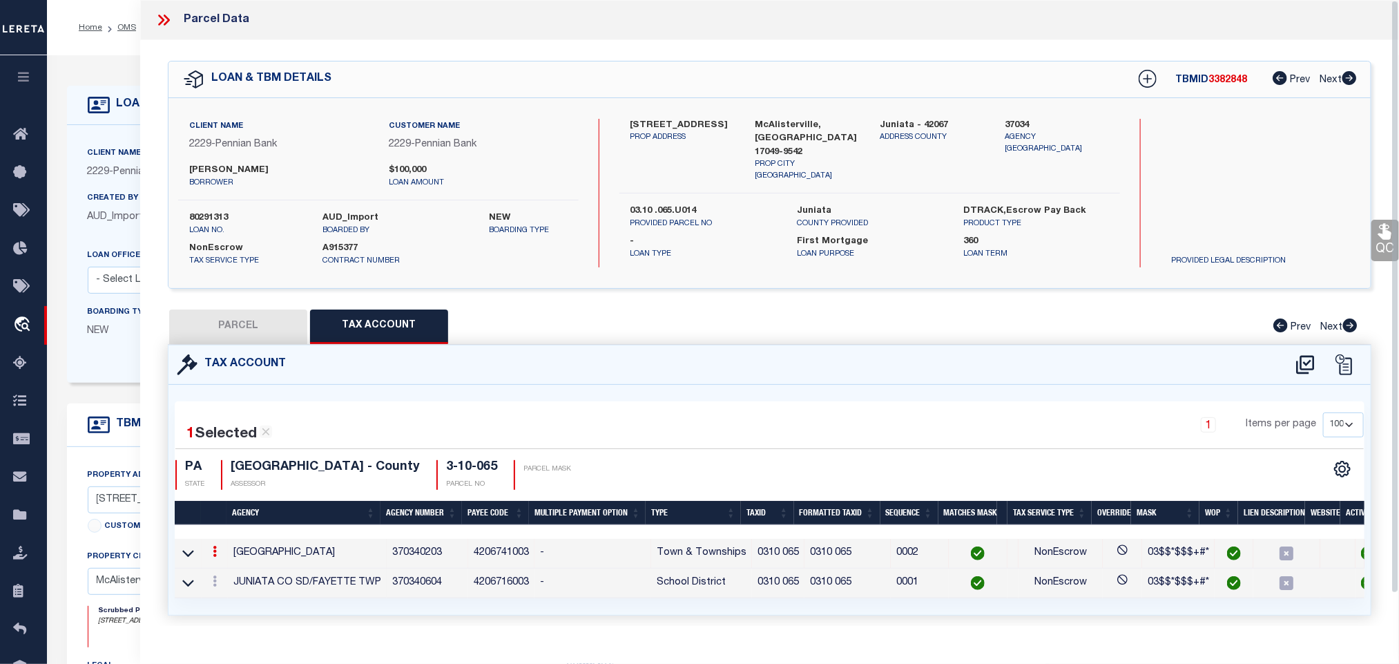
drag, startPoint x: 97, startPoint y: 71, endPoint x: 121, endPoint y: 28, distance: 49.4
click at [99, 67] on div "LOAN DETAILS Client Name 2229" at bounding box center [723, 478] width 1352 height 847
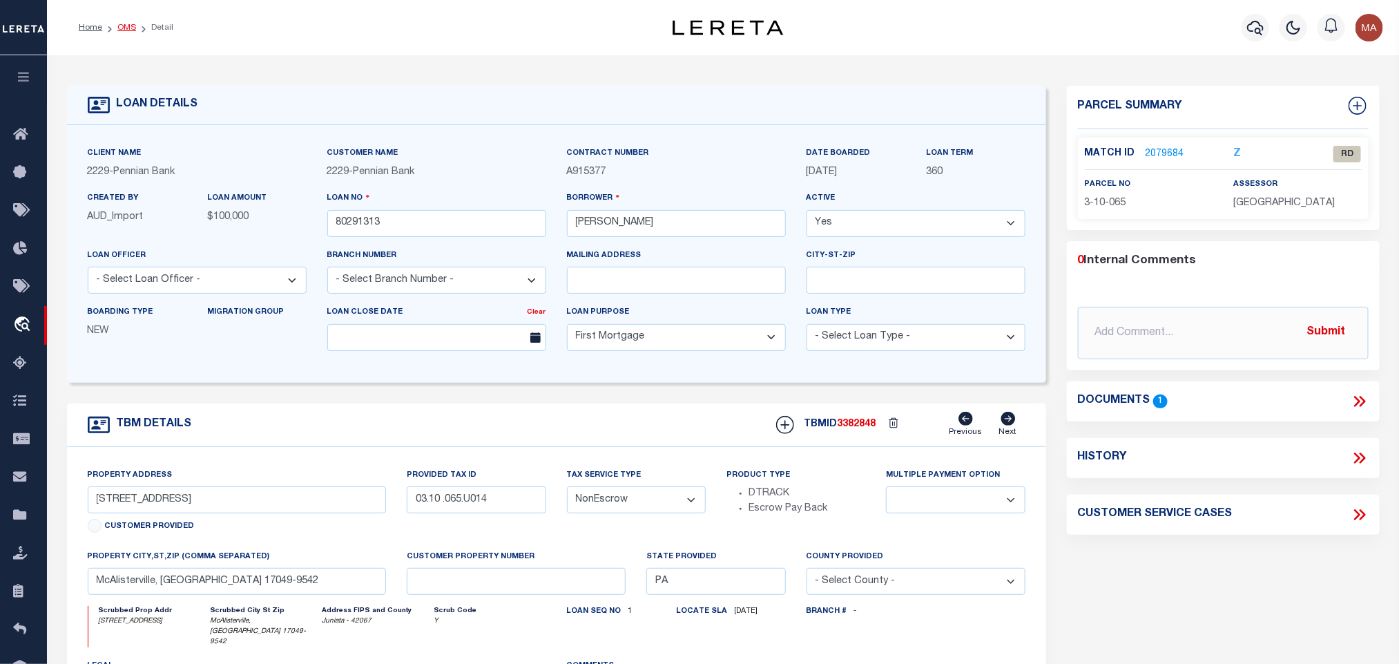
click at [122, 28] on link "OMS" at bounding box center [126, 27] width 19 height 8
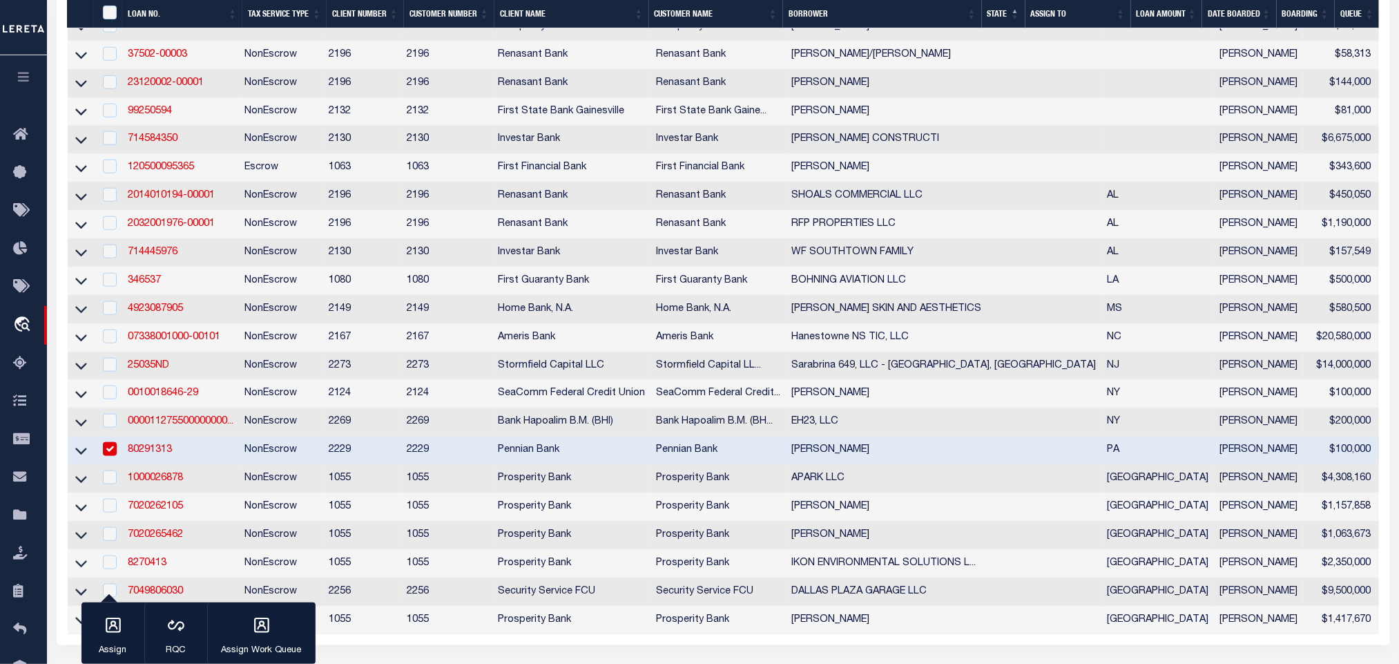
scroll to position [725, 0]
